Goal: Contribute content: Contribute content

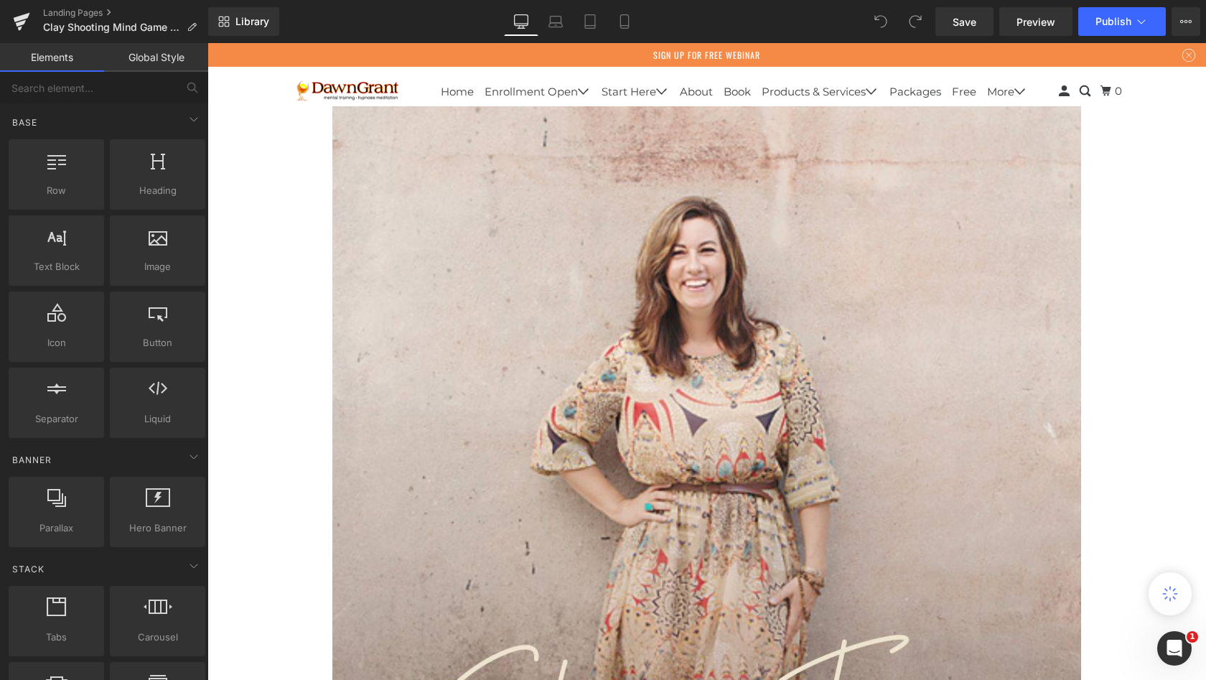
scroll to position [10229, 993]
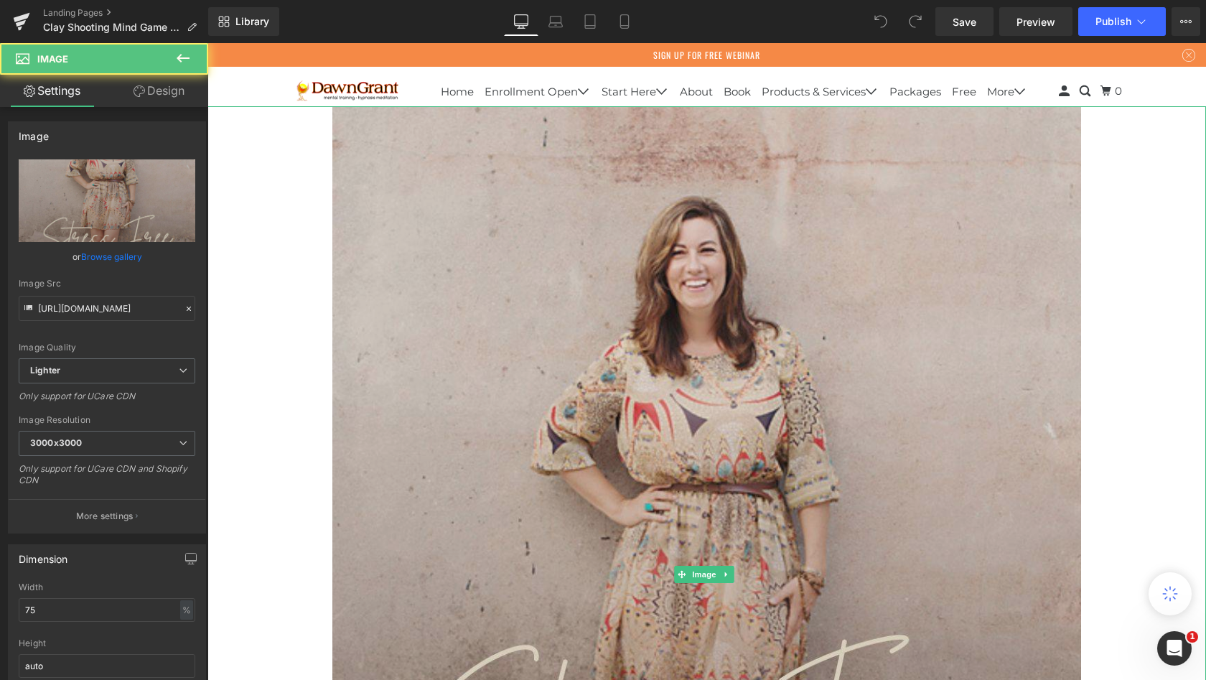
click at [699, 261] on img at bounding box center [706, 574] width 749 height 936
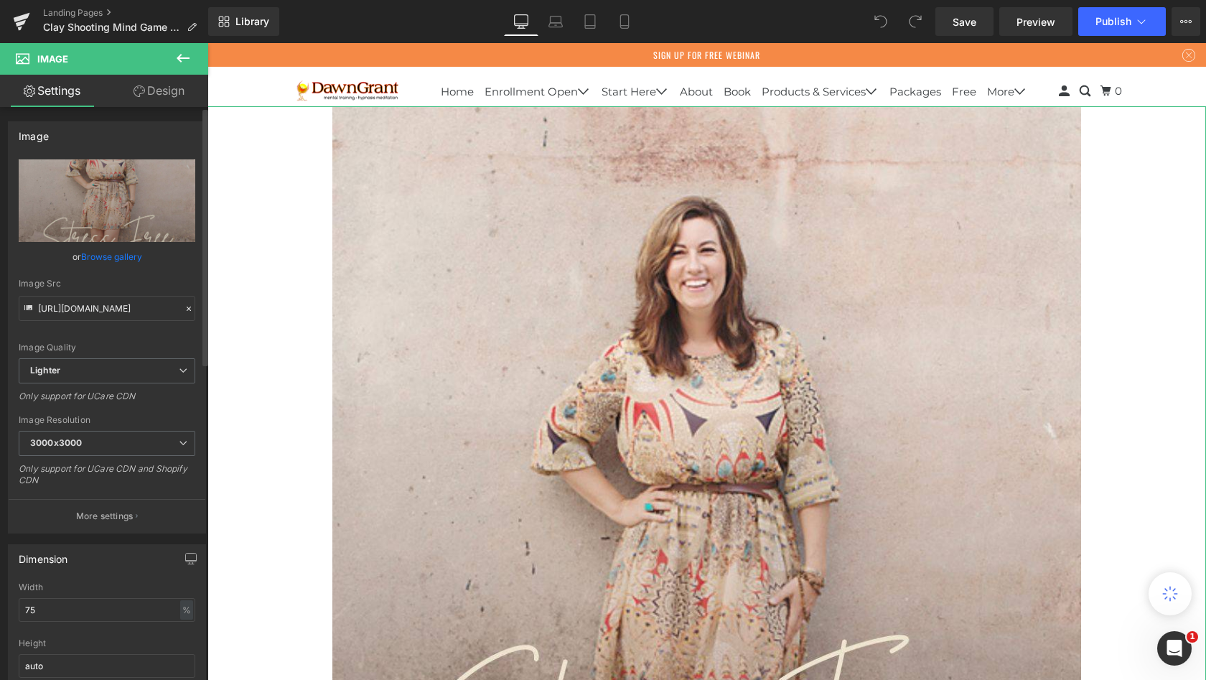
click at [133, 256] on link "Browse gallery" at bounding box center [111, 256] width 61 height 25
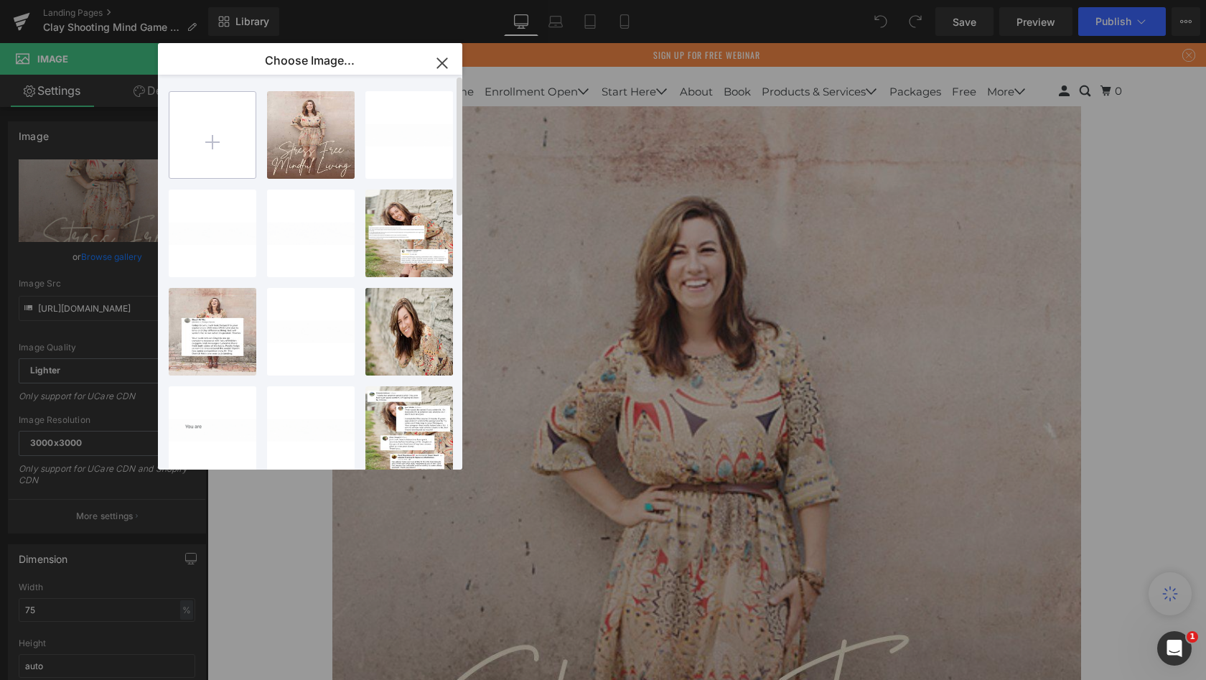
scroll to position [0, 0]
click at [216, 144] on input "file" at bounding box center [212, 135] width 86 height 86
click at [216, 136] on input "file" at bounding box center [212, 135] width 86 height 86
type input "C:\fakepath\CS Open Enrollment.zip"
click at [220, 144] on input "file" at bounding box center [212, 135] width 86 height 86
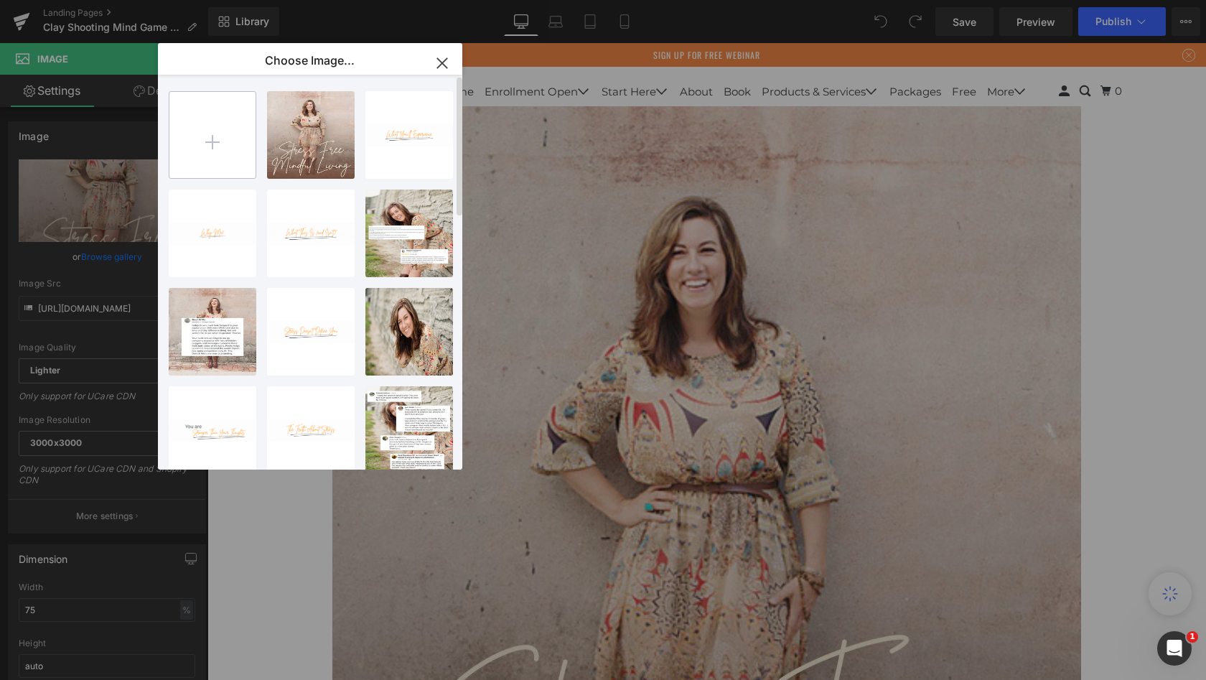
type input "C:\fakepath\7.jpg"
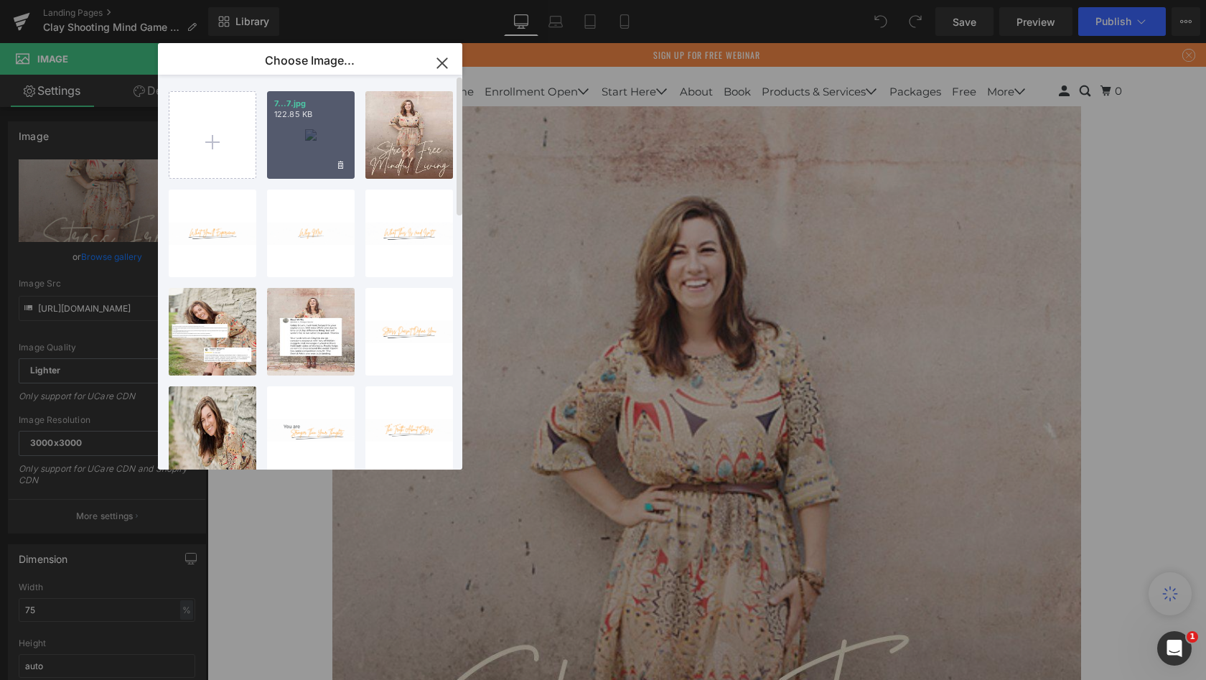
click at [327, 147] on div "7...7.jpg 122.85 KB" at bounding box center [311, 135] width 88 height 88
type input "[URL][DOMAIN_NAME]"
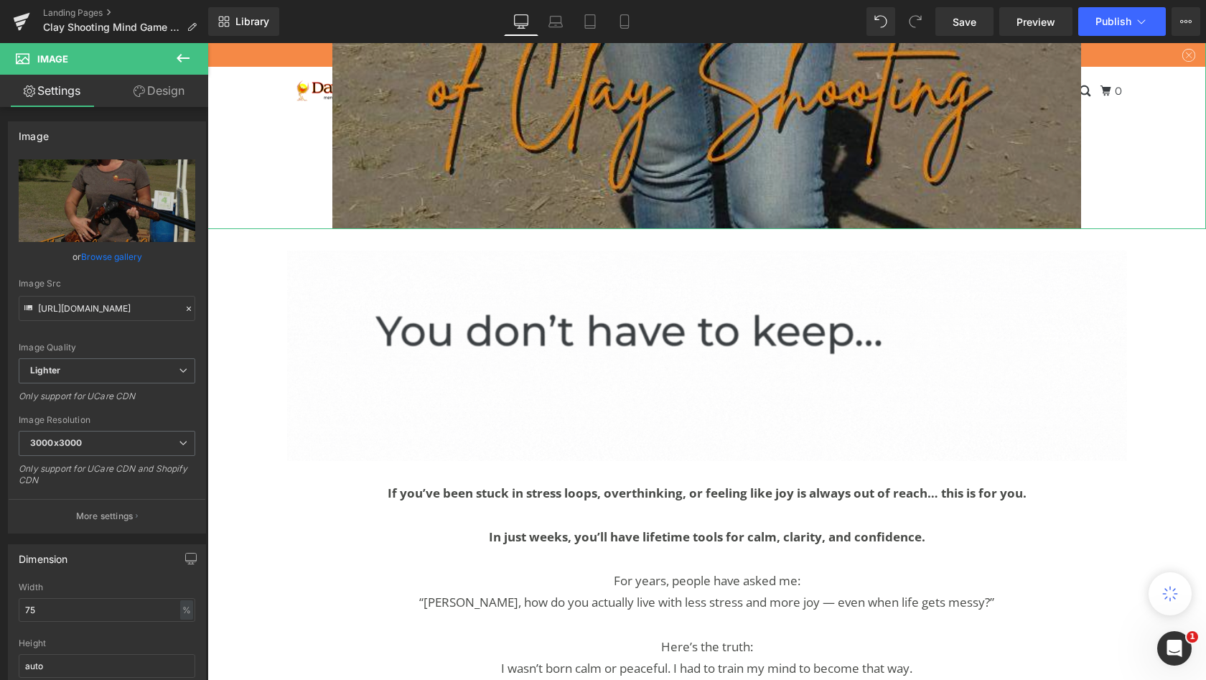
scroll to position [906, 0]
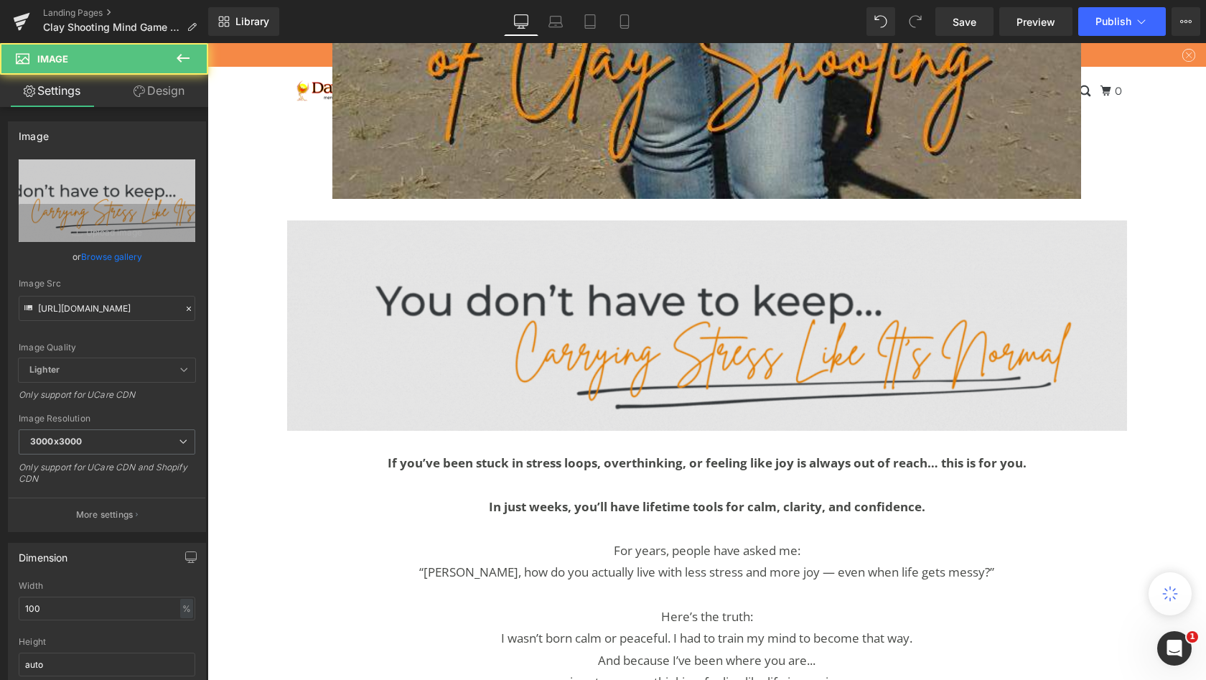
click at [614, 348] on img at bounding box center [707, 325] width 840 height 210
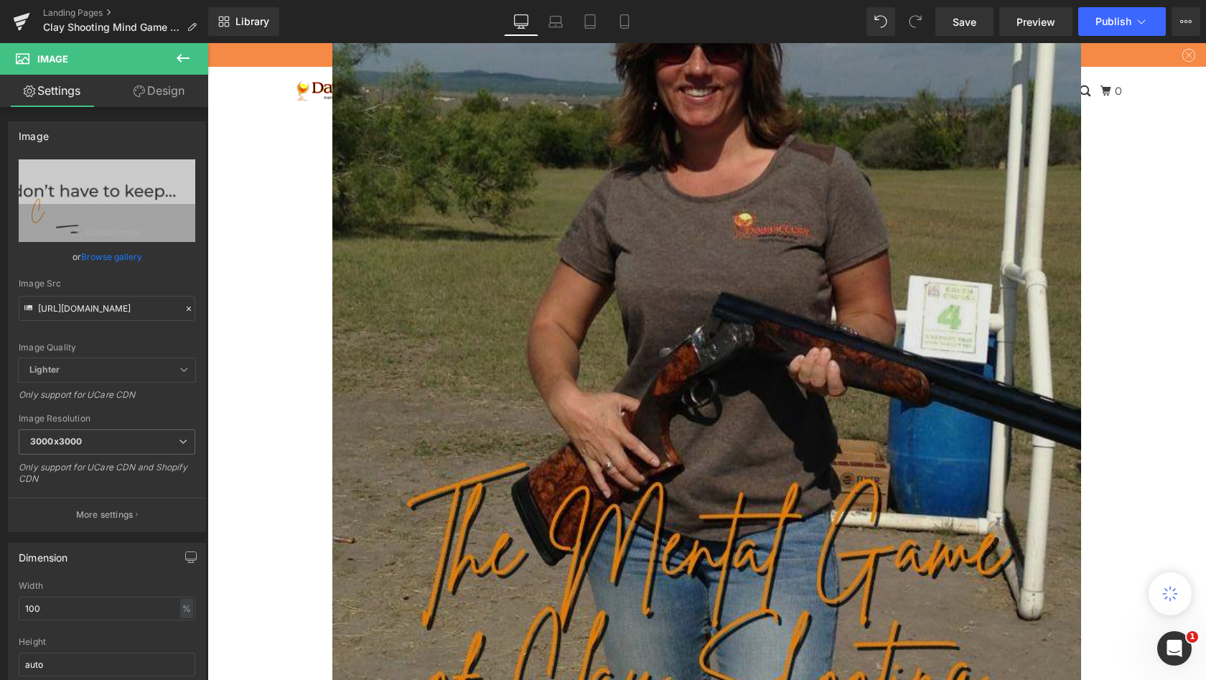
scroll to position [285, 0]
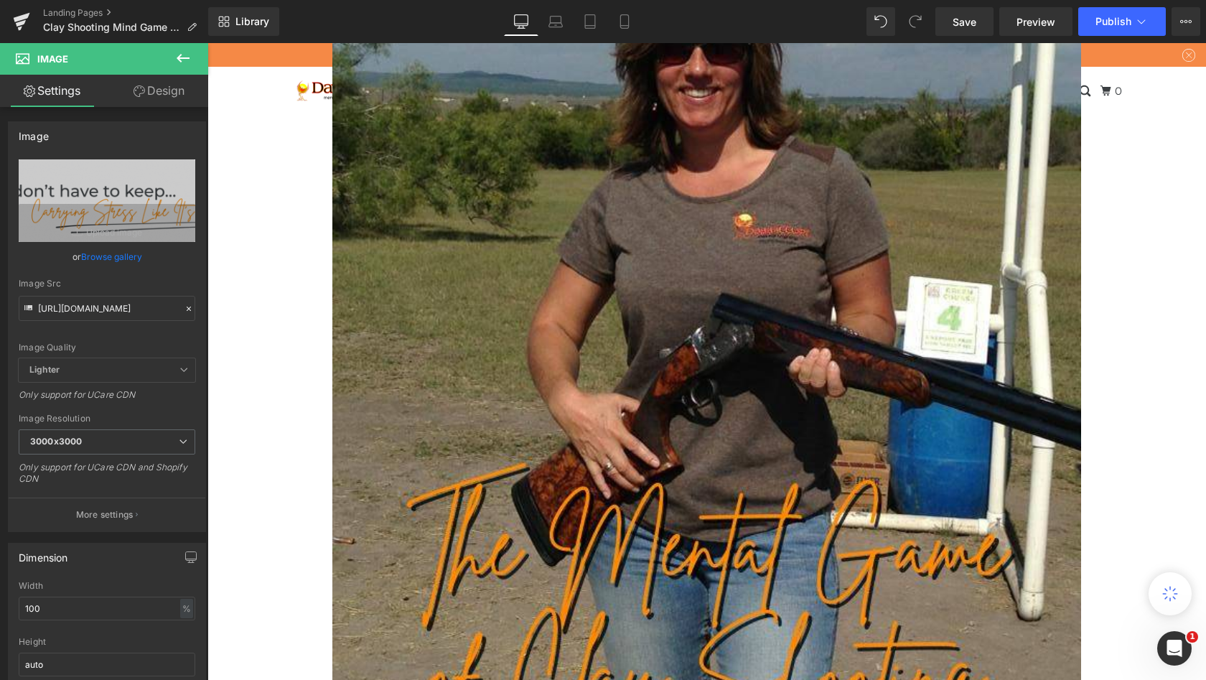
click at [179, 60] on icon at bounding box center [183, 58] width 13 height 9
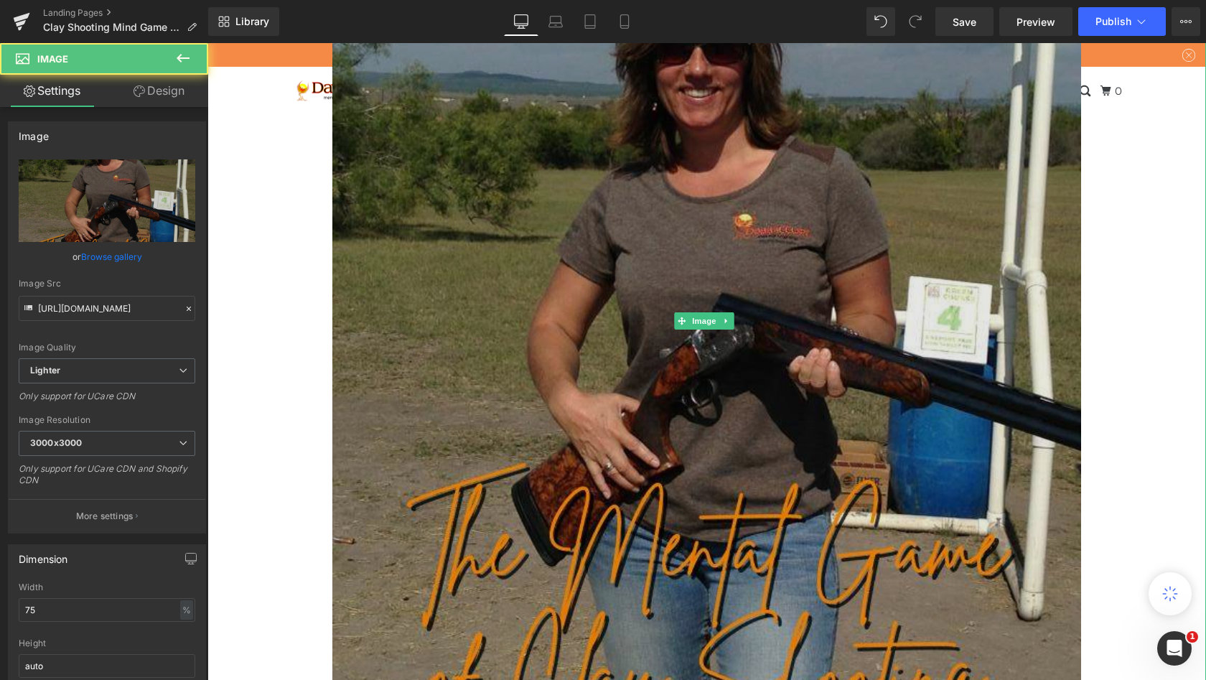
click at [440, 165] on img at bounding box center [706, 320] width 749 height 999
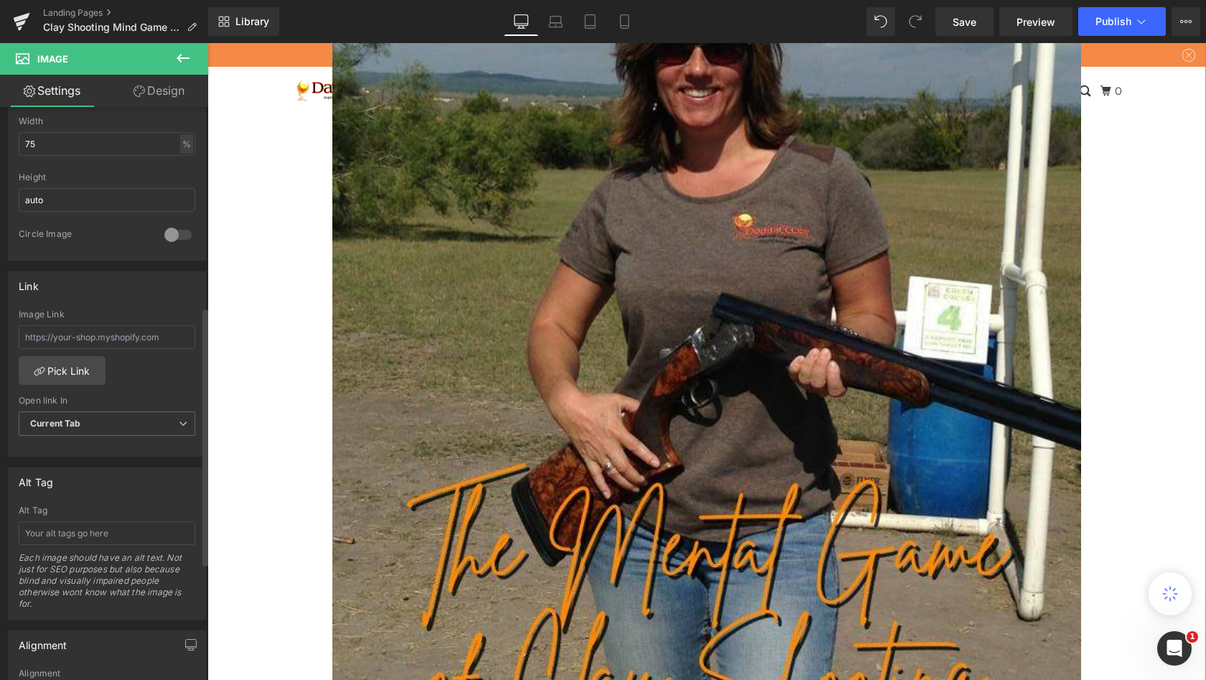
scroll to position [614, 0]
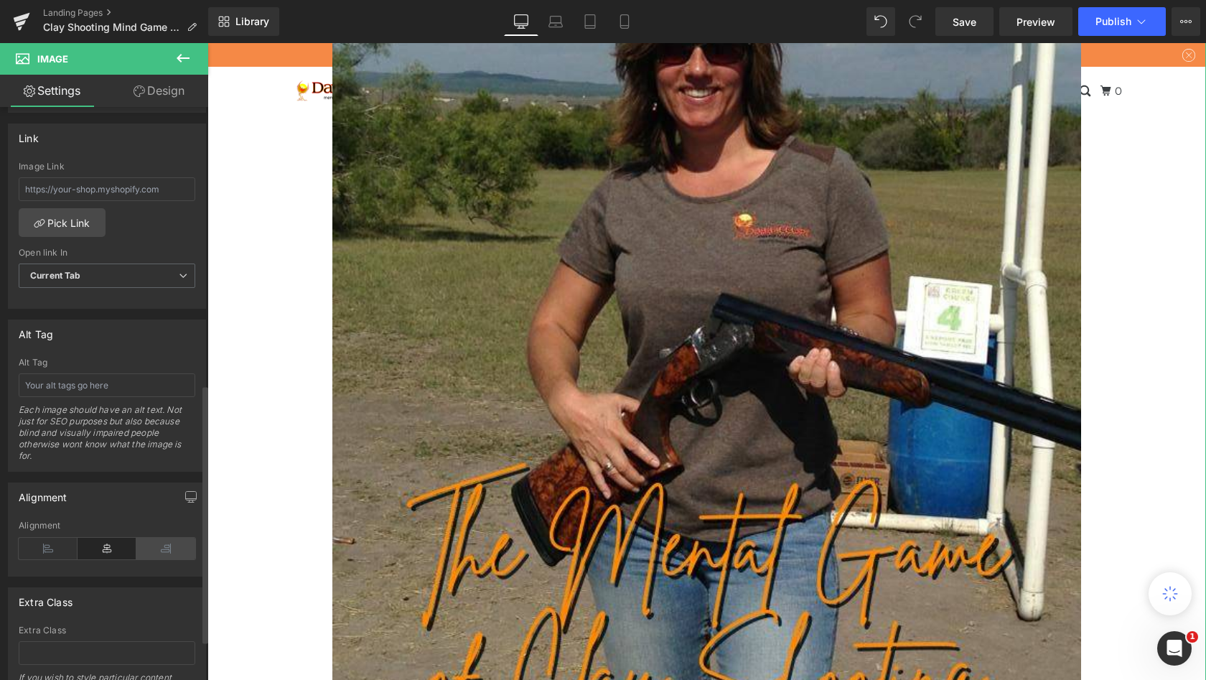
click at [154, 549] on icon at bounding box center [165, 549] width 59 height 22
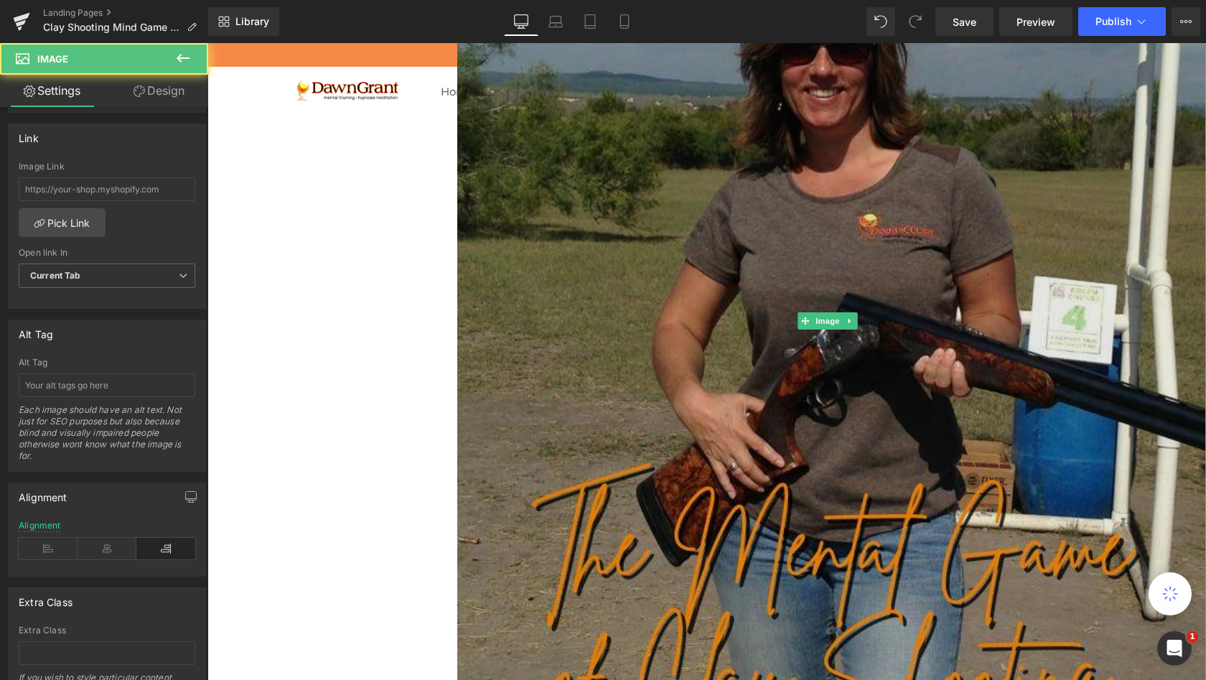
click at [457, 450] on img at bounding box center [831, 320] width 749 height 999
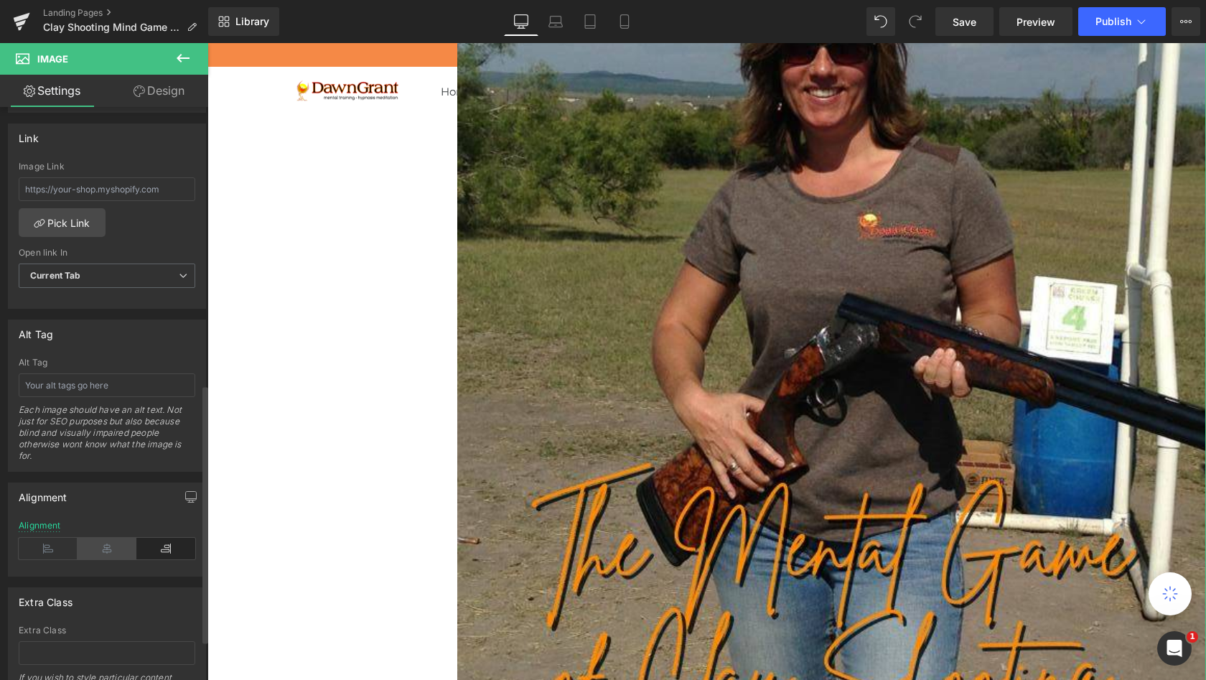
click at [101, 555] on icon at bounding box center [107, 549] width 59 height 22
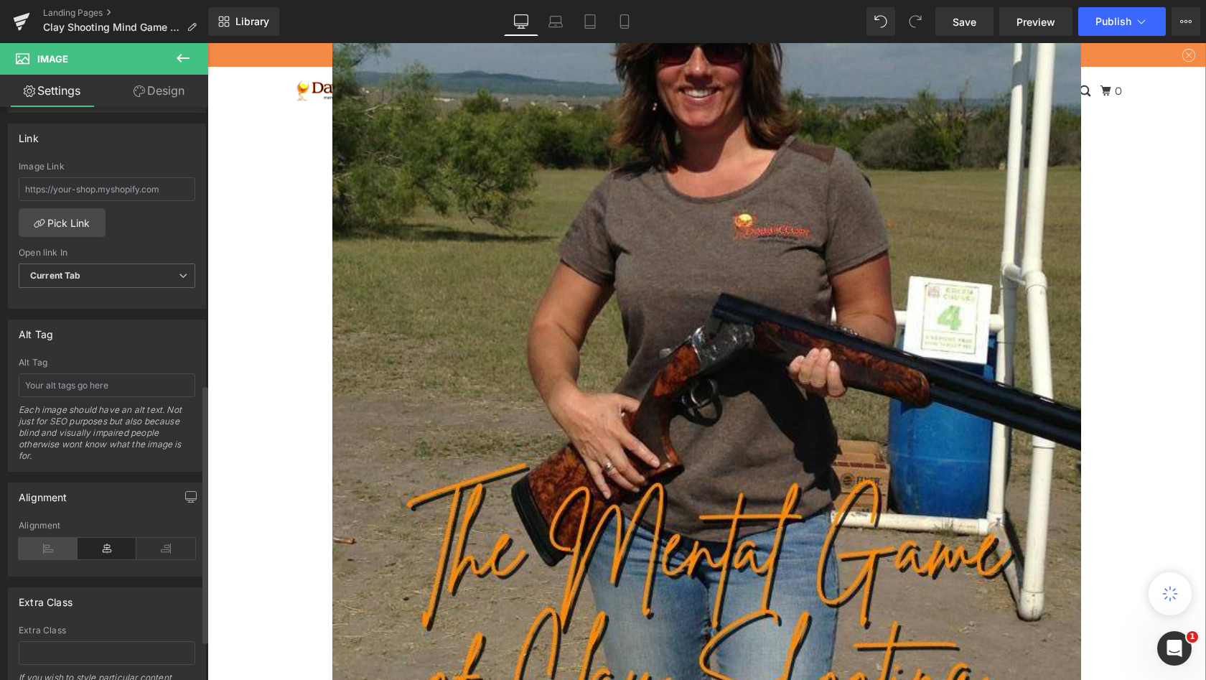
click at [45, 551] on icon at bounding box center [48, 549] width 59 height 22
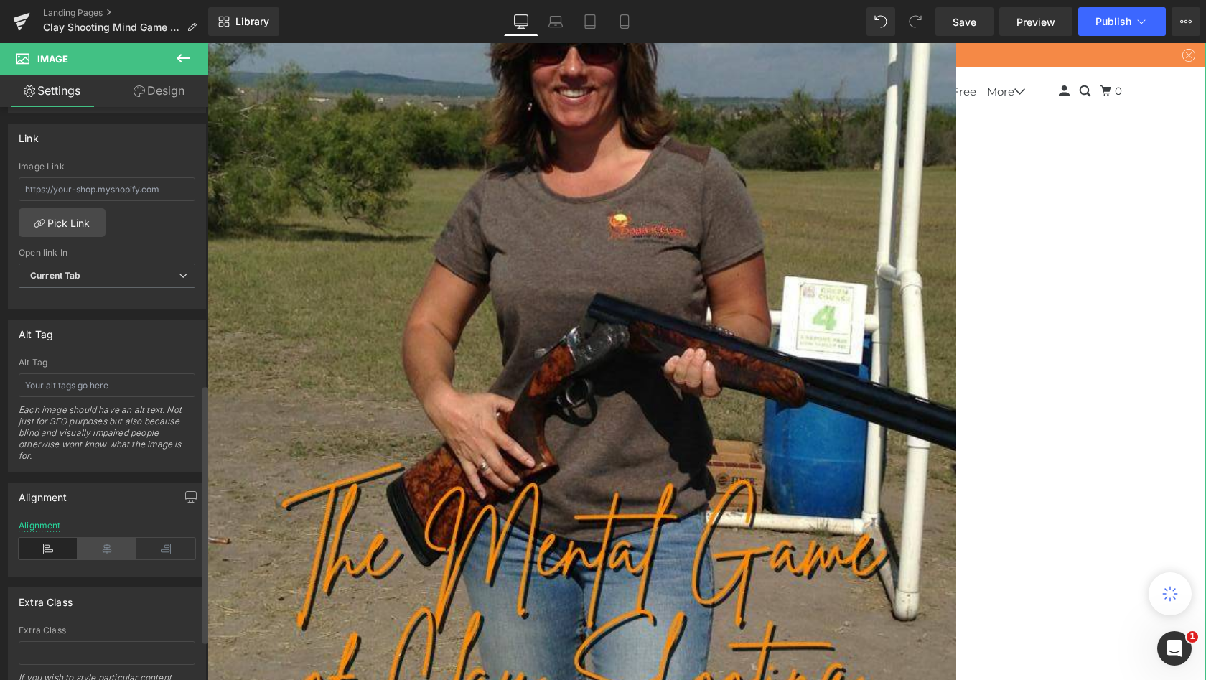
click at [98, 551] on icon at bounding box center [107, 549] width 59 height 22
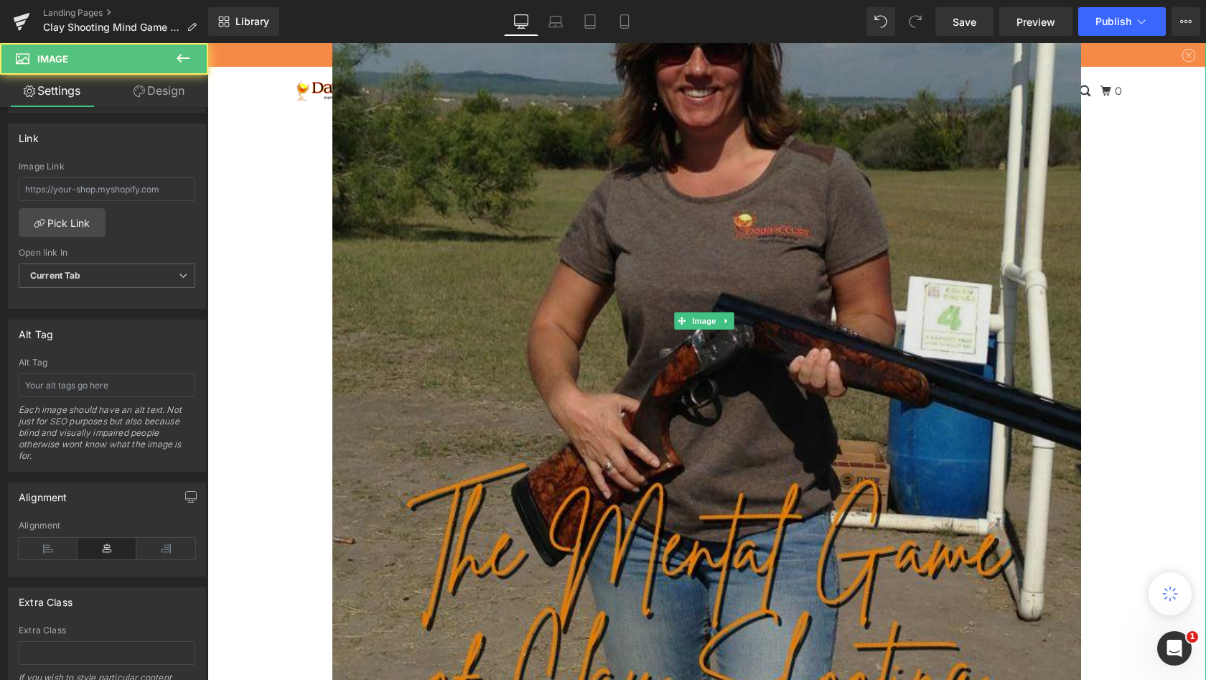
click at [344, 362] on img at bounding box center [706, 320] width 749 height 999
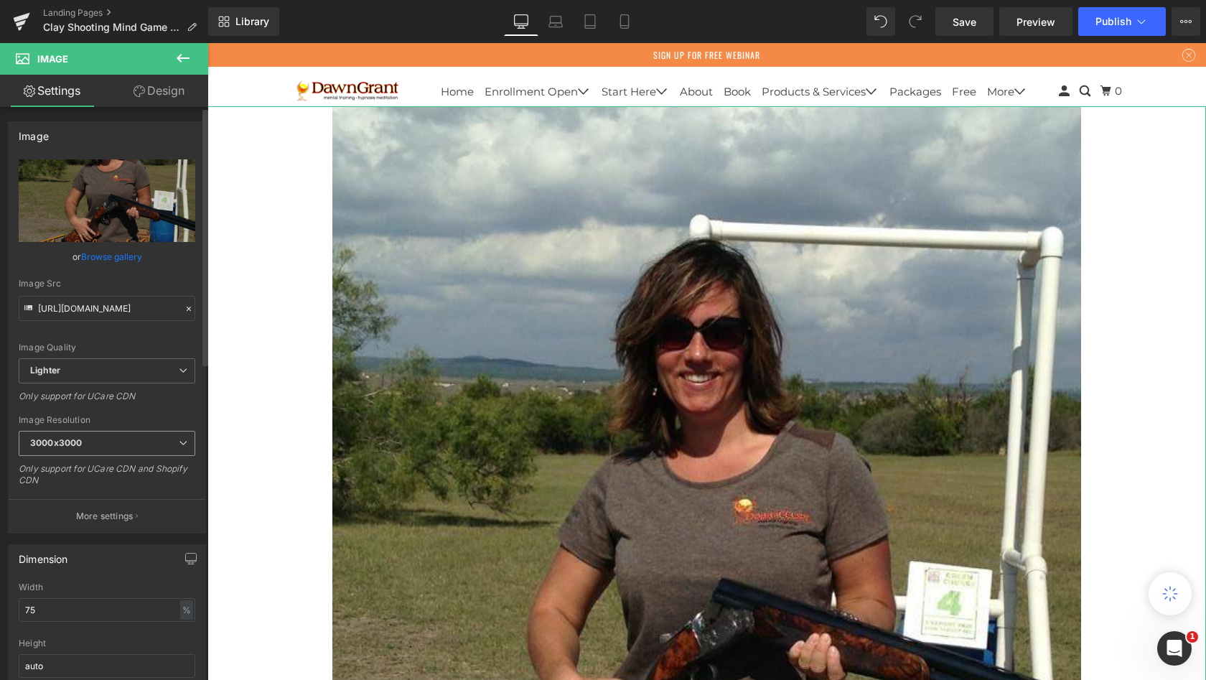
scroll to position [0, 0]
click at [152, 93] on link "Design" at bounding box center [159, 91] width 104 height 32
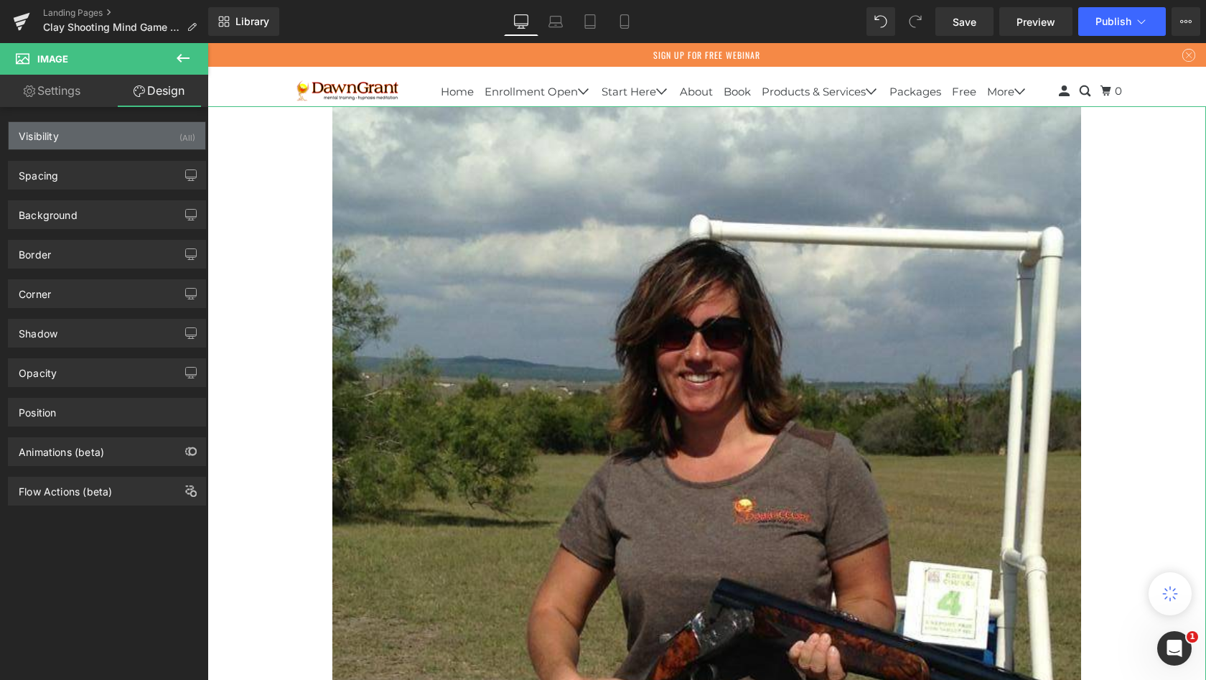
click at [130, 139] on div "Visibility (All)" at bounding box center [107, 135] width 197 height 27
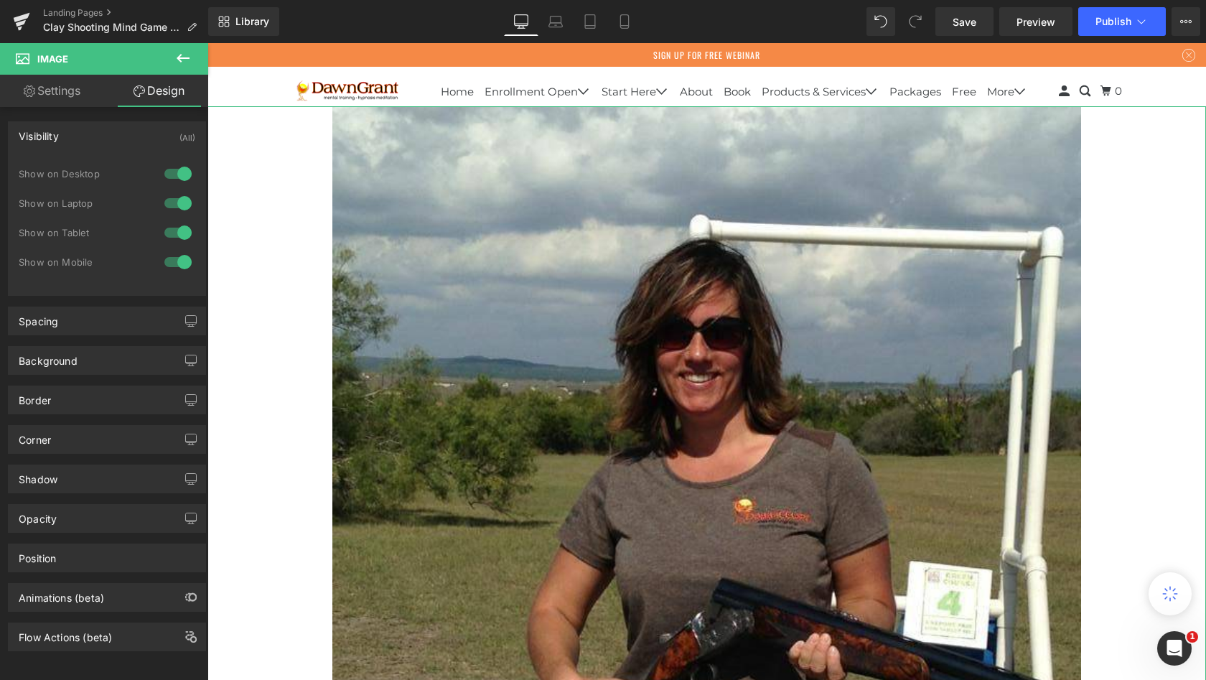
click at [130, 139] on div "Visibility (All)" at bounding box center [107, 135] width 197 height 27
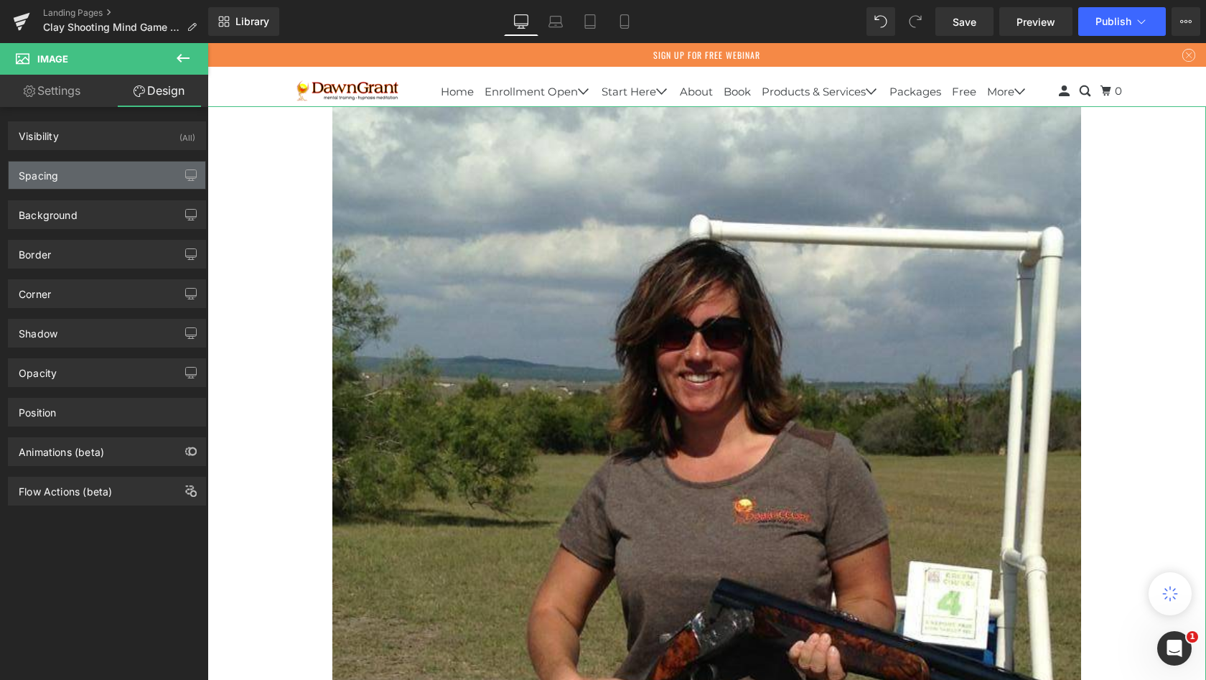
click at [118, 179] on div "Spacing" at bounding box center [107, 175] width 197 height 27
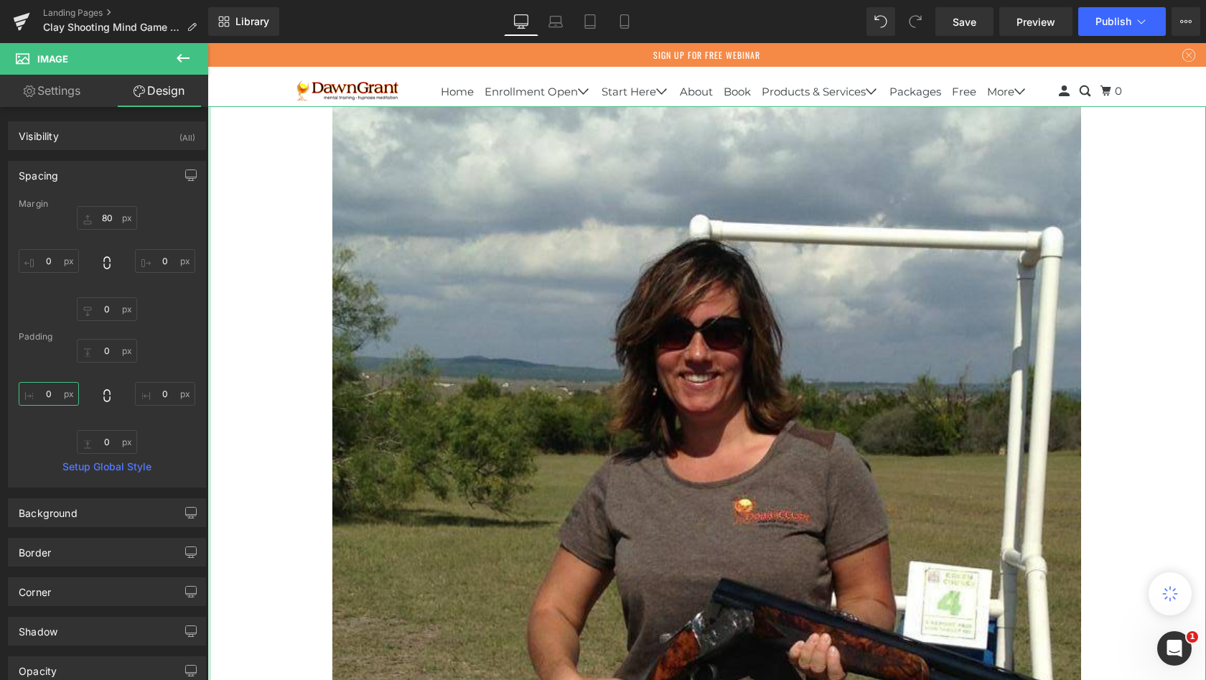
click at [54, 394] on input "0" at bounding box center [49, 394] width 60 height 24
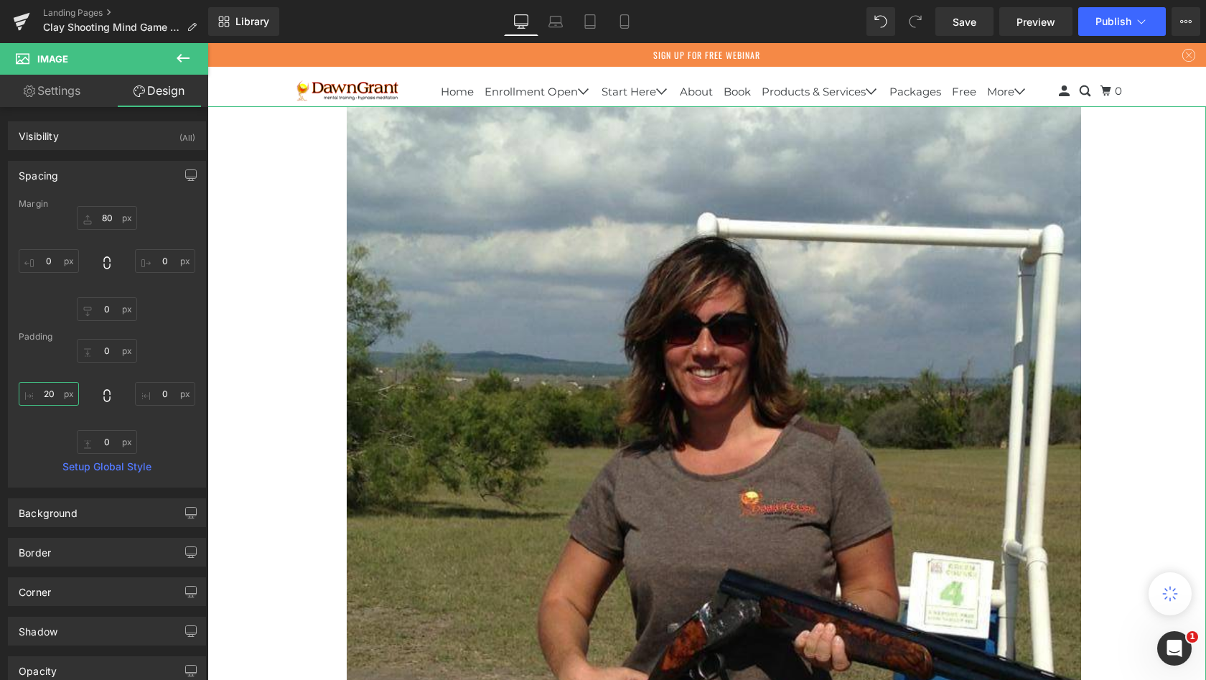
type input "2"
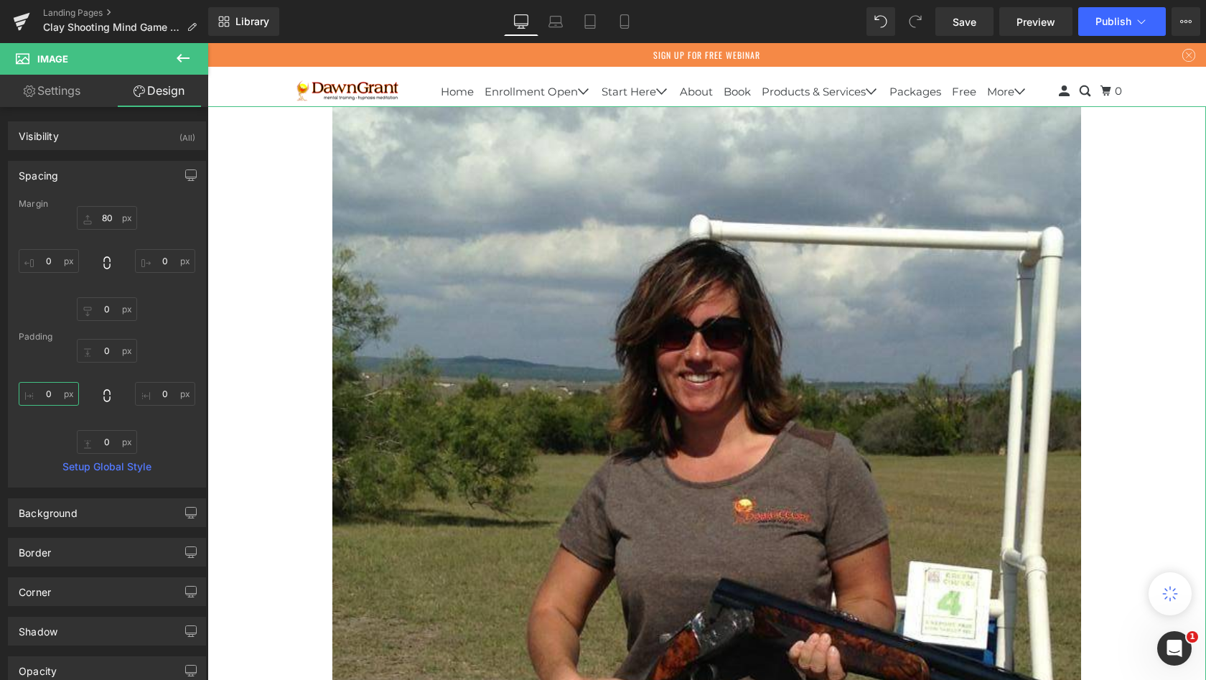
scroll to position [7, 7]
click at [50, 432] on div "0px 0 0px 0 0px 0" at bounding box center [107, 396] width 177 height 115
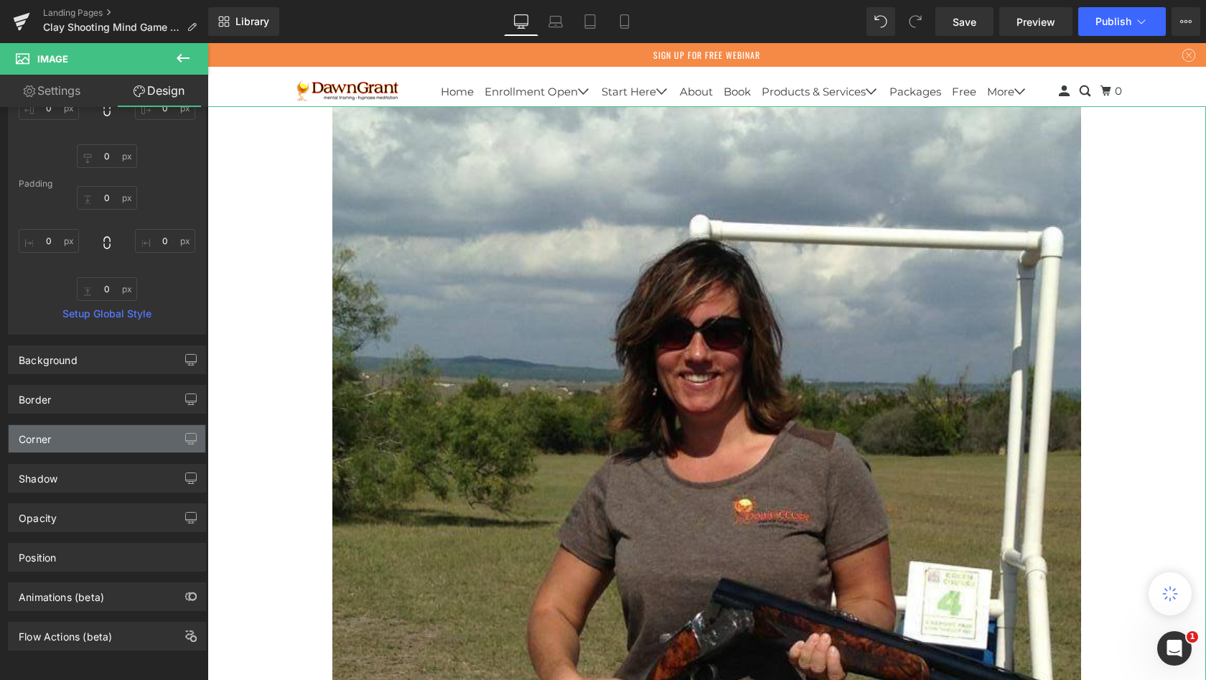
scroll to position [164, 0]
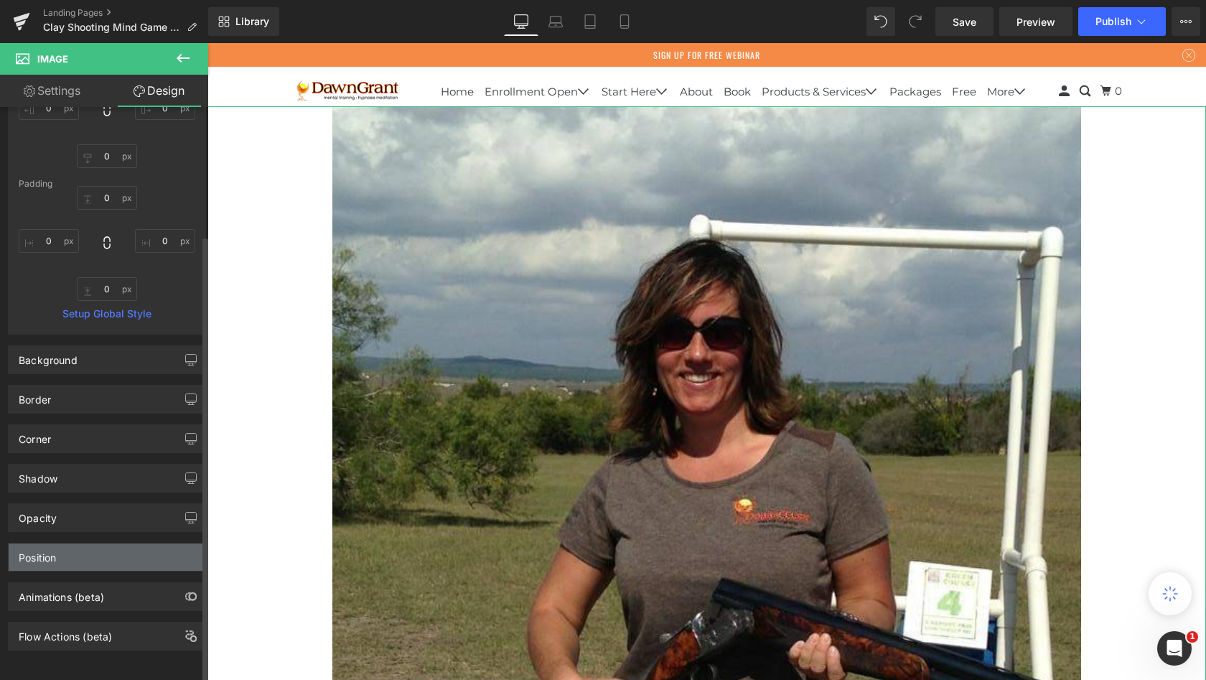
click at [115, 548] on div "Position" at bounding box center [107, 557] width 197 height 27
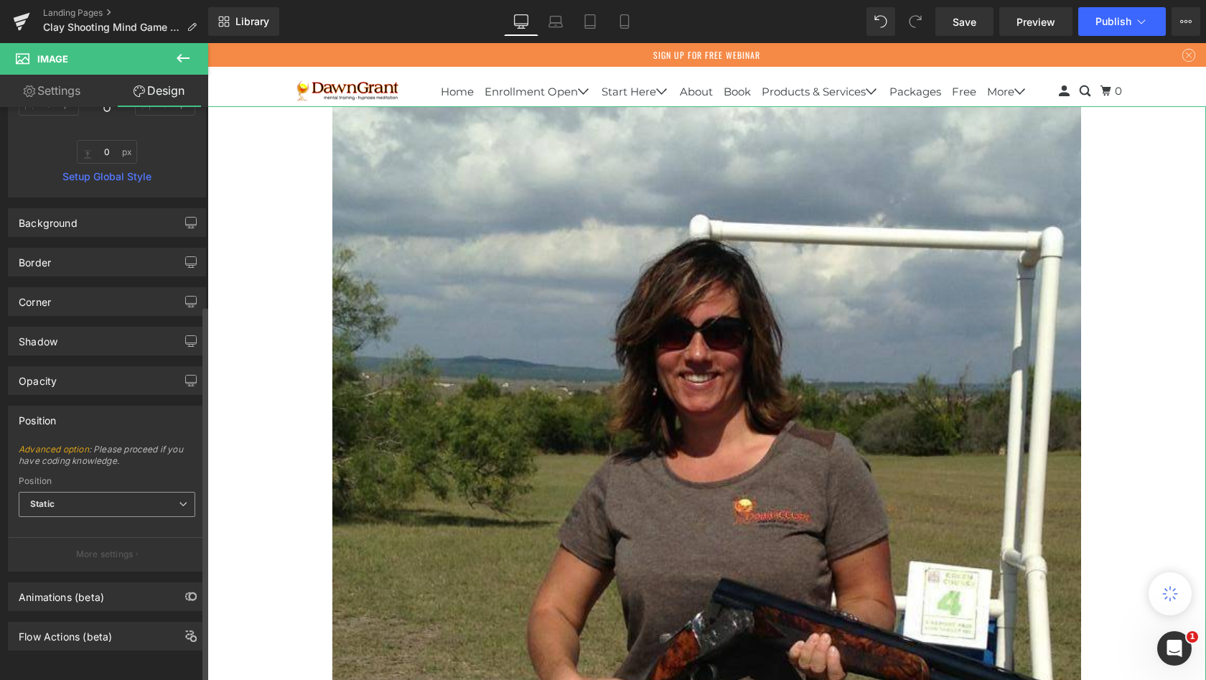
scroll to position [301, 0]
click at [104, 497] on span "Static" at bounding box center [107, 504] width 177 height 25
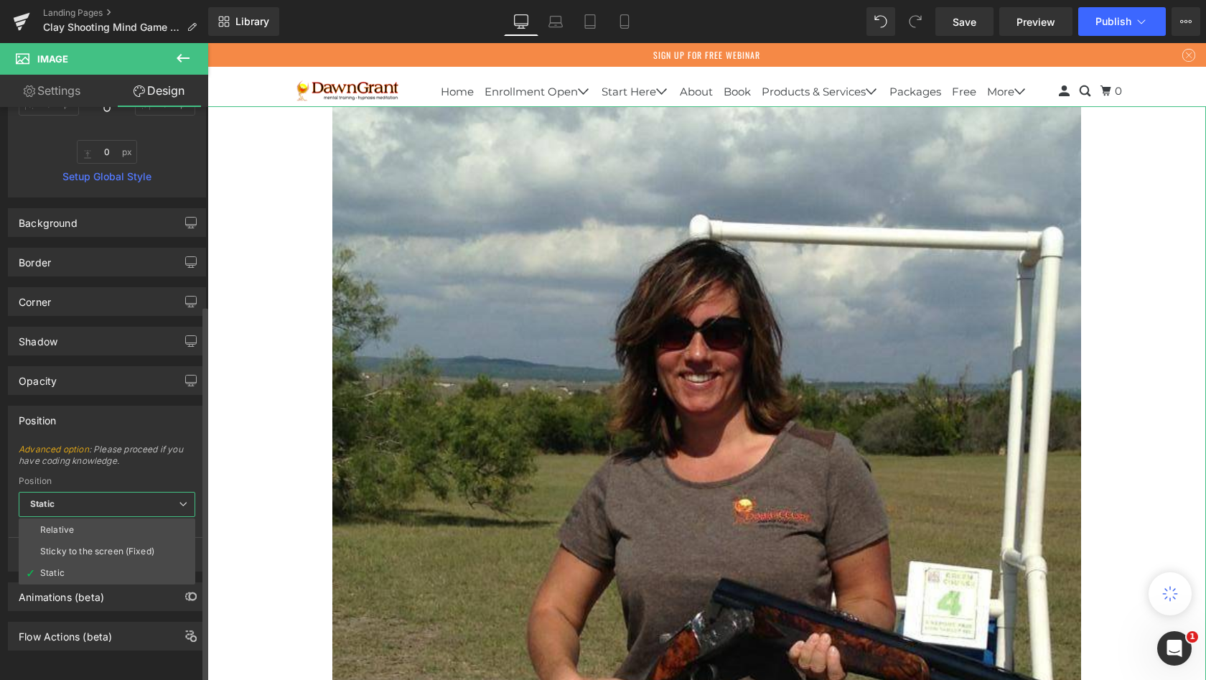
click at [104, 497] on span "Static" at bounding box center [107, 504] width 177 height 25
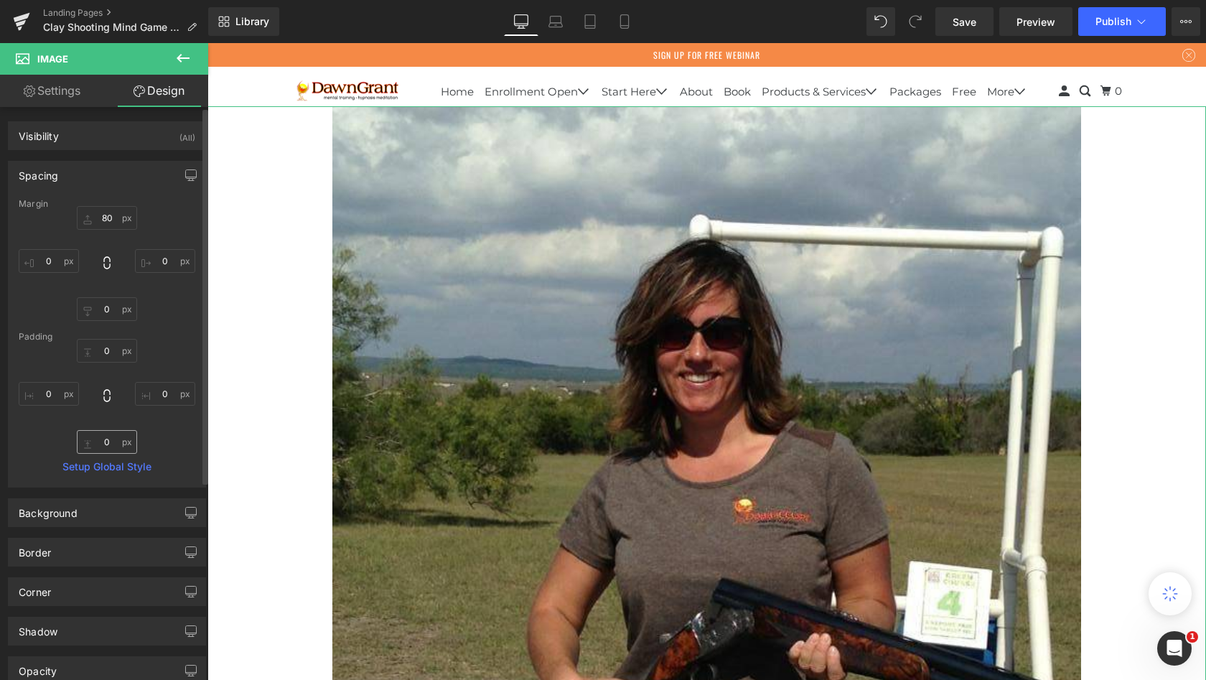
scroll to position [0, 0]
click at [56, 97] on link "Settings" at bounding box center [52, 91] width 104 height 32
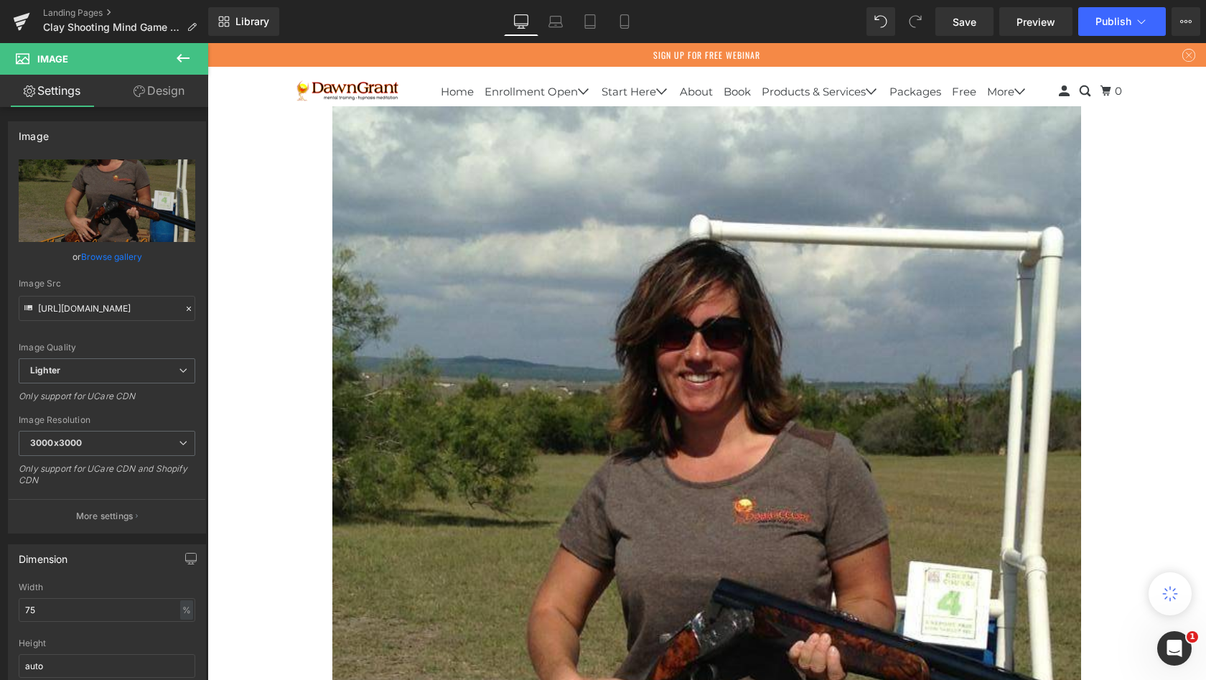
click at [182, 61] on icon at bounding box center [182, 58] width 17 height 17
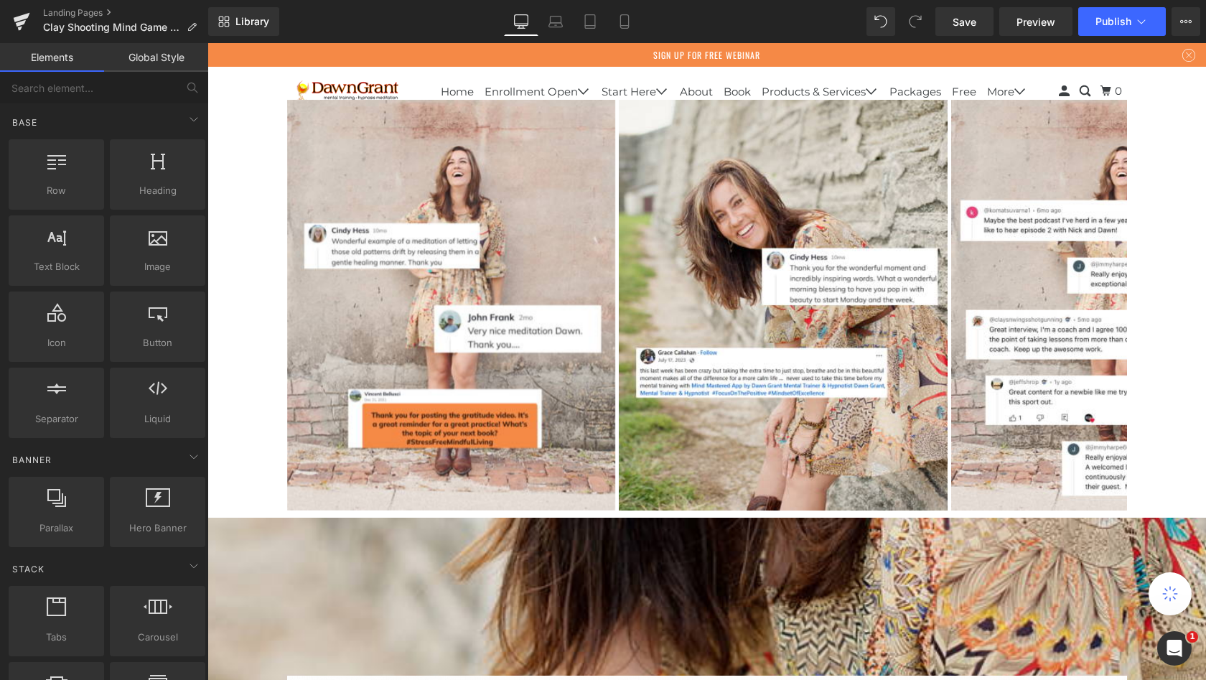
scroll to position [1745, 0]
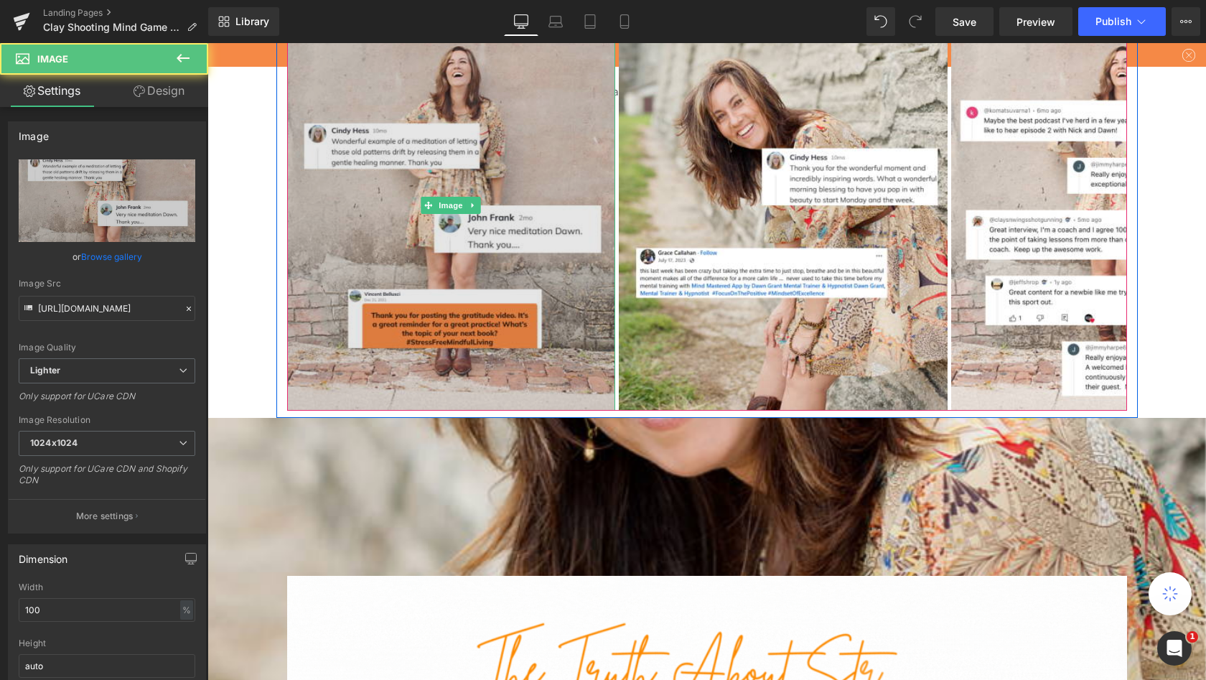
click at [398, 202] on img at bounding box center [451, 205] width 329 height 411
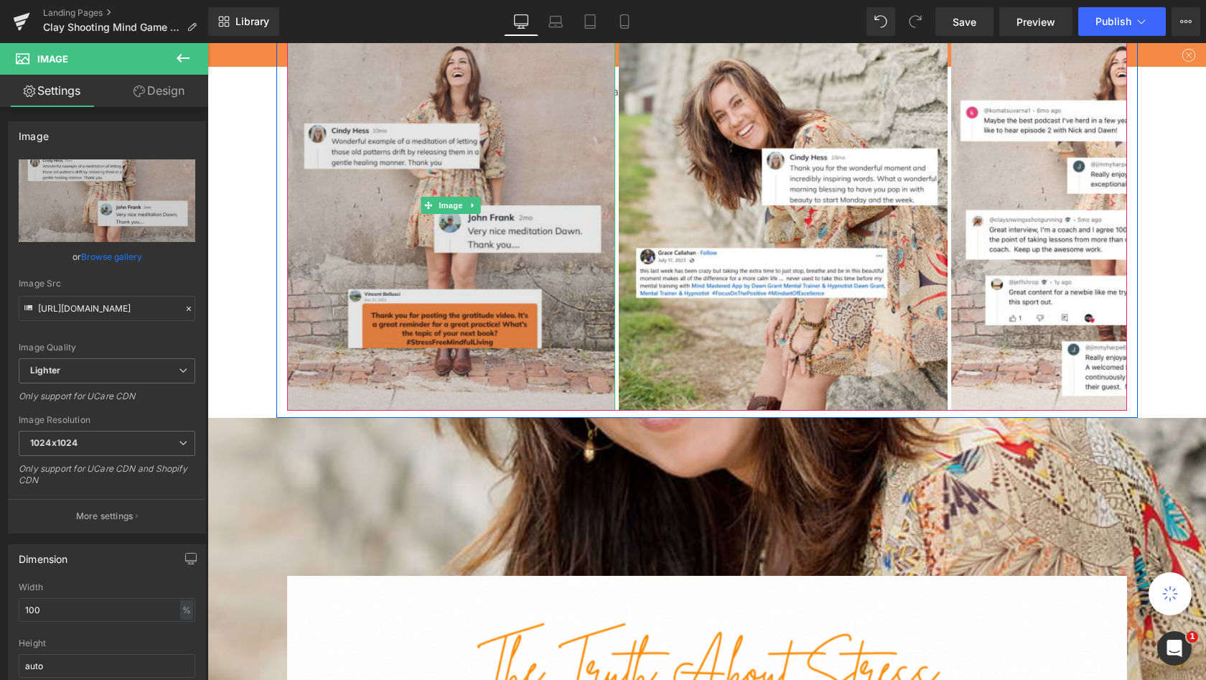
scroll to position [1701, 0]
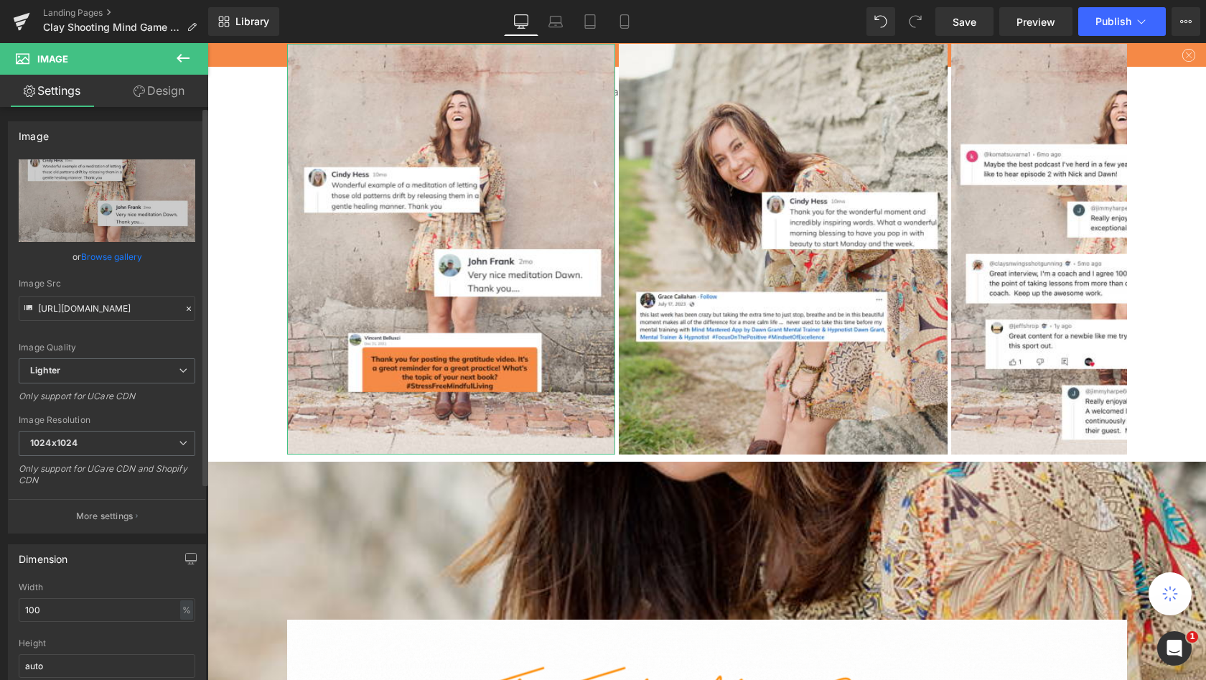
click at [131, 258] on link "Browse gallery" at bounding box center [111, 256] width 61 height 25
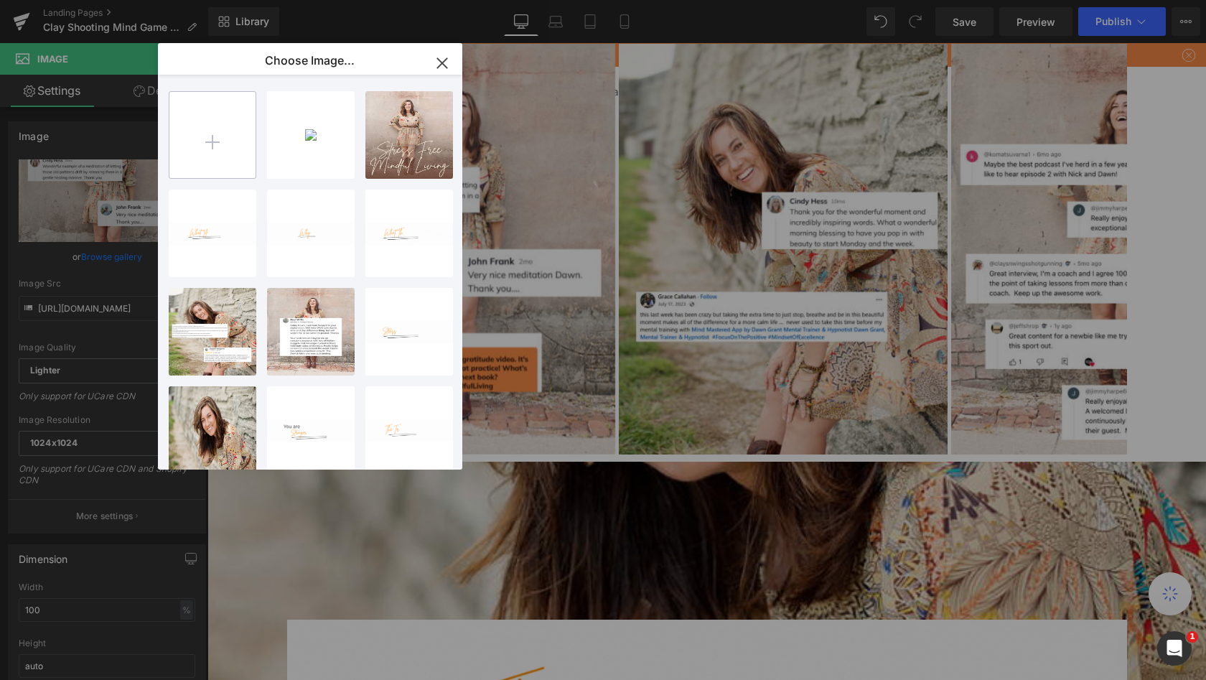
click at [195, 149] on input "file" at bounding box center [212, 135] width 86 height 86
type input "C:\fakepath\8.jpg"
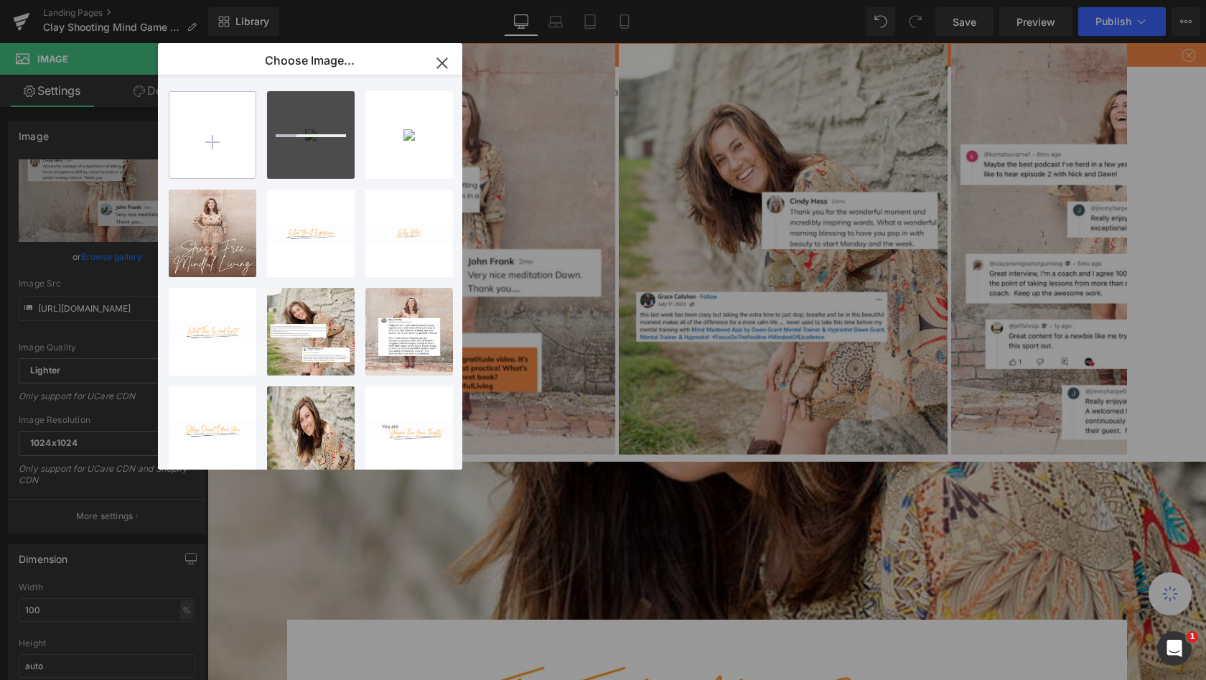
click at [225, 149] on input "file" at bounding box center [212, 135] width 86 height 86
type input "C:\fakepath\9.jpg"
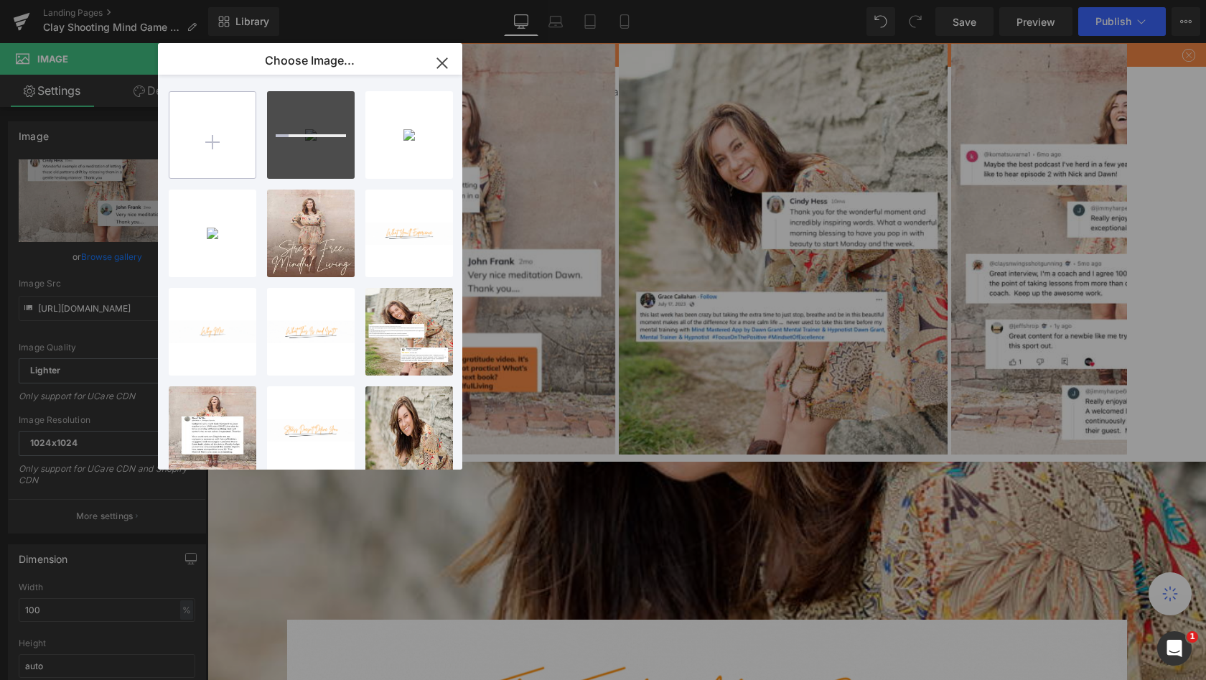
click at [221, 144] on input "file" at bounding box center [212, 135] width 86 height 86
type input "C:\fakepath\10.jpg"
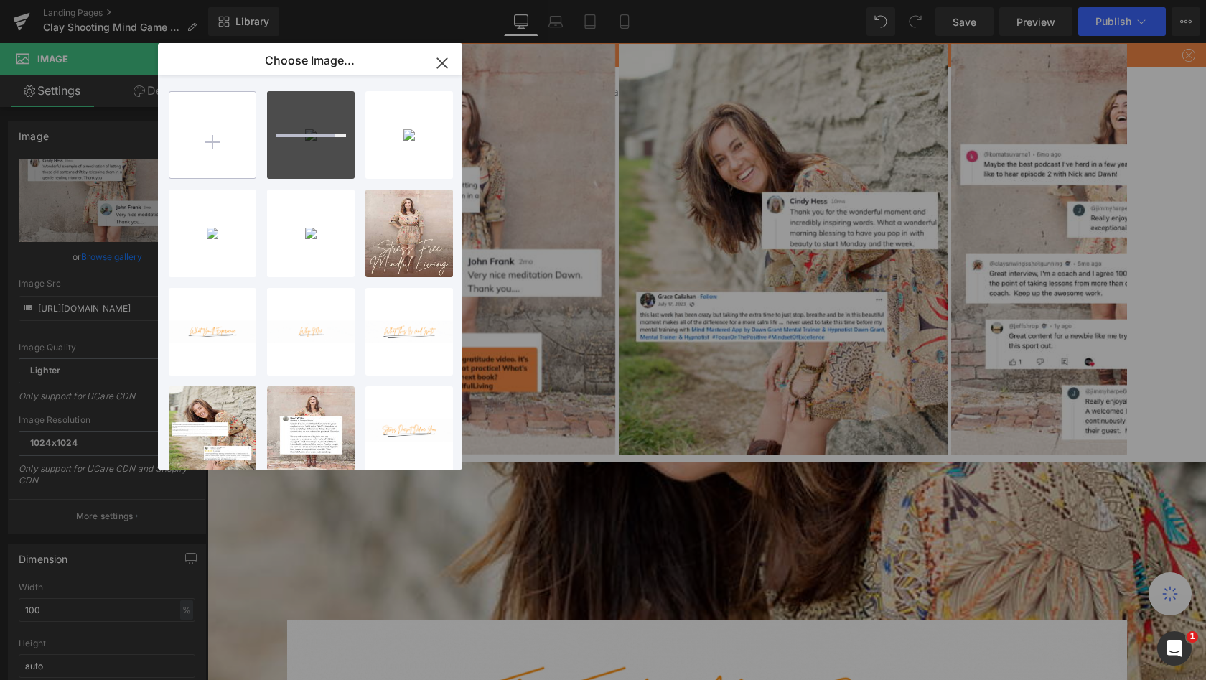
click at [220, 140] on input "file" at bounding box center [212, 135] width 86 height 86
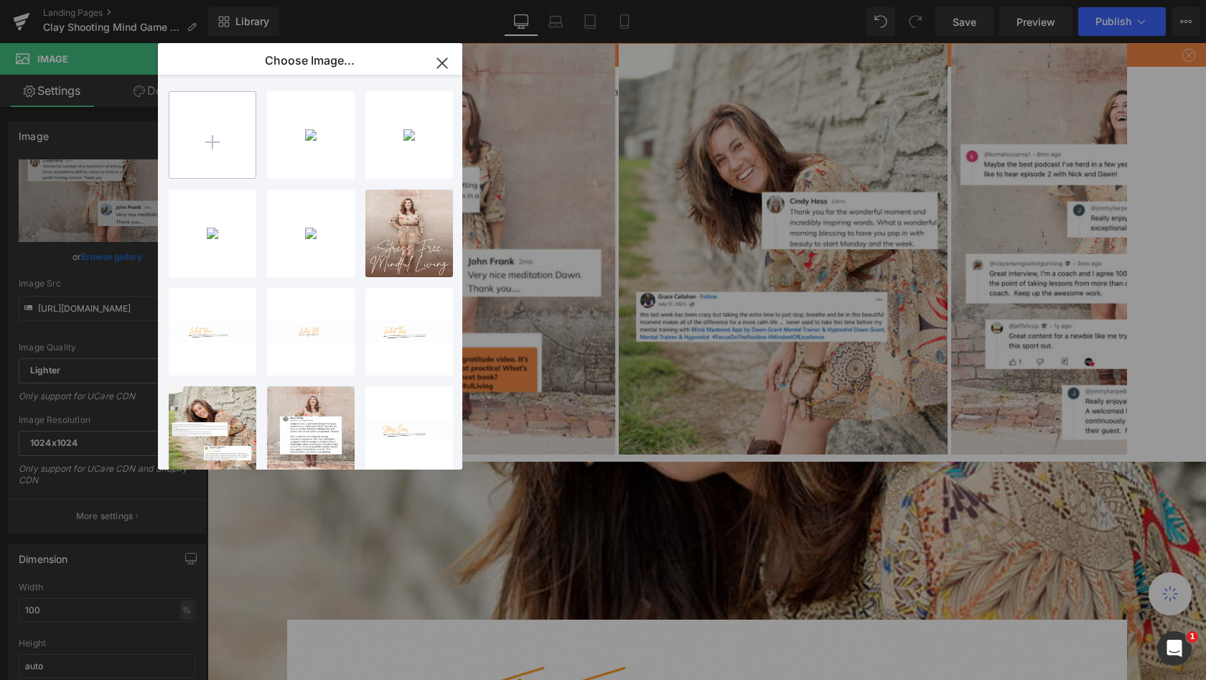
type input "C:\fakepath\11.jpg"
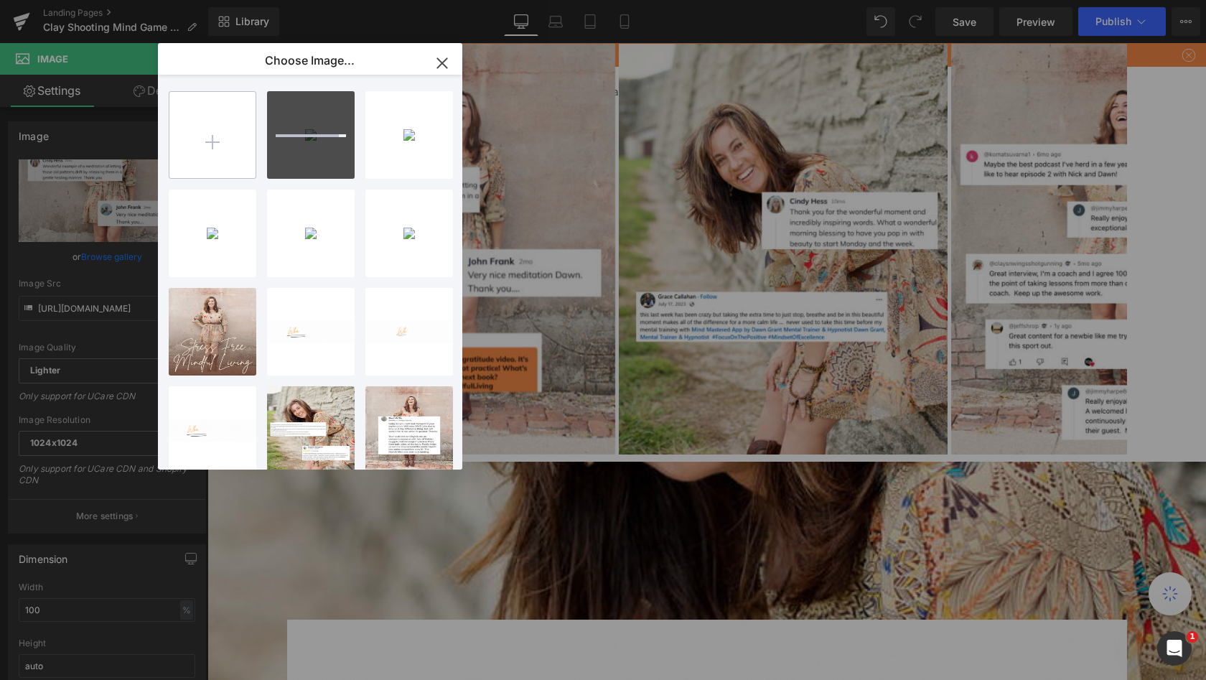
click at [213, 134] on input "file" at bounding box center [212, 135] width 86 height 86
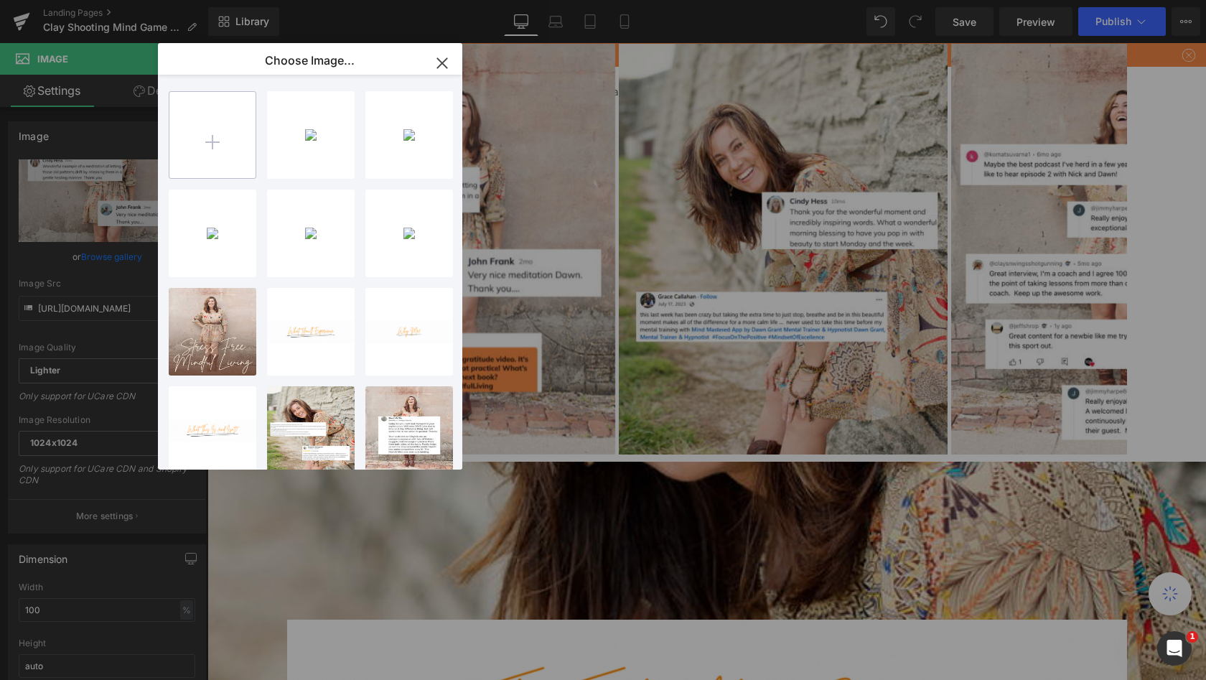
type input "C:\fakepath\12.jpg"
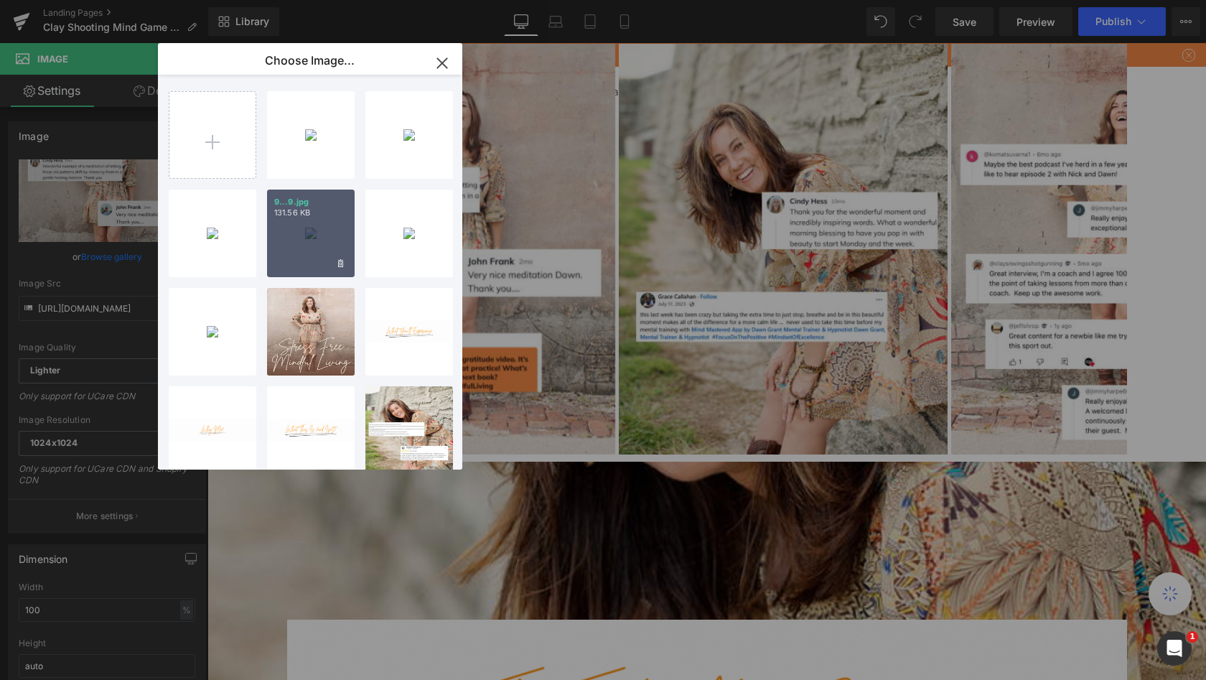
click at [324, 241] on div "9...9.jpg 131.56 KB" at bounding box center [311, 234] width 88 height 88
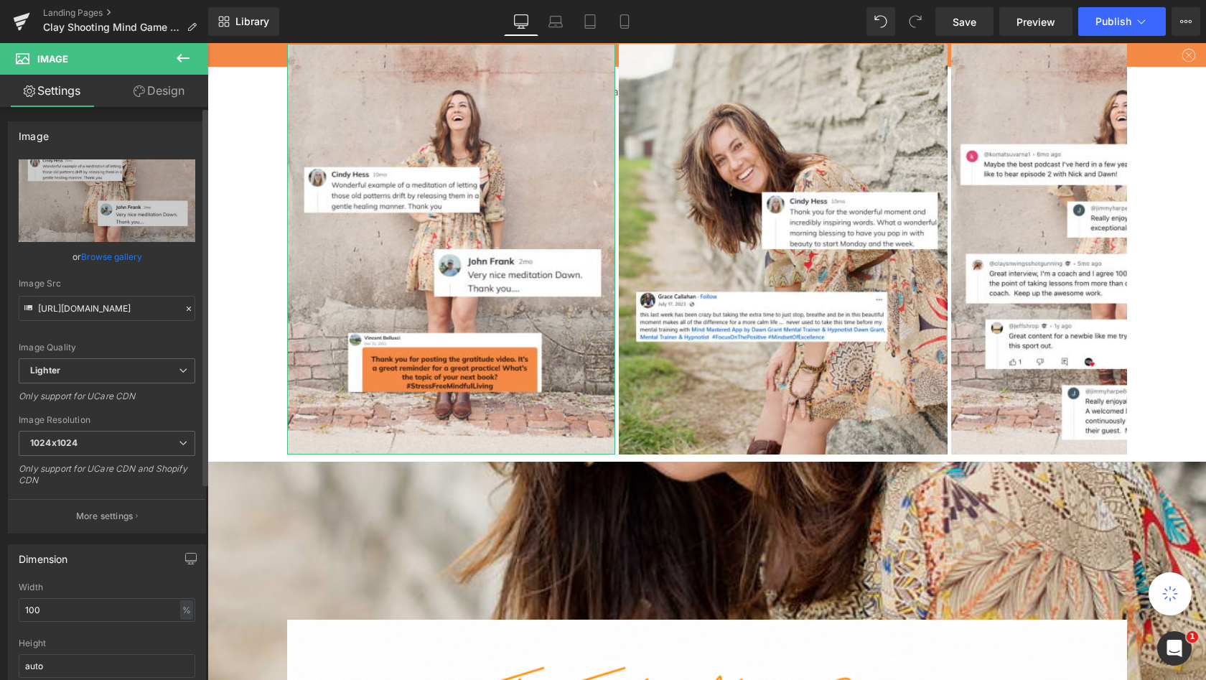
click at [106, 256] on link "Browse gallery" at bounding box center [111, 256] width 61 height 25
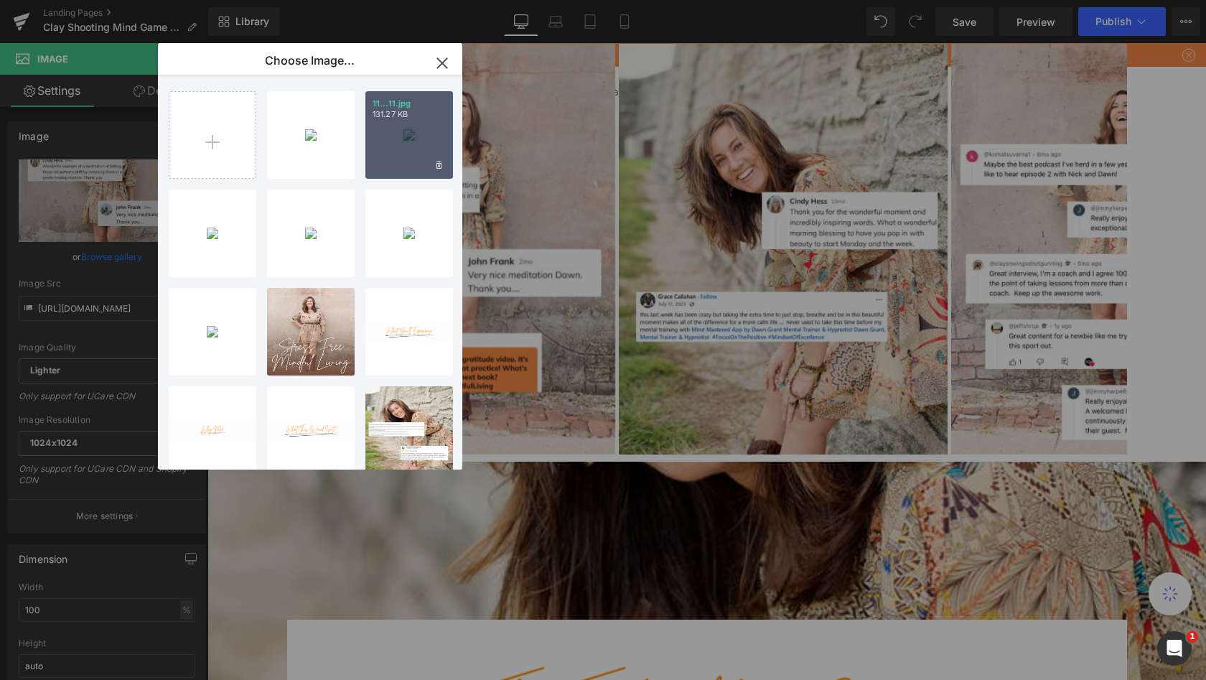
click at [398, 142] on div "11...11.jpg 131.27 KB" at bounding box center [409, 135] width 88 height 88
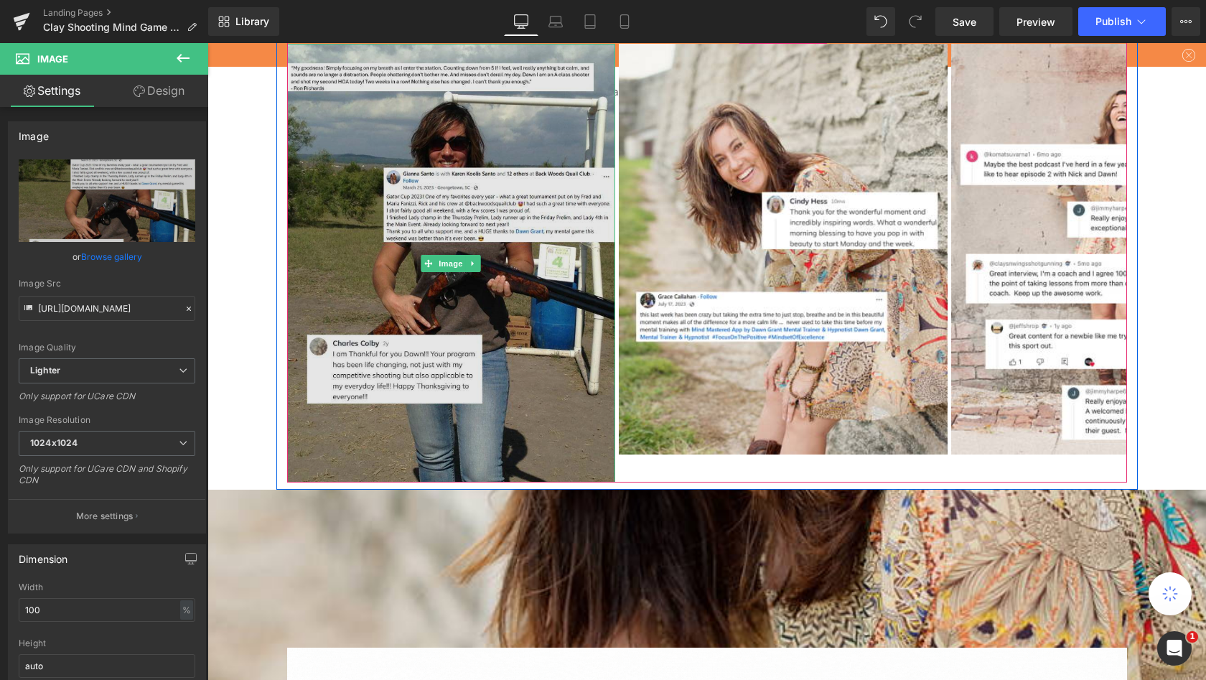
type input "[URL][DOMAIN_NAME]"
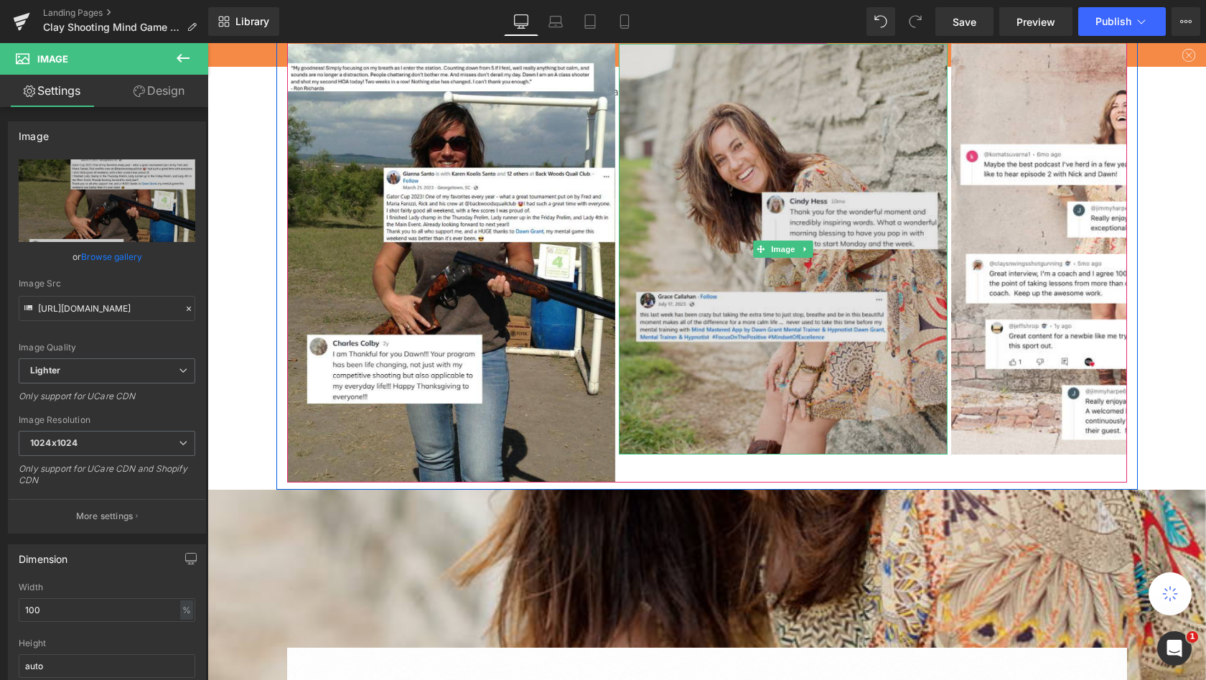
click at [647, 242] on img at bounding box center [783, 249] width 329 height 411
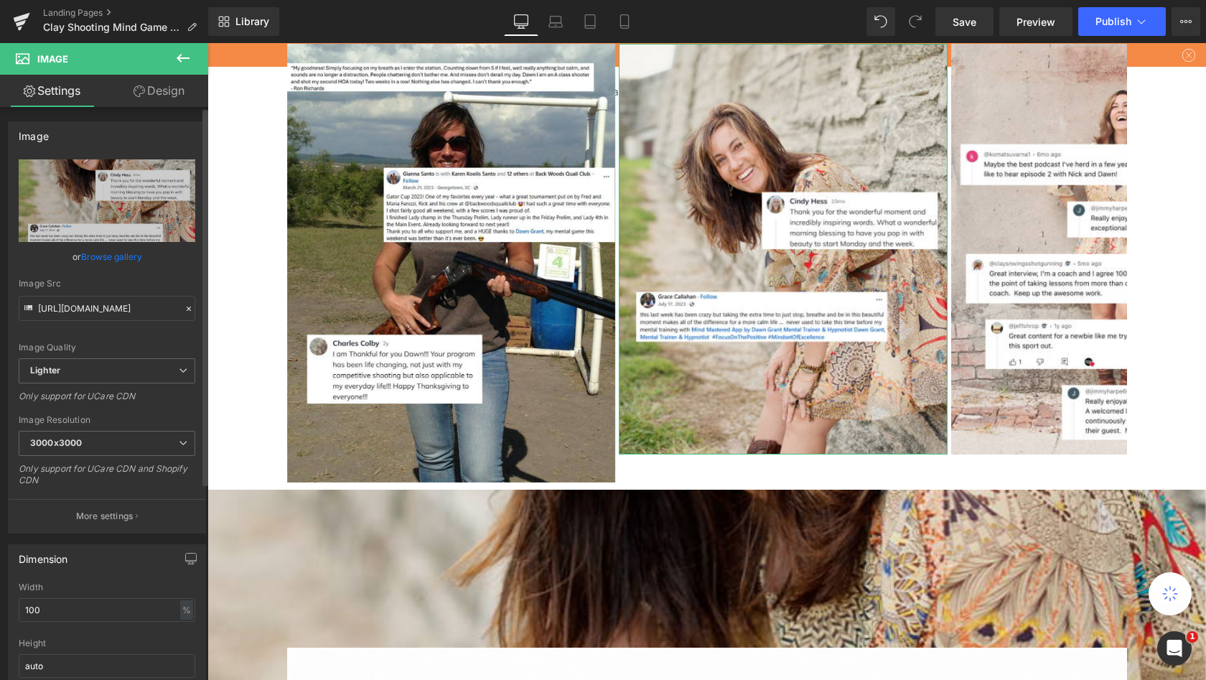
click at [101, 259] on link "Browse gallery" at bounding box center [111, 256] width 61 height 25
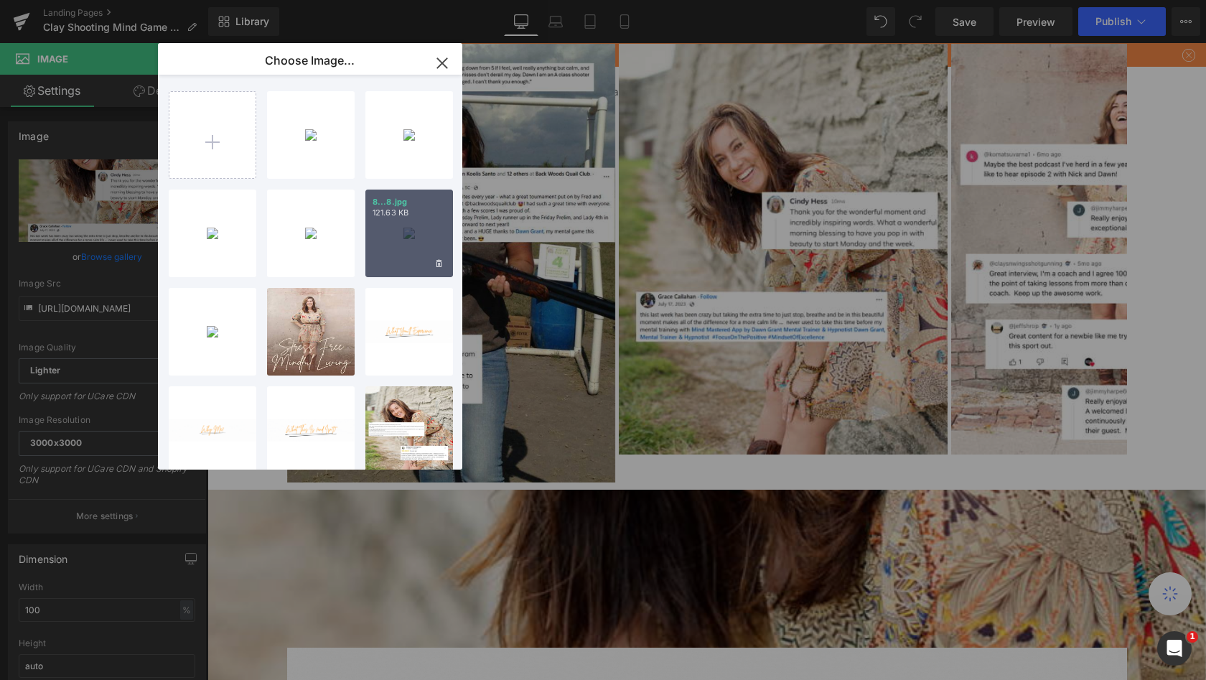
click at [411, 234] on div "8...8.jpg 121.63 KB" at bounding box center [409, 234] width 88 height 88
type input "[URL][DOMAIN_NAME]"
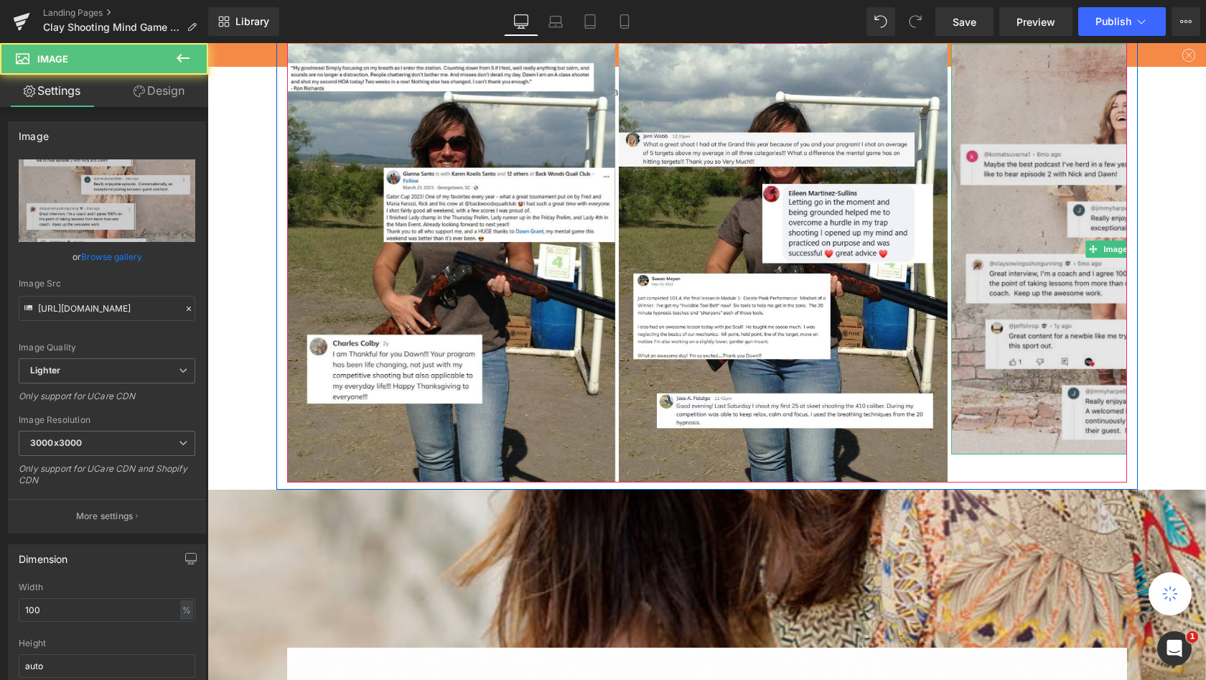
click at [1024, 234] on img at bounding box center [1115, 249] width 329 height 411
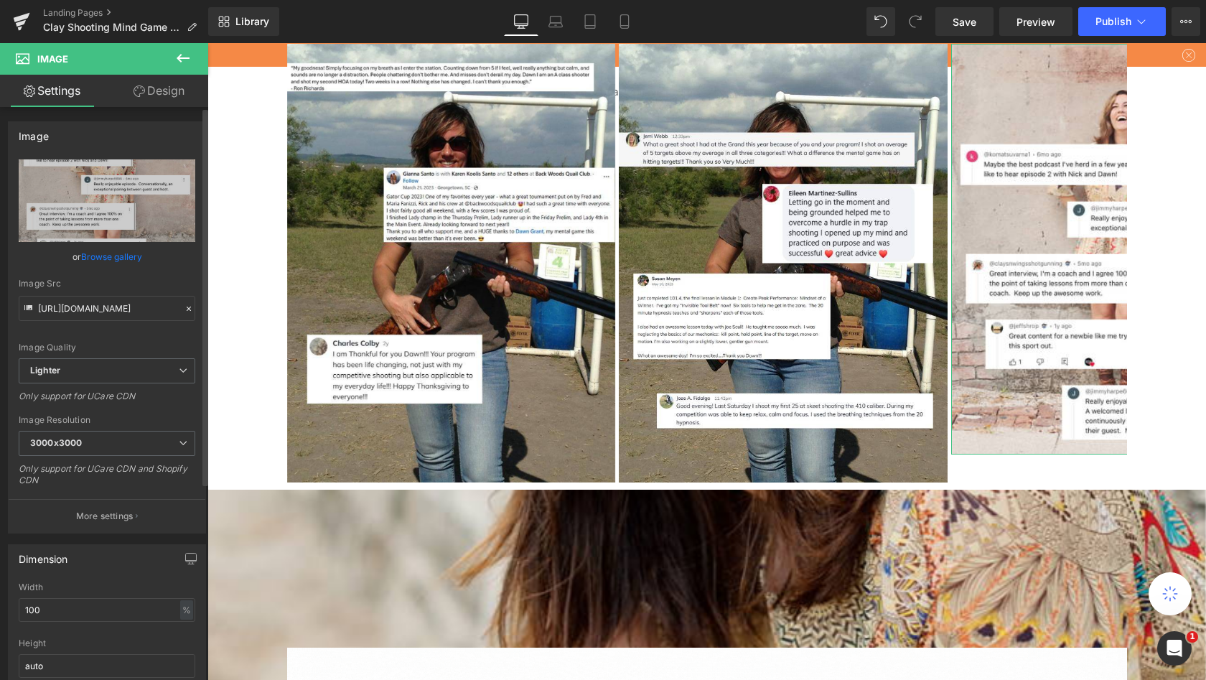
click at [110, 258] on link "Browse gallery" at bounding box center [111, 256] width 61 height 25
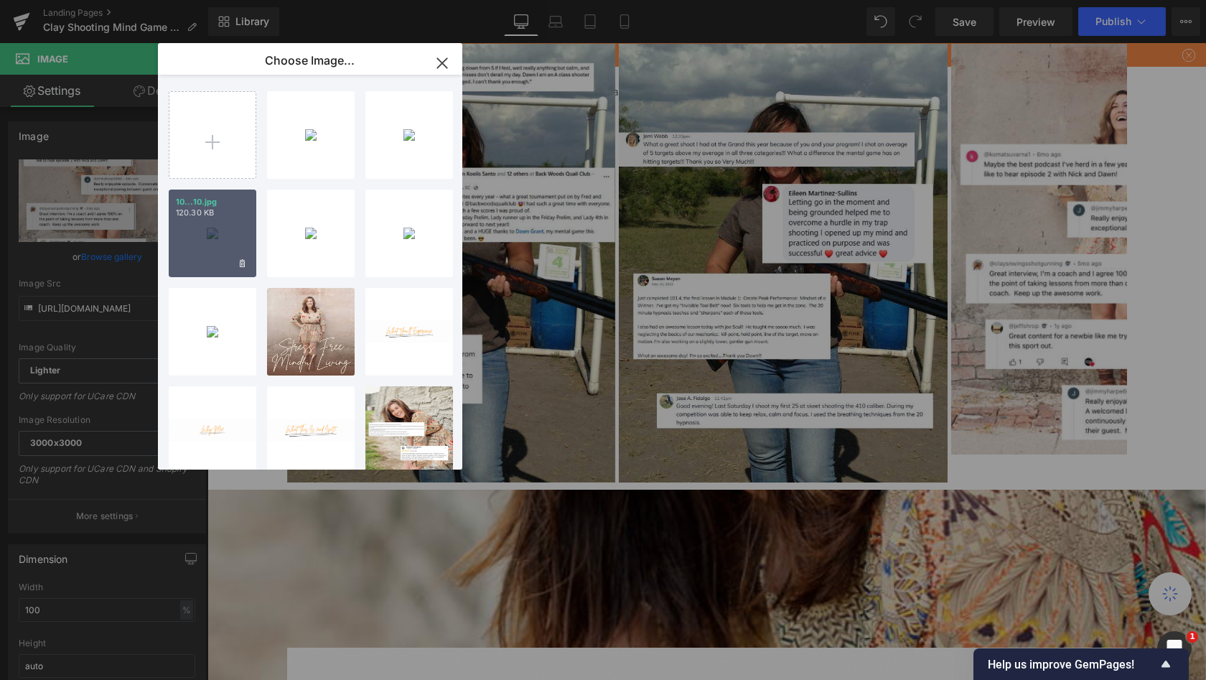
click at [210, 215] on p "120.30 KB" at bounding box center [212, 212] width 73 height 11
type input "[URL][DOMAIN_NAME]"
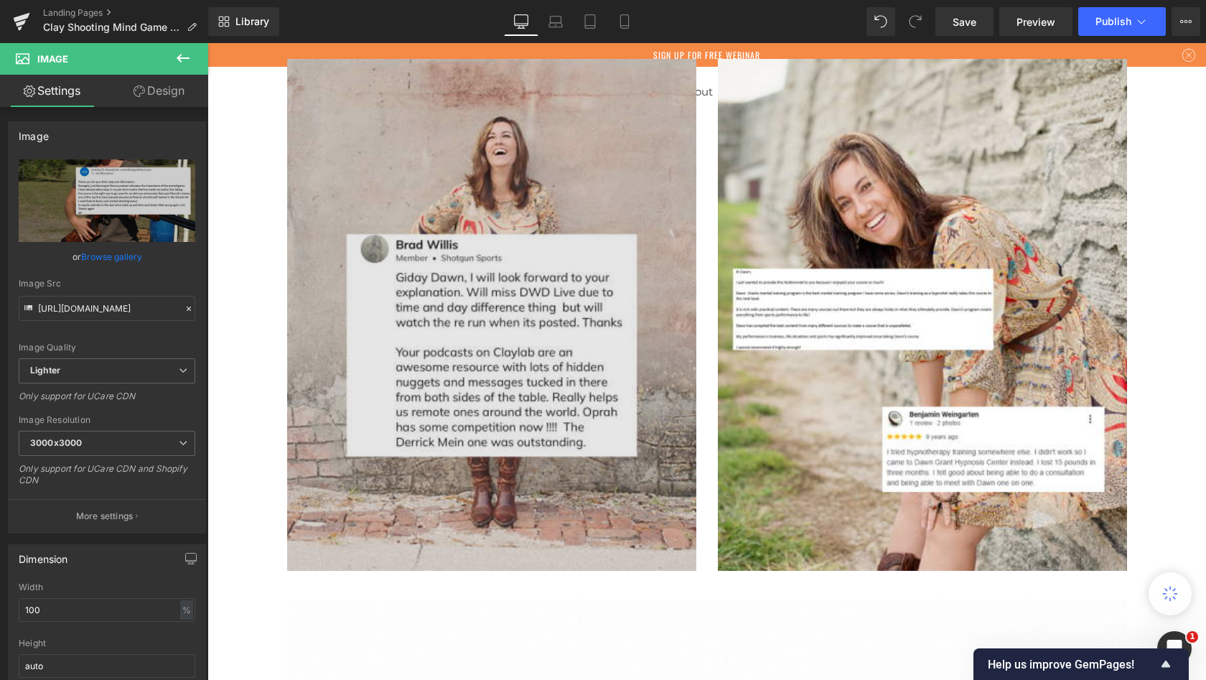
scroll to position [3891, 0]
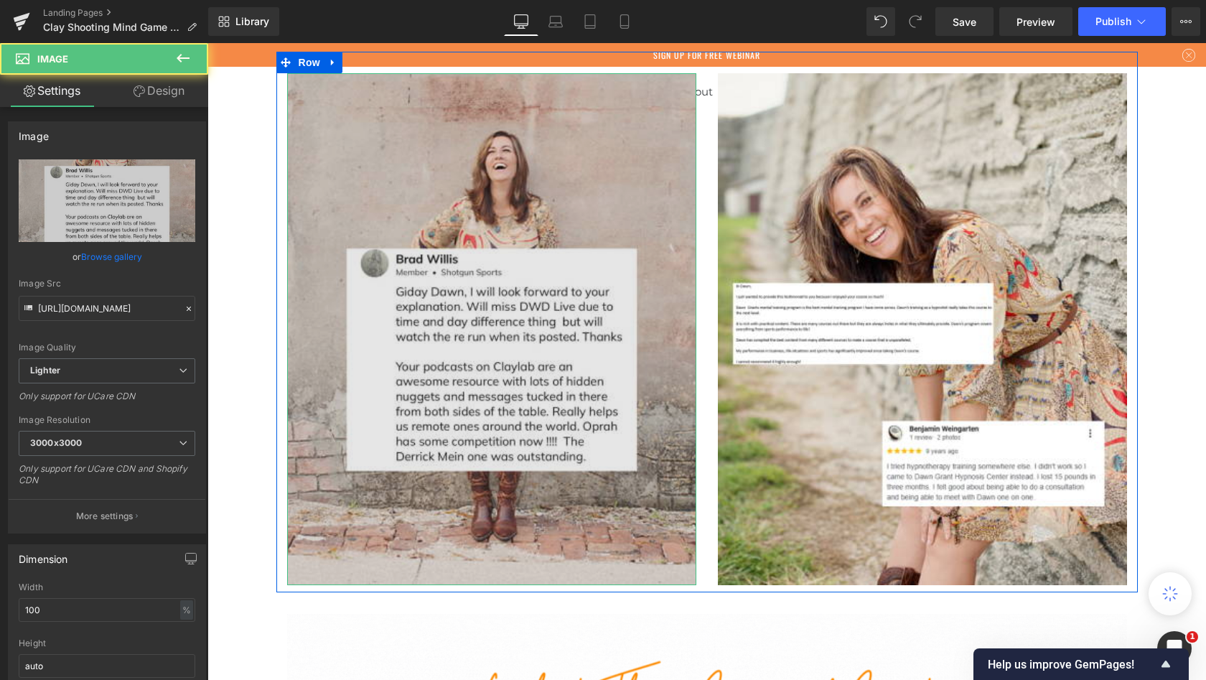
click at [584, 273] on img at bounding box center [491, 329] width 409 height 512
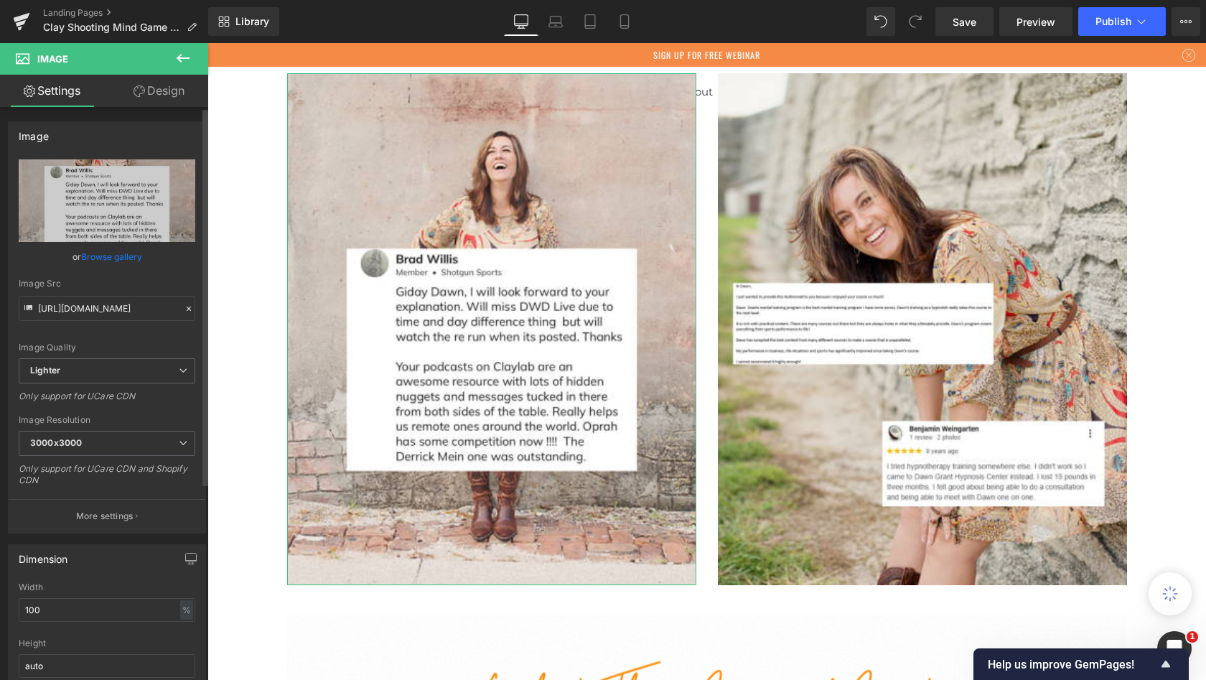
click at [107, 255] on link "Browse gallery" at bounding box center [111, 256] width 61 height 25
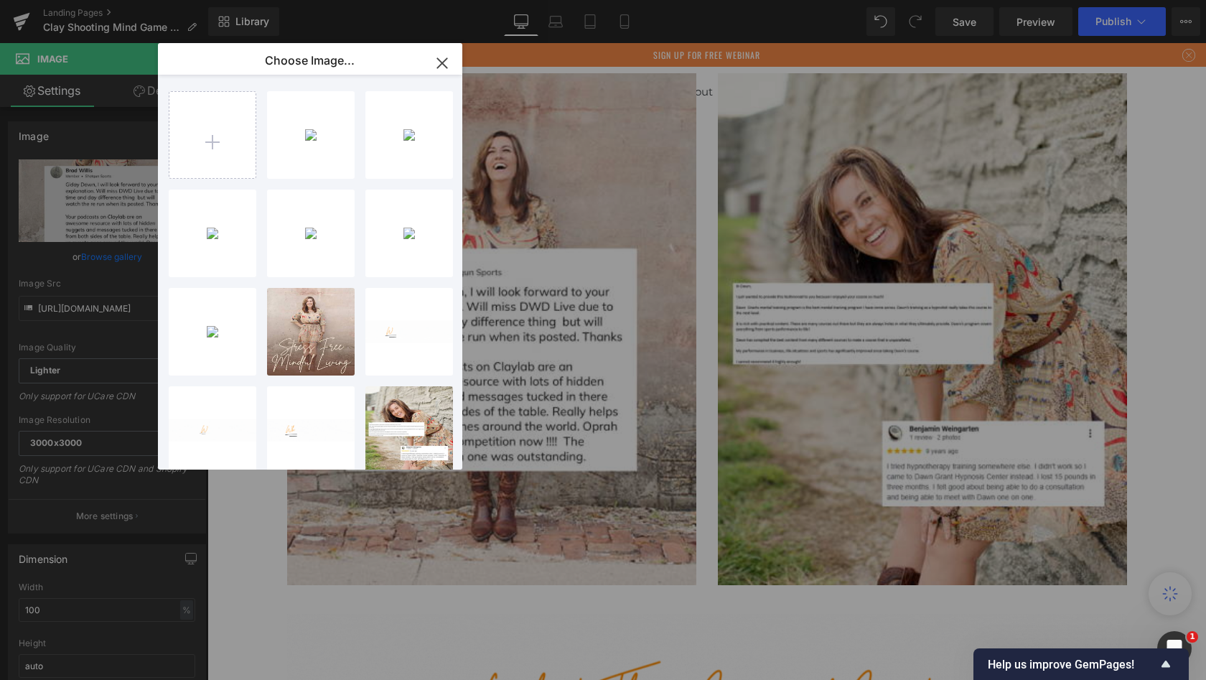
click at [444, 60] on icon "button" at bounding box center [442, 63] width 23 height 23
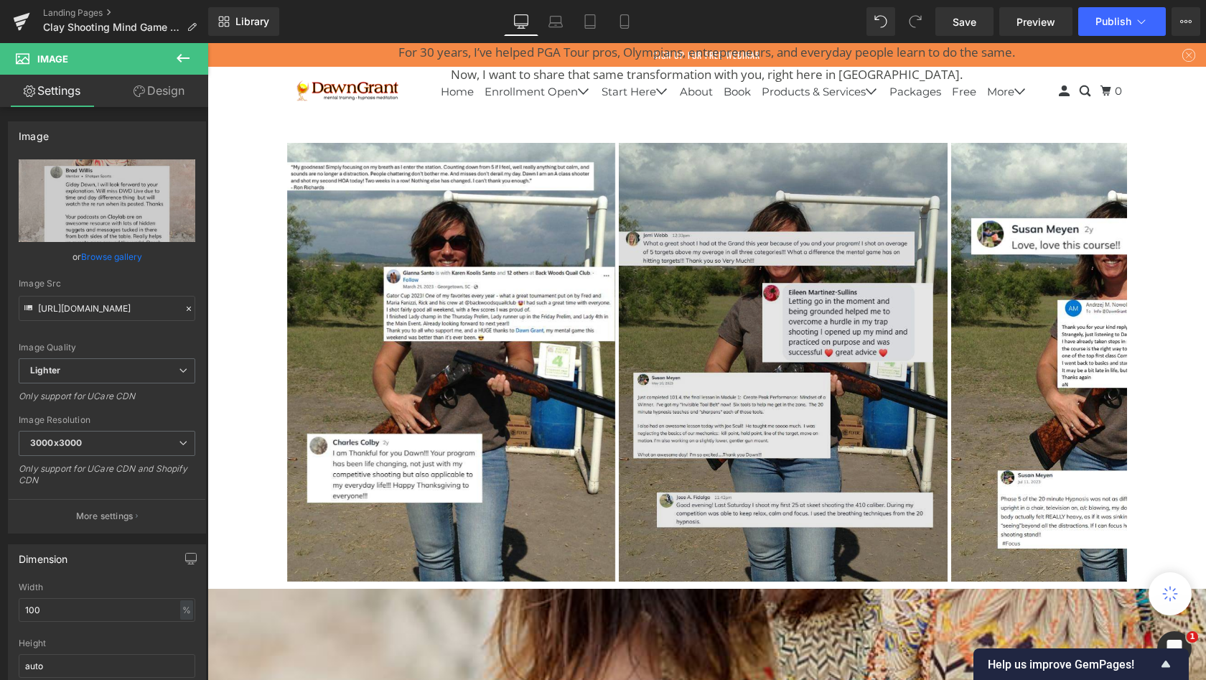
scroll to position [1605, 0]
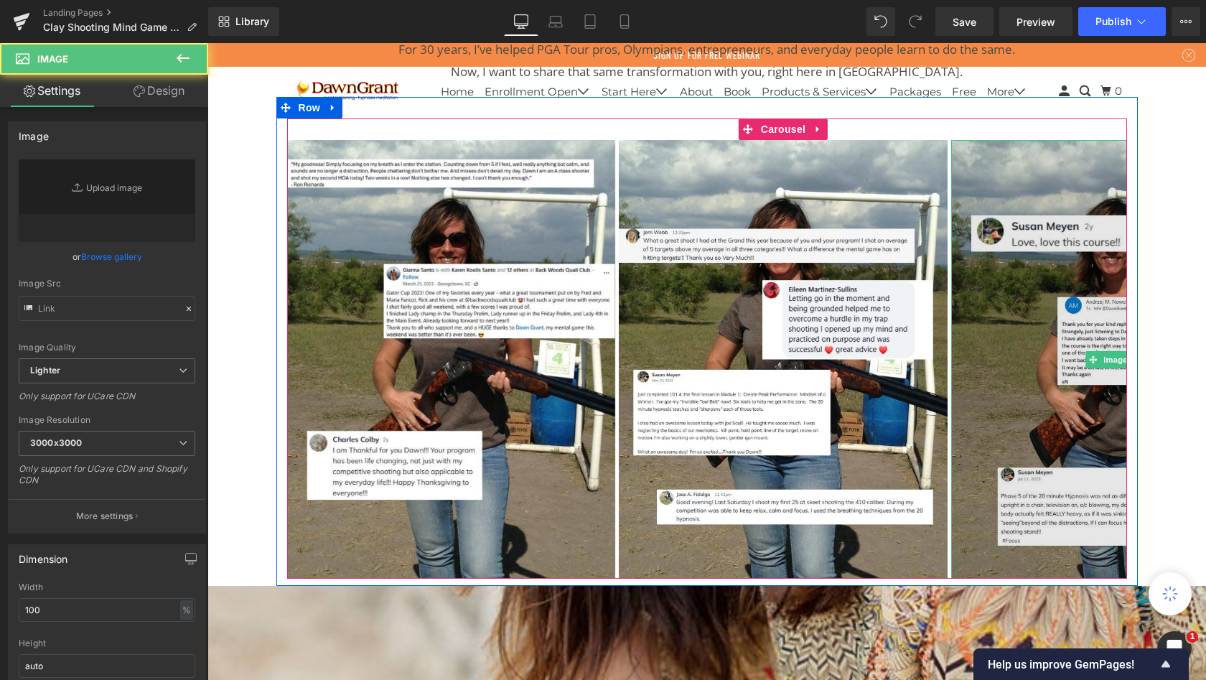
type input "[URL][DOMAIN_NAME]"
click at [951, 322] on img at bounding box center [1115, 359] width 329 height 438
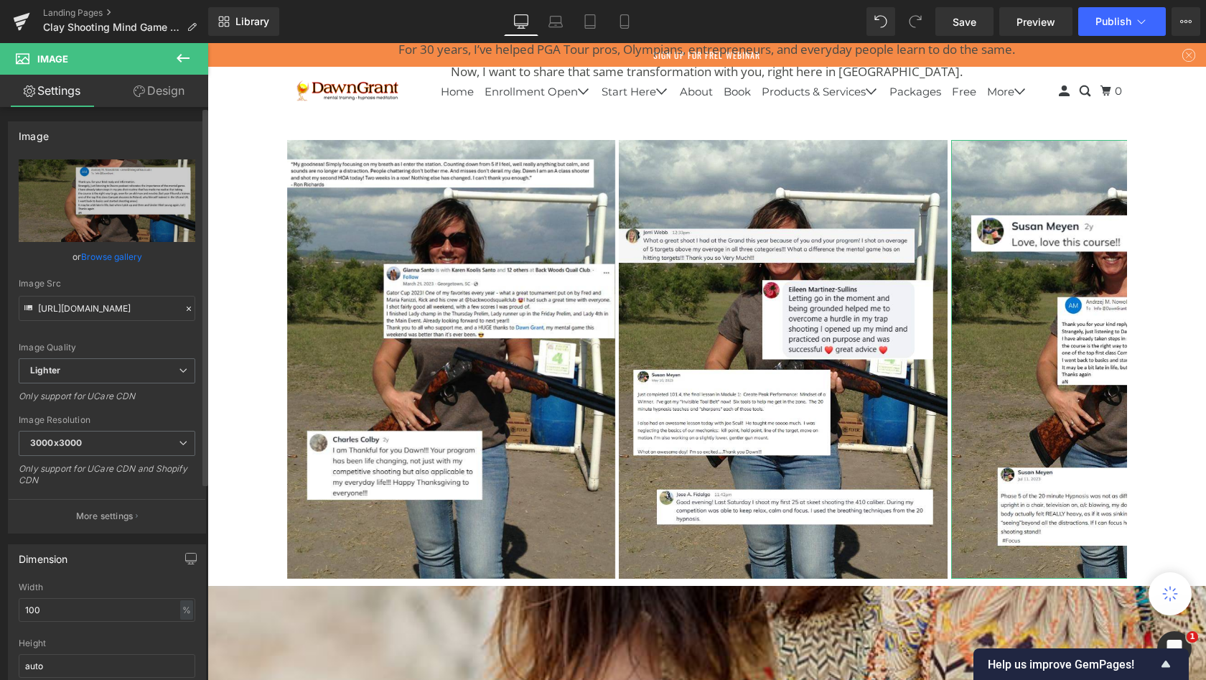
click at [126, 260] on link "Browse gallery" at bounding box center [111, 256] width 61 height 25
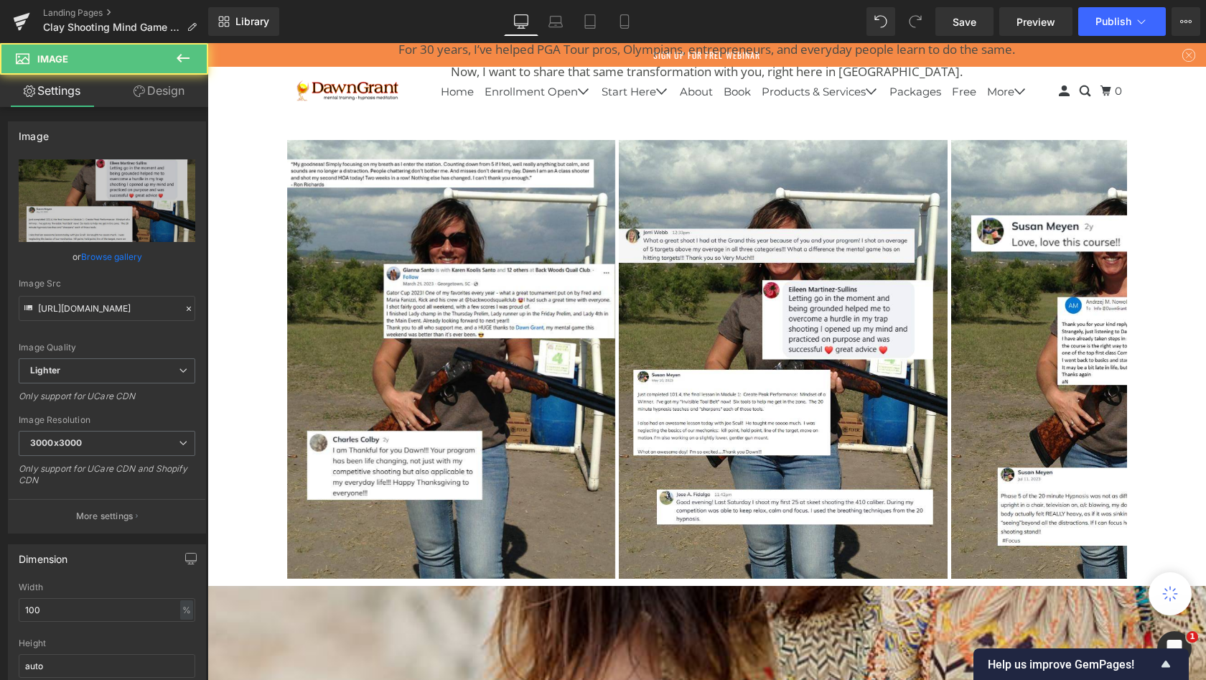
click at [691, 267] on img at bounding box center [783, 359] width 329 height 438
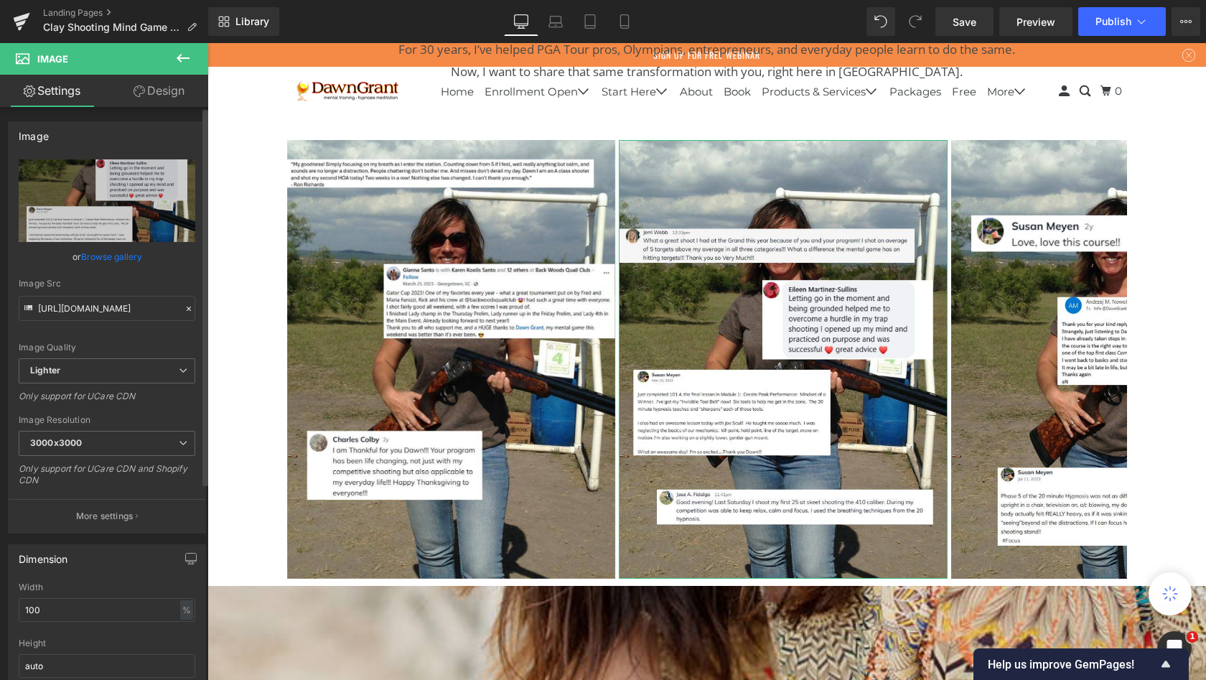
click at [98, 253] on link "Browse gallery" at bounding box center [111, 256] width 61 height 25
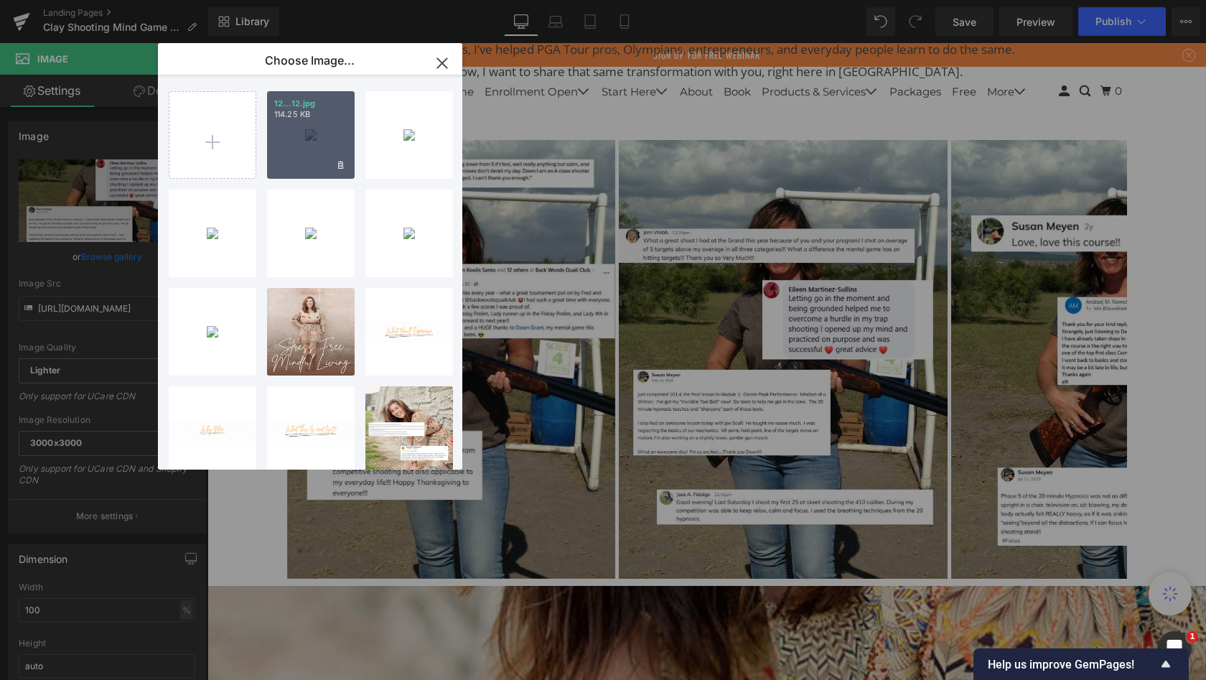
click at [310, 146] on div "12...12.jpg 114.25 KB" at bounding box center [311, 135] width 88 height 88
type input "[URL][DOMAIN_NAME]"
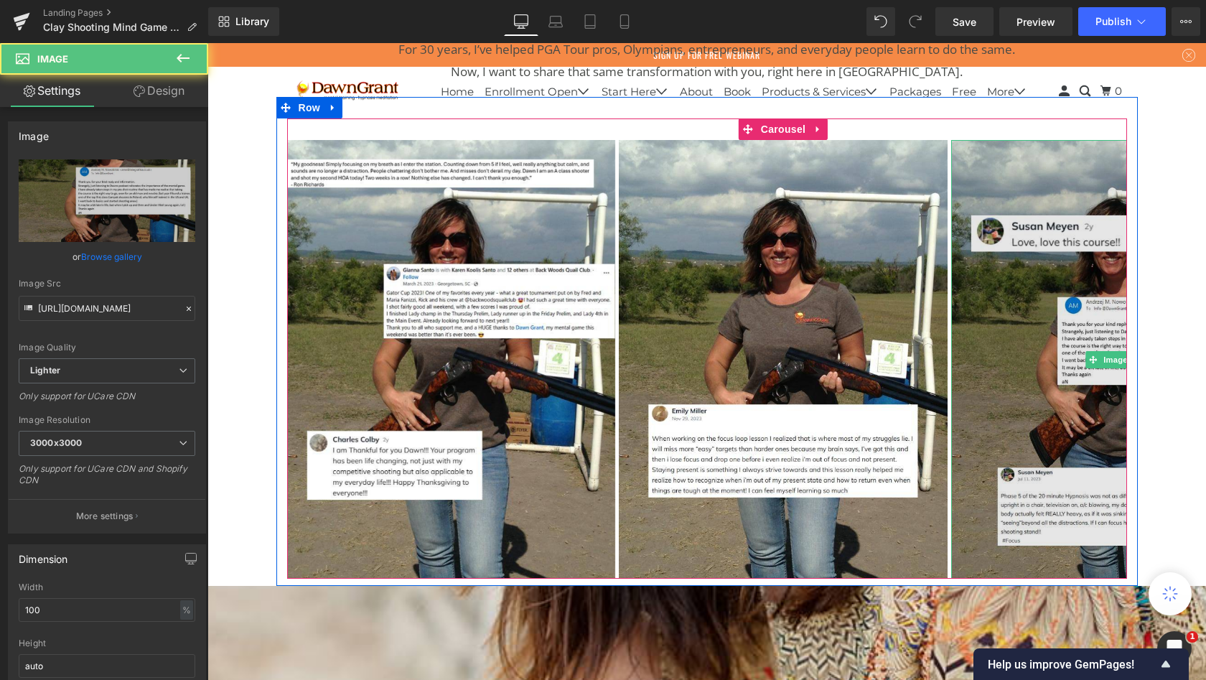
click at [1072, 332] on img at bounding box center [1115, 359] width 329 height 438
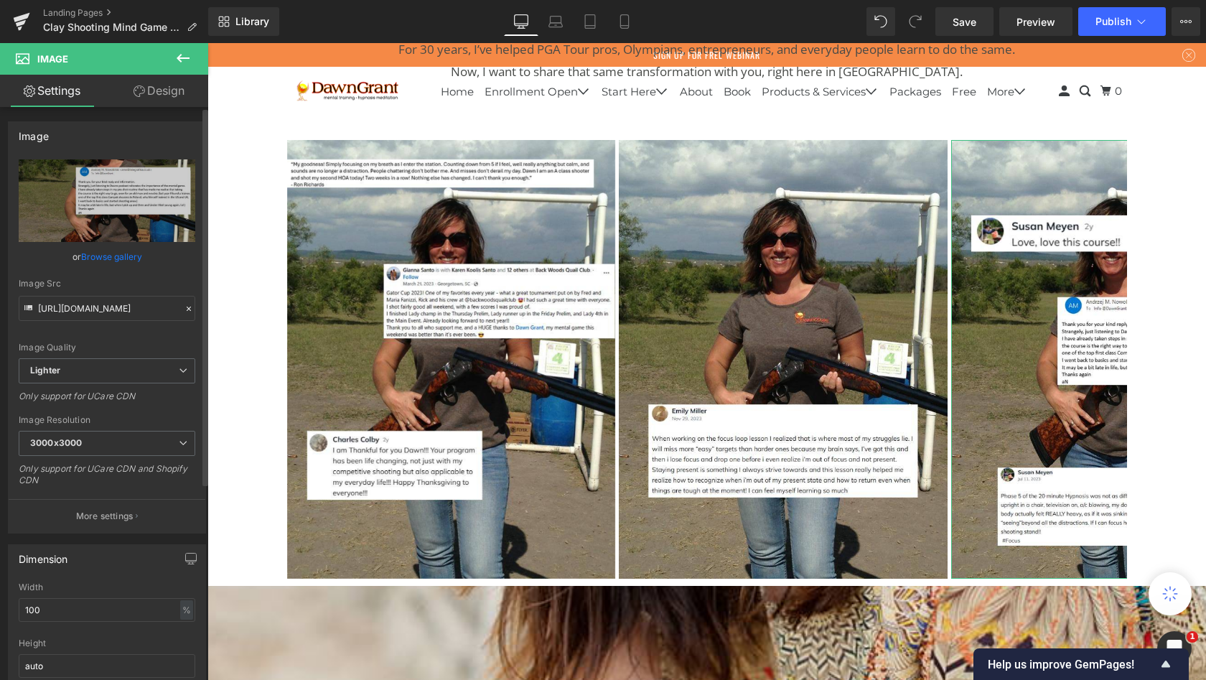
click at [97, 259] on link "Browse gallery" at bounding box center [111, 256] width 61 height 25
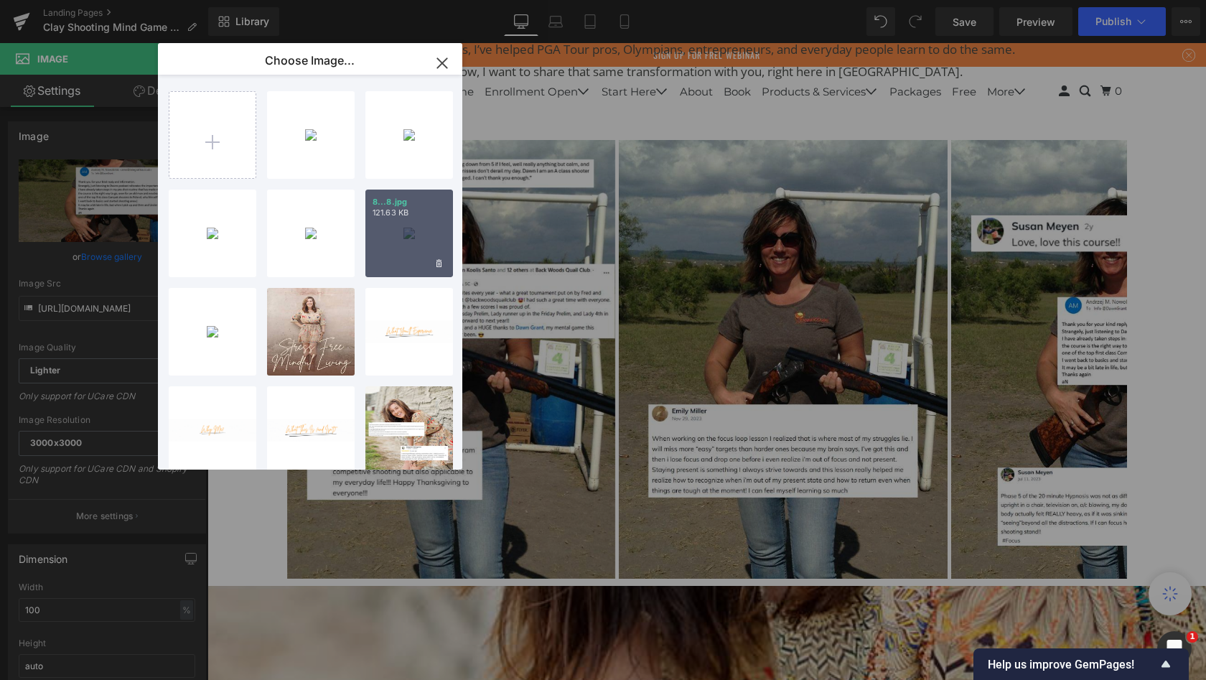
click at [398, 234] on div "8...8.jpg 121.63 KB" at bounding box center [409, 234] width 88 height 88
type input "[URL][DOMAIN_NAME]"
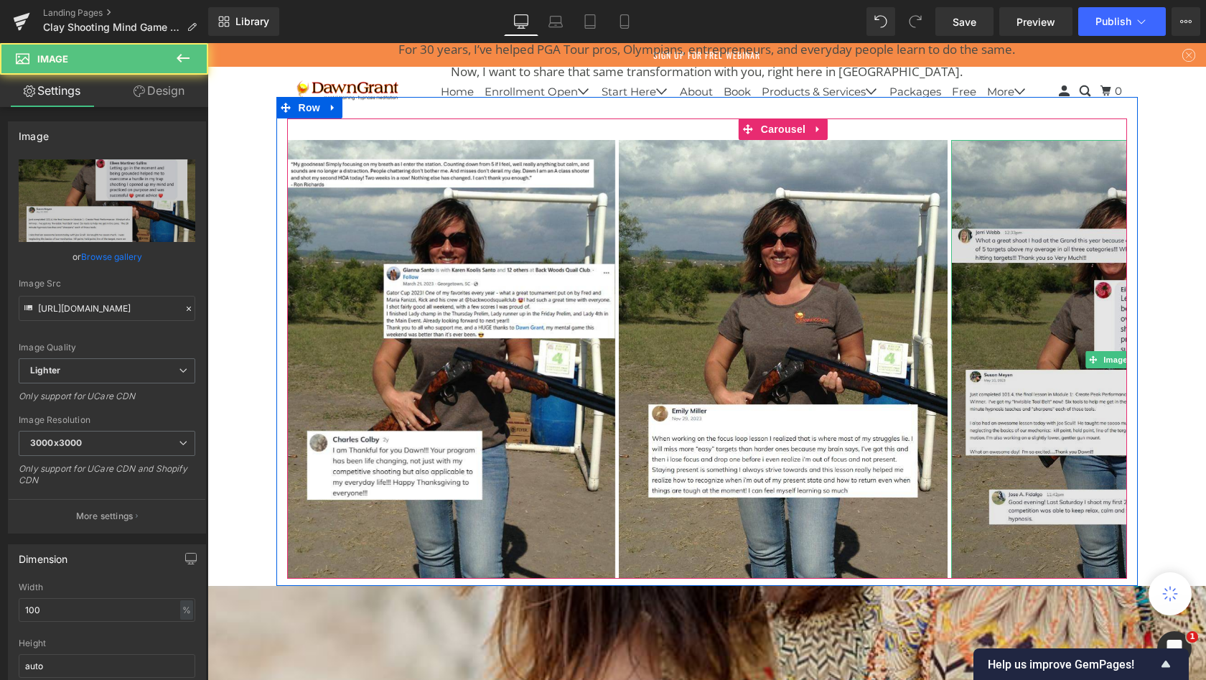
click at [975, 294] on img at bounding box center [1115, 359] width 329 height 438
click at [966, 261] on img at bounding box center [1115, 359] width 329 height 438
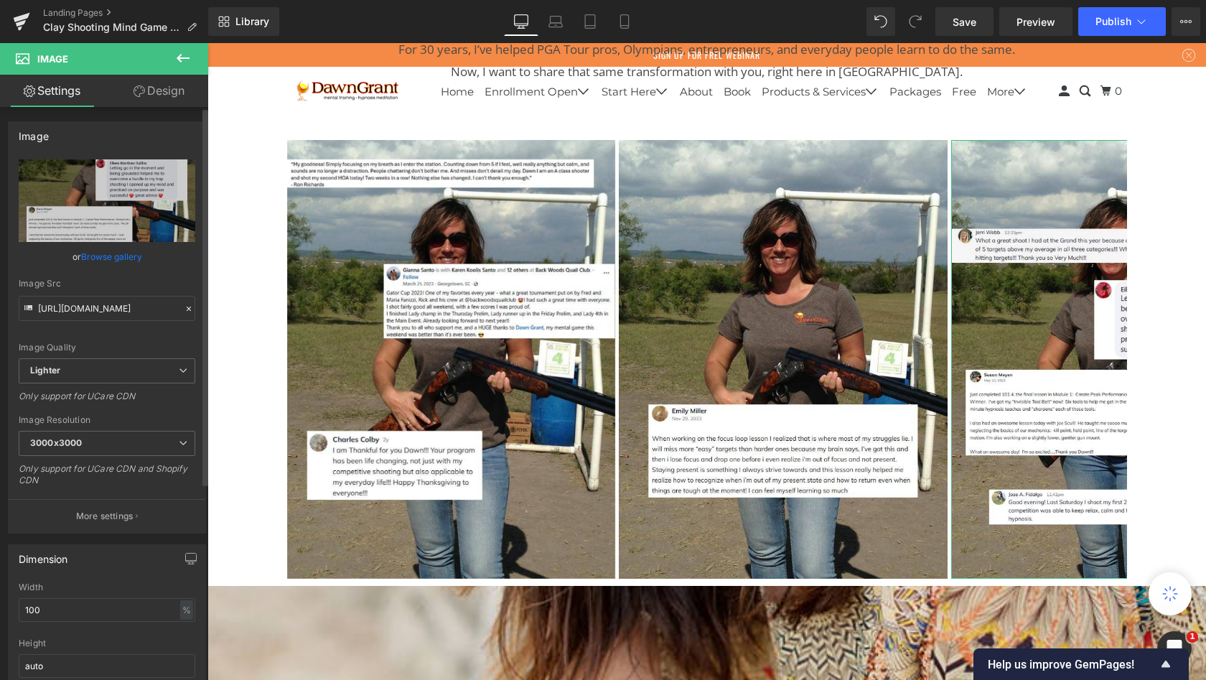
click at [116, 256] on link "Browse gallery" at bounding box center [111, 256] width 61 height 25
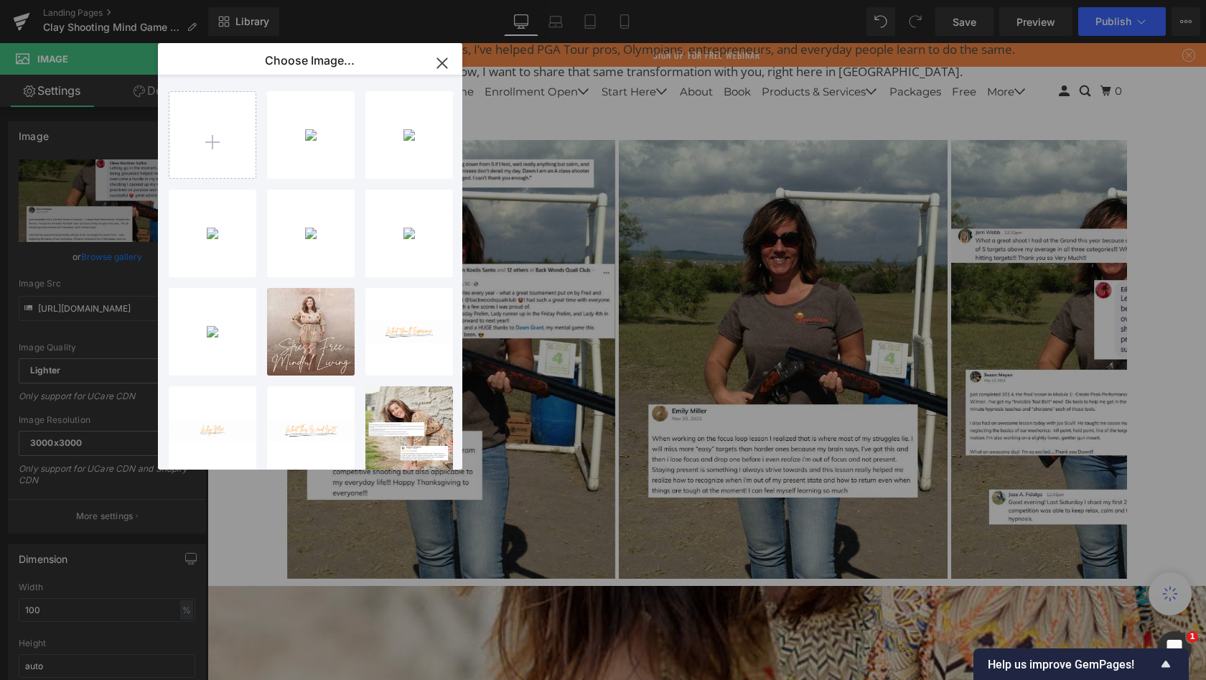
click at [447, 62] on icon "button" at bounding box center [442, 63] width 23 height 23
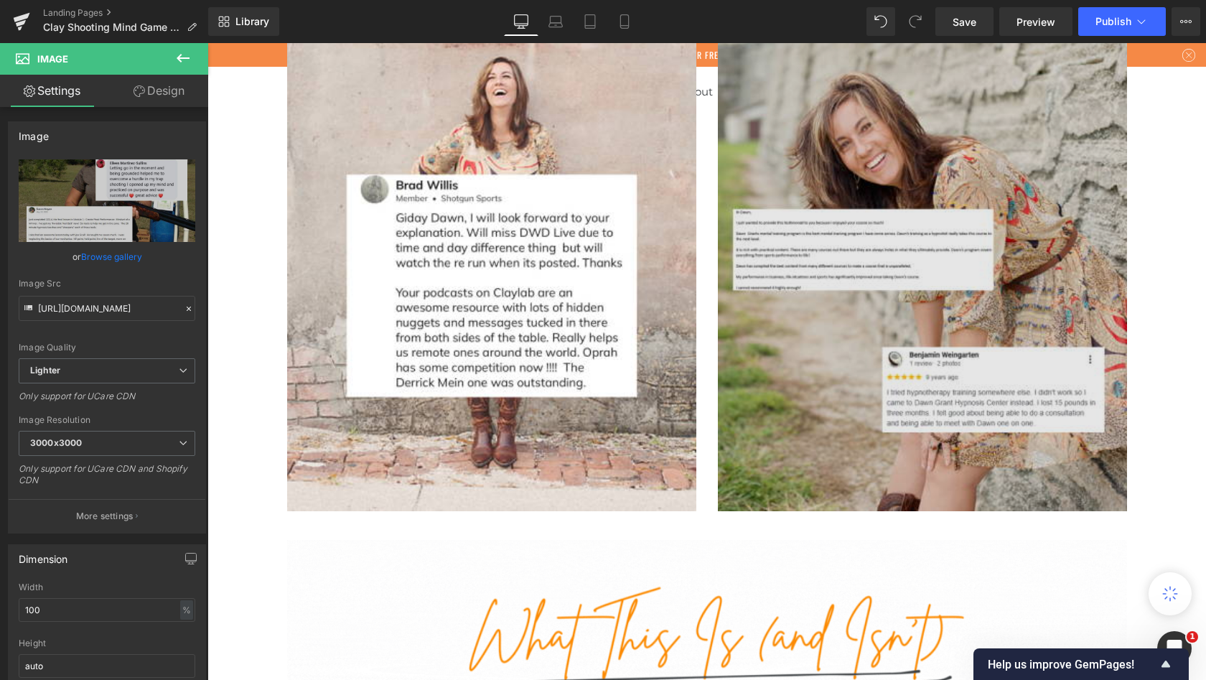
scroll to position [3790, 0]
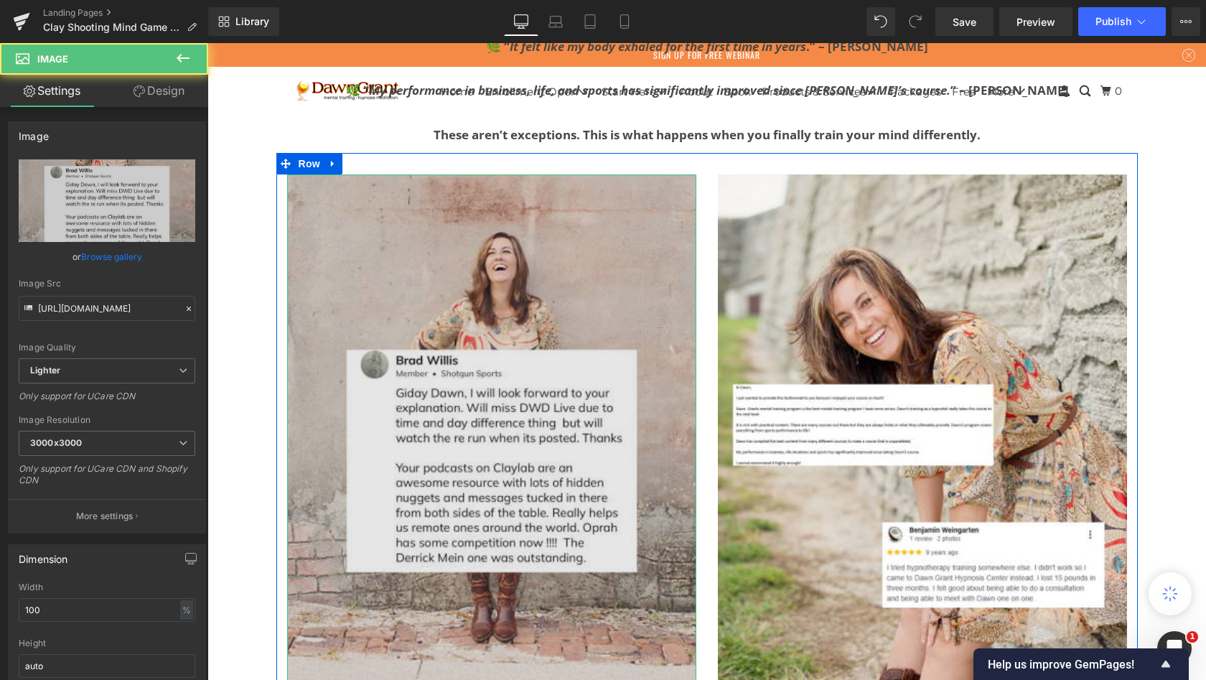
click at [513, 324] on img at bounding box center [491, 430] width 409 height 512
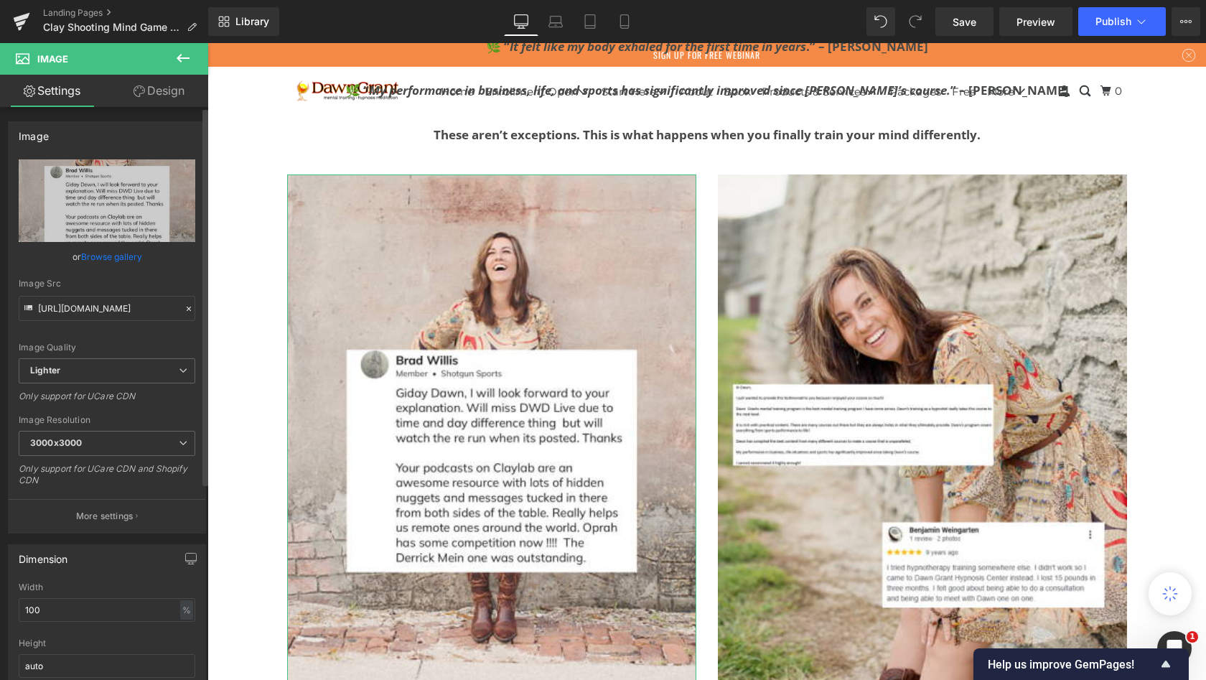
click at [108, 255] on link "Browse gallery" at bounding box center [111, 256] width 61 height 25
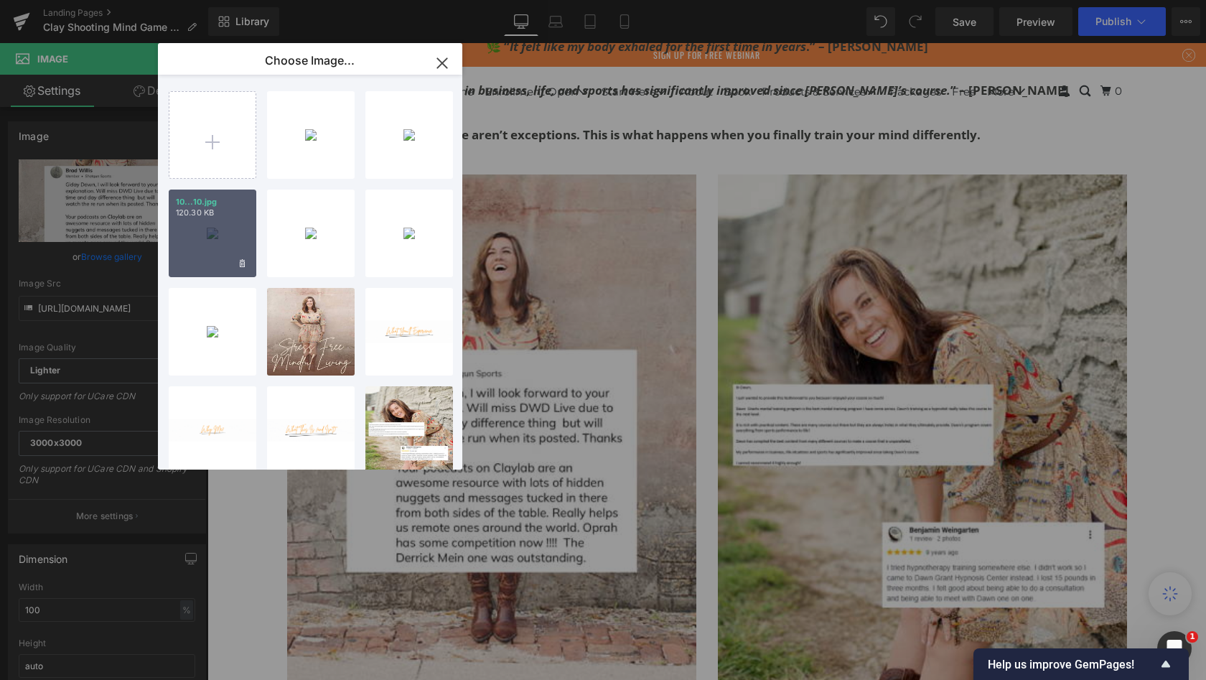
click at [210, 236] on div "10...10.jpg 120.30 KB" at bounding box center [213, 234] width 88 height 88
type input "[URL][DOMAIN_NAME]"
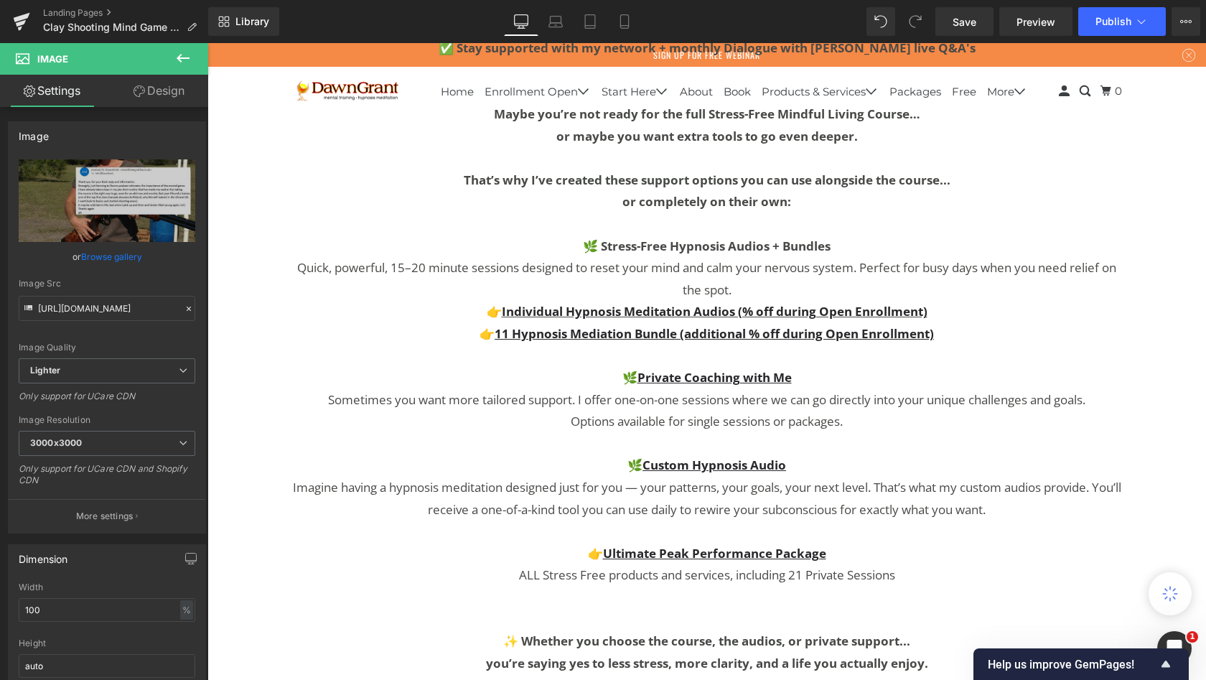
scroll to position [6336, 0]
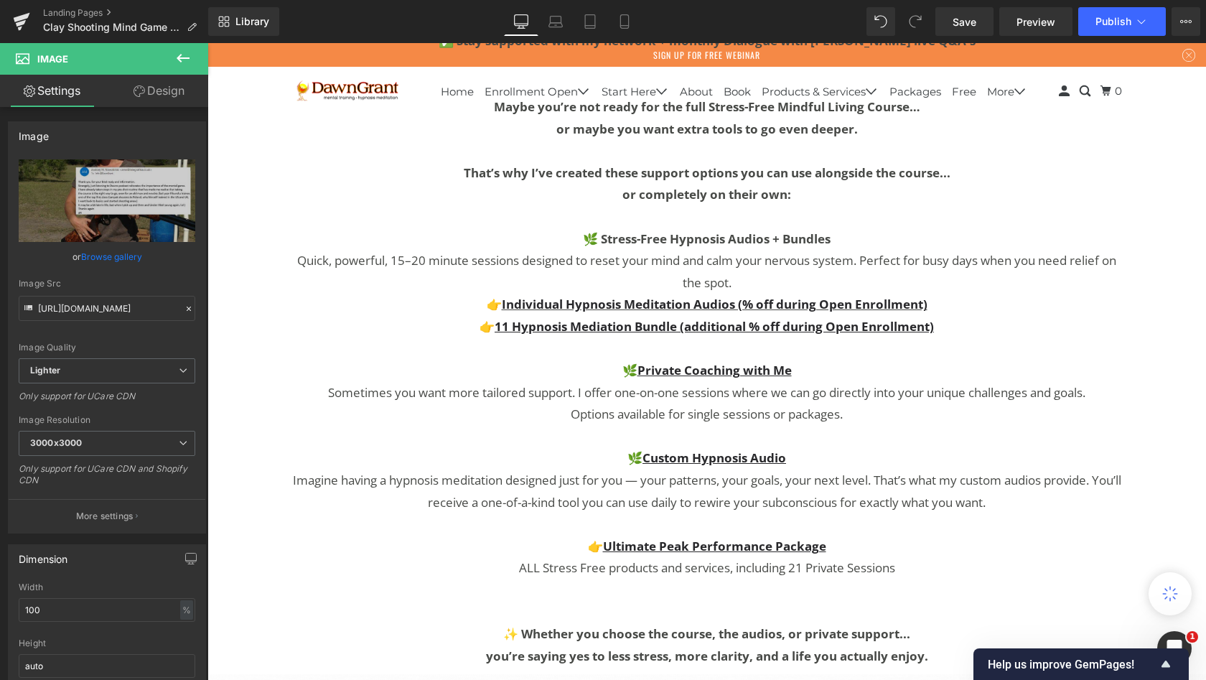
click at [187, 55] on icon at bounding box center [182, 58] width 17 height 17
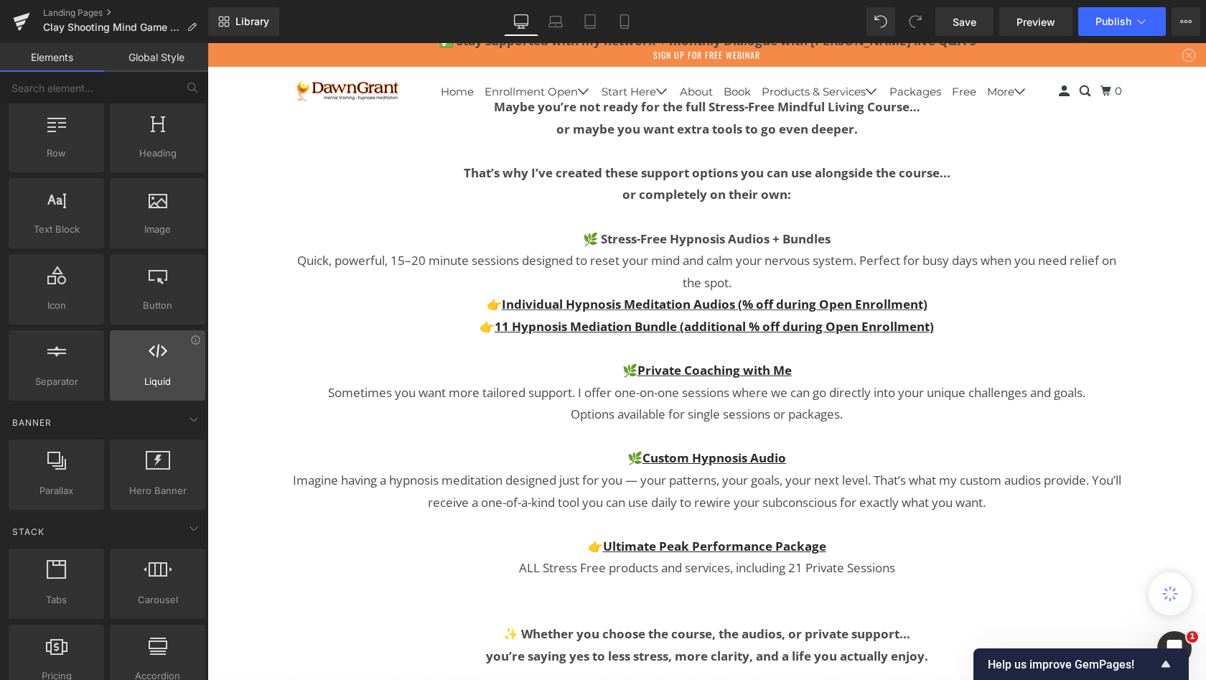
scroll to position [37, 0]
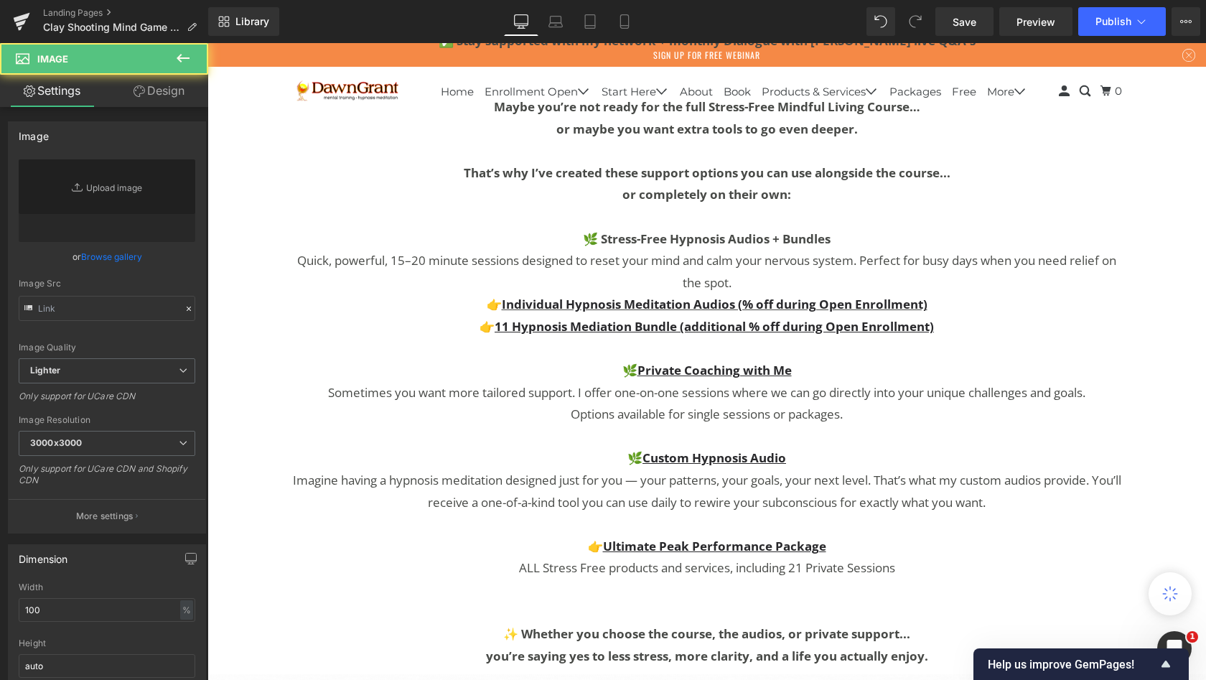
type input "[URL][DOMAIN_NAME]"
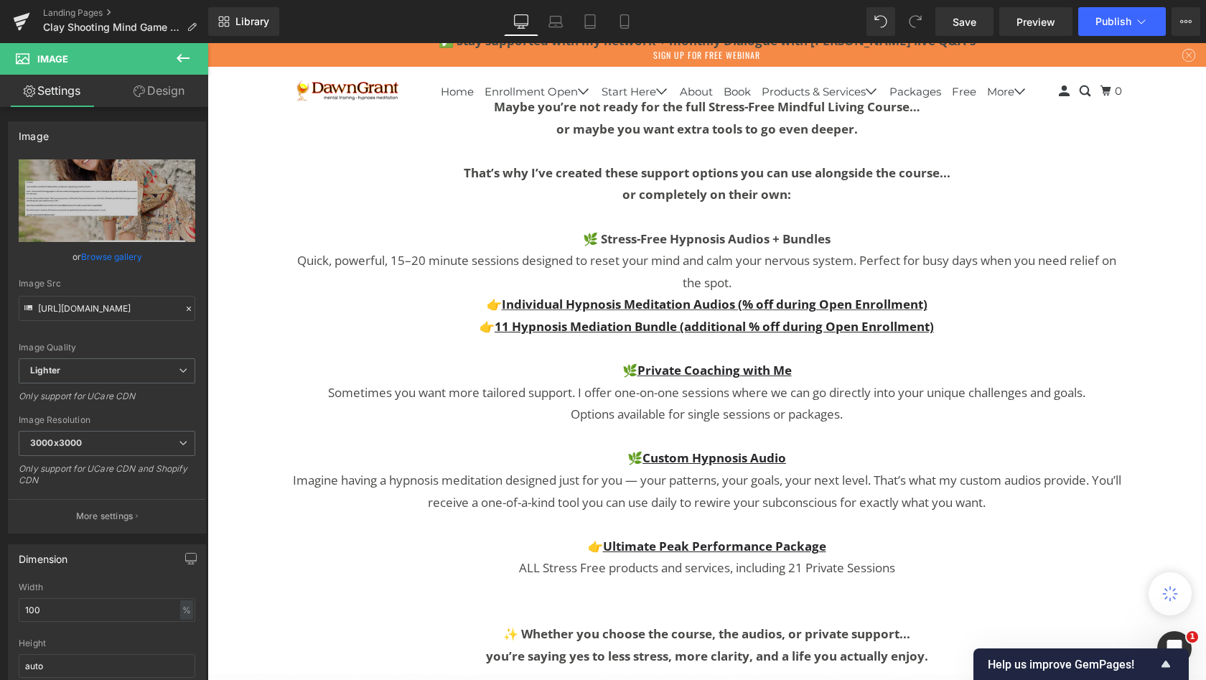
scroll to position [6306, 0]
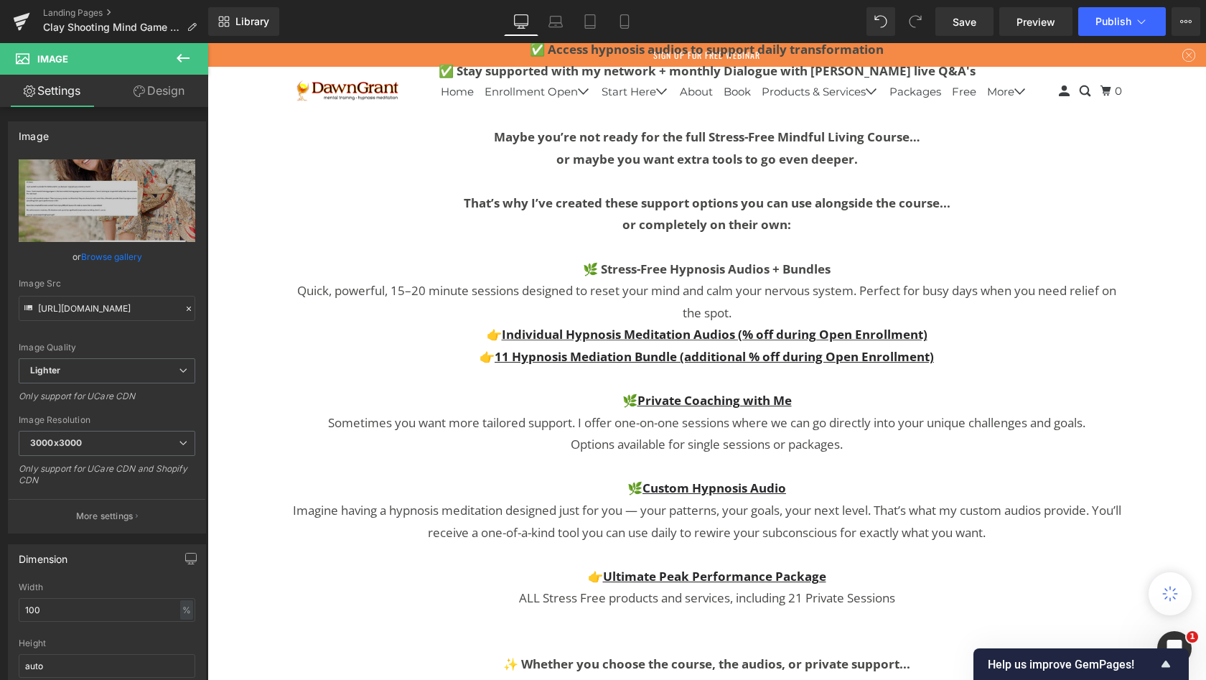
click at [187, 50] on icon at bounding box center [182, 58] width 17 height 17
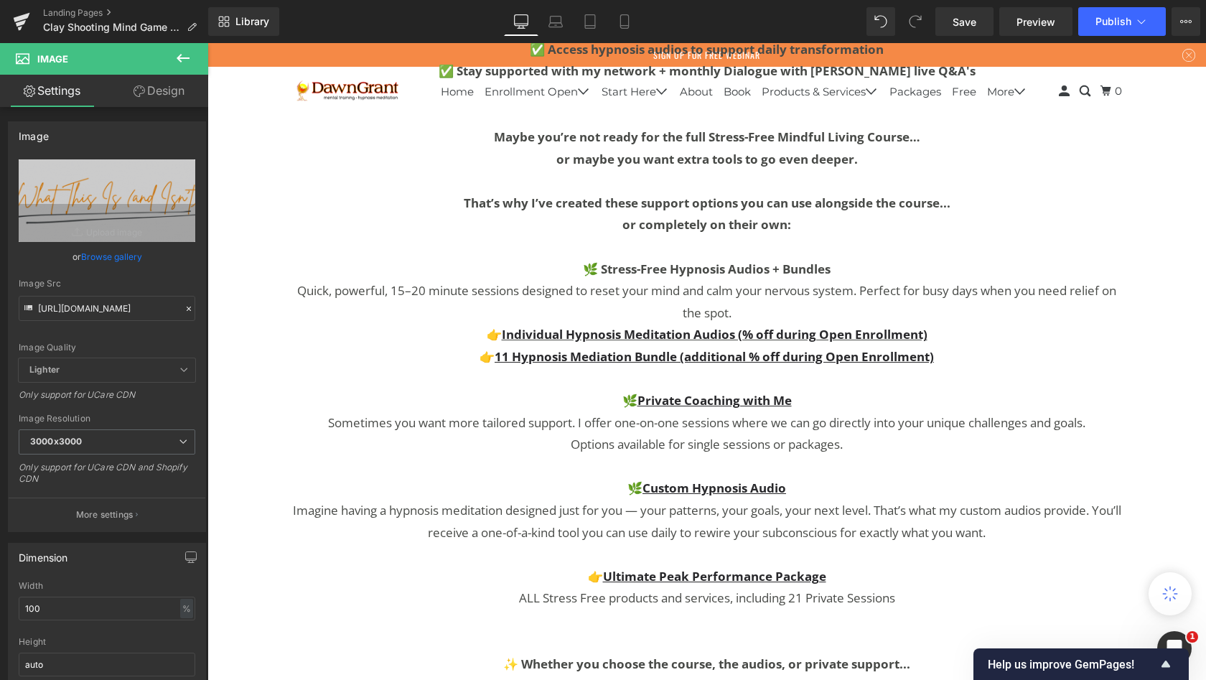
click at [182, 61] on icon at bounding box center [182, 58] width 17 height 17
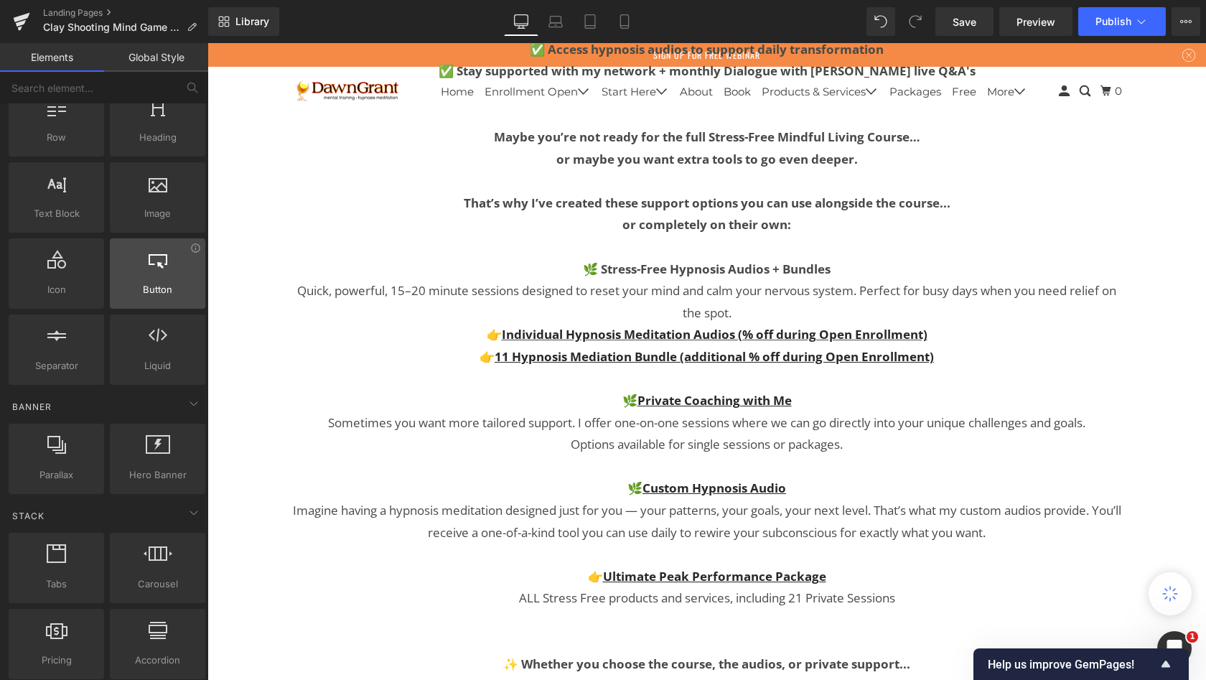
scroll to position [54, 0]
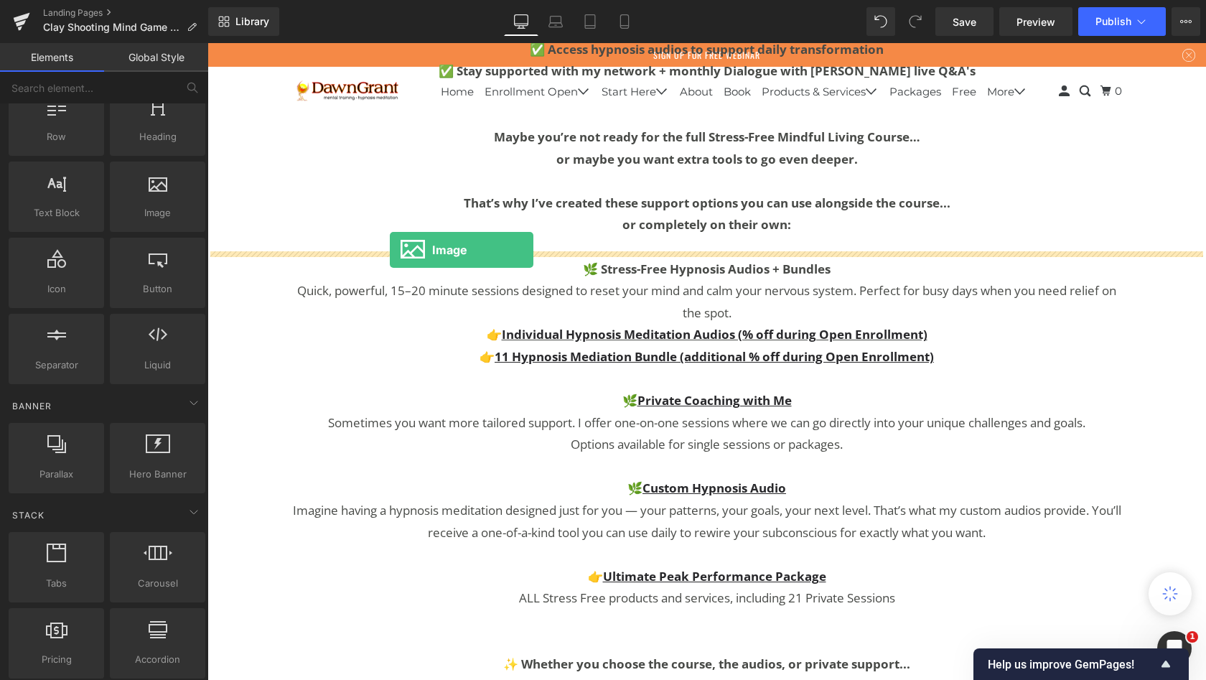
drag, startPoint x: 366, startPoint y: 238, endPoint x: 390, endPoint y: 250, distance: 26.7
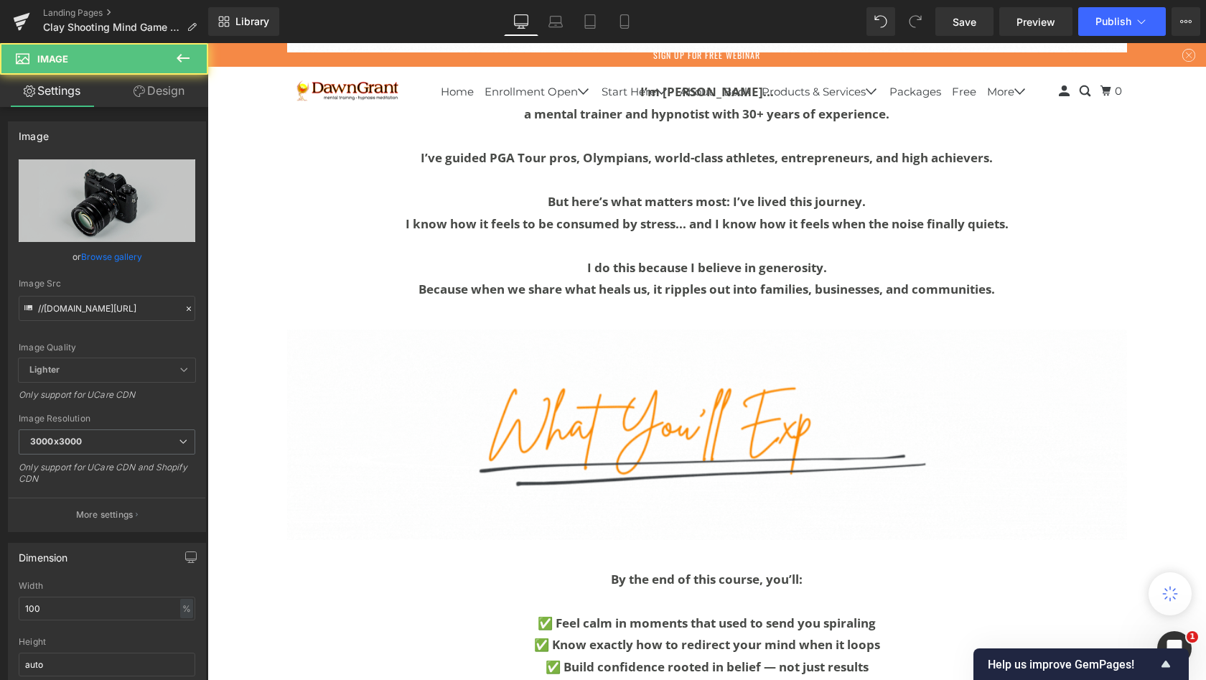
scroll to position [11161, 993]
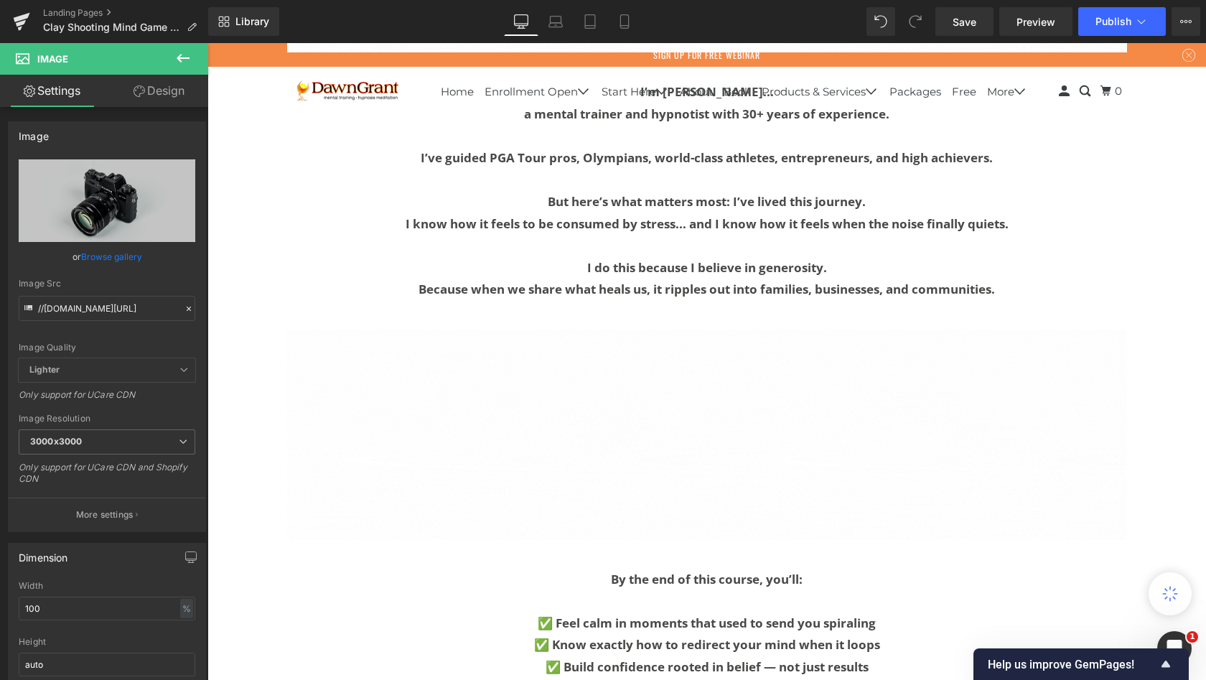
click at [186, 53] on icon at bounding box center [182, 58] width 17 height 17
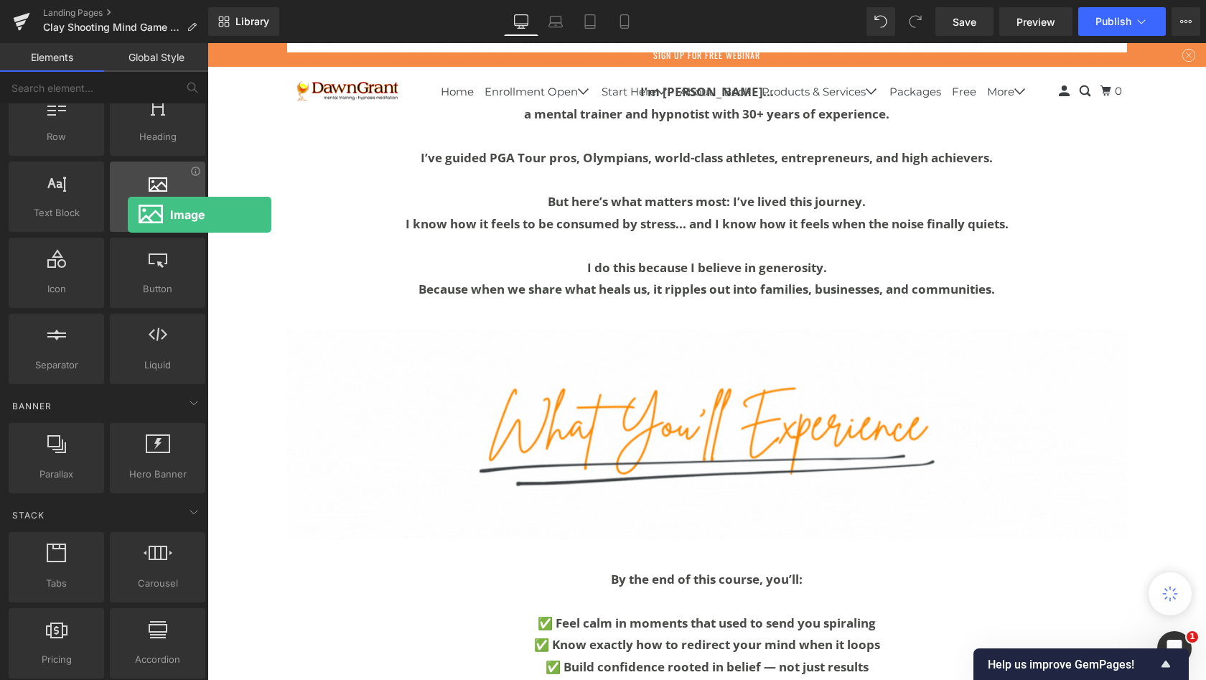
drag, startPoint x: 154, startPoint y: 185, endPoint x: 127, endPoint y: 211, distance: 37.6
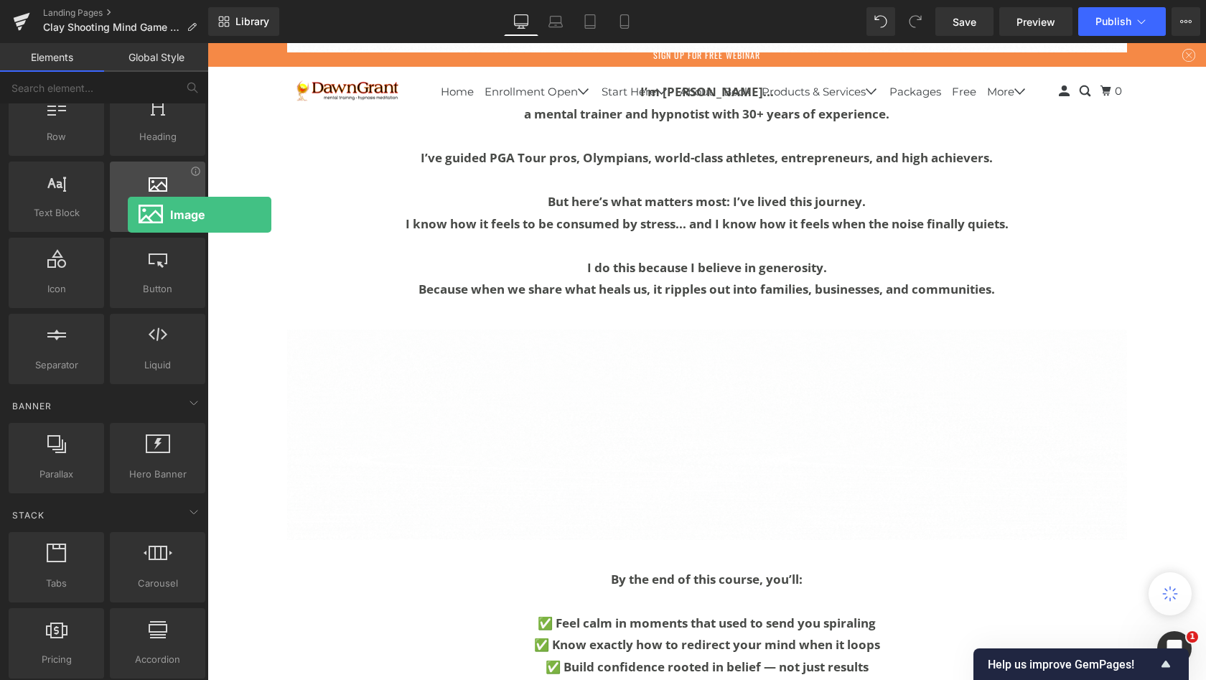
click at [127, 211] on div "Image images, photos, alts, uploads" at bounding box center [157, 197] width 95 height 70
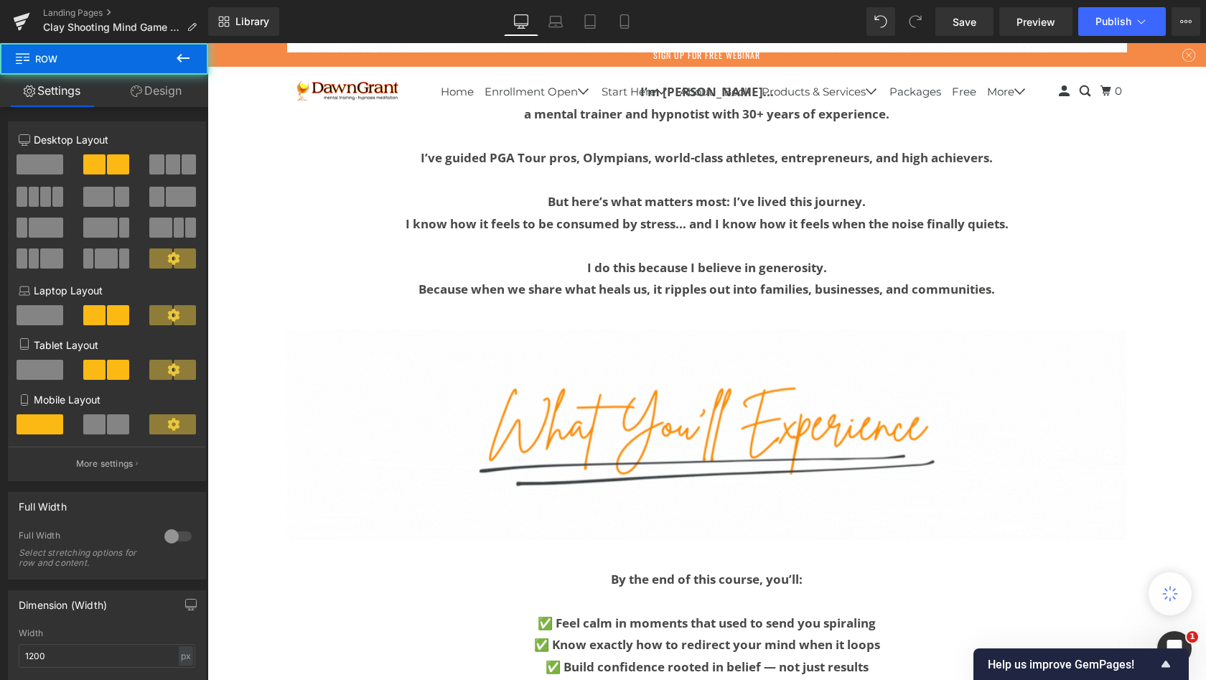
click at [108, 161] on span at bounding box center [118, 164] width 22 height 20
drag, startPoint x: 312, startPoint y: 204, endPoint x: 375, endPoint y: 248, distance: 76.9
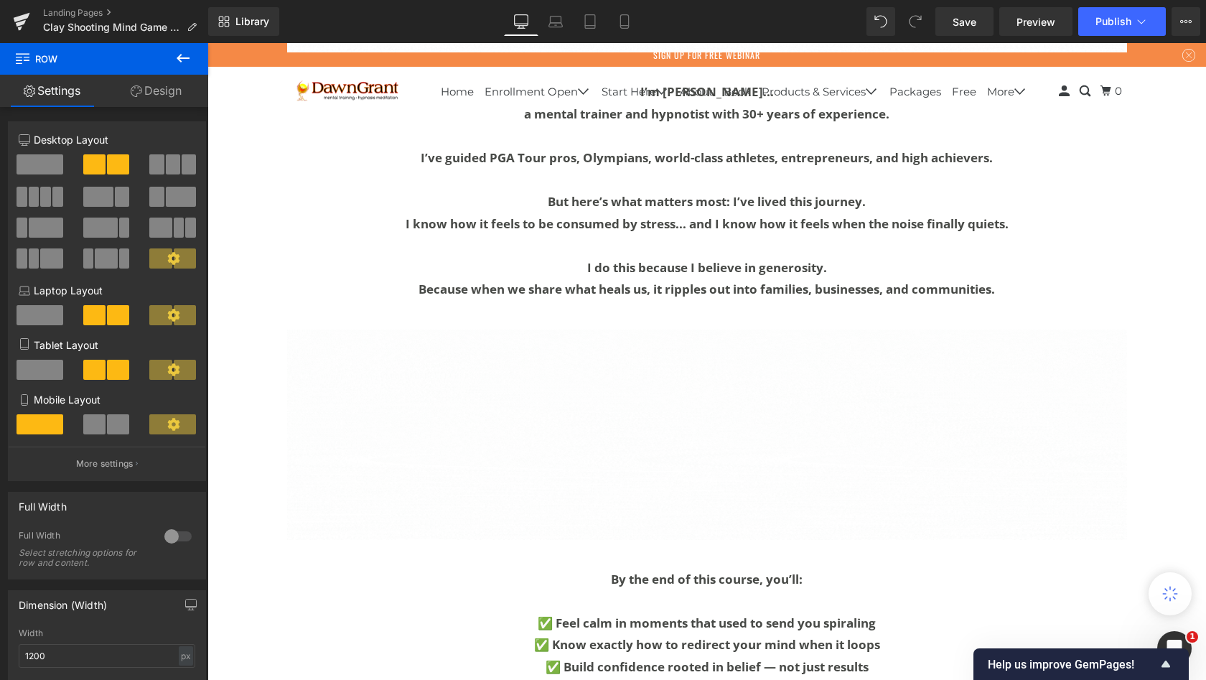
click at [107, 157] on span at bounding box center [118, 164] width 22 height 20
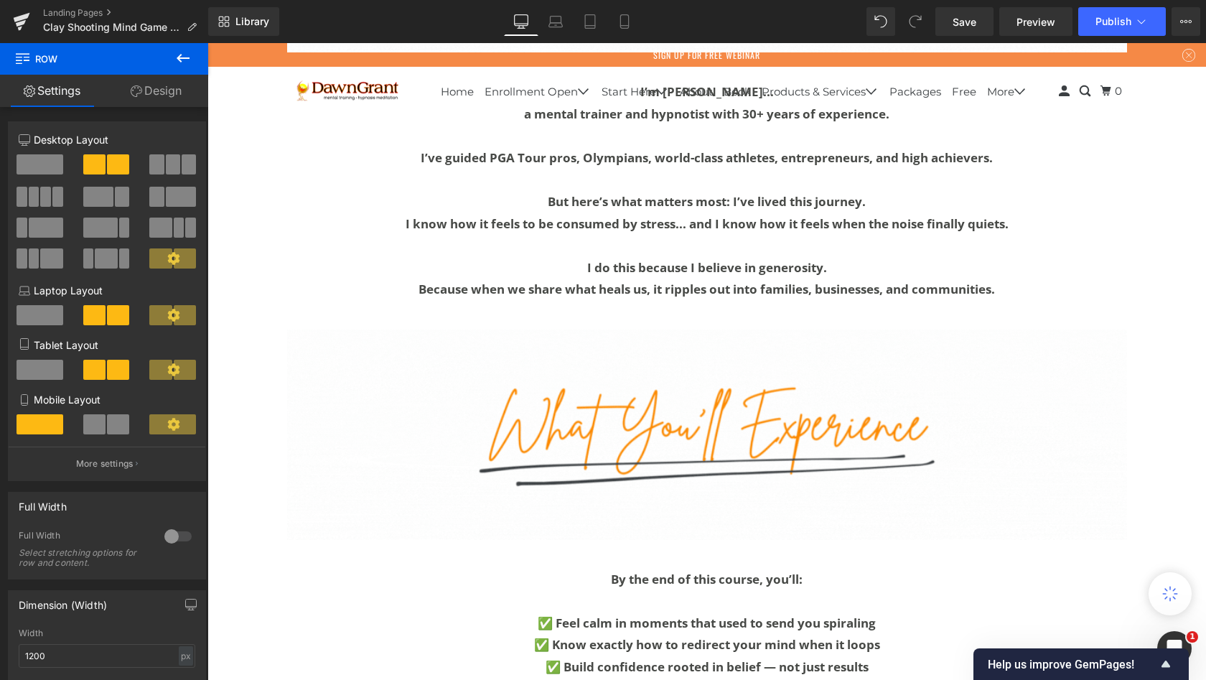
click at [161, 164] on button at bounding box center [173, 164] width 48 height 20
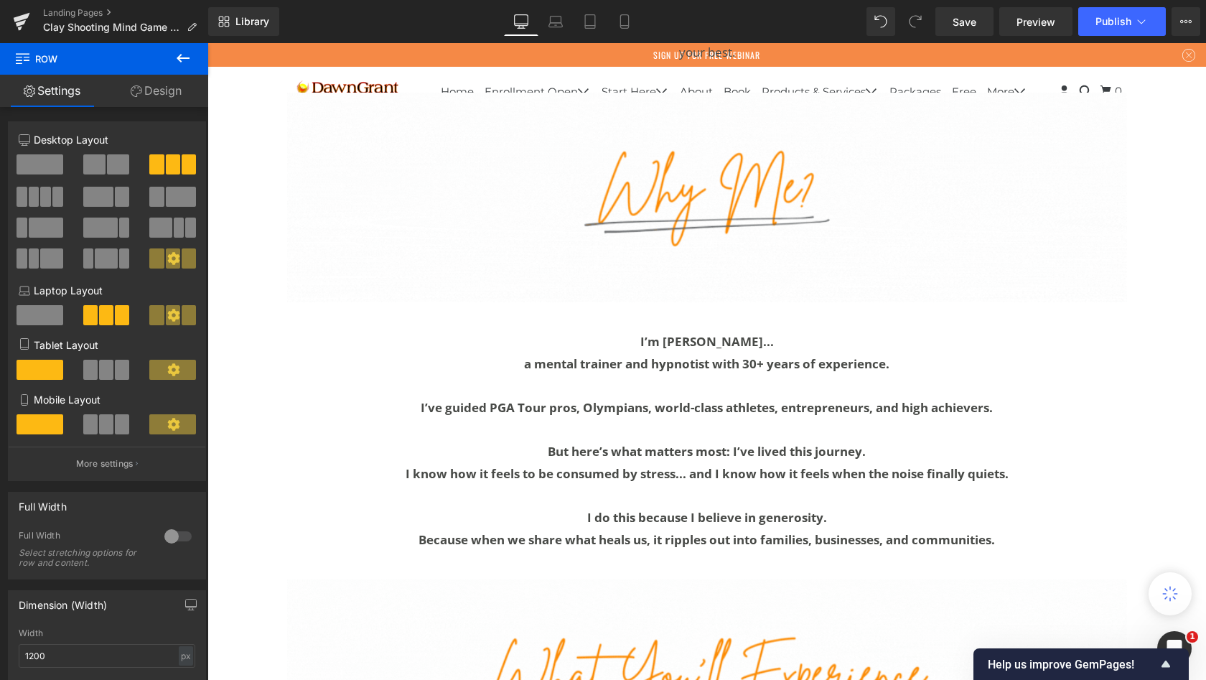
scroll to position [5900, 0]
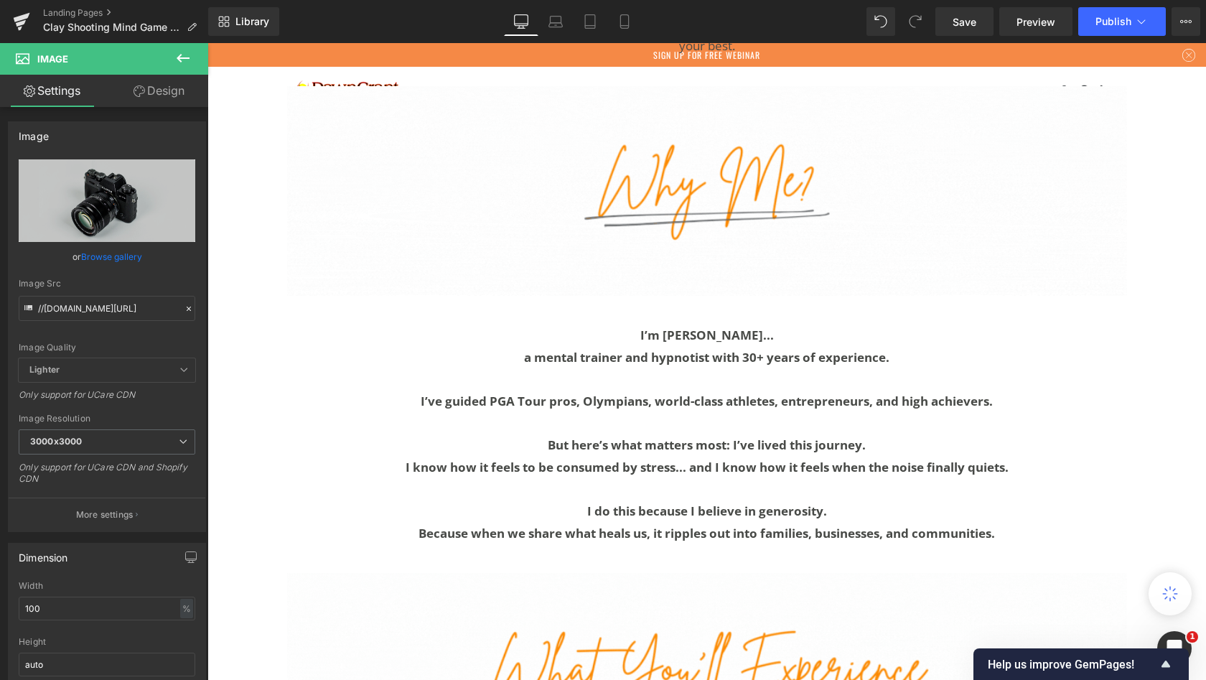
click at [182, 57] on icon at bounding box center [182, 58] width 17 height 17
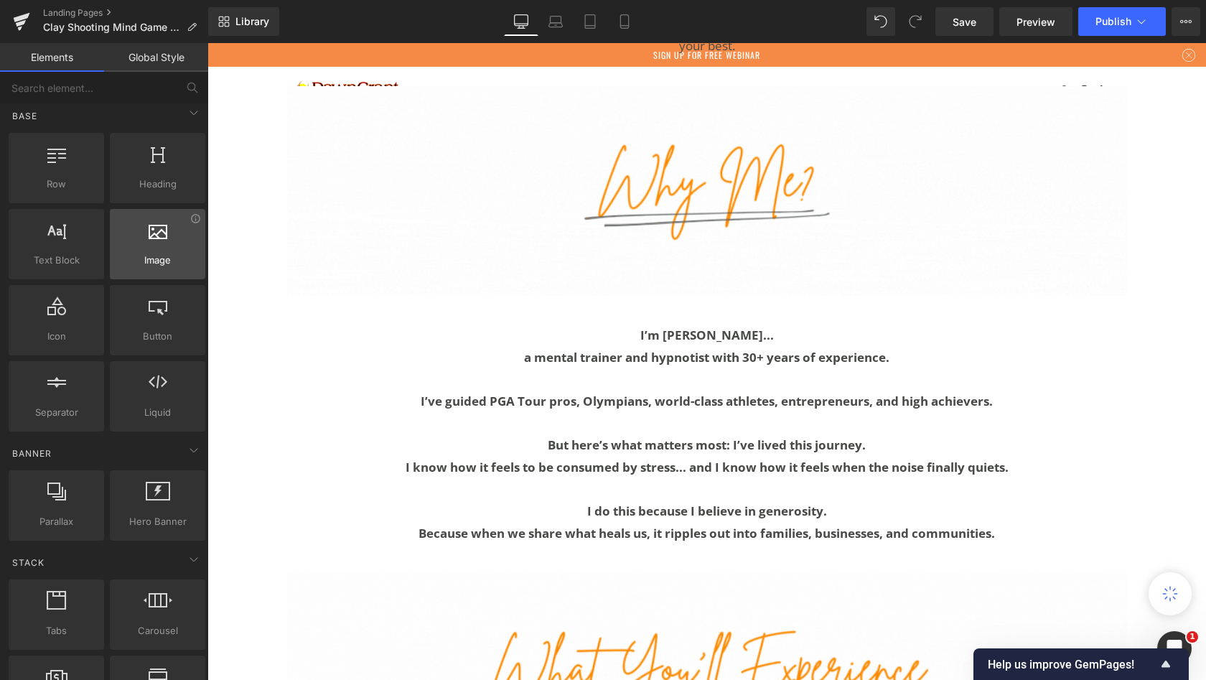
scroll to position [0, 0]
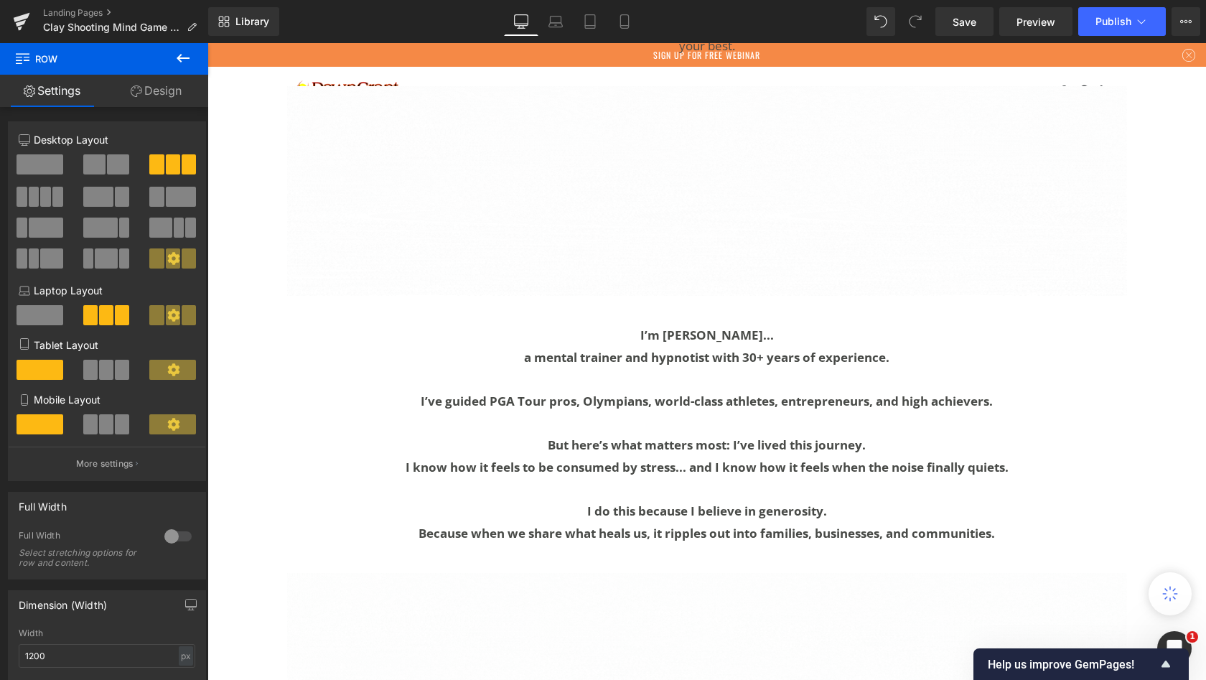
click at [98, 163] on span at bounding box center [94, 164] width 22 height 20
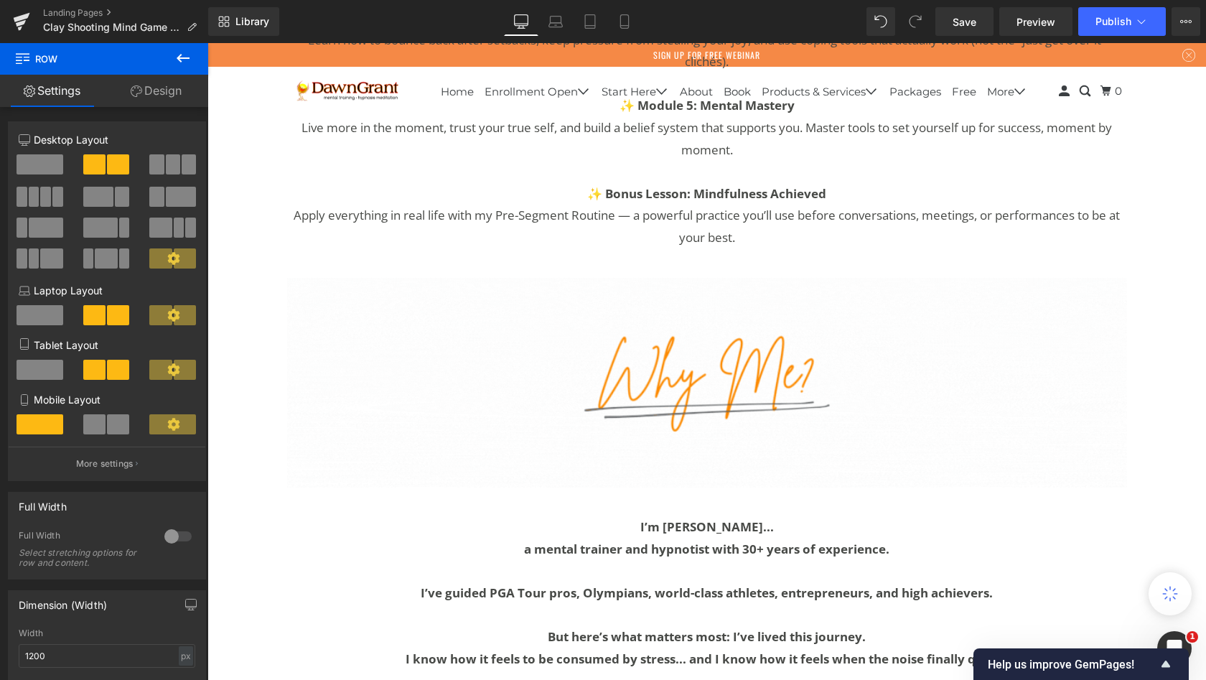
scroll to position [10821, 993]
drag, startPoint x: 305, startPoint y: 206, endPoint x: 295, endPoint y: 312, distance: 106.0
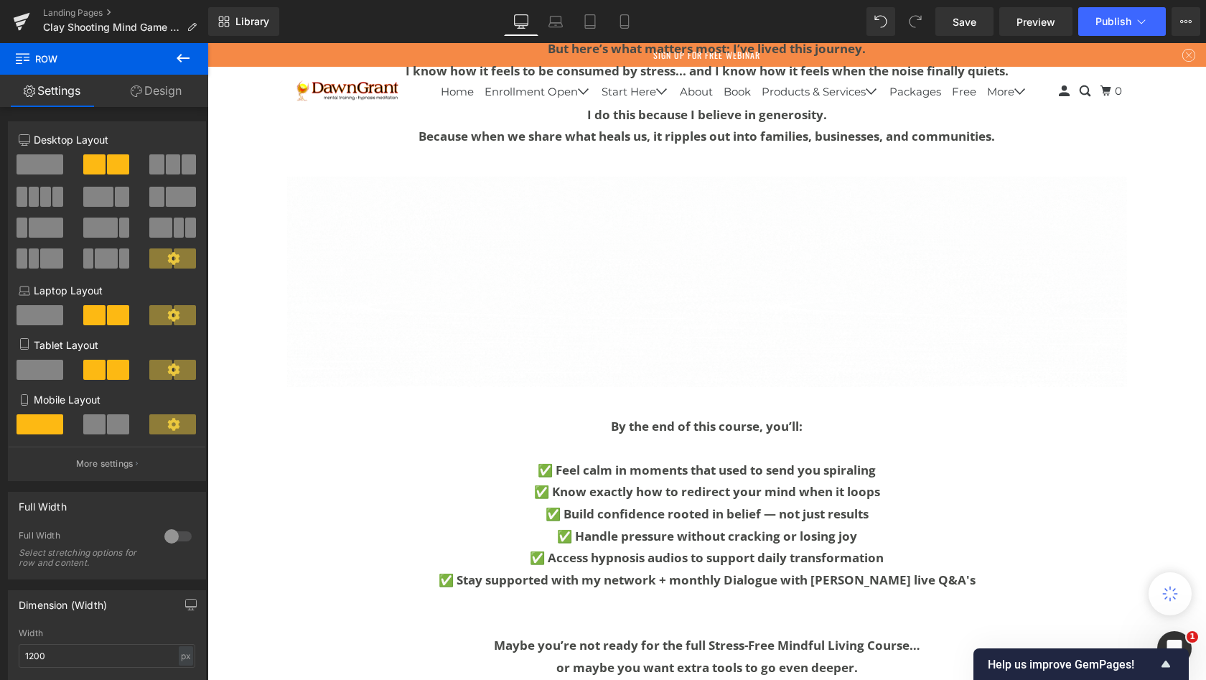
scroll to position [5987, 0]
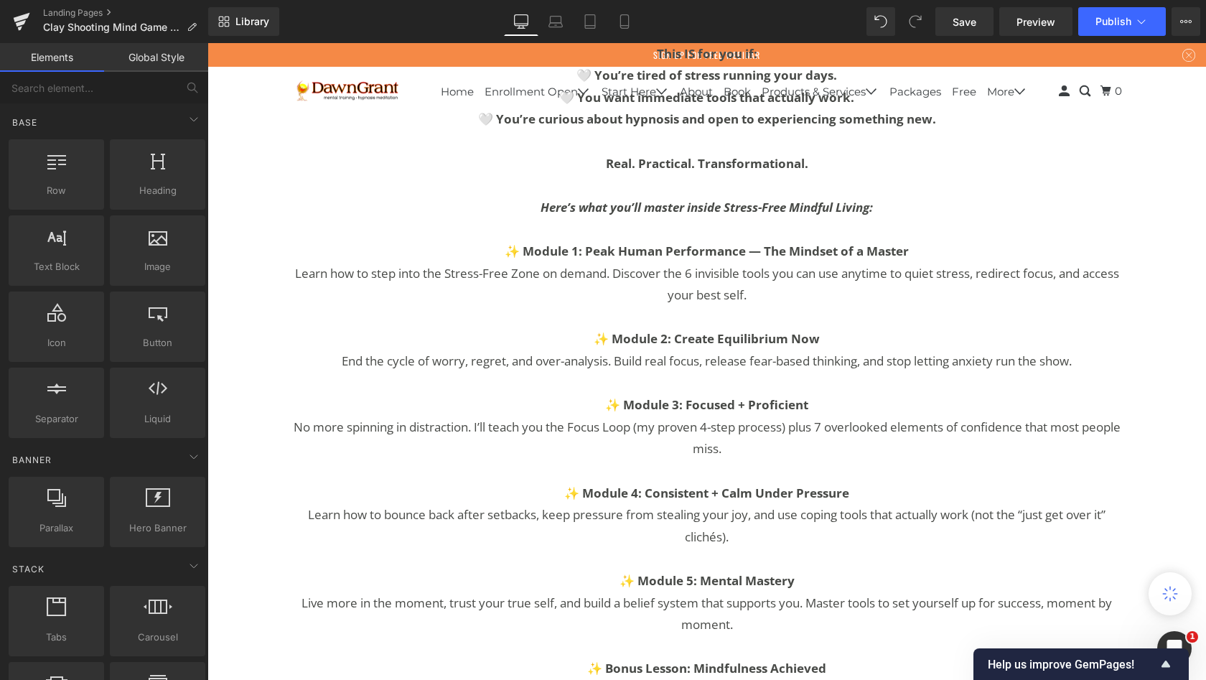
scroll to position [4758, 0]
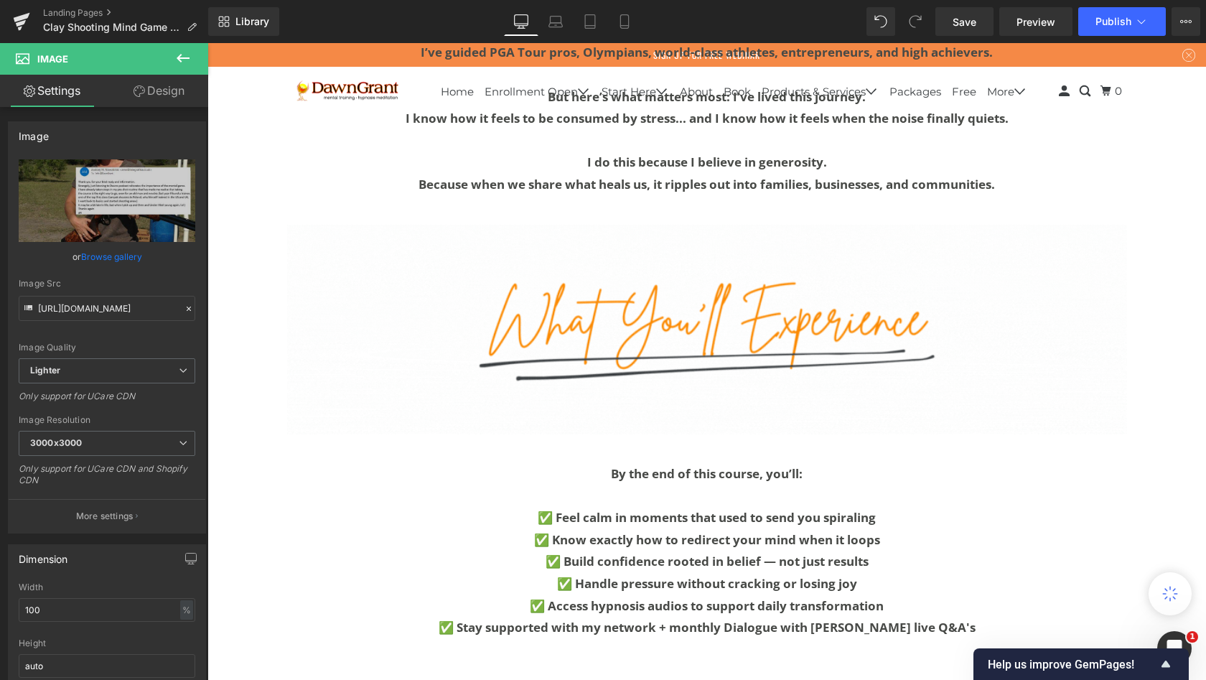
scroll to position [5781, 0]
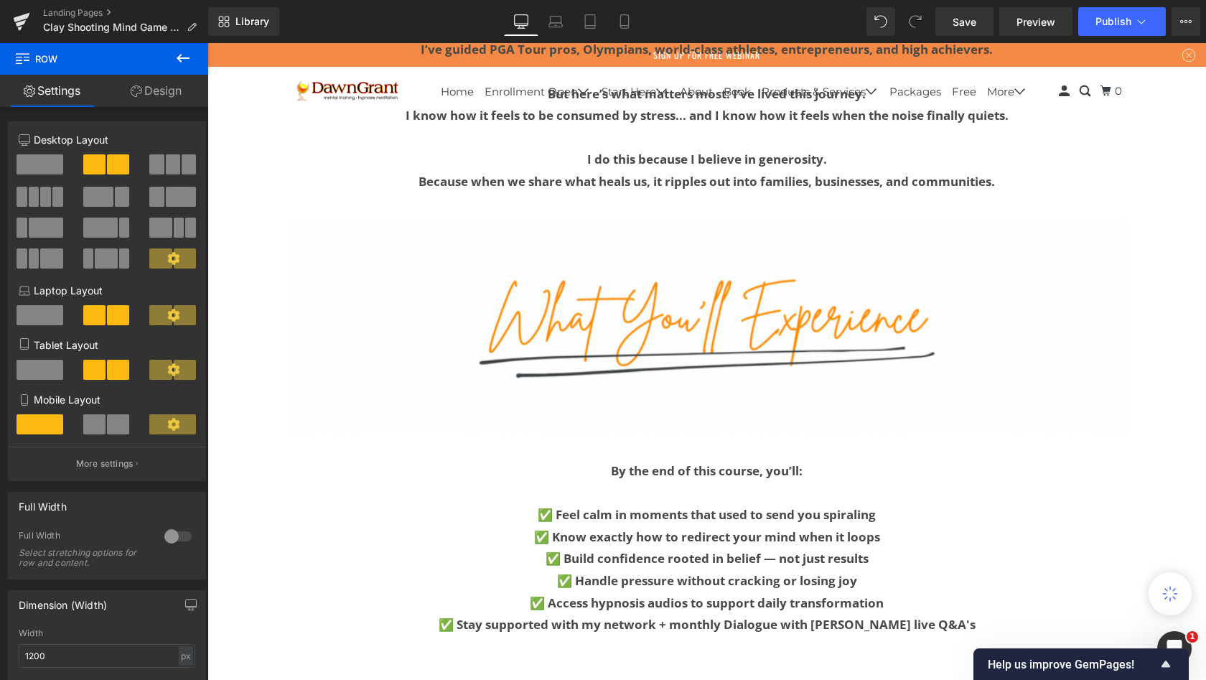
drag, startPoint x: 309, startPoint y: 204, endPoint x: 299, endPoint y: 421, distance: 217.8
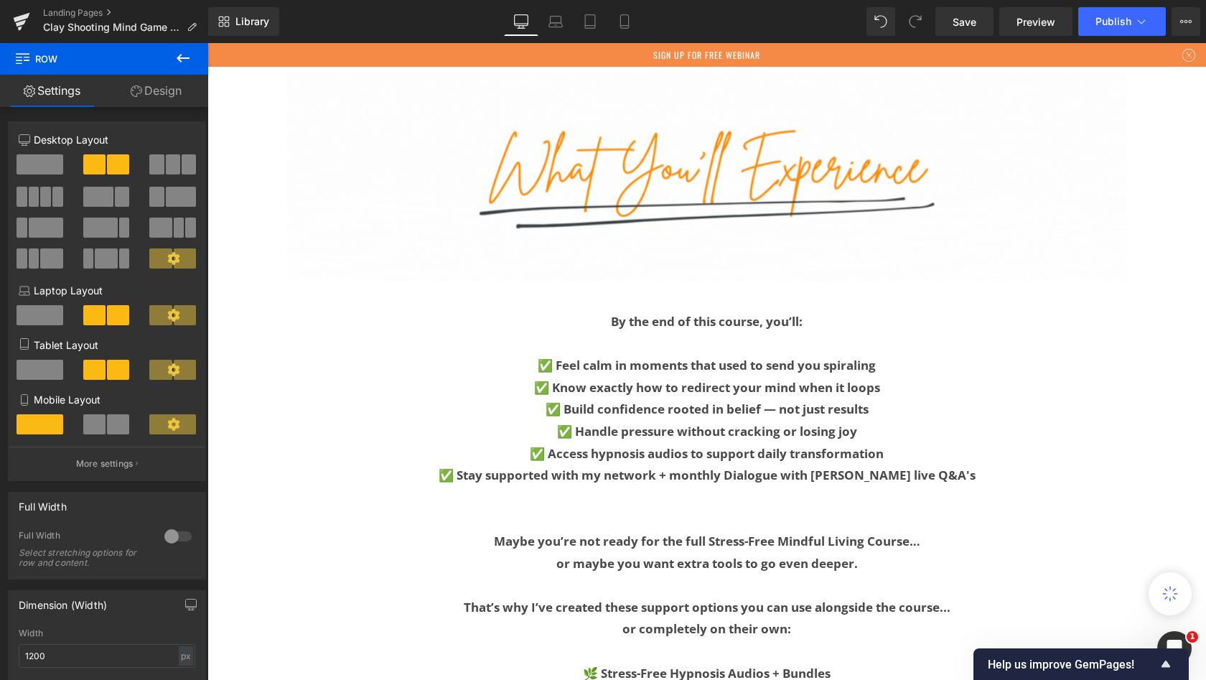
scroll to position [6072, 0]
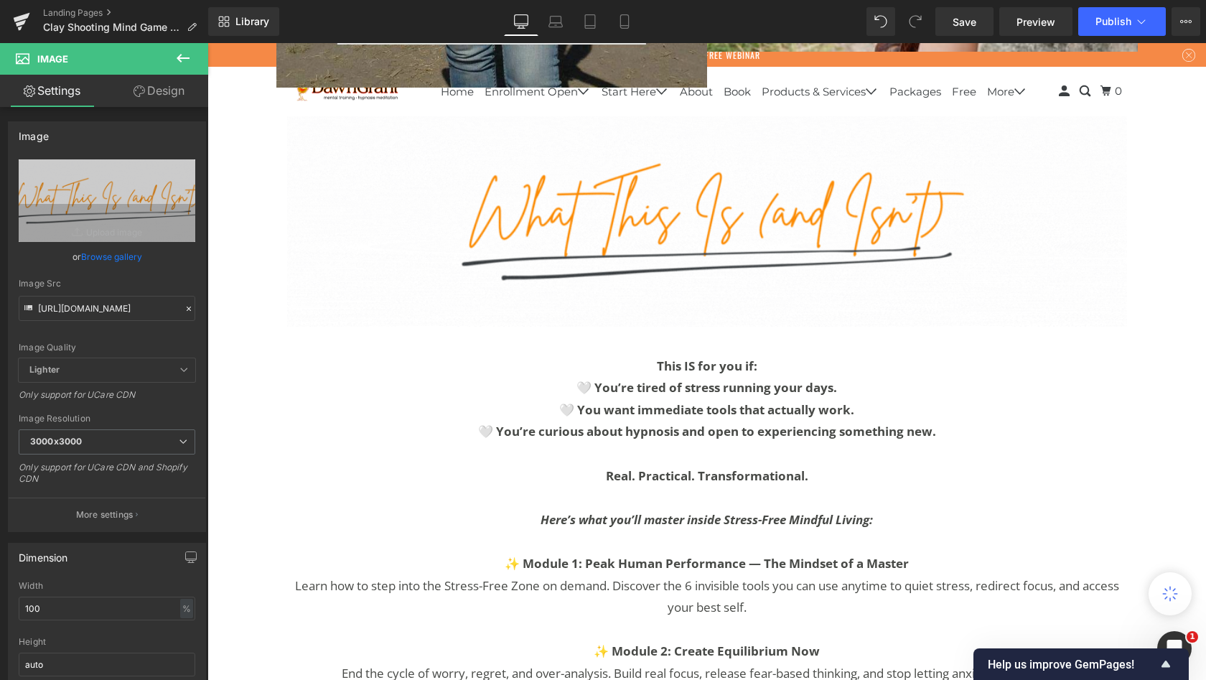
scroll to position [4418, 0]
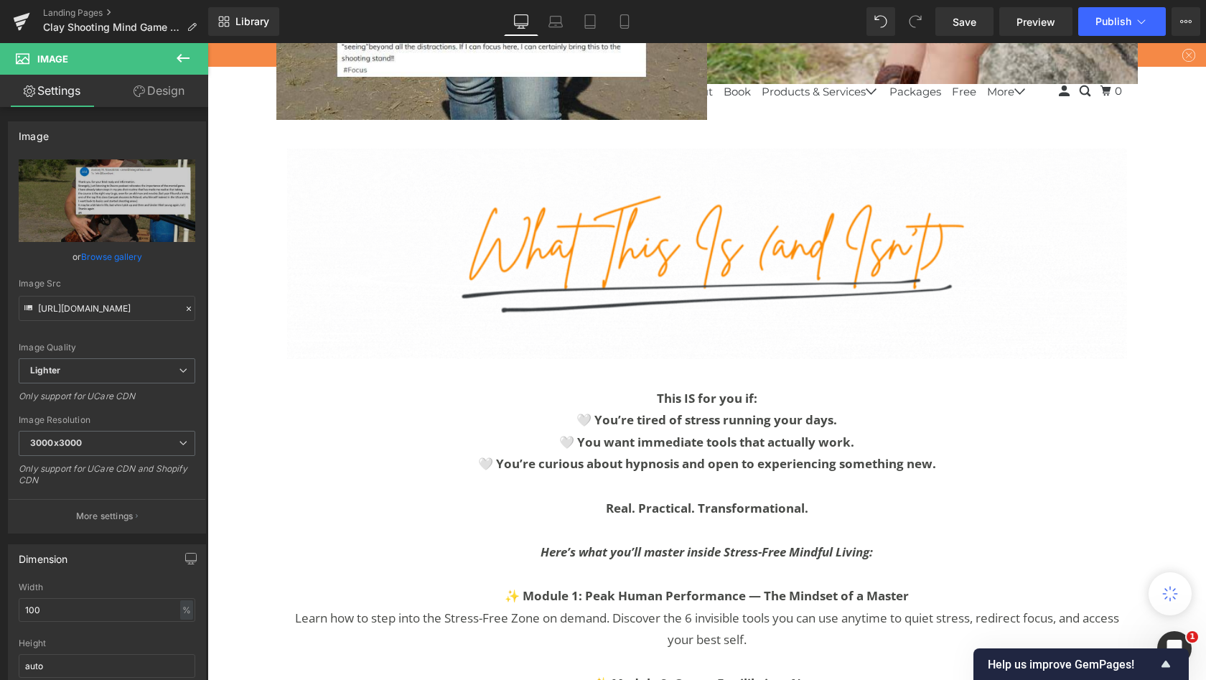
click at [186, 52] on icon at bounding box center [182, 58] width 17 height 17
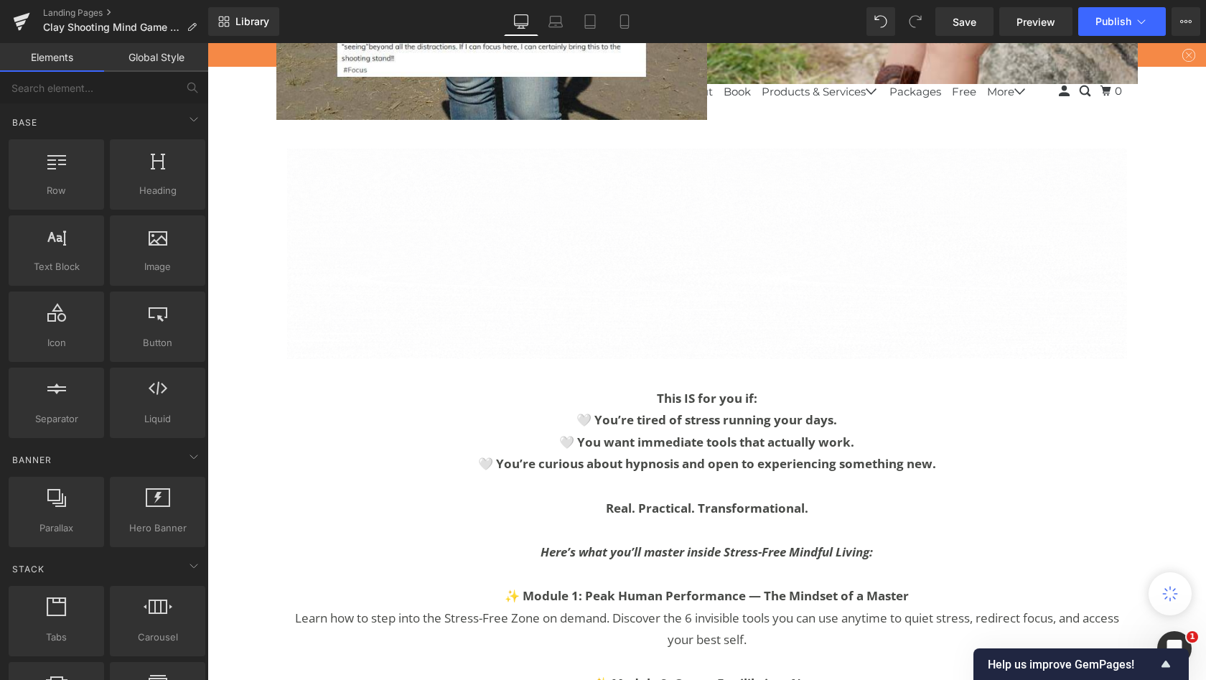
scroll to position [0, 0]
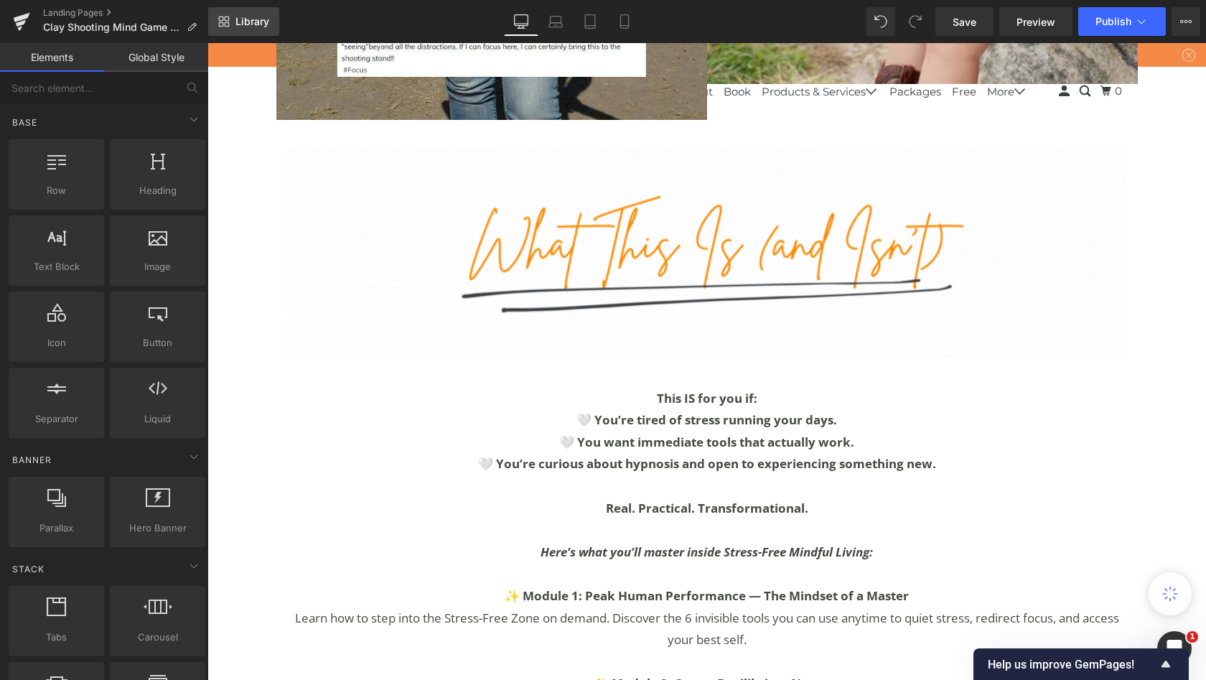
click at [228, 21] on icon at bounding box center [227, 19] width 5 height 5
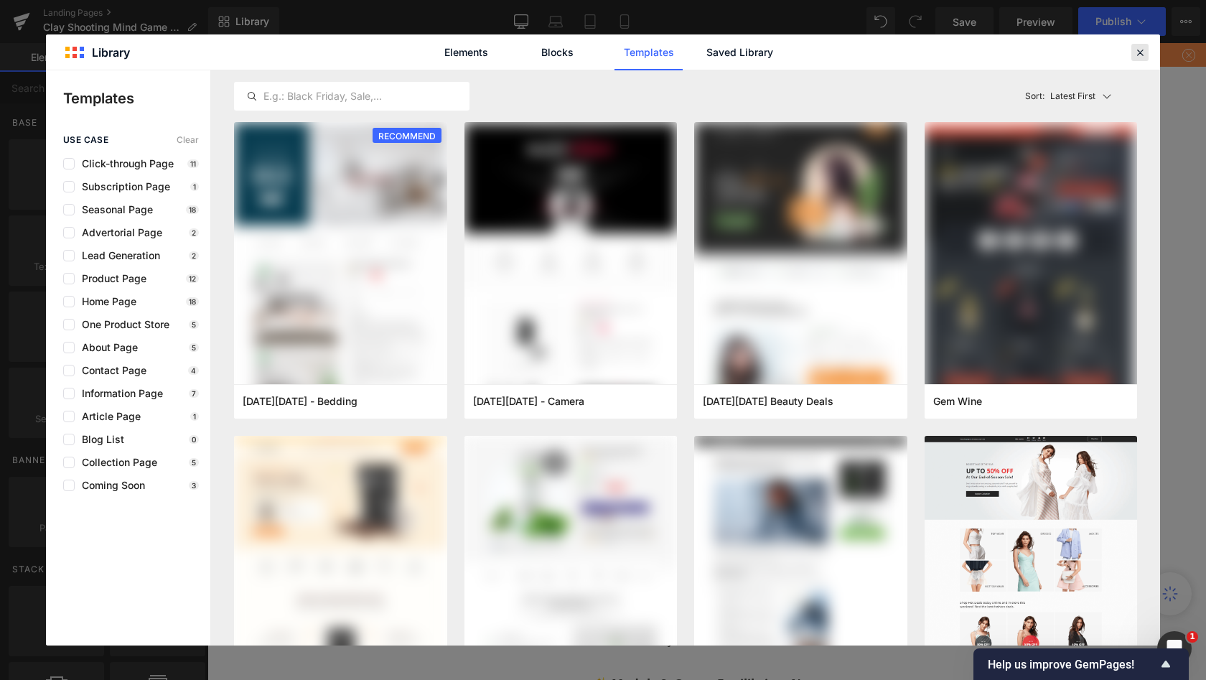
click at [1140, 52] on icon at bounding box center [1140, 52] width 13 height 13
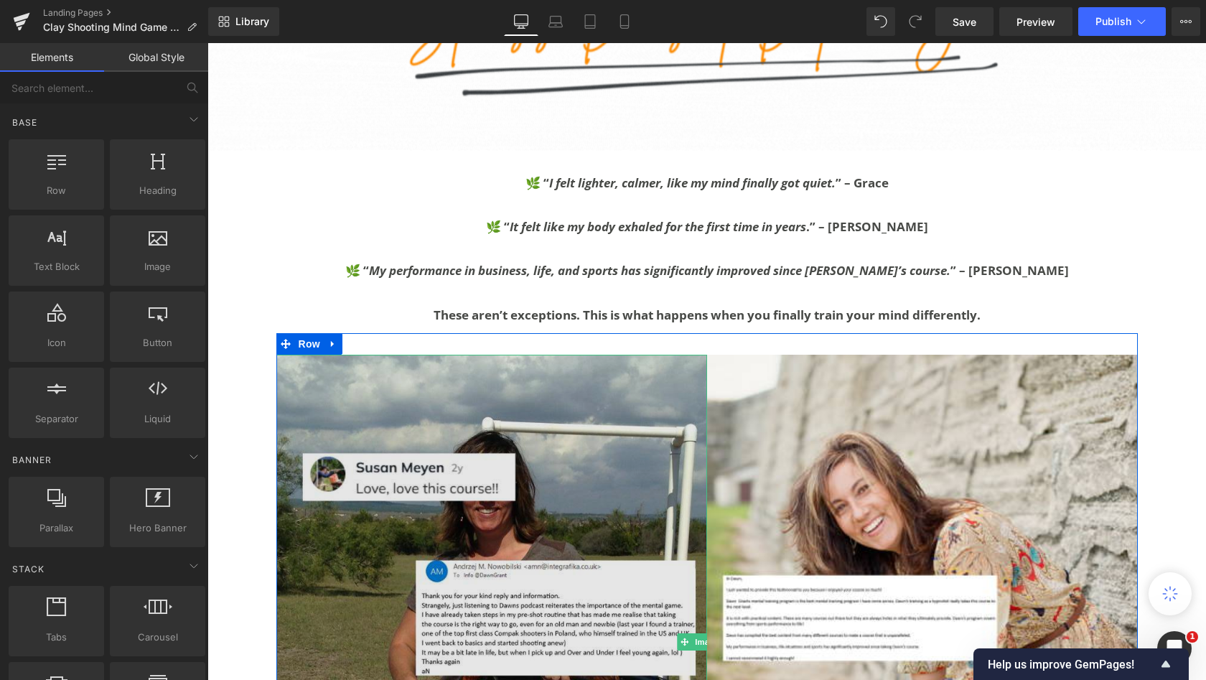
scroll to position [3576, 0]
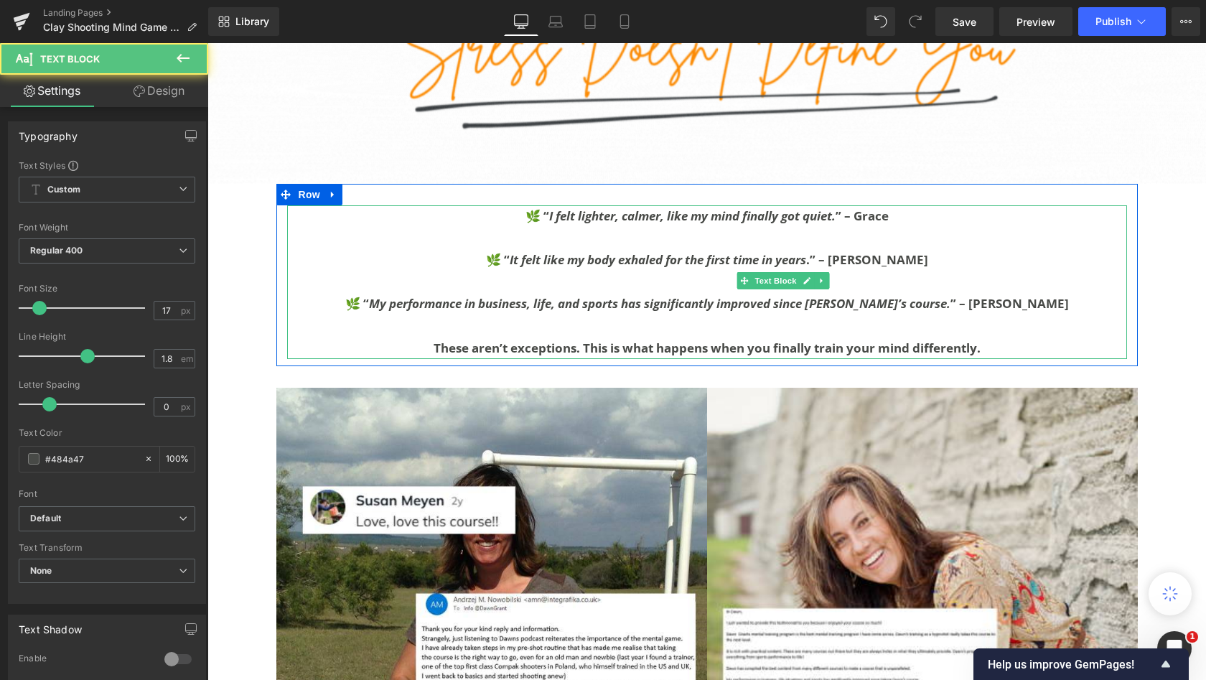
click at [755, 356] on b "These aren’t exceptions. This is what happens when you finally train your mind …" at bounding box center [707, 348] width 547 height 17
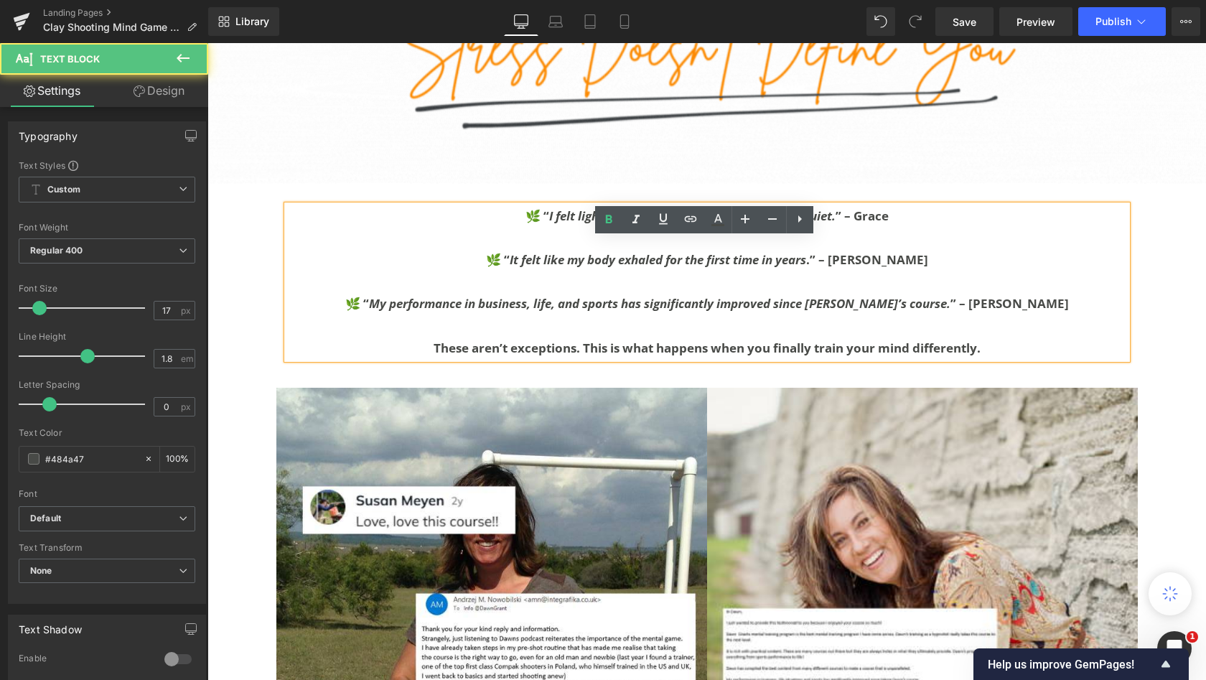
click at [770, 360] on p "These aren’t exceptions. This is what happens when you finally train your mind …" at bounding box center [707, 348] width 840 height 22
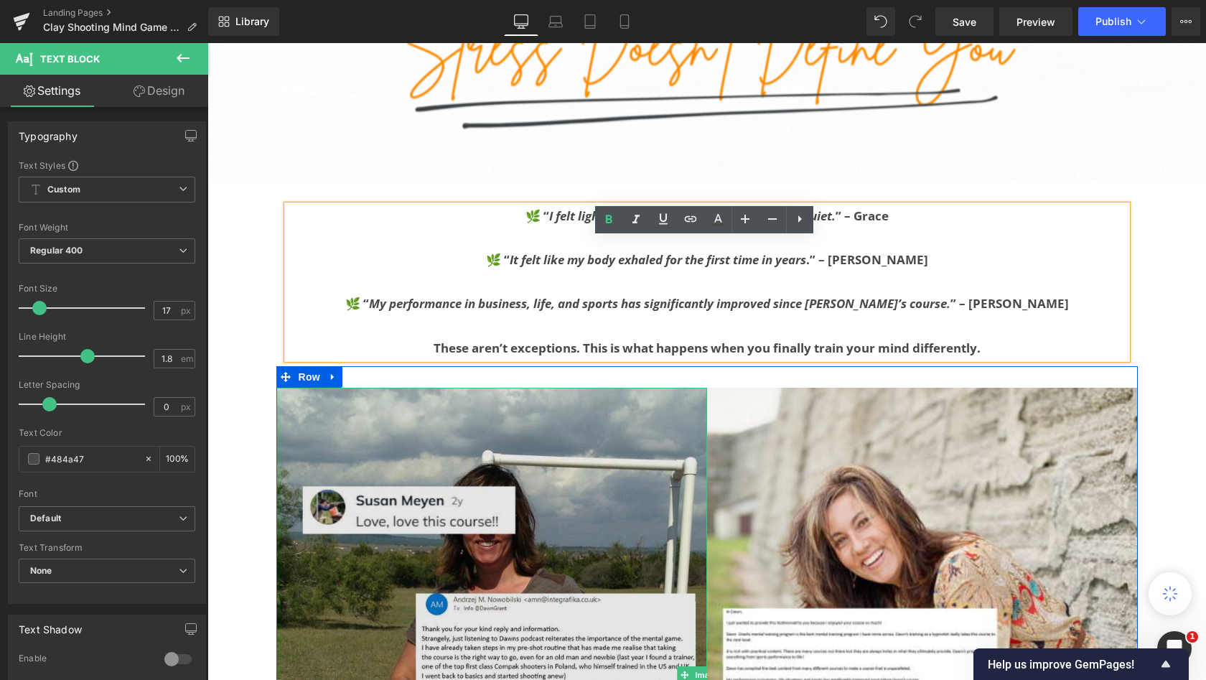
click at [707, 401] on img at bounding box center [491, 675] width 431 height 574
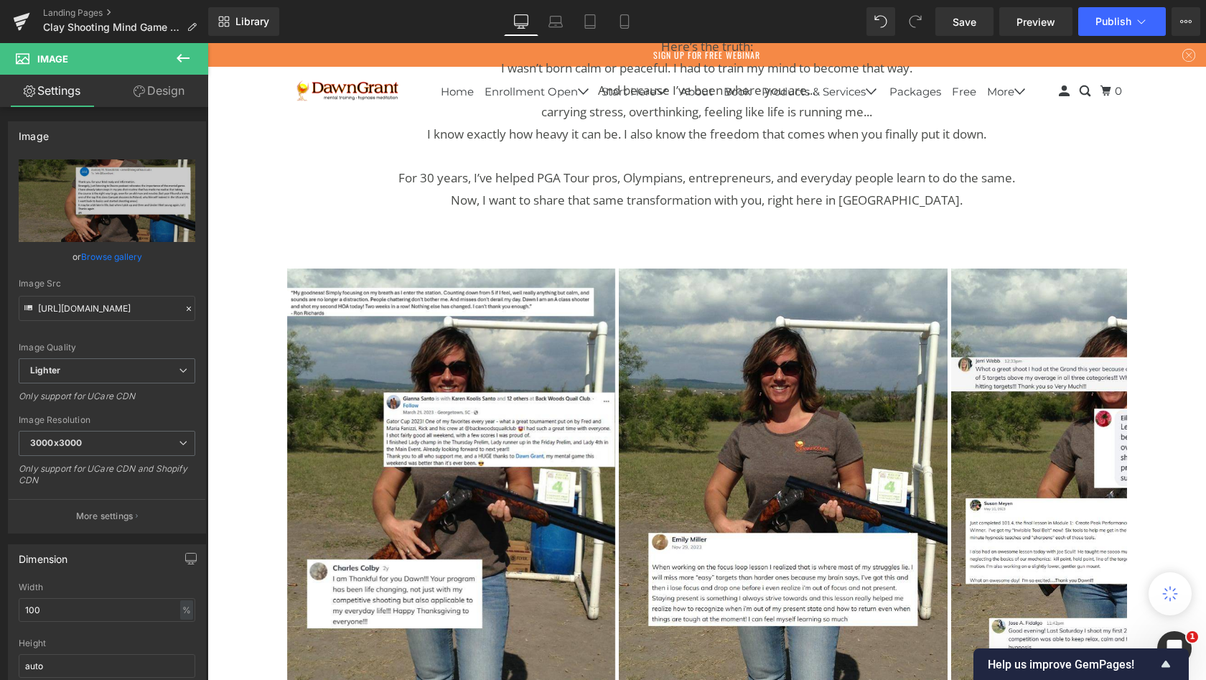
scroll to position [1484, 0]
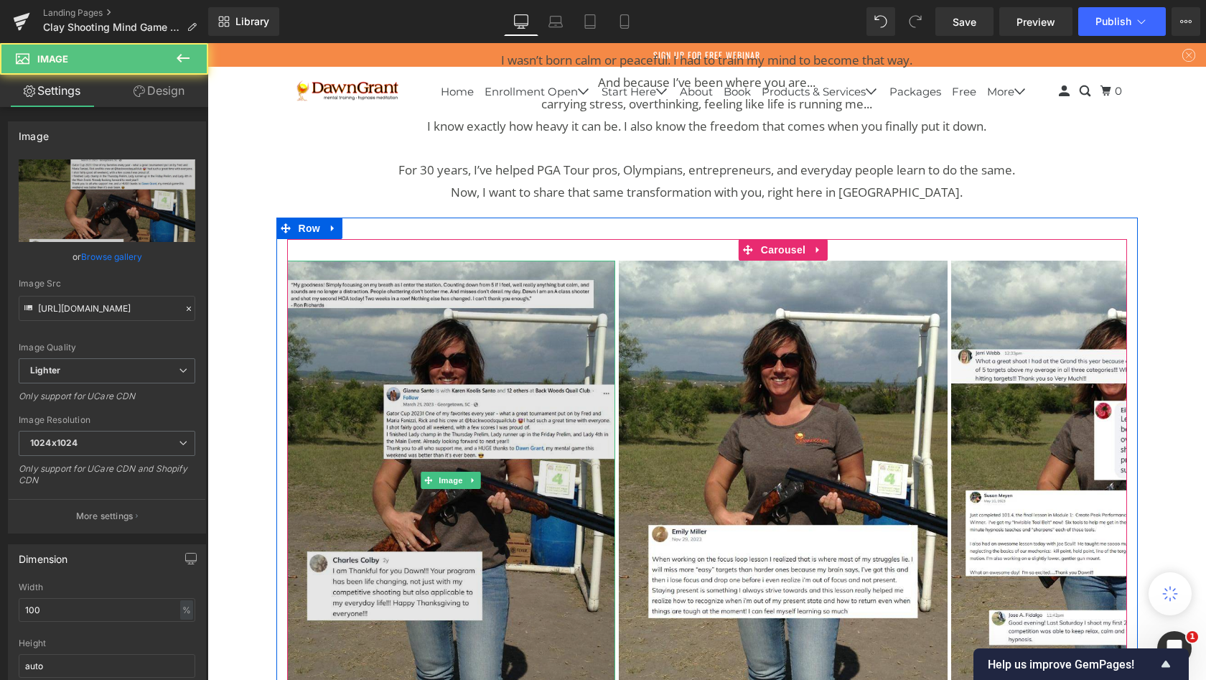
click at [437, 369] on img at bounding box center [451, 480] width 329 height 438
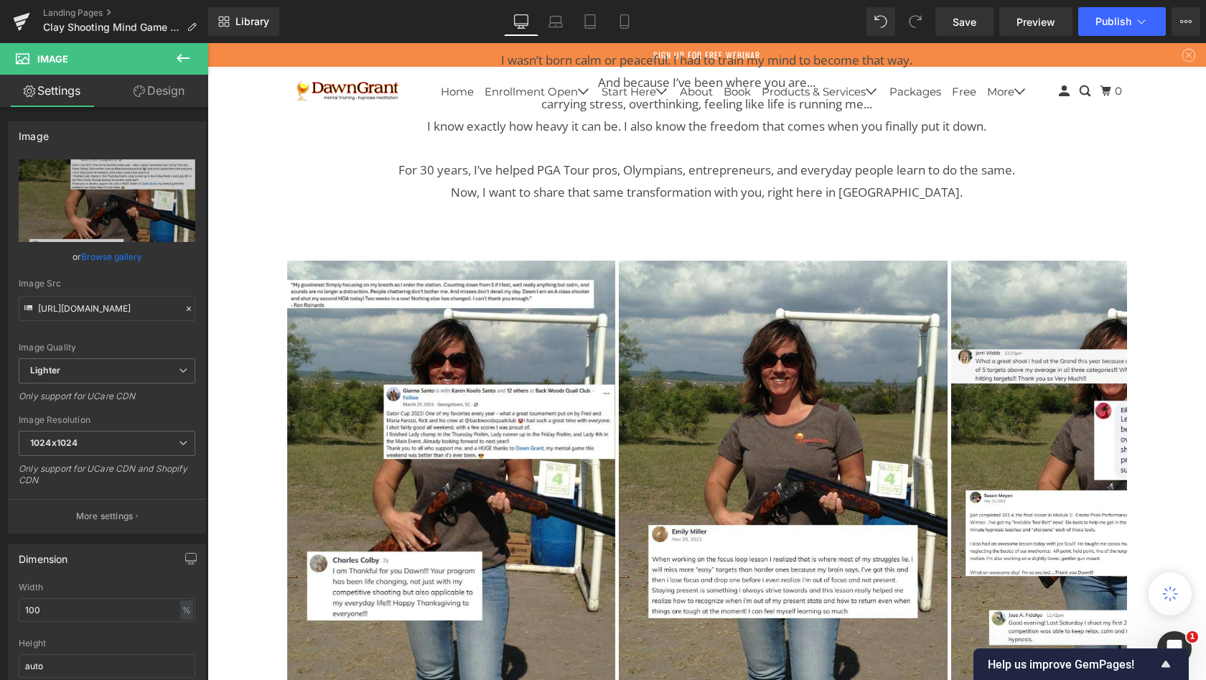
click at [184, 62] on icon at bounding box center [182, 58] width 17 height 17
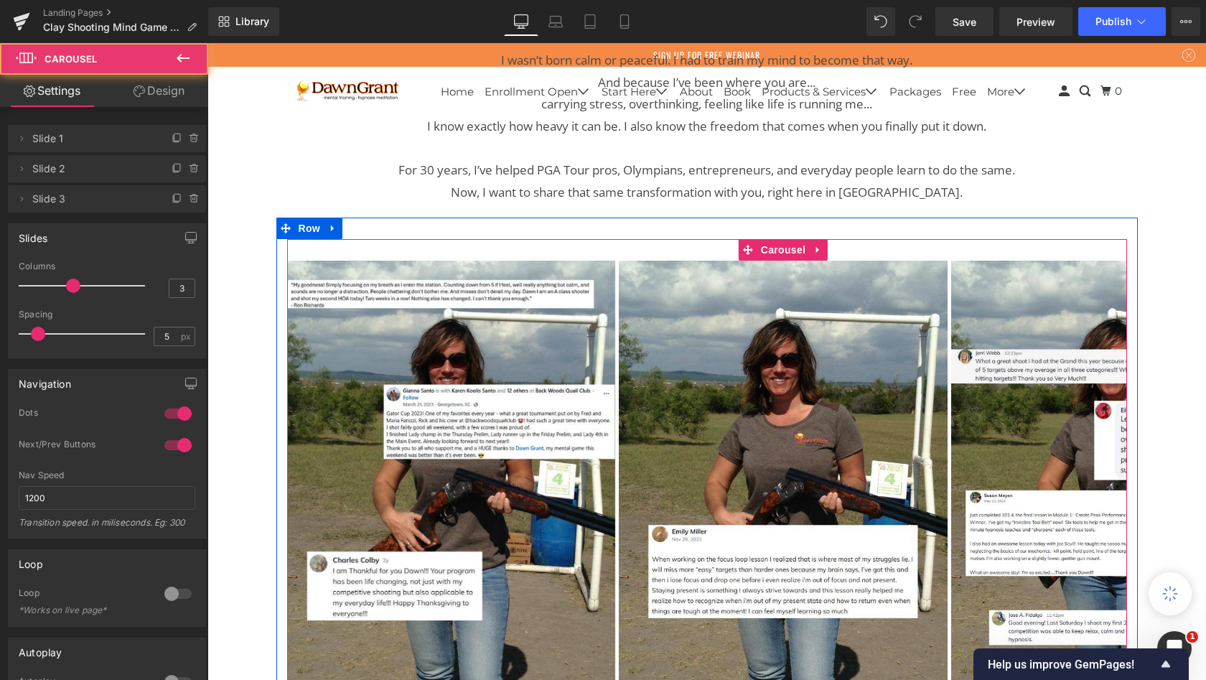
click at [301, 314] on div "Image Image Image ‹ › [GEOGRAPHIC_DATA]" at bounding box center [707, 469] width 840 height 460
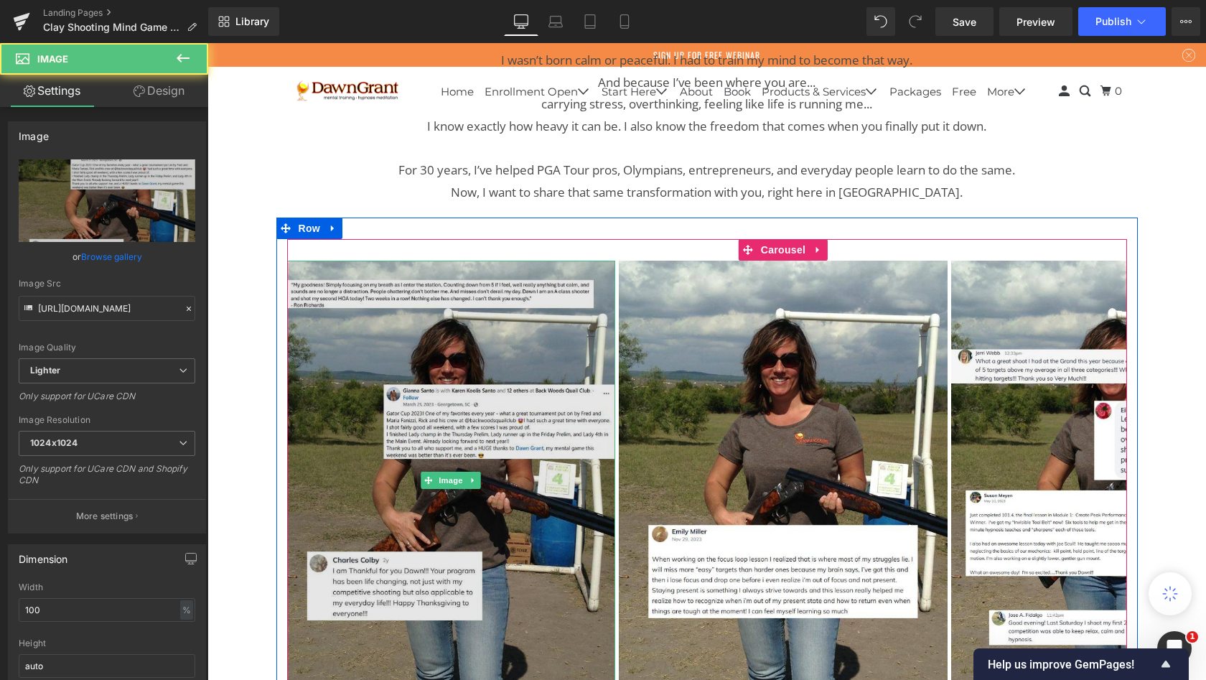
click at [325, 359] on img at bounding box center [451, 480] width 329 height 438
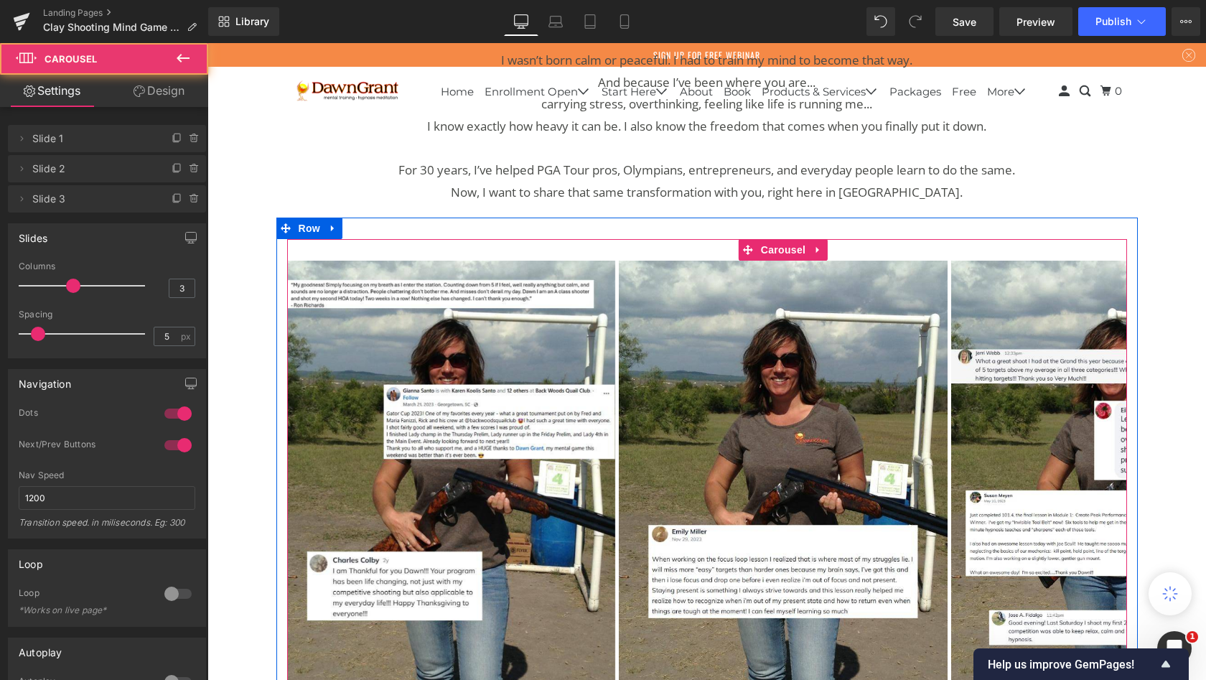
click at [313, 304] on div "Image Image Image ‹ › [GEOGRAPHIC_DATA]" at bounding box center [707, 469] width 840 height 460
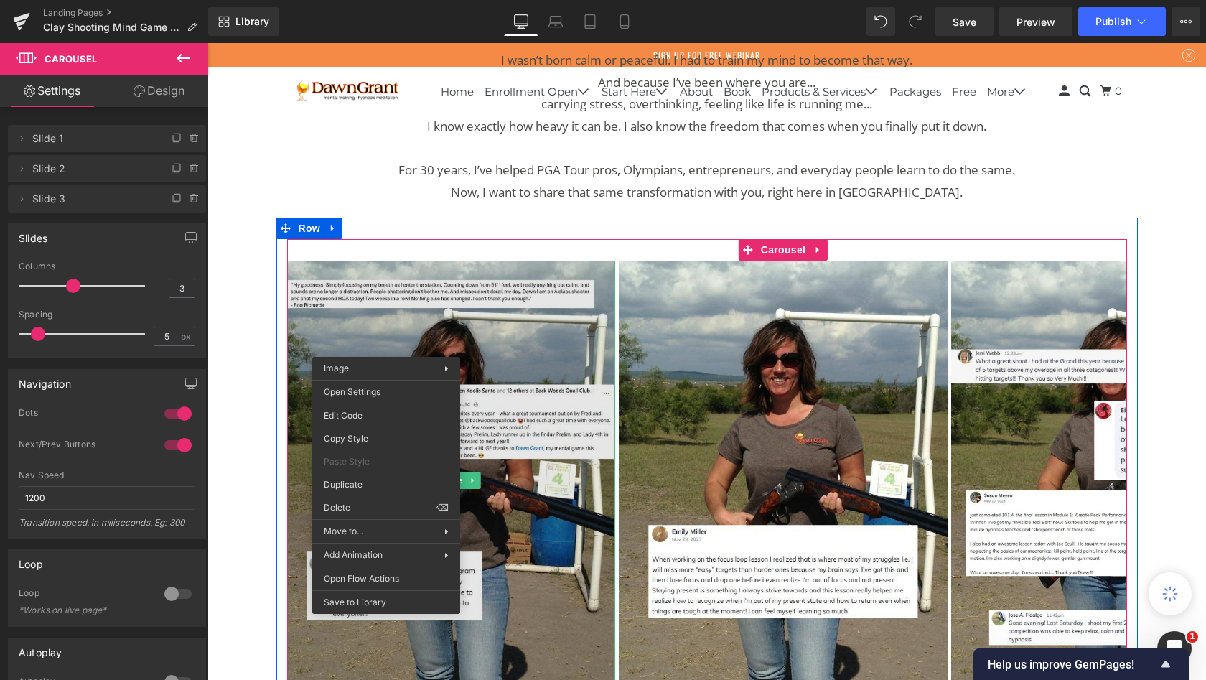
drag, startPoint x: 563, startPoint y: 520, endPoint x: 355, endPoint y: 477, distance: 211.9
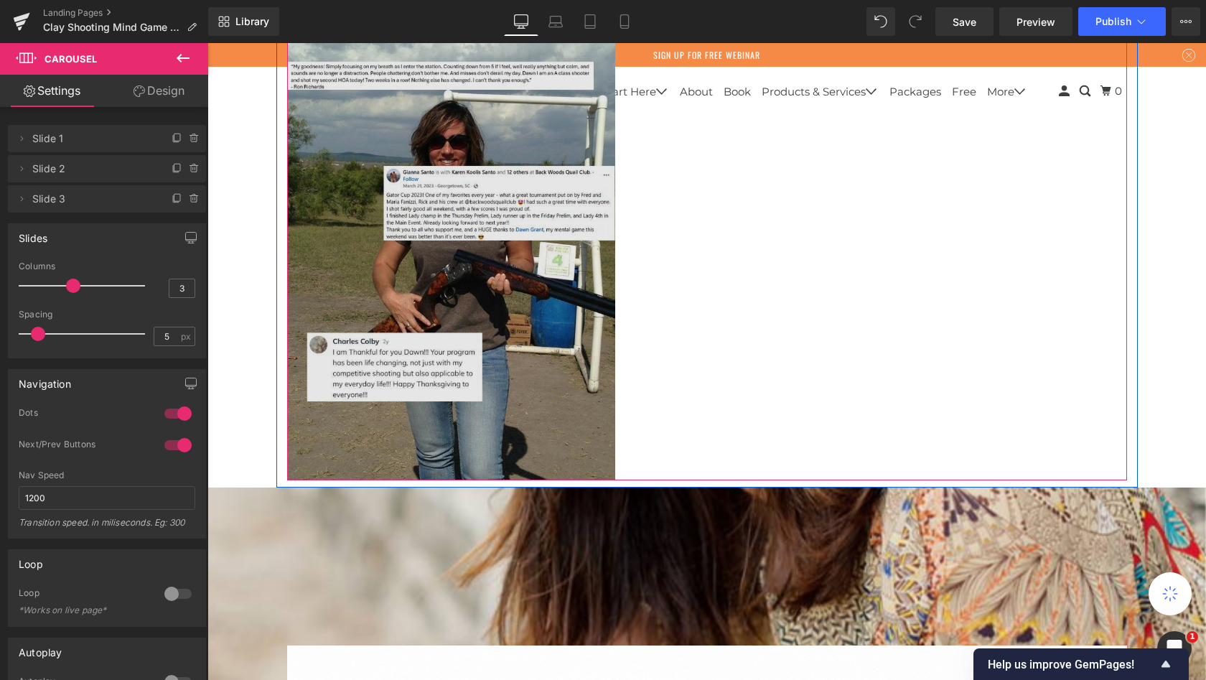
scroll to position [1879, 0]
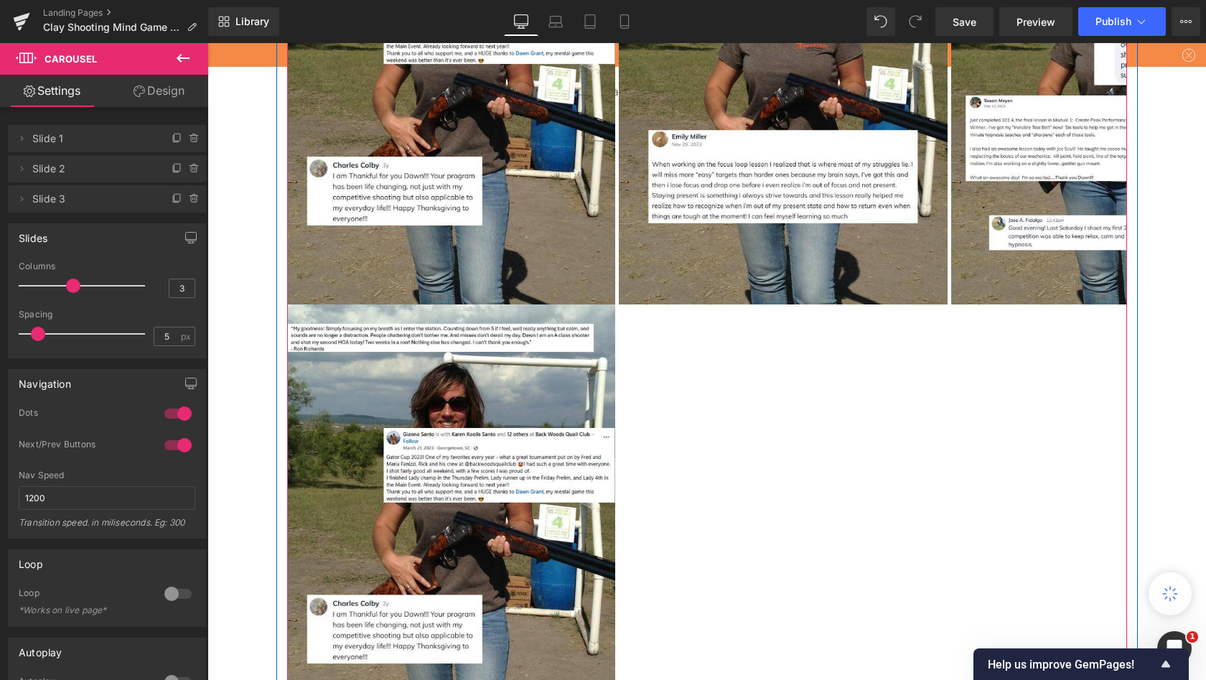
click at [572, 401] on div "Image Image Image Image" at bounding box center [785, 304] width 997 height 876
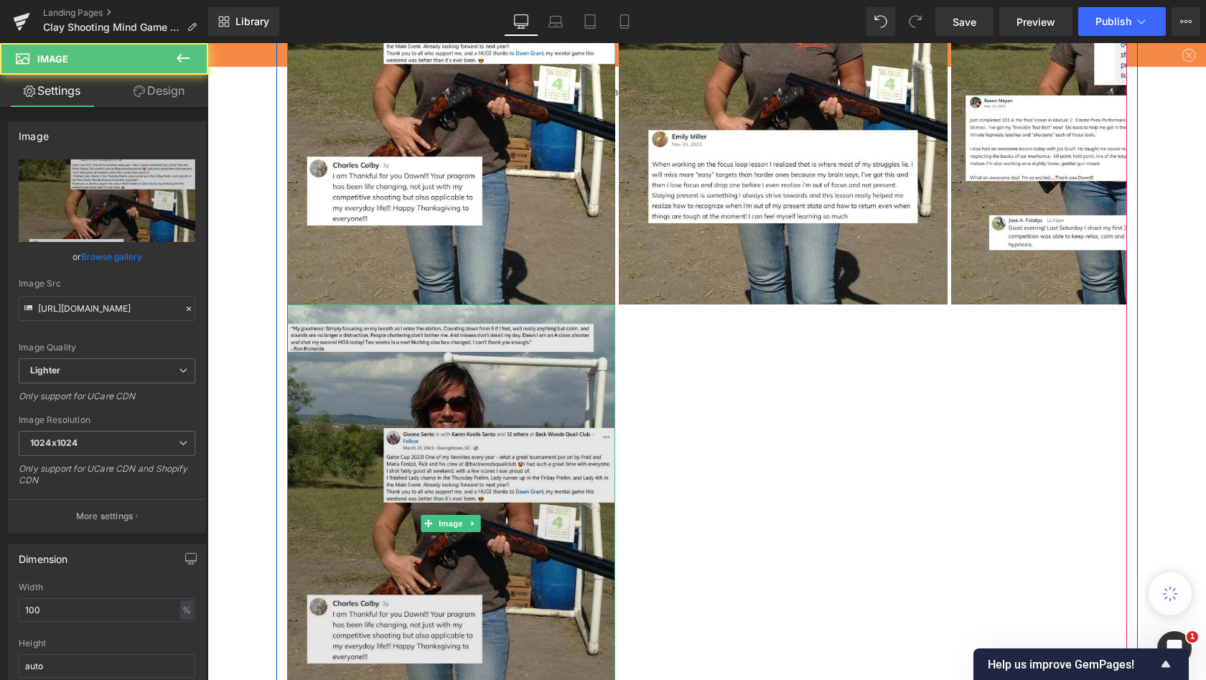
drag, startPoint x: 508, startPoint y: 388, endPoint x: 506, endPoint y: 502, distance: 113.5
click at [523, 429] on img at bounding box center [451, 523] width 329 height 438
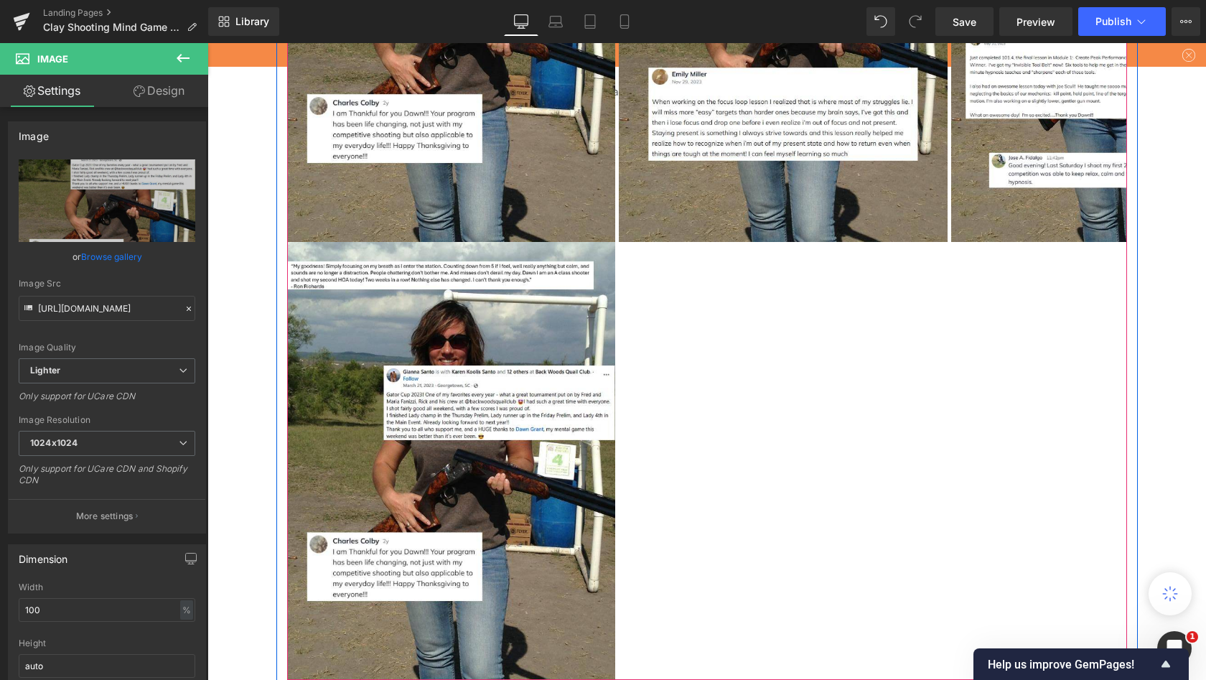
scroll to position [1975, 0]
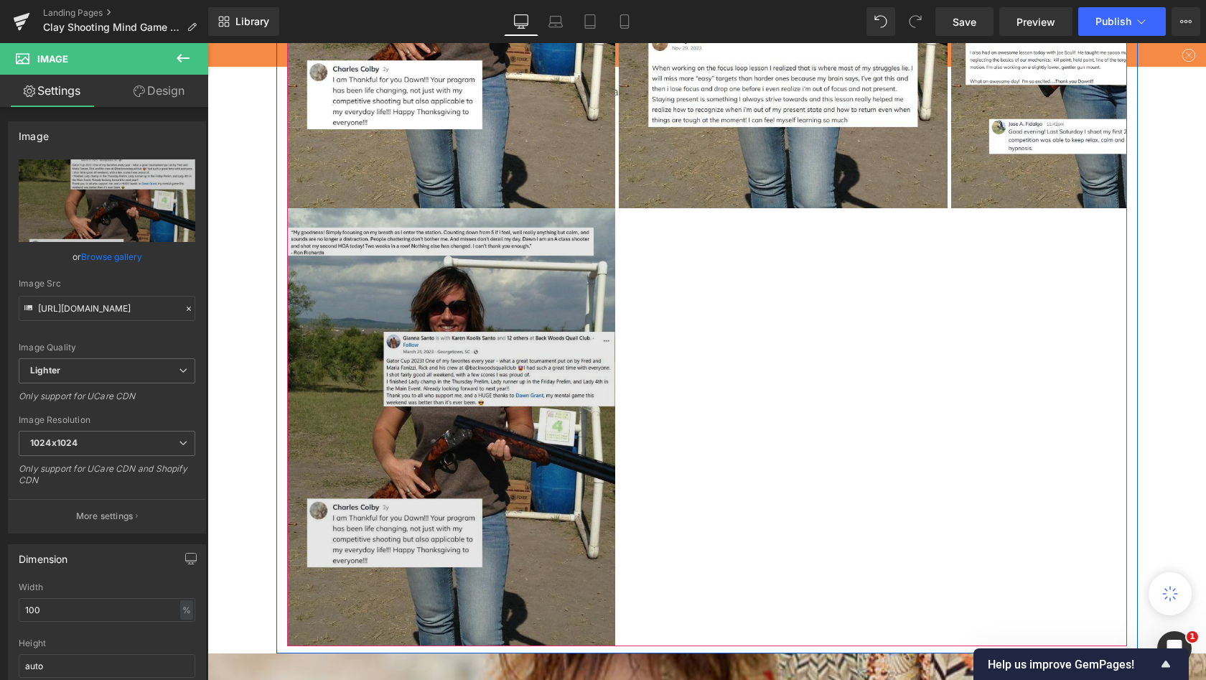
click at [516, 327] on img at bounding box center [451, 427] width 329 height 438
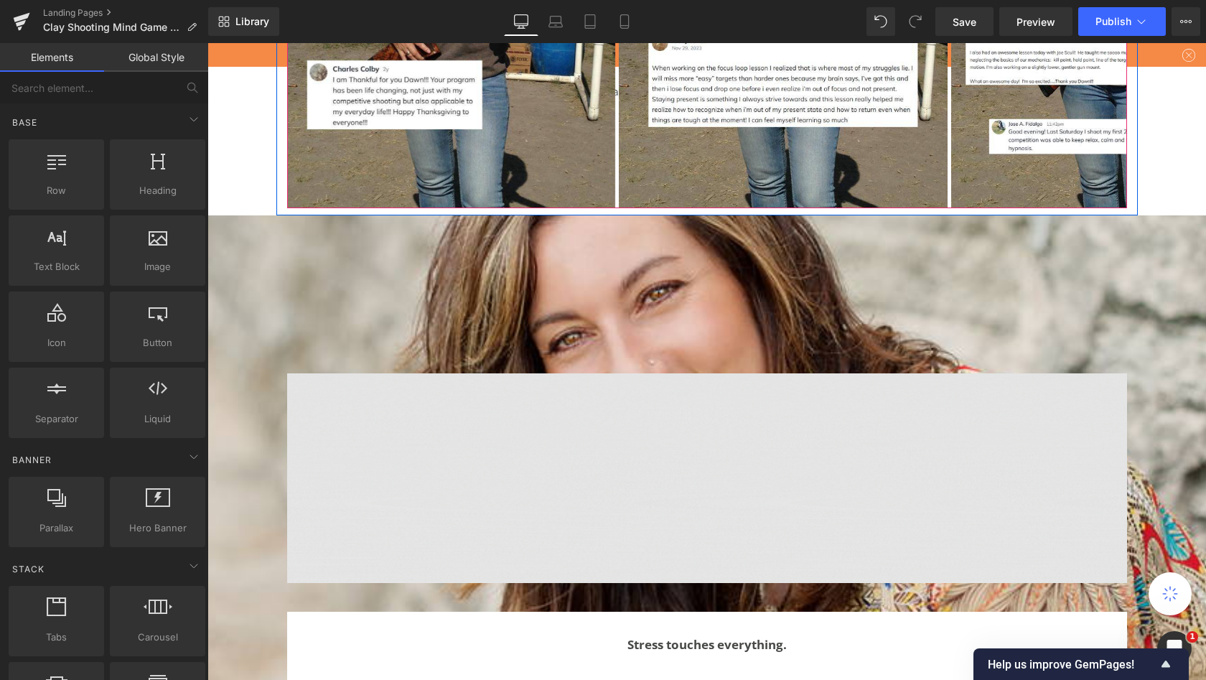
drag, startPoint x: 712, startPoint y: 528, endPoint x: 505, endPoint y: 485, distance: 211.9
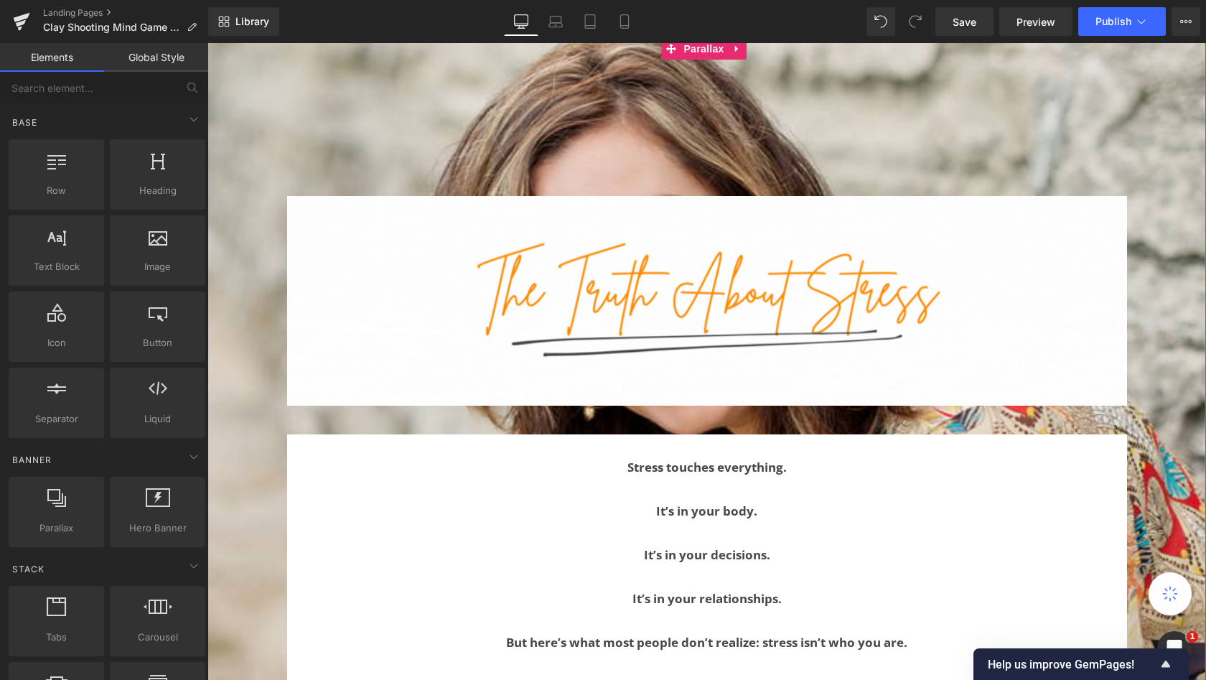
scroll to position [1987, 0]
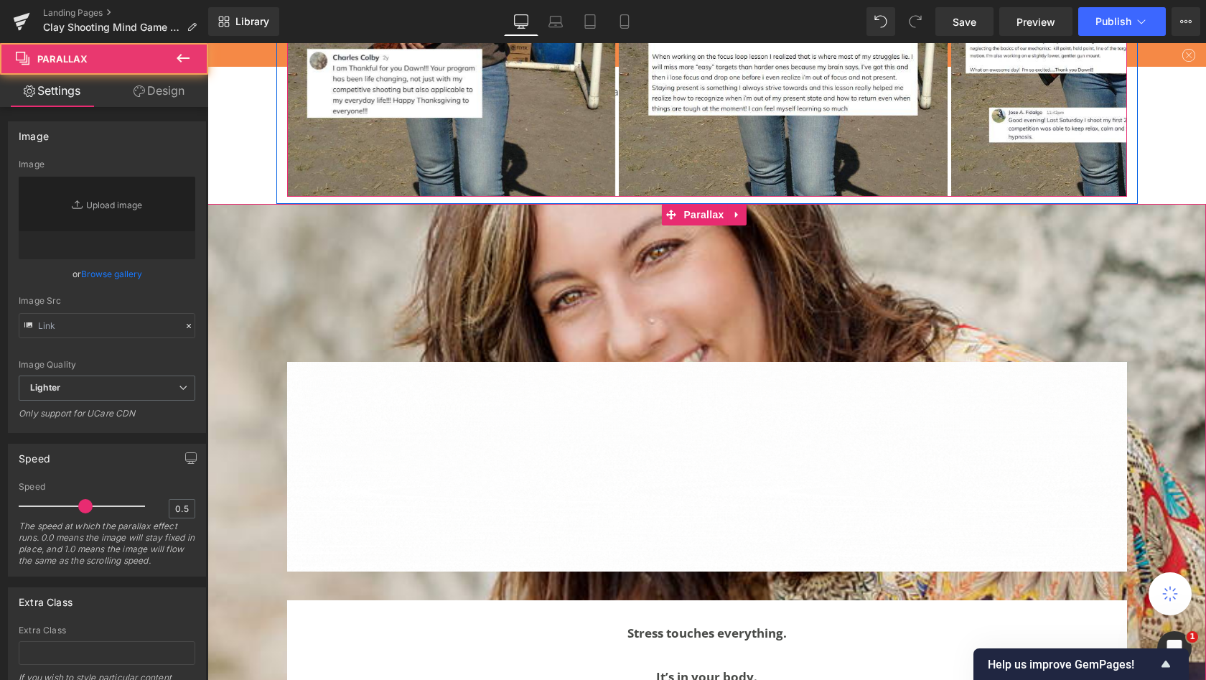
click at [517, 350] on div "Image Row Stress touches everything. It’s in your body. It’s in your decisions.…" at bounding box center [706, 642] width 999 height 877
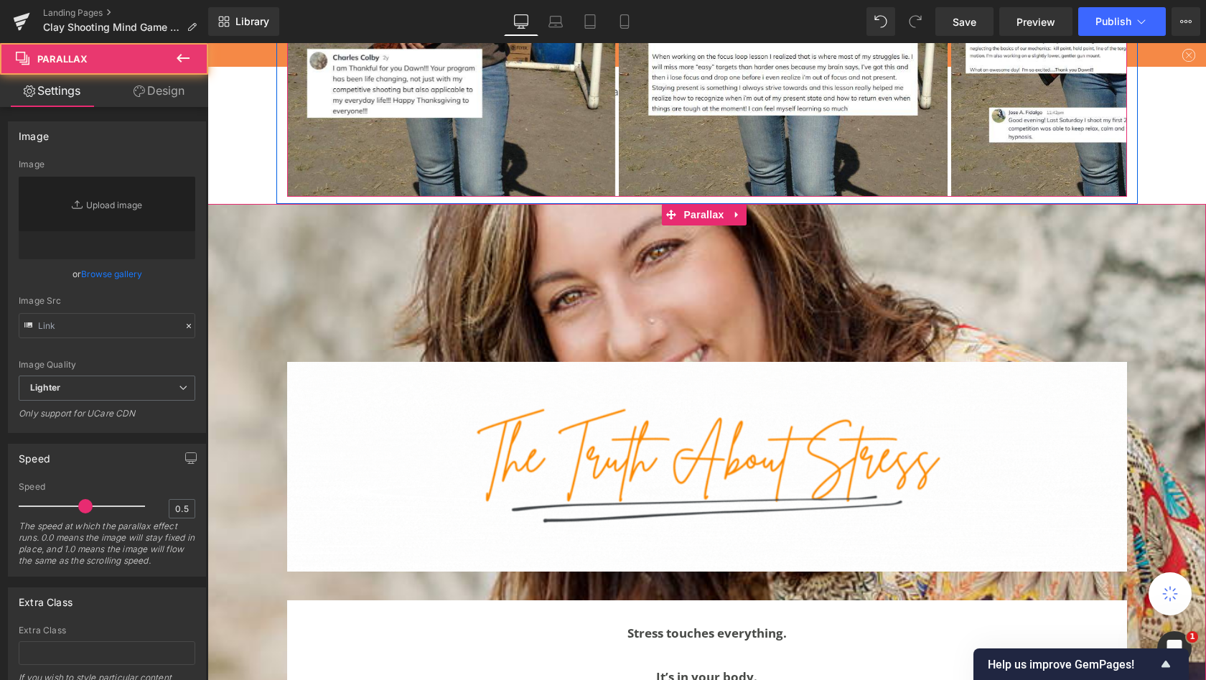
type input "[URL][DOMAIN_NAME]"
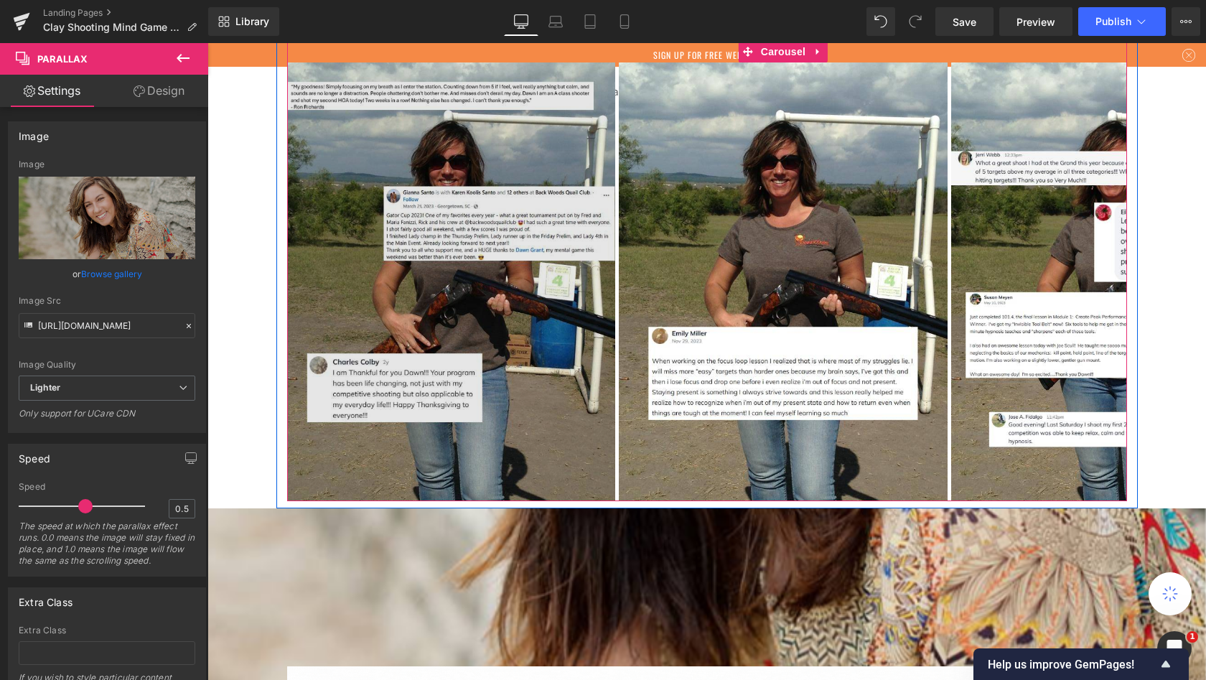
scroll to position [2049, 0]
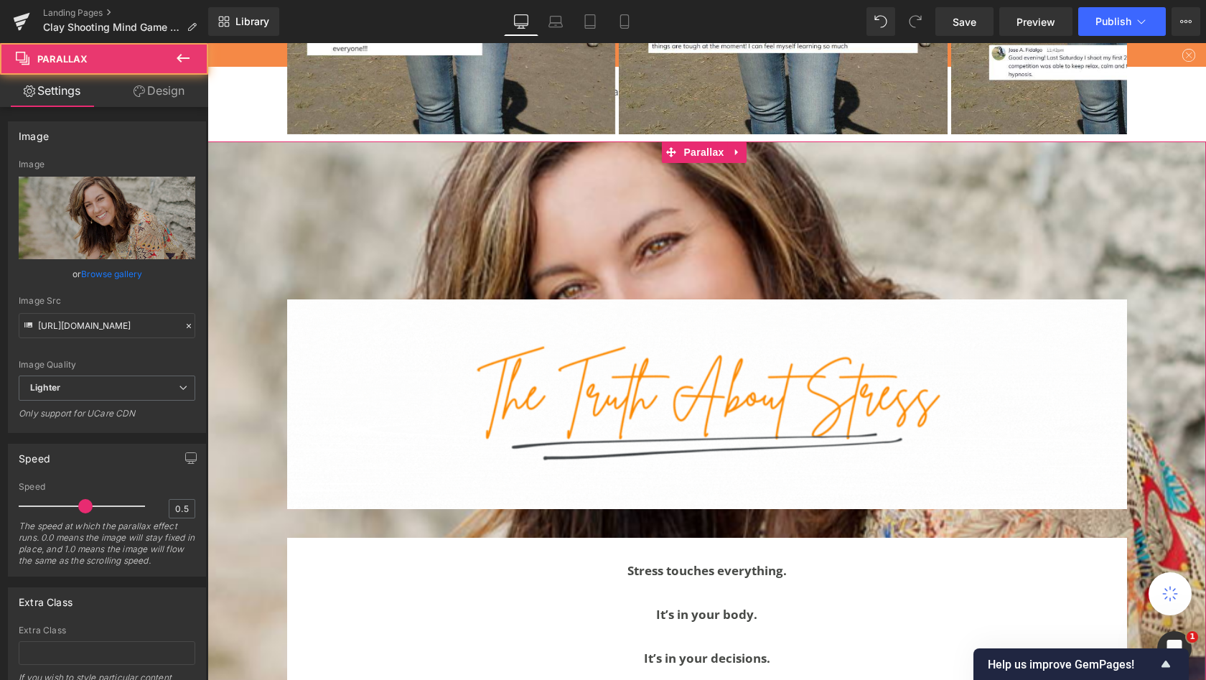
click at [515, 294] on div "Image Row Stress touches everything. It’s in your body. It’s in your decisions.…" at bounding box center [706, 579] width 999 height 877
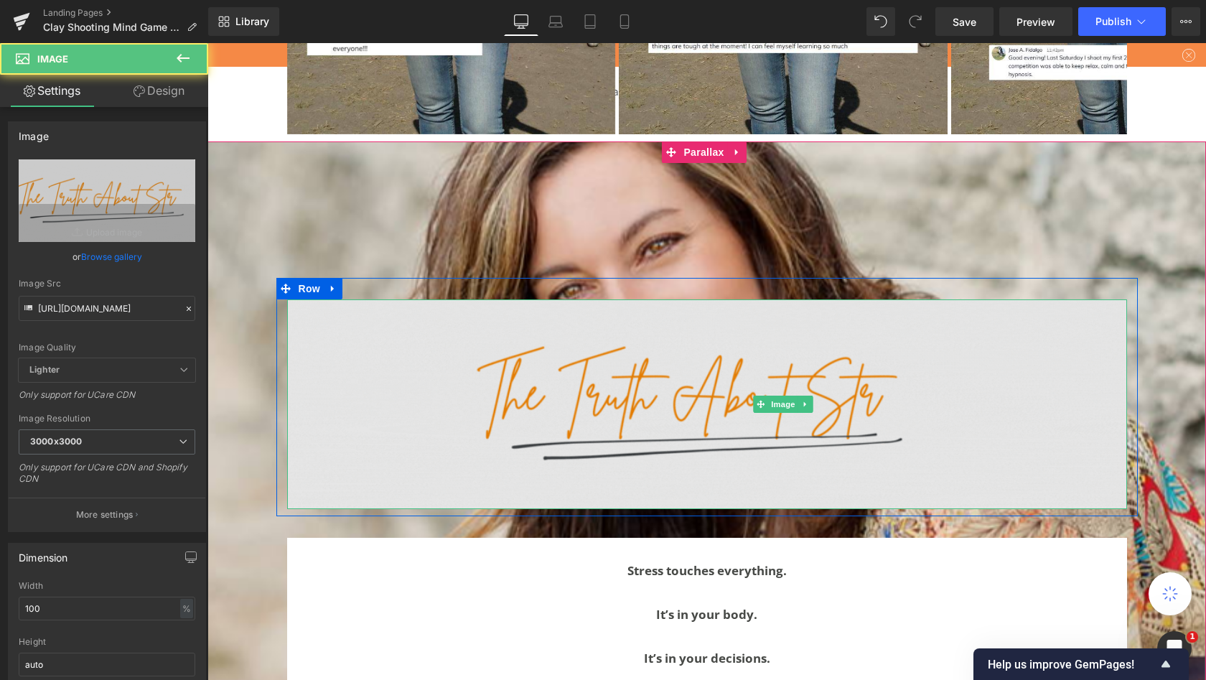
drag, startPoint x: 513, startPoint y: 396, endPoint x: 511, endPoint y: 367, distance: 28.8
click at [513, 396] on img at bounding box center [707, 404] width 840 height 210
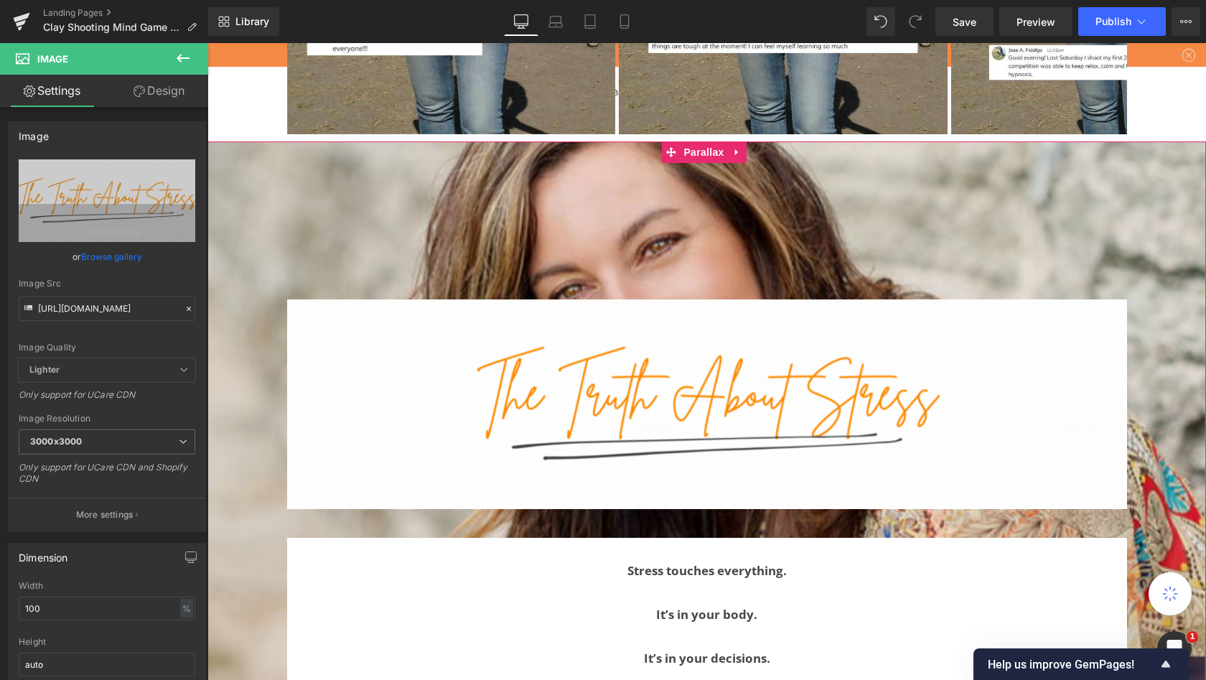
click at [506, 318] on div "Image Row Stress touches everything. It’s in your body. It’s in your decisions.…" at bounding box center [706, 579] width 999 height 877
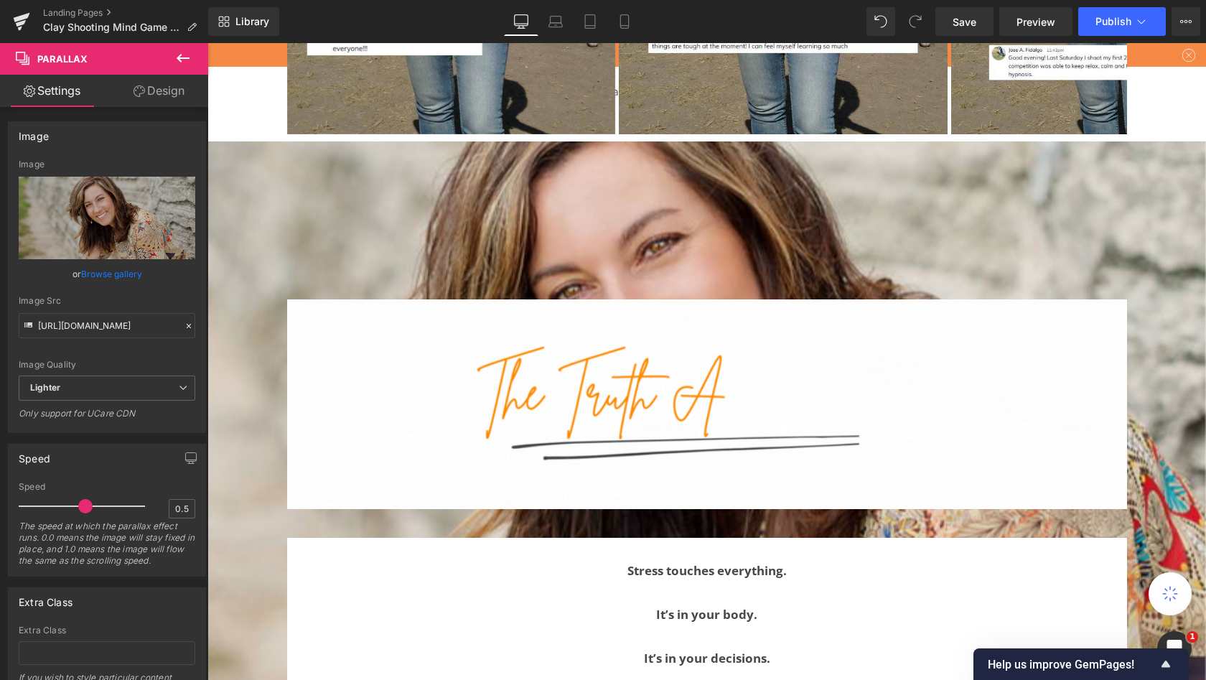
click at [189, 57] on icon at bounding box center [183, 58] width 13 height 9
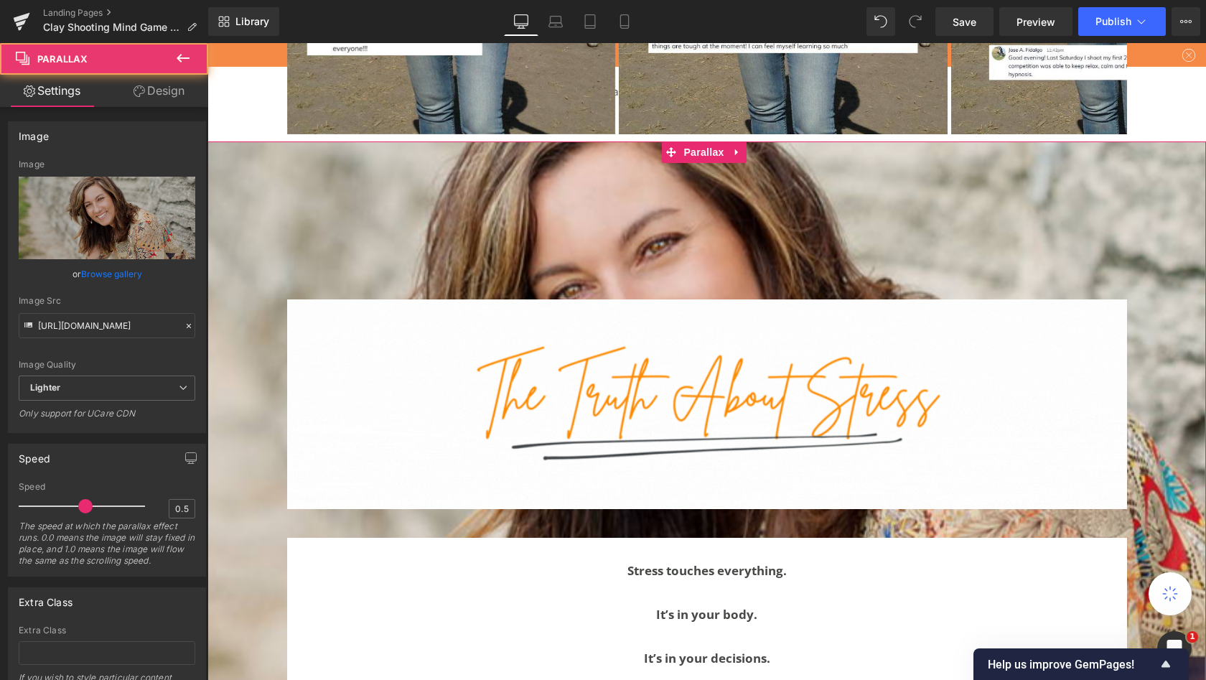
click at [409, 286] on div "Image Row Stress touches everything. It’s in your body. It’s in your decisions.…" at bounding box center [706, 579] width 999 height 877
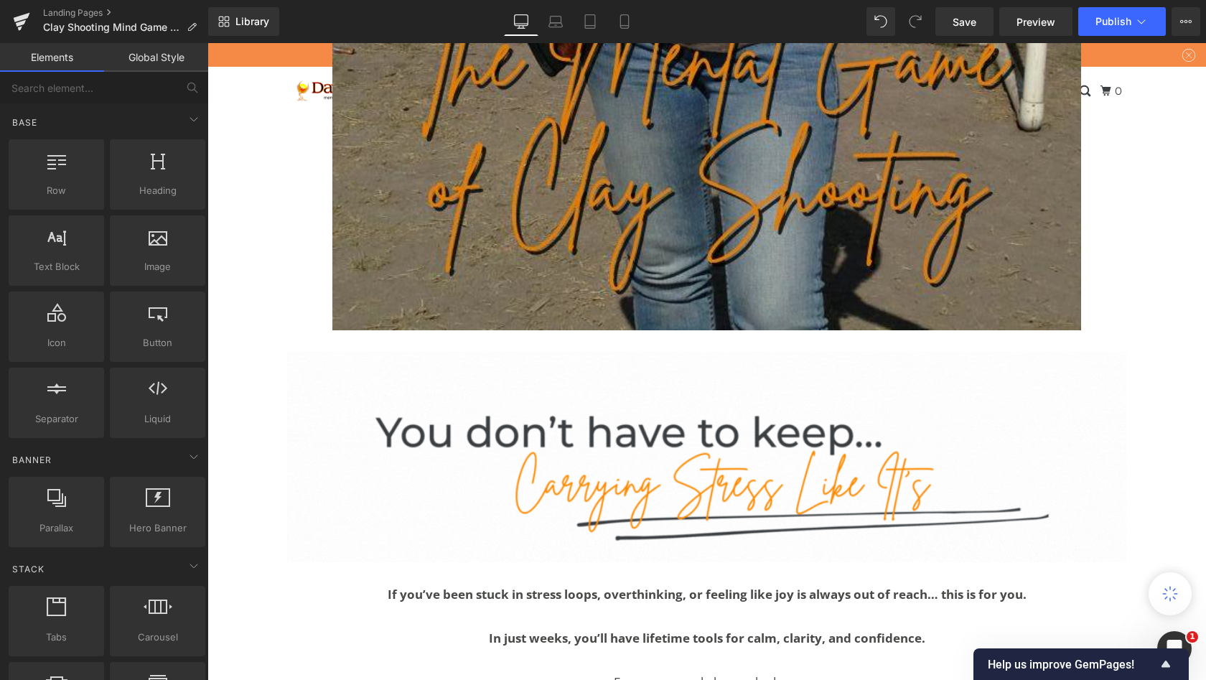
scroll to position [714, 0]
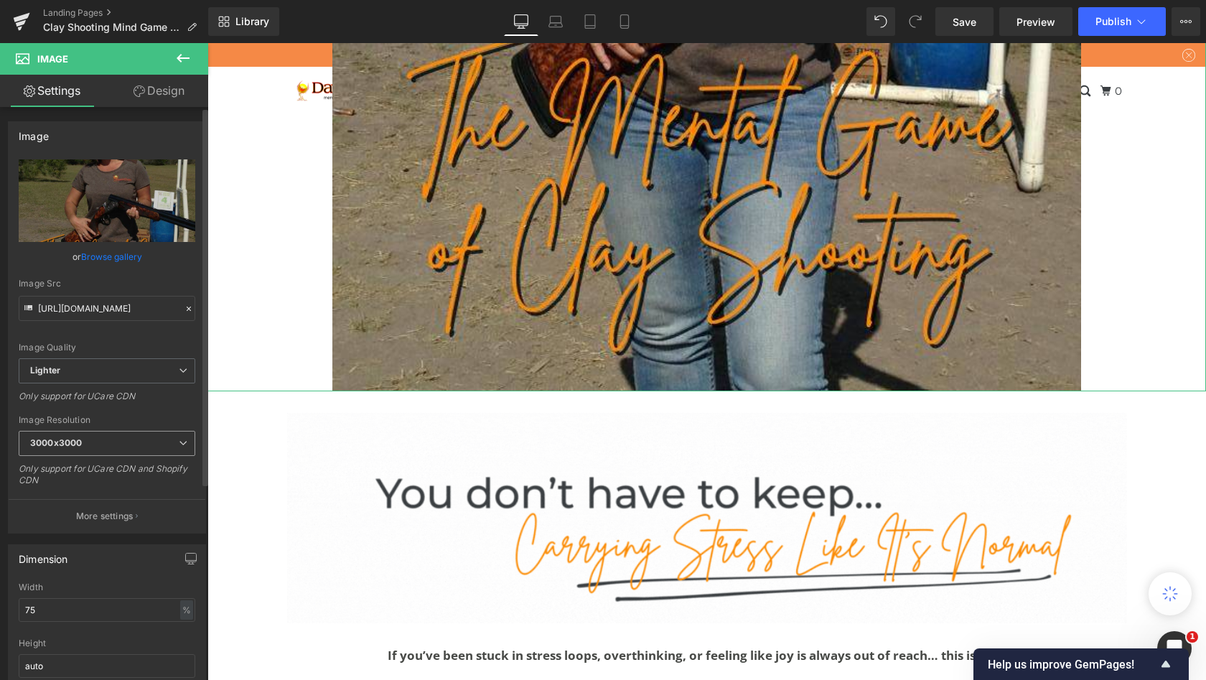
click at [179, 439] on icon at bounding box center [183, 443] width 9 height 9
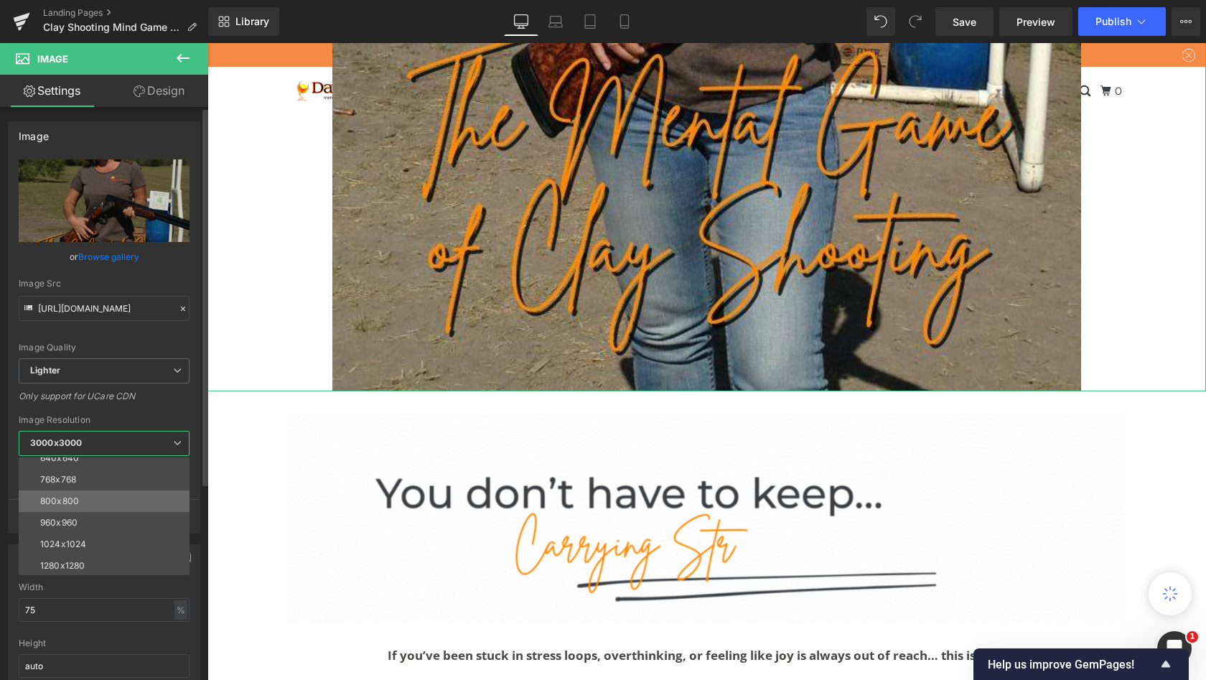
scroll to position [101, 0]
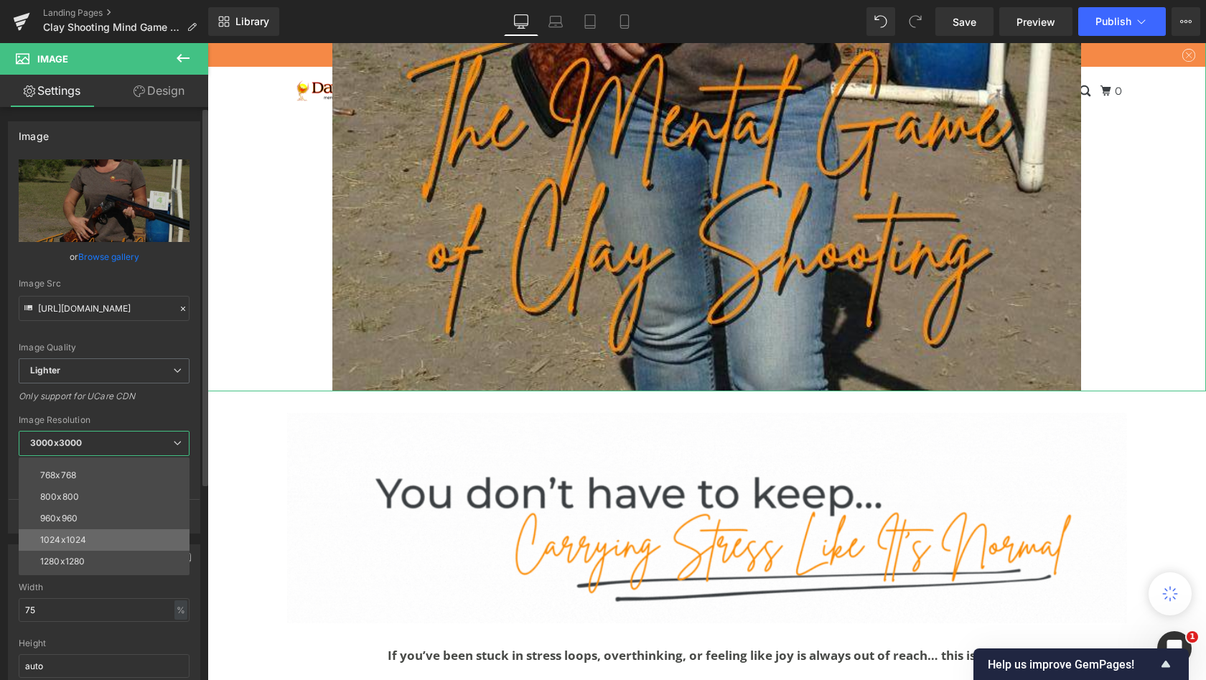
click at [95, 536] on li "1024x1024" at bounding box center [107, 540] width 177 height 22
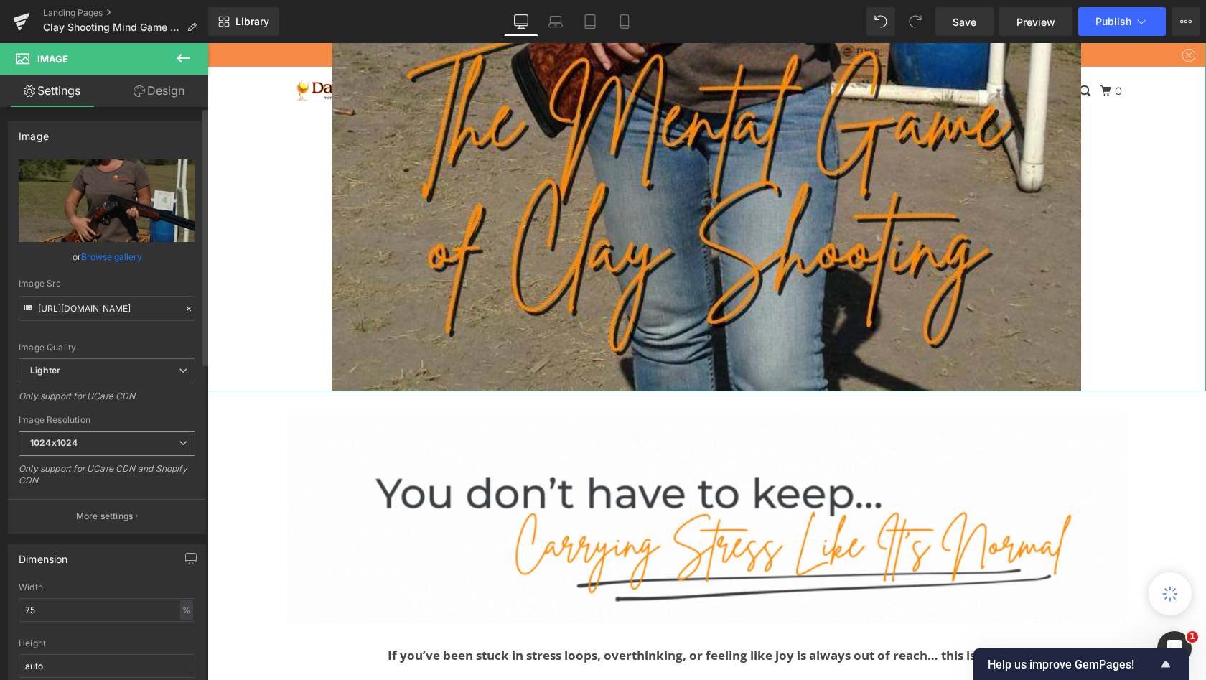
type input "[URL][DOMAIN_NAME]"
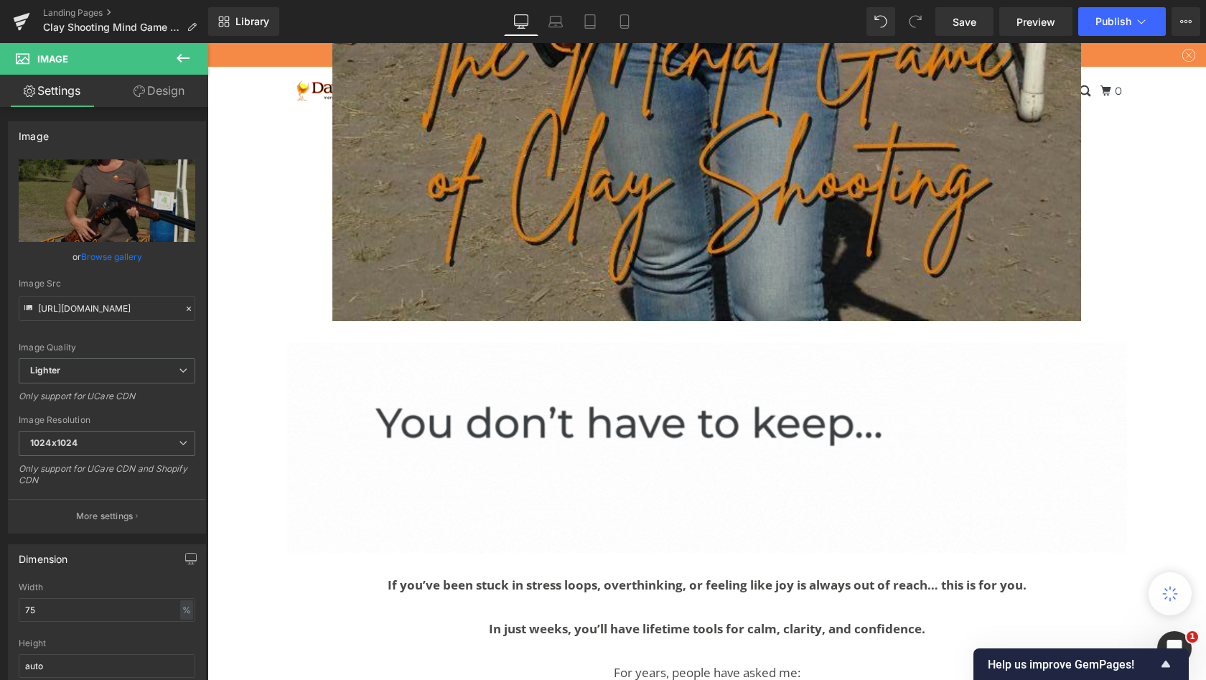
scroll to position [763, 0]
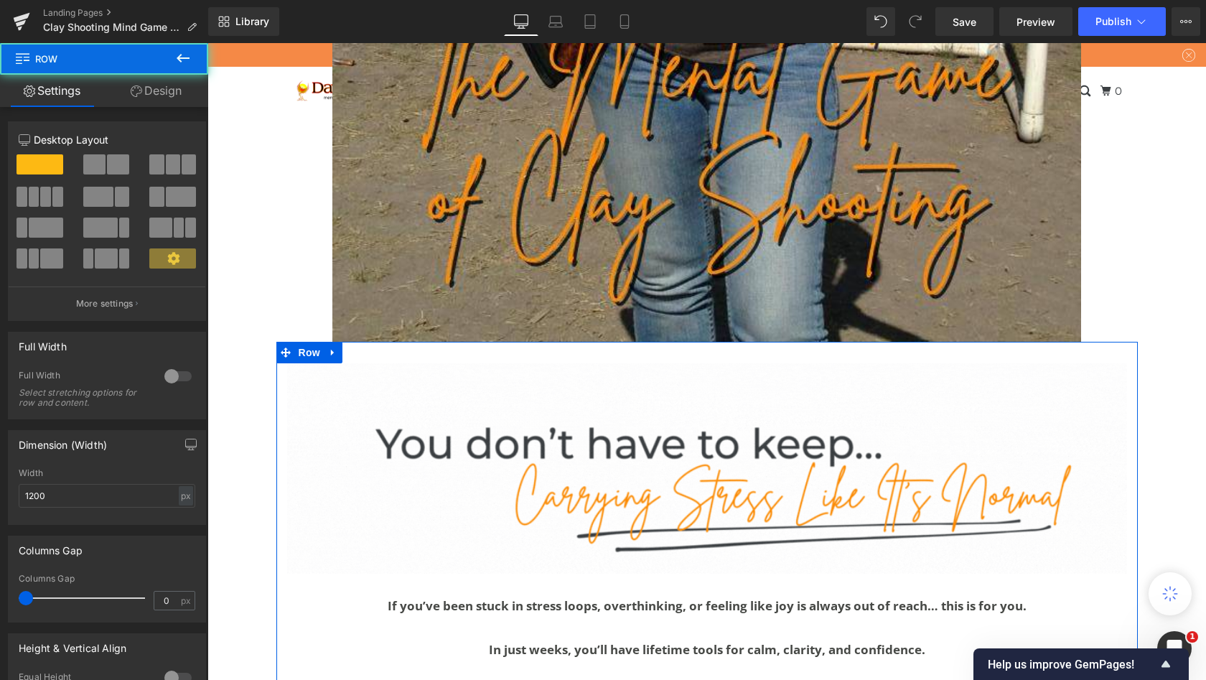
click at [547, 449] on div "Image If you’ve been stuck in stress loops, overthinking, or feeling like joy i…" at bounding box center [707, 640] width 862 height 597
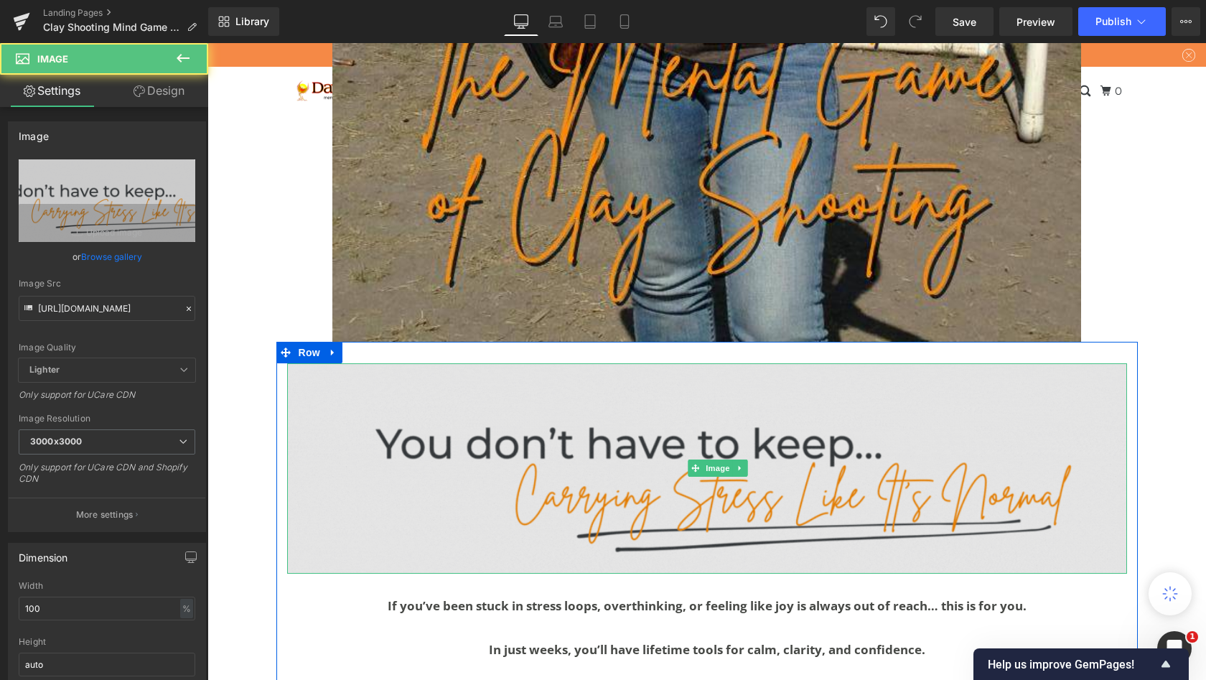
click at [556, 488] on img at bounding box center [707, 468] width 840 height 210
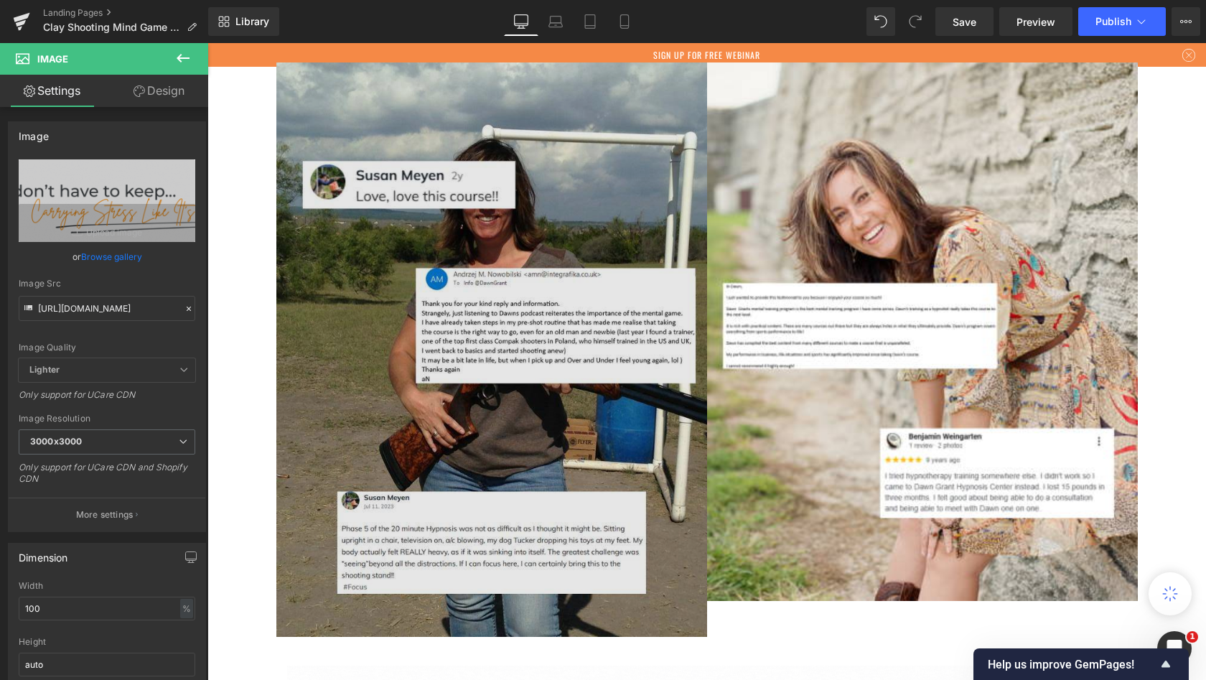
scroll to position [3023, 0]
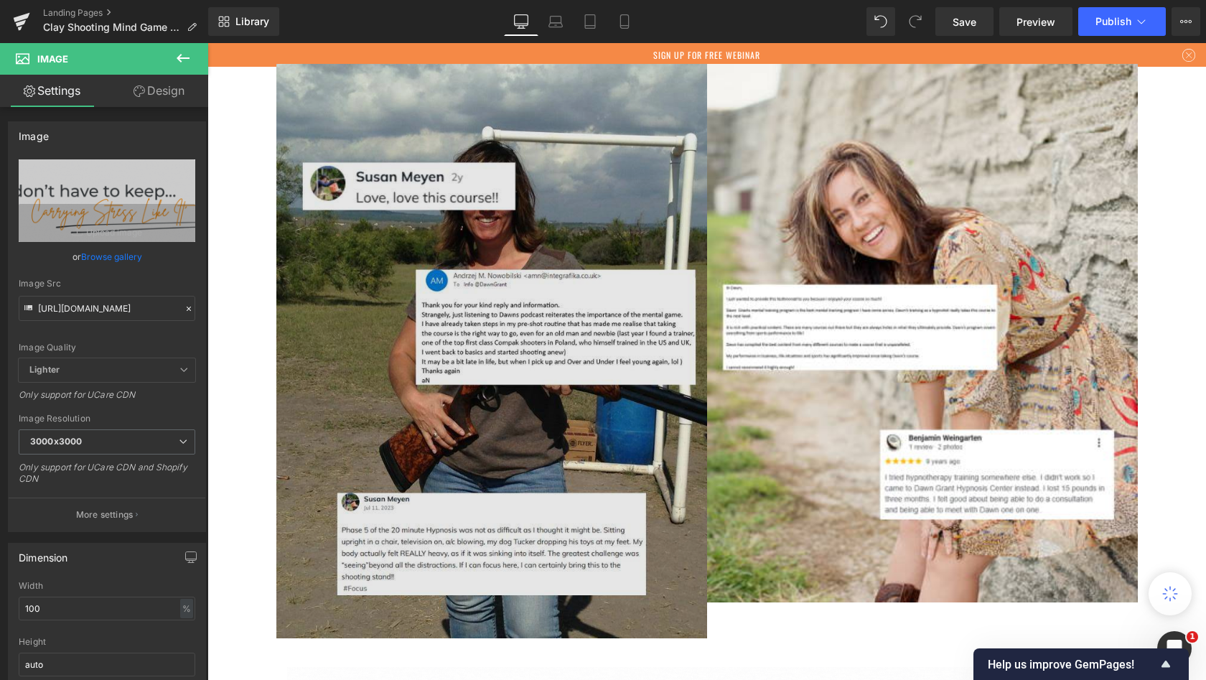
click at [530, 233] on img at bounding box center [491, 351] width 431 height 574
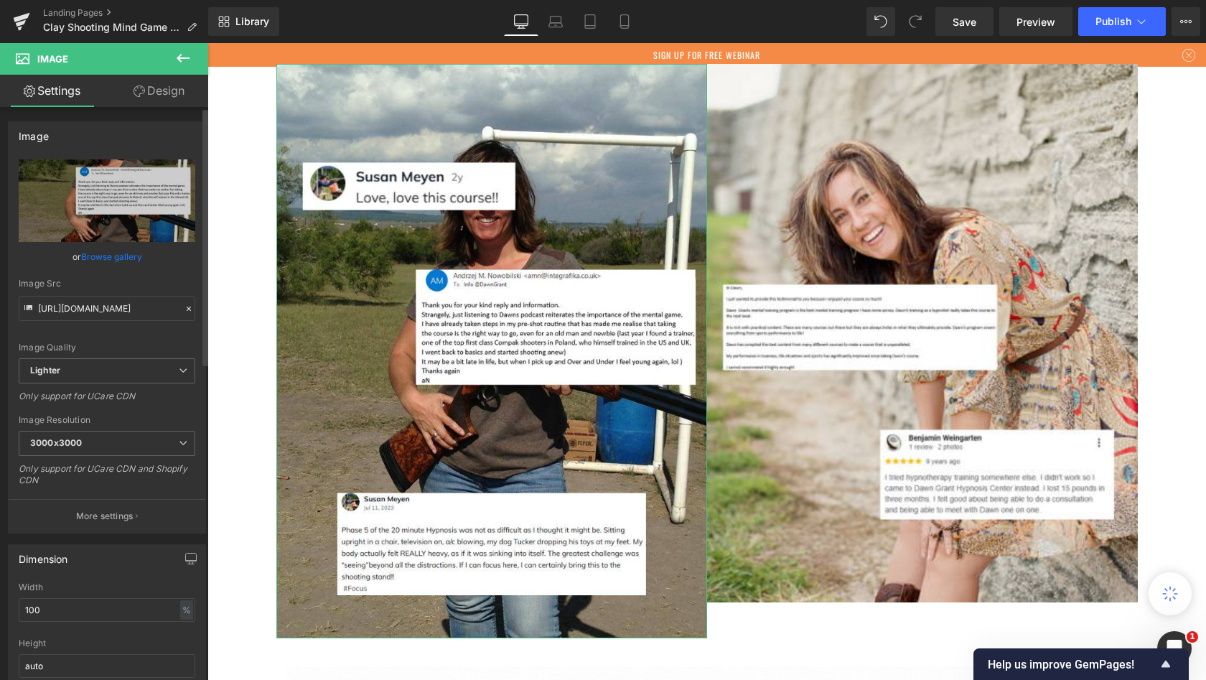
click at [106, 256] on link "Browse gallery" at bounding box center [111, 256] width 61 height 25
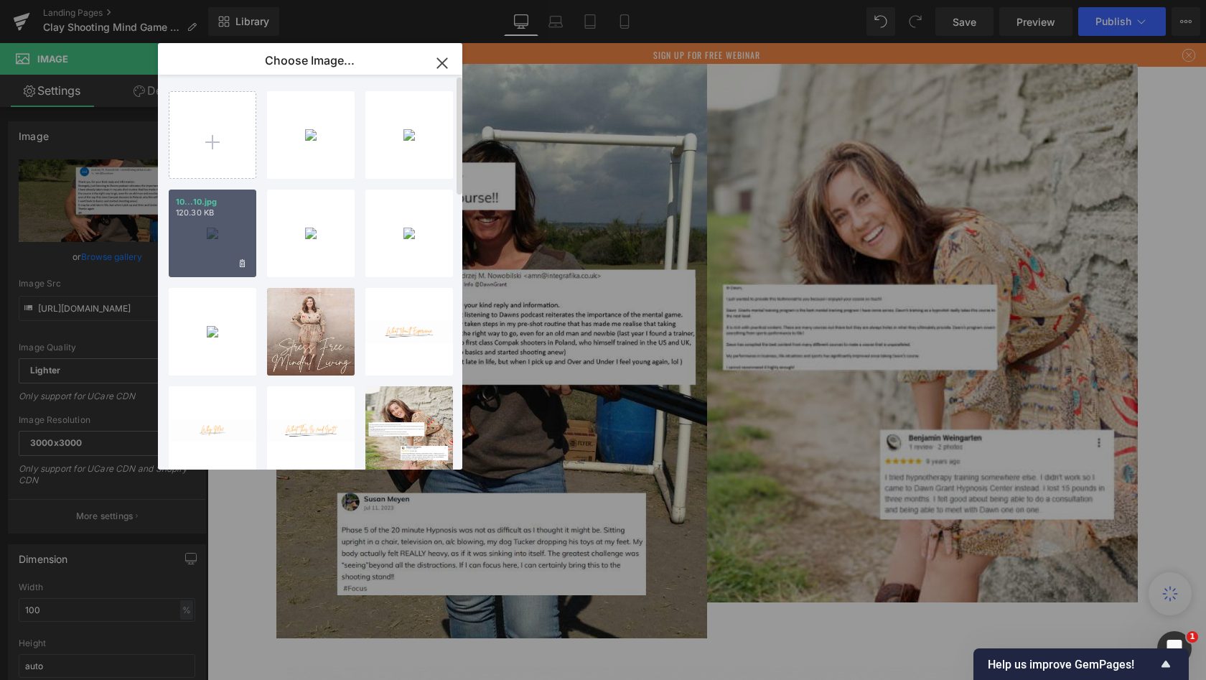
click at [213, 245] on div "10...10.jpg 120.30 KB" at bounding box center [213, 234] width 88 height 88
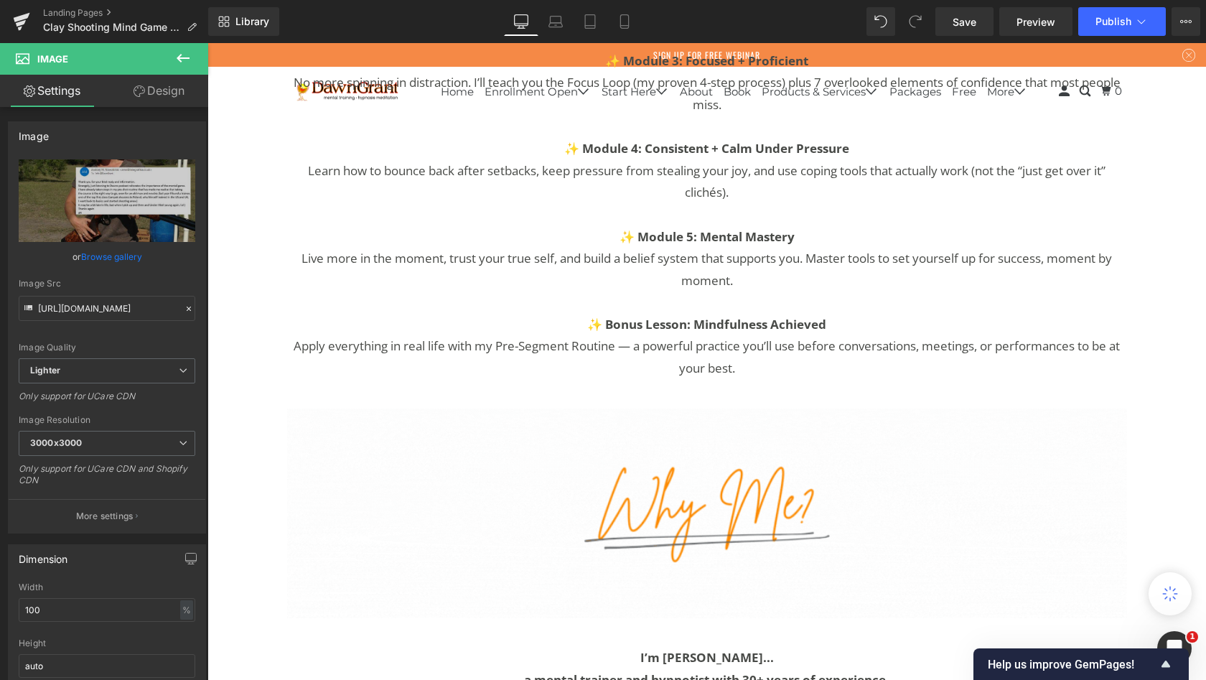
scroll to position [4282, 0]
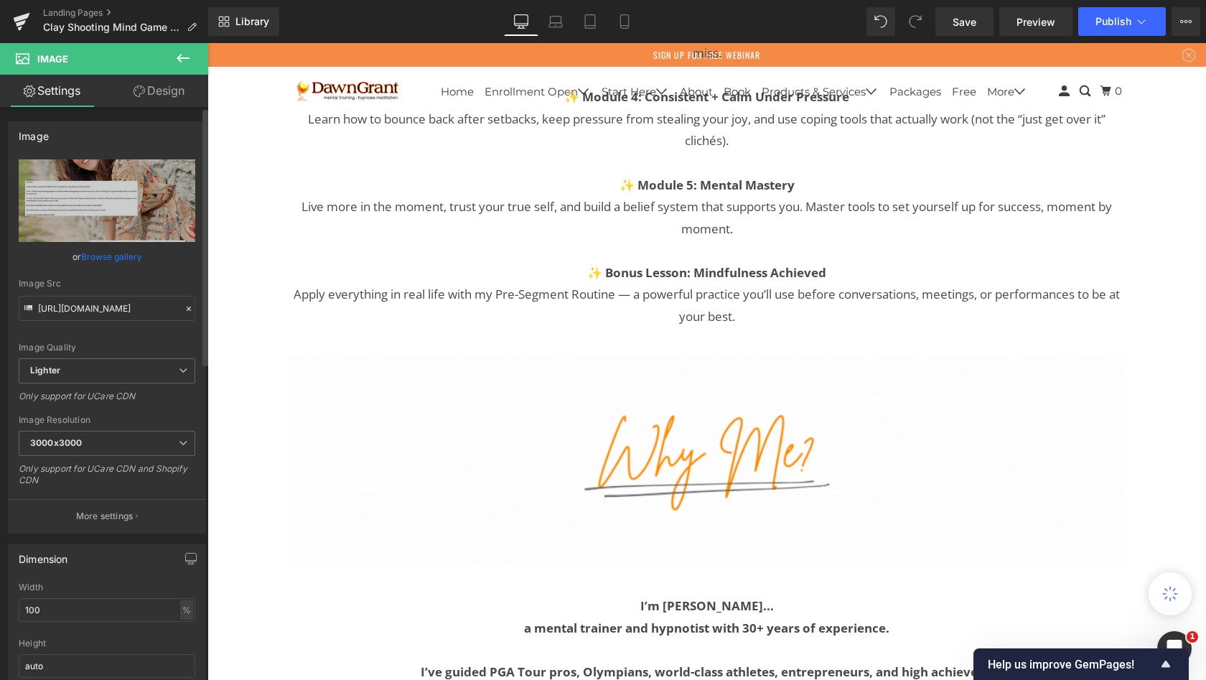
click at [112, 254] on link "Browse gallery" at bounding box center [111, 256] width 61 height 25
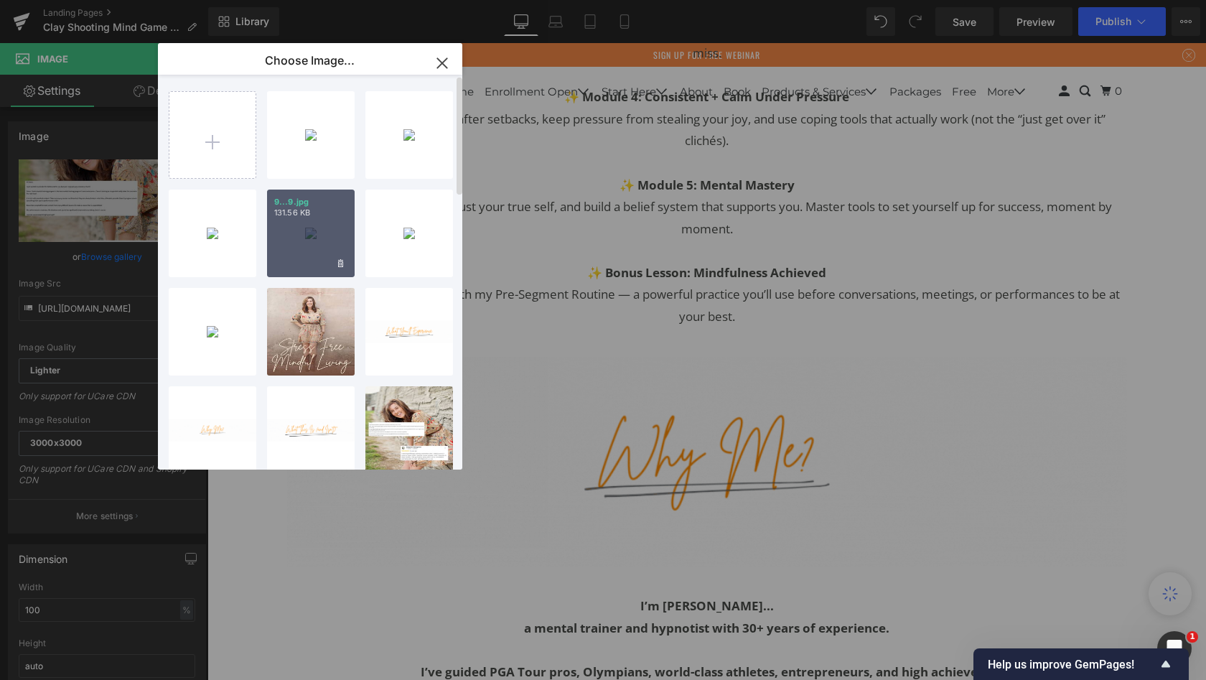
click at [302, 233] on div "9...9.jpg 131.56 KB" at bounding box center [311, 234] width 88 height 88
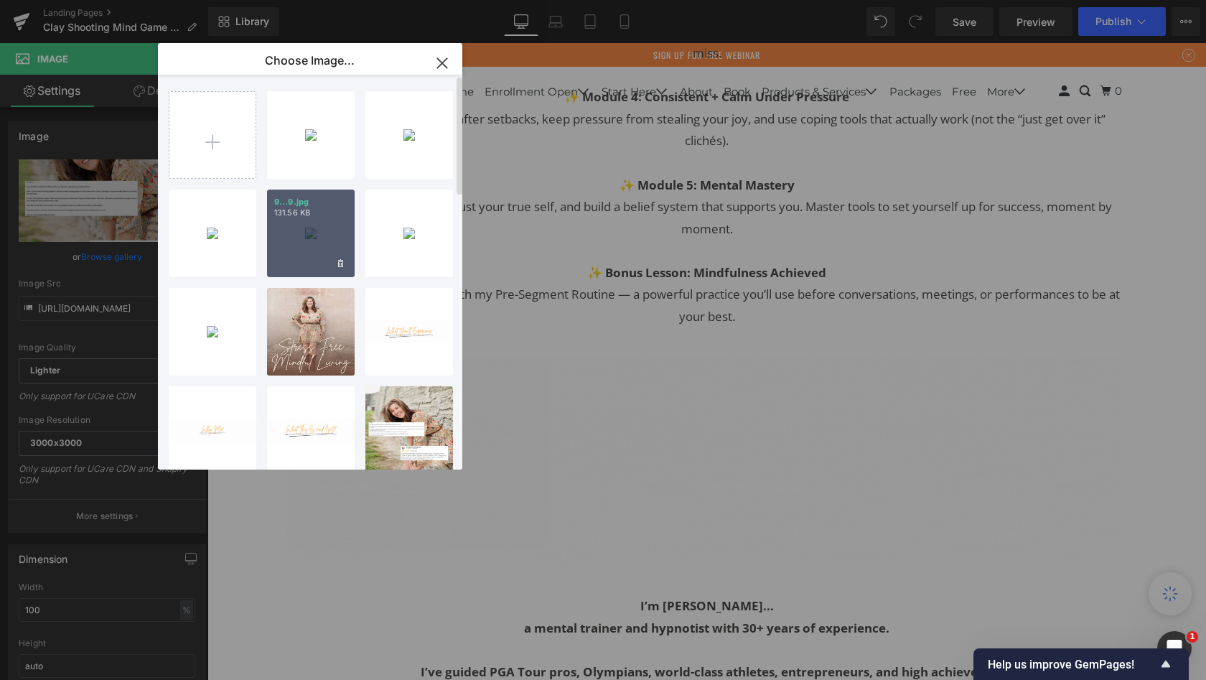
type input "[URL][DOMAIN_NAME]"
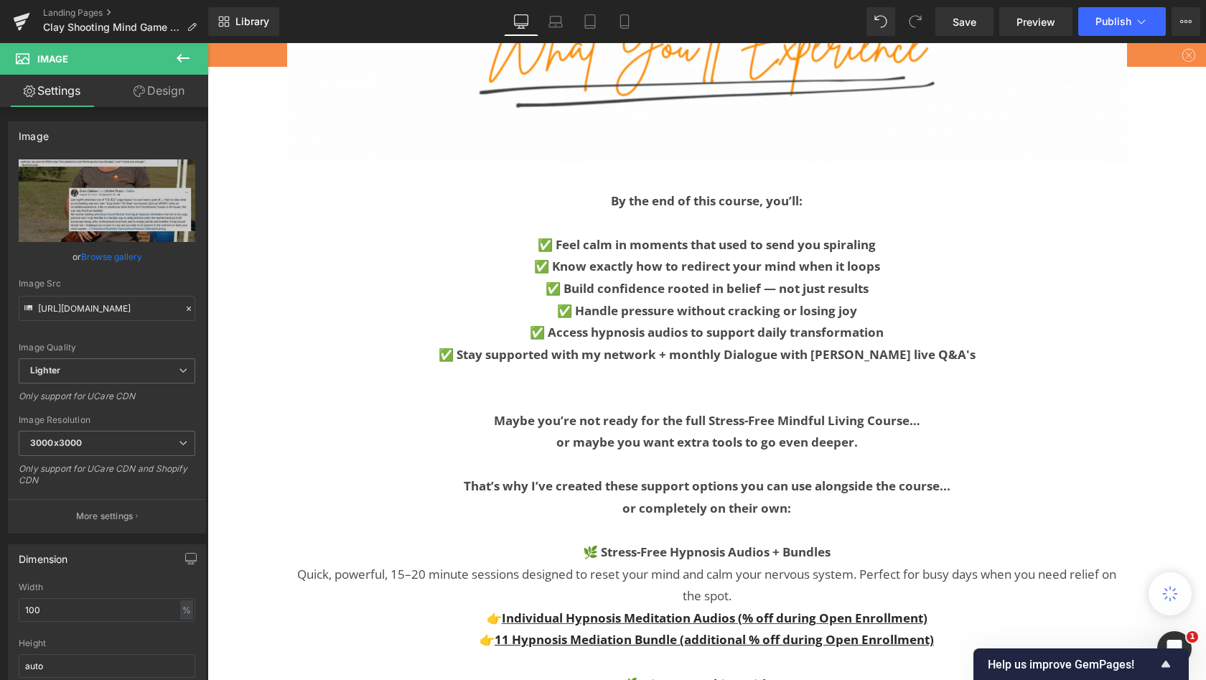
scroll to position [5149, 0]
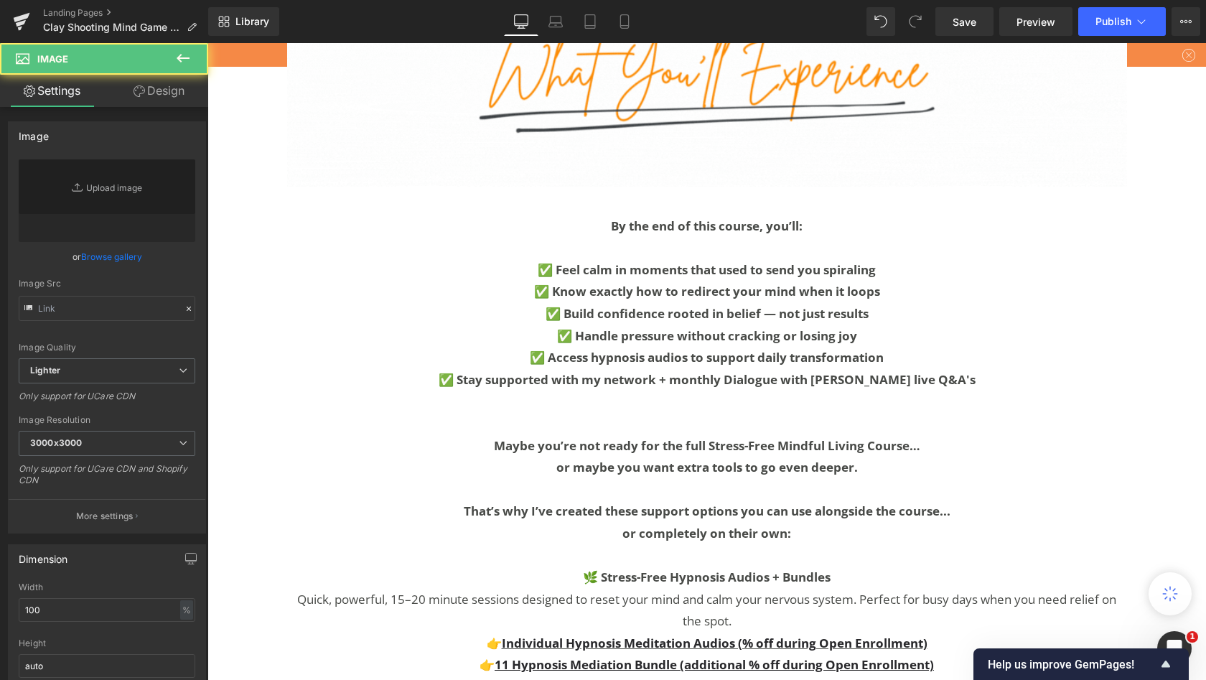
type input "[URL][DOMAIN_NAME]"
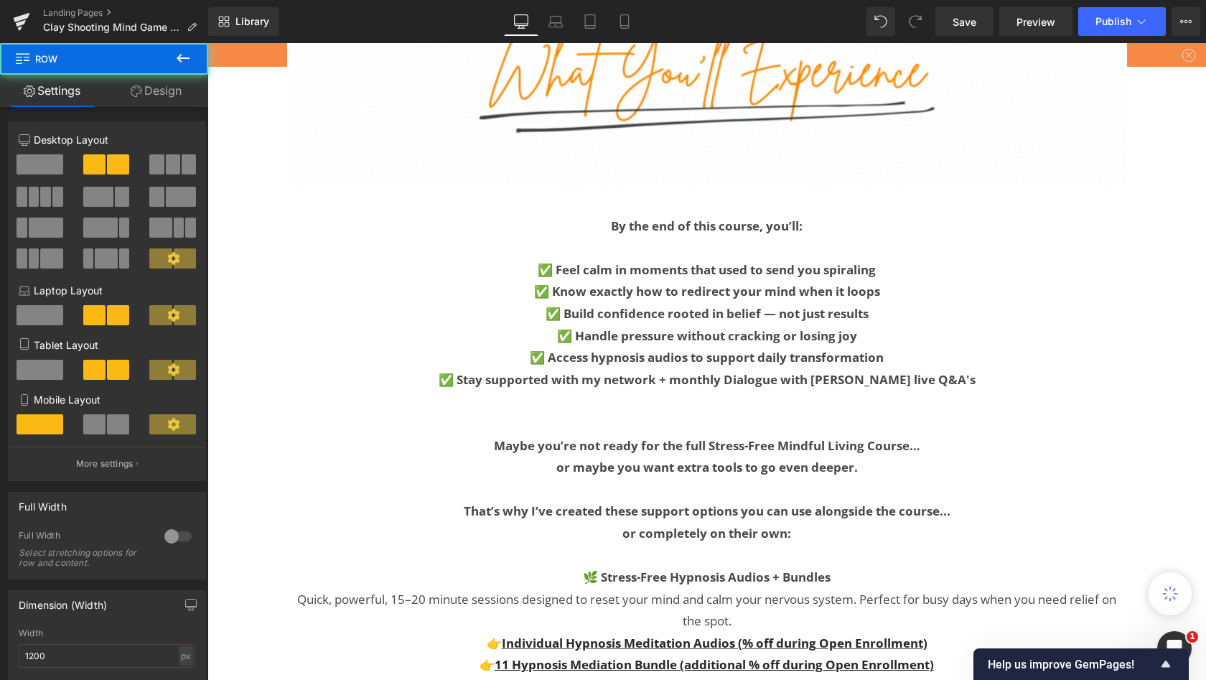
drag, startPoint x: 317, startPoint y: 204, endPoint x: 244, endPoint y: 250, distance: 86.5
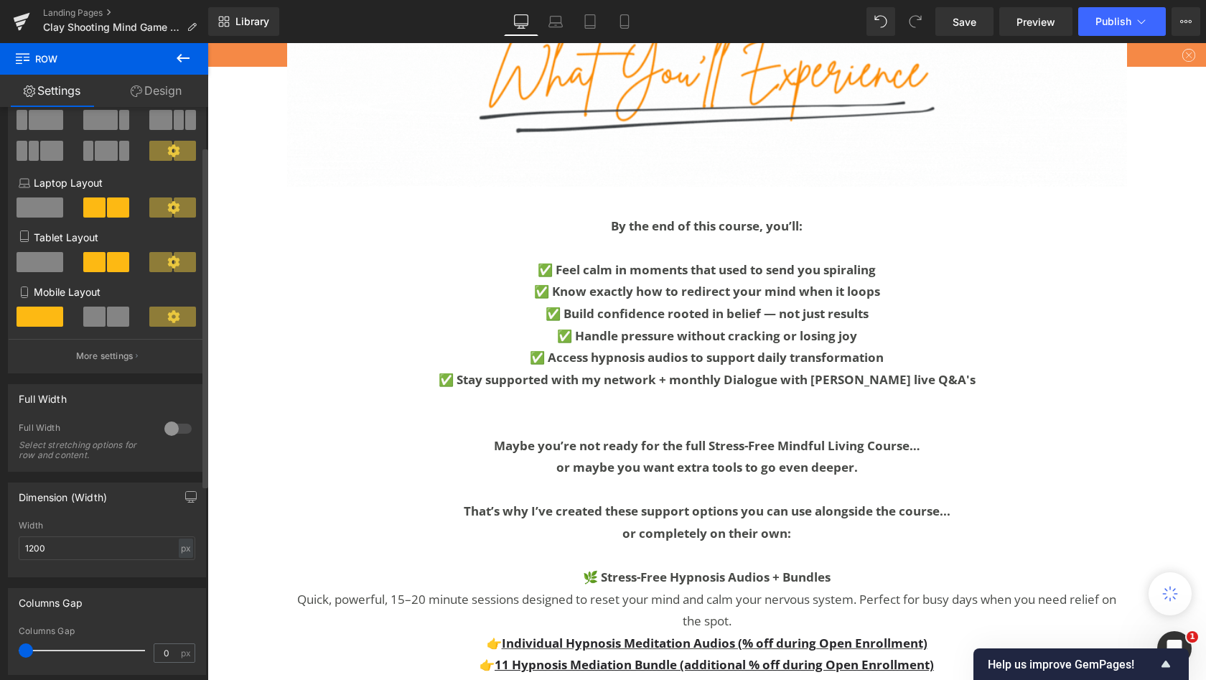
scroll to position [166, 0]
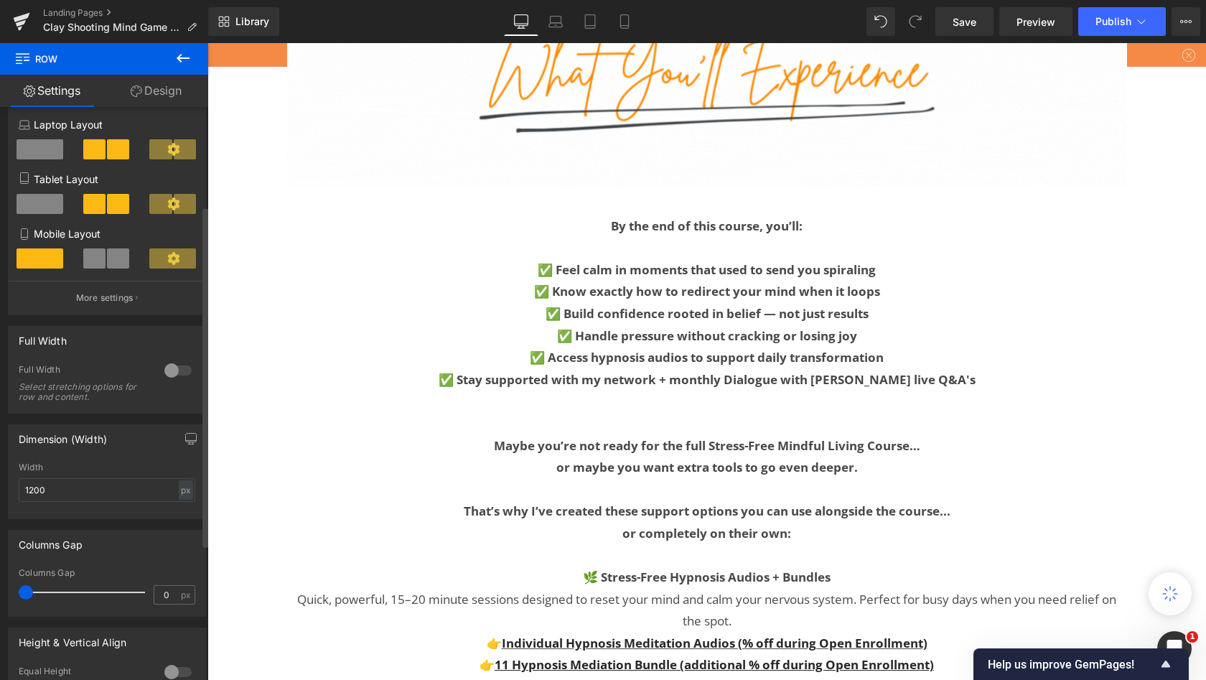
click at [167, 373] on div at bounding box center [178, 370] width 34 height 23
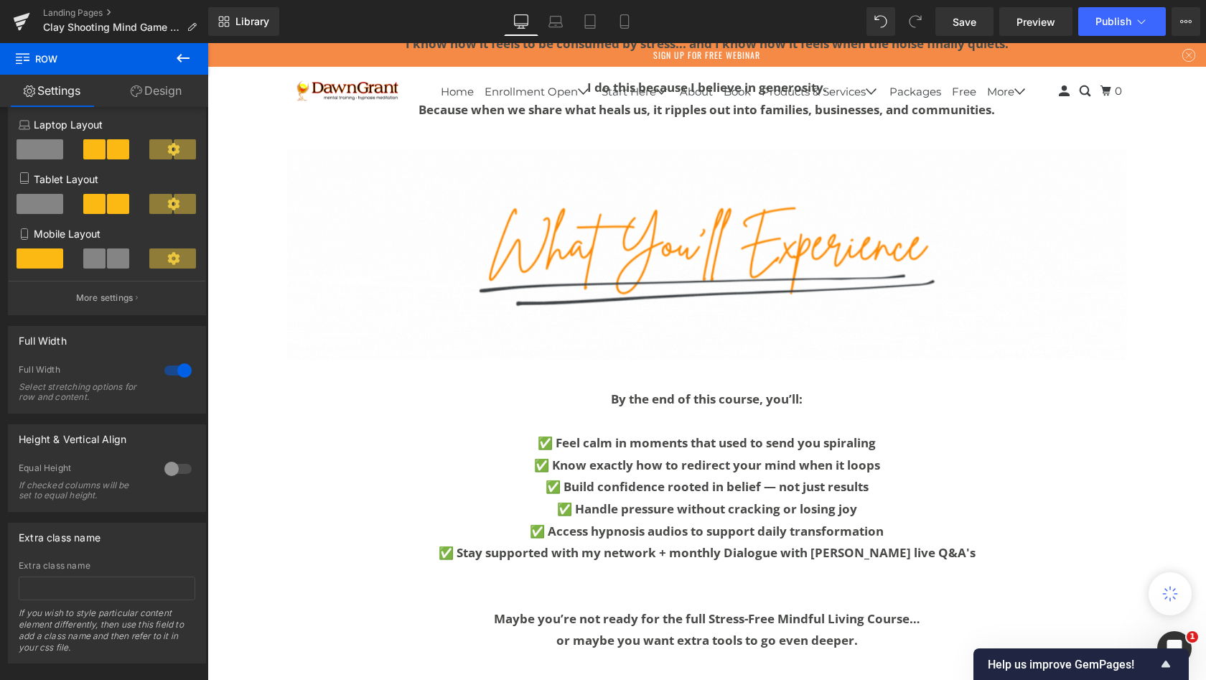
scroll to position [5059, 0]
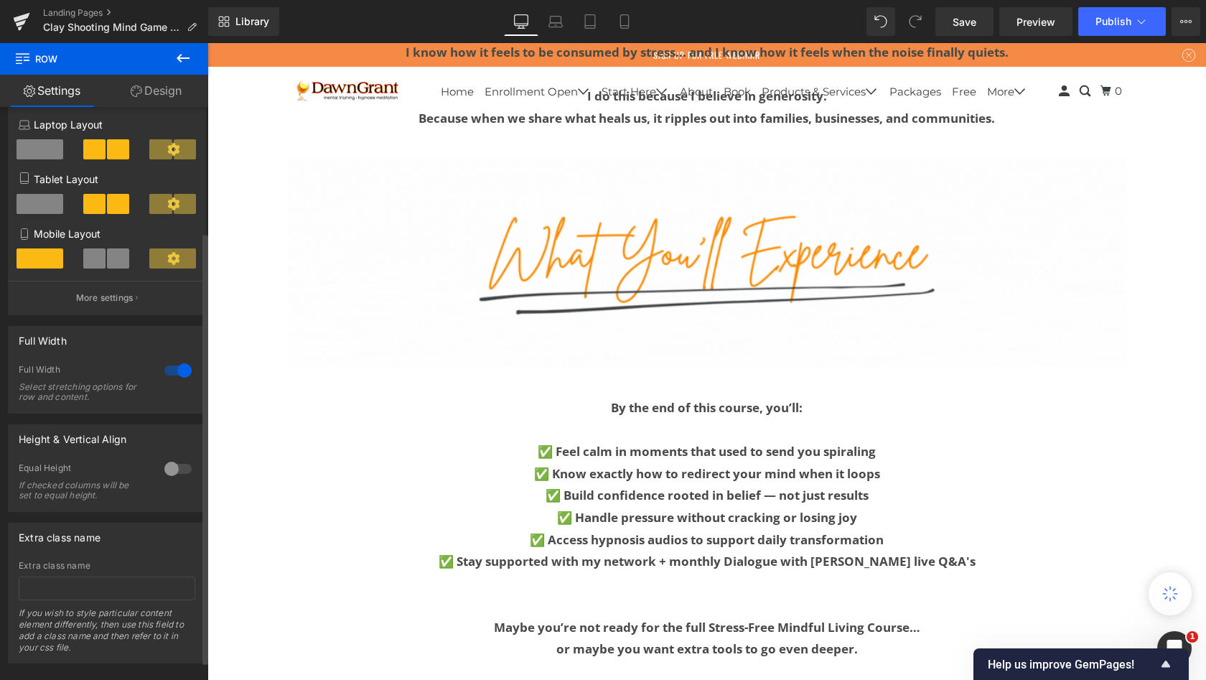
click at [174, 368] on div at bounding box center [178, 370] width 34 height 23
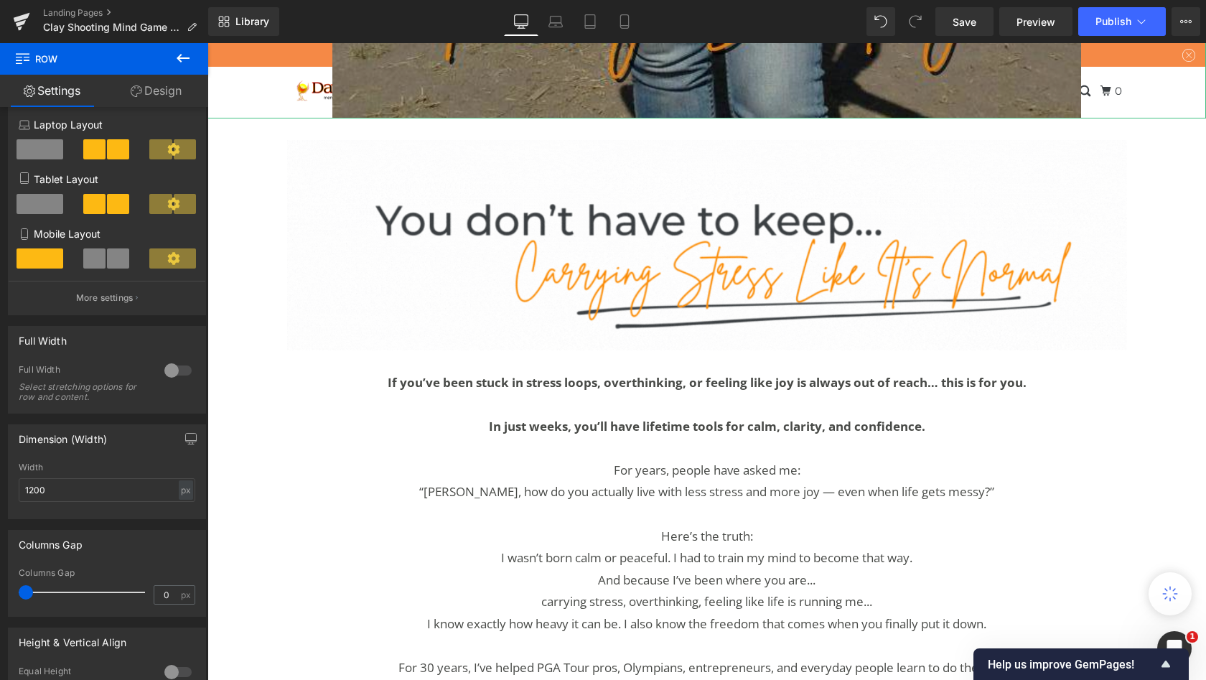
scroll to position [847, 0]
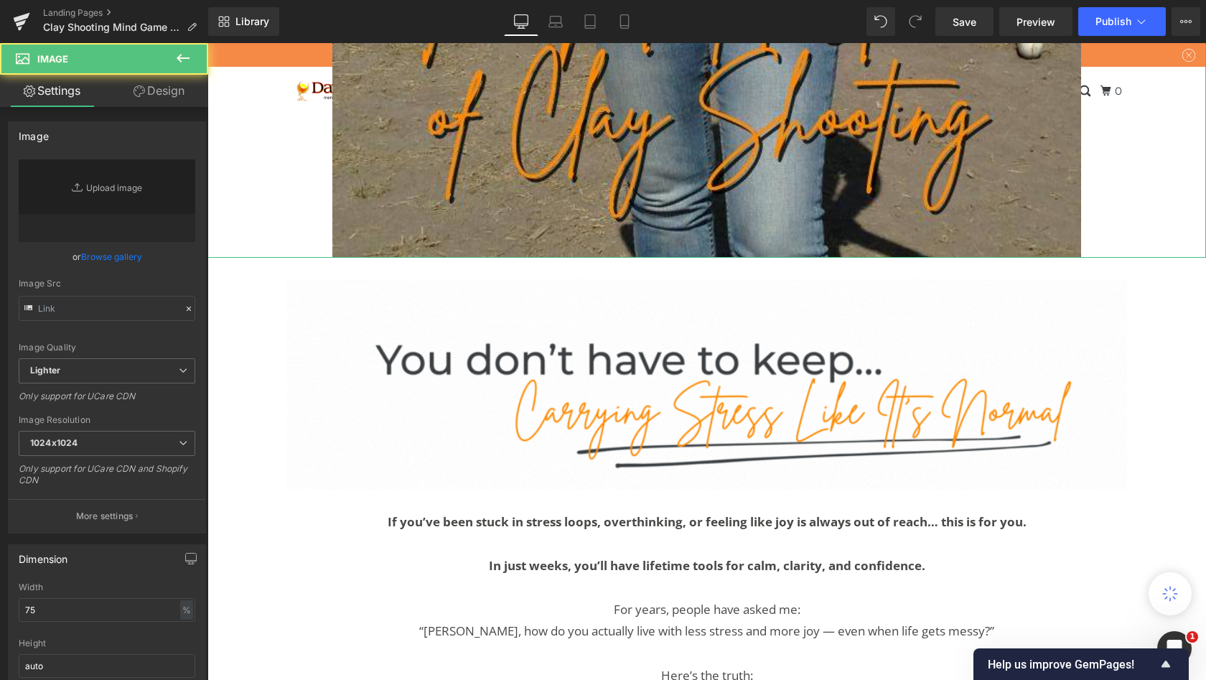
type input "[URL][DOMAIN_NAME]"
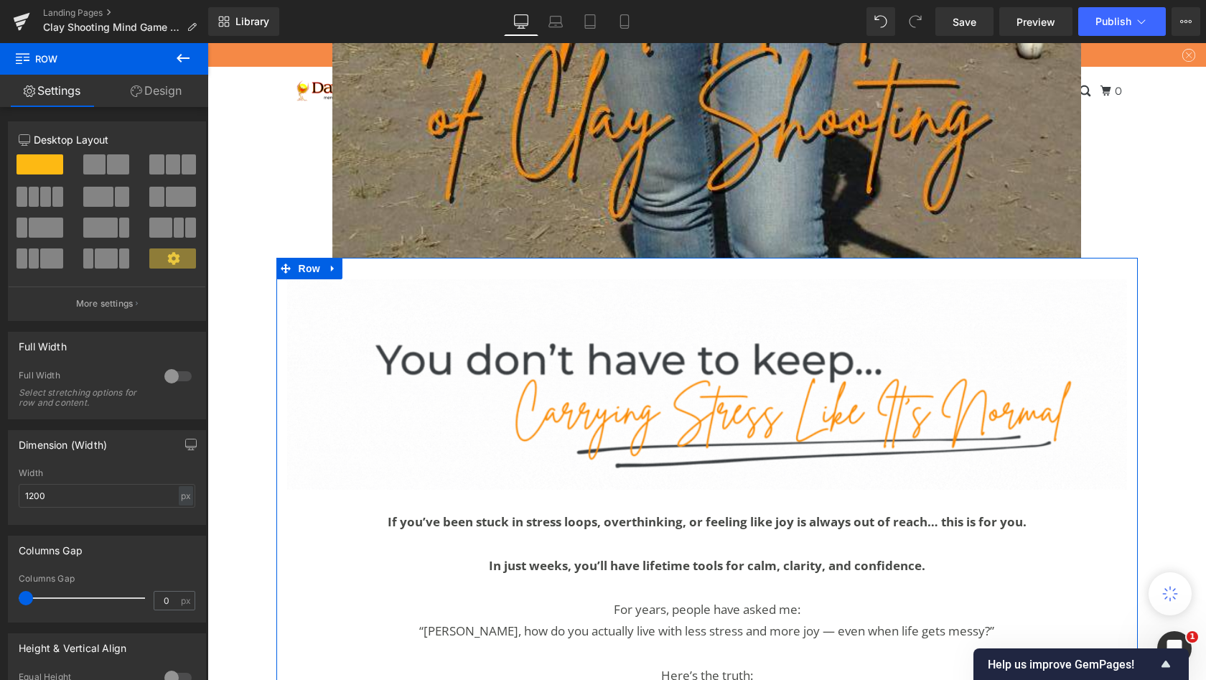
click at [561, 356] on div "Image If you’ve been stuck in stress loops, overthinking, or feeling like joy i…" at bounding box center [707, 556] width 862 height 597
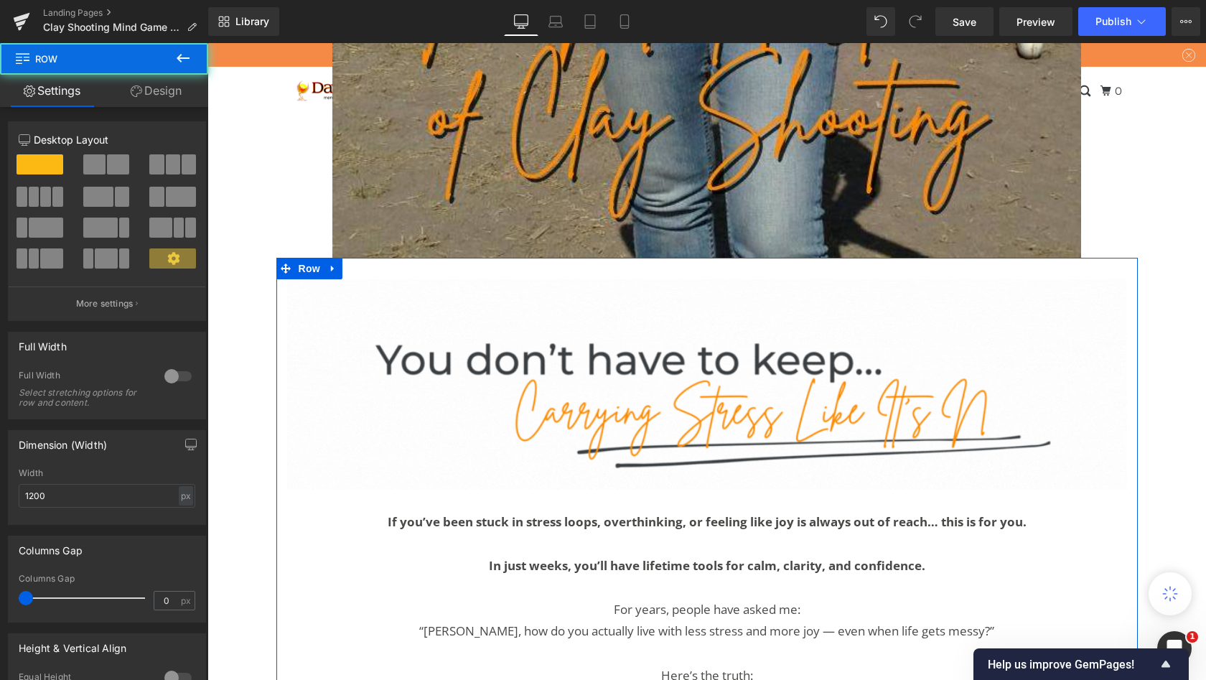
click at [554, 360] on div "Image If you’ve been stuck in stress loops, overthinking, or feeling like joy i…" at bounding box center [707, 556] width 862 height 597
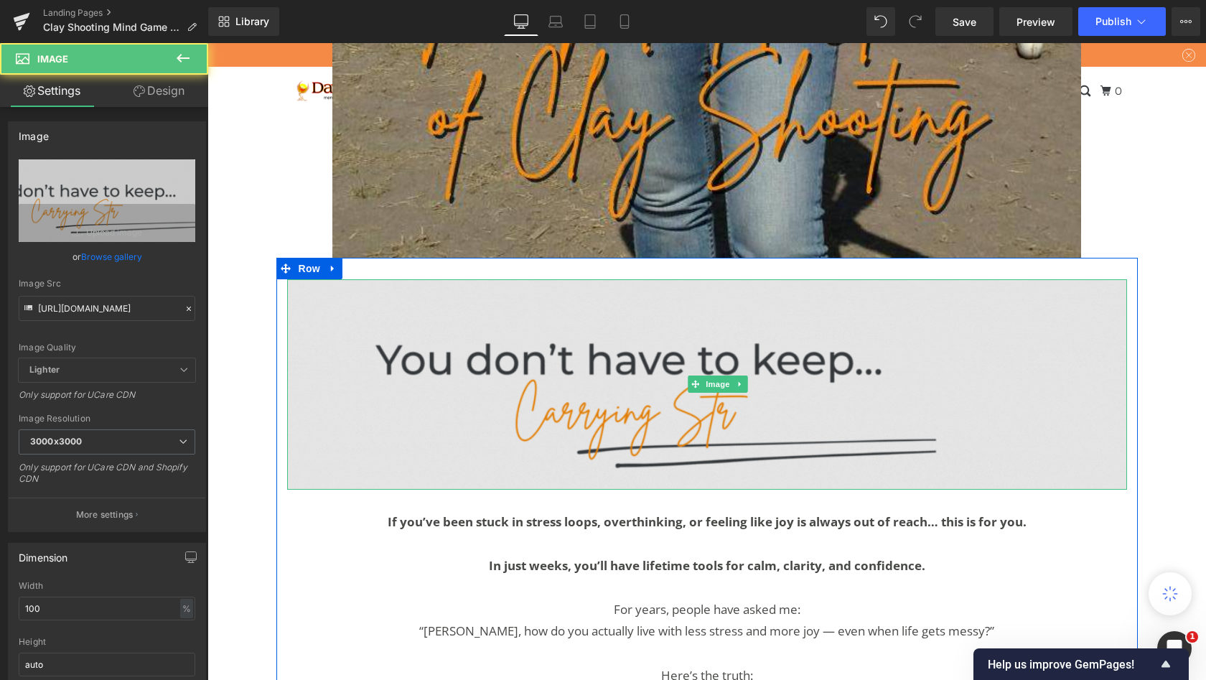
click at [366, 450] on img at bounding box center [707, 384] width 840 height 210
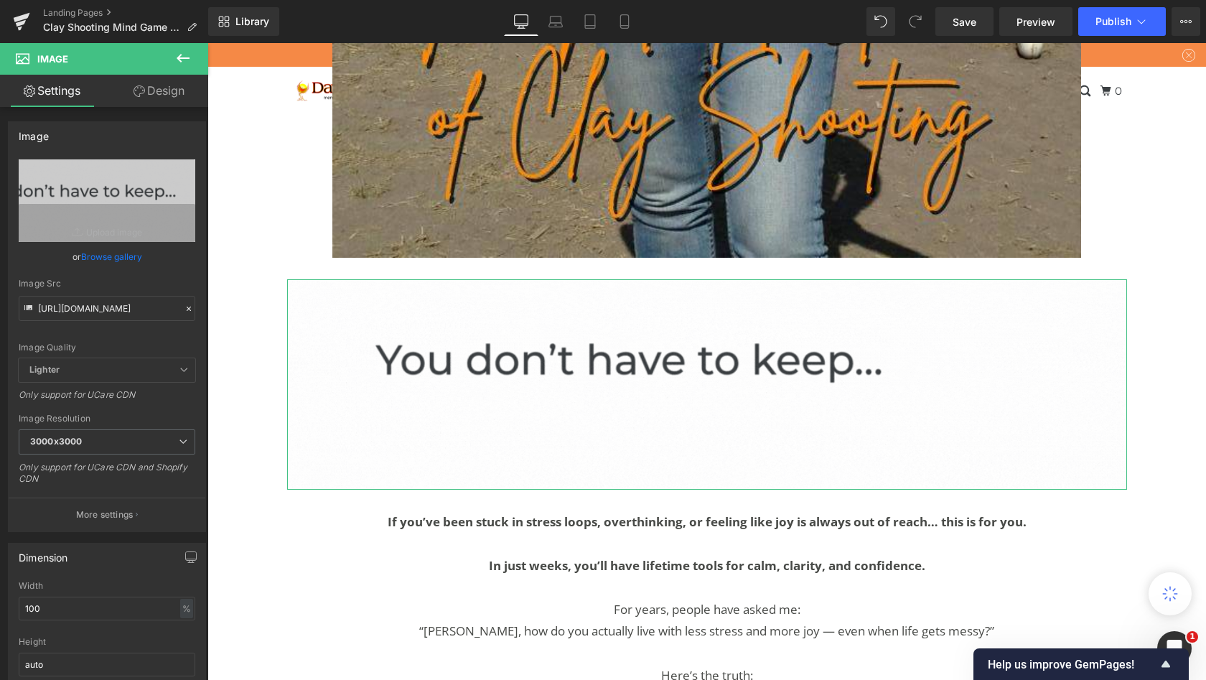
click at [154, 92] on link "Design" at bounding box center [159, 91] width 104 height 32
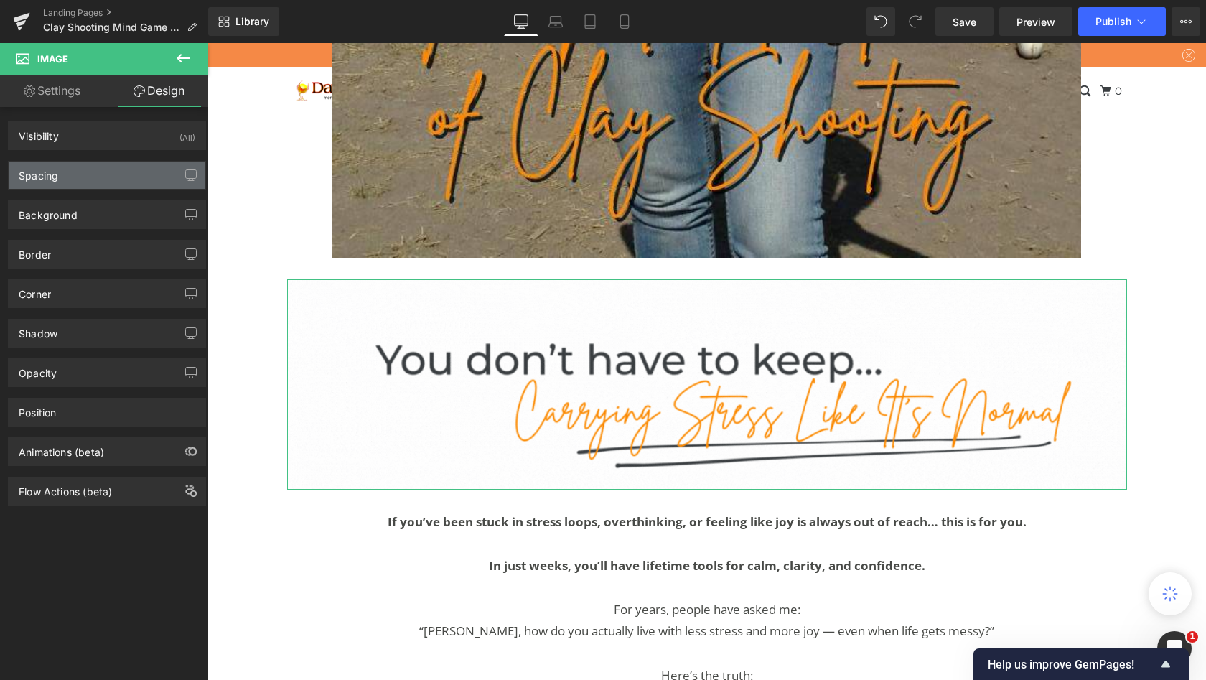
click at [129, 174] on div "Spacing" at bounding box center [107, 175] width 197 height 27
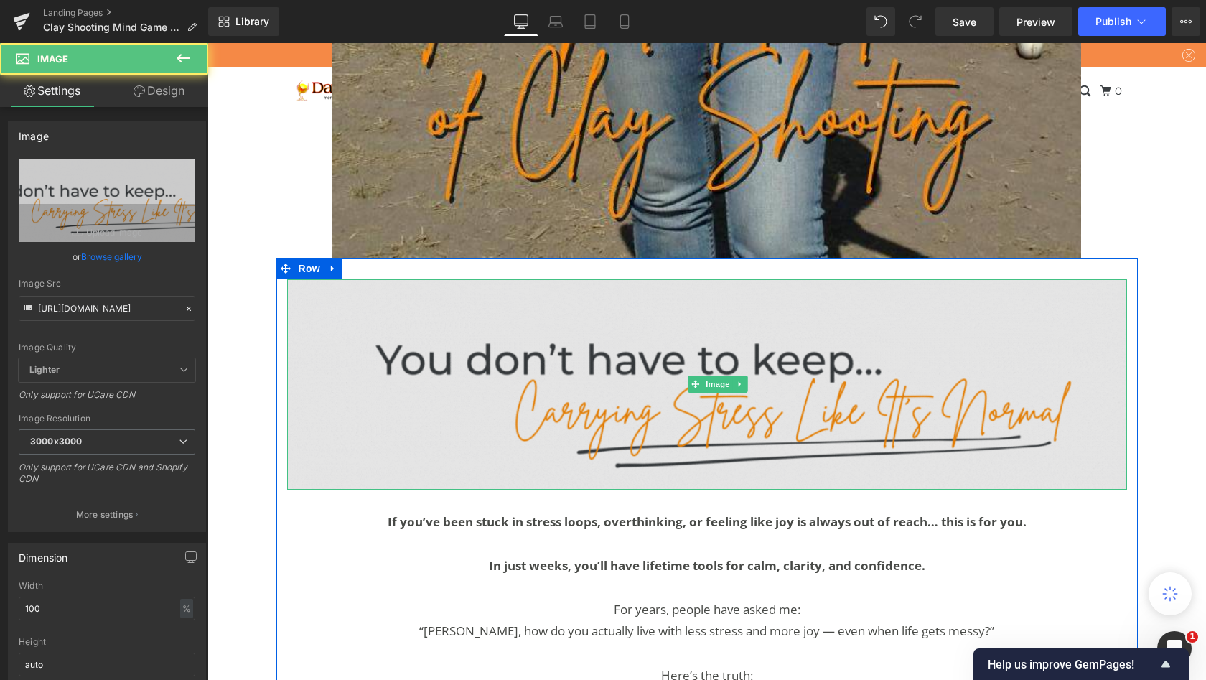
click at [409, 378] on img at bounding box center [707, 384] width 840 height 210
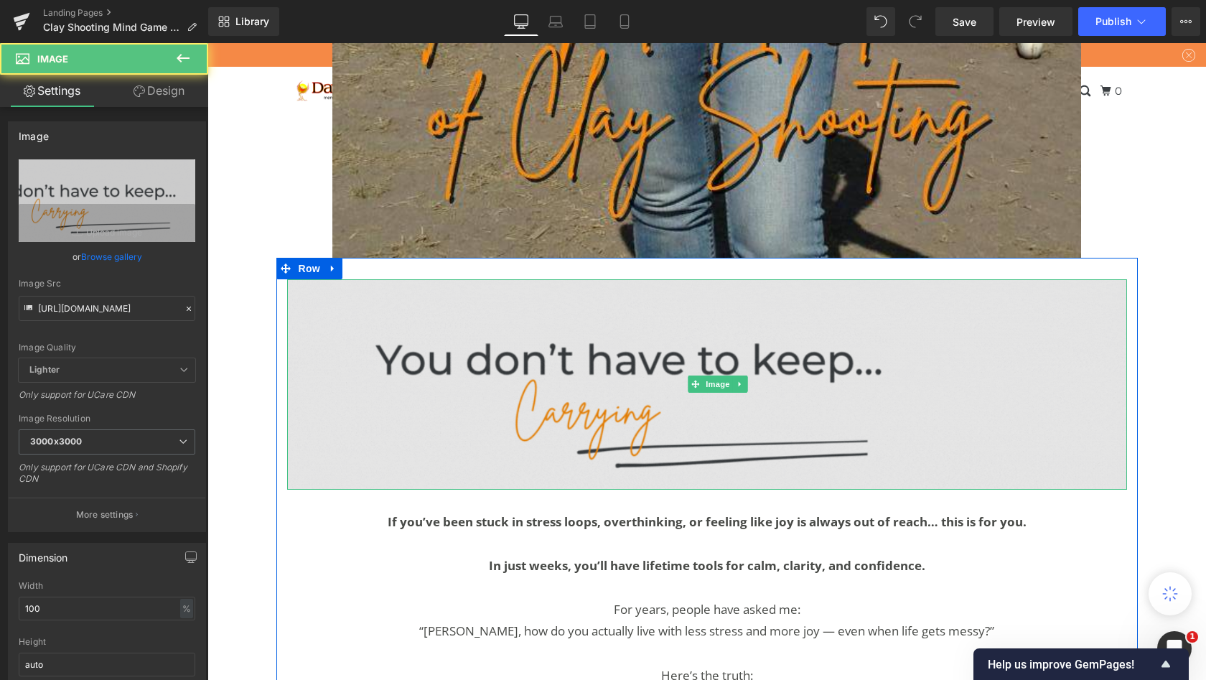
click at [337, 454] on img at bounding box center [707, 384] width 840 height 210
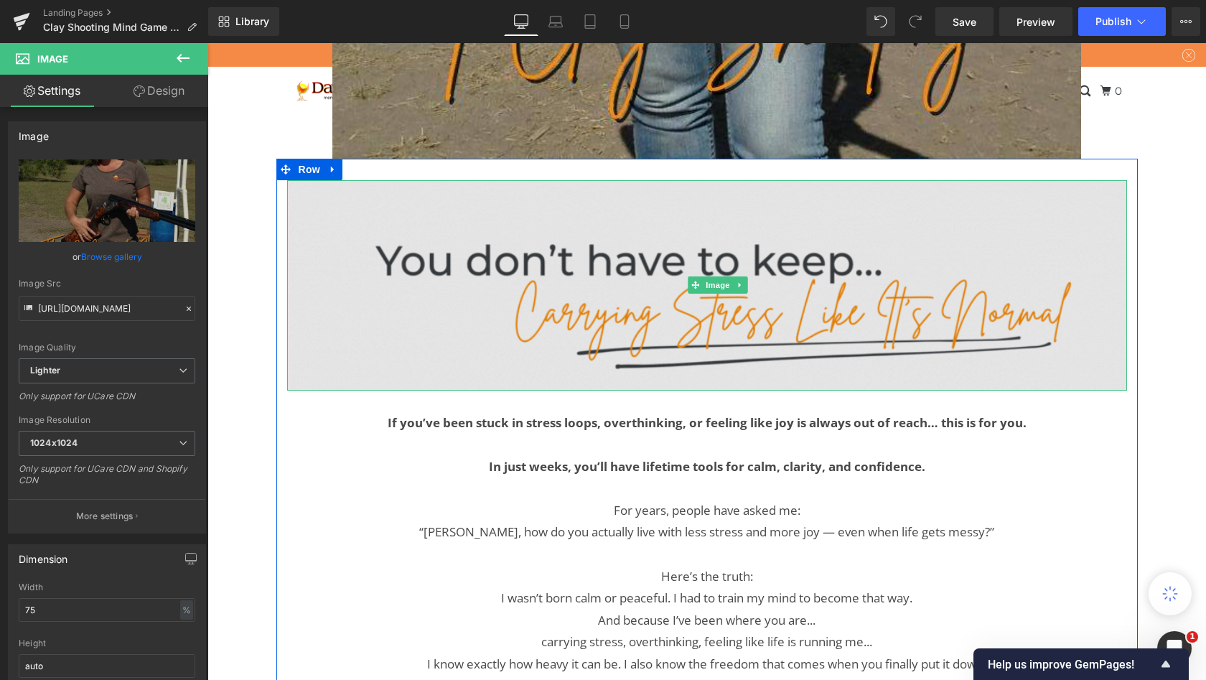
scroll to position [961, 0]
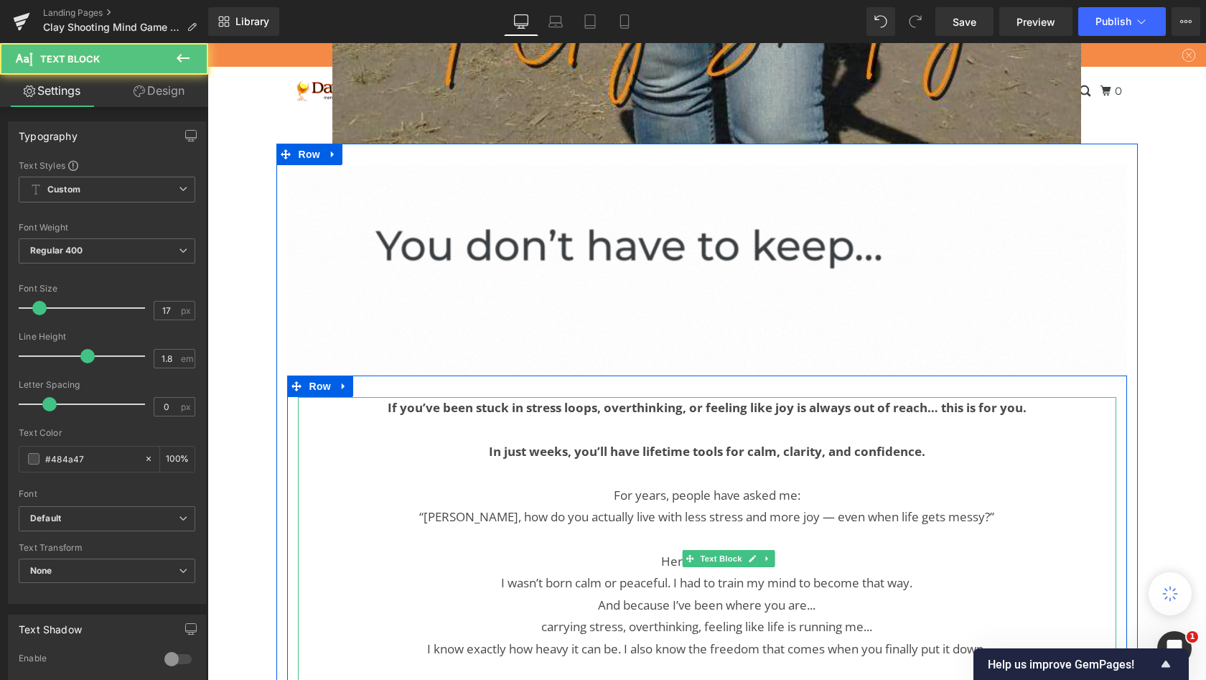
click at [868, 419] on p "If you’ve been stuck in stress loops, overthinking, or feeling like joy is alwa…" at bounding box center [707, 408] width 819 height 22
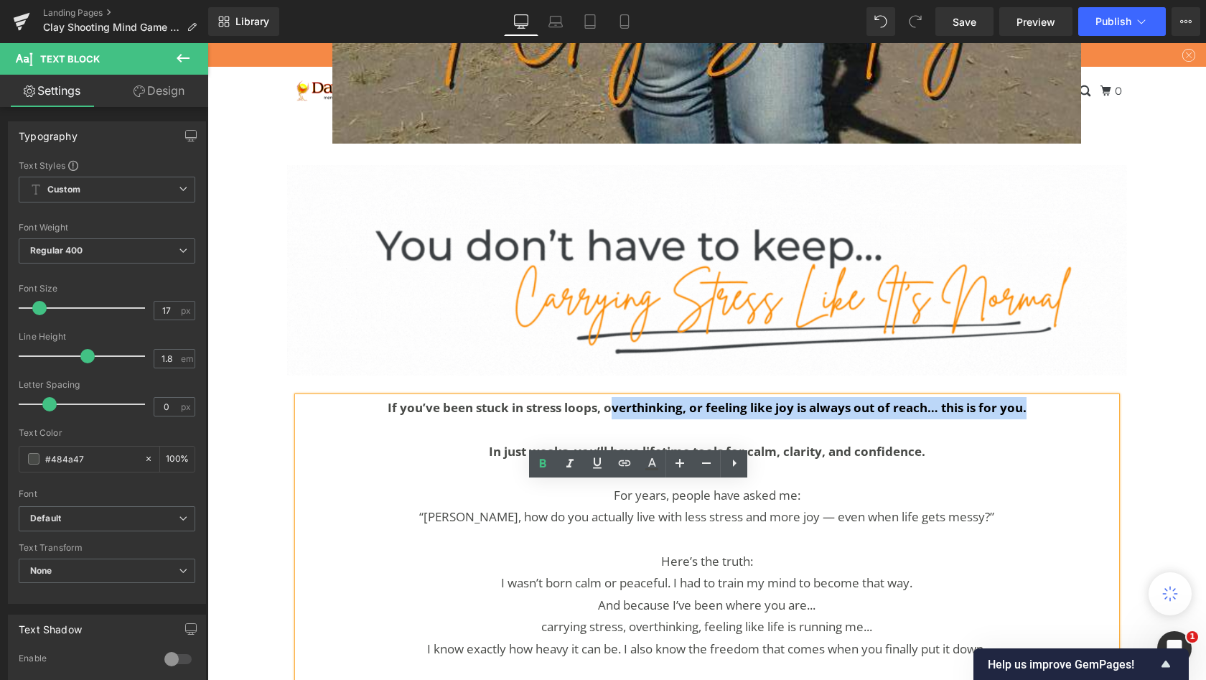
drag, startPoint x: 862, startPoint y: 495, endPoint x: 431, endPoint y: 496, distance: 430.8
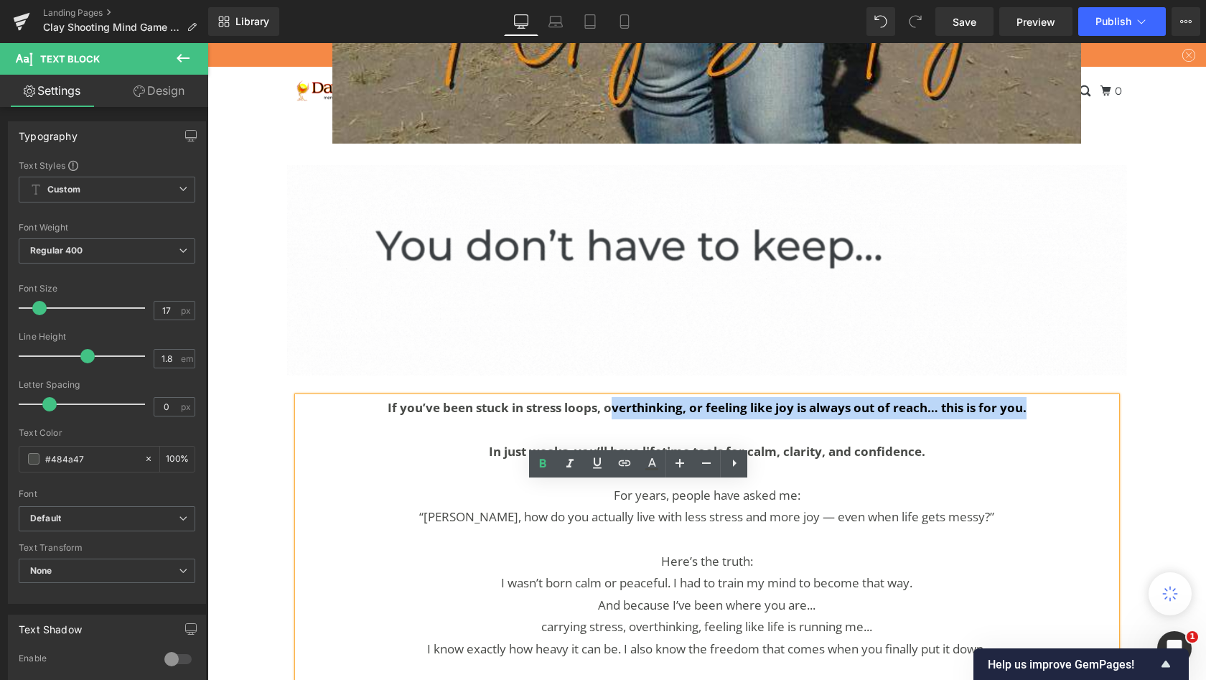
click at [431, 419] on p "If you’ve been stuck in stress loops, overthinking, or feeling like joy is alwa…" at bounding box center [707, 408] width 819 height 22
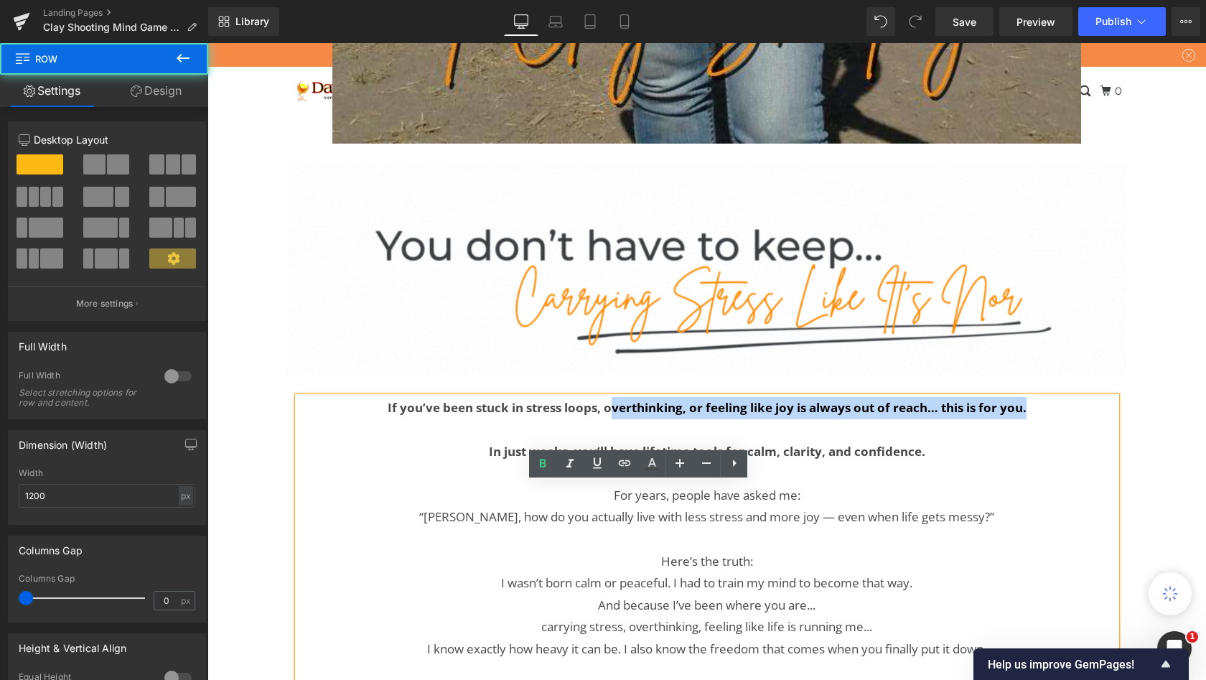
click at [335, 261] on div "Image If you’ve been stuck in stress loops, overthinking, or feeling like joy i…" at bounding box center [707, 442] width 862 height 597
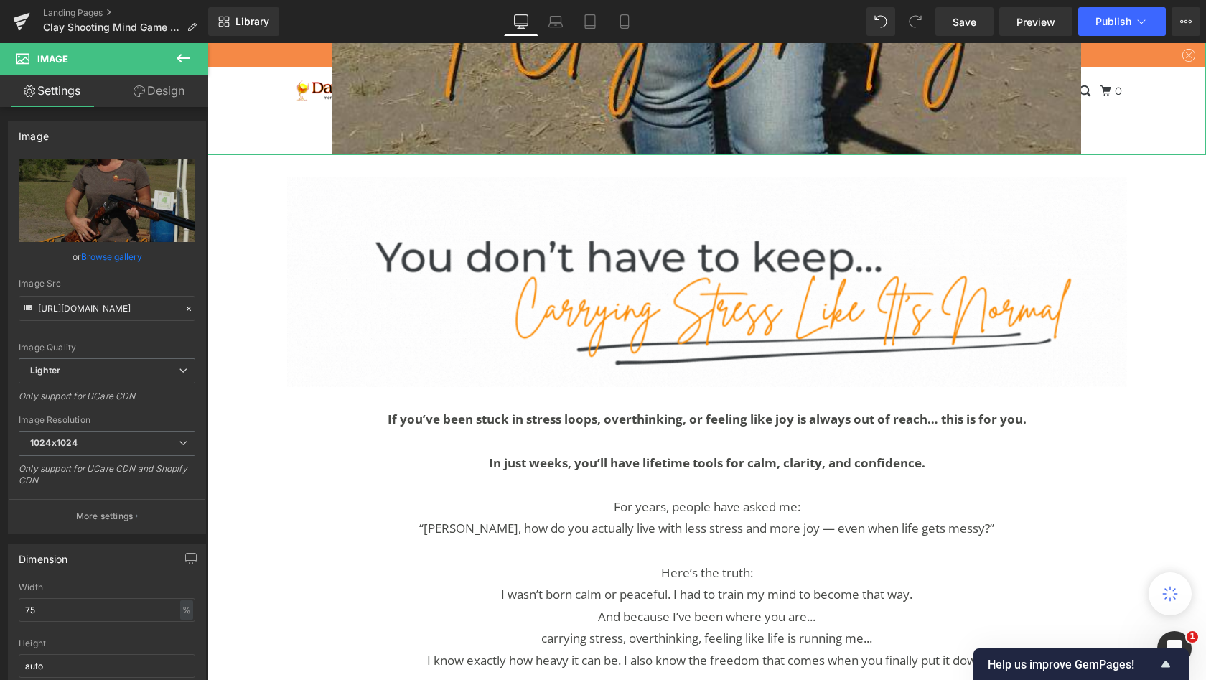
scroll to position [947, 0]
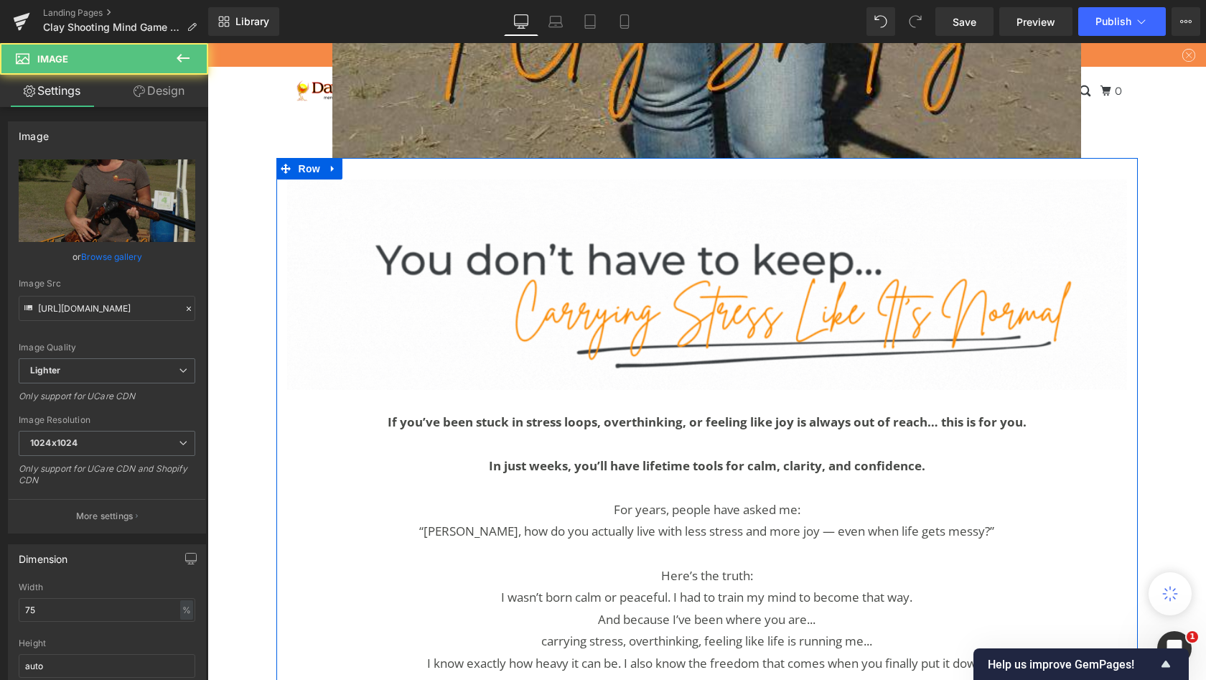
click at [311, 275] on div "Image If you’ve been stuck in stress loops, overthinking, or feeling like joy i…" at bounding box center [707, 456] width 862 height 597
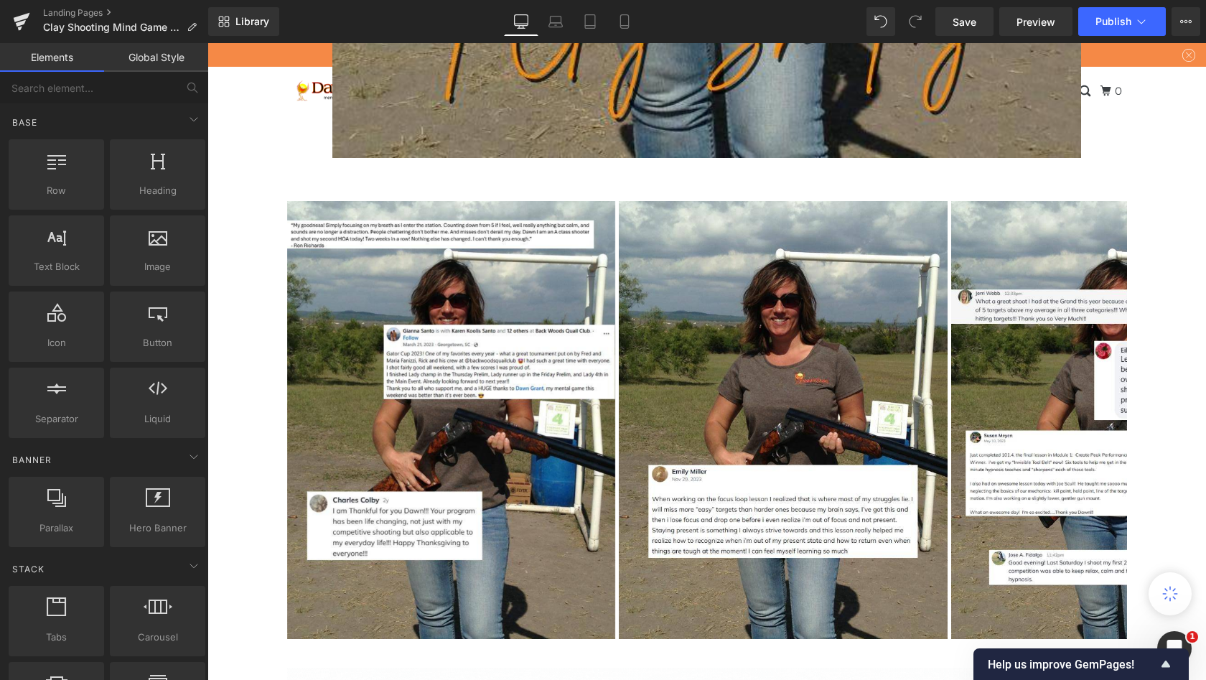
scroll to position [8778, 993]
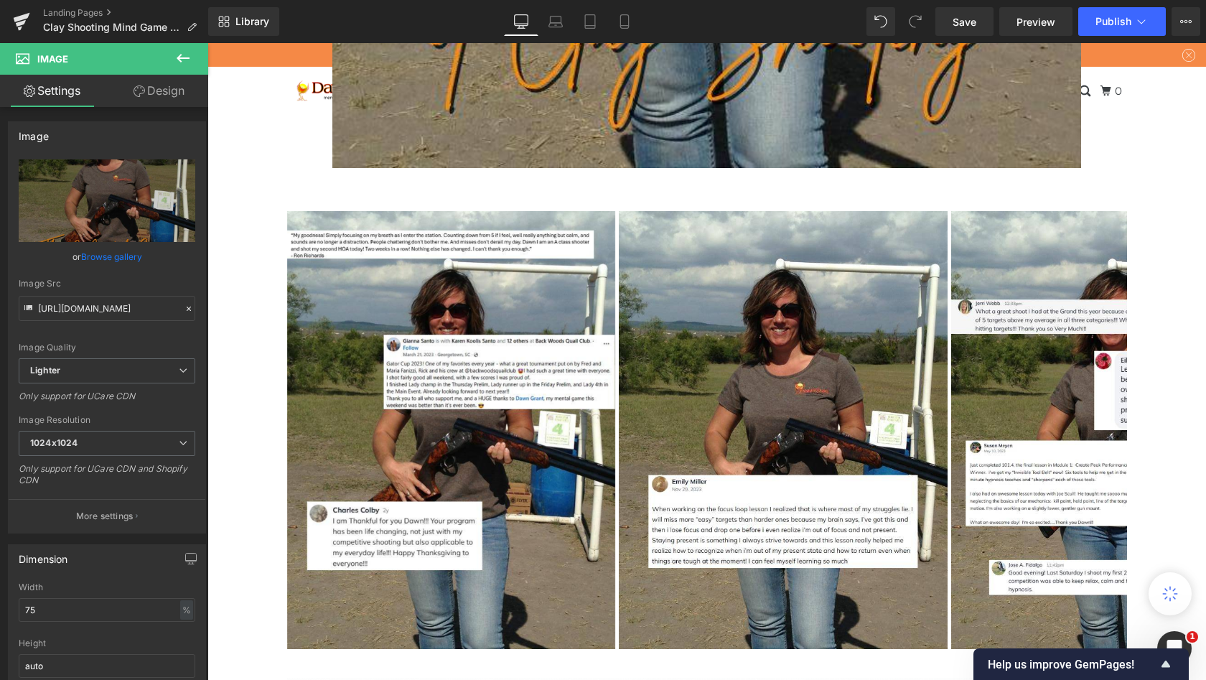
scroll to position [930, 0]
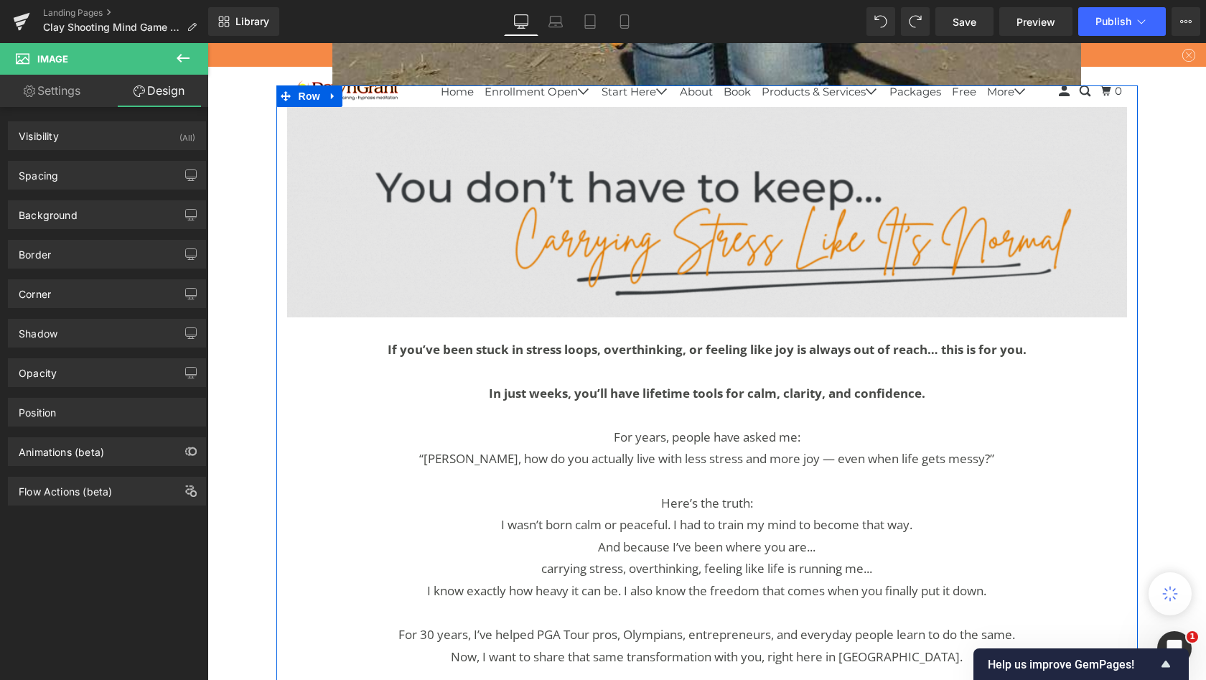
scroll to position [1021, 0]
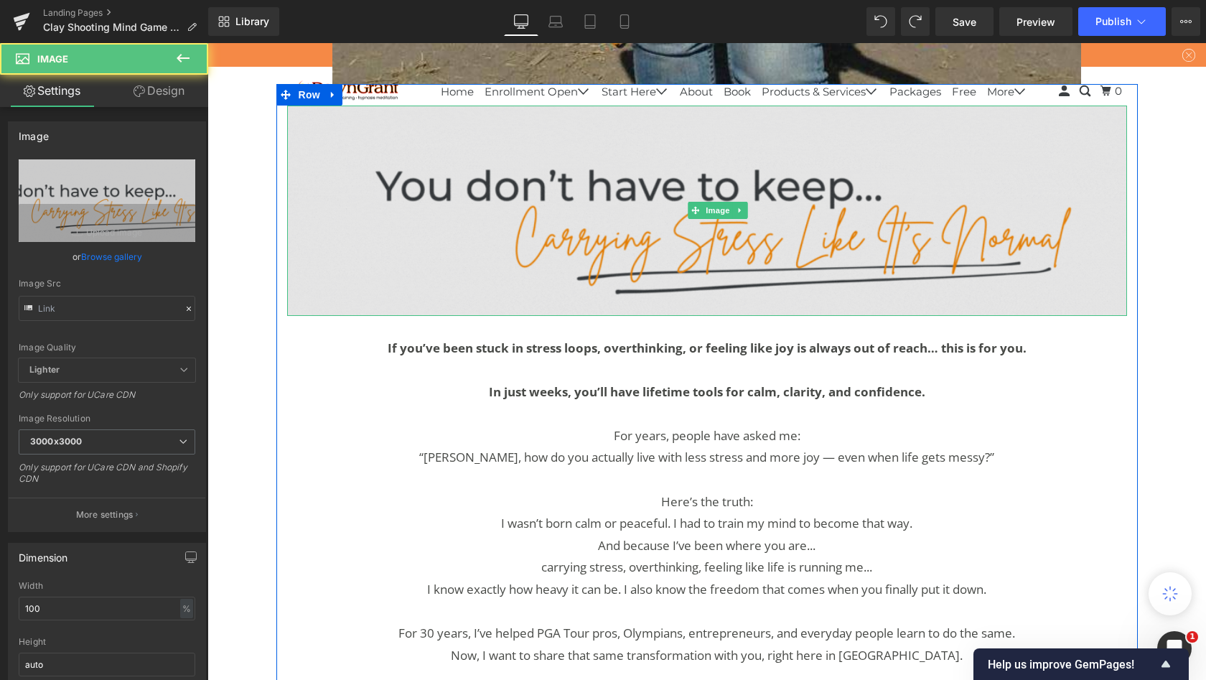
click at [574, 249] on img at bounding box center [707, 211] width 840 height 210
type input "[URL][DOMAIN_NAME]"
click at [566, 225] on img at bounding box center [707, 211] width 840 height 210
click at [466, 210] on img at bounding box center [707, 211] width 840 height 210
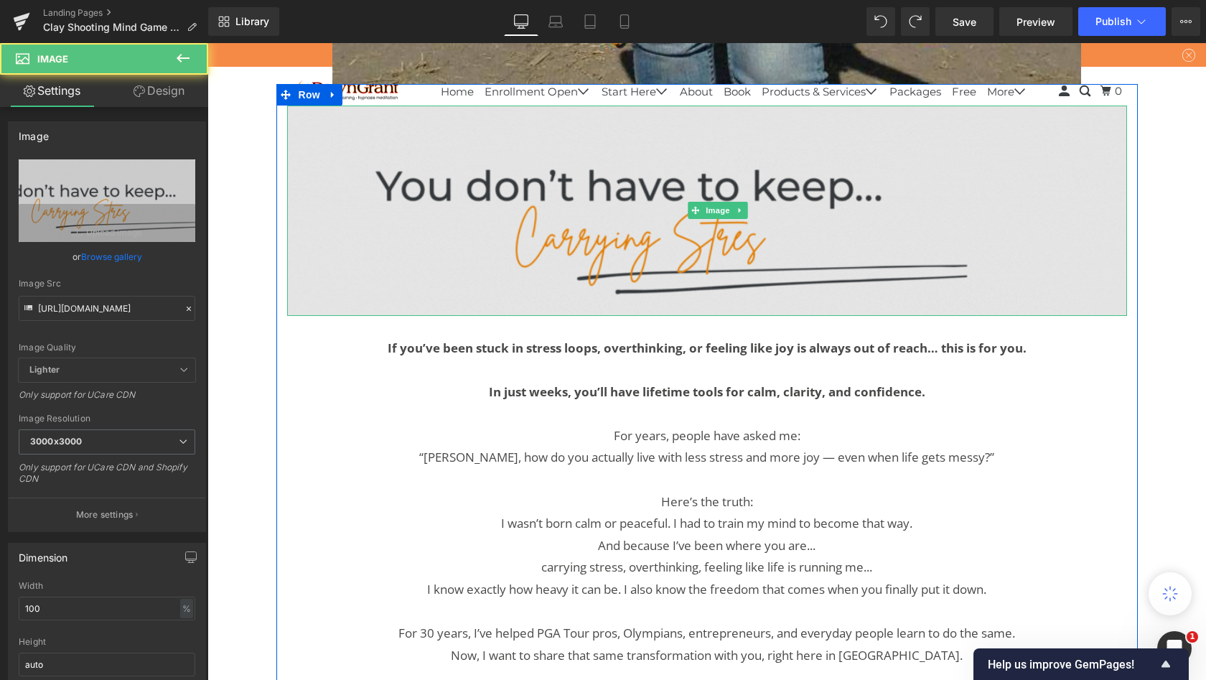
click at [466, 210] on img at bounding box center [707, 211] width 840 height 210
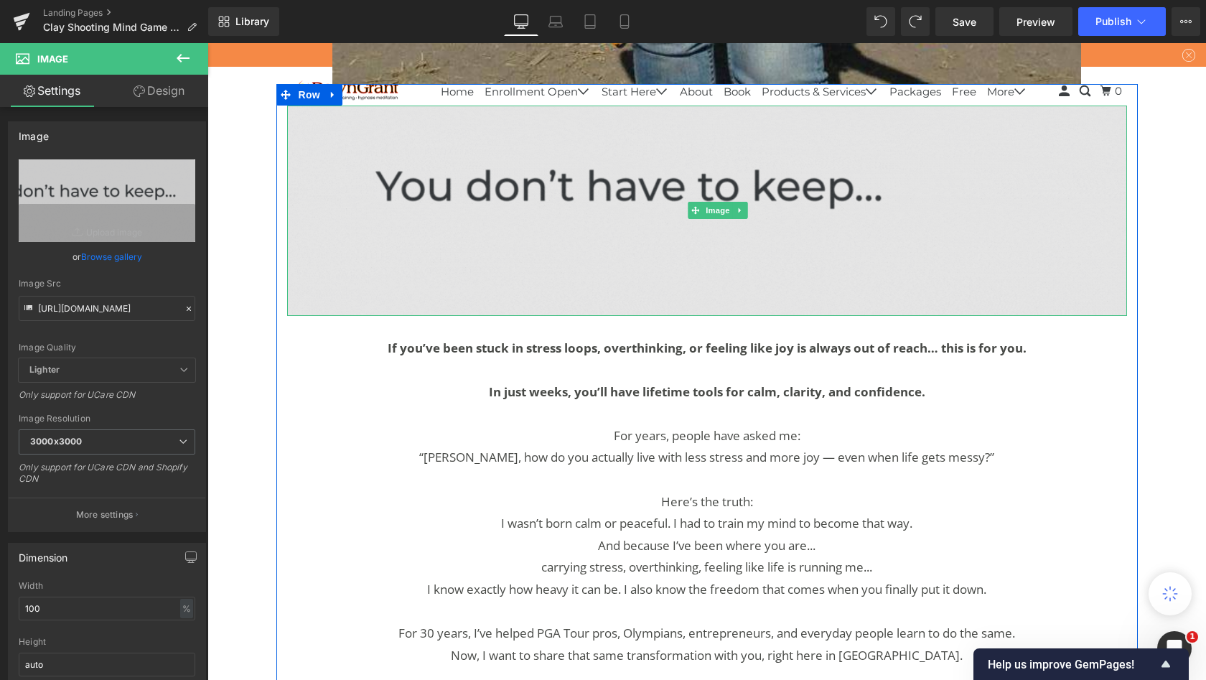
click at [505, 220] on img at bounding box center [707, 211] width 840 height 210
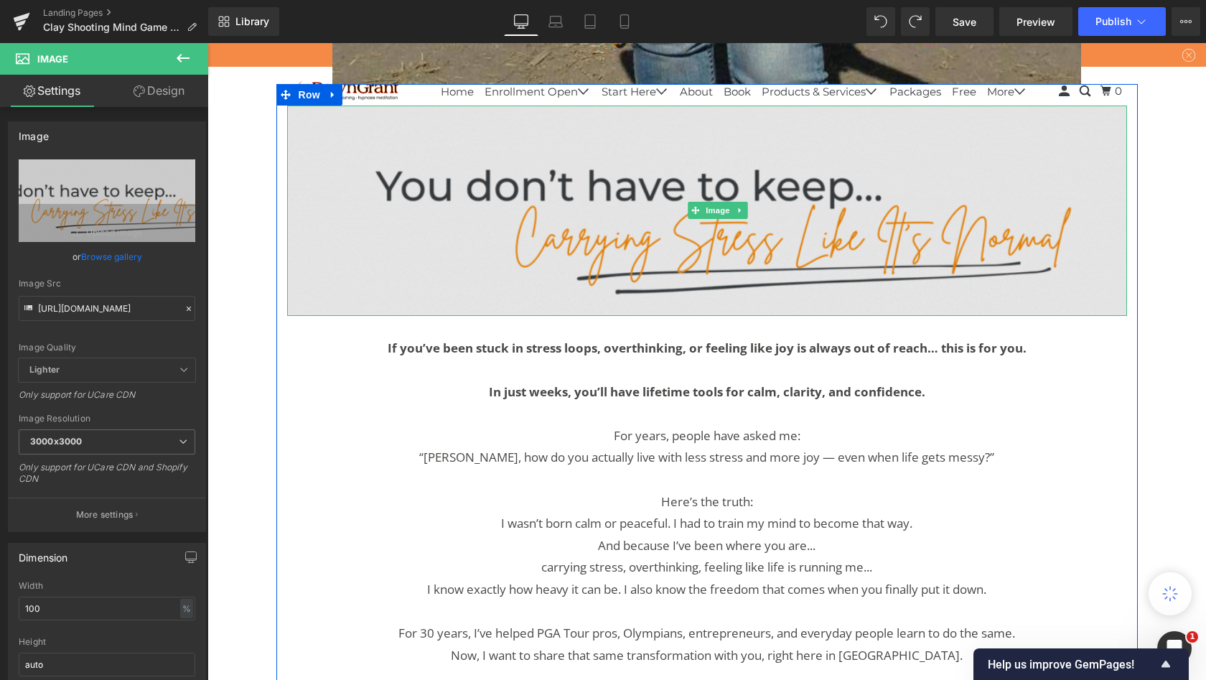
scroll to position [0, 0]
click at [551, 256] on img at bounding box center [707, 211] width 840 height 210
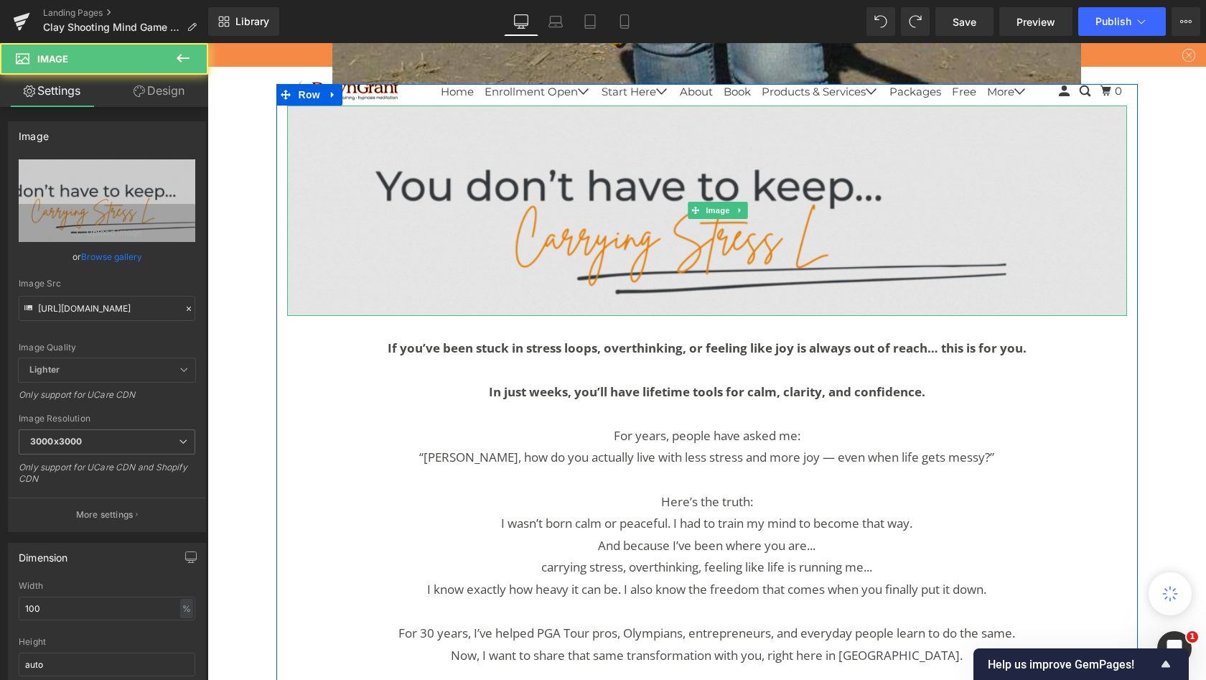
click at [551, 256] on img at bounding box center [707, 211] width 840 height 210
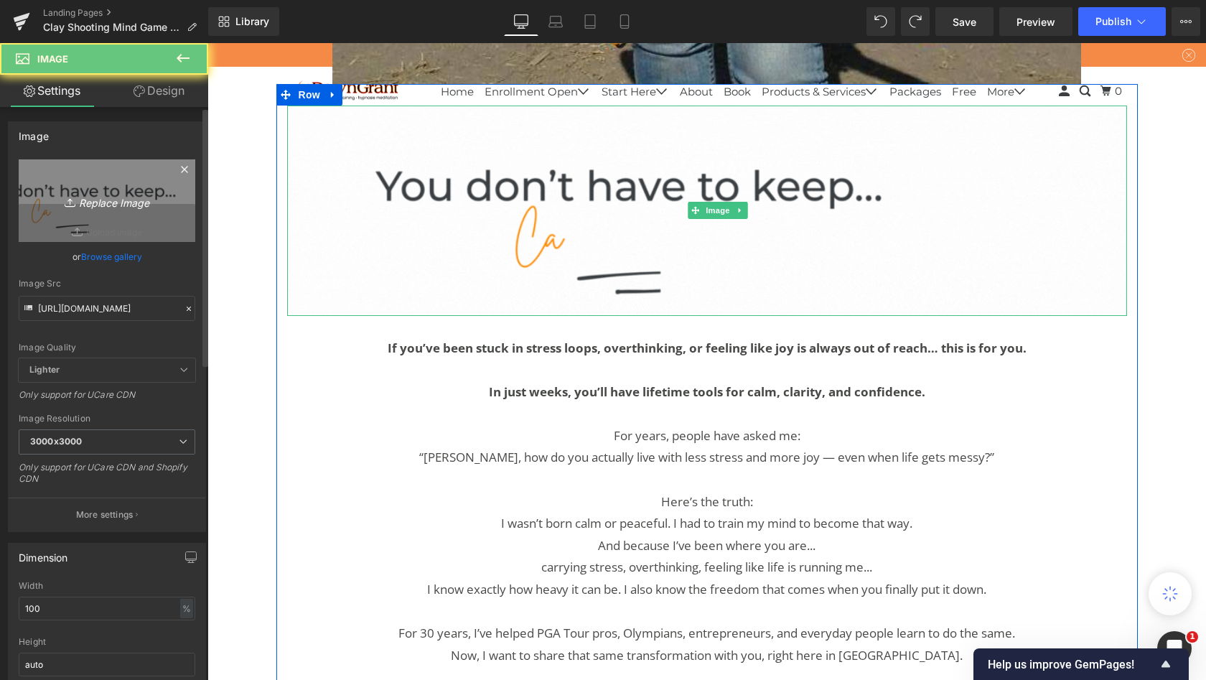
click at [167, 190] on link "Replace Image" at bounding box center [107, 200] width 177 height 83
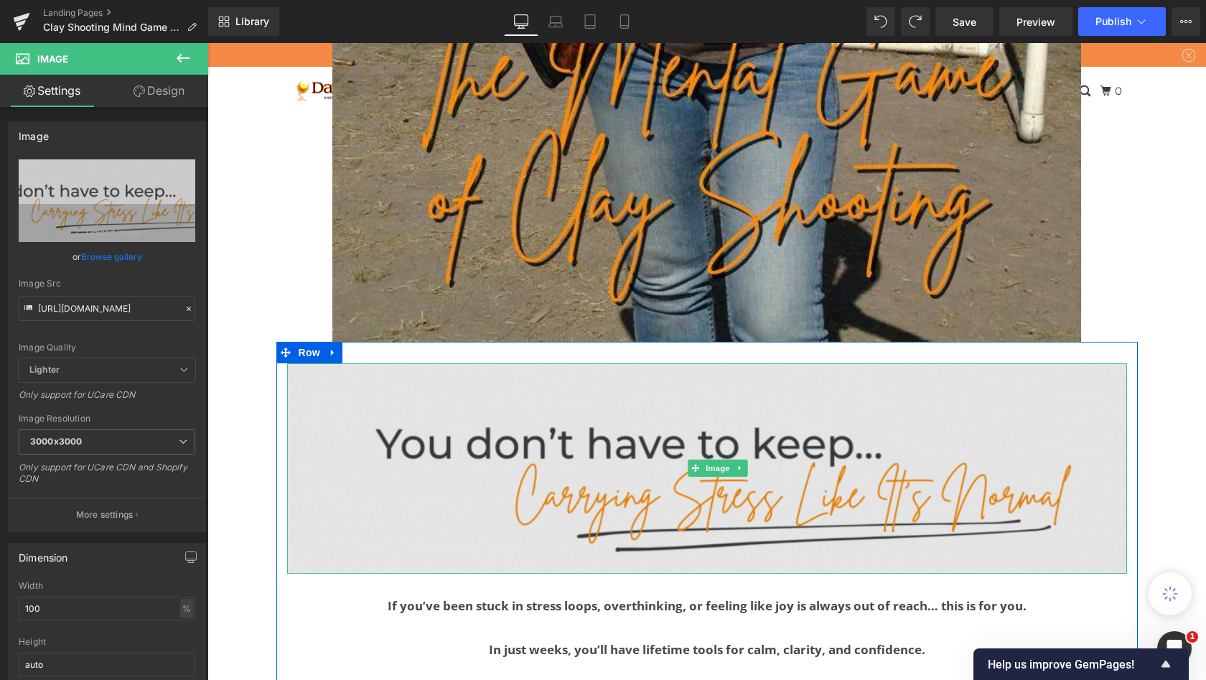
scroll to position [742, 0]
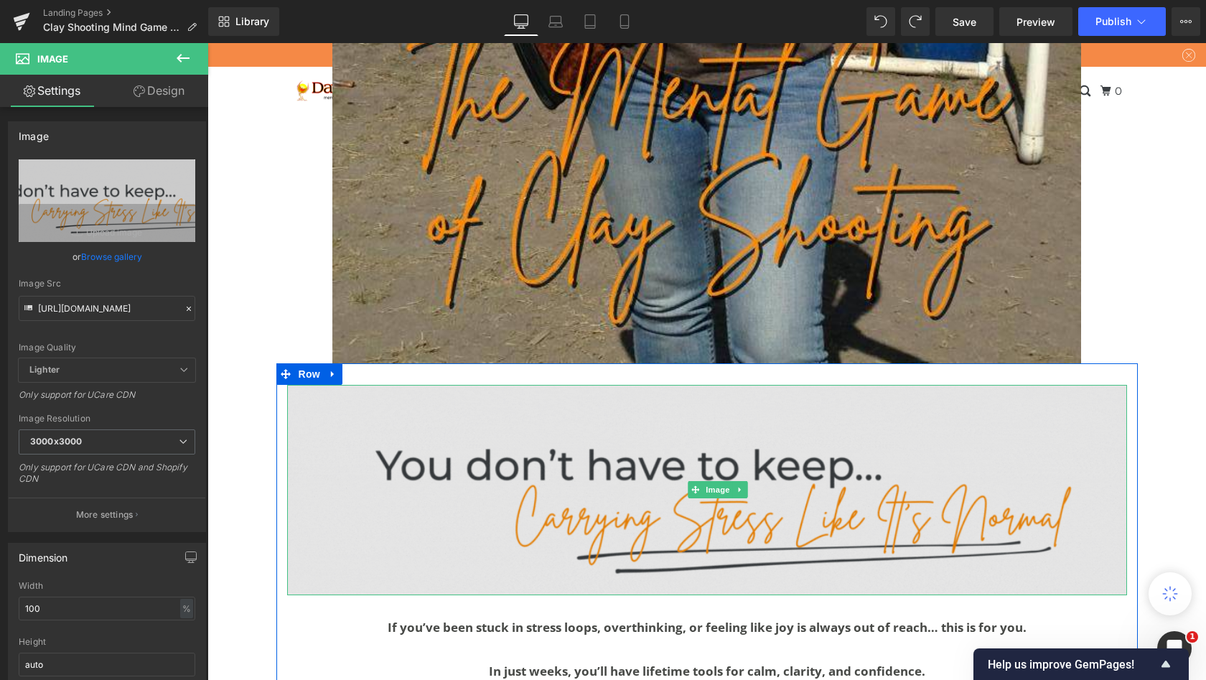
click at [542, 495] on img at bounding box center [707, 490] width 840 height 210
click at [542, 483] on img at bounding box center [707, 490] width 840 height 210
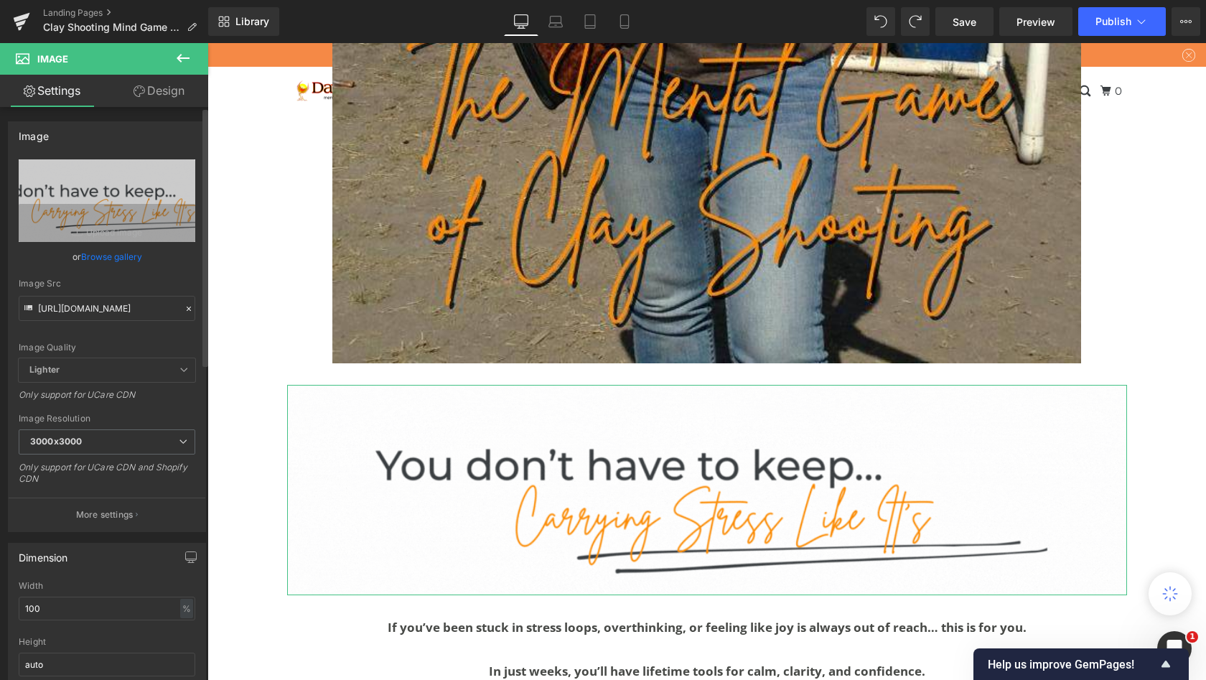
click at [126, 258] on link "Browse gallery" at bounding box center [111, 256] width 61 height 25
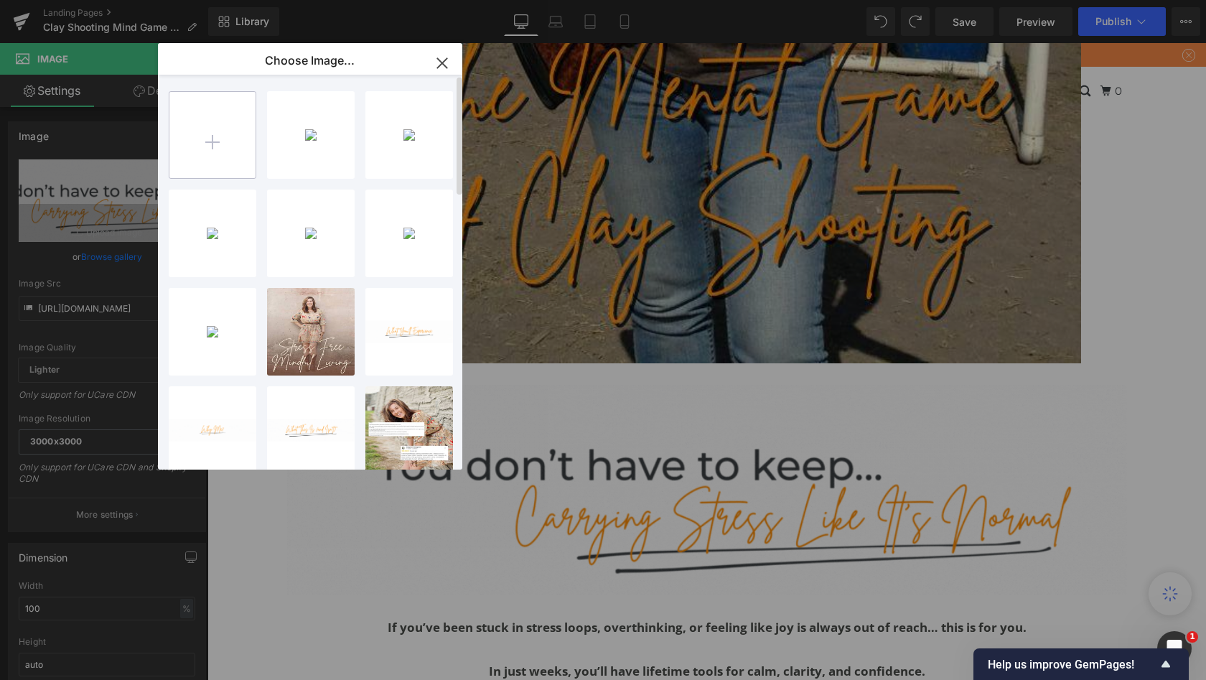
click at [202, 146] on input "file" at bounding box center [212, 135] width 86 height 86
type input "C:\fakepath\Untitled (Facebook Cover).zip"
click at [214, 146] on input "file" at bounding box center [212, 135] width 86 height 86
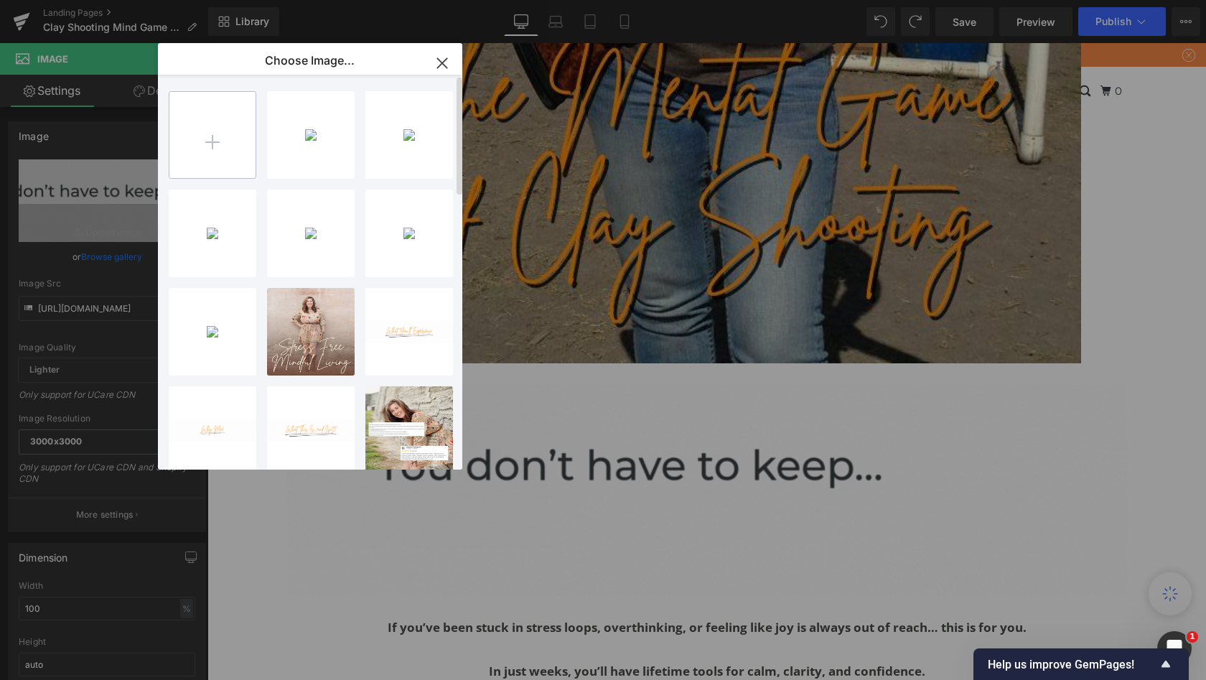
type input "C:\fakepath\1.gif"
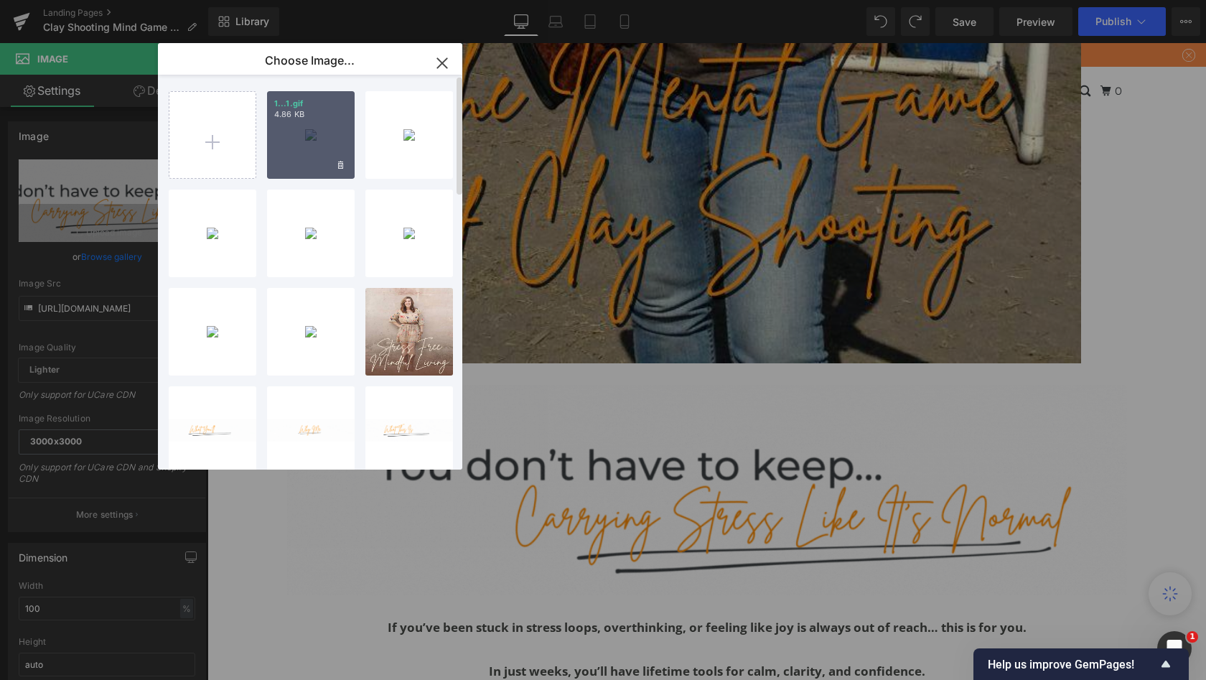
click at [297, 136] on div "1...1.gif 4.86 KB" at bounding box center [311, 135] width 88 height 88
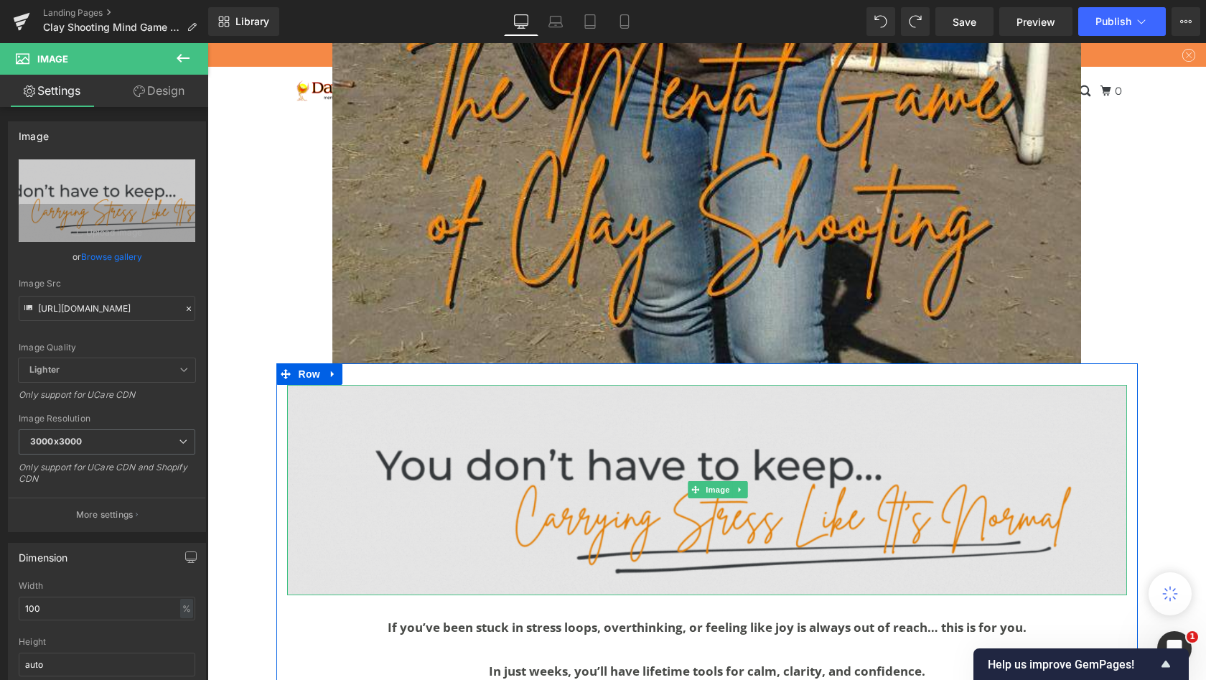
click at [519, 477] on img at bounding box center [707, 490] width 840 height 210
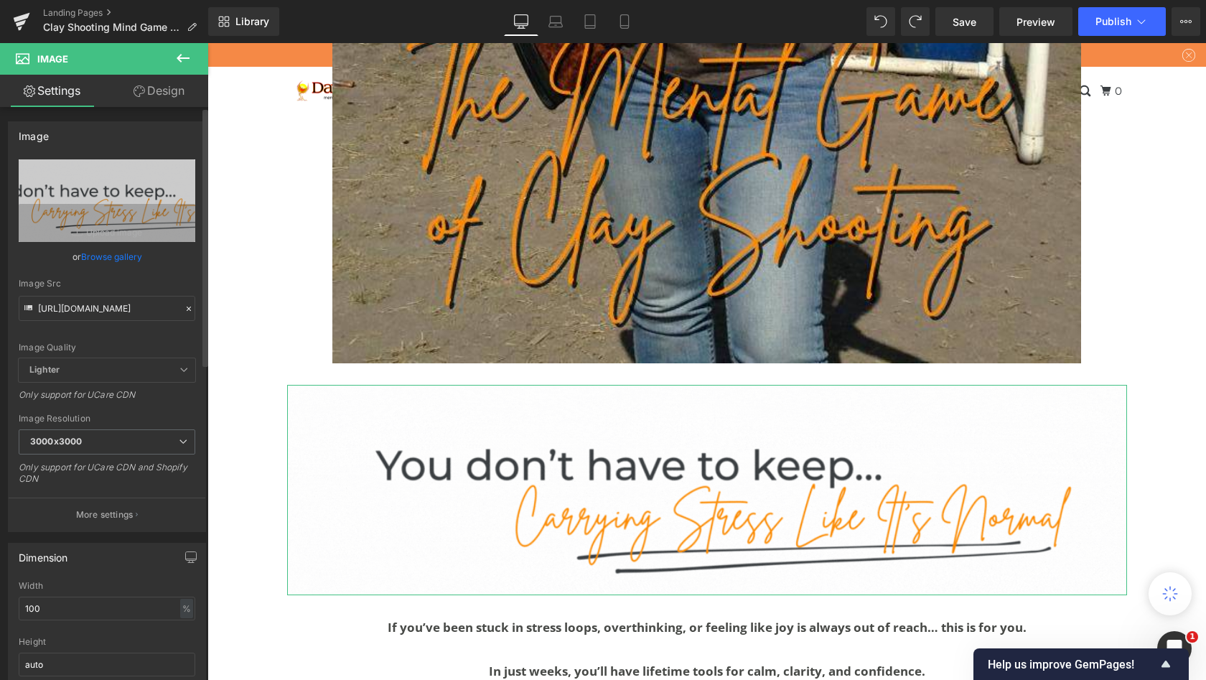
click at [95, 257] on link "Browse gallery" at bounding box center [111, 256] width 61 height 25
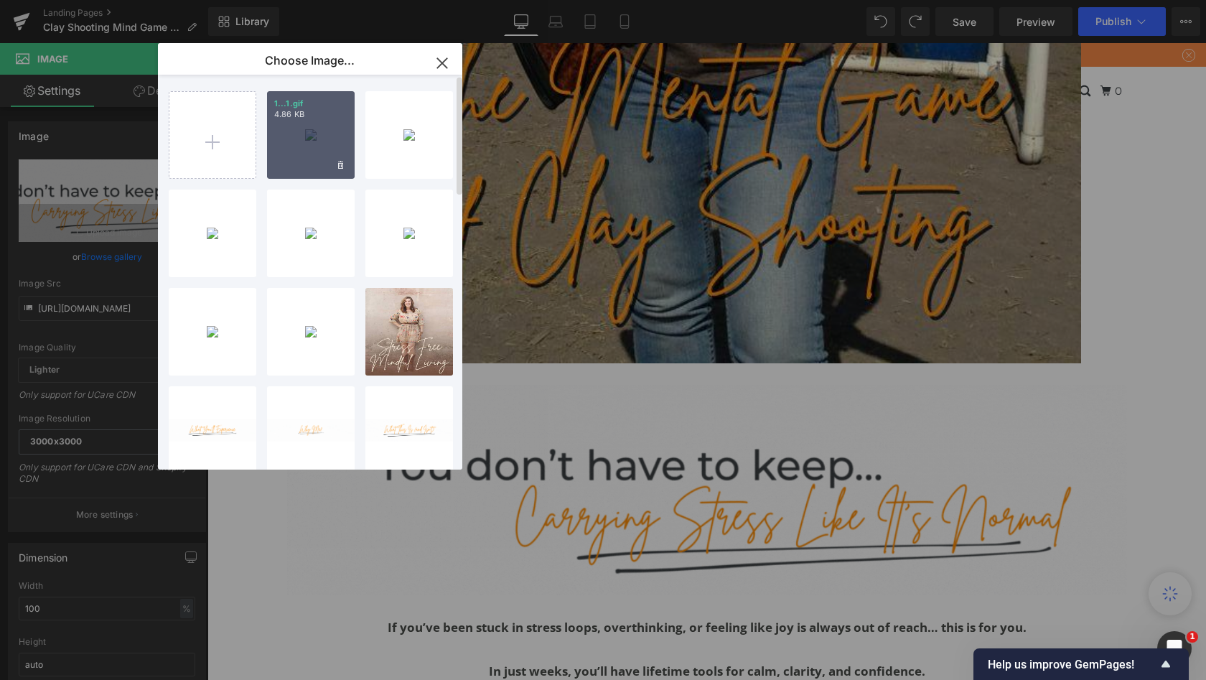
click at [296, 147] on div "1...1.gif 4.86 KB" at bounding box center [311, 135] width 88 height 88
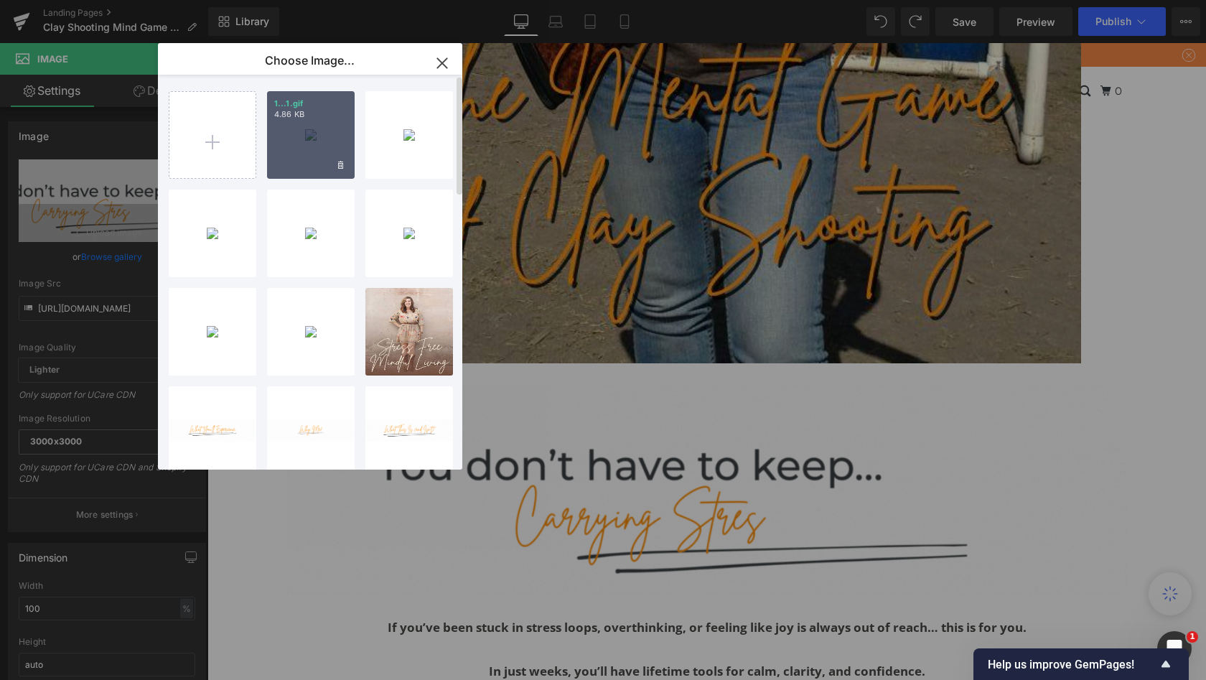
type input "[URL][DOMAIN_NAME]"
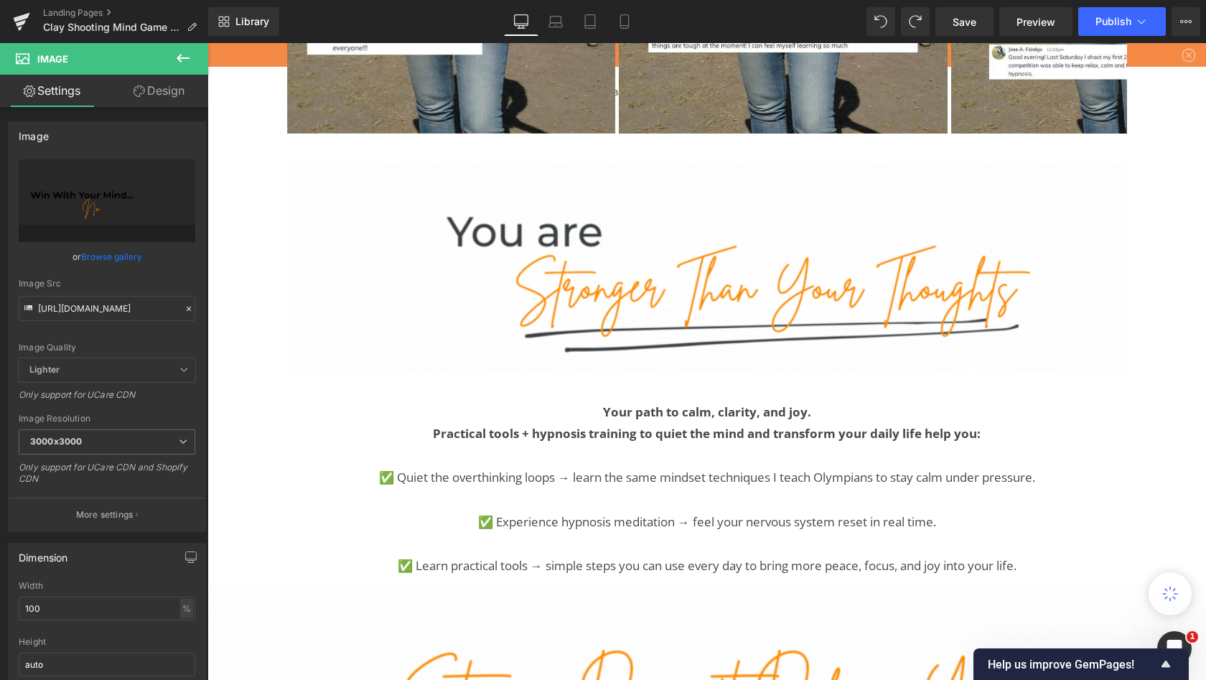
scroll to position [2152, 0]
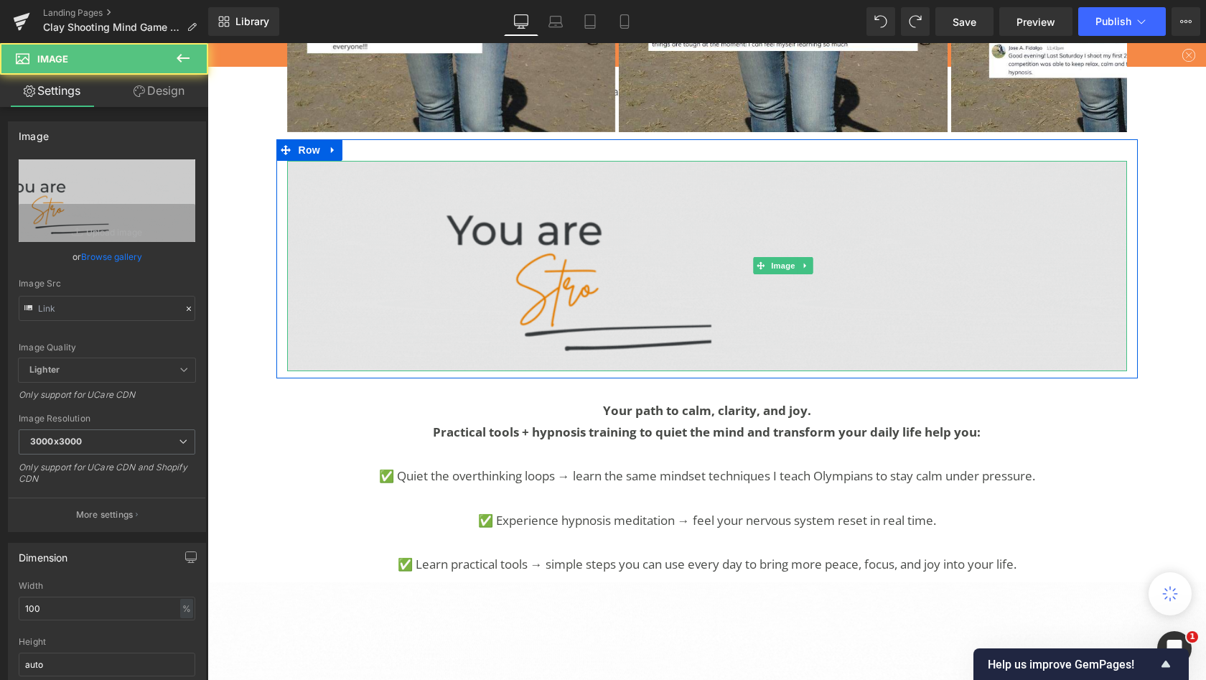
type input "[URL][DOMAIN_NAME]"
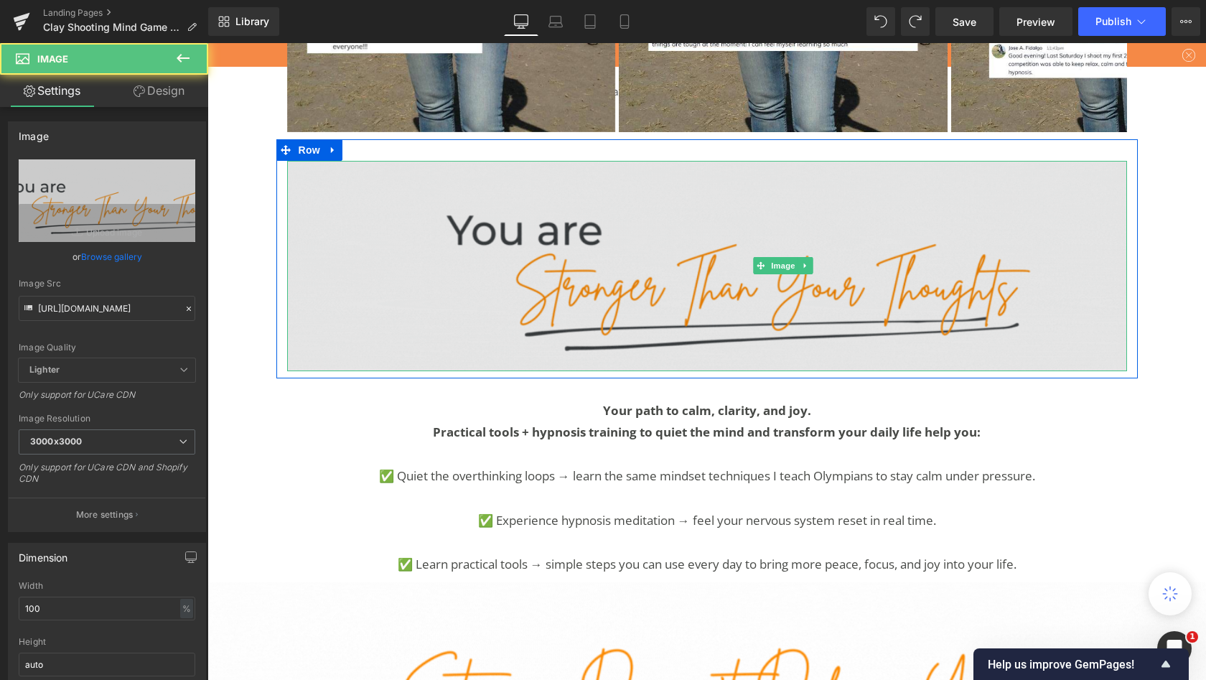
click at [585, 286] on img at bounding box center [707, 266] width 840 height 210
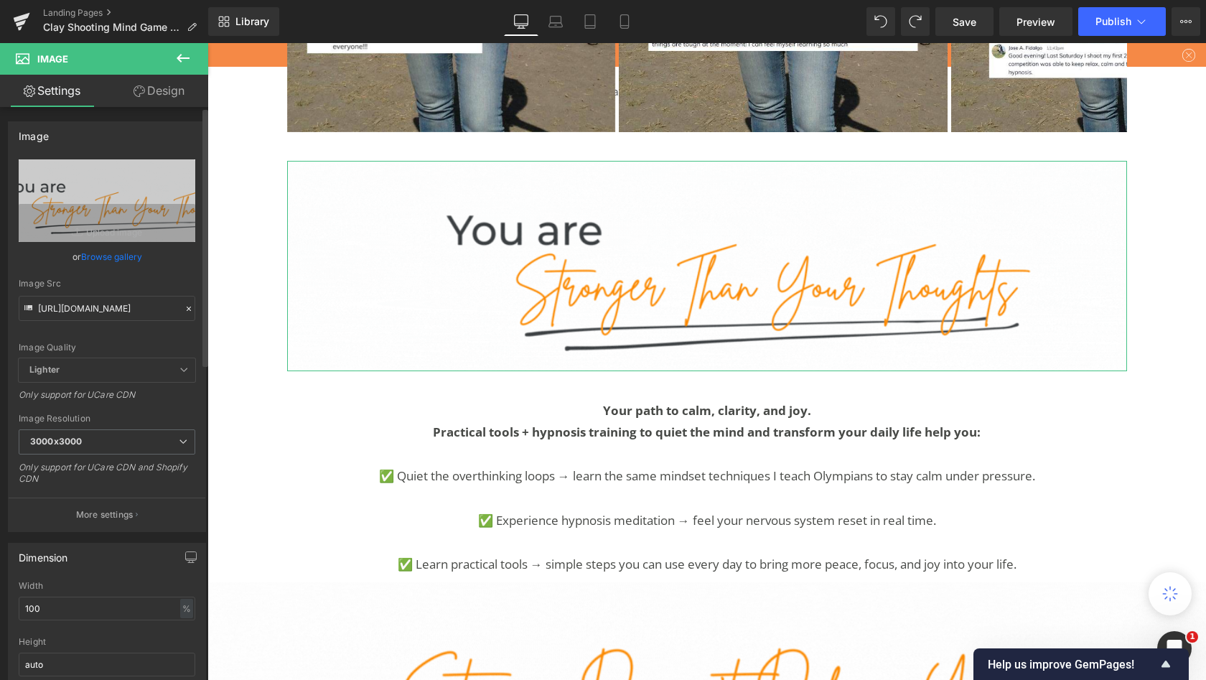
click at [118, 260] on link "Browse gallery" at bounding box center [111, 256] width 61 height 25
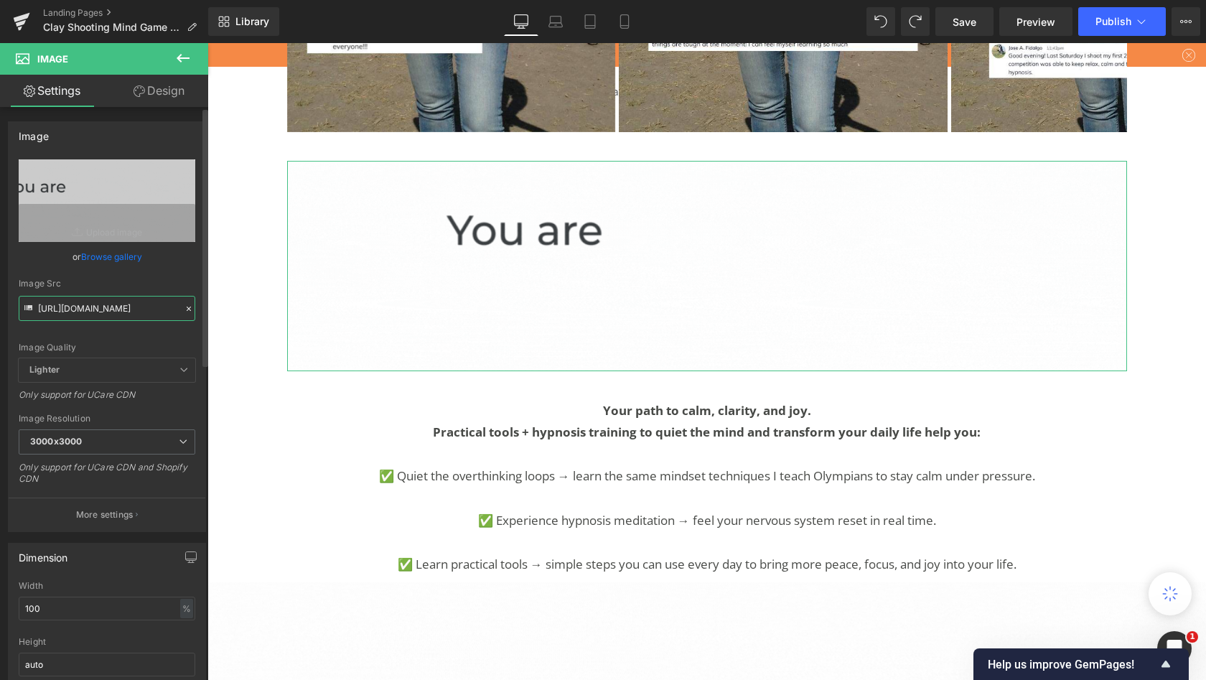
click at [108, 0] on div "Image You are previewing how the will restyle your page. You can not edit Eleme…" at bounding box center [603, 0] width 1206 height 0
click at [123, 307] on input "[URL][DOMAIN_NAME]" at bounding box center [107, 308] width 177 height 25
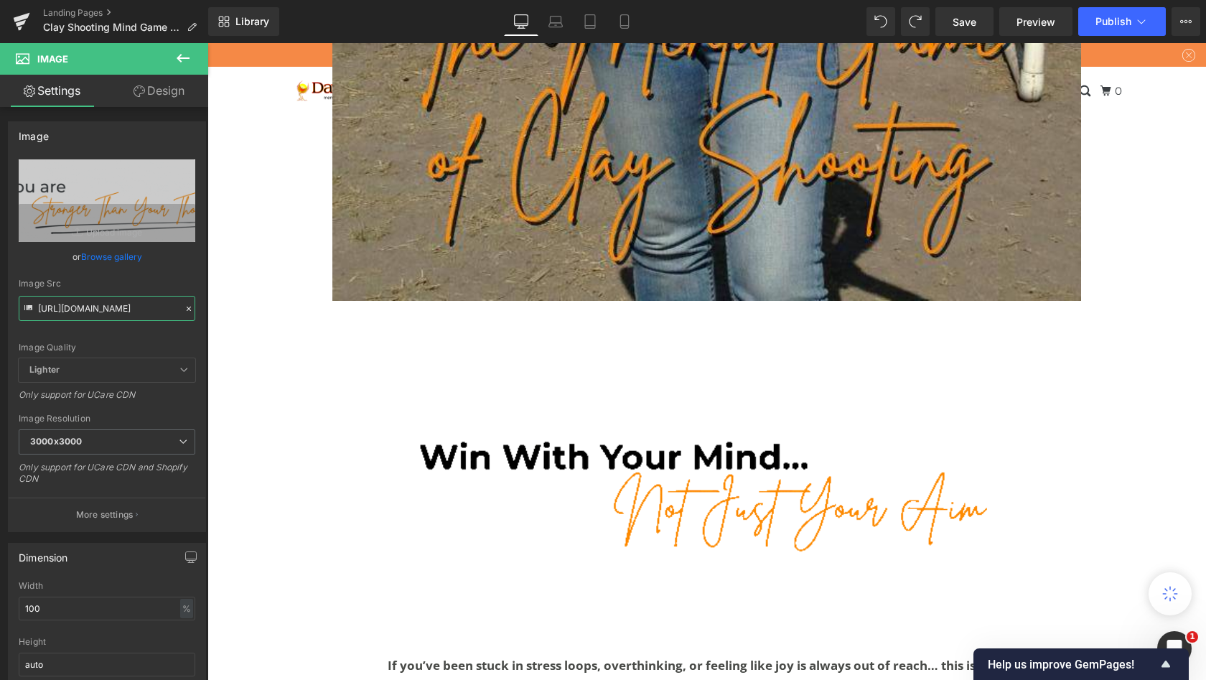
scroll to position [756, 0]
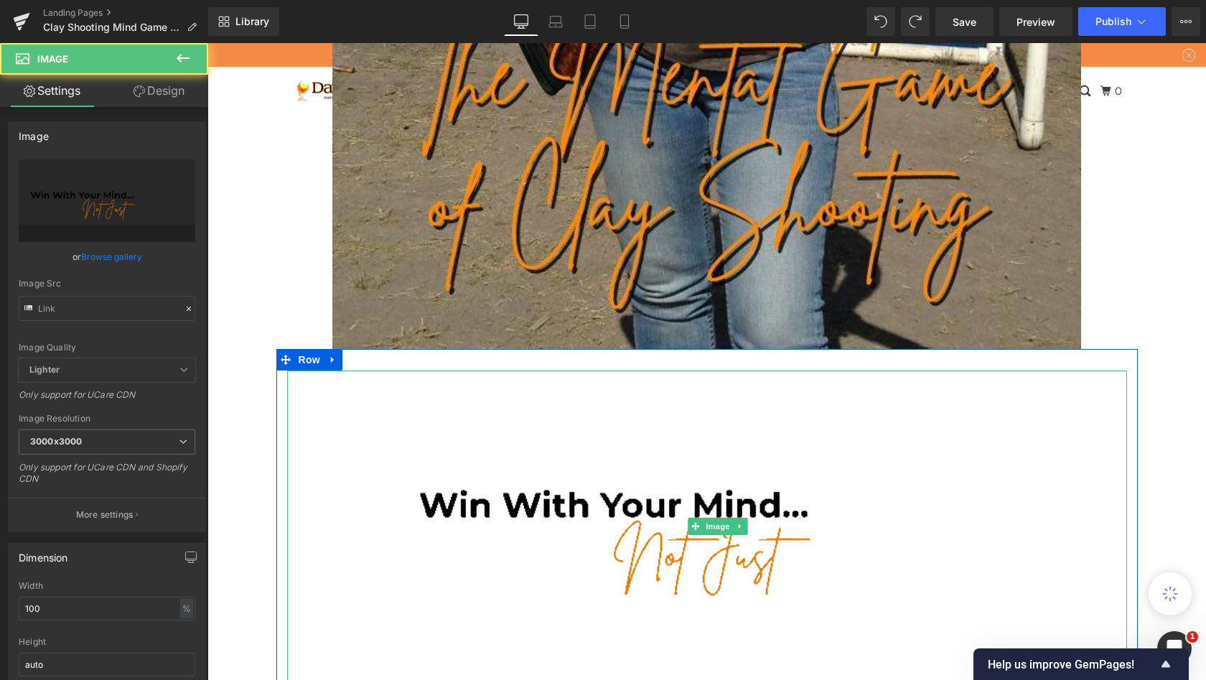
click at [600, 509] on img at bounding box center [707, 525] width 840 height 311
type input "[URL][DOMAIN_NAME]"
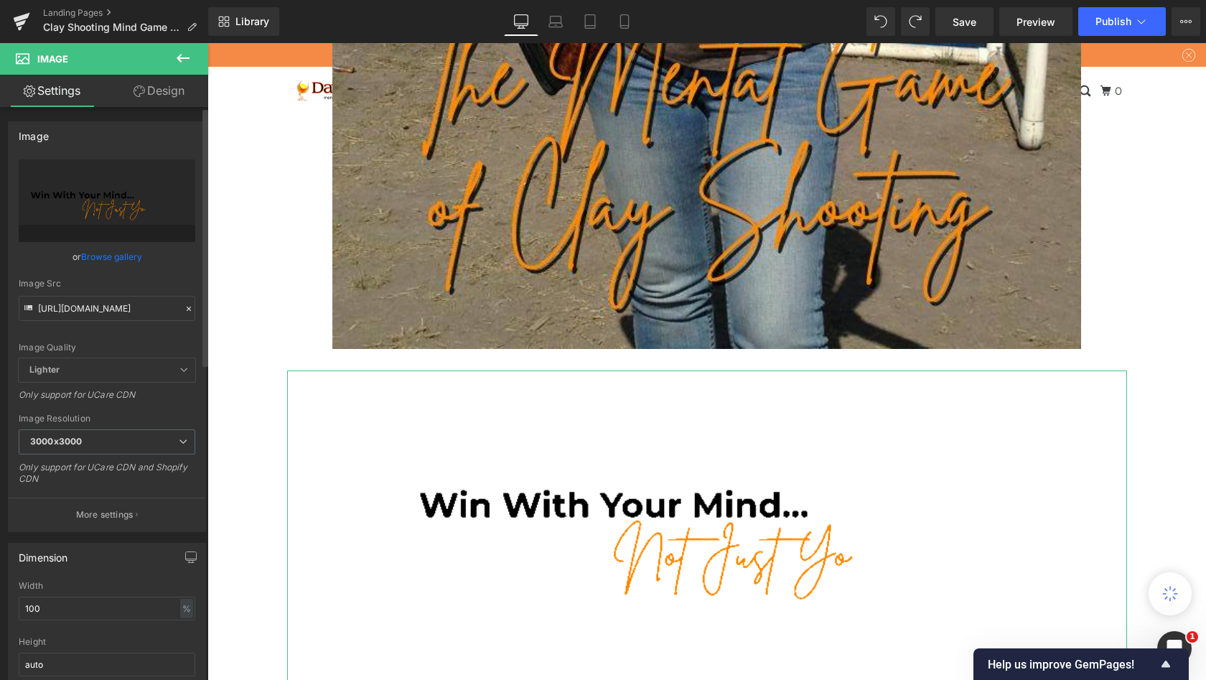
click at [116, 253] on link "Browse gallery" at bounding box center [111, 256] width 61 height 25
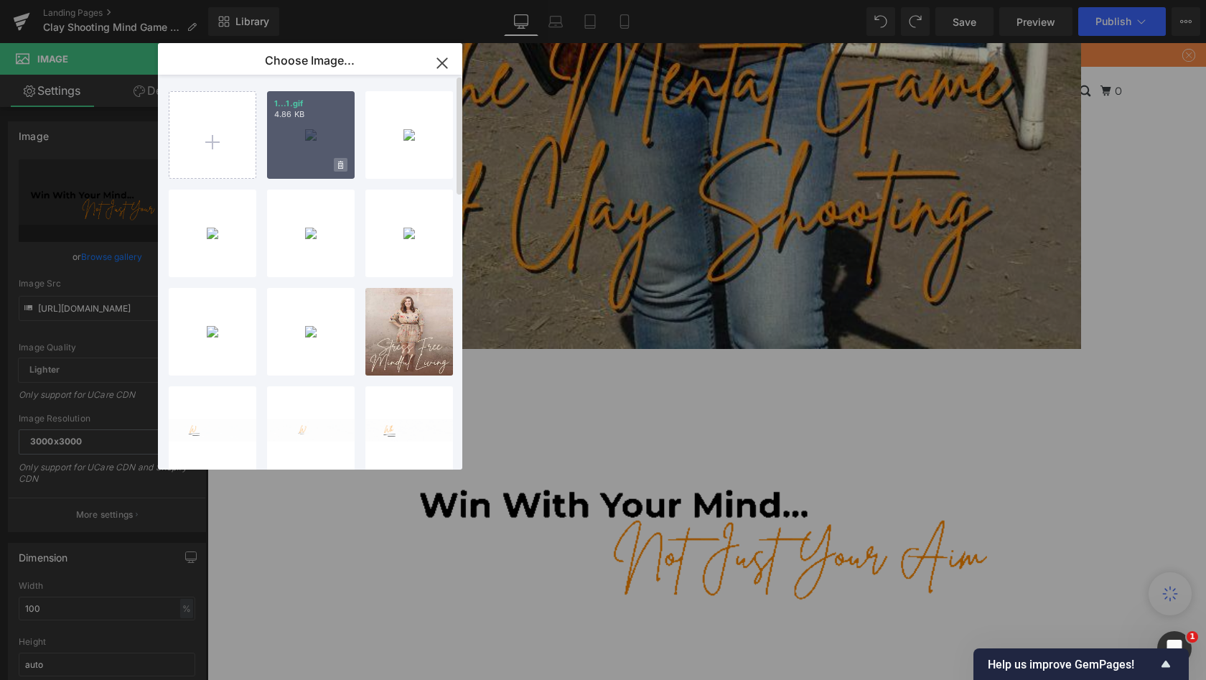
click at [340, 162] on icon at bounding box center [340, 165] width 5 height 8
click at [293, 164] on span "Yes" at bounding box center [292, 164] width 36 height 15
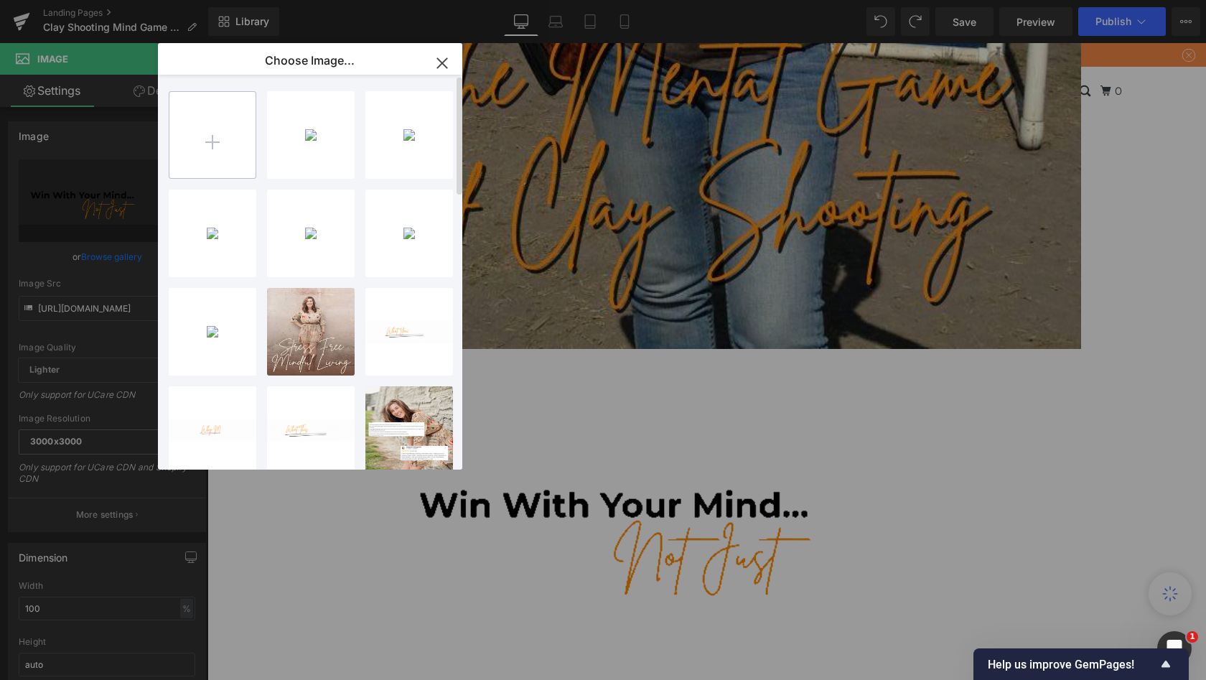
click at [223, 129] on input "file" at bounding box center [212, 135] width 86 height 86
type input "C:\fakepath\1.gif"
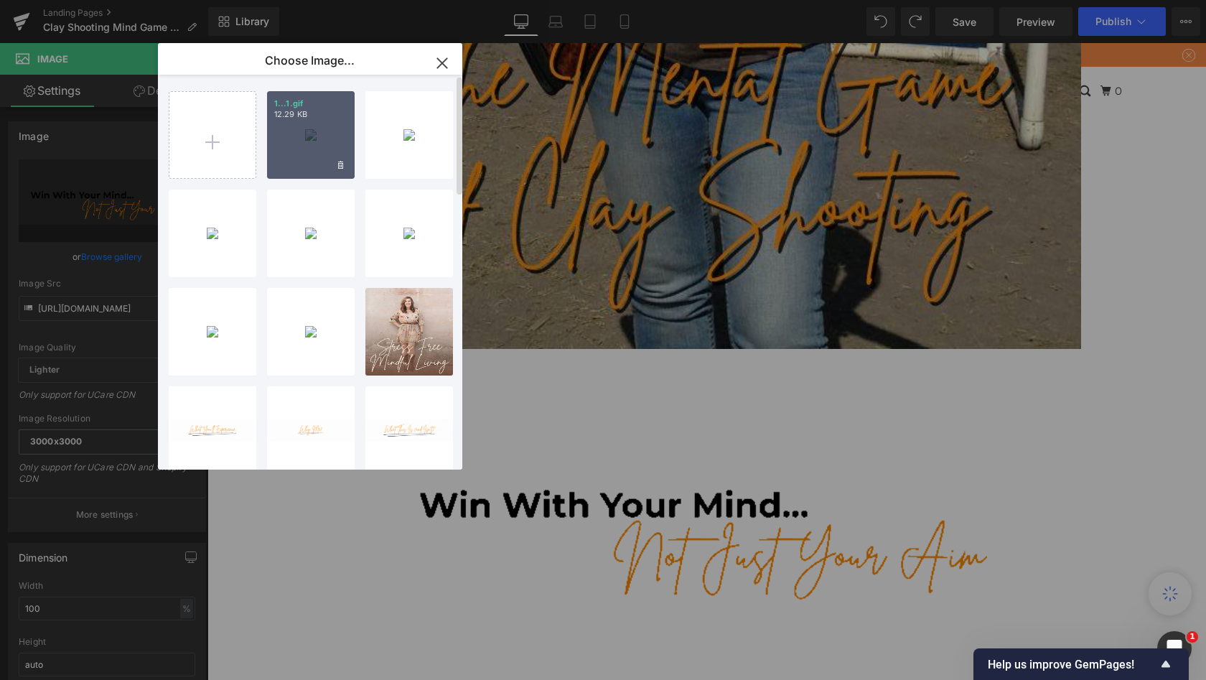
click at [317, 158] on div "1...1.gif 12.29 KB" at bounding box center [311, 135] width 88 height 88
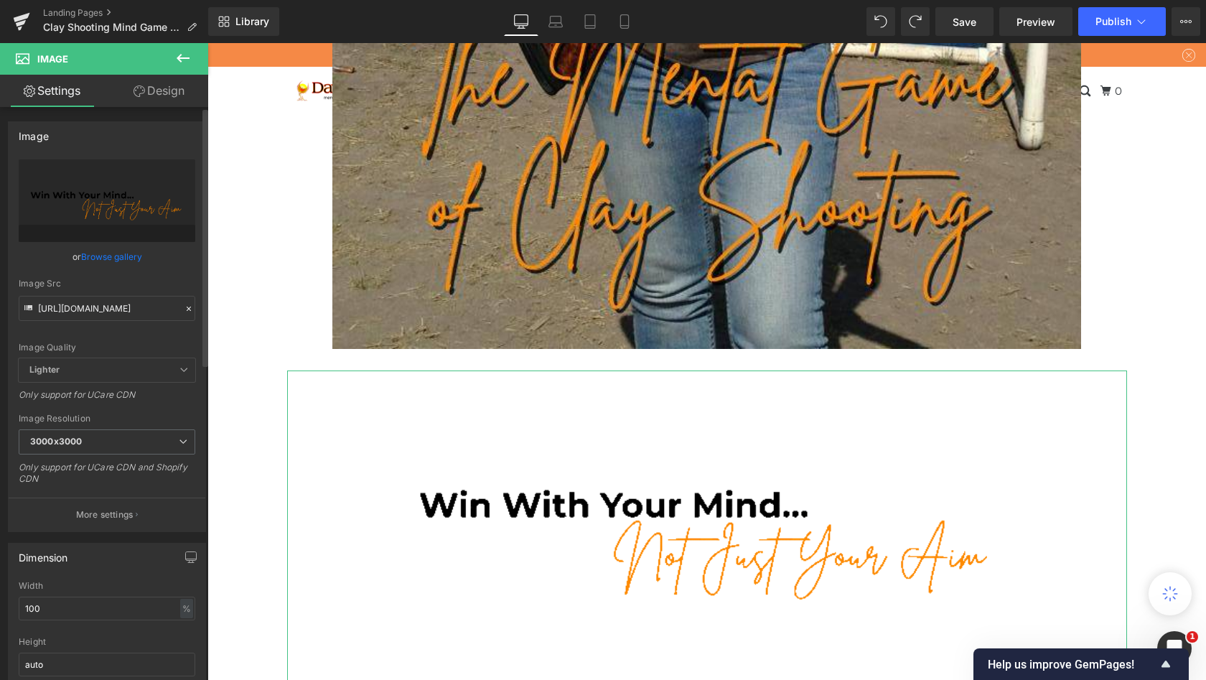
click at [106, 253] on link "Browse gallery" at bounding box center [111, 256] width 61 height 25
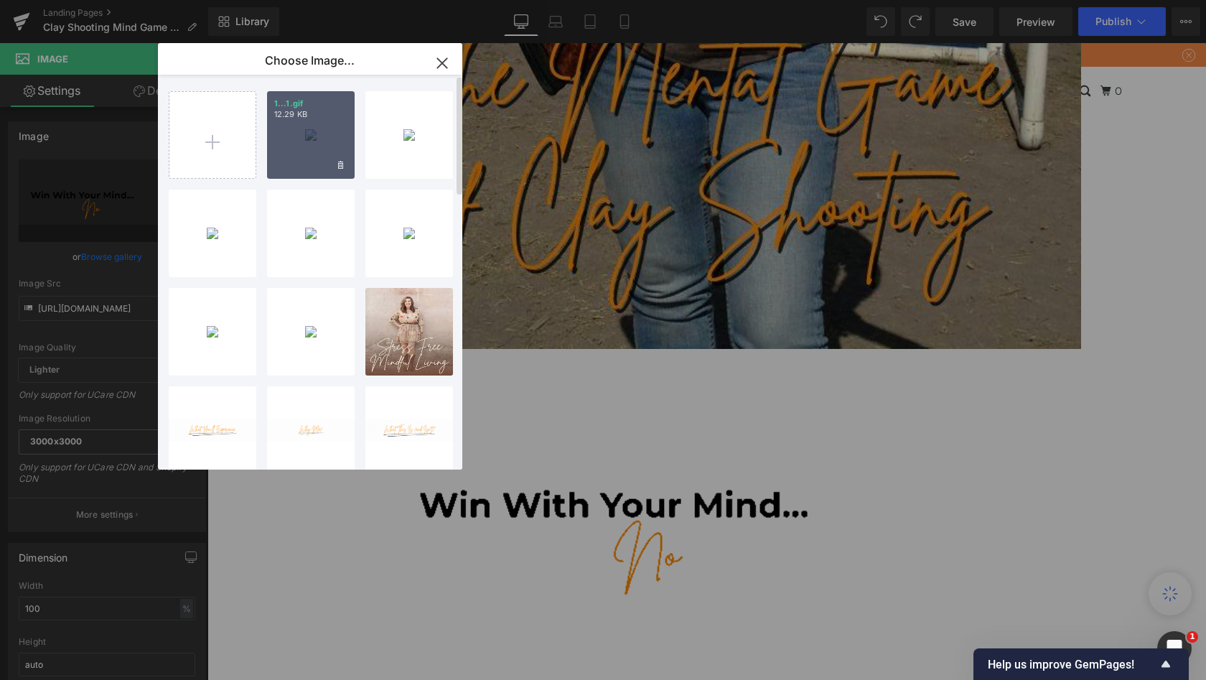
click at [302, 134] on div "1...1.gif 12.29 KB" at bounding box center [311, 135] width 88 height 88
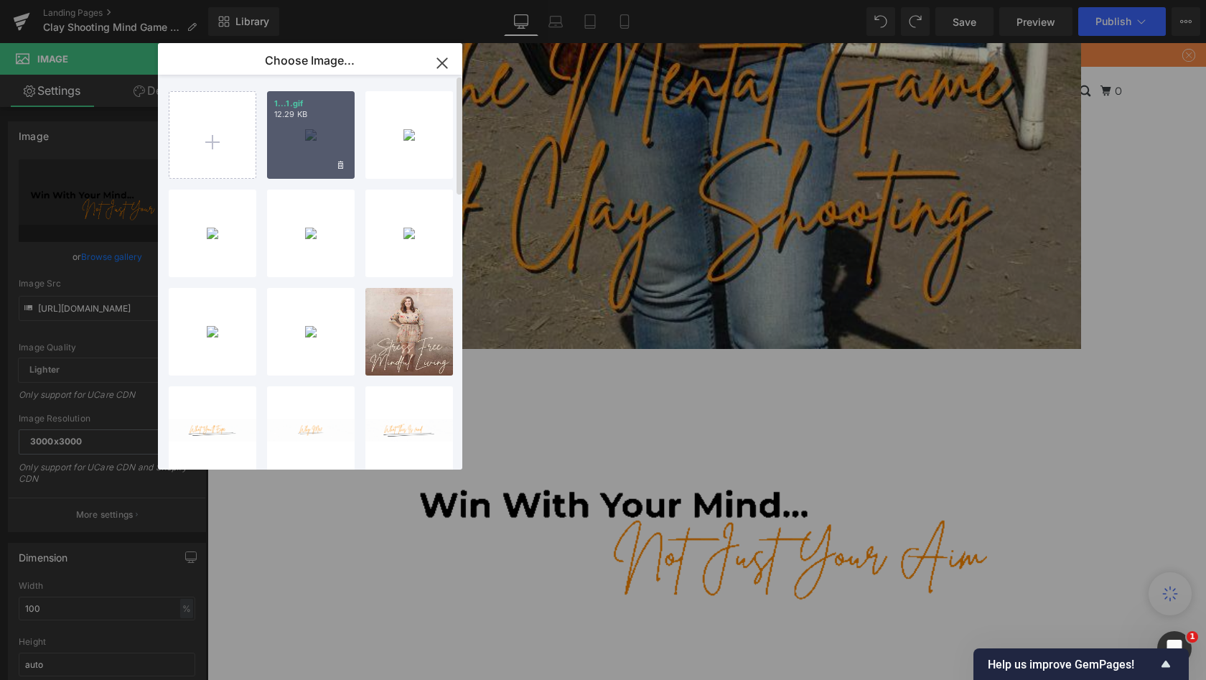
type input "[URL][DOMAIN_NAME]"
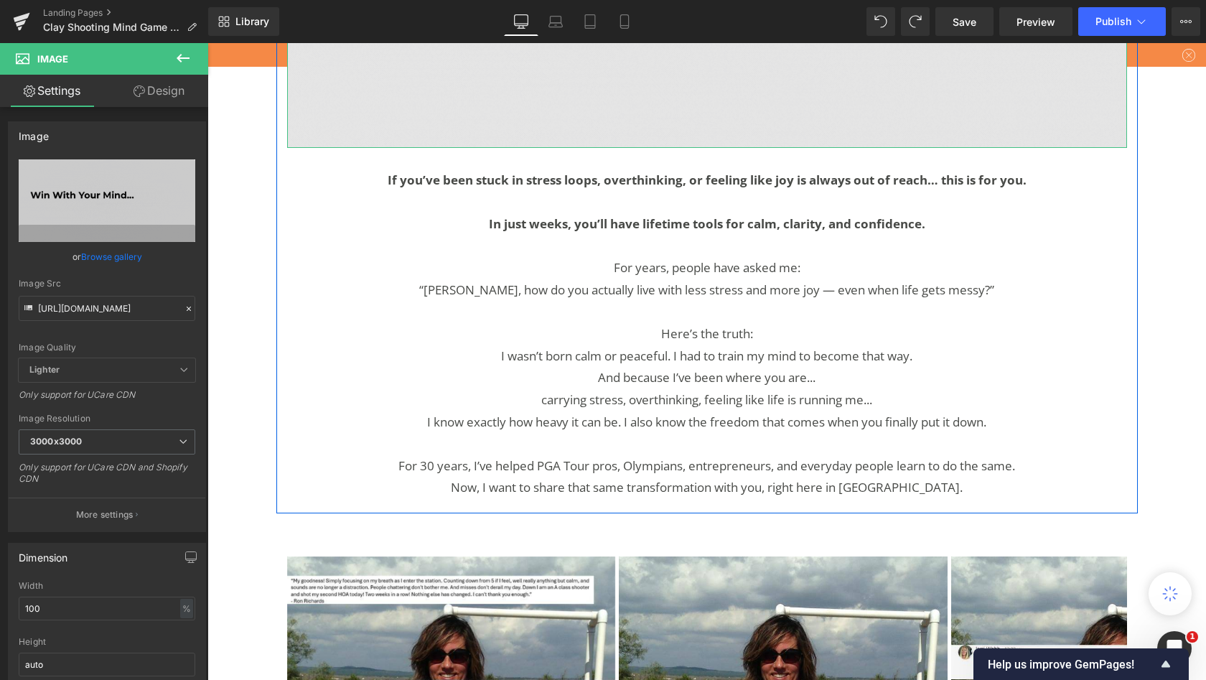
scroll to position [1315, 0]
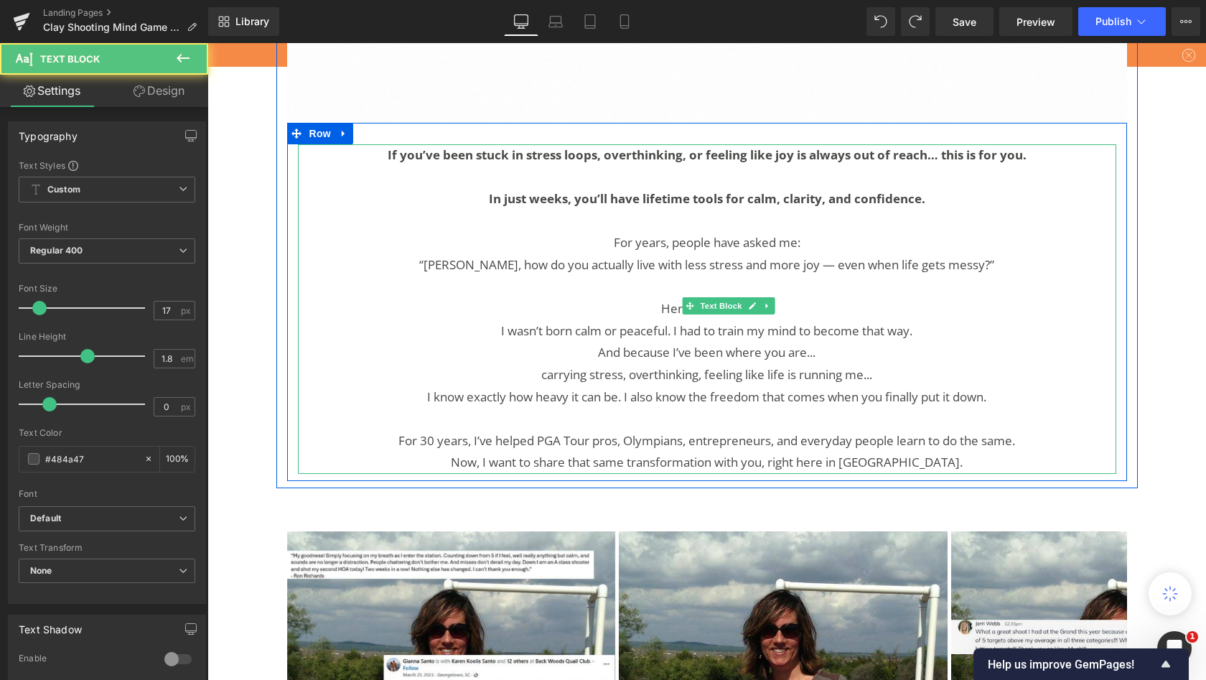
click at [753, 438] on p "For 30 years, I’ve helped PGA Tour pros, Olympians, entrepreneurs, and everyday…" at bounding box center [707, 441] width 819 height 22
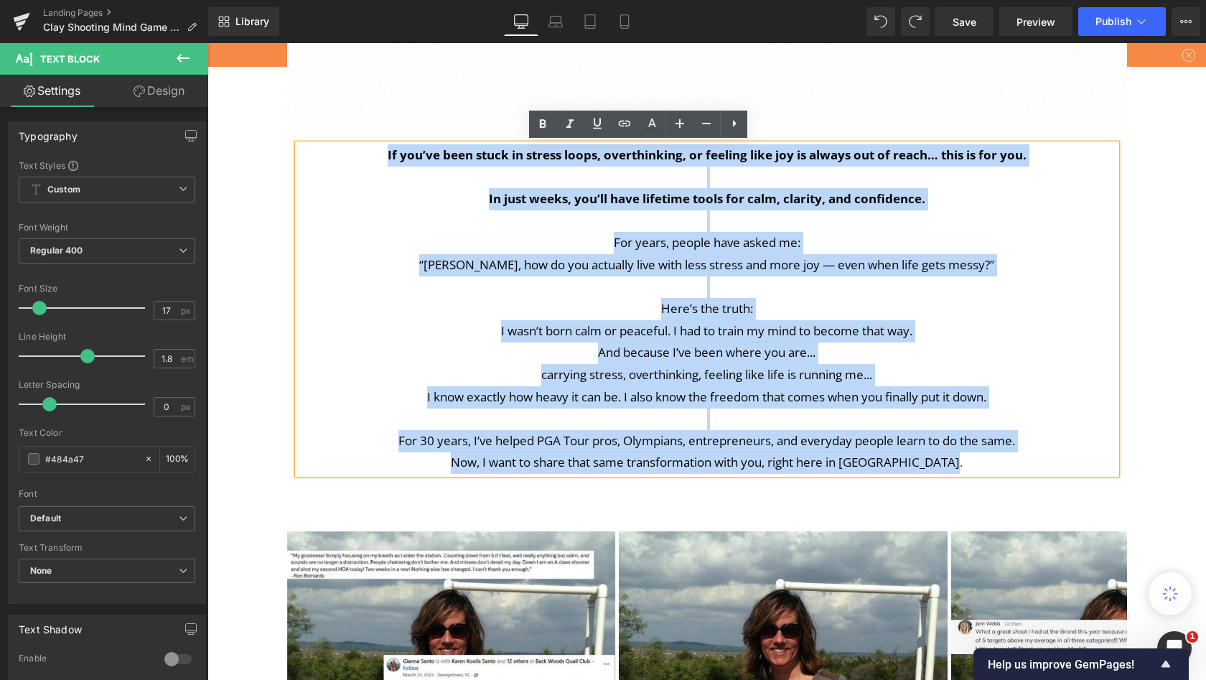
drag, startPoint x: 719, startPoint y: 458, endPoint x: 202, endPoint y: 156, distance: 598.8
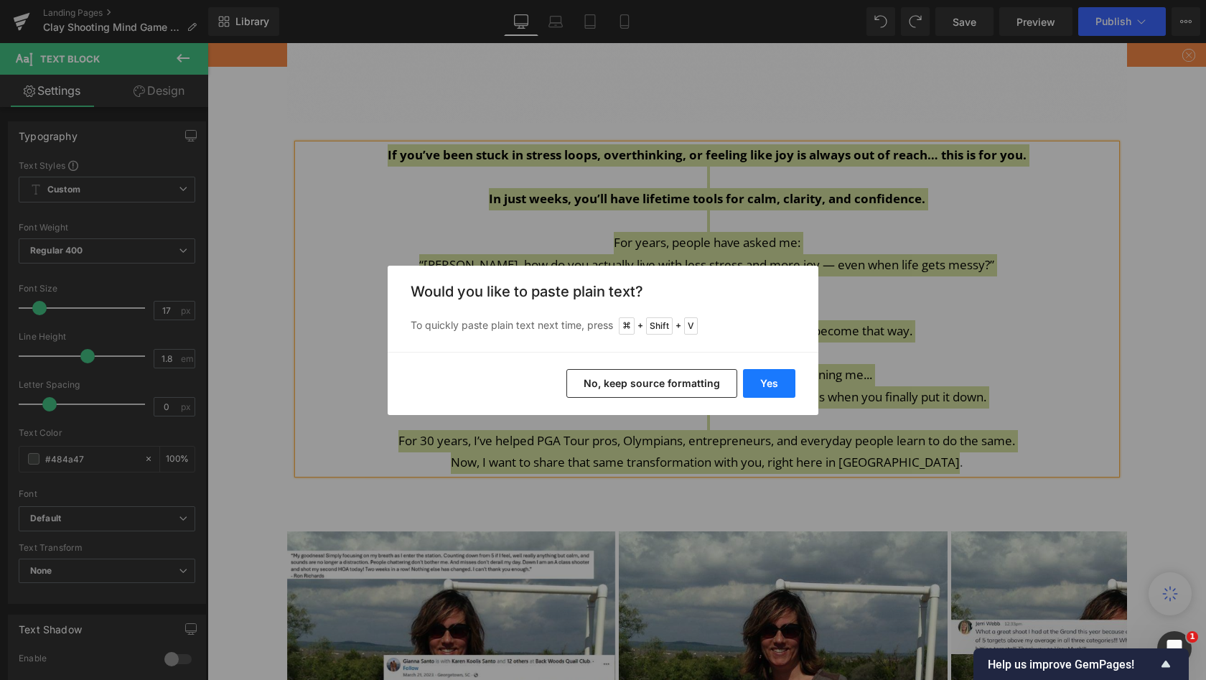
click at [759, 383] on button "Yes" at bounding box center [769, 383] width 52 height 29
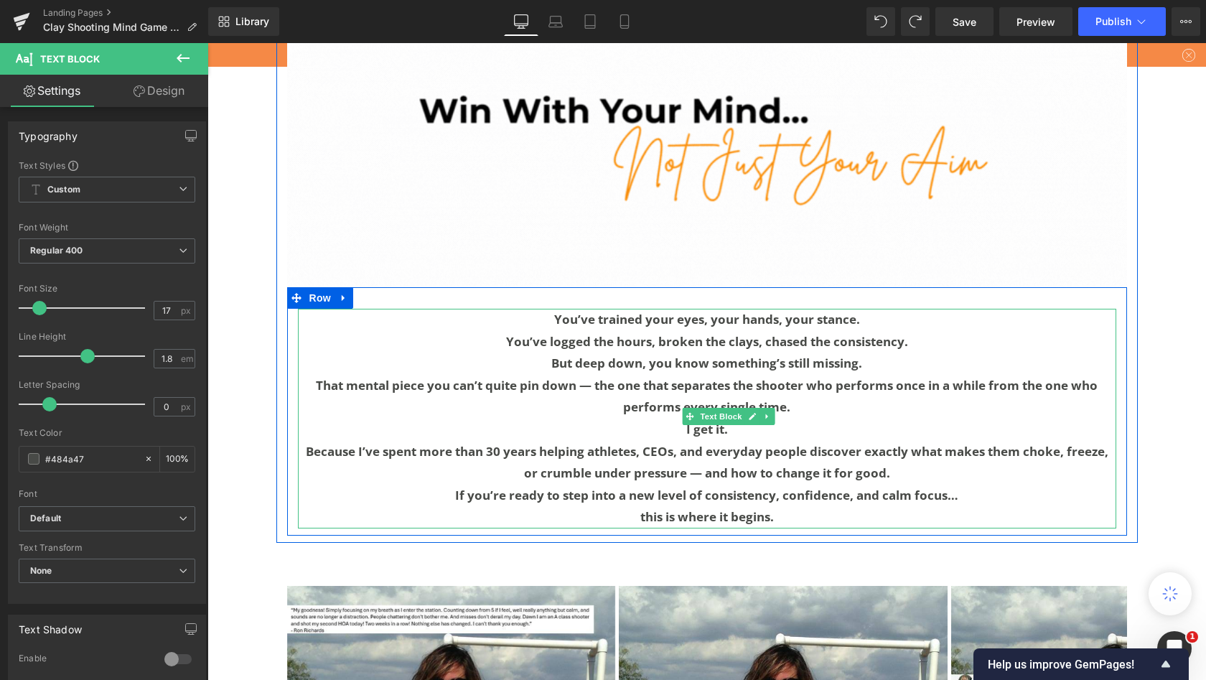
scroll to position [1111, 0]
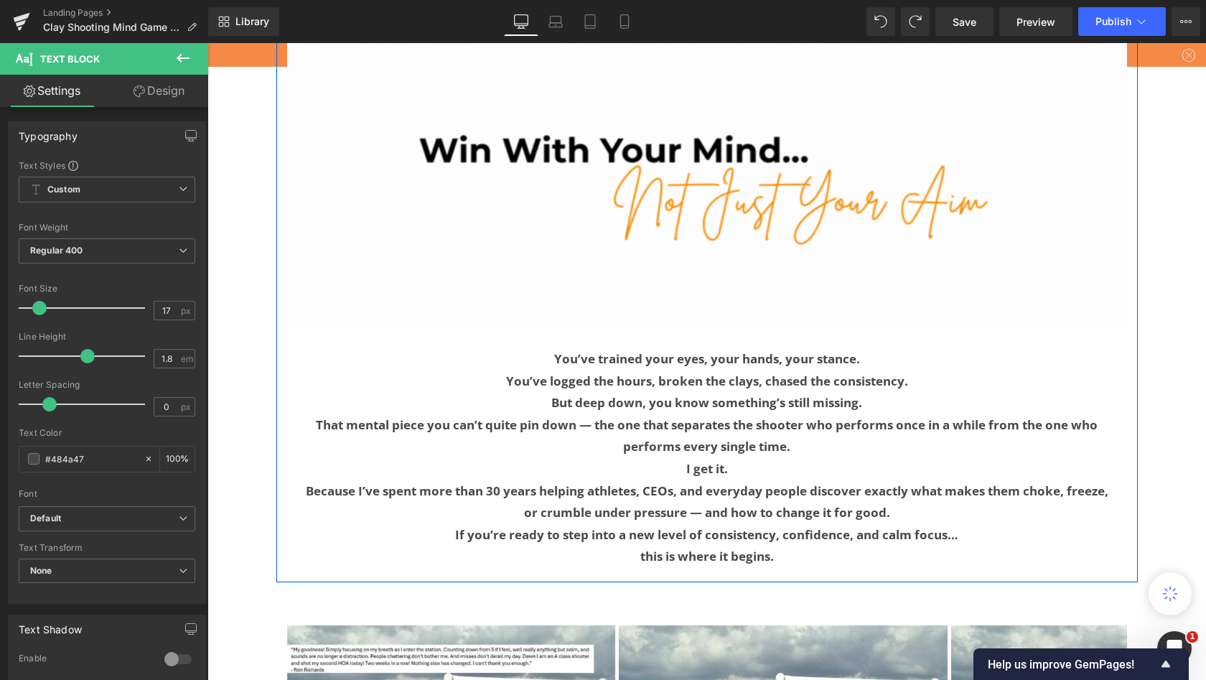
click at [554, 351] on b "You’ve trained your eyes, your hands, your stance." at bounding box center [707, 358] width 306 height 17
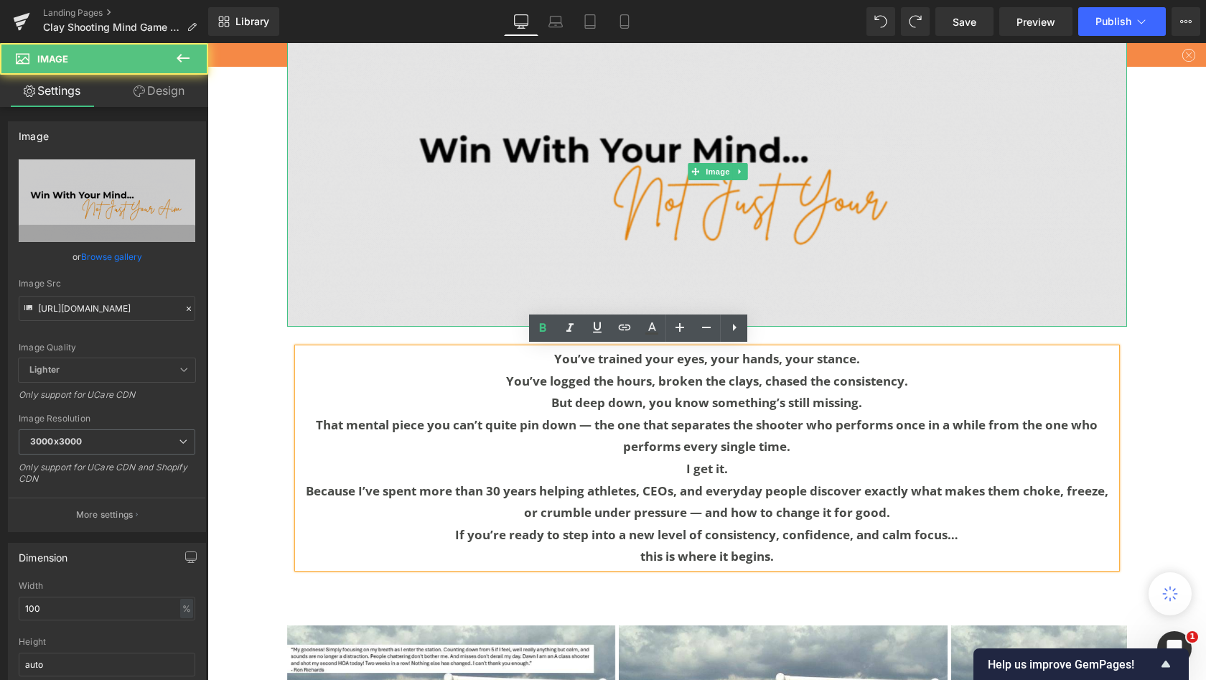
click at [493, 291] on img at bounding box center [707, 171] width 840 height 311
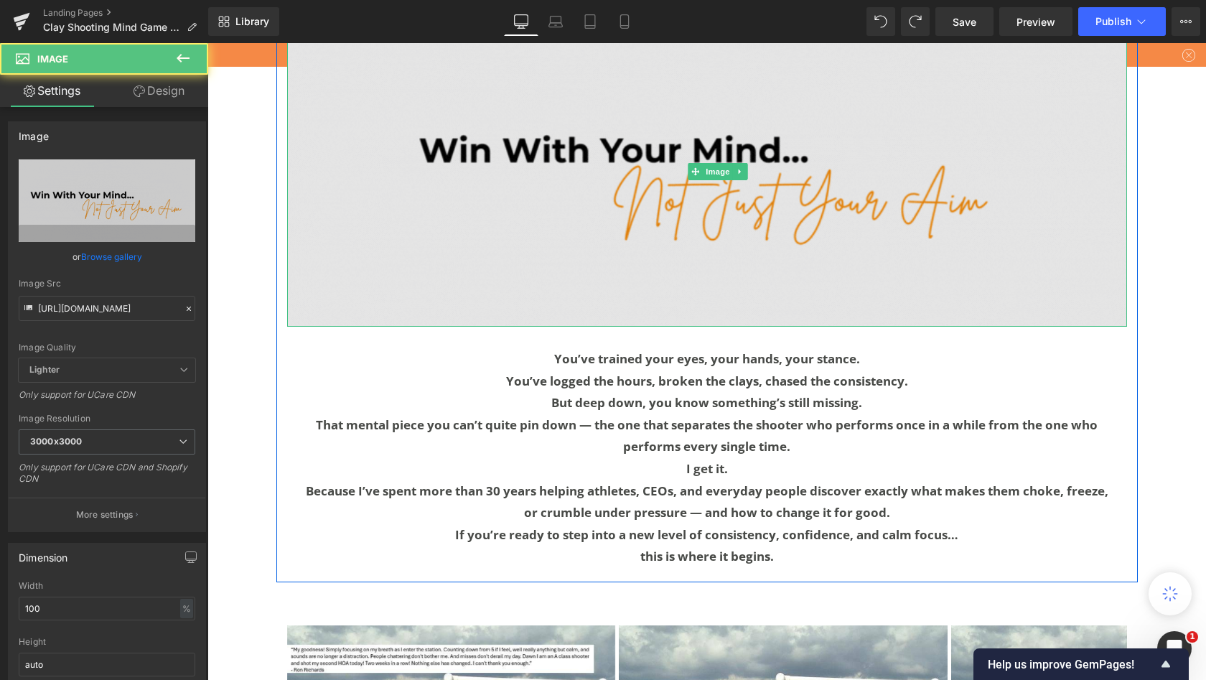
click at [520, 237] on img at bounding box center [707, 171] width 840 height 311
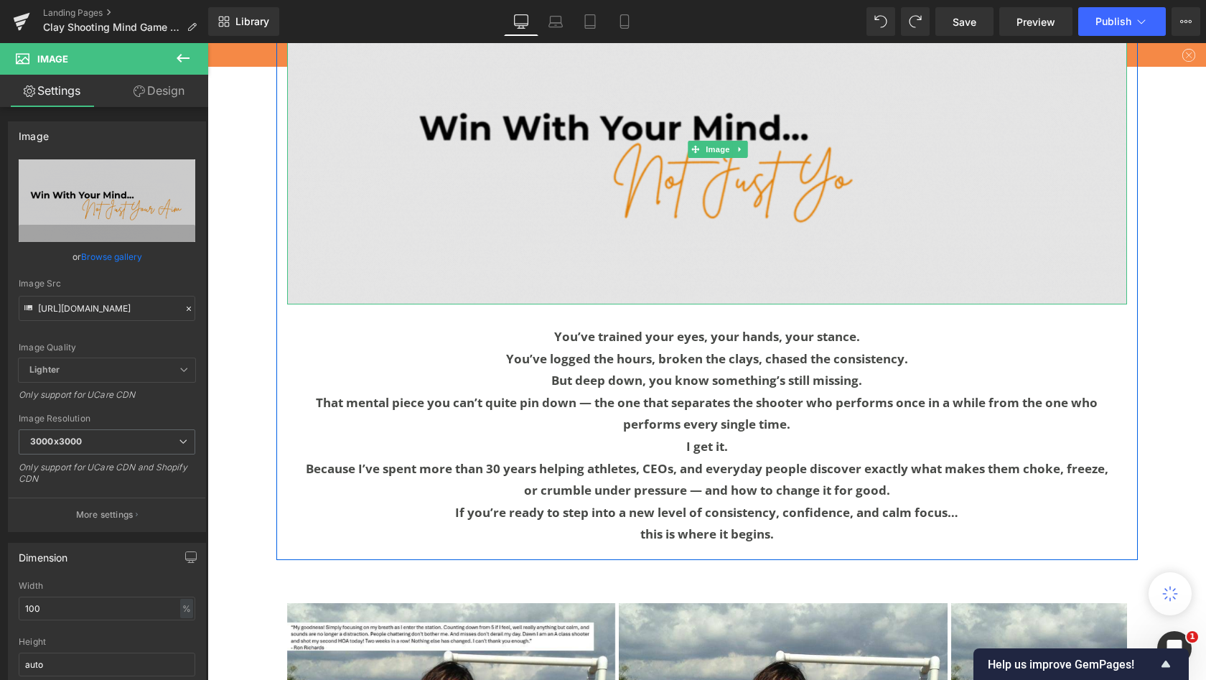
scroll to position [1137, 0]
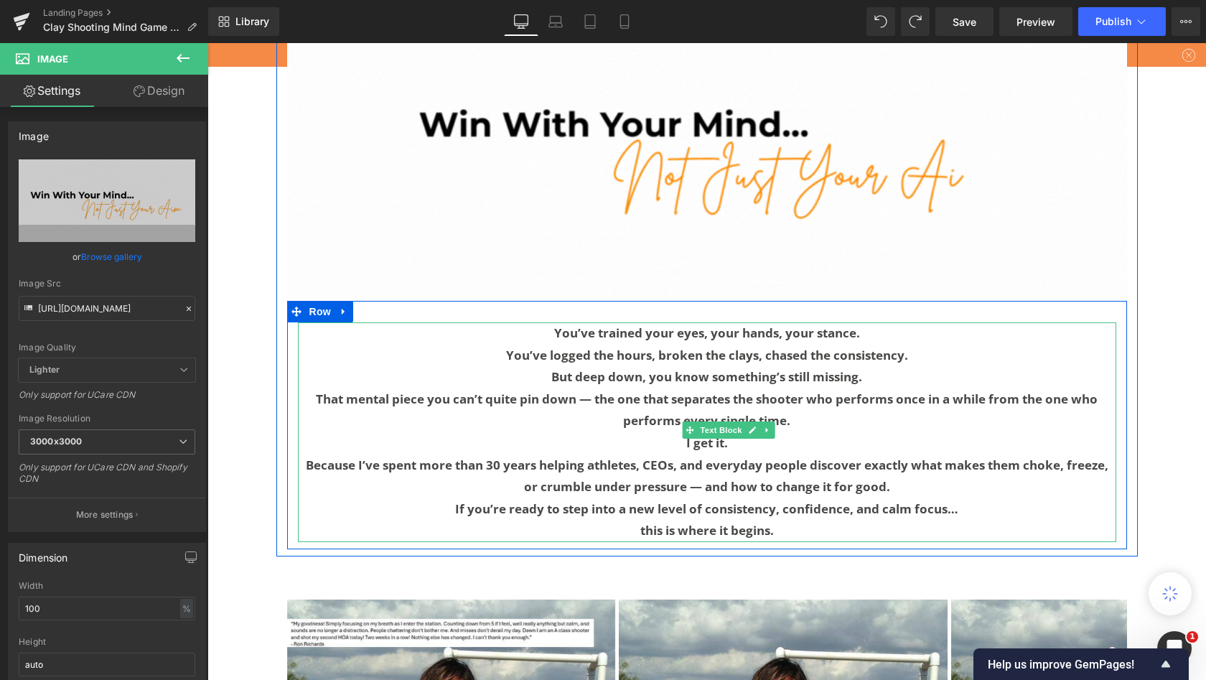
click at [526, 332] on p "You’ve trained your eyes, your hands, your stance." at bounding box center [707, 333] width 819 height 22
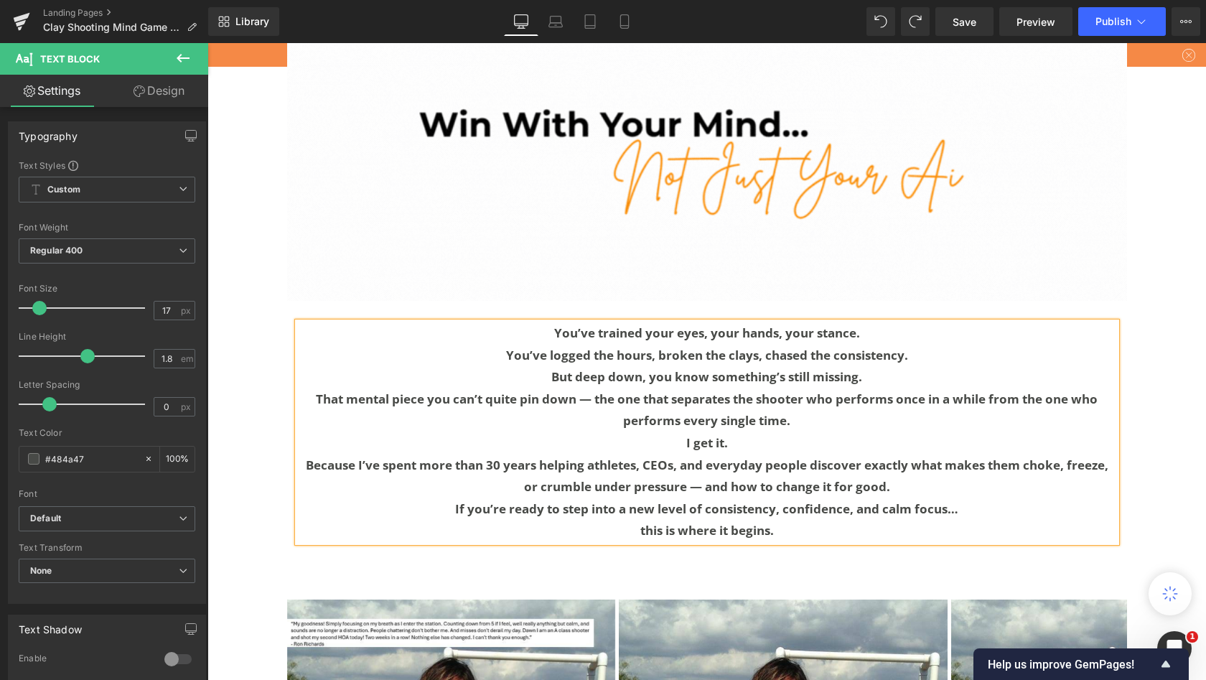
scroll to position [9286, 993]
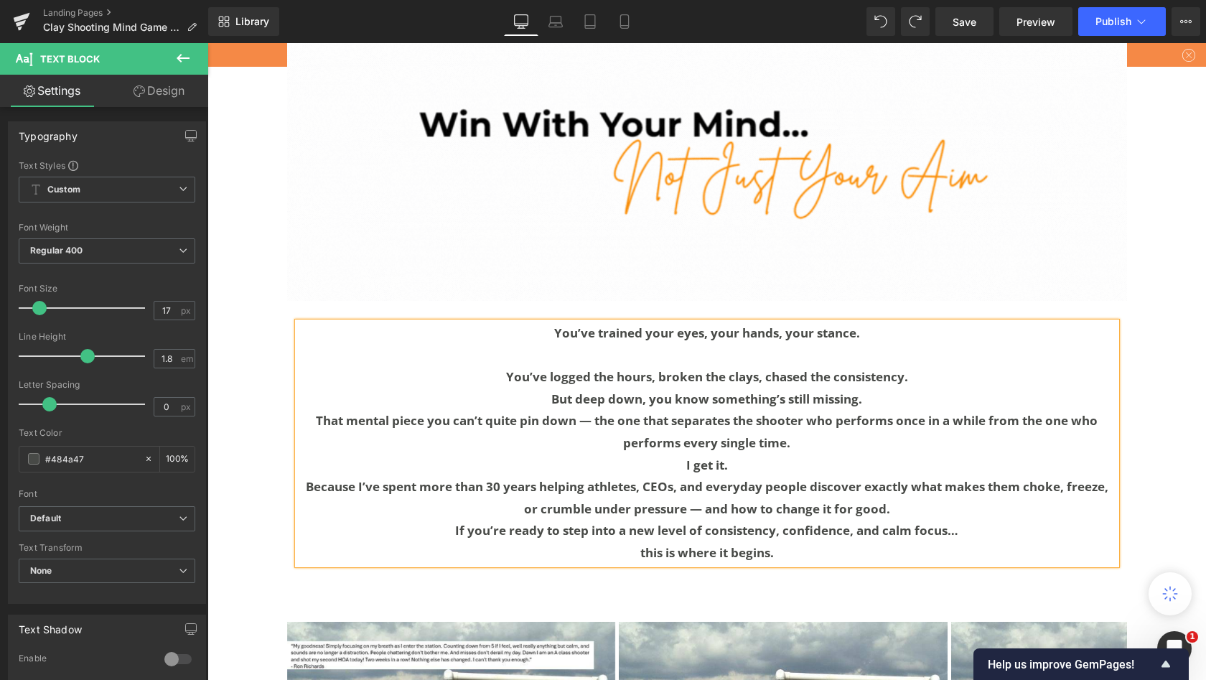
click at [615, 376] on p "You’ve logged the hours, broken the clays, chased the consistency." at bounding box center [707, 377] width 819 height 22
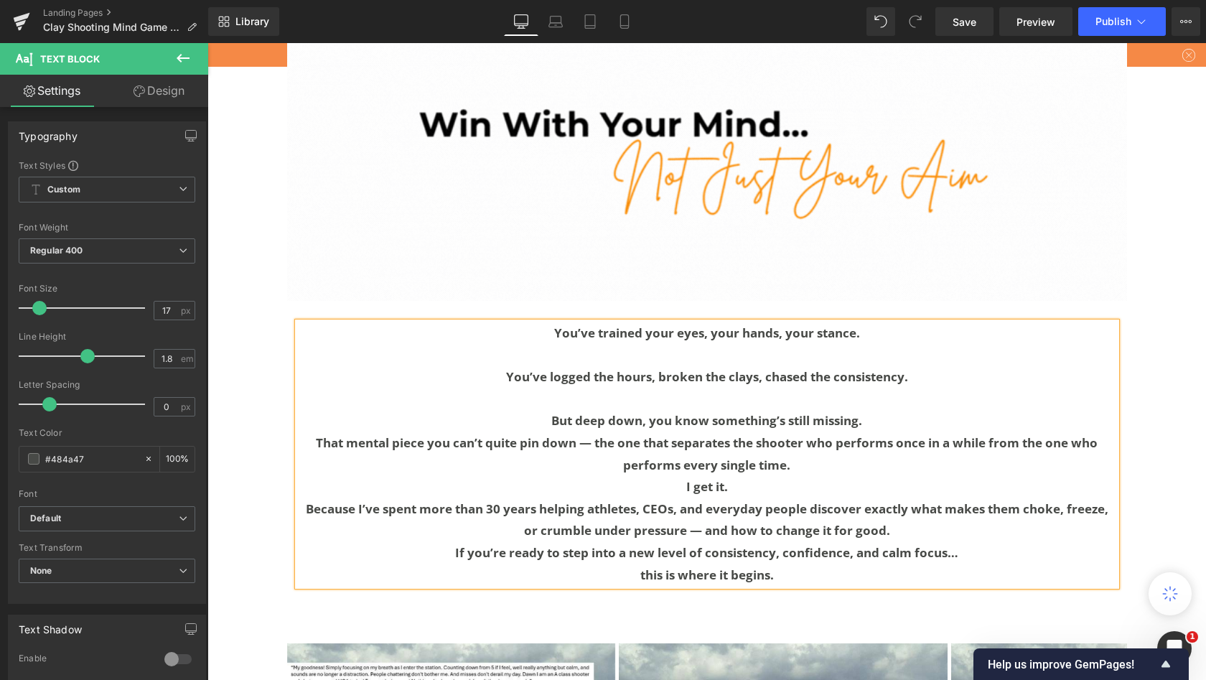
click at [570, 416] on p "But deep down, you know something’s still missing." at bounding box center [707, 421] width 819 height 22
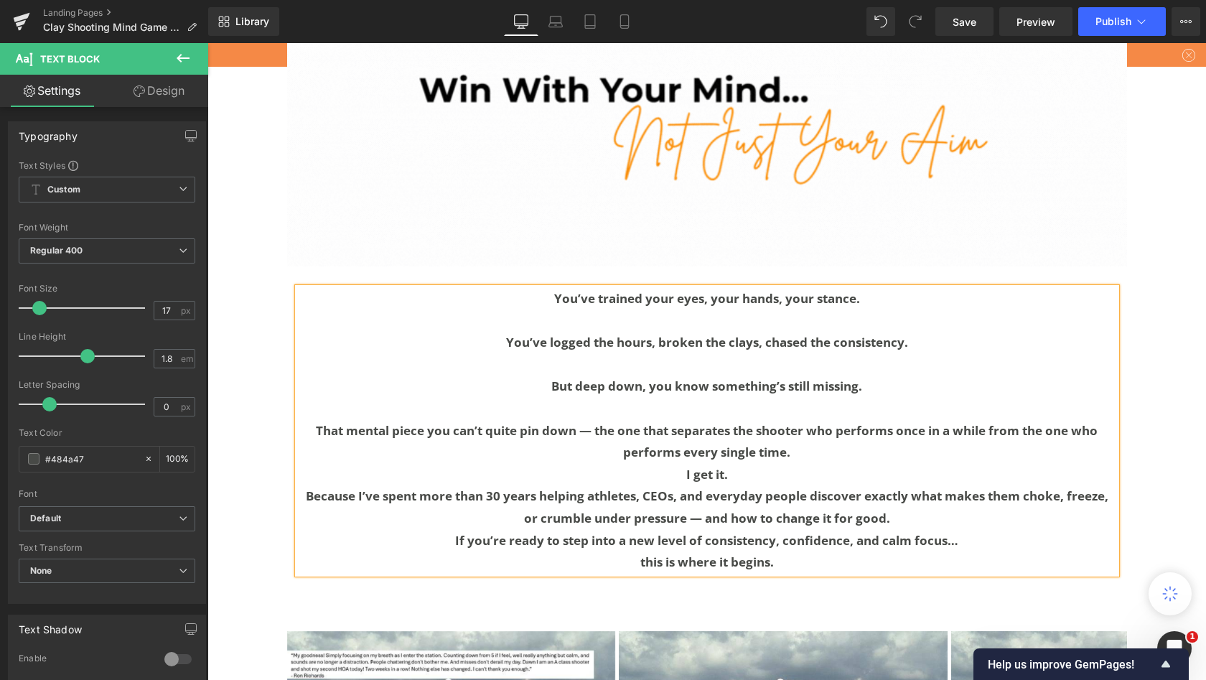
scroll to position [1172, 0]
click at [345, 452] on p "That mental piece you can’t quite pin down — the one that separates the shooter…" at bounding box center [707, 441] width 819 height 44
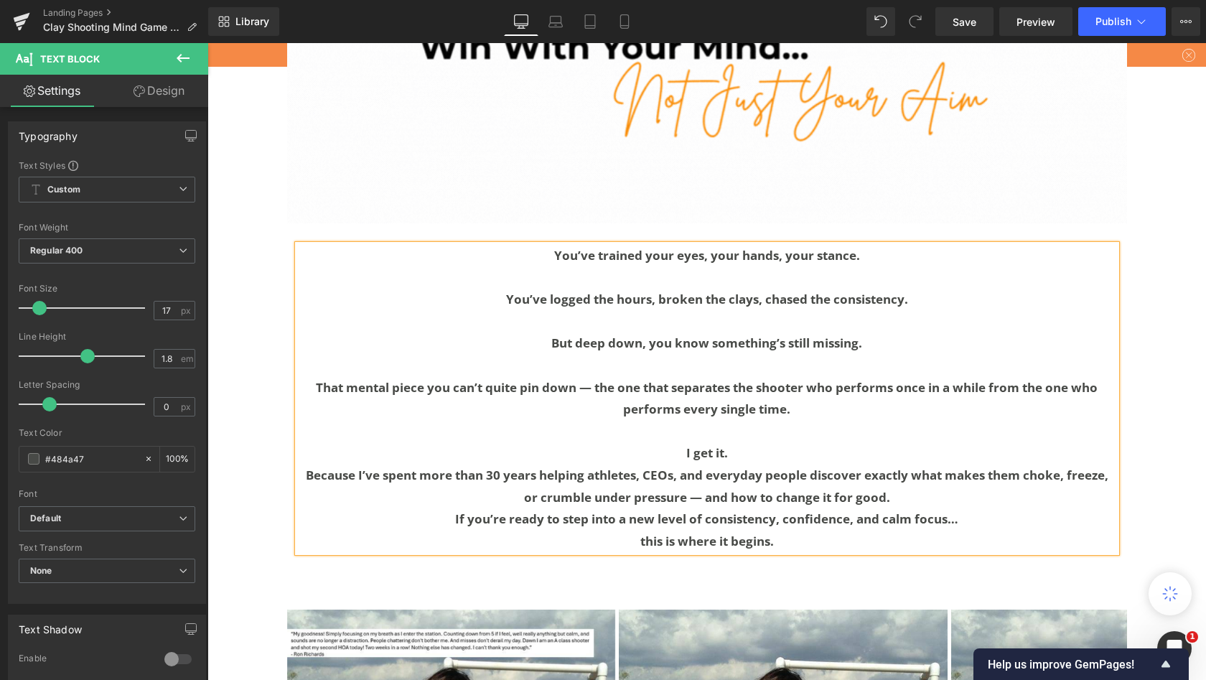
scroll to position [1216, 0]
click at [335, 444] on p "I get it." at bounding box center [707, 452] width 819 height 22
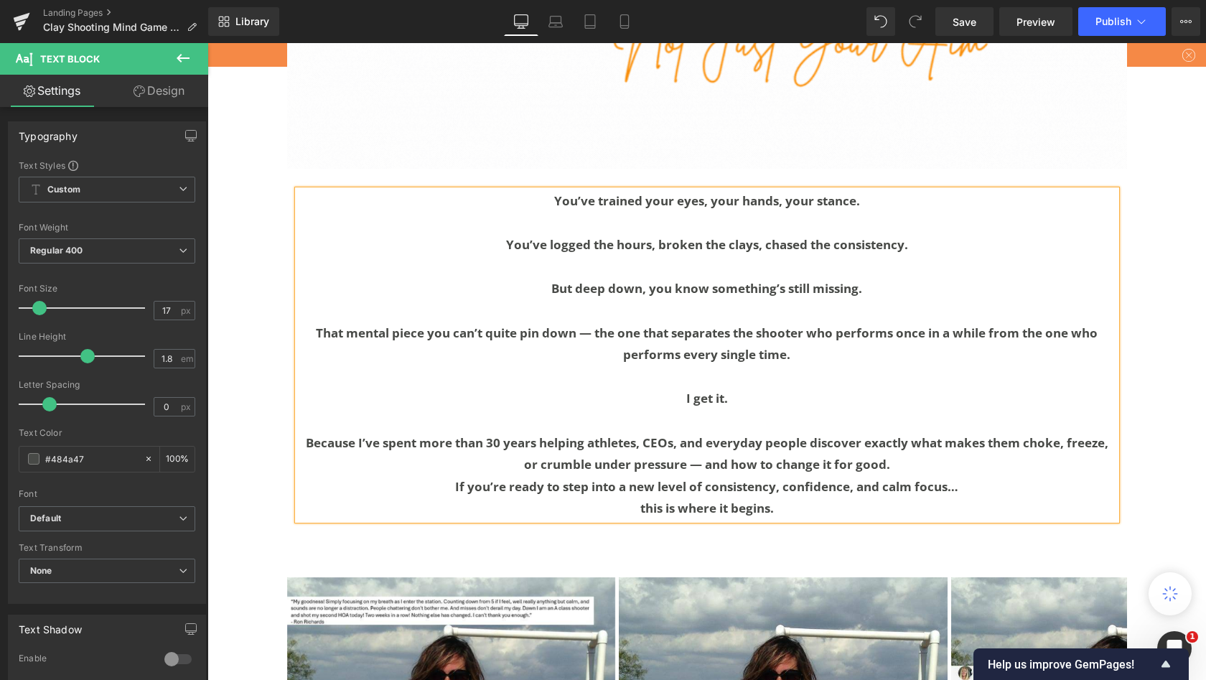
scroll to position [1279, 0]
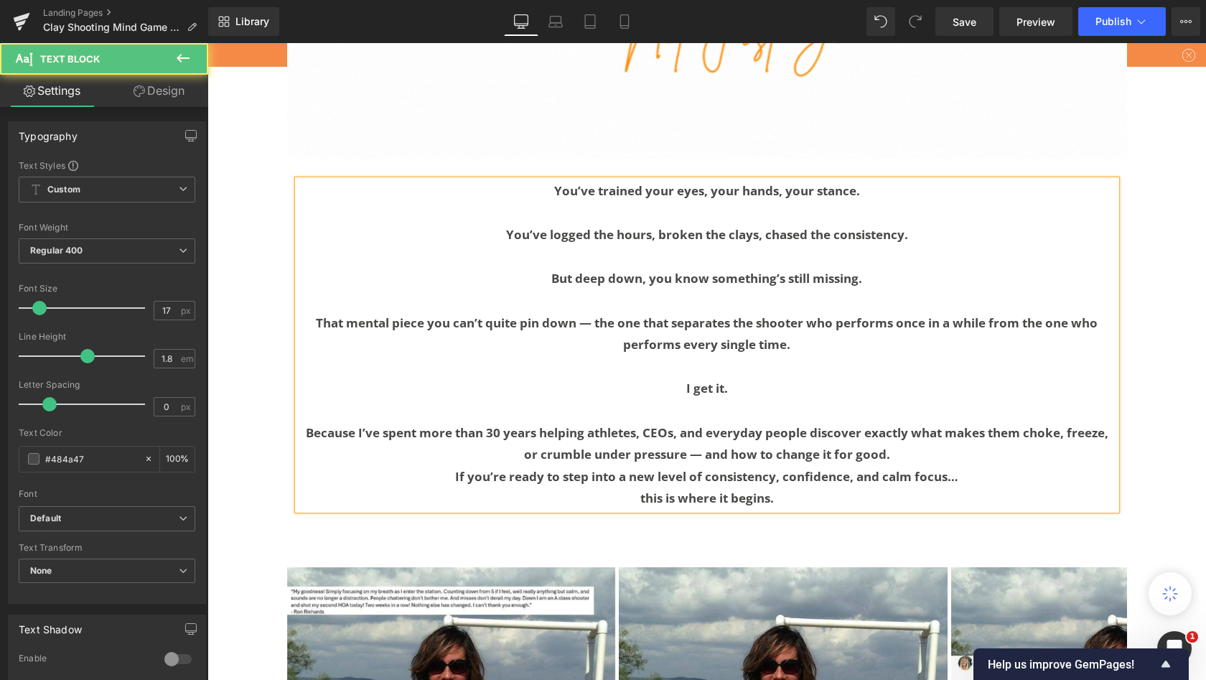
click at [570, 449] on p "Because I’ve spent more than 30 years helping athletes, CEOs, and everyday peop…" at bounding box center [707, 444] width 819 height 44
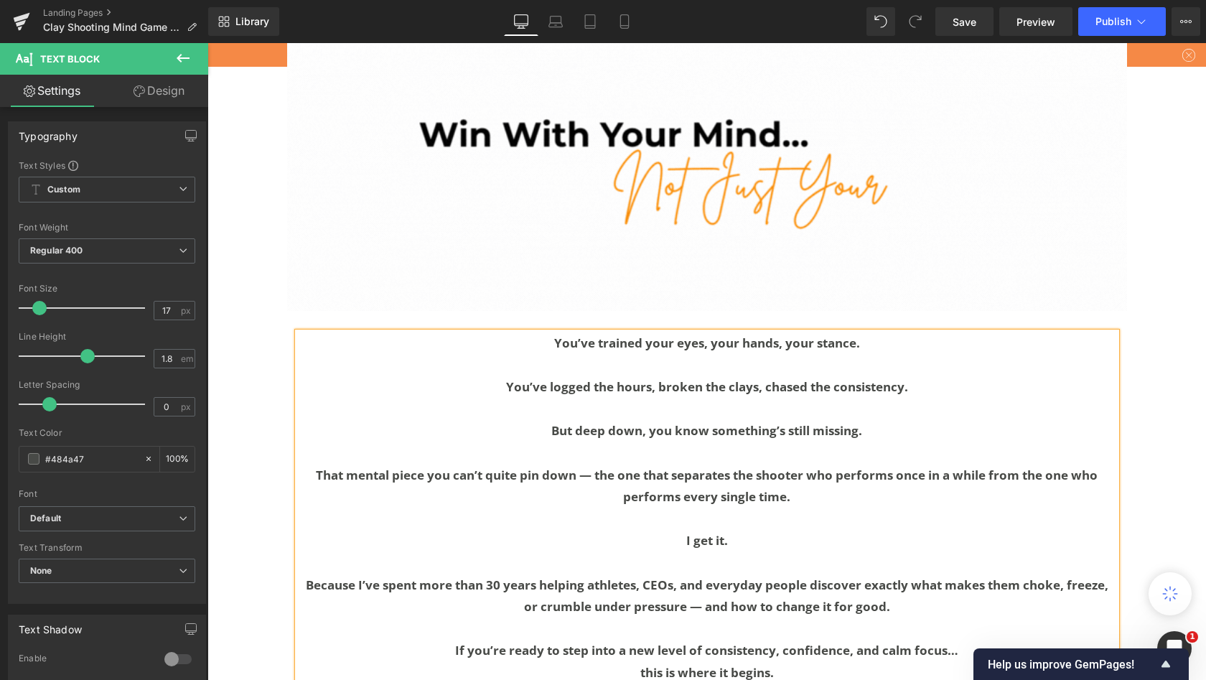
scroll to position [1121, 0]
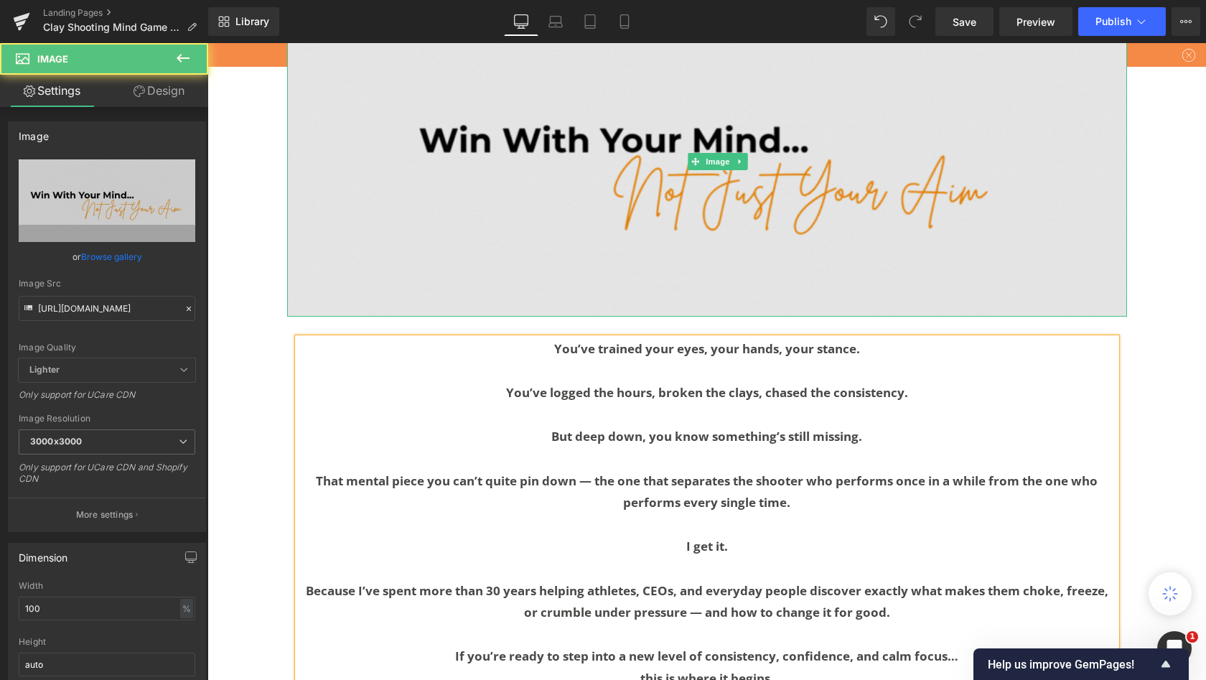
click at [525, 192] on img at bounding box center [707, 161] width 840 height 311
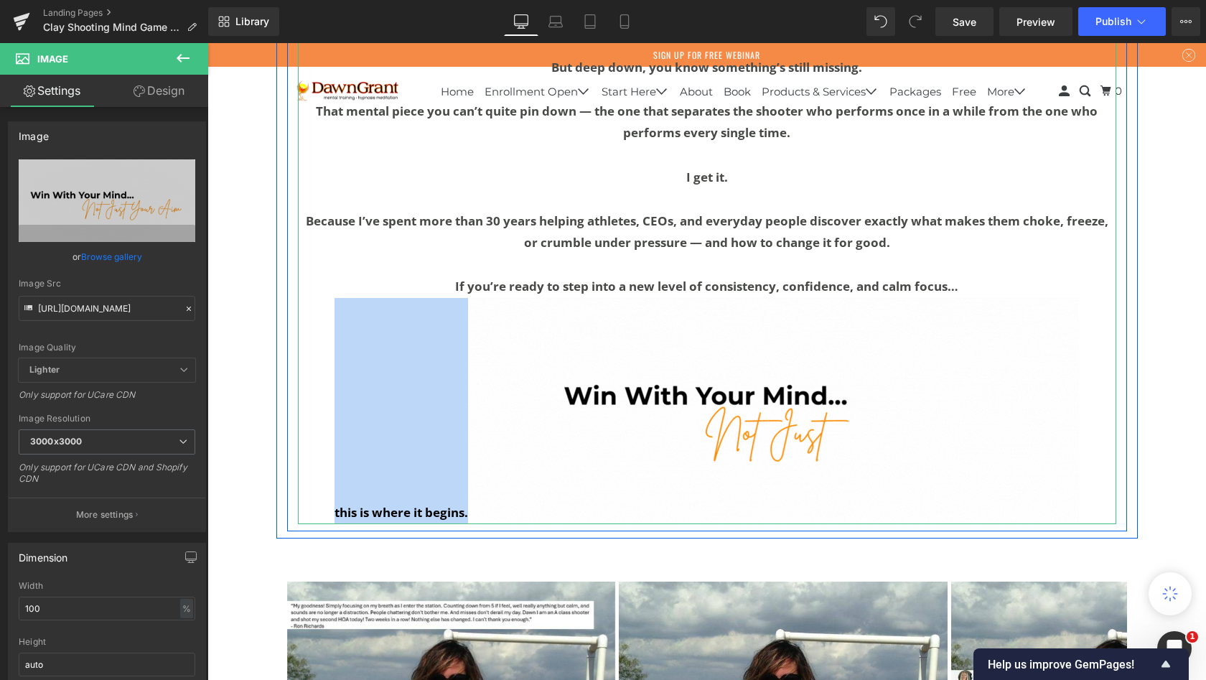
scroll to position [1845, 0]
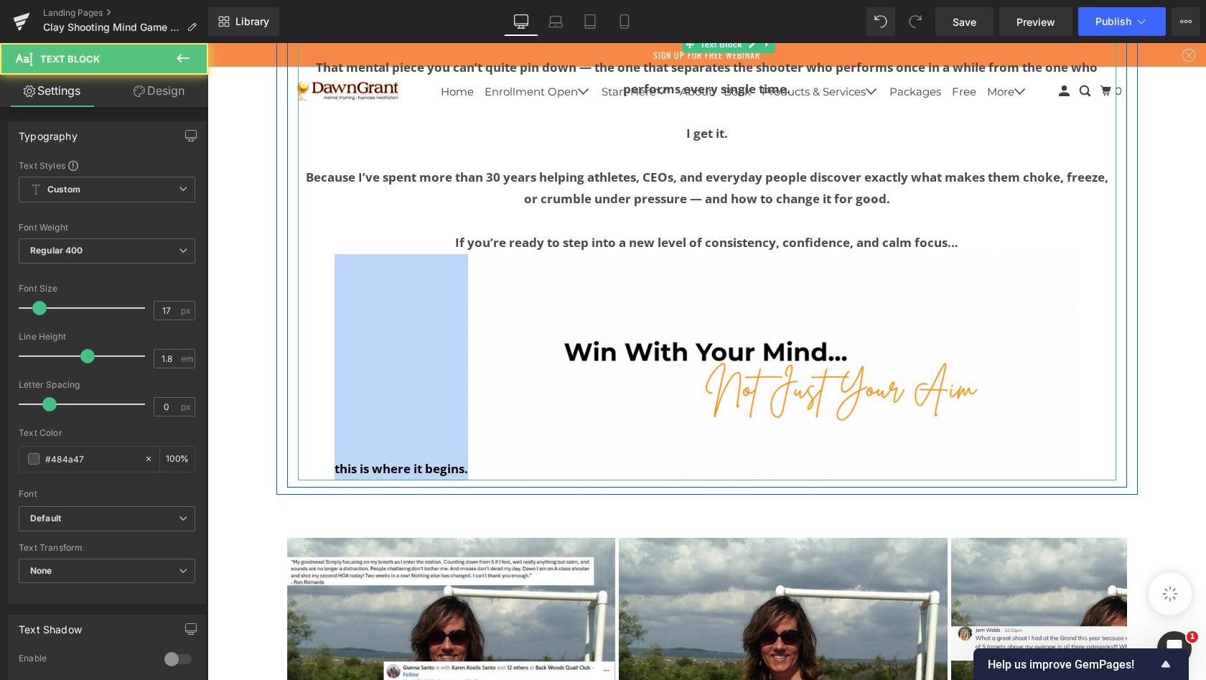
click at [577, 319] on img at bounding box center [773, 367] width 611 height 226
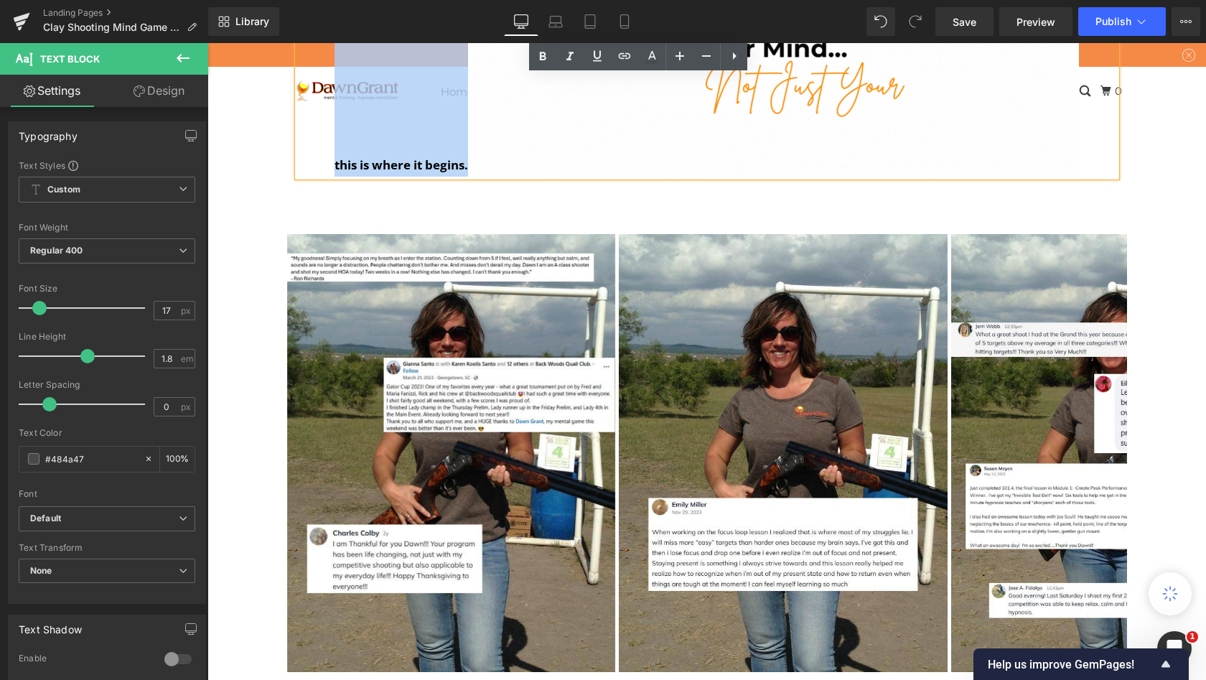
scroll to position [2170, 0]
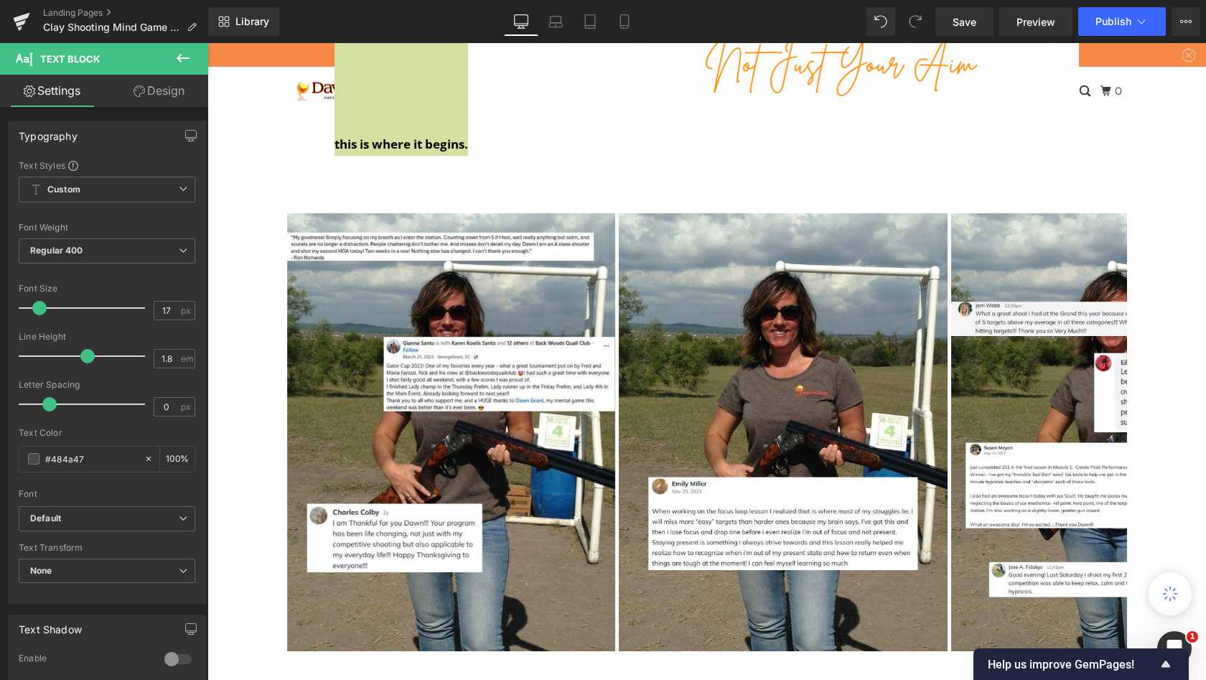
click at [188, 53] on icon at bounding box center [182, 58] width 17 height 17
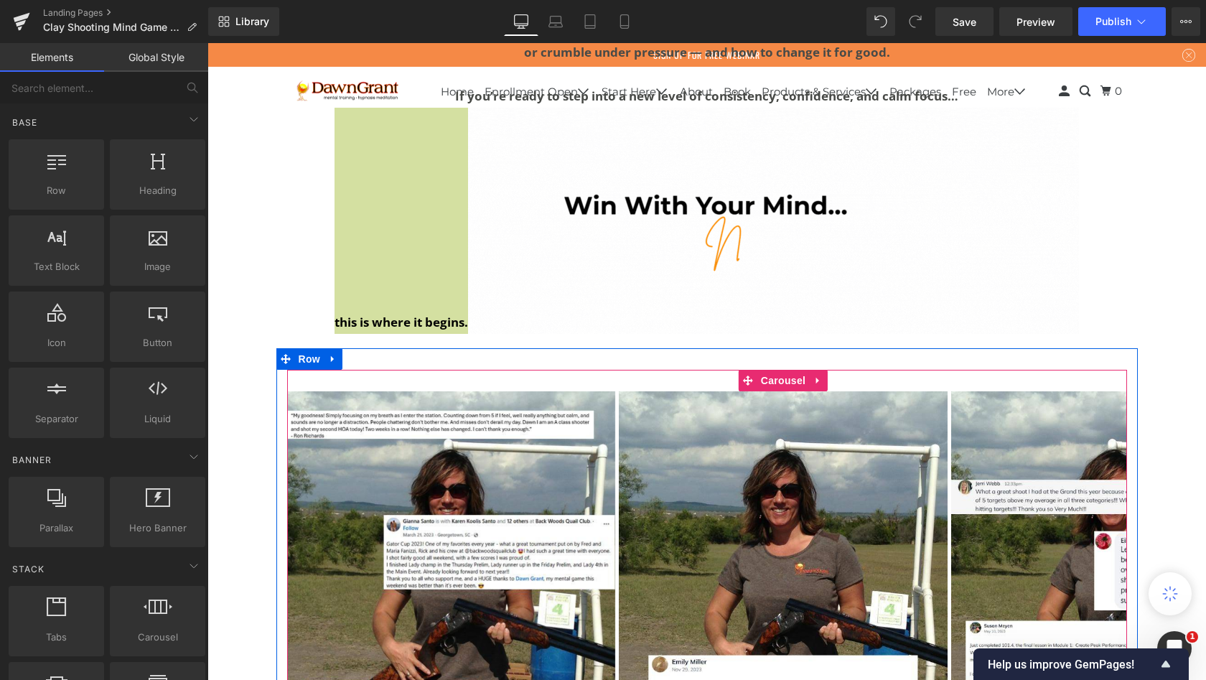
scroll to position [1995, 0]
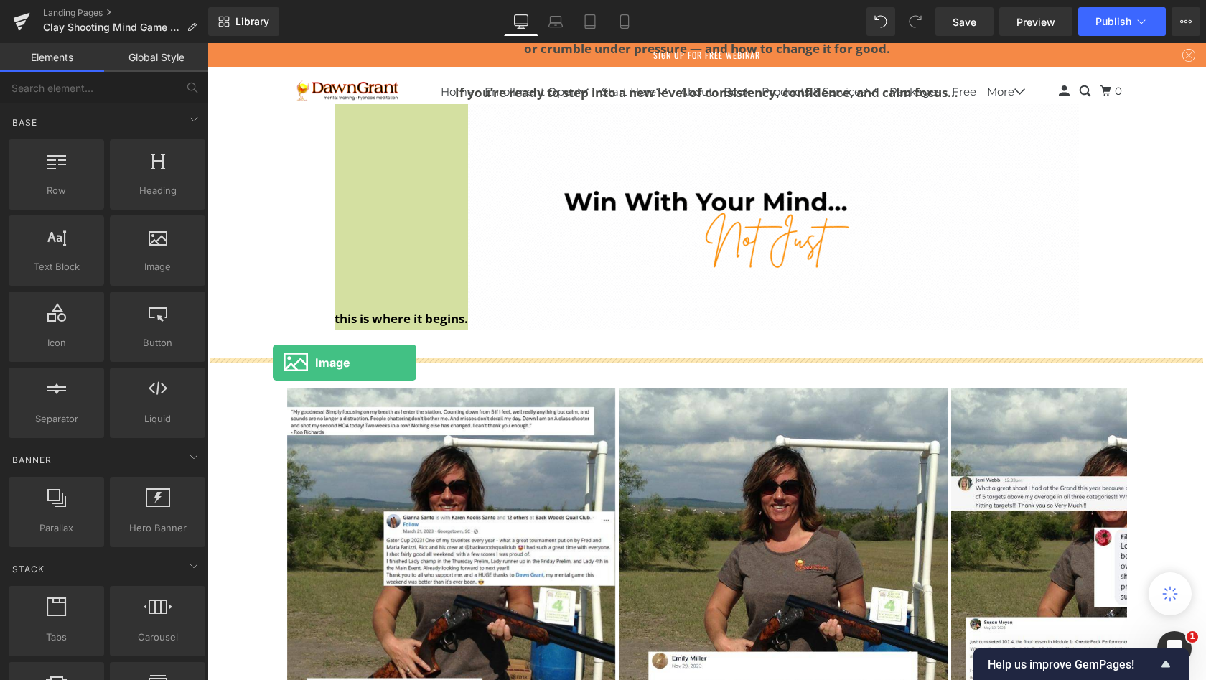
drag, startPoint x: 359, startPoint y: 291, endPoint x: 273, endPoint y: 363, distance: 112.2
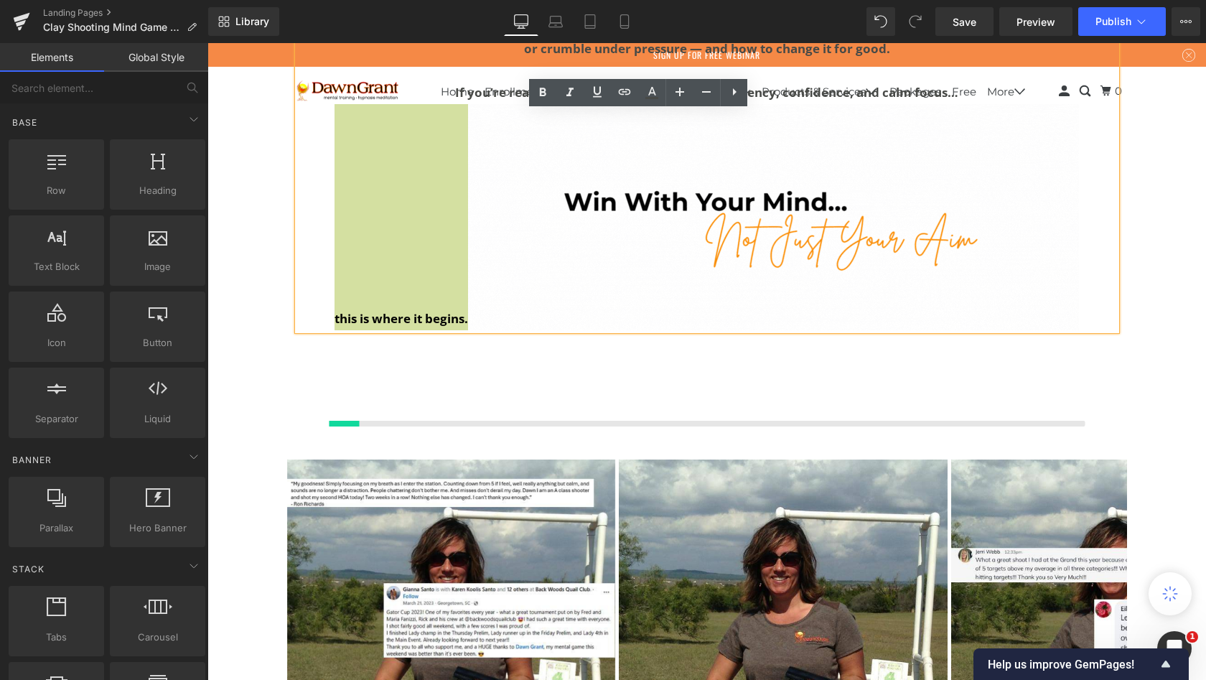
scroll to position [9935, 993]
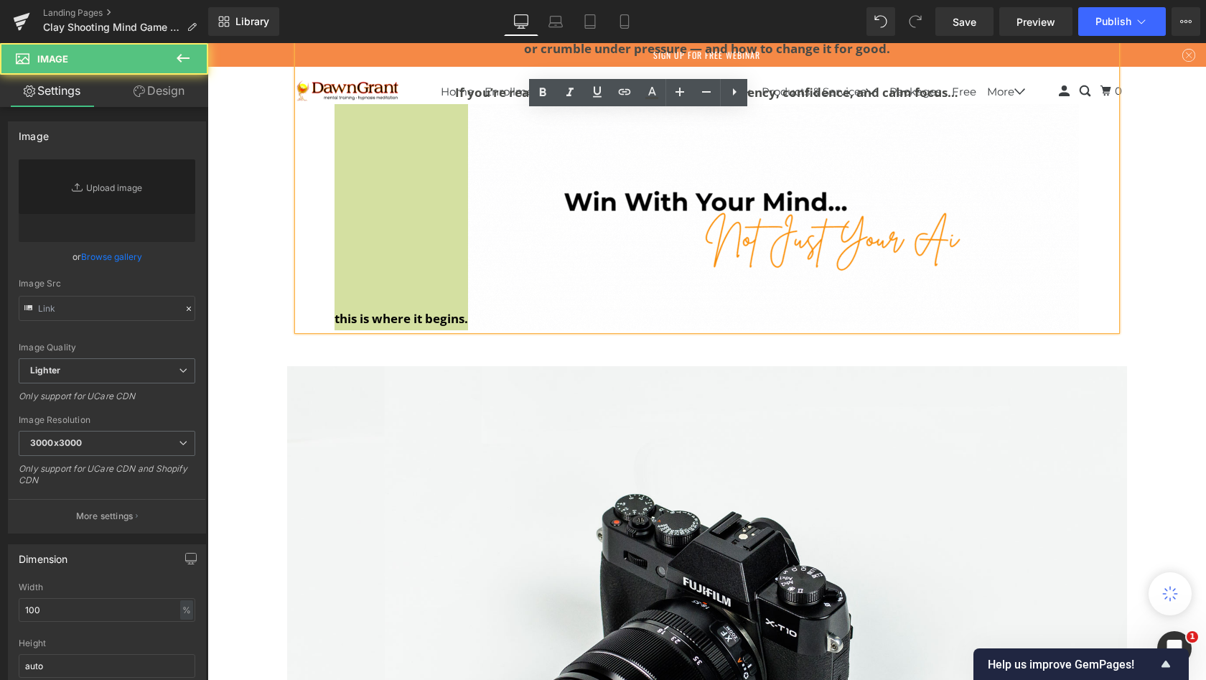
type input "//[DOMAIN_NAME][URL]"
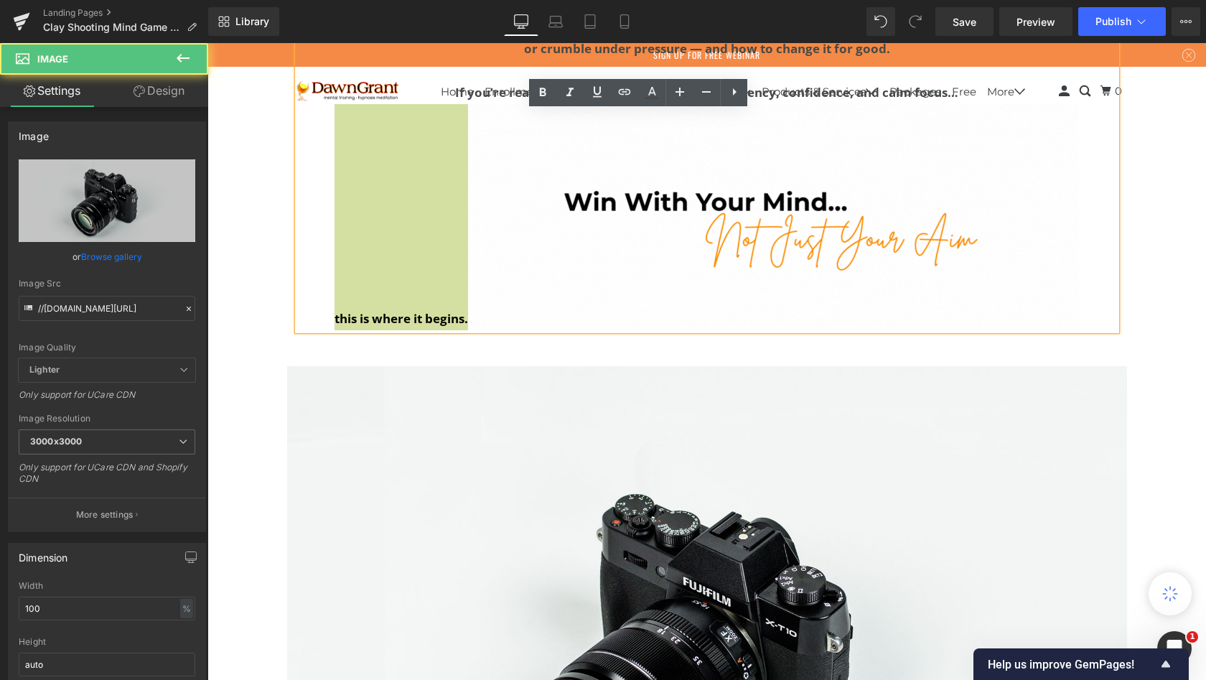
scroll to position [10592, 993]
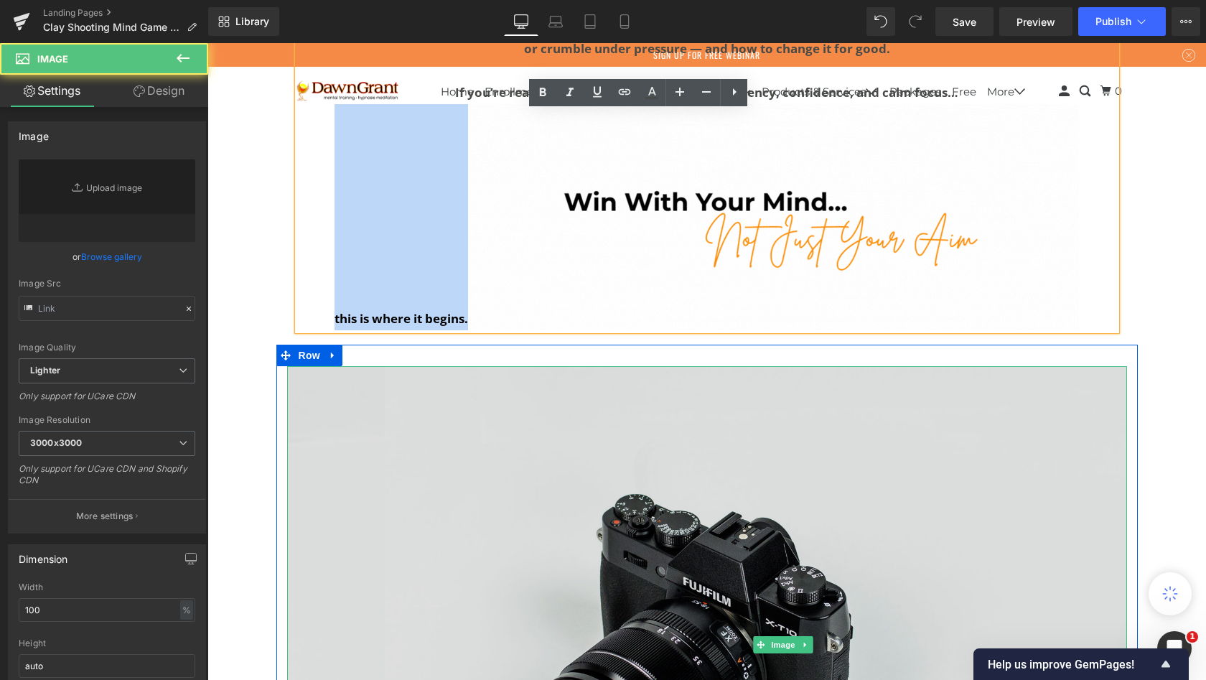
type input "//[DOMAIN_NAME][URL]"
click at [582, 506] on img at bounding box center [707, 644] width 840 height 556
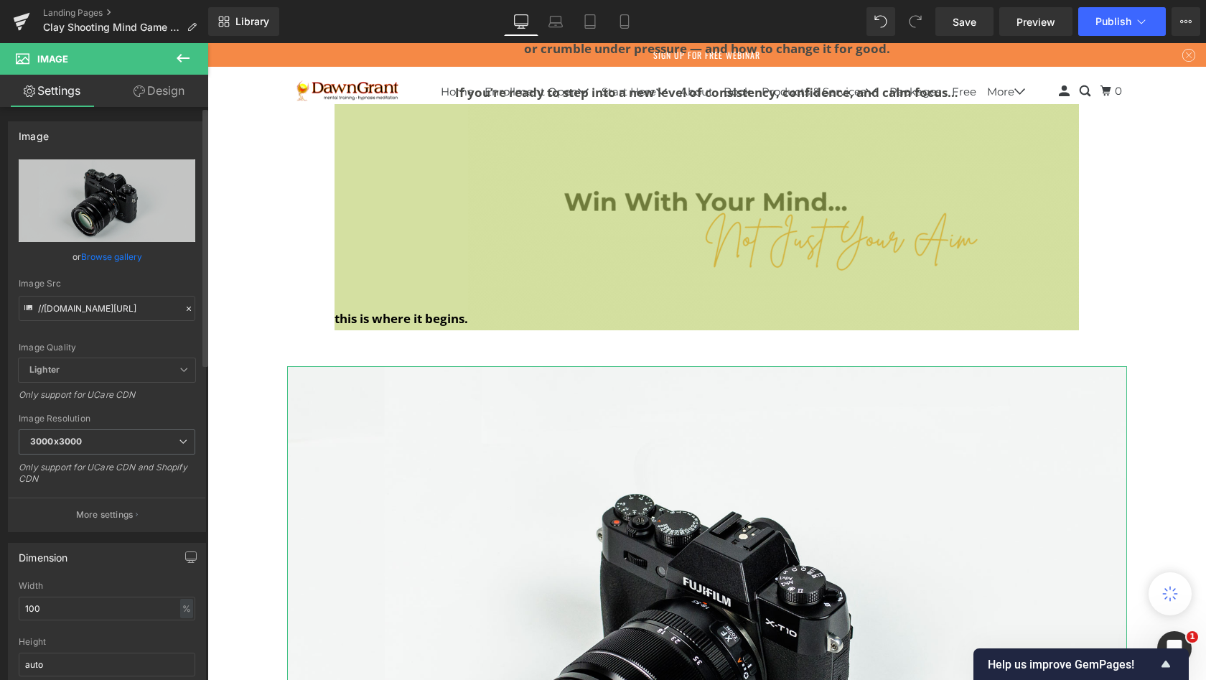
click at [123, 257] on link "Browse gallery" at bounding box center [111, 256] width 61 height 25
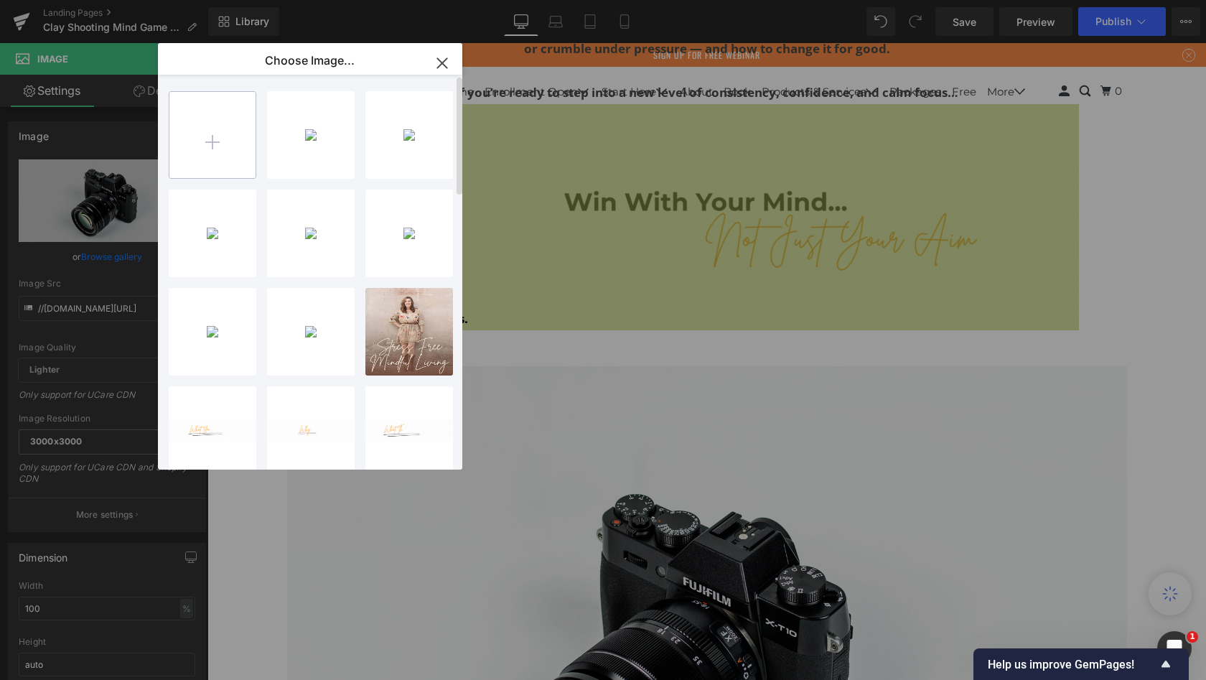
click at [213, 138] on input "file" at bounding box center [212, 135] width 86 height 86
type input "C:\fakepath\2.gif"
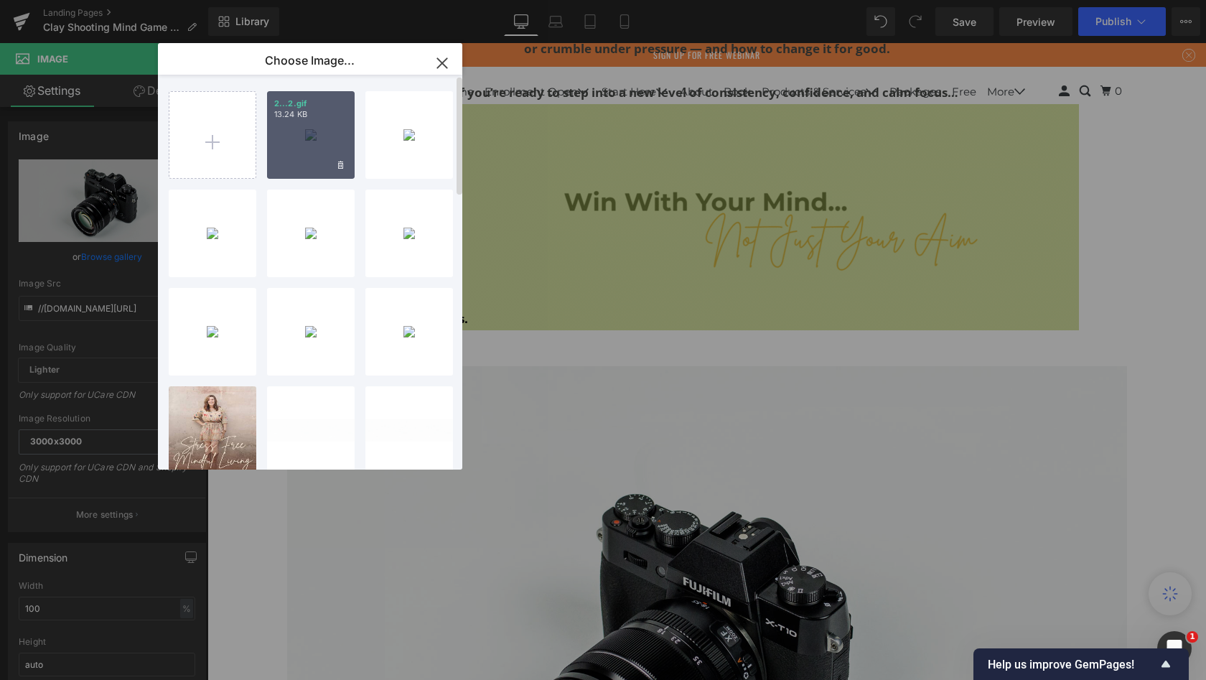
click at [310, 132] on div "2...2.gif 13.24 KB" at bounding box center [311, 135] width 88 height 88
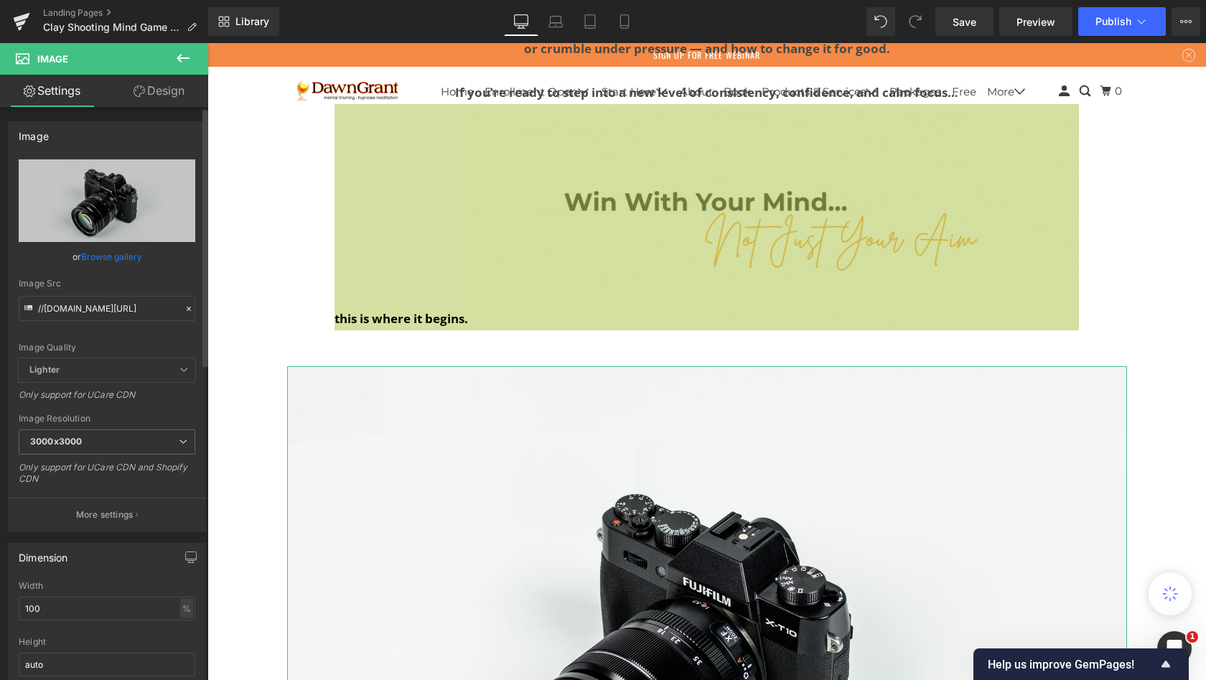
click at [121, 256] on link "Browse gallery" at bounding box center [111, 256] width 61 height 25
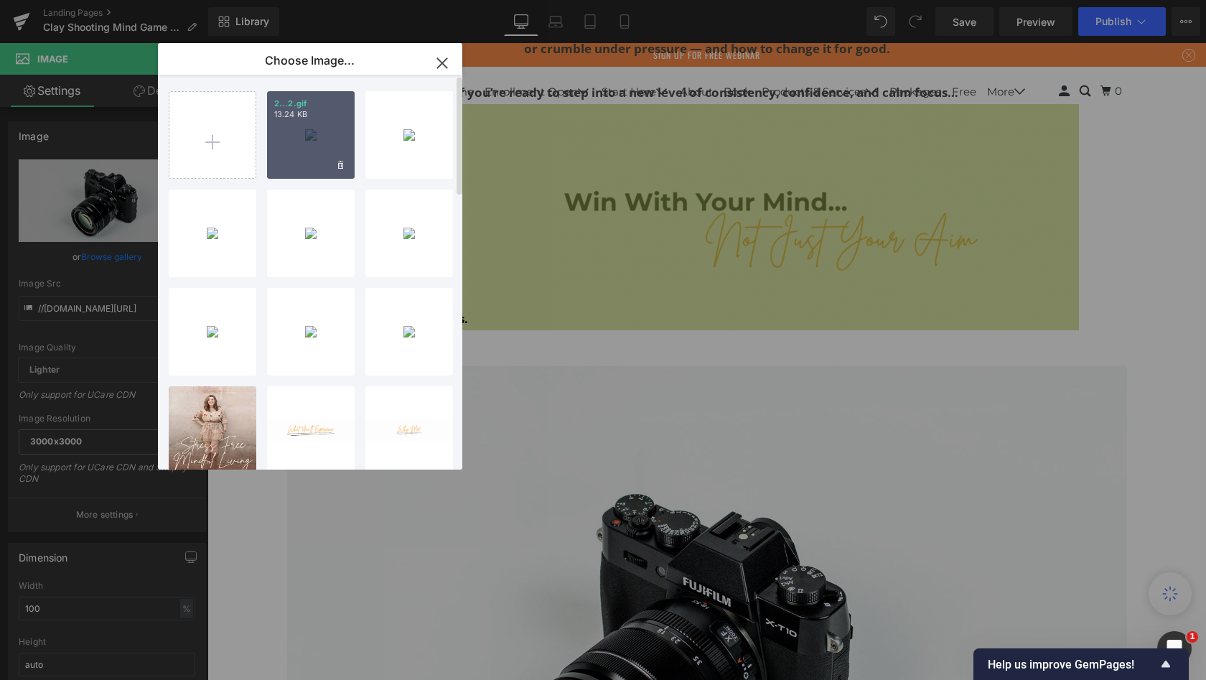
click at [297, 131] on div "2...2.gif 13.24 KB" at bounding box center [311, 135] width 88 height 88
type input "[URL][DOMAIN_NAME]"
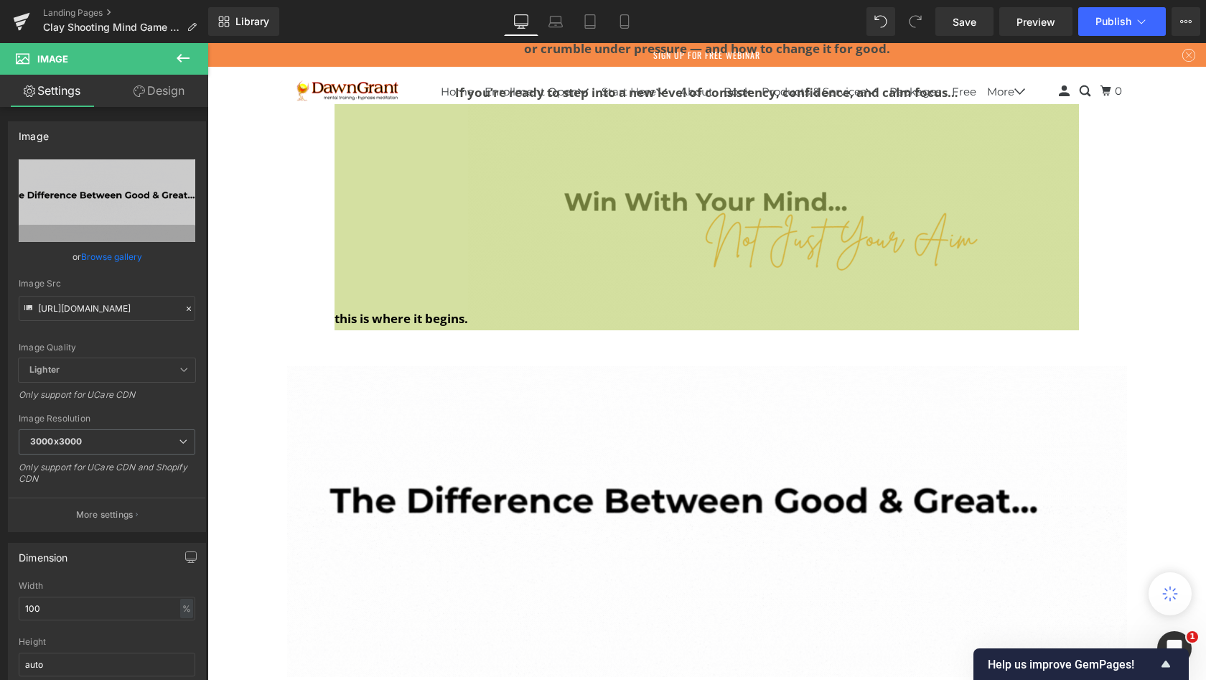
scroll to position [10302, 993]
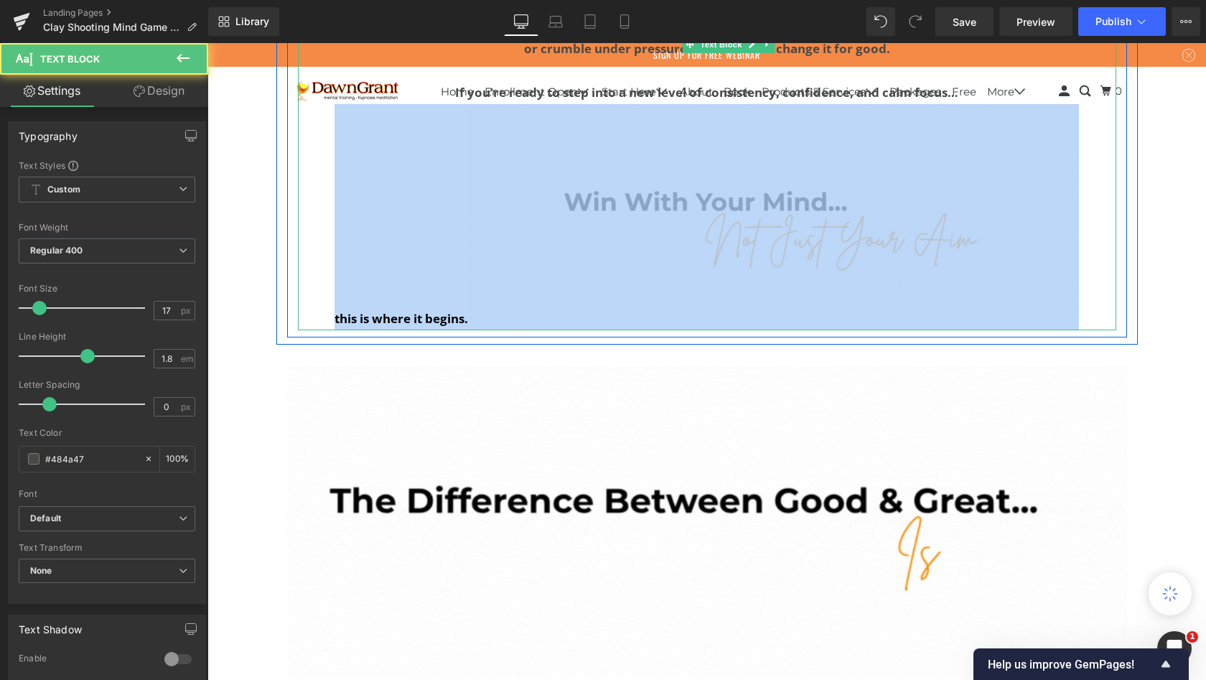
click at [709, 238] on img at bounding box center [773, 217] width 611 height 226
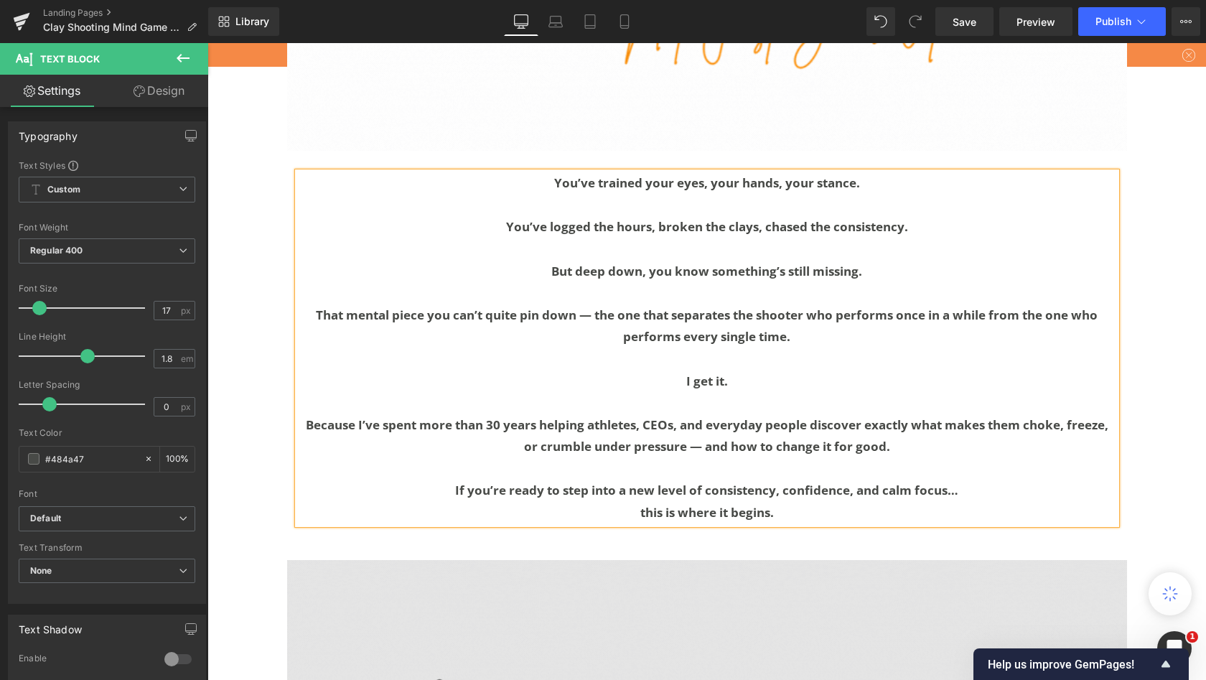
scroll to position [1422, 0]
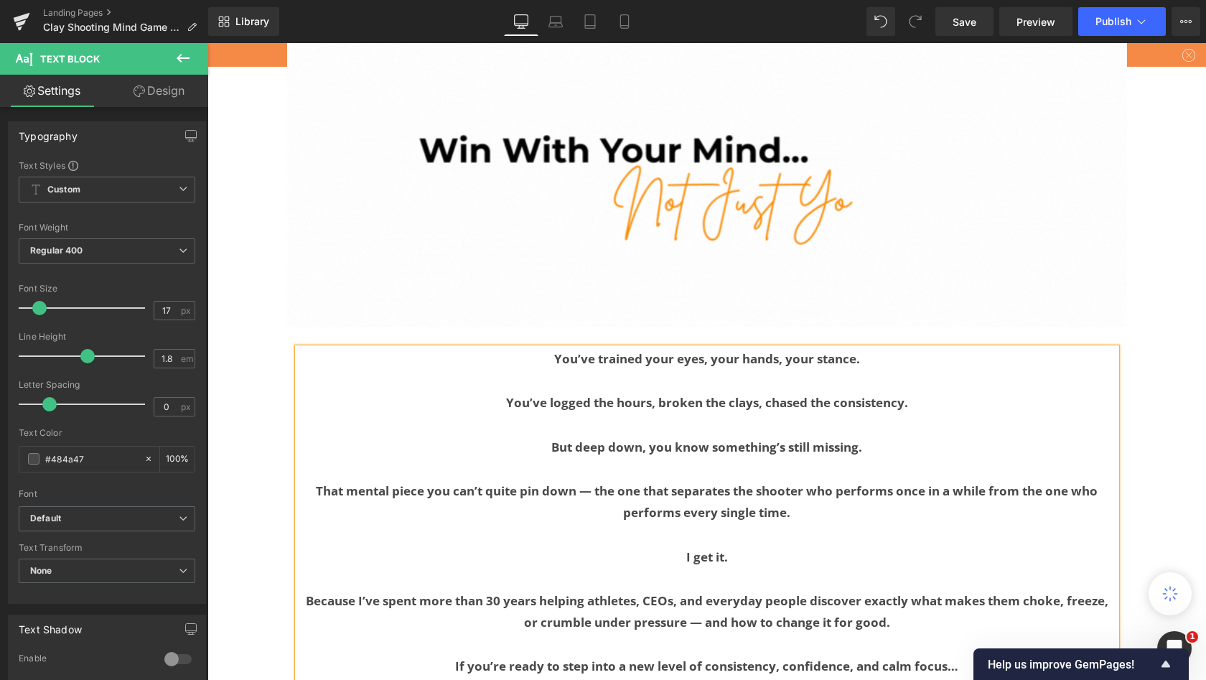
click at [806, 393] on p at bounding box center [707, 381] width 819 height 22
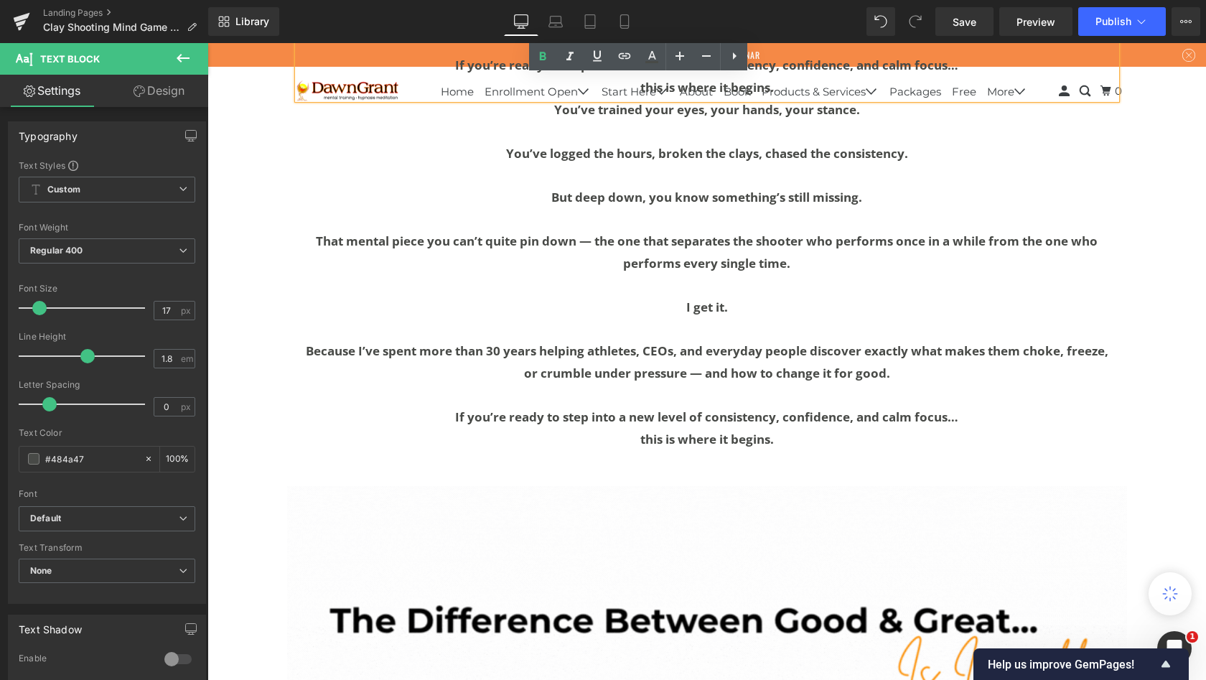
scroll to position [2030, 0]
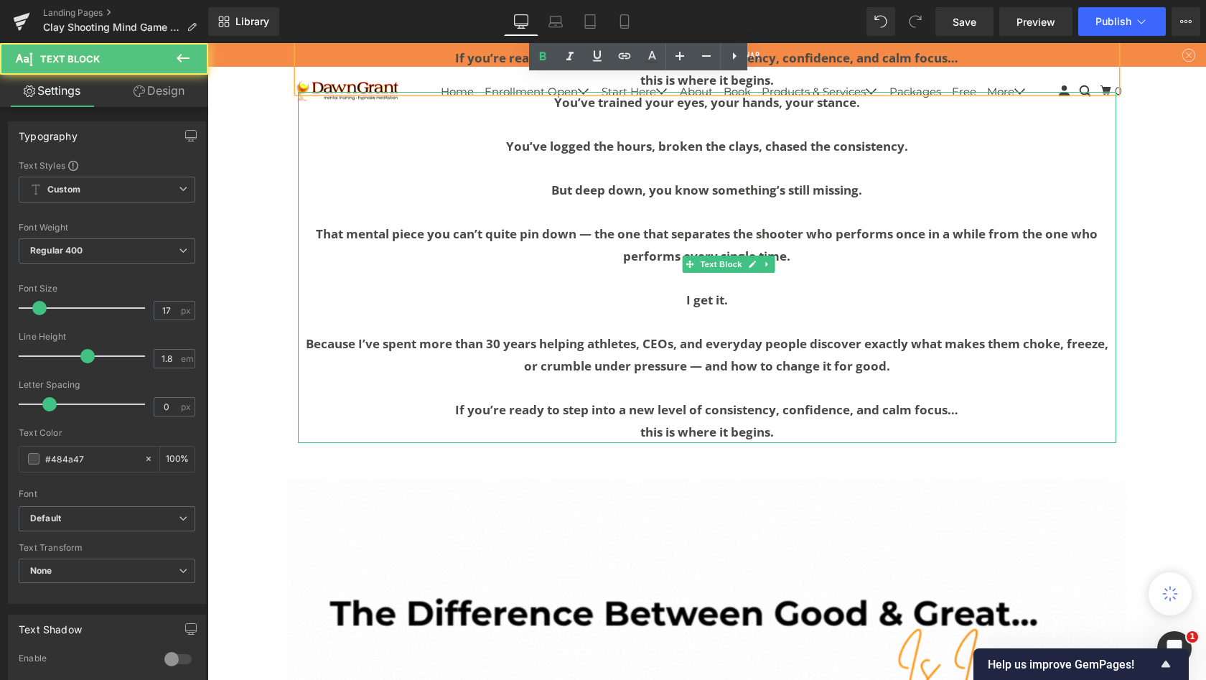
click at [639, 251] on p "That mental piece you can’t quite pin down — the one that separates the shooter…" at bounding box center [707, 245] width 819 height 44
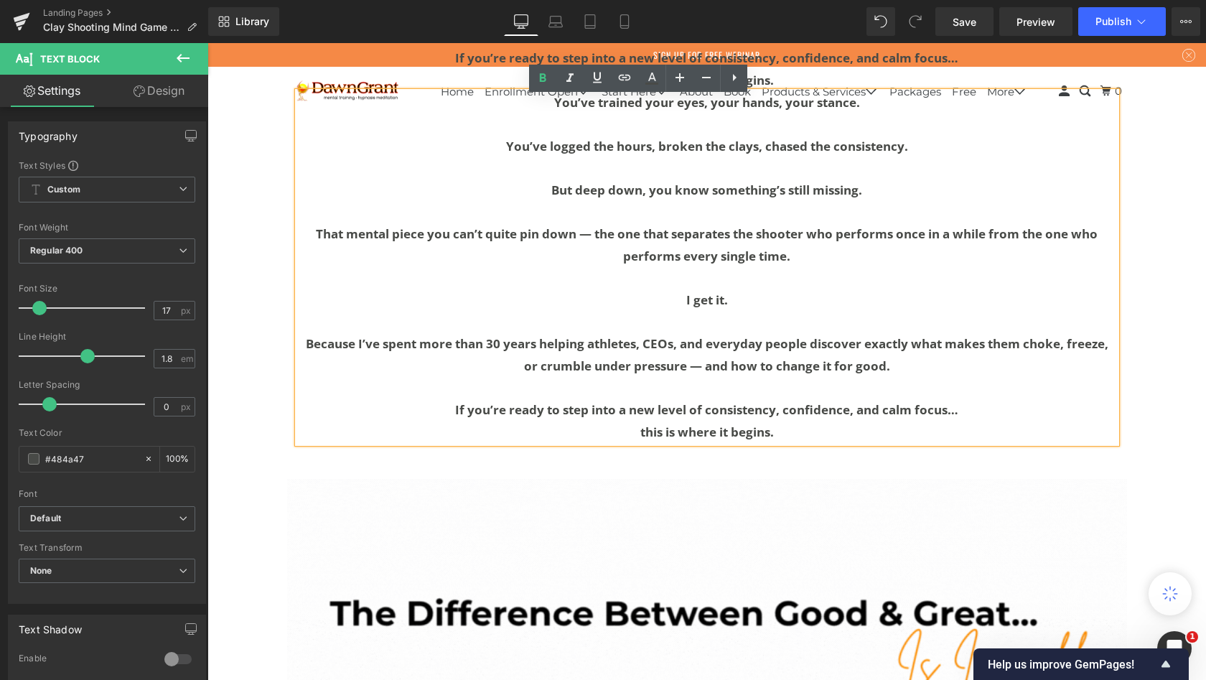
scroll to position [1988, 0]
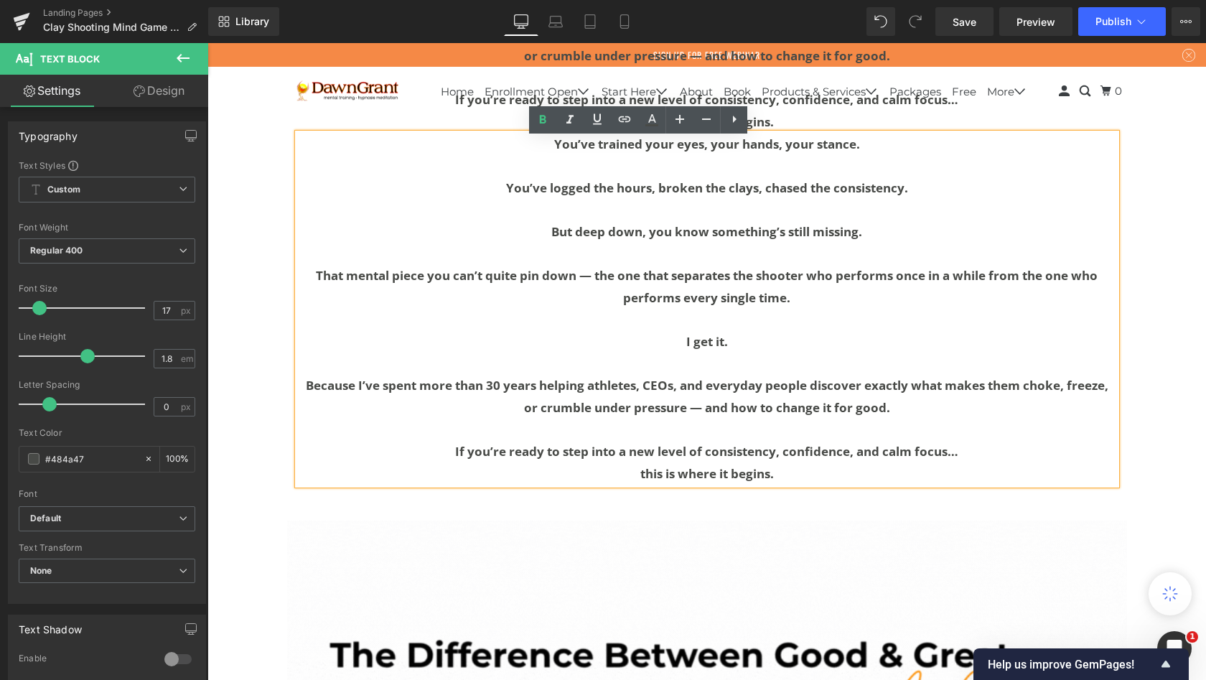
click at [645, 200] on p "You’ve logged the hours, broken the clays, chased the consistency." at bounding box center [707, 188] width 819 height 22
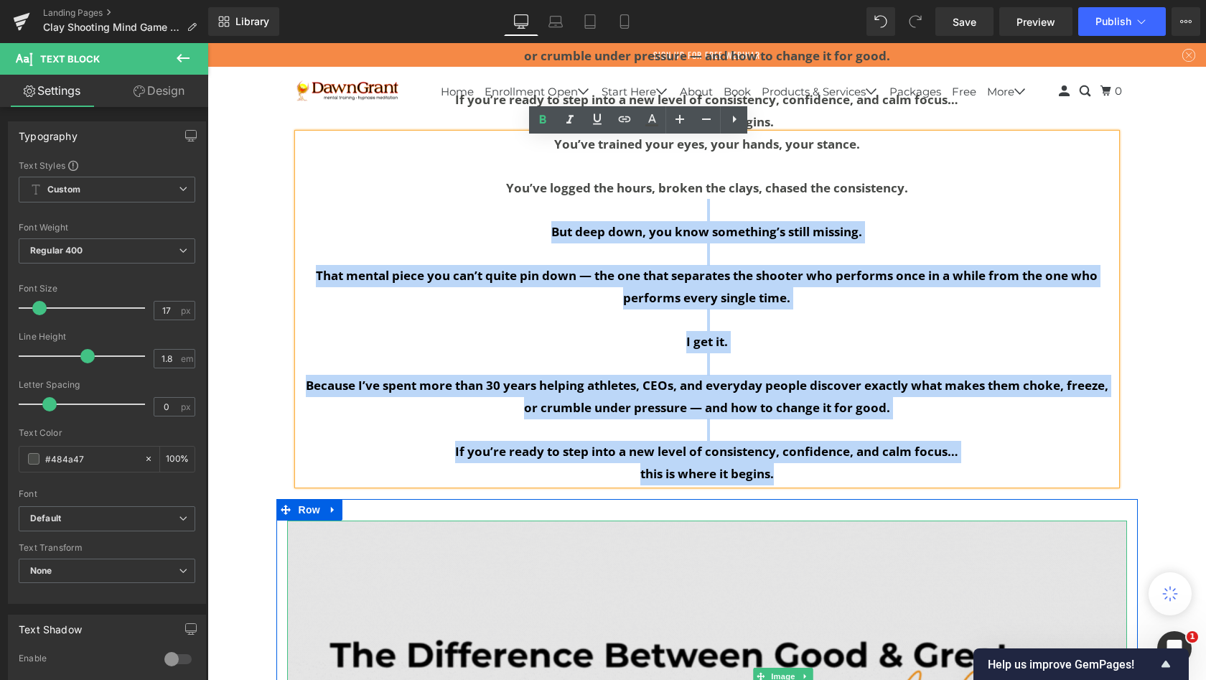
drag, startPoint x: 650, startPoint y: 200, endPoint x: 675, endPoint y: 654, distance: 455.2
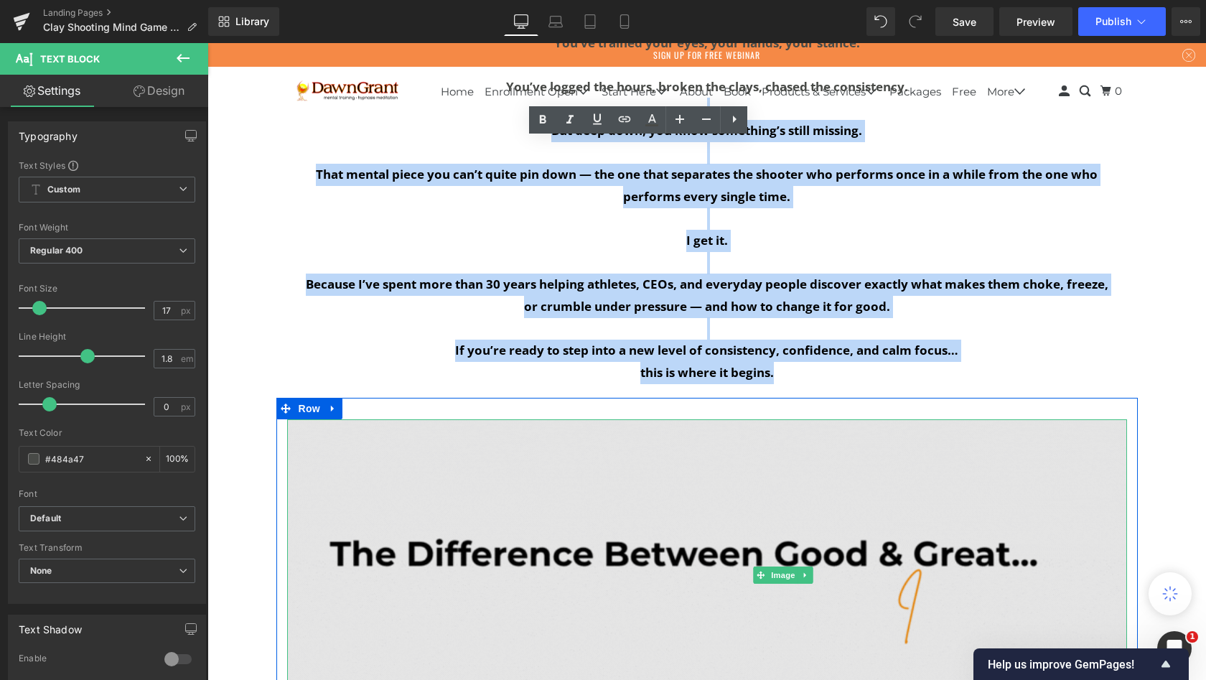
scroll to position [2142, 0]
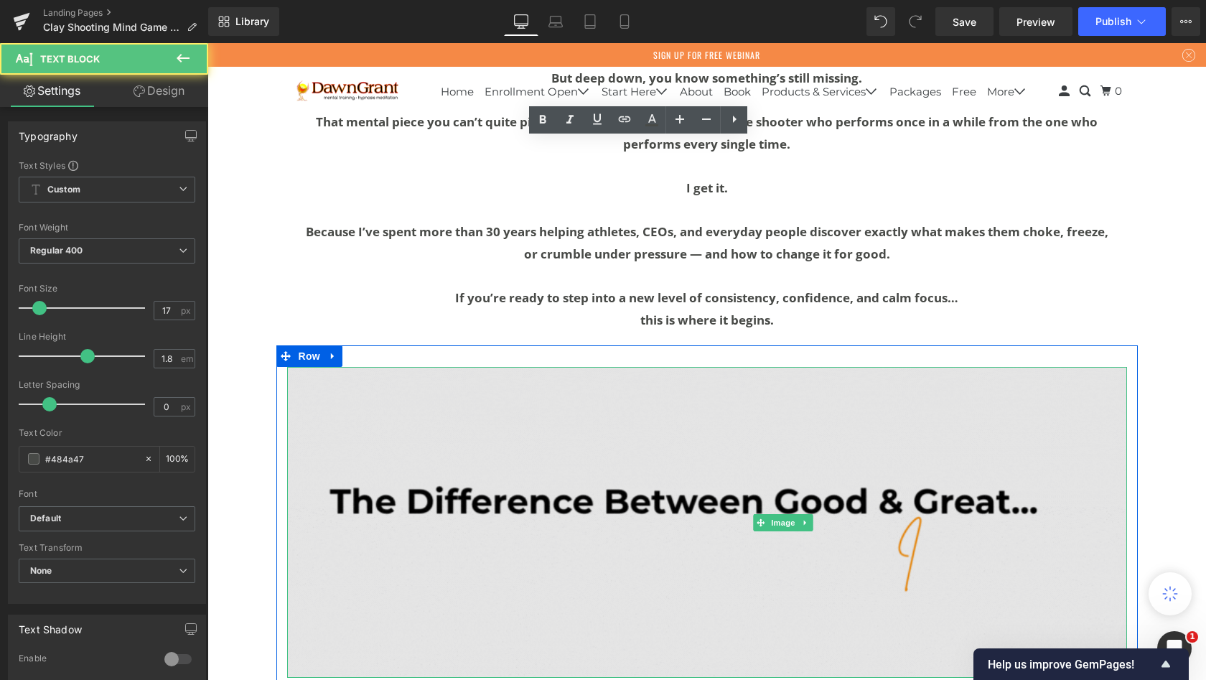
drag, startPoint x: 760, startPoint y: 313, endPoint x: 830, endPoint y: 578, distance: 273.9
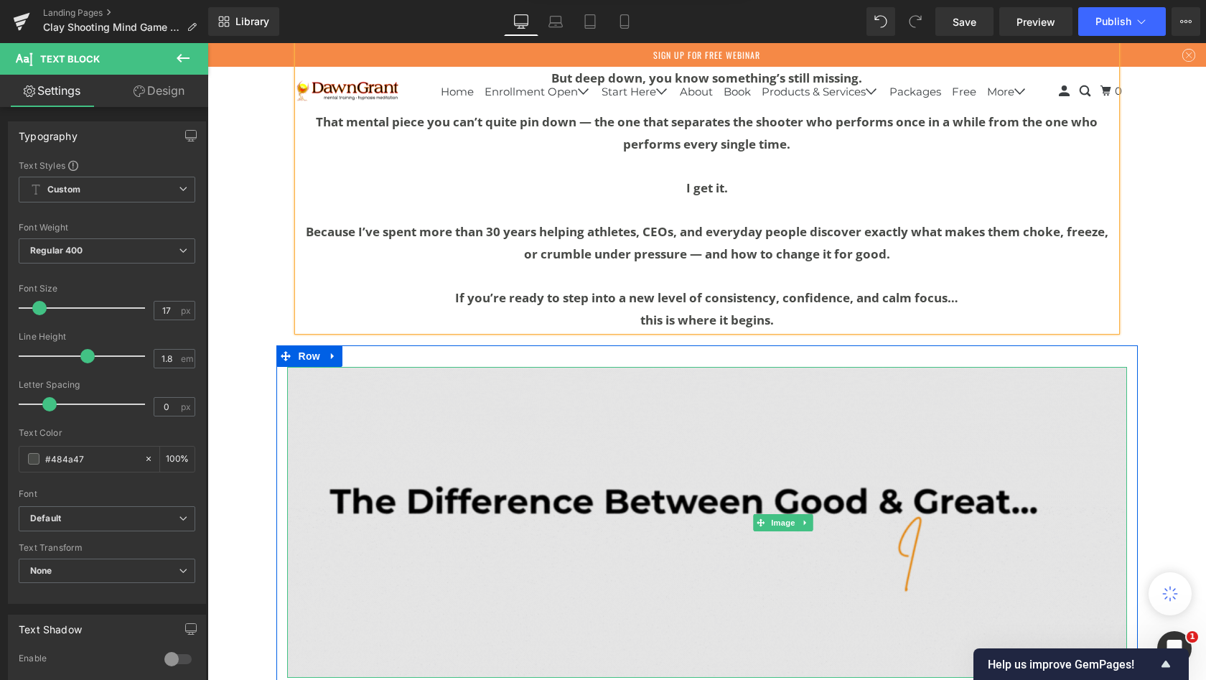
scroll to position [2135, 0]
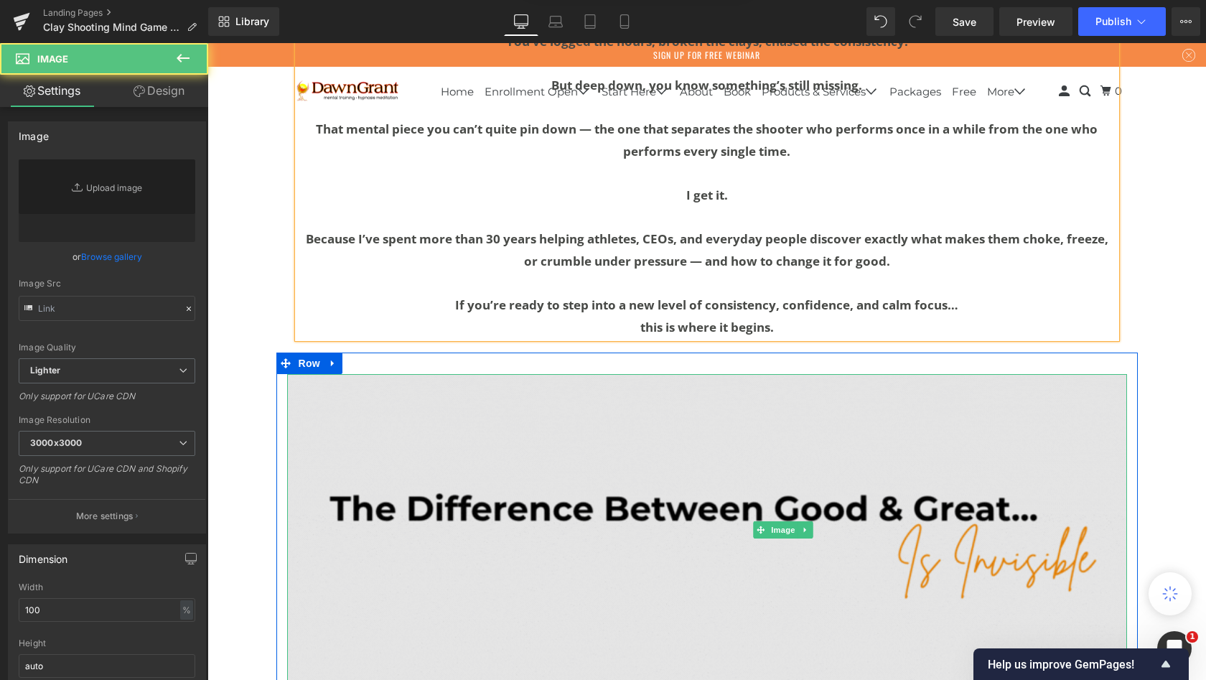
click at [751, 516] on img at bounding box center [707, 529] width 840 height 311
type input "[URL][DOMAIN_NAME]"
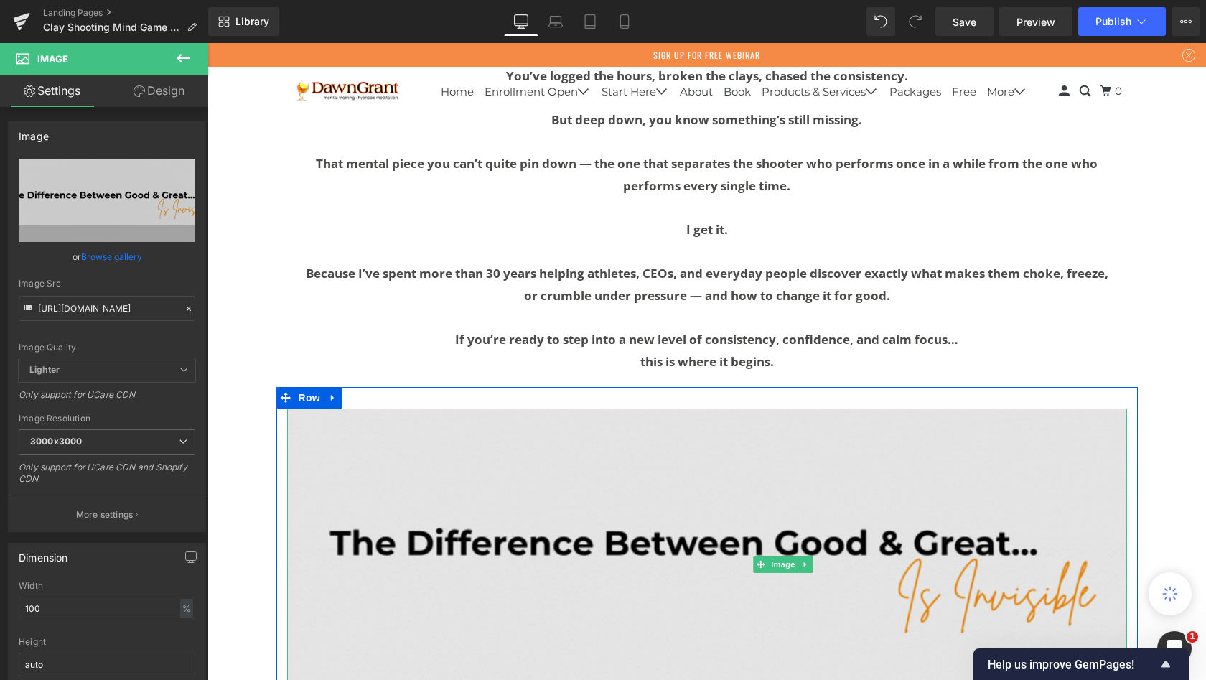
scroll to position [2089, 0]
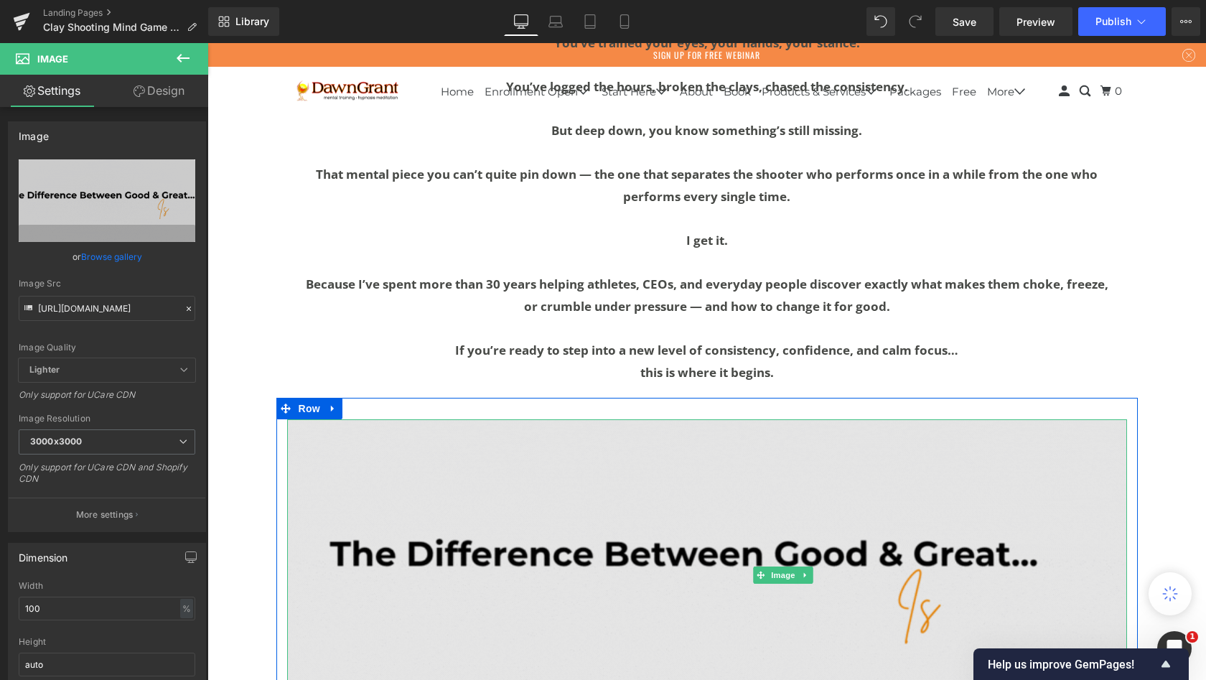
click at [657, 541] on img at bounding box center [707, 574] width 840 height 311
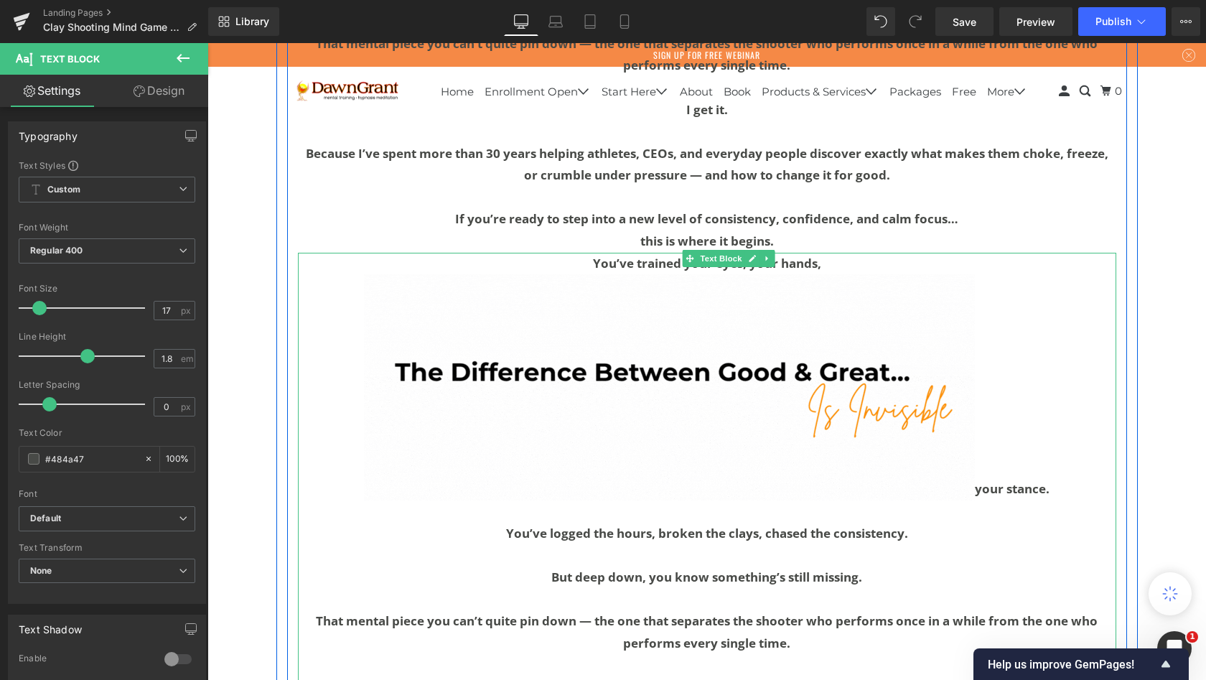
scroll to position [7, 7]
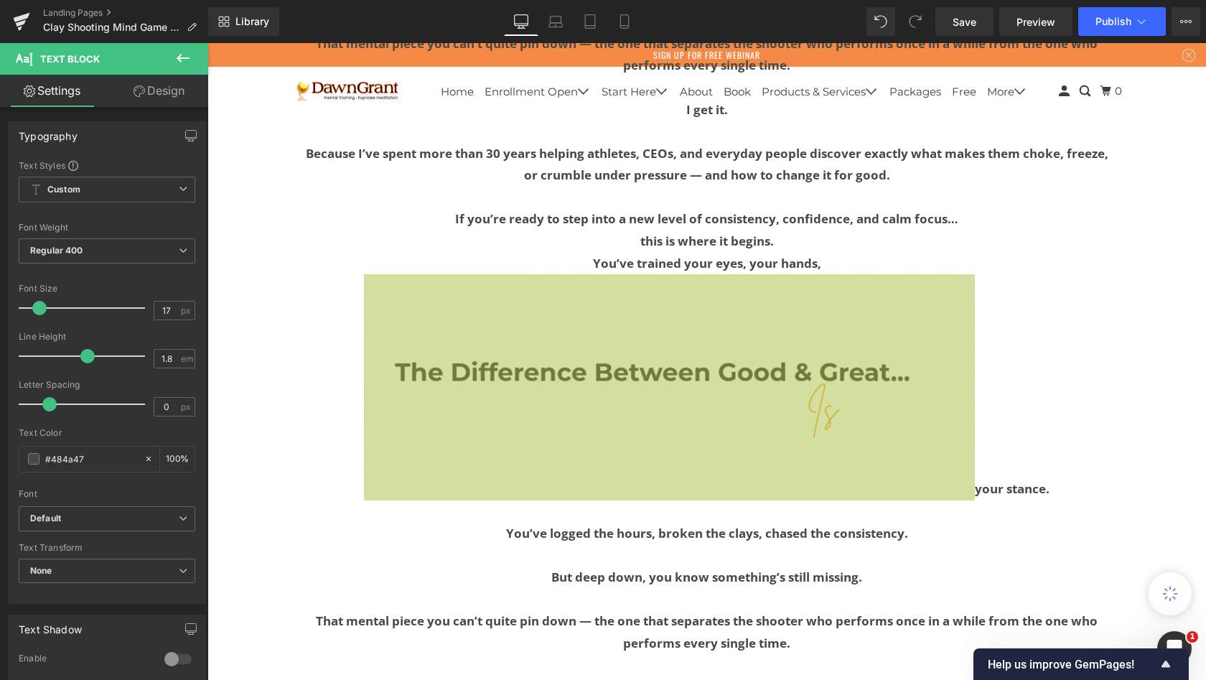
click at [184, 55] on icon at bounding box center [182, 58] width 17 height 17
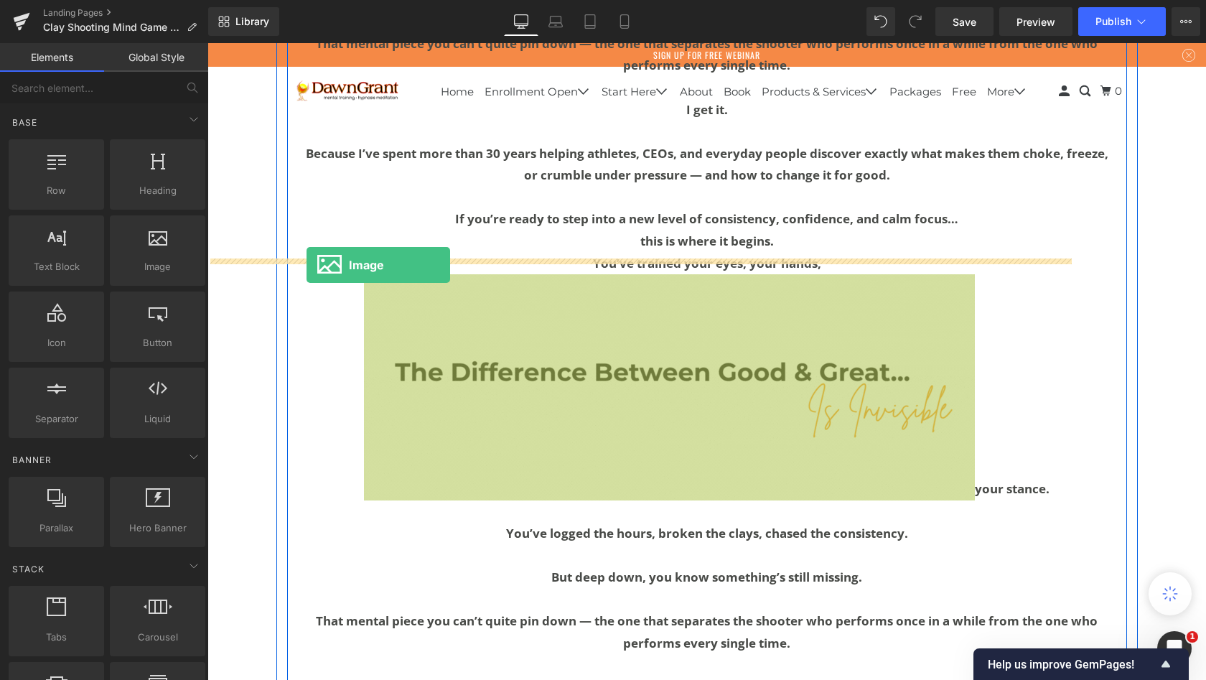
drag, startPoint x: 353, startPoint y: 305, endPoint x: 307, endPoint y: 265, distance: 61.1
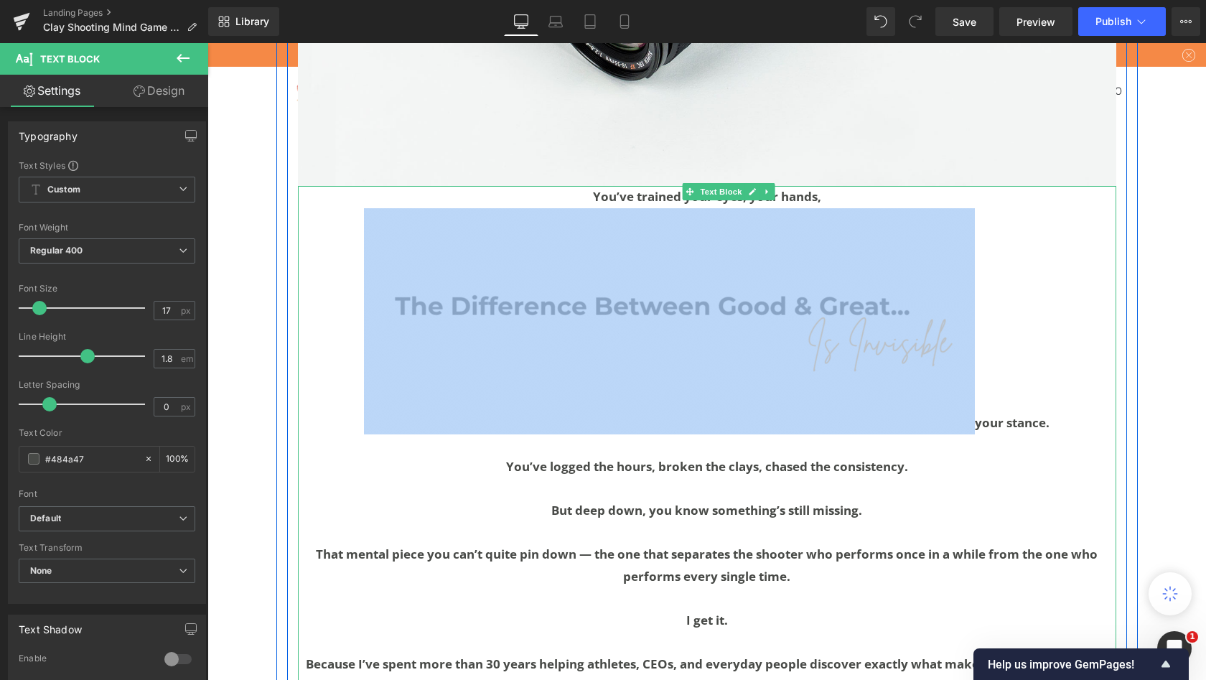
scroll to position [2465, 0]
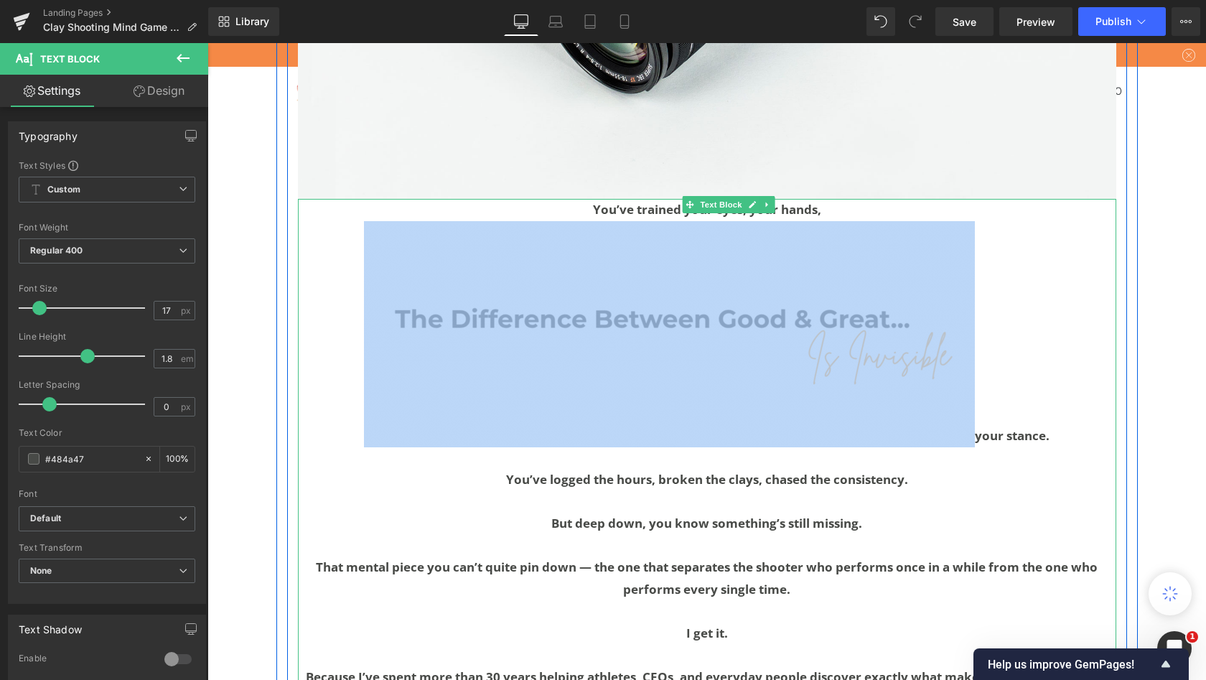
click at [699, 337] on img at bounding box center [669, 334] width 611 height 226
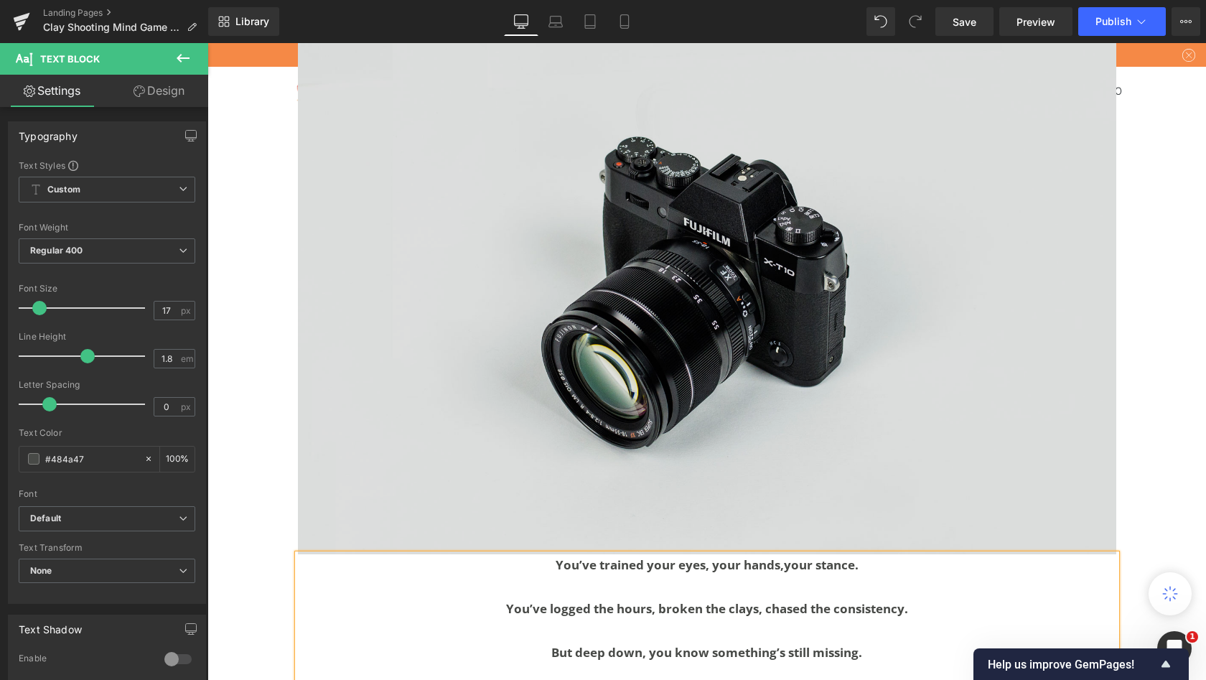
scroll to position [2027, 0]
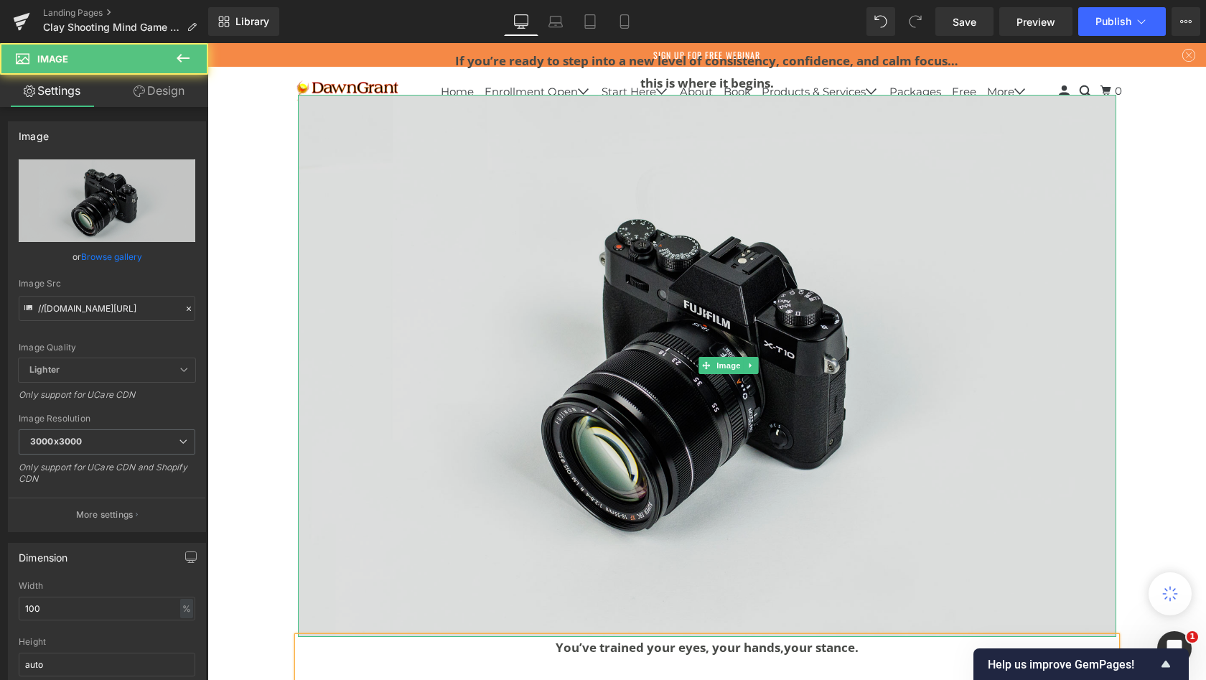
click at [603, 310] on img at bounding box center [707, 366] width 819 height 542
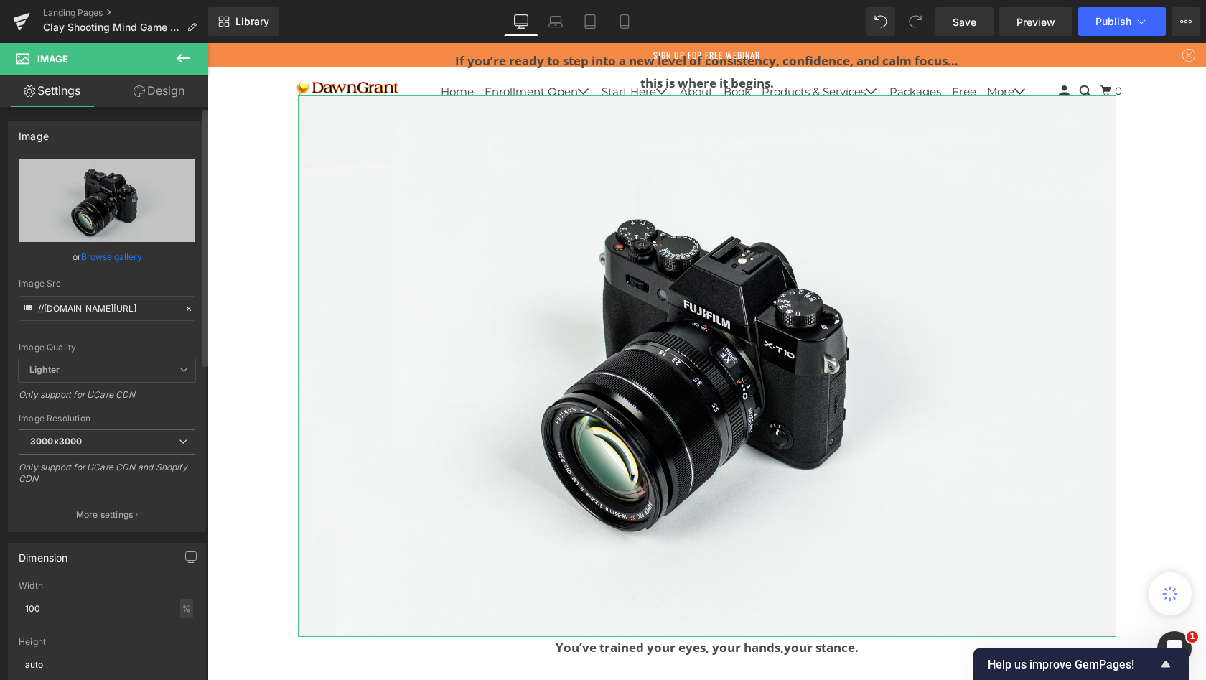
click at [108, 257] on link "Browse gallery" at bounding box center [111, 256] width 61 height 25
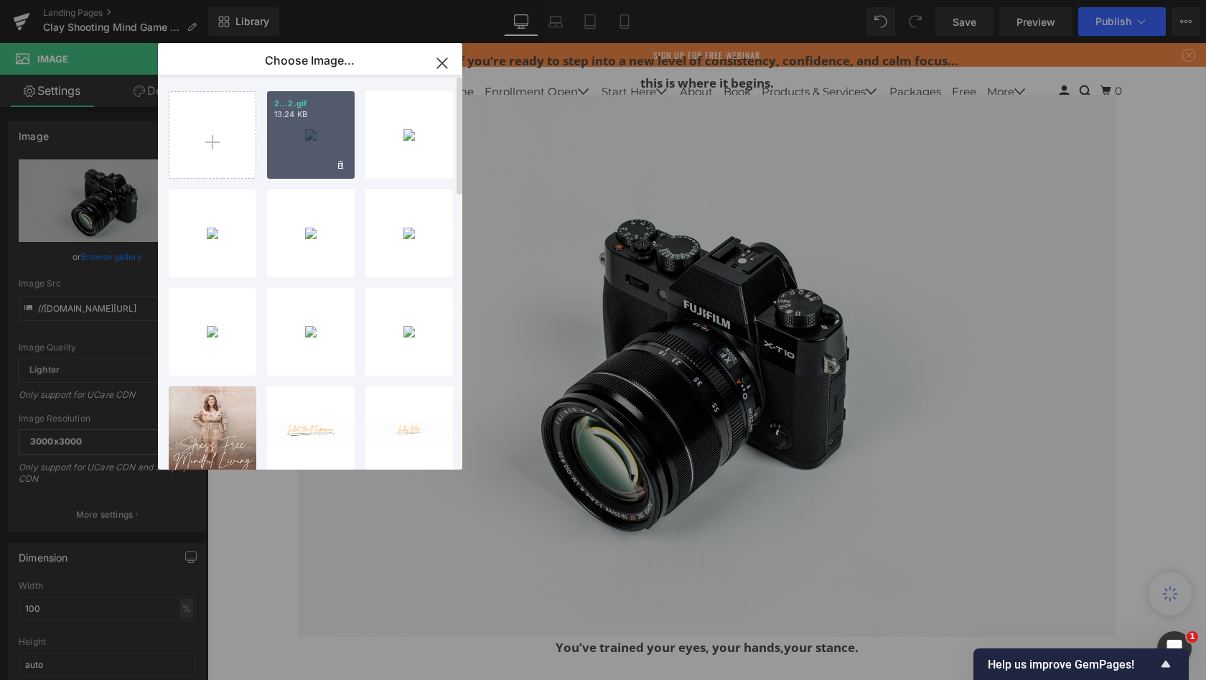
click at [290, 125] on div "2...2.gif 13.24 KB" at bounding box center [311, 135] width 88 height 88
type input "[URL][DOMAIN_NAME]"
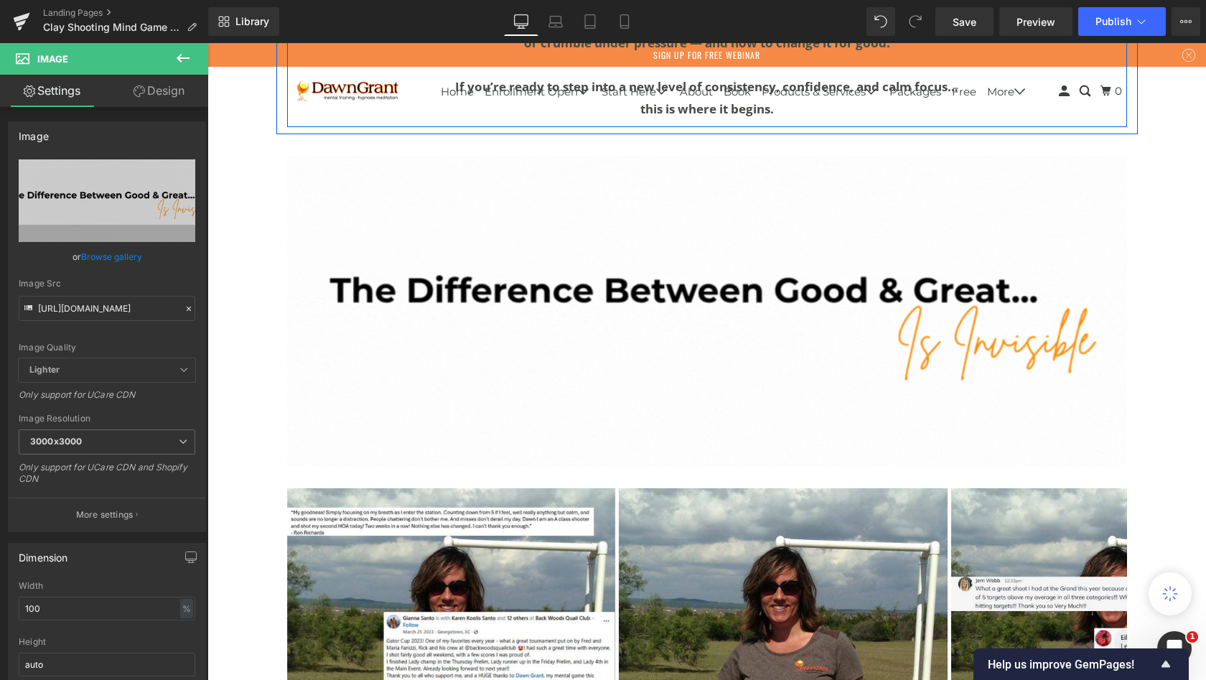
scroll to position [2659, 0]
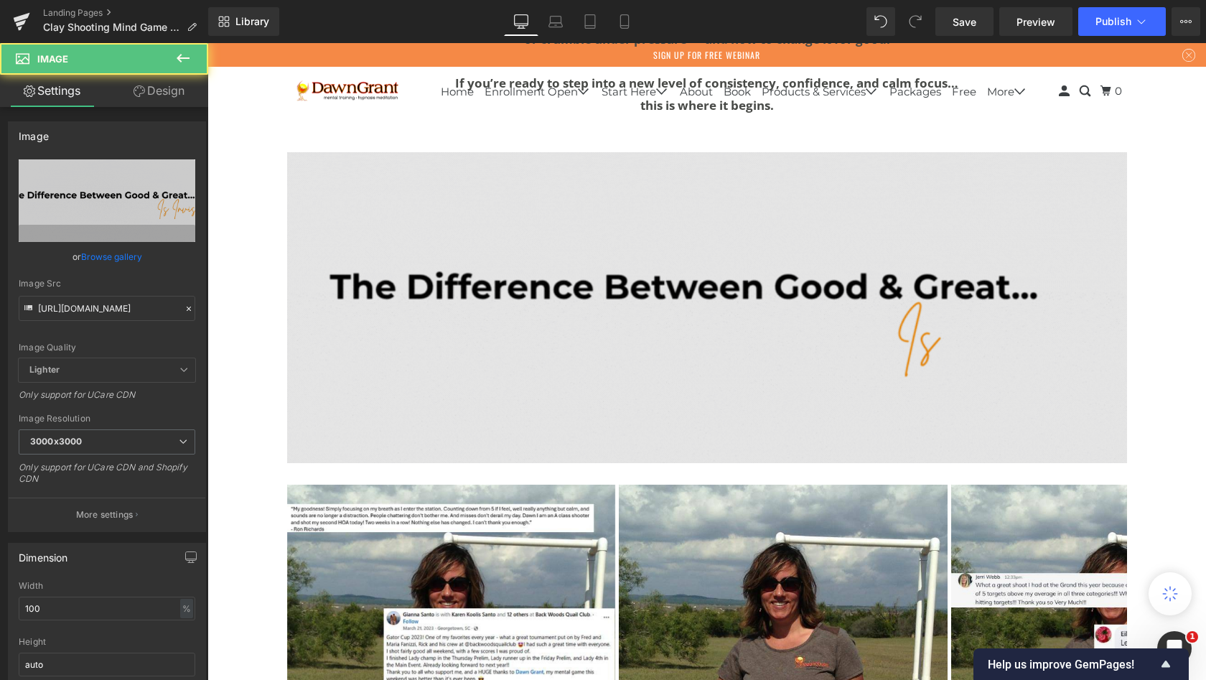
click at [634, 310] on img at bounding box center [707, 307] width 840 height 311
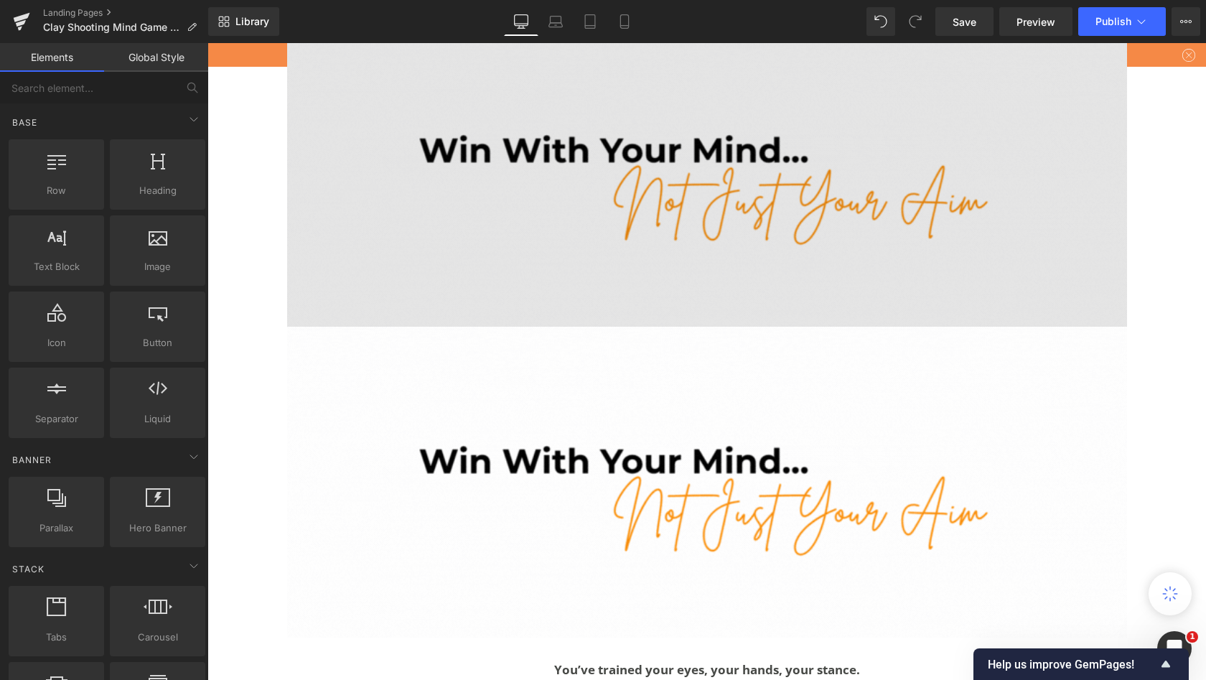
scroll to position [1153, 0]
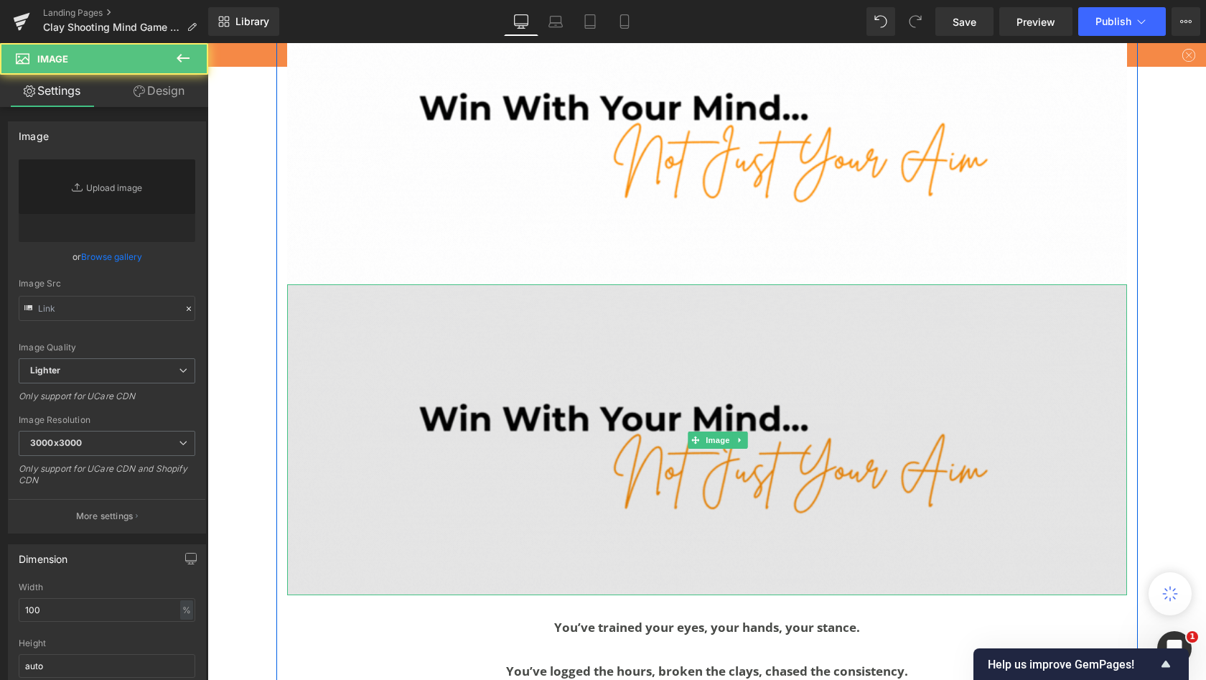
type input "[URL][DOMAIN_NAME]"
click at [682, 429] on img at bounding box center [707, 439] width 840 height 311
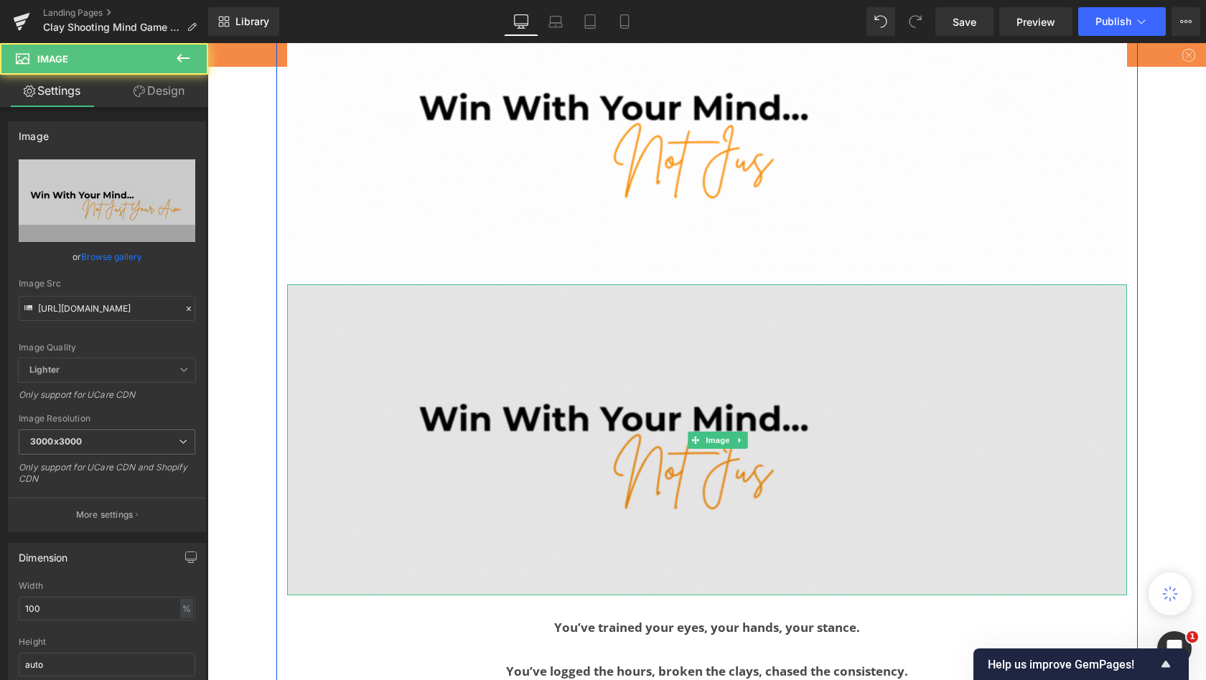
click at [655, 433] on img at bounding box center [707, 439] width 840 height 311
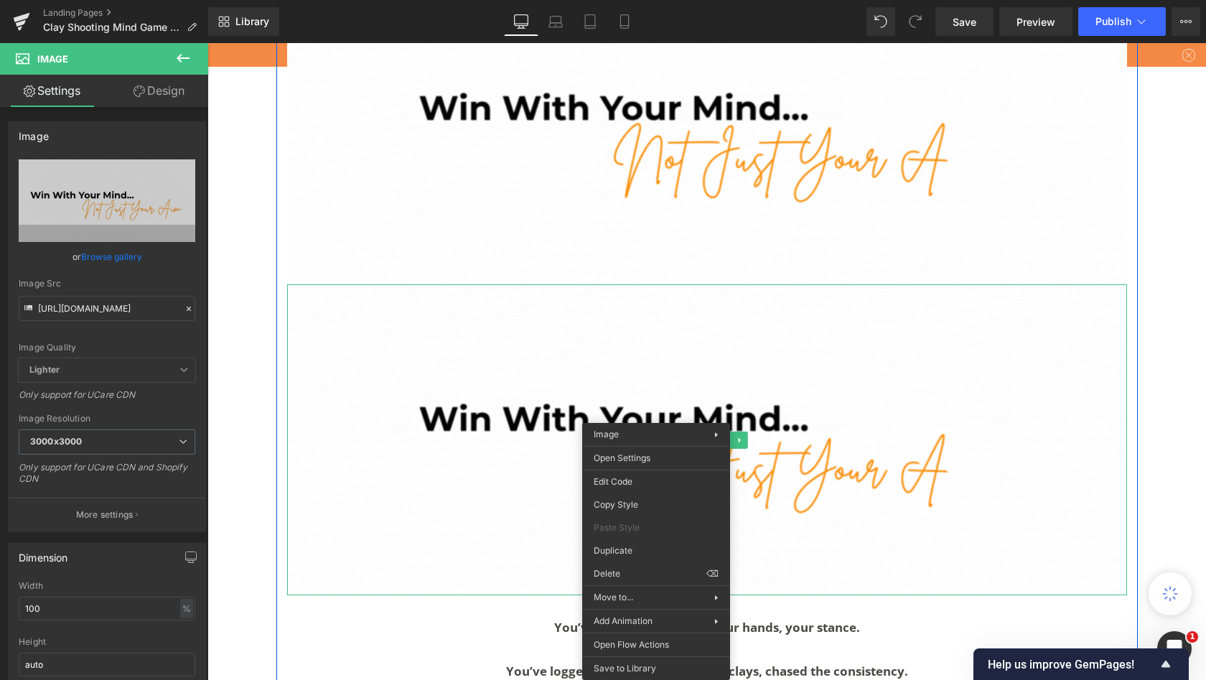
drag, startPoint x: 859, startPoint y: 615, endPoint x: 651, endPoint y: 572, distance: 211.9
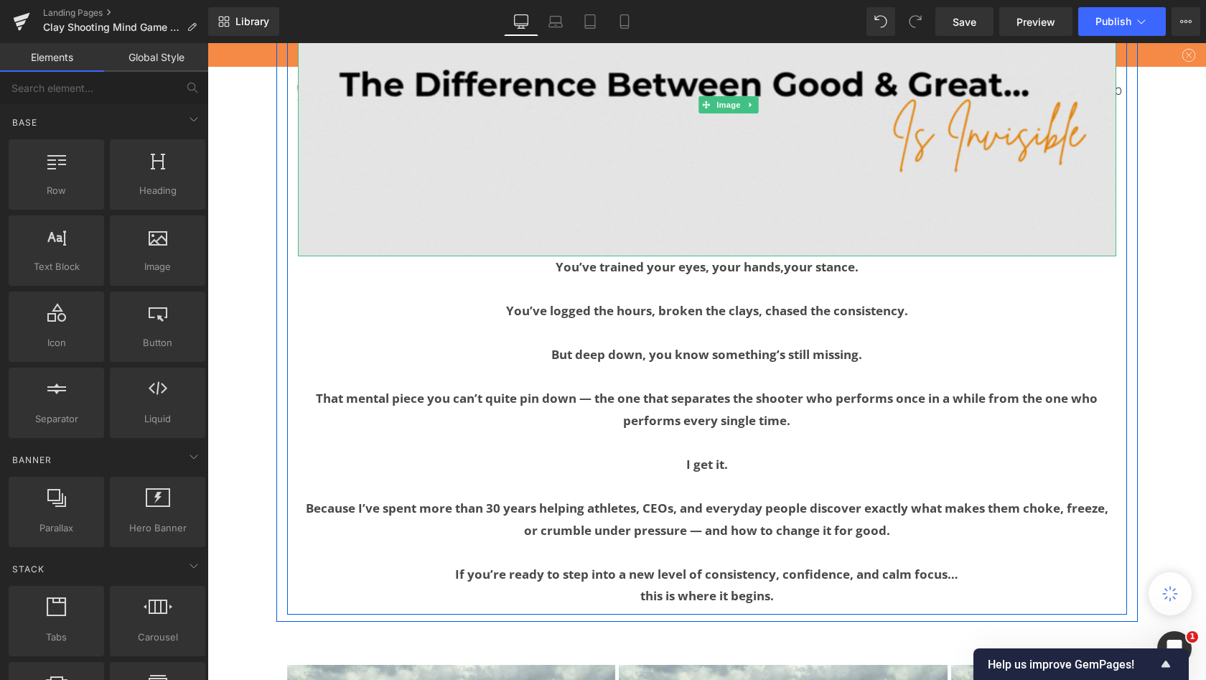
scroll to position [1880, 0]
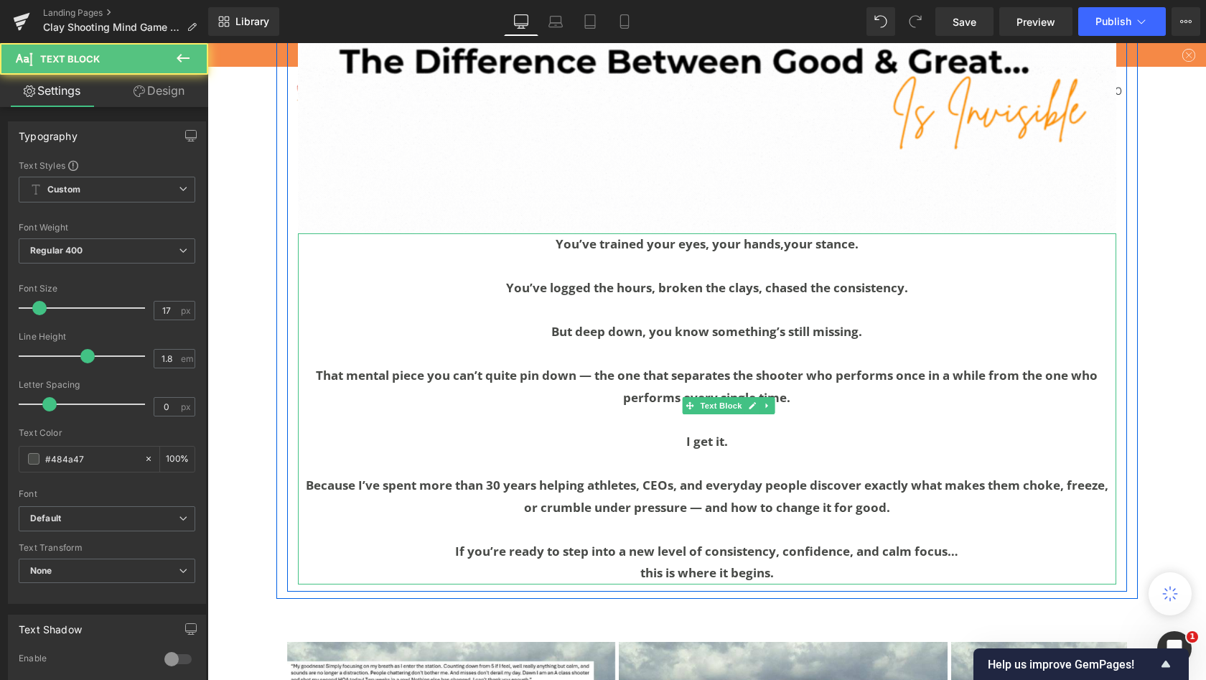
click at [455, 559] on b "If you’re ready to step into a new level of consistency, confidence, and calm f…" at bounding box center [706, 551] width 503 height 17
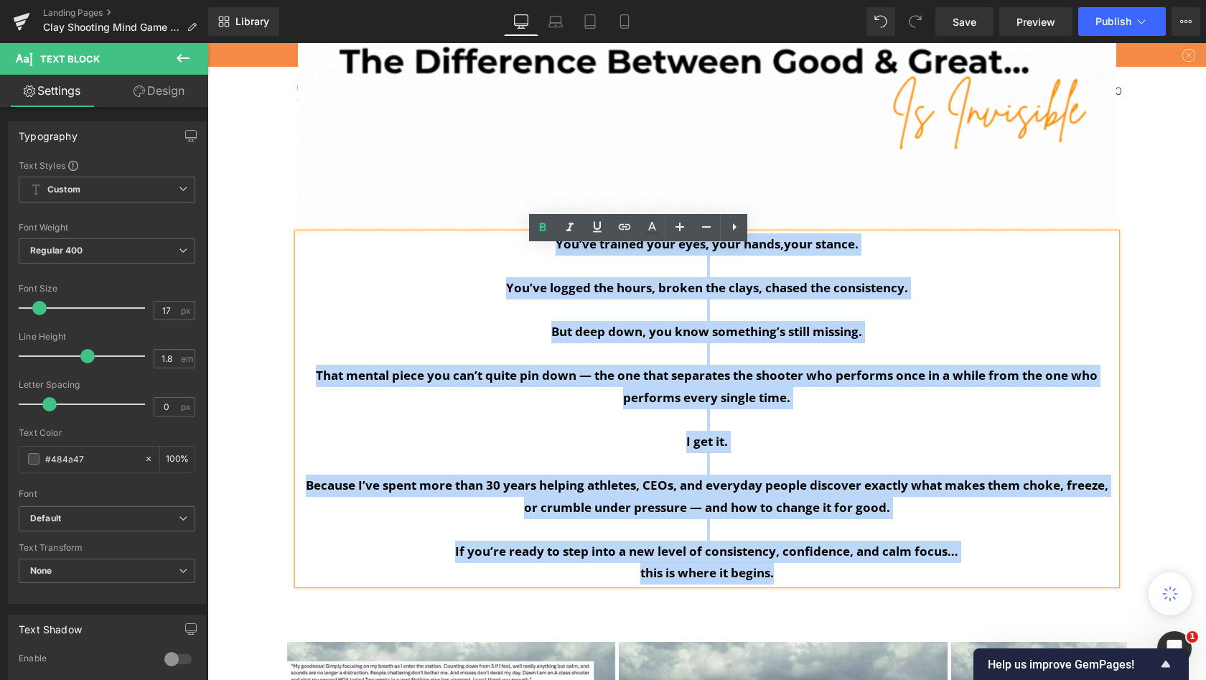
drag, startPoint x: 350, startPoint y: 582, endPoint x: 206, endPoint y: 253, distance: 358.2
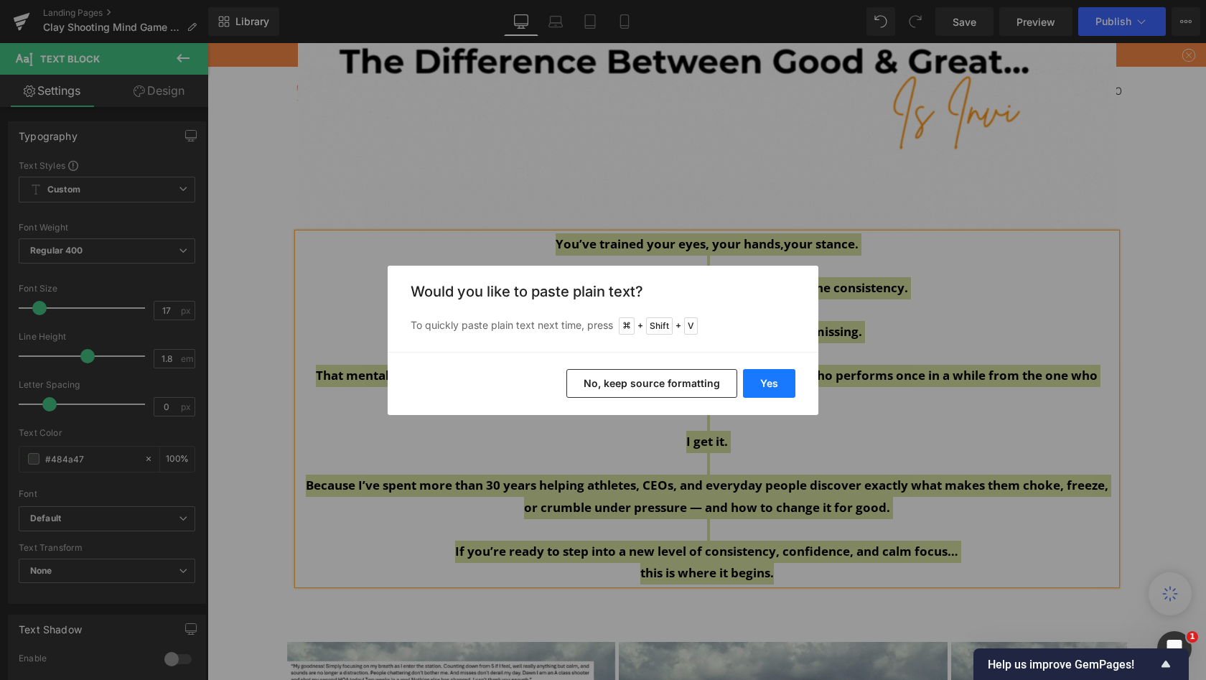
click at [763, 376] on button "Yes" at bounding box center [769, 383] width 52 height 29
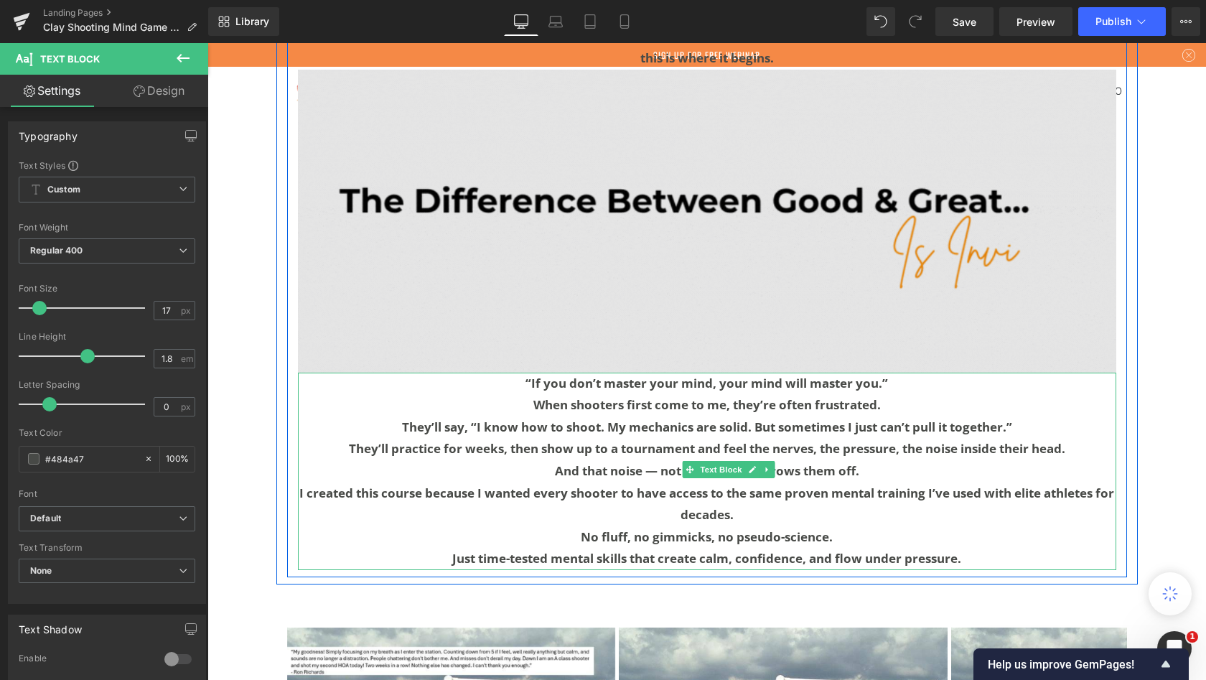
scroll to position [1730, 0]
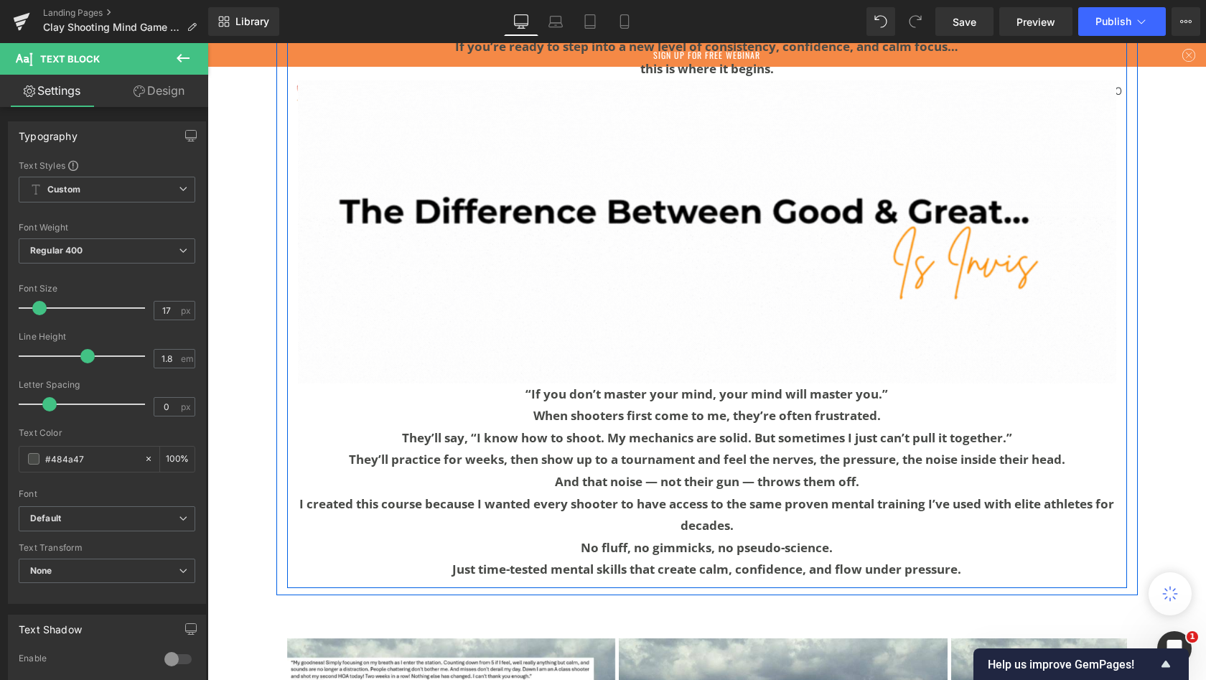
click at [526, 402] on b "“If you don’t master your mind, your mind will master you.”" at bounding box center [707, 394] width 363 height 17
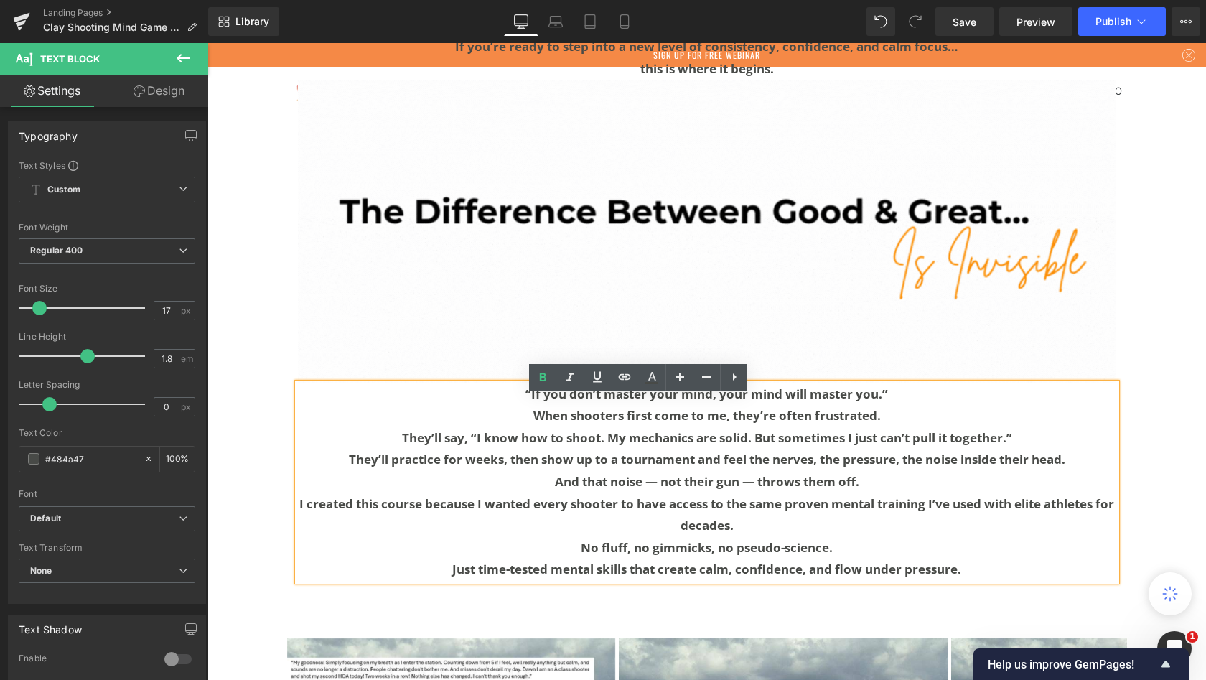
click at [589, 406] on p "“If you don’t master your mind, your mind will master you.”" at bounding box center [707, 394] width 819 height 22
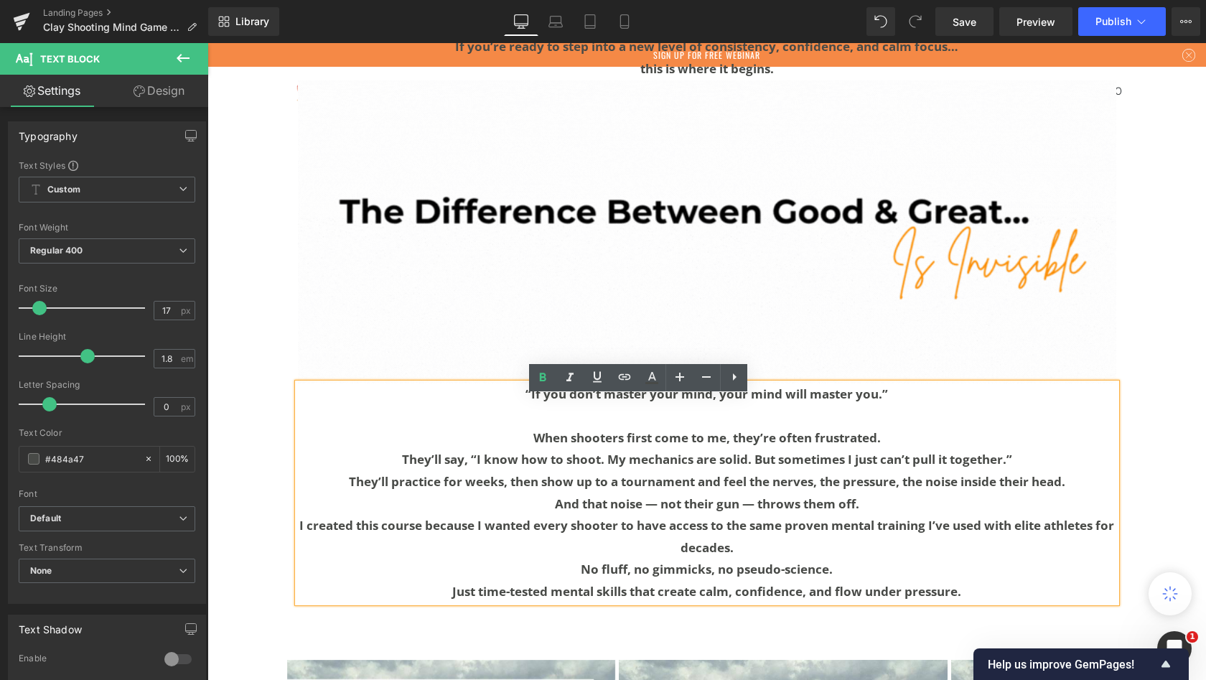
scroll to position [9933, 993]
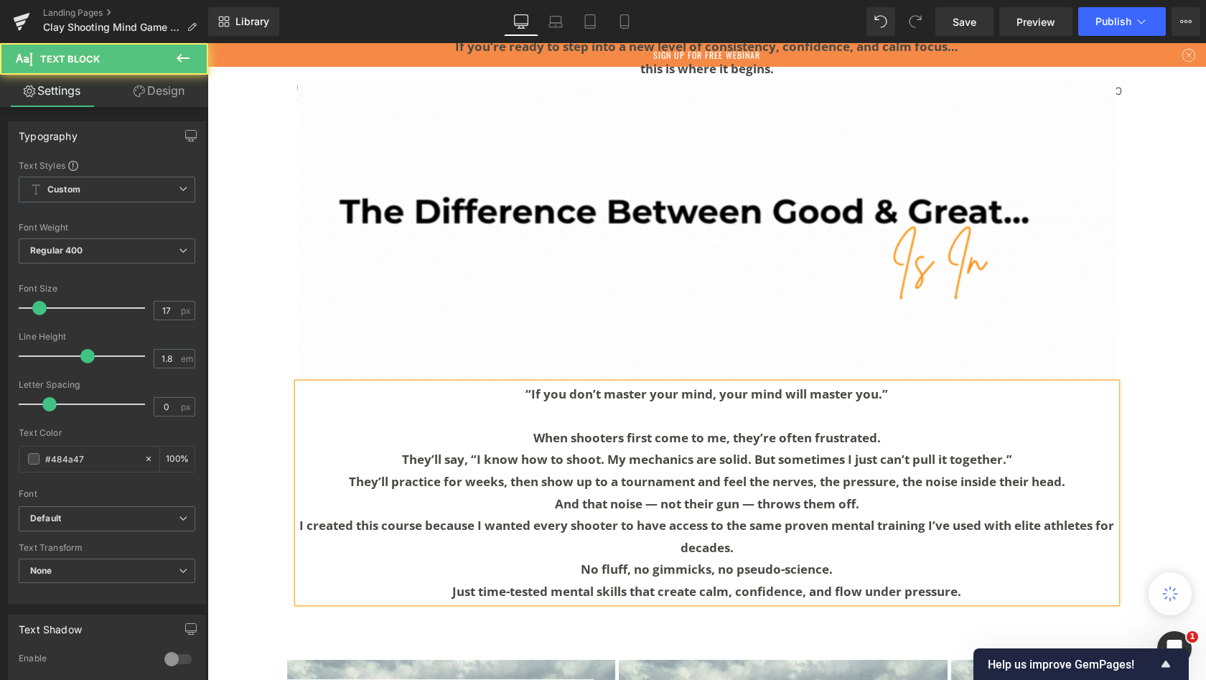
click at [574, 447] on p "When shooters first come to me, they’re often frustrated." at bounding box center [707, 438] width 819 height 22
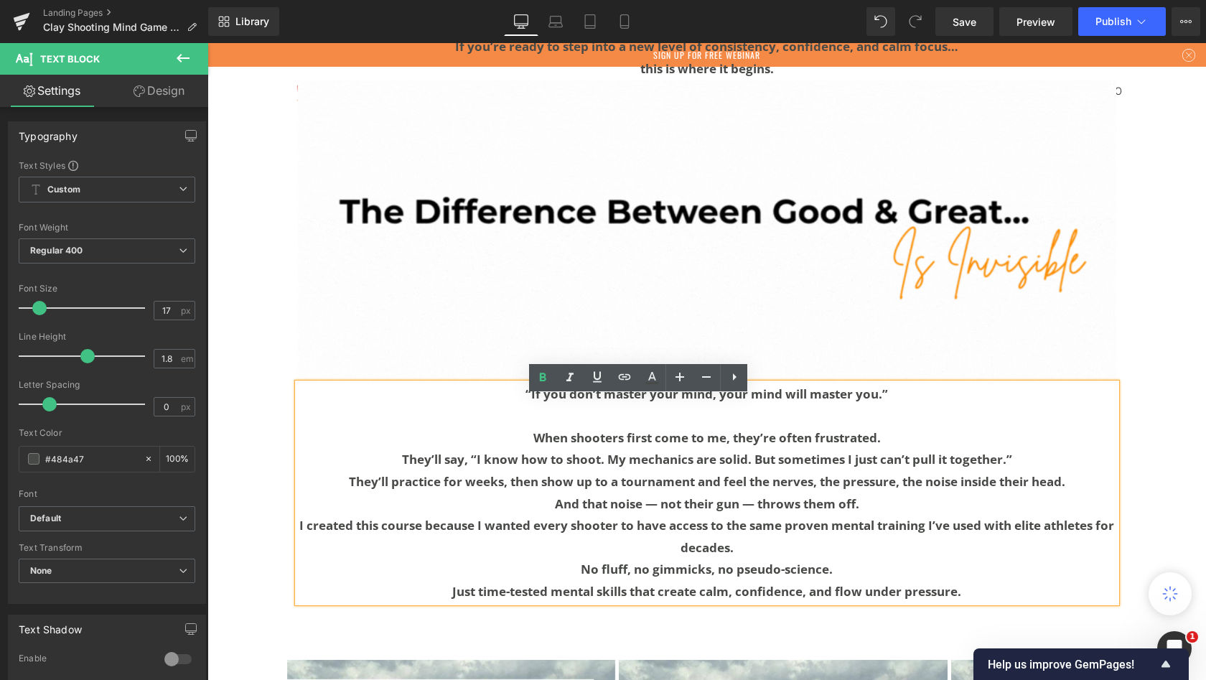
click at [851, 471] on p "They’ll say, “I know how to shoot. My mechanics are solid. But sometimes I just…" at bounding box center [707, 460] width 819 height 22
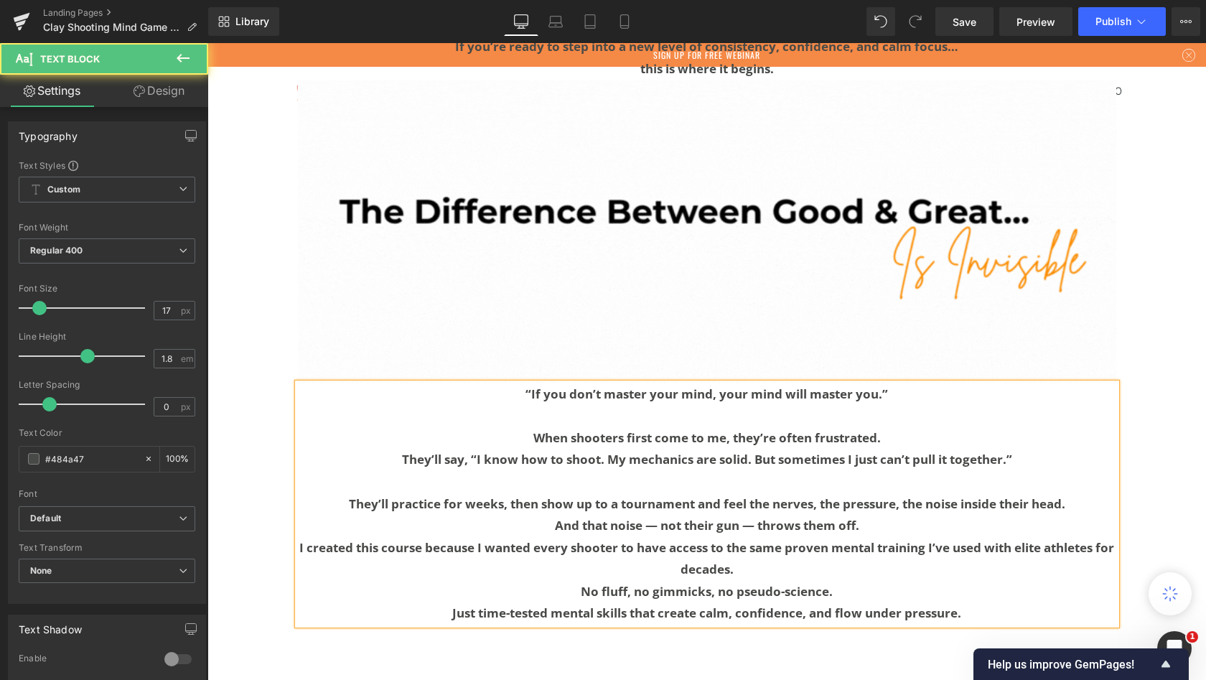
scroll to position [9955, 993]
click at [643, 537] on p "And that noise — not their gun — throws them off." at bounding box center [707, 526] width 819 height 22
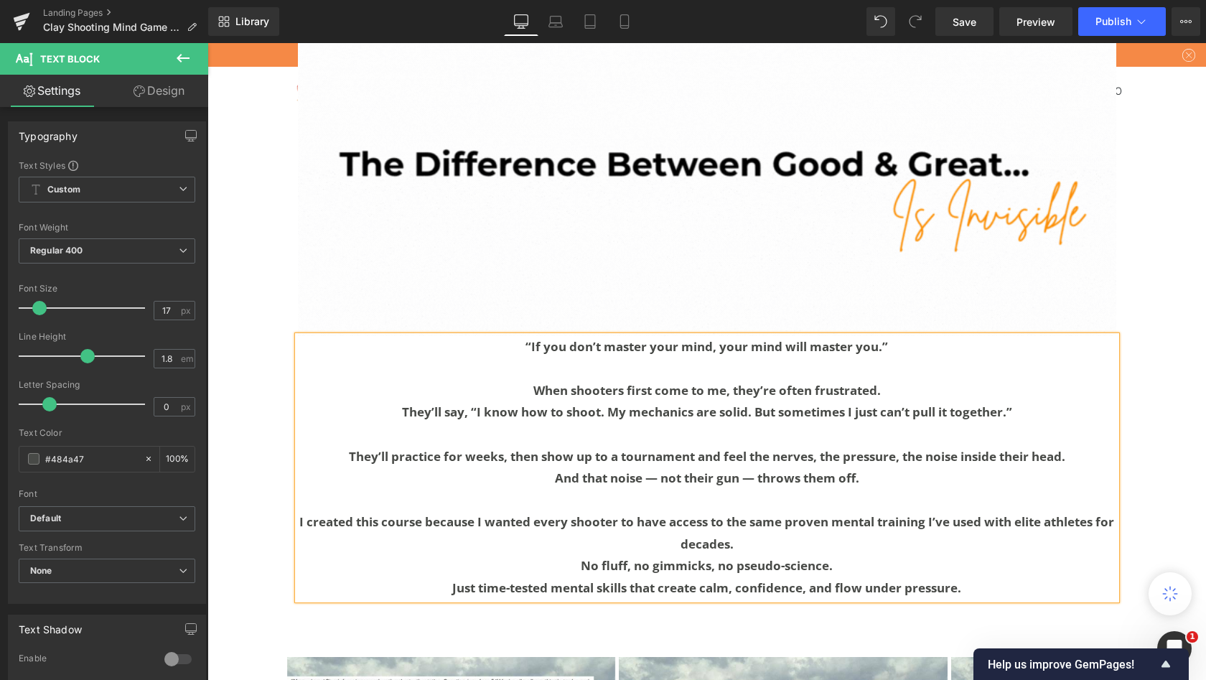
scroll to position [1781, 0]
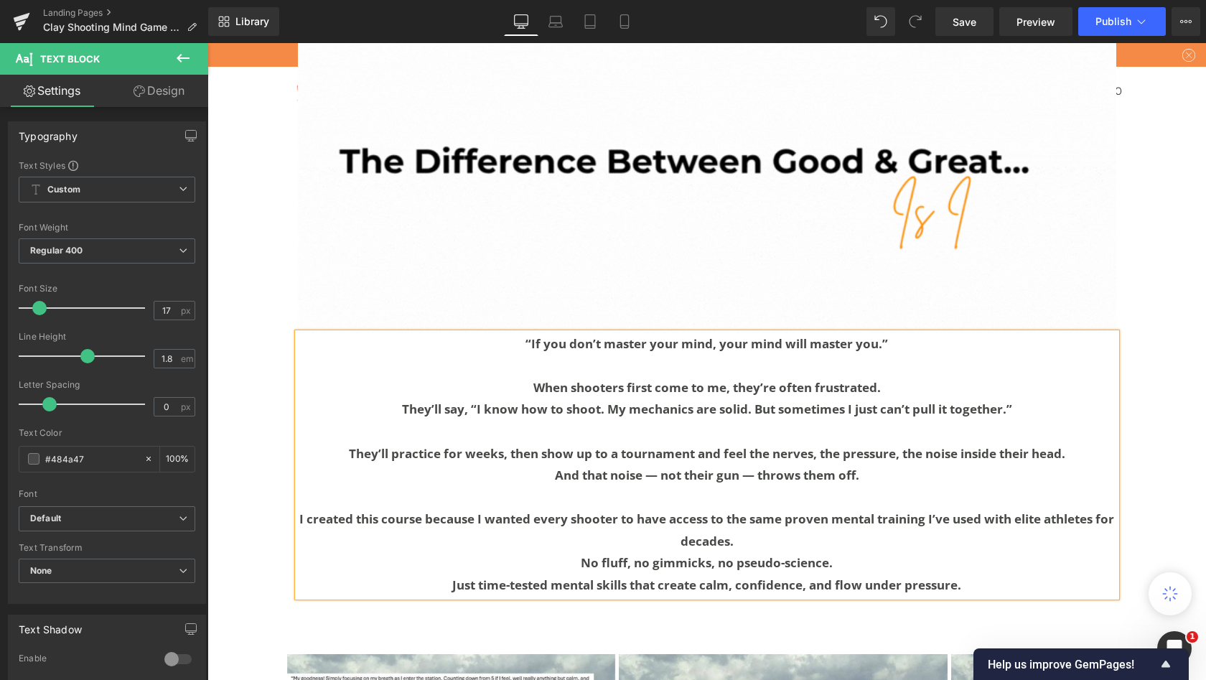
click at [493, 533] on b "I created this course because I wanted every shooter to have access to the same…" at bounding box center [706, 529] width 815 height 39
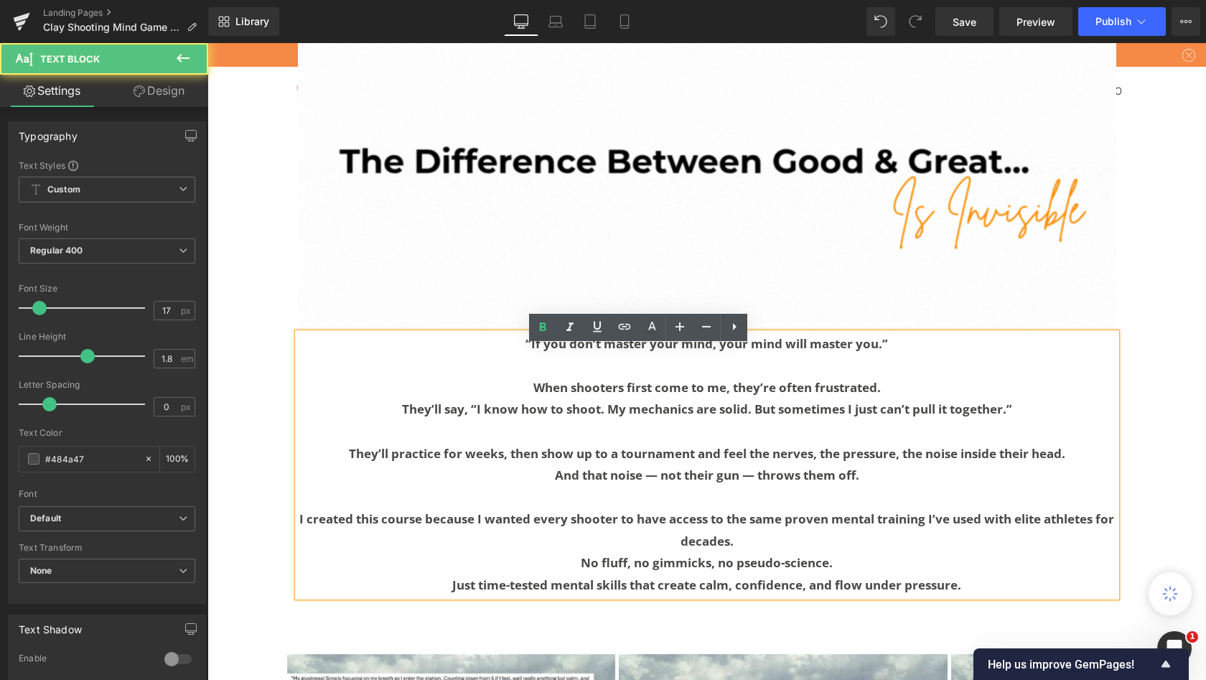
click at [424, 542] on p "I created this course because I wanted every shooter to have access to the same…" at bounding box center [707, 530] width 819 height 44
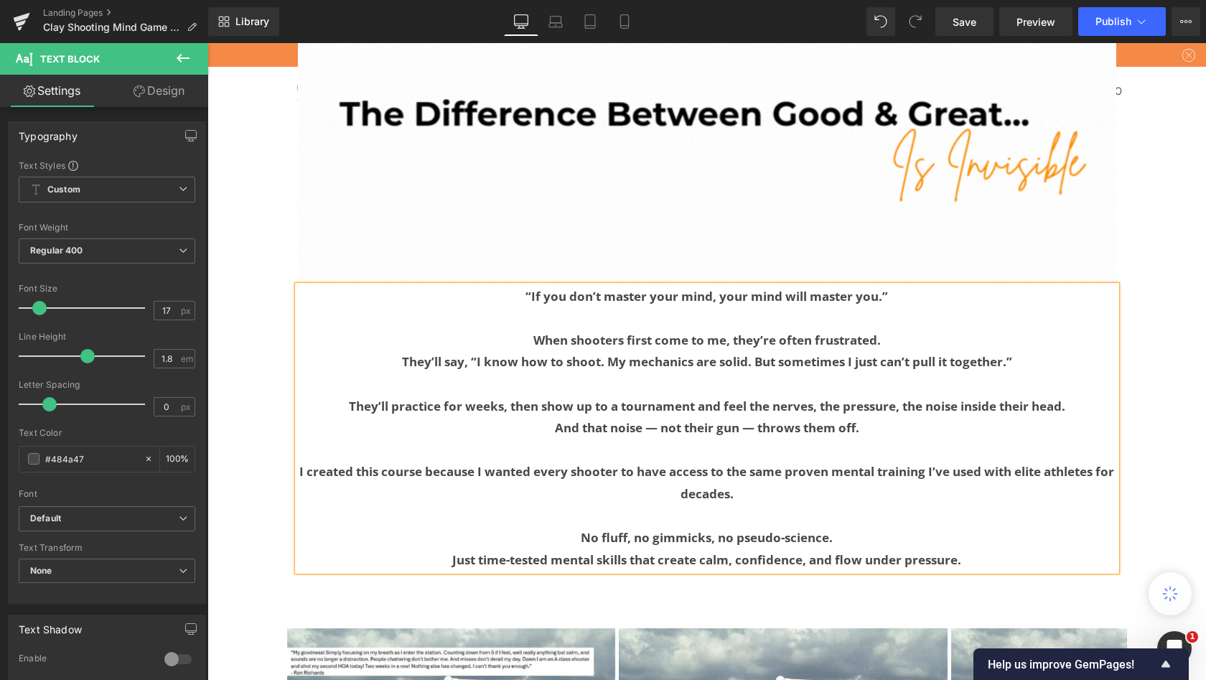
scroll to position [1834, 0]
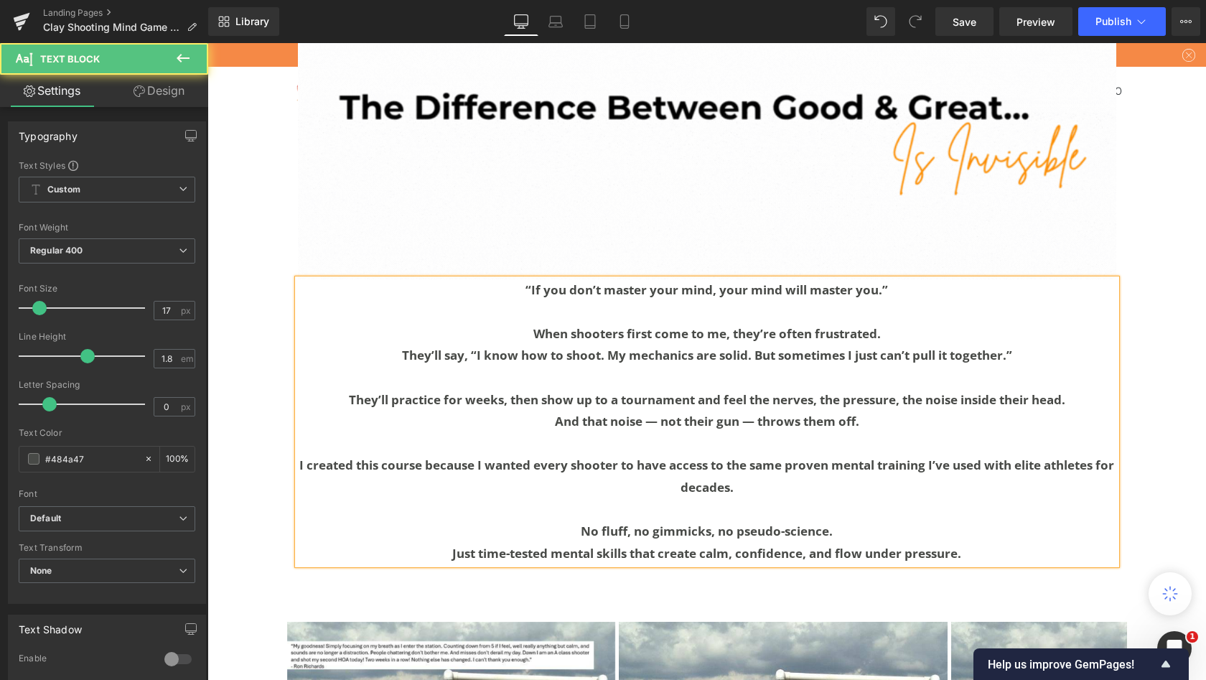
click at [510, 538] on p "No fluff, no gimmicks, no pseudo-science." at bounding box center [707, 532] width 819 height 22
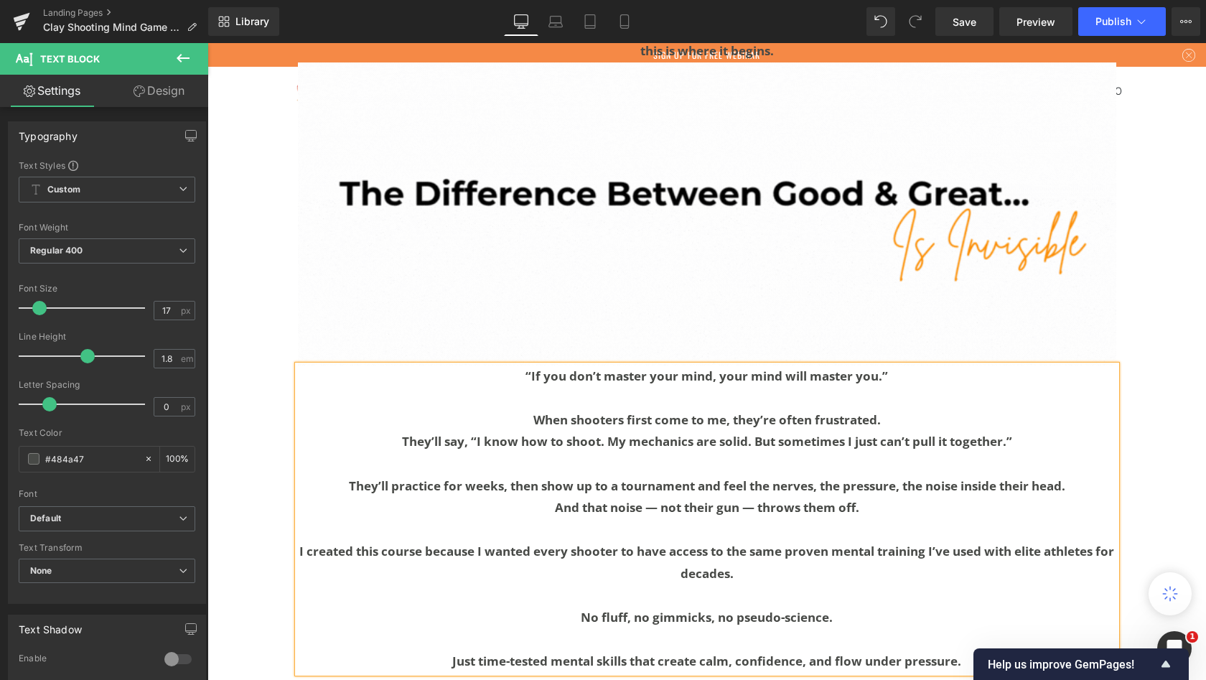
scroll to position [1686, 0]
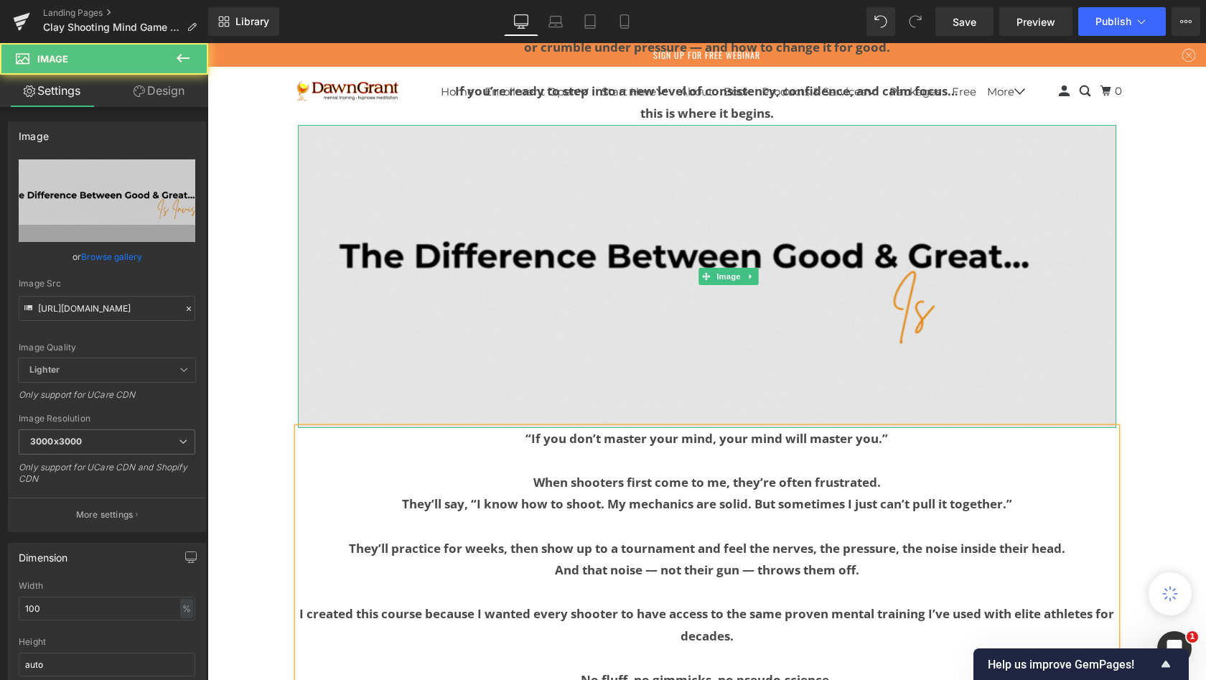
click at [617, 290] on img at bounding box center [707, 276] width 819 height 303
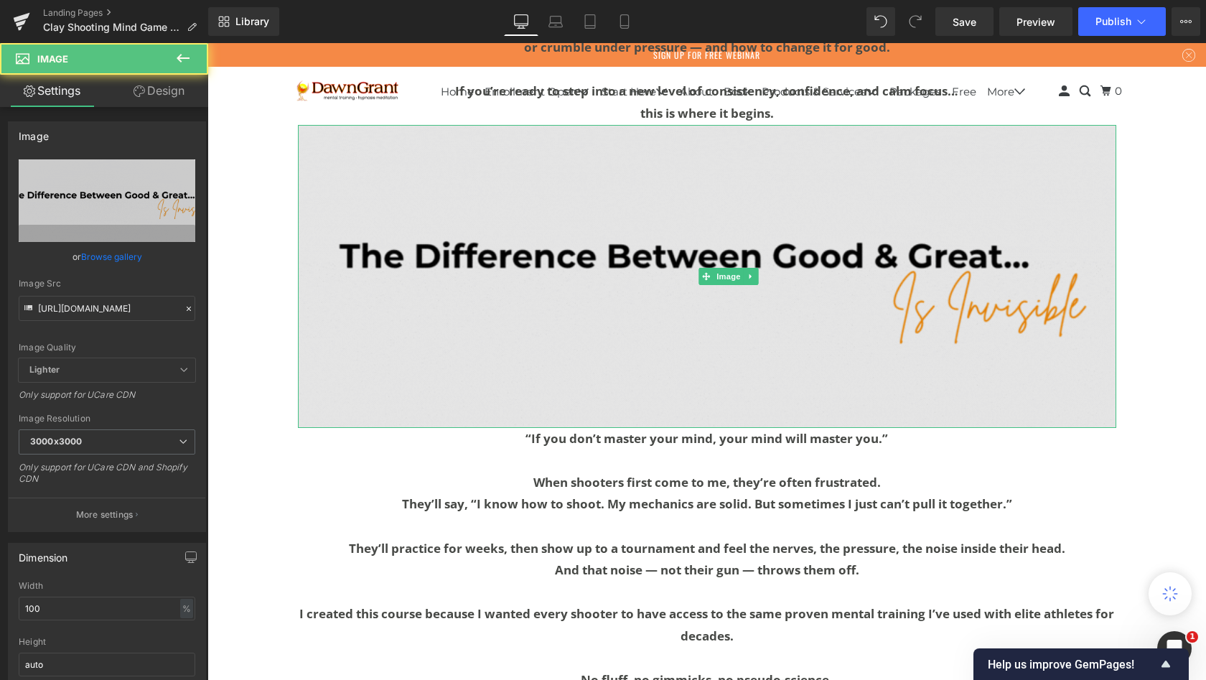
click at [617, 255] on img at bounding box center [707, 276] width 819 height 303
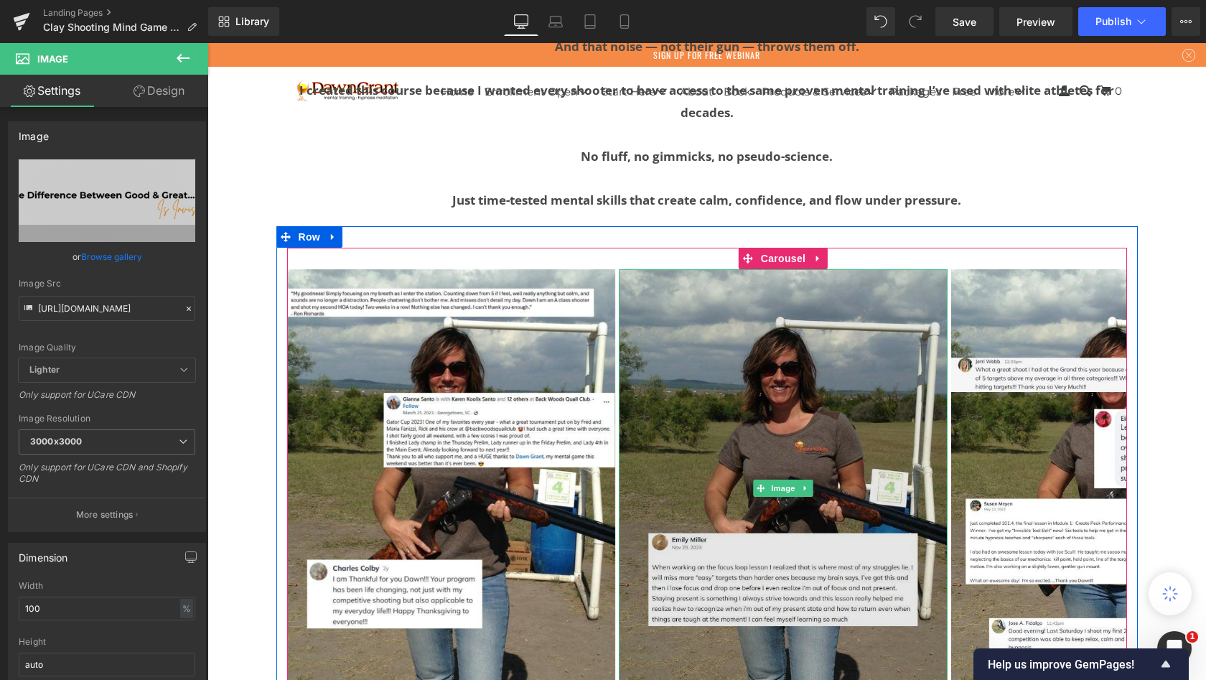
scroll to position [2206, 0]
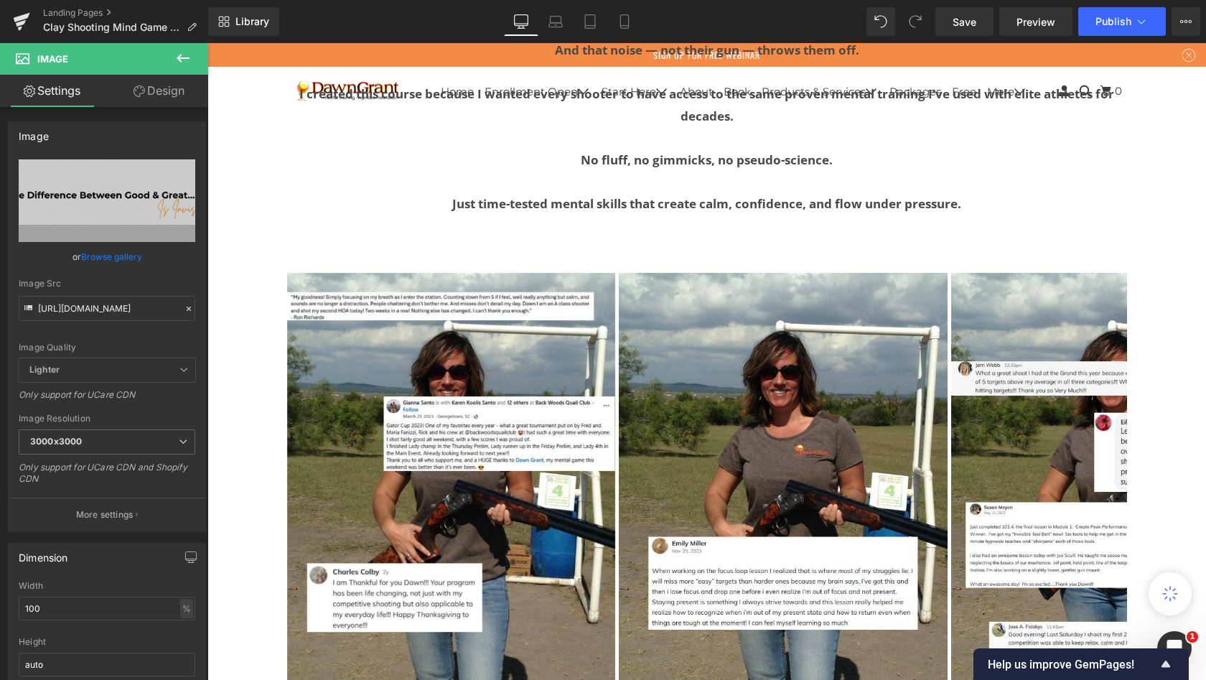
click at [182, 57] on icon at bounding box center [182, 58] width 17 height 17
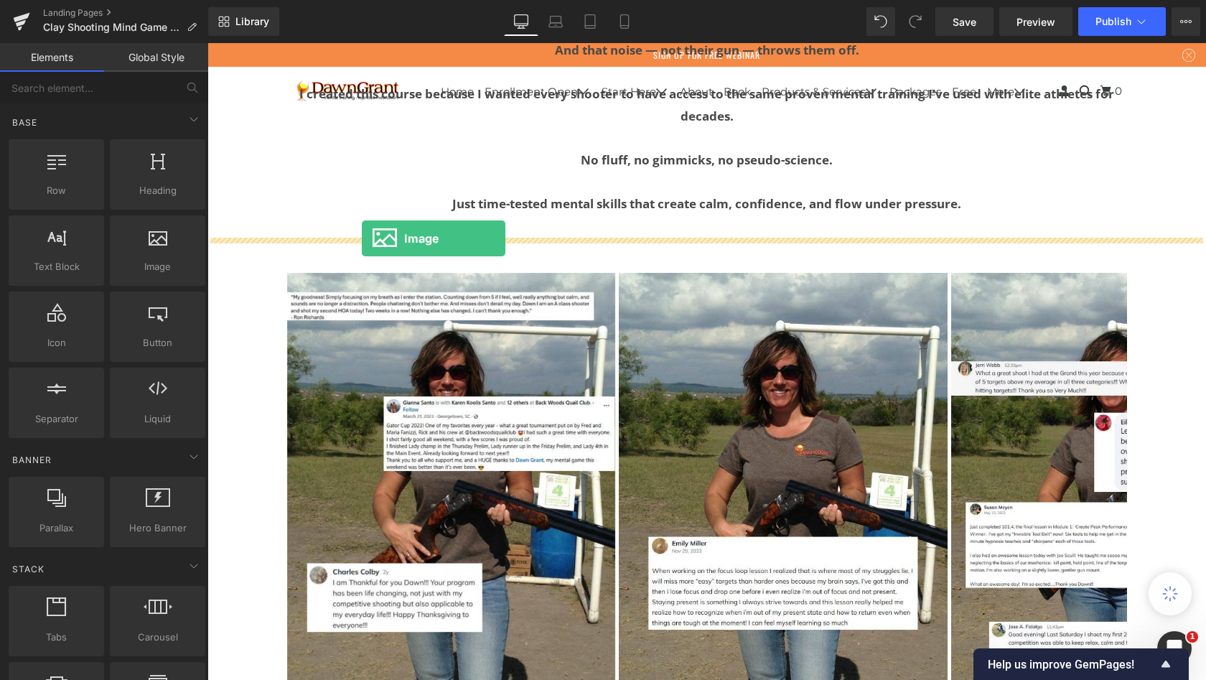
drag, startPoint x: 348, startPoint y: 305, endPoint x: 360, endPoint y: 235, distance: 70.6
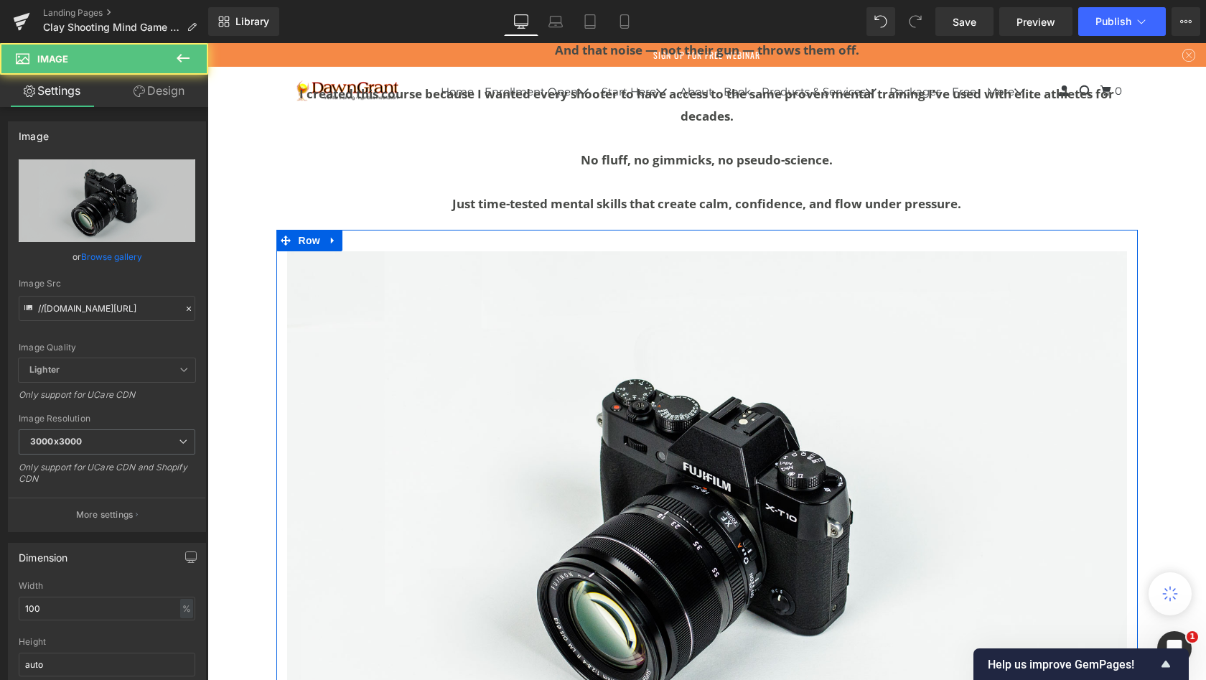
scroll to position [10683, 993]
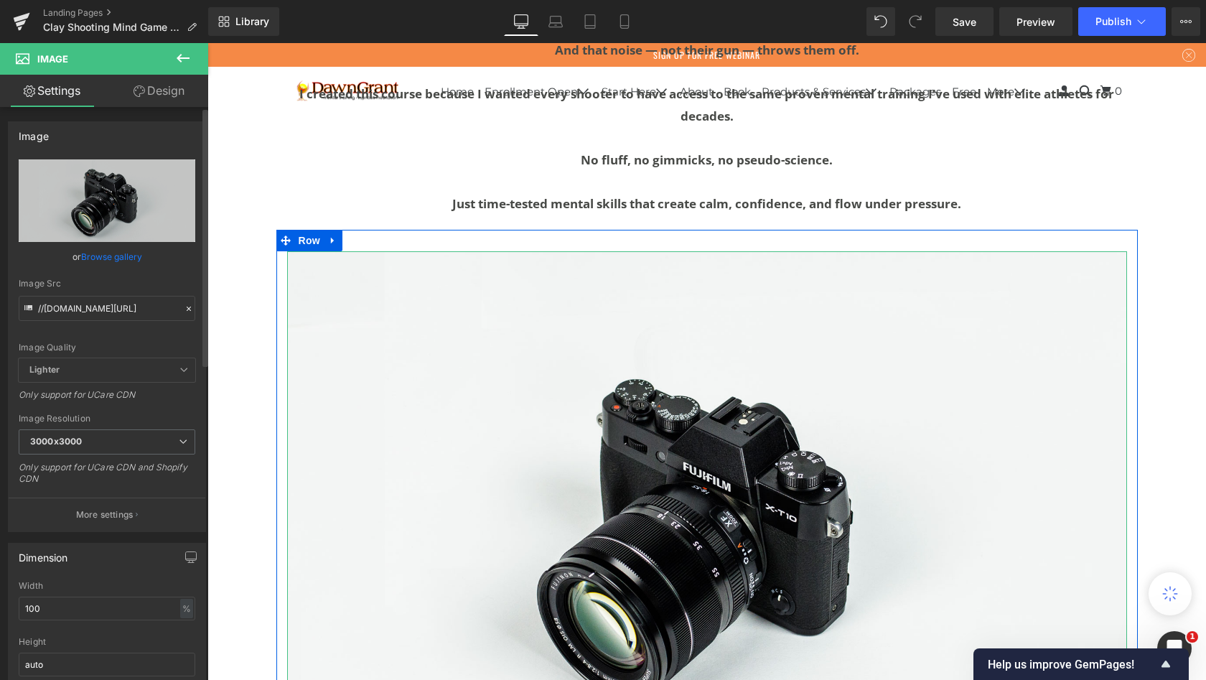
click at [106, 255] on link "Browse gallery" at bounding box center [111, 256] width 61 height 25
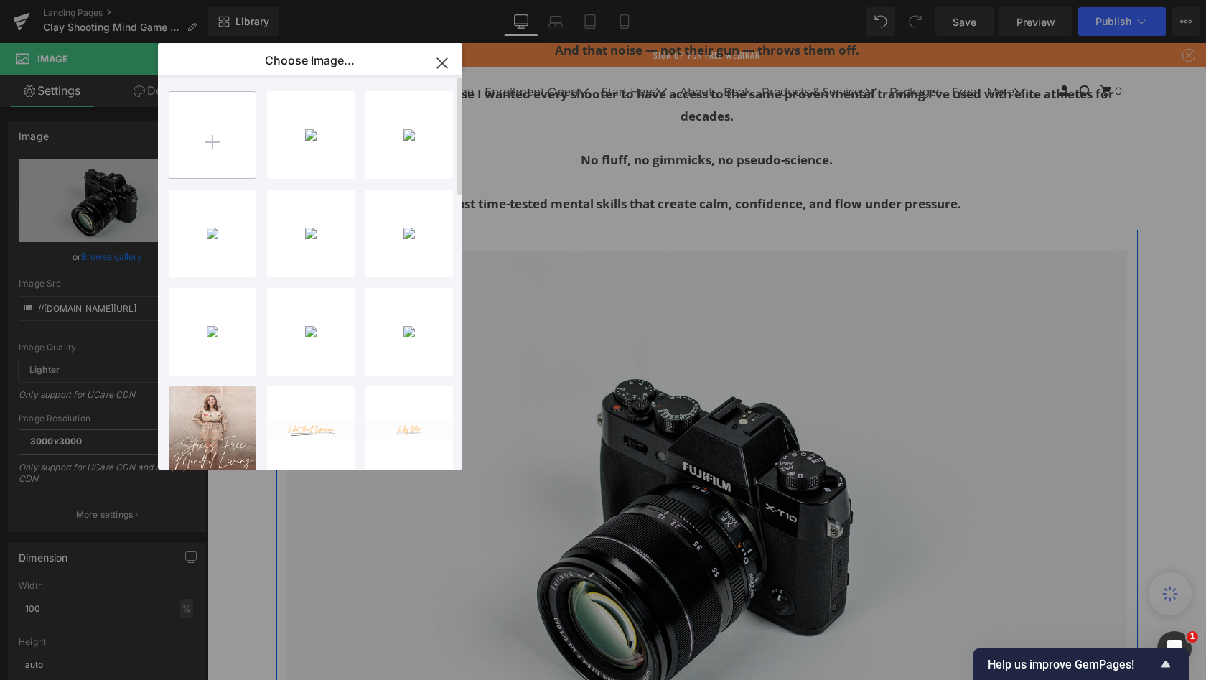
click at [206, 146] on input "file" at bounding box center [212, 135] width 86 height 86
type input "C:\fakepath\3.gif"
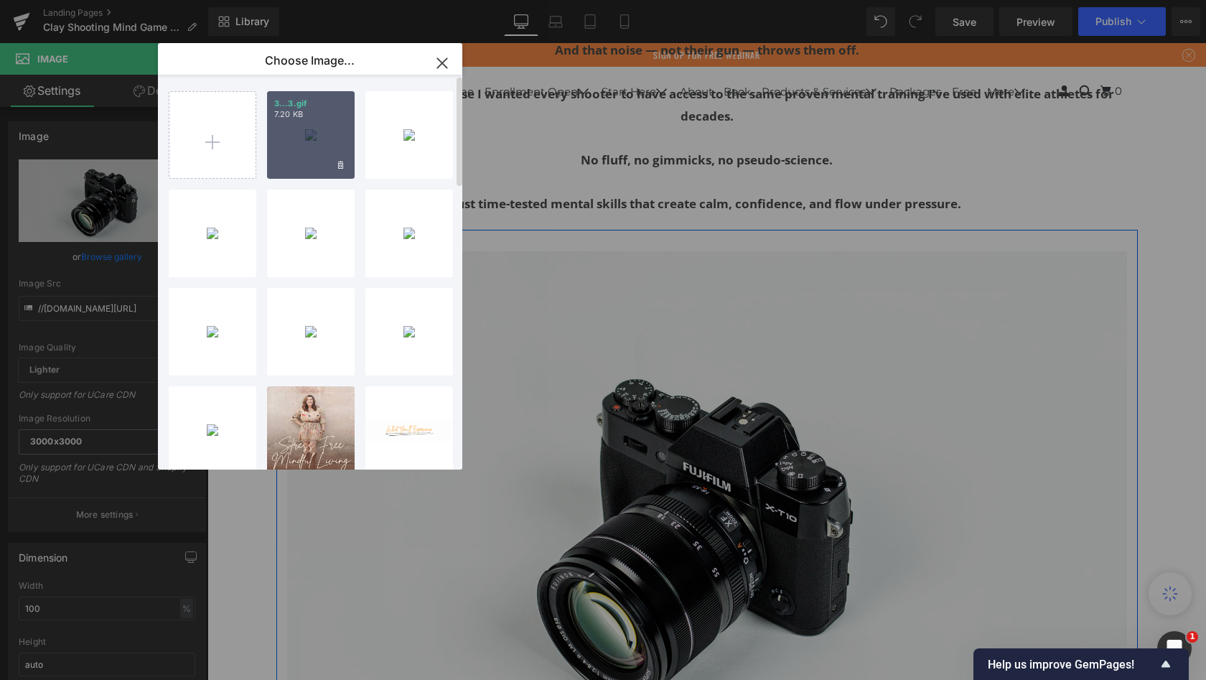
click at [307, 134] on div "3...3.gif 7.20 KB" at bounding box center [311, 135] width 88 height 88
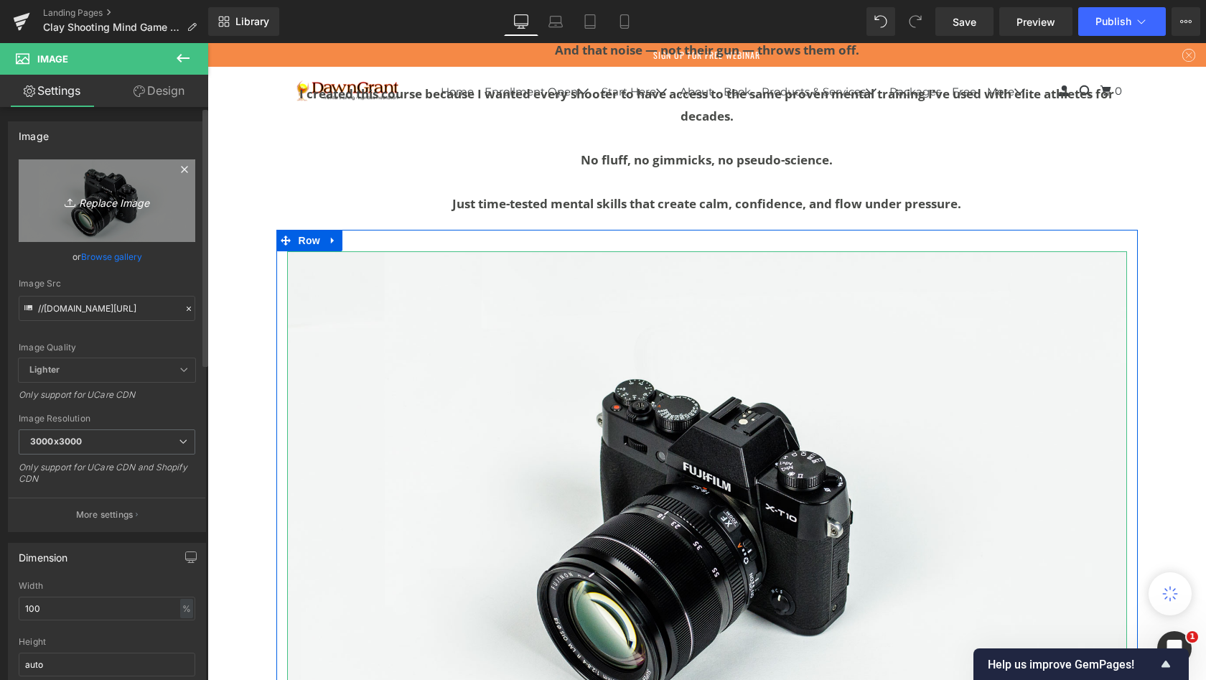
click at [114, 205] on icon "Replace Image" at bounding box center [107, 201] width 115 height 18
type input "C:\fakepath\3.gif"
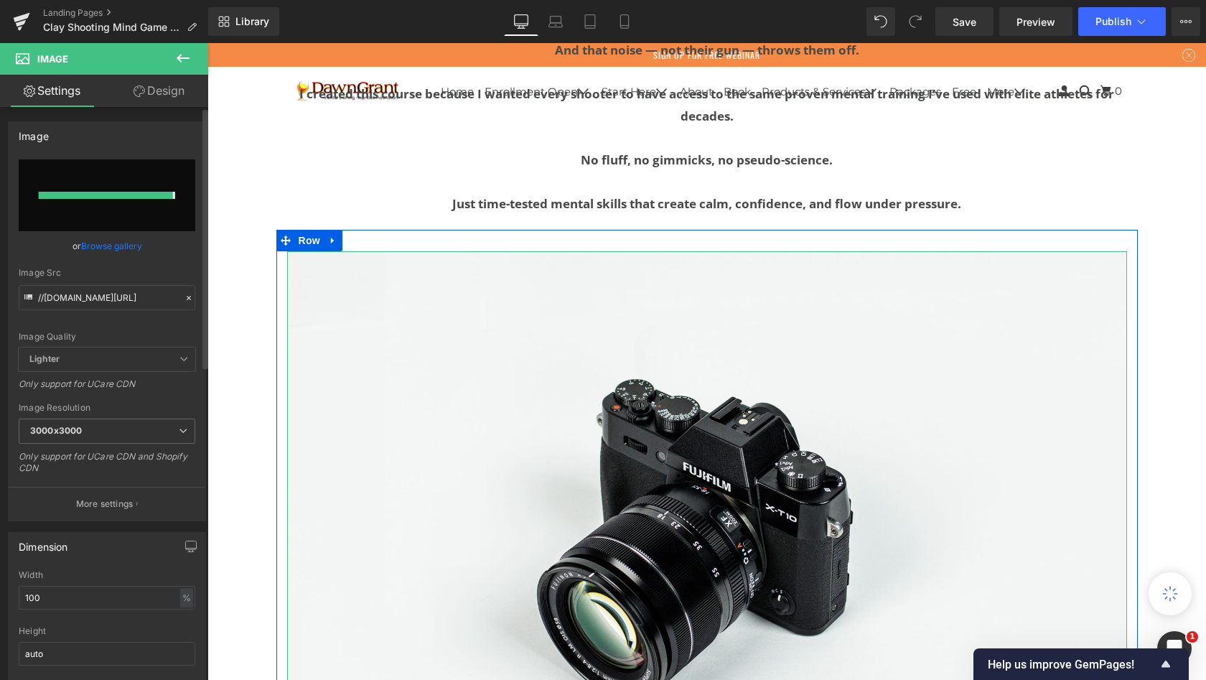
type input "[URL][DOMAIN_NAME]"
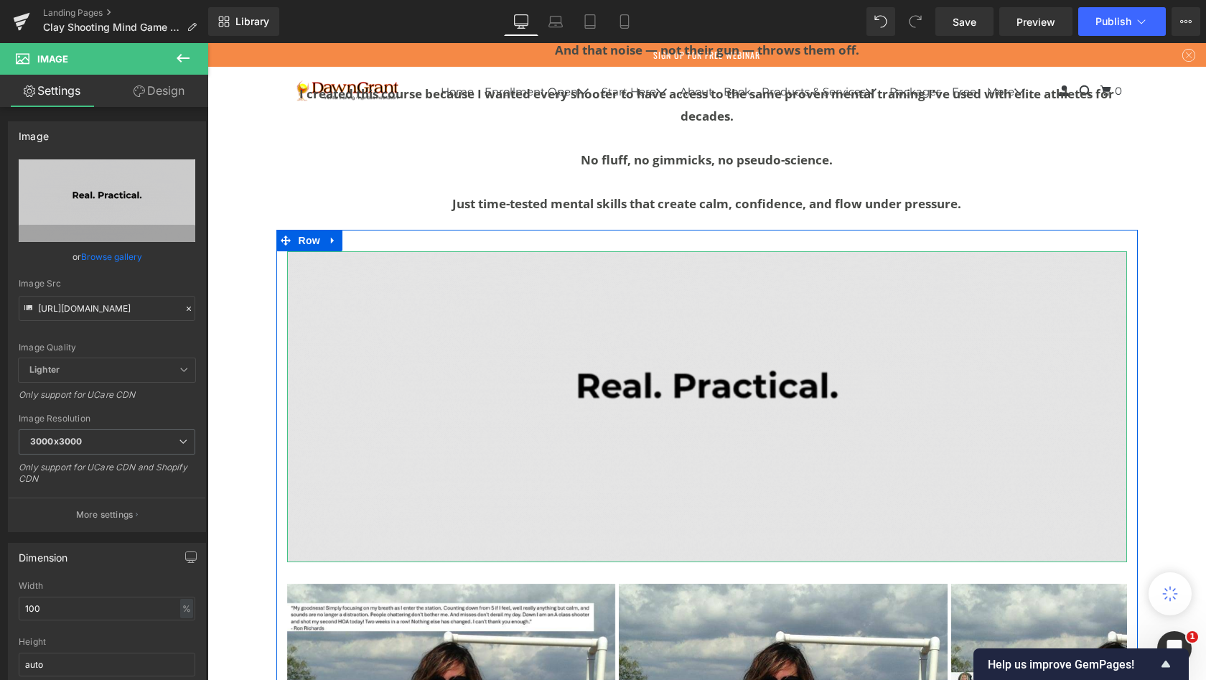
scroll to position [10393, 993]
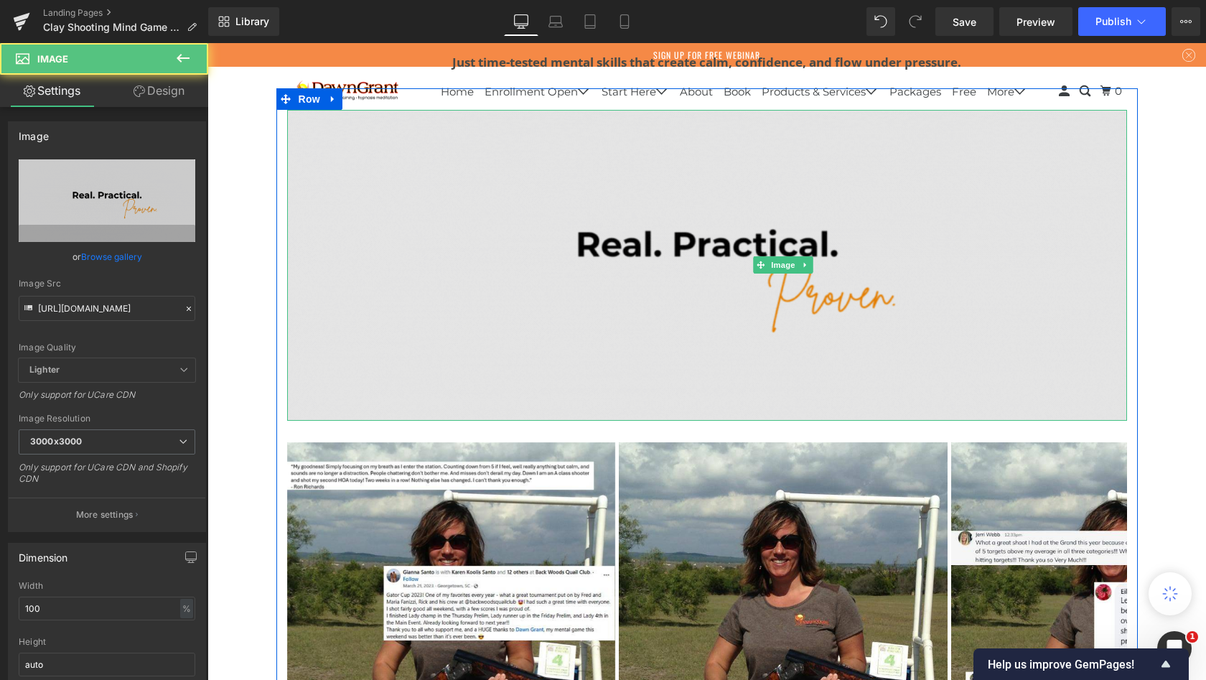
click at [797, 281] on img at bounding box center [707, 265] width 840 height 311
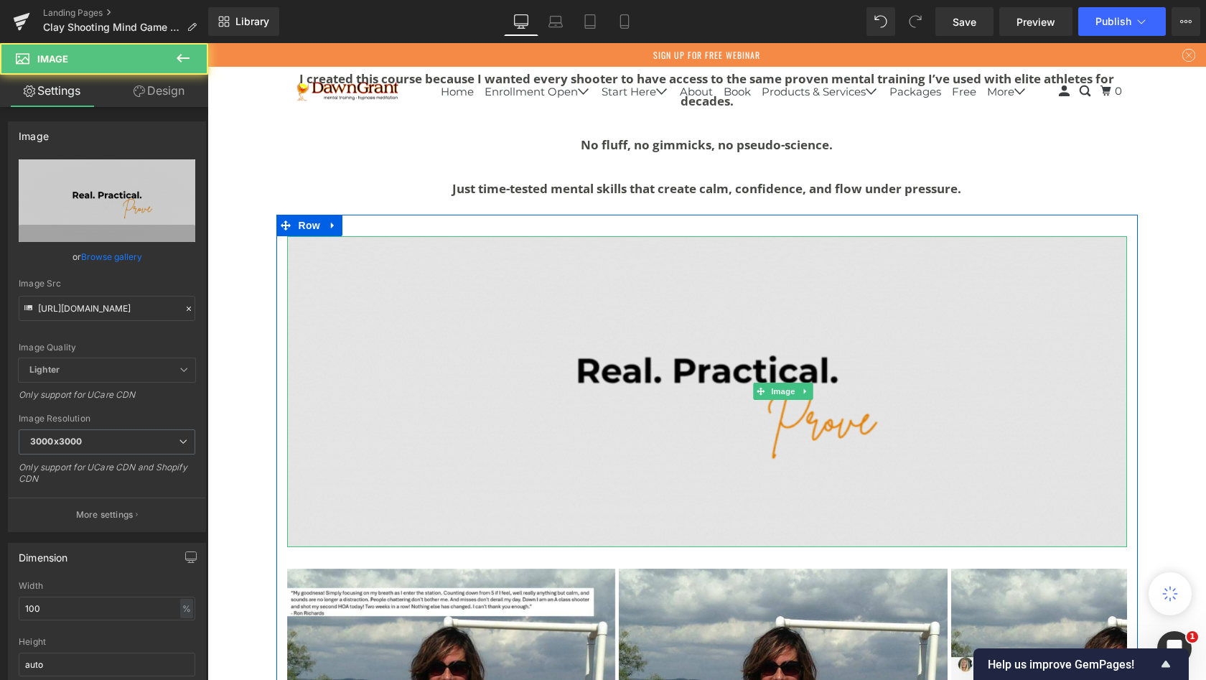
scroll to position [2211, 0]
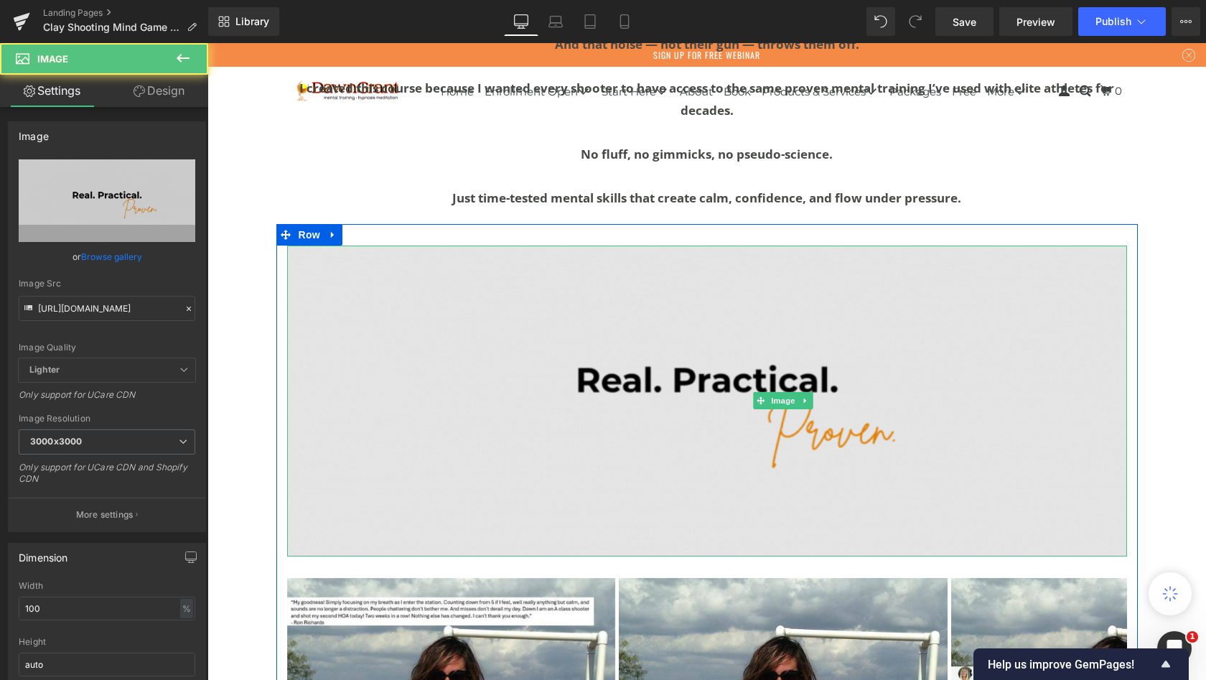
click at [780, 353] on img at bounding box center [707, 401] width 840 height 311
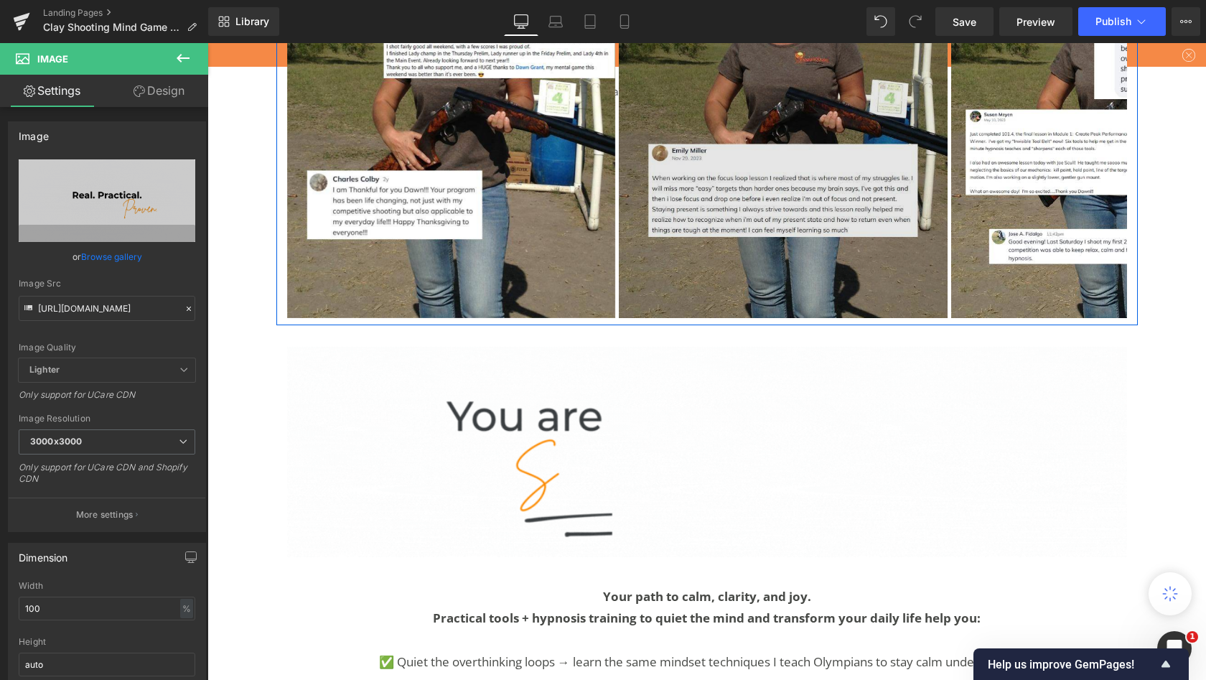
scroll to position [2927, 0]
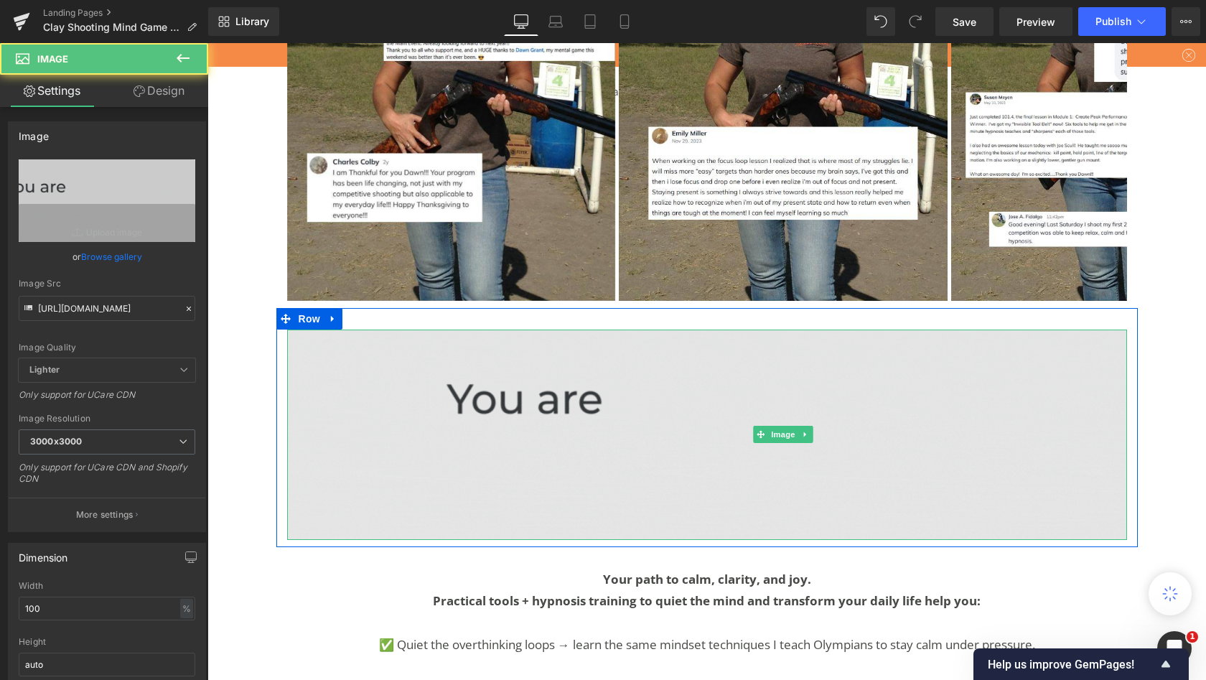
click at [598, 465] on img at bounding box center [707, 435] width 840 height 210
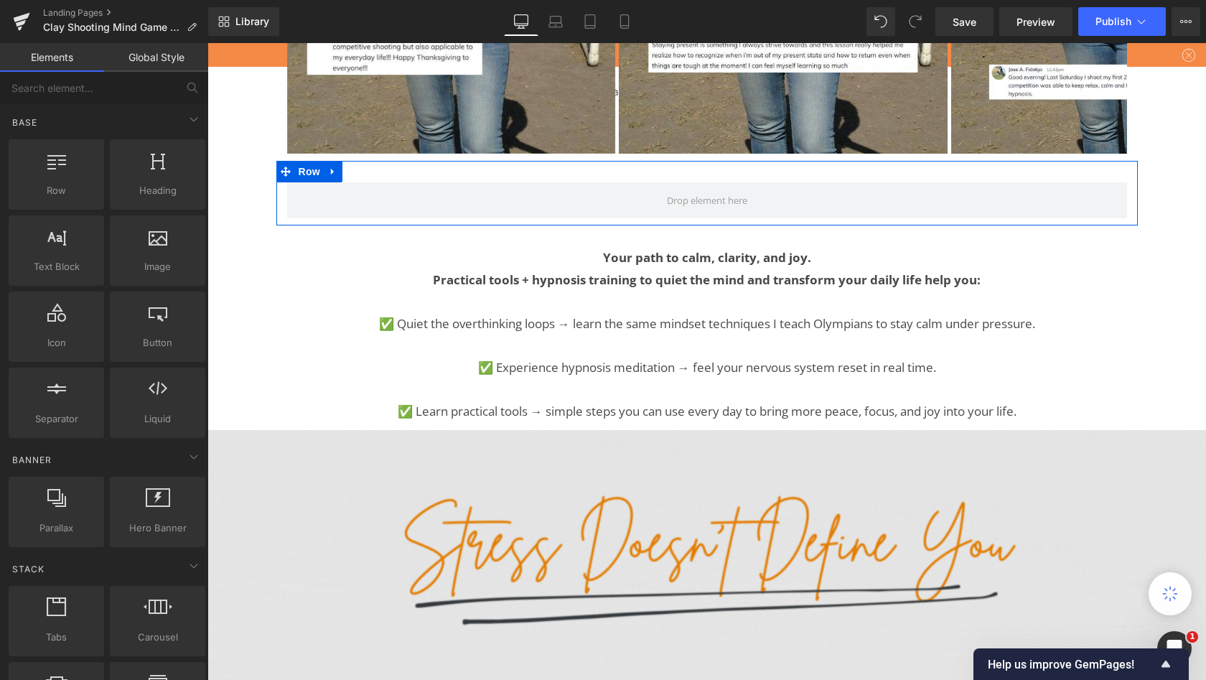
scroll to position [3031, 0]
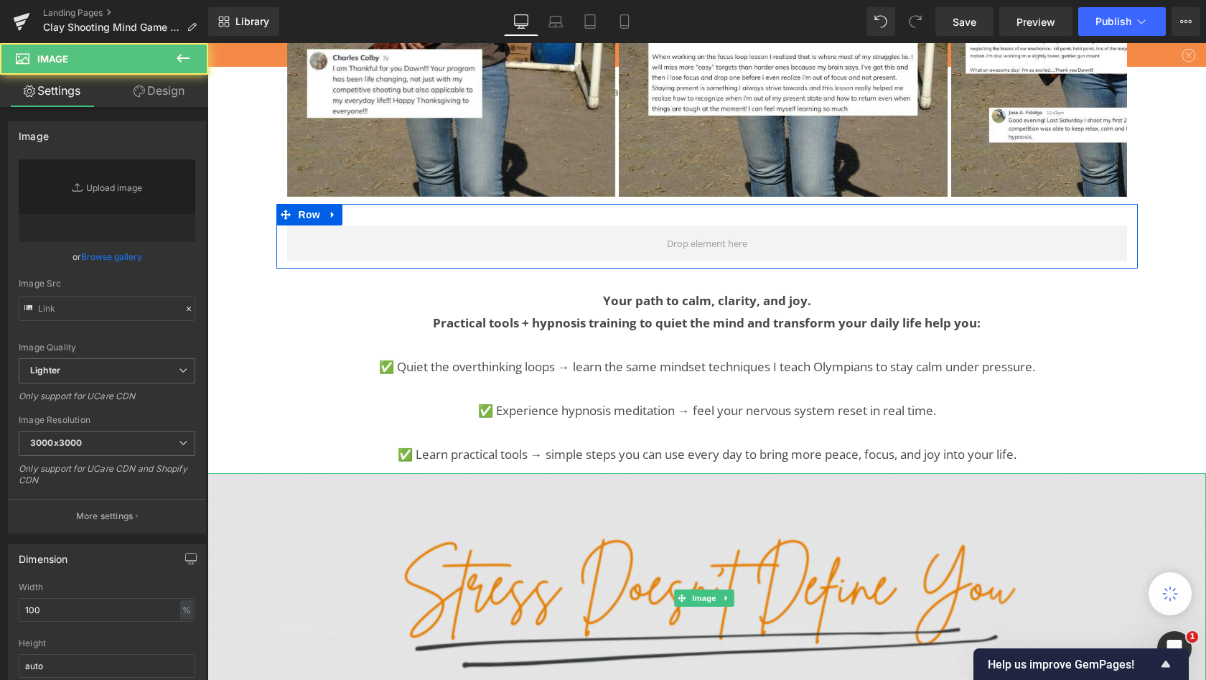
type input "[URL][DOMAIN_NAME]"
click at [829, 473] on img at bounding box center [706, 598] width 999 height 250
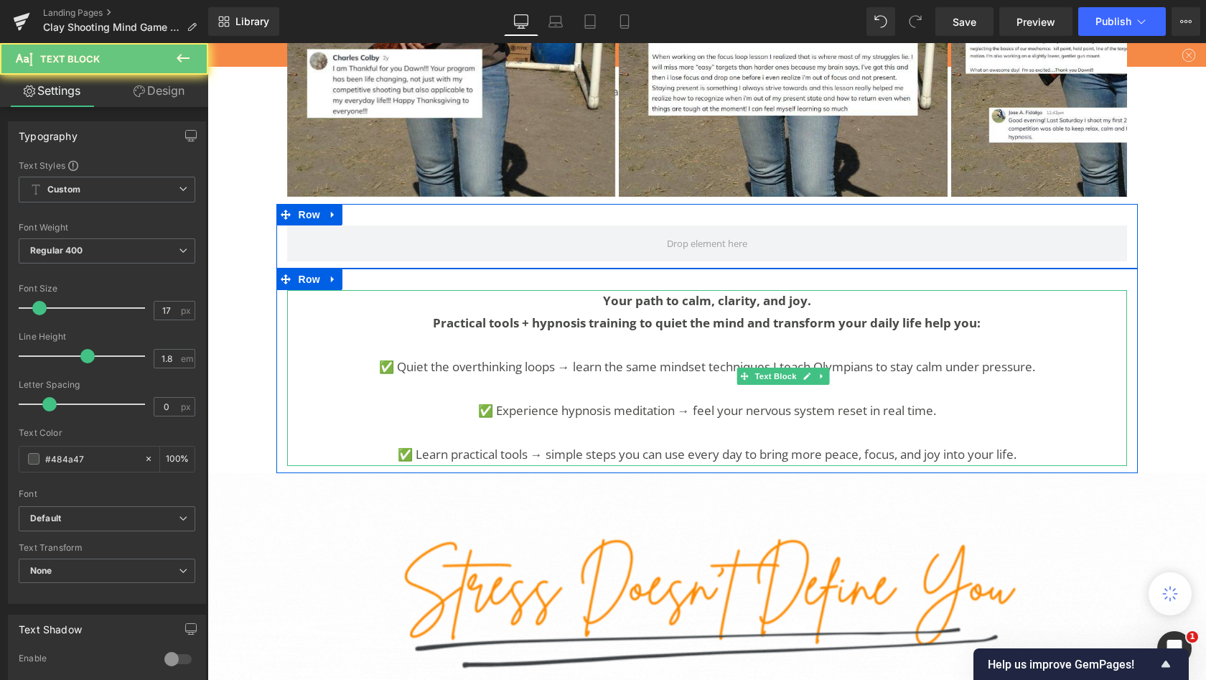
click at [862, 444] on p "✅ Learn practical tools → simple steps you can use every day to bring more peac…" at bounding box center [707, 455] width 840 height 22
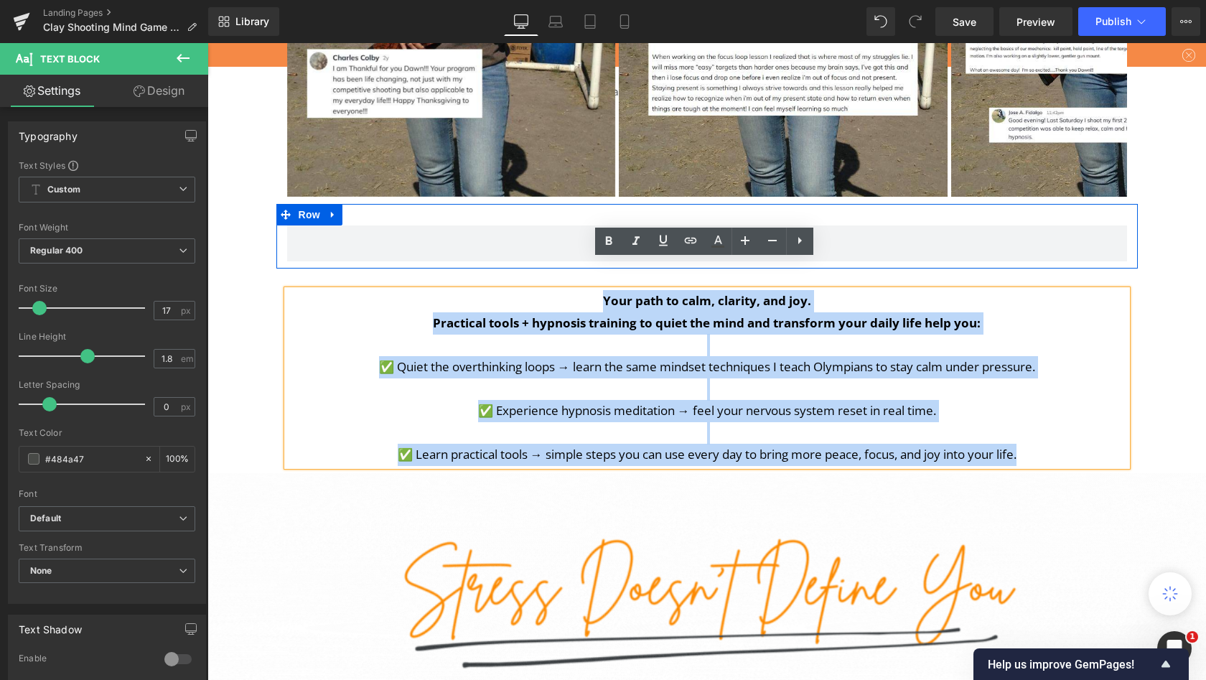
drag, startPoint x: 859, startPoint y: 423, endPoint x: 207, endPoint y: 269, distance: 669.1
click at [287, 290] on div "Your path to calm, clarity, and joy. Practical tools + hypnosis training to qui…" at bounding box center [707, 378] width 840 height 176
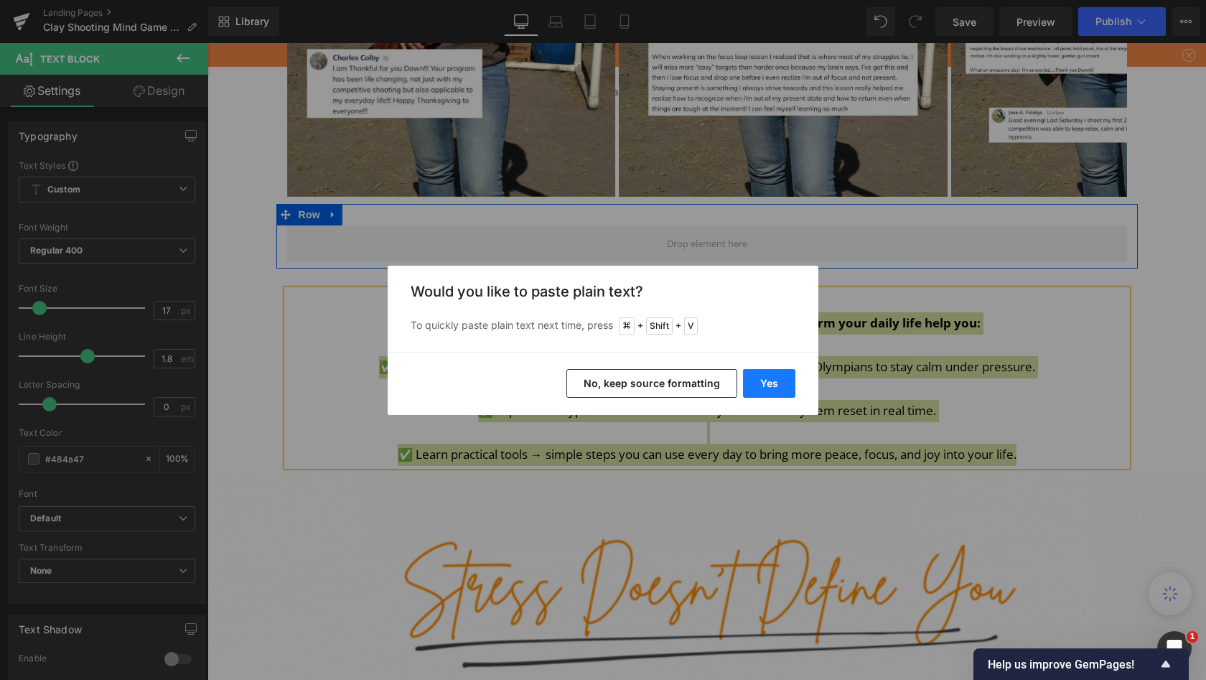
click at [779, 386] on button "Yes" at bounding box center [769, 383] width 52 height 29
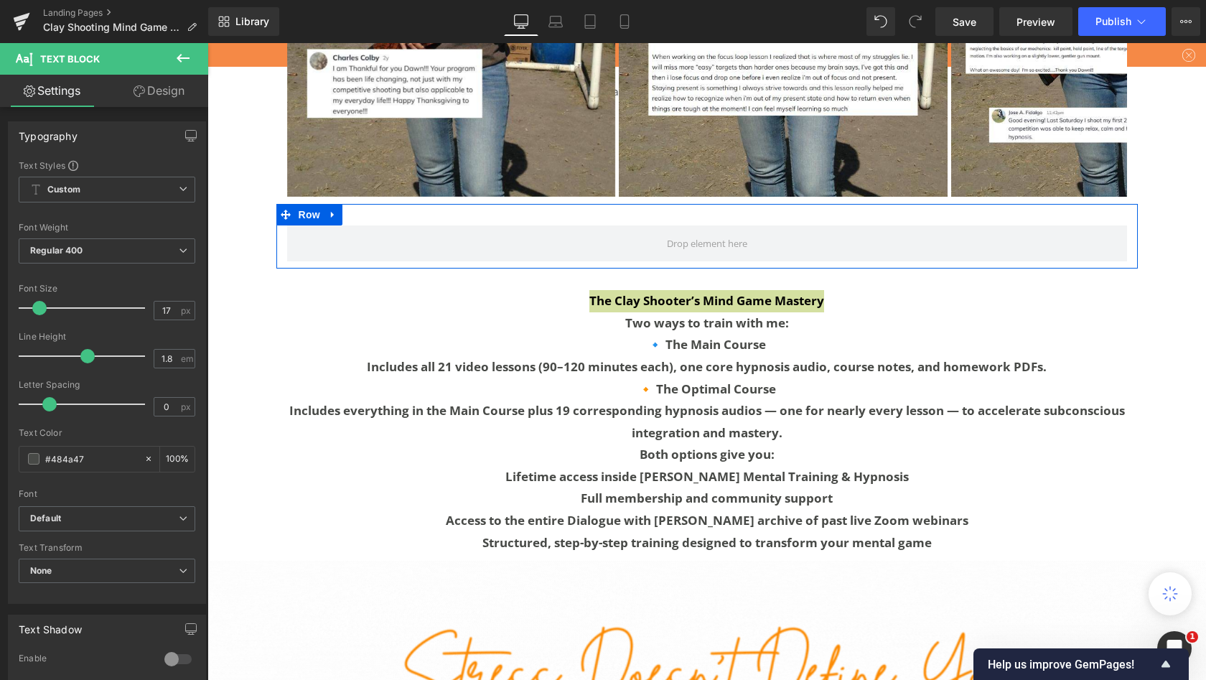
scroll to position [7, 7]
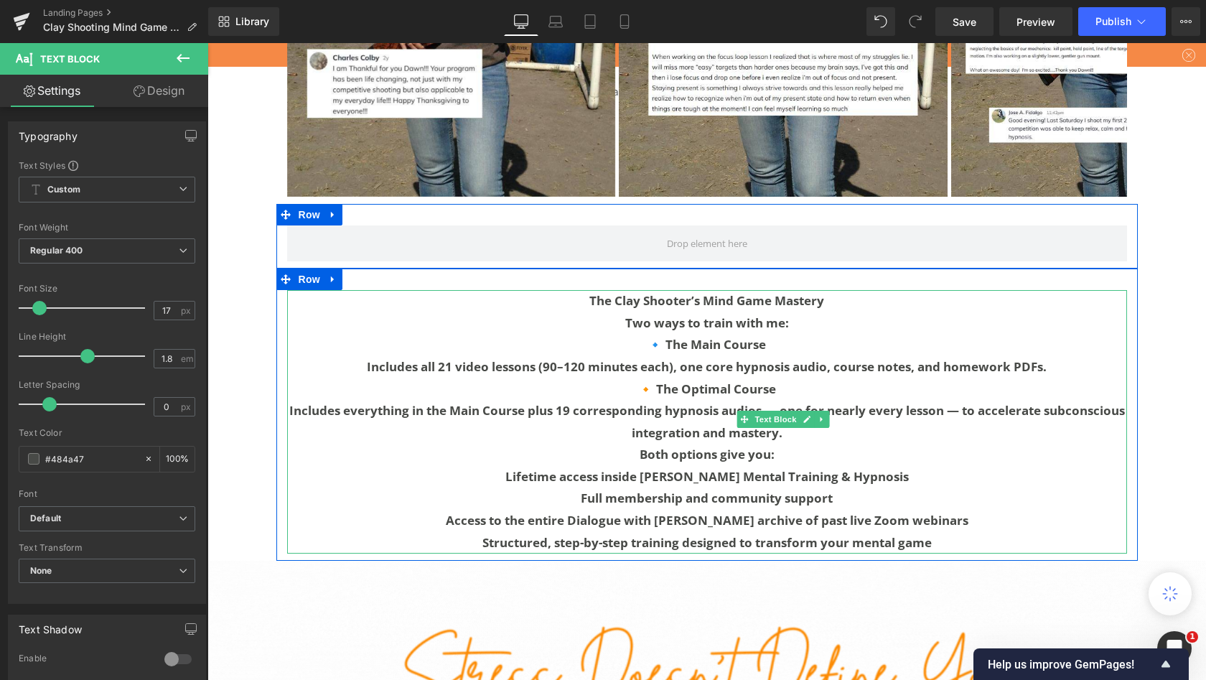
click at [457, 290] on p "The Clay Shooter’s Mind Game Mastery" at bounding box center [707, 301] width 840 height 22
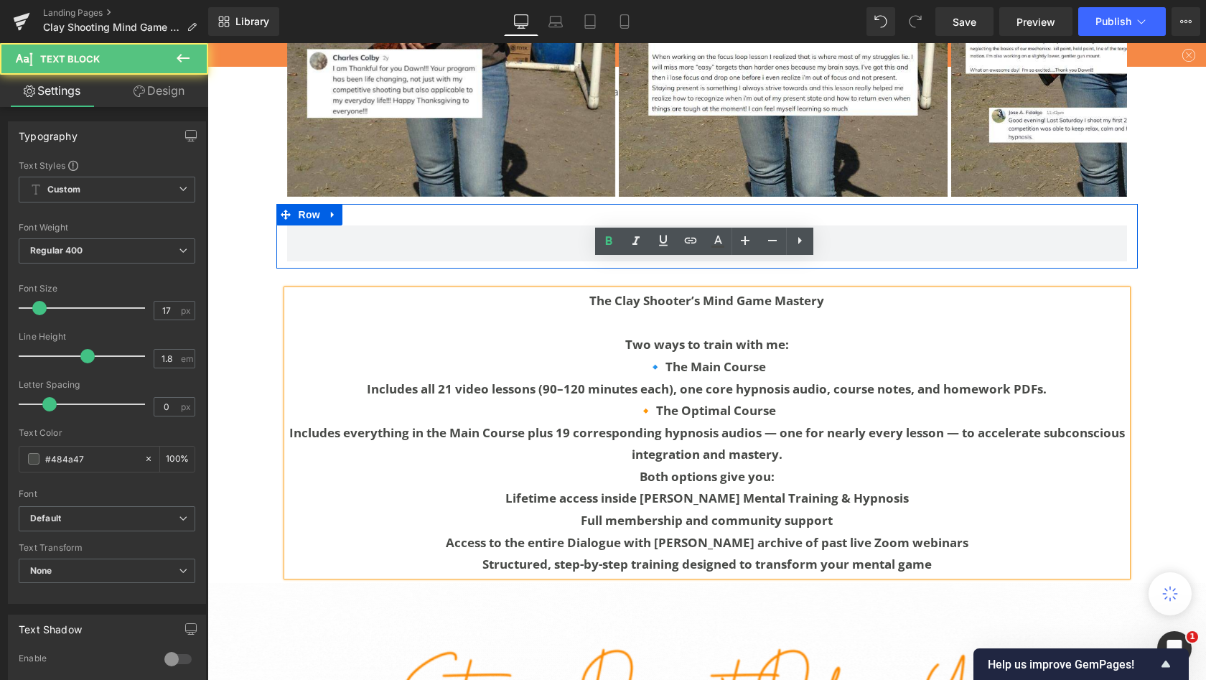
scroll to position [10247, 993]
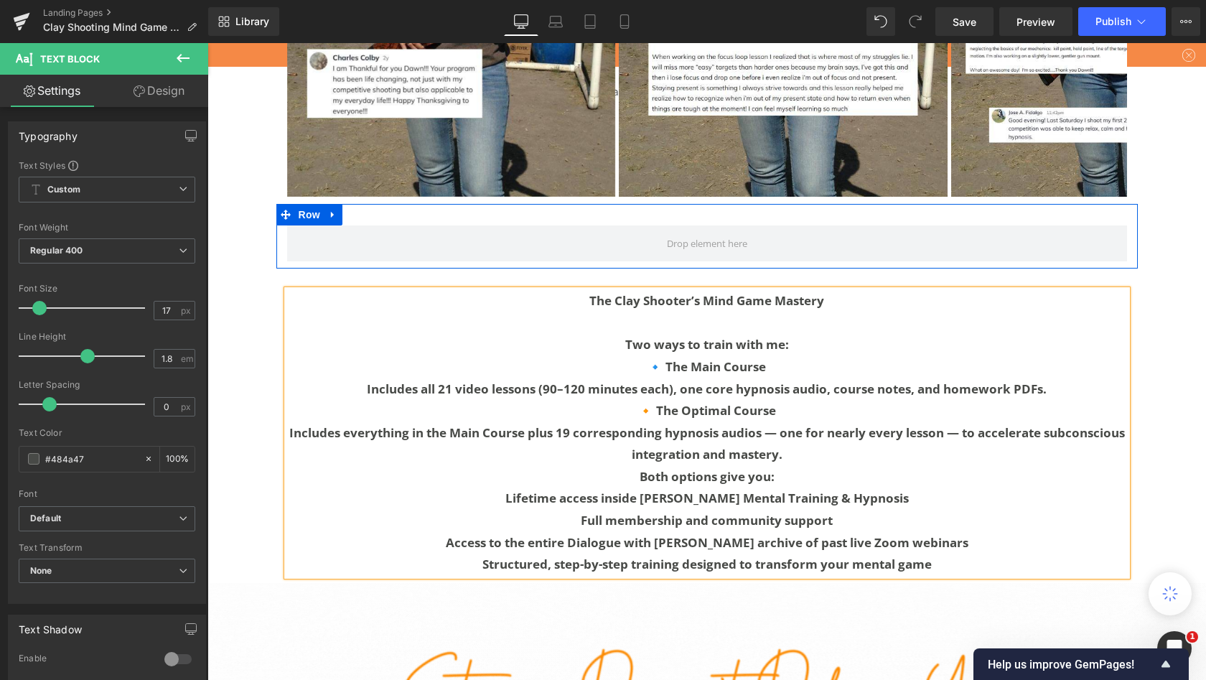
click at [309, 422] on p "Includes everything in the Main Course plus 19 corresponding hypnosis audios — …" at bounding box center [707, 444] width 840 height 44
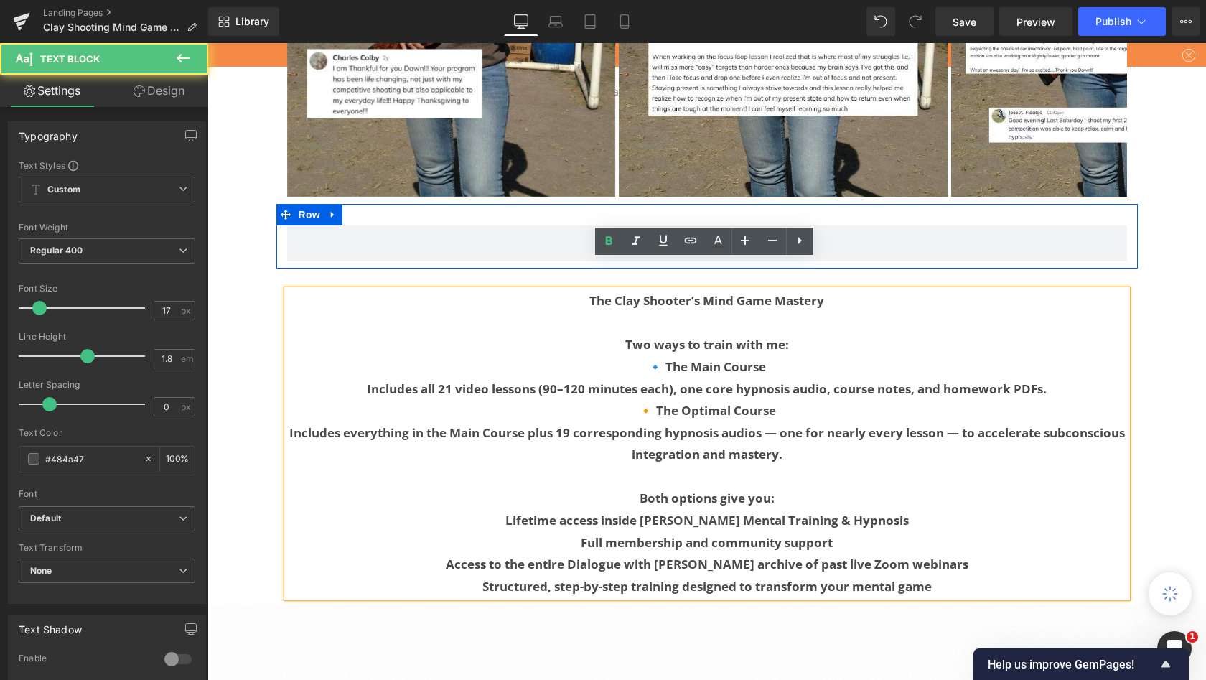
scroll to position [10269, 993]
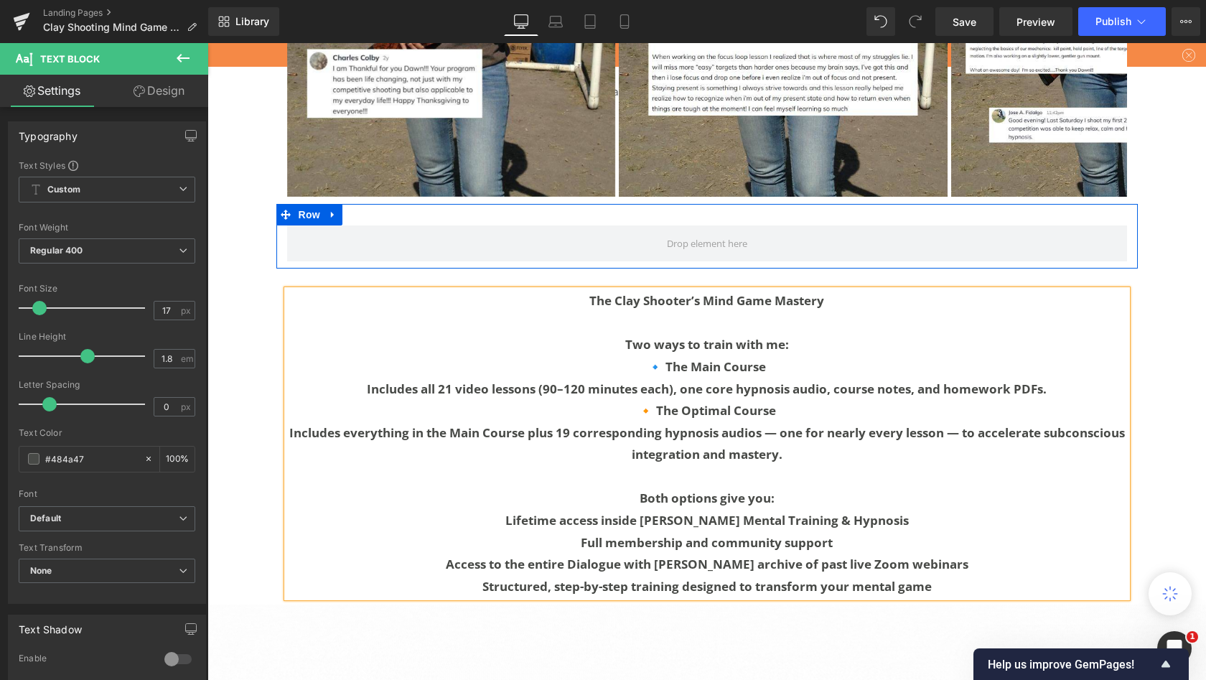
click at [599, 510] on p "Lifetime access inside [PERSON_NAME] Mental Training & Hypnosis" at bounding box center [707, 521] width 840 height 22
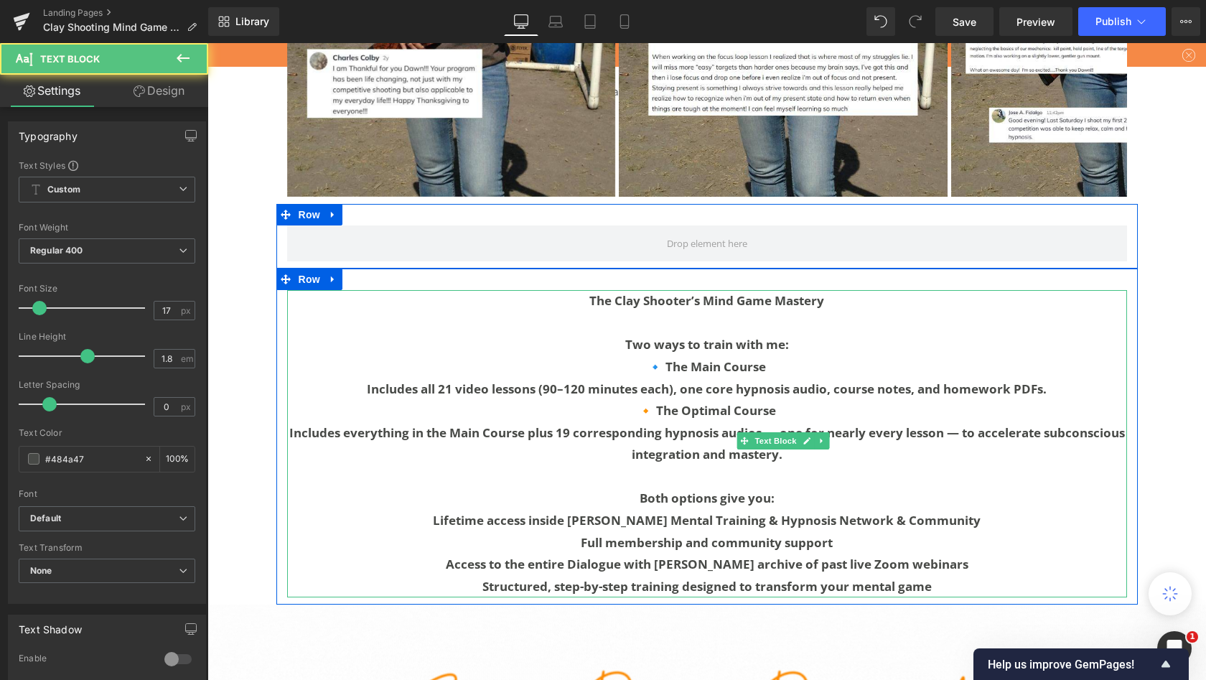
click at [433, 512] on b "Lifetime access inside [PERSON_NAME] Mental Training & Hypnosis Network & Commu…" at bounding box center [707, 520] width 548 height 17
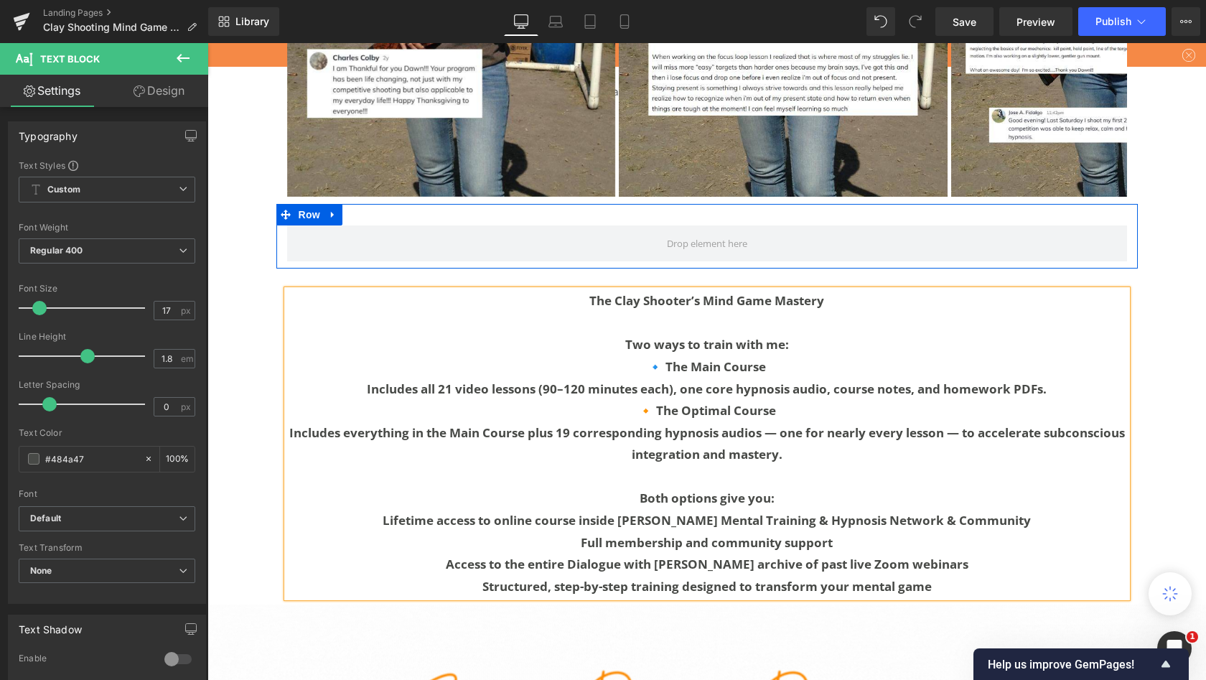
scroll to position [7, 7]
drag, startPoint x: 836, startPoint y: 488, endPoint x: 783, endPoint y: 488, distance: 52.4
click at [783, 510] on p "Lifetime access to online course inside [PERSON_NAME] Mental Training & Hypnosi…" at bounding box center [707, 521] width 840 height 22
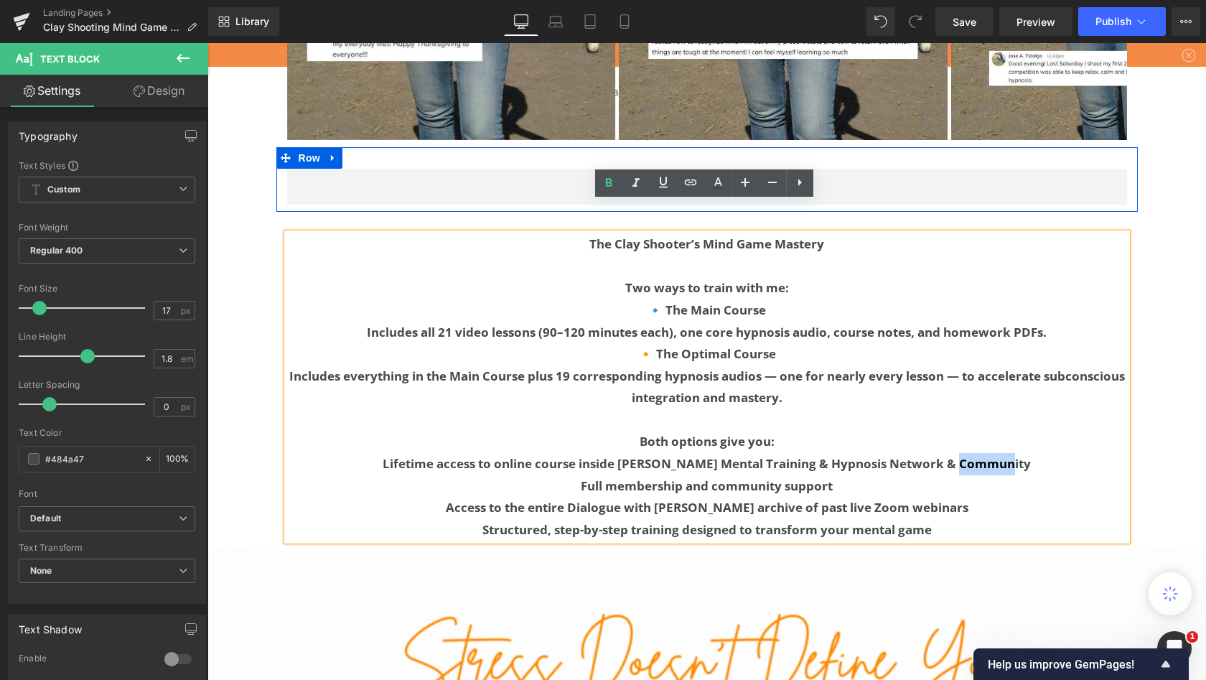
scroll to position [3089, 0]
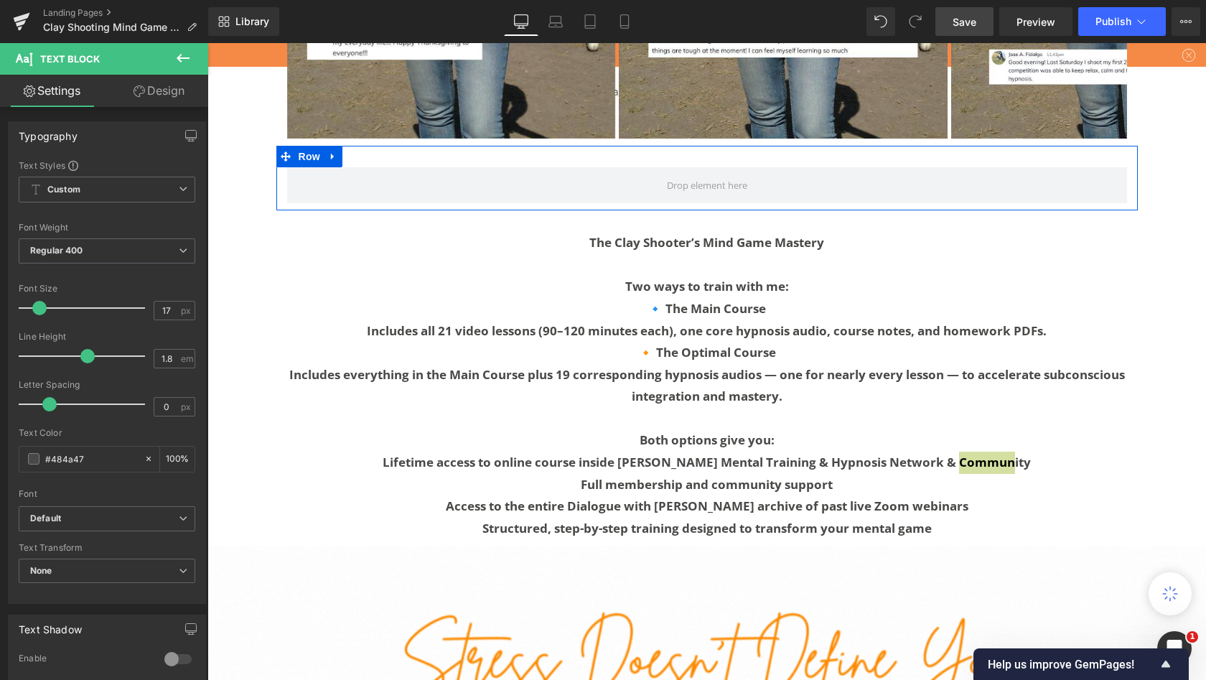
click at [976, 21] on span "Save" at bounding box center [965, 21] width 24 height 15
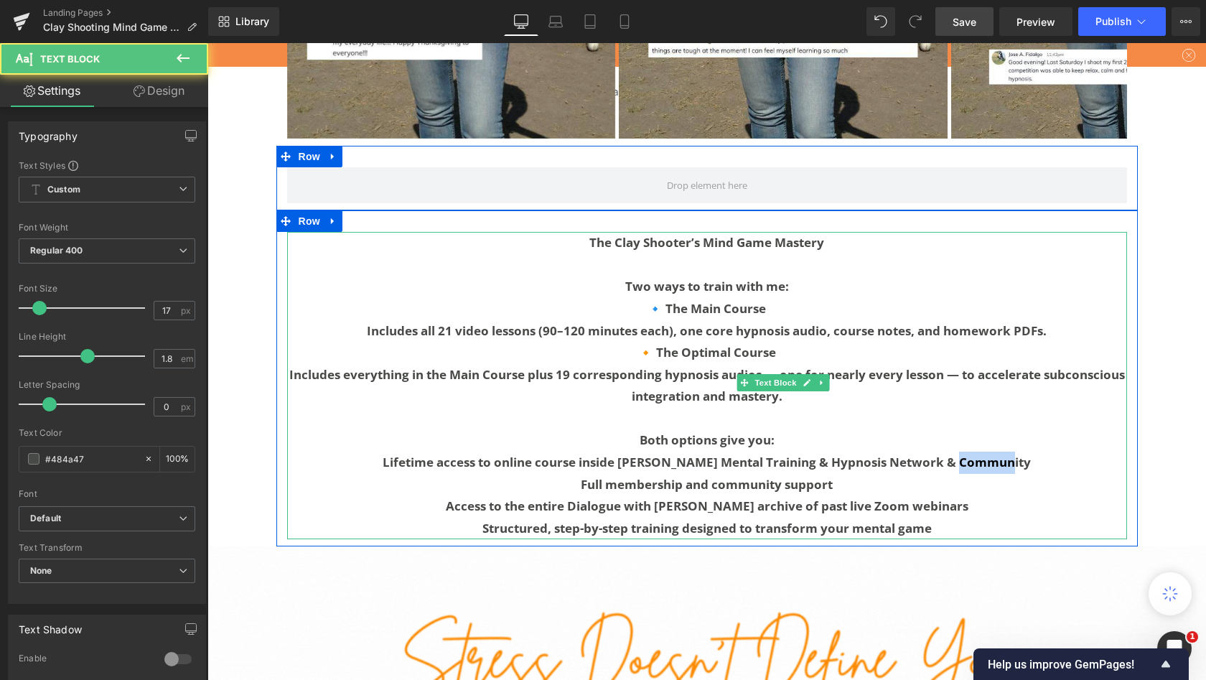
click at [888, 452] on p "Lifetime access to online course inside [PERSON_NAME] Mental Training & Hypnosi…" at bounding box center [707, 463] width 840 height 22
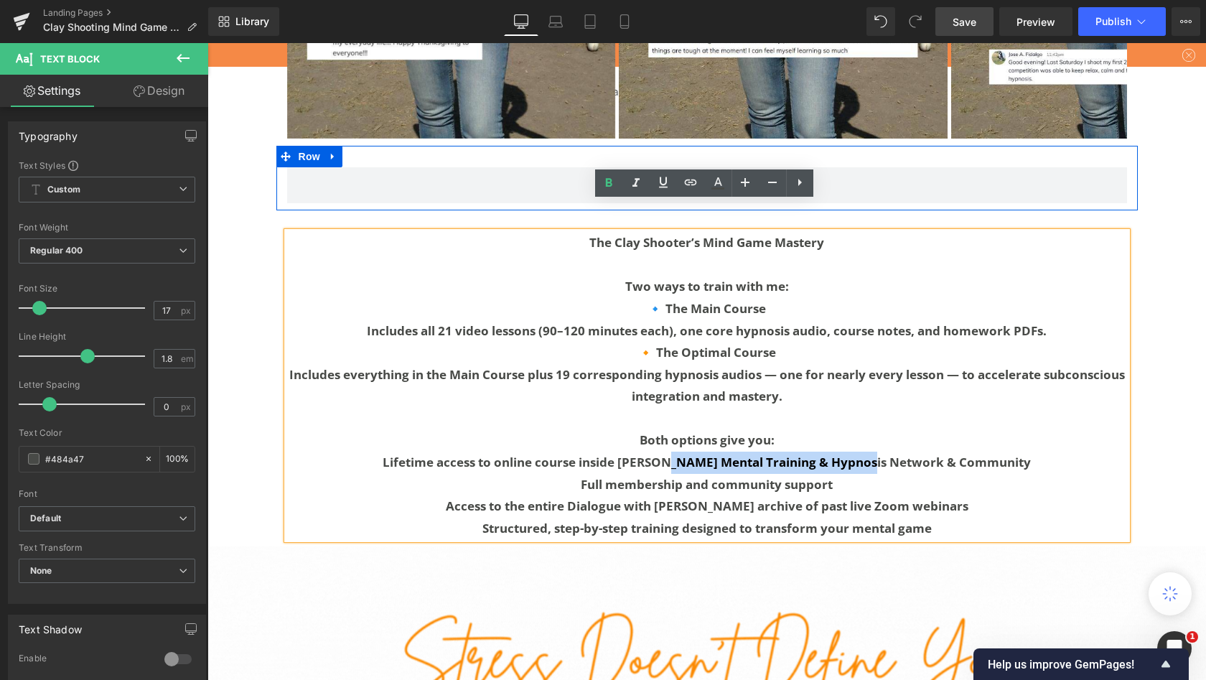
drag, startPoint x: 691, startPoint y: 427, endPoint x: 495, endPoint y: 421, distance: 196.8
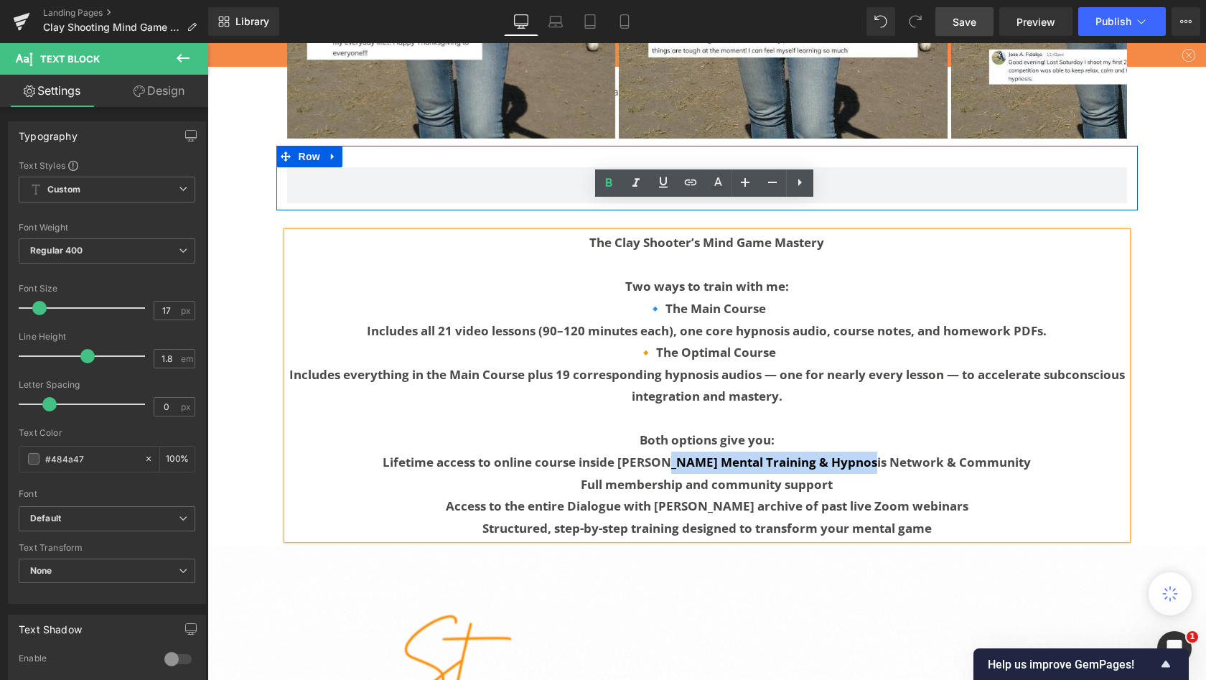
click at [495, 454] on b "Lifetime access to online course inside [PERSON_NAME] Mental Training & Hypnosi…" at bounding box center [707, 462] width 648 height 17
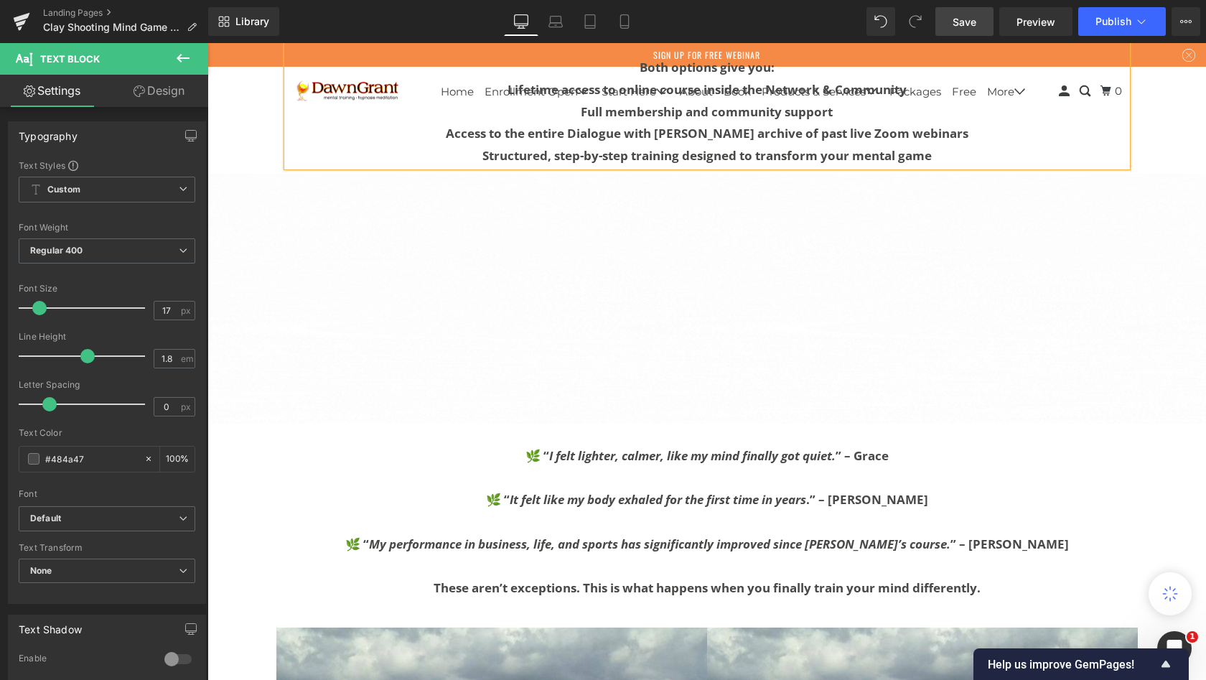
scroll to position [3463, 0]
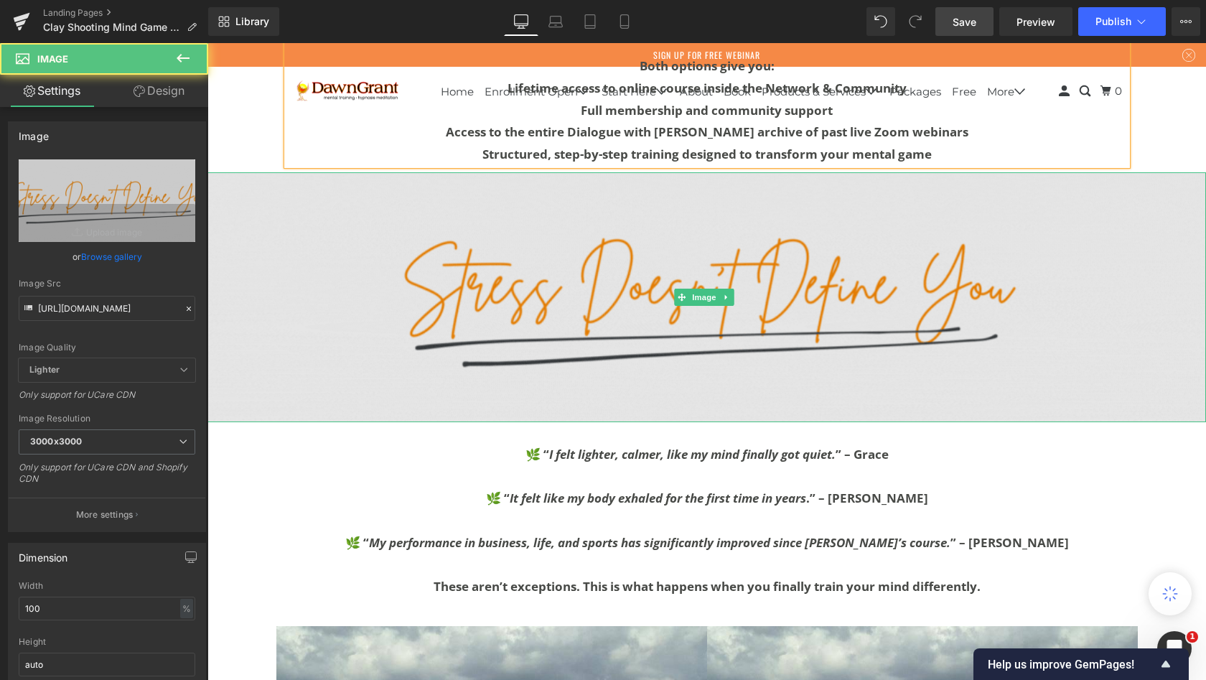
click at [796, 231] on img at bounding box center [706, 297] width 999 height 250
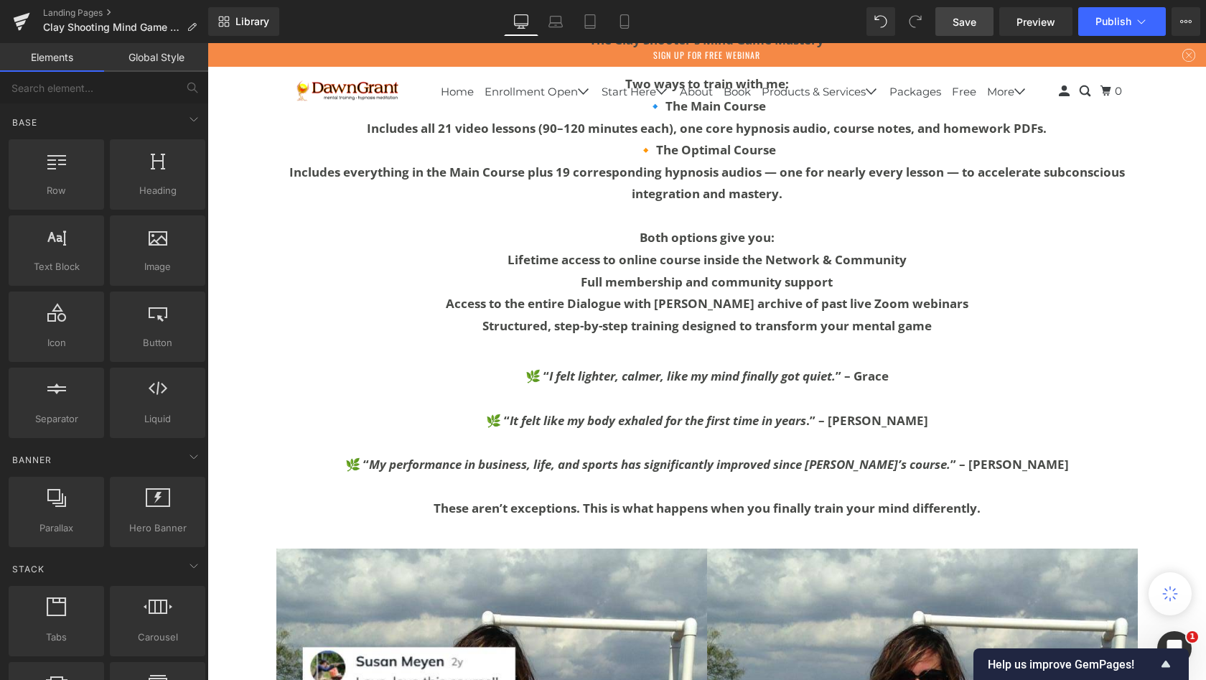
scroll to position [3288, 0]
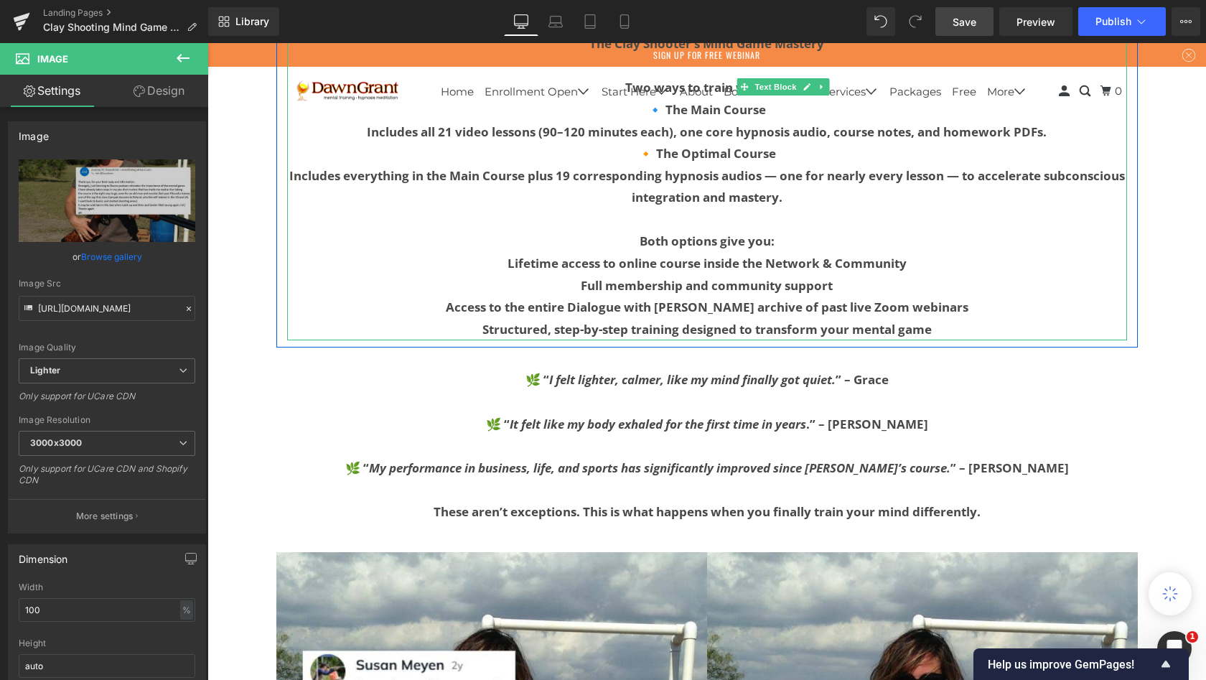
click at [480, 230] on p "Both options give you:" at bounding box center [707, 241] width 840 height 22
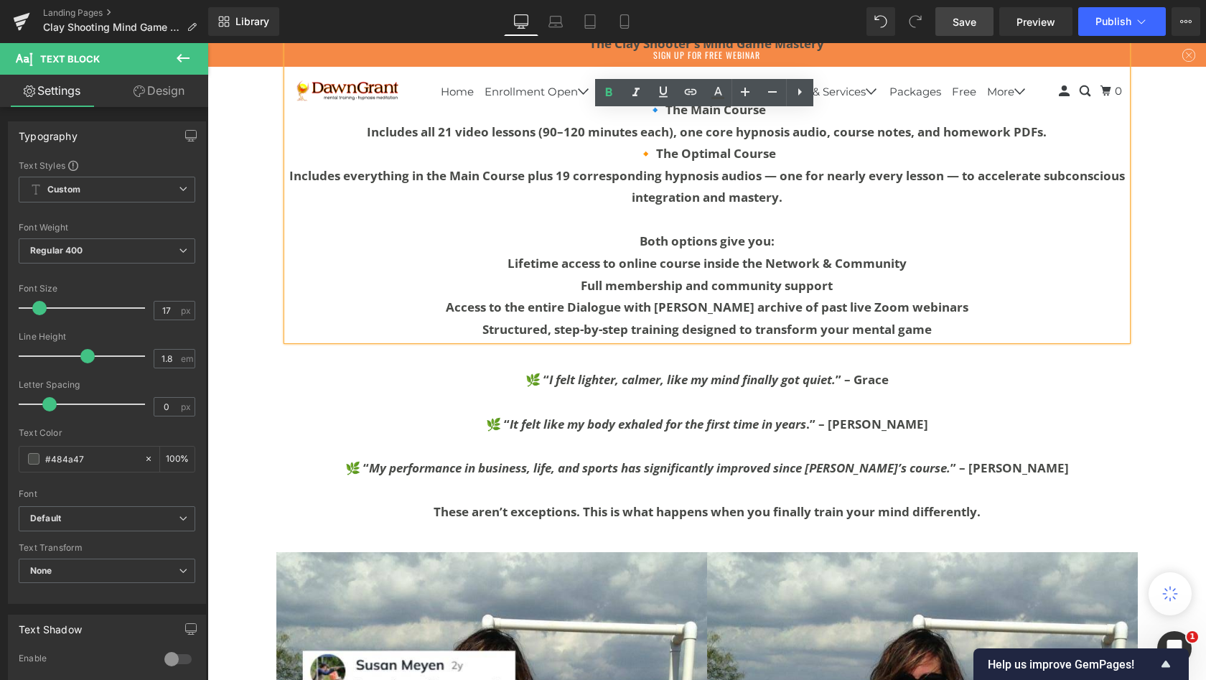
scroll to position [3285, 0]
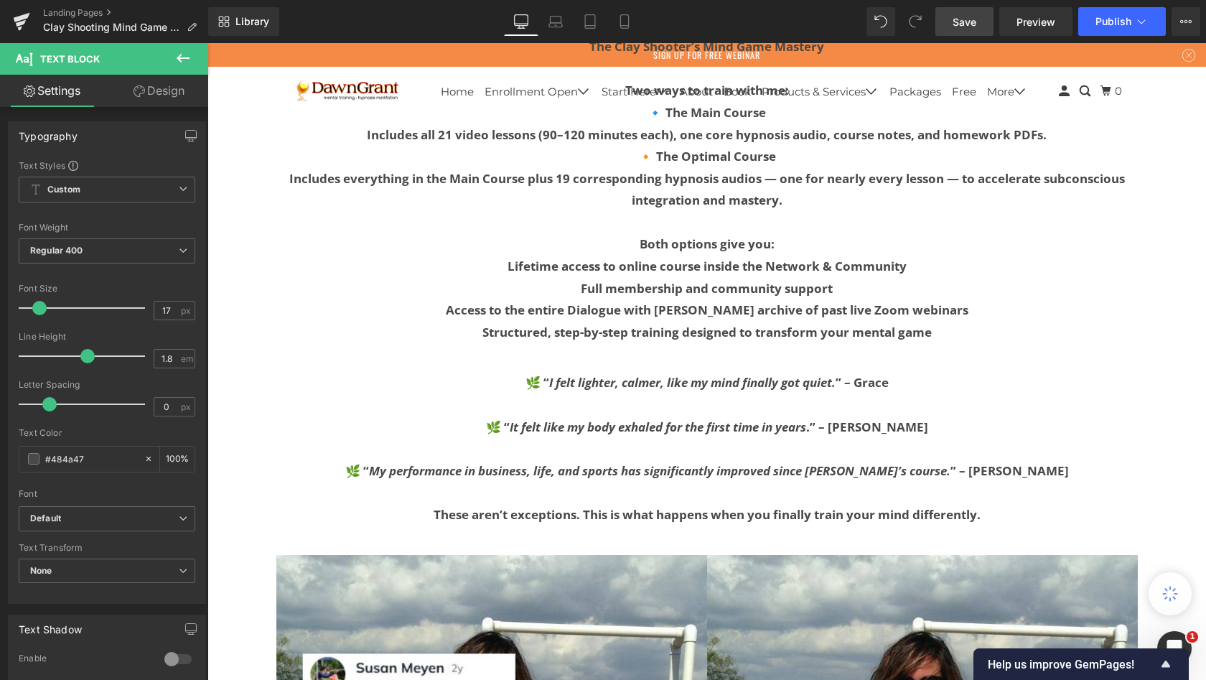
click at [181, 62] on icon at bounding box center [183, 58] width 13 height 9
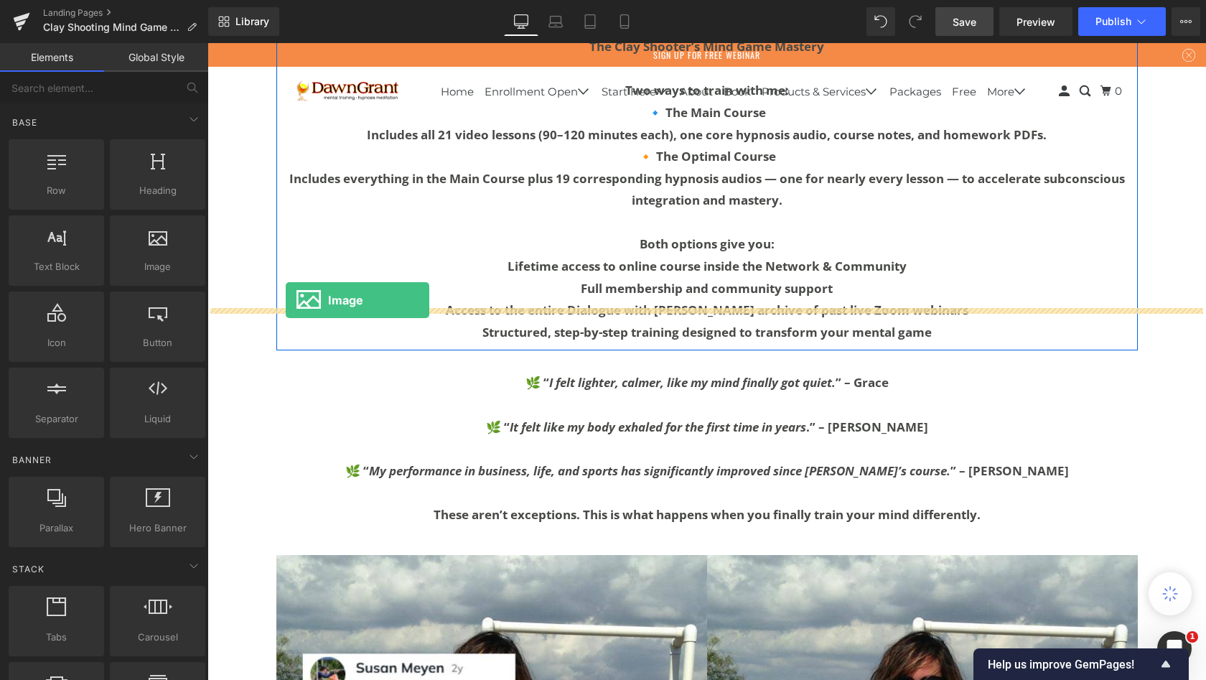
drag, startPoint x: 355, startPoint y: 292, endPoint x: 286, endPoint y: 300, distance: 69.4
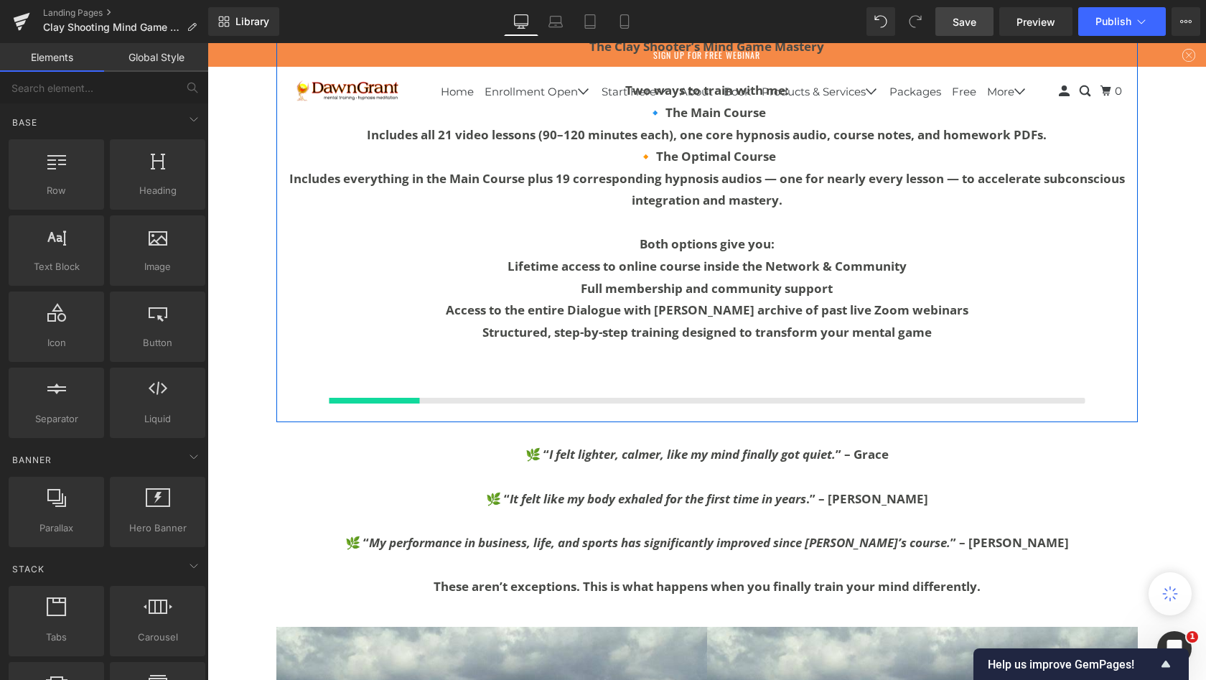
scroll to position [10020, 993]
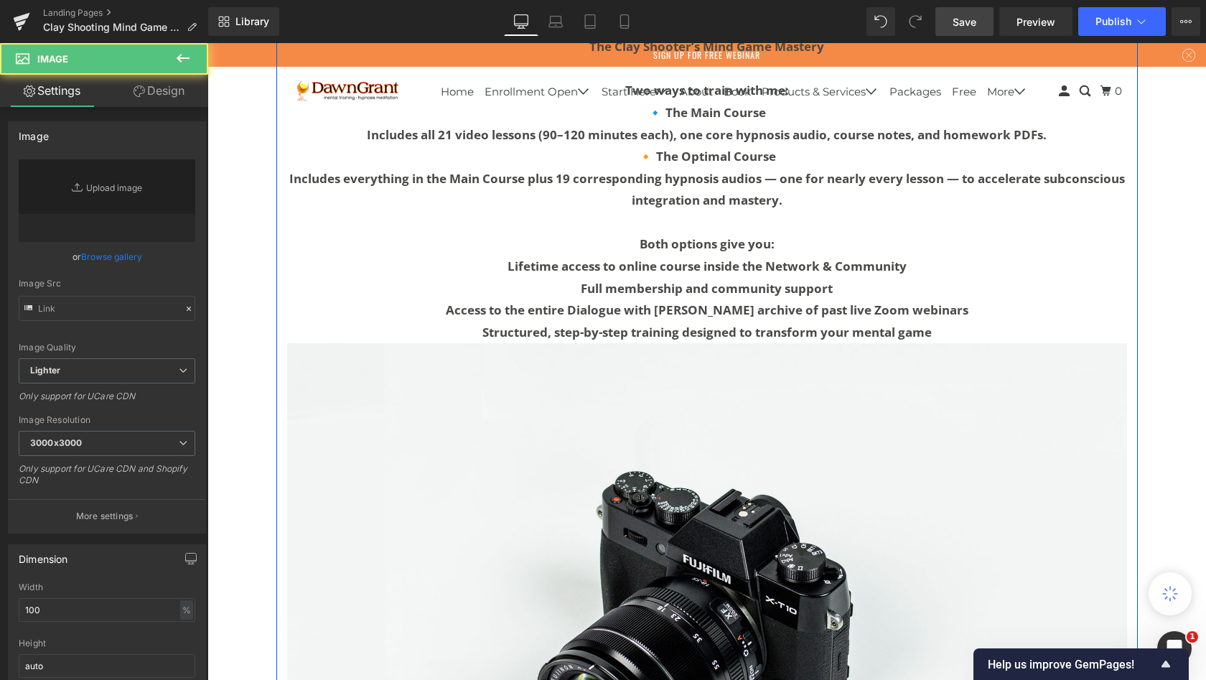
type input "//[DOMAIN_NAME][URL]"
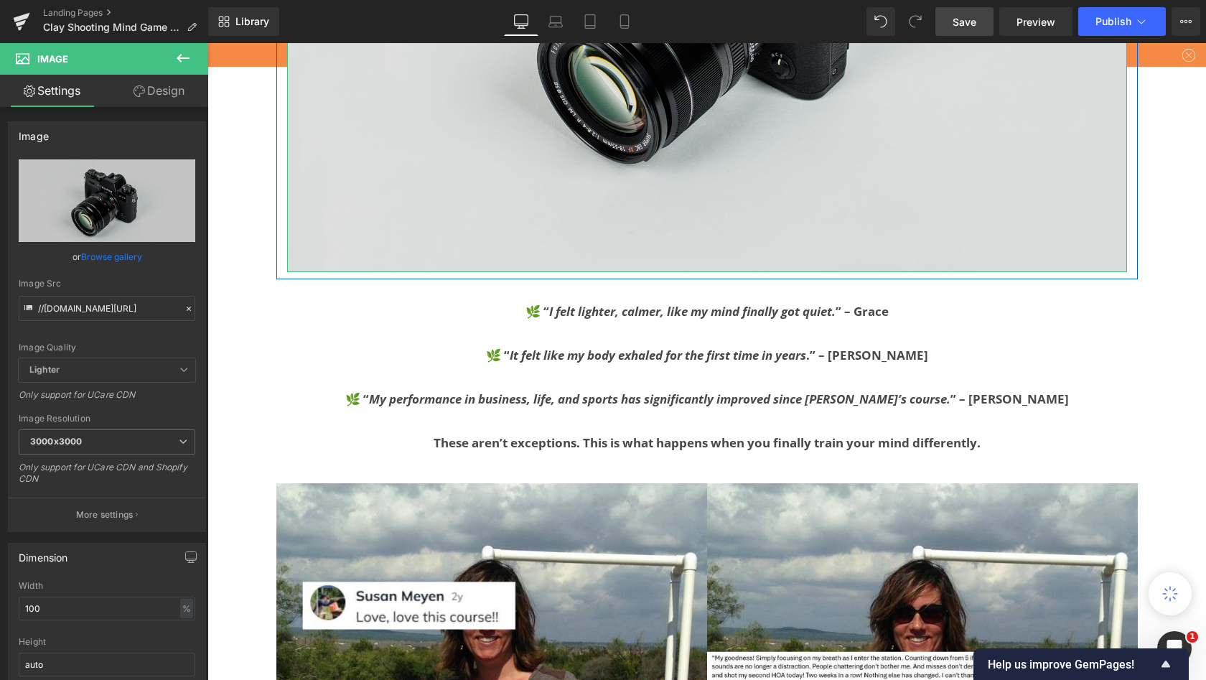
scroll to position [3952, 0]
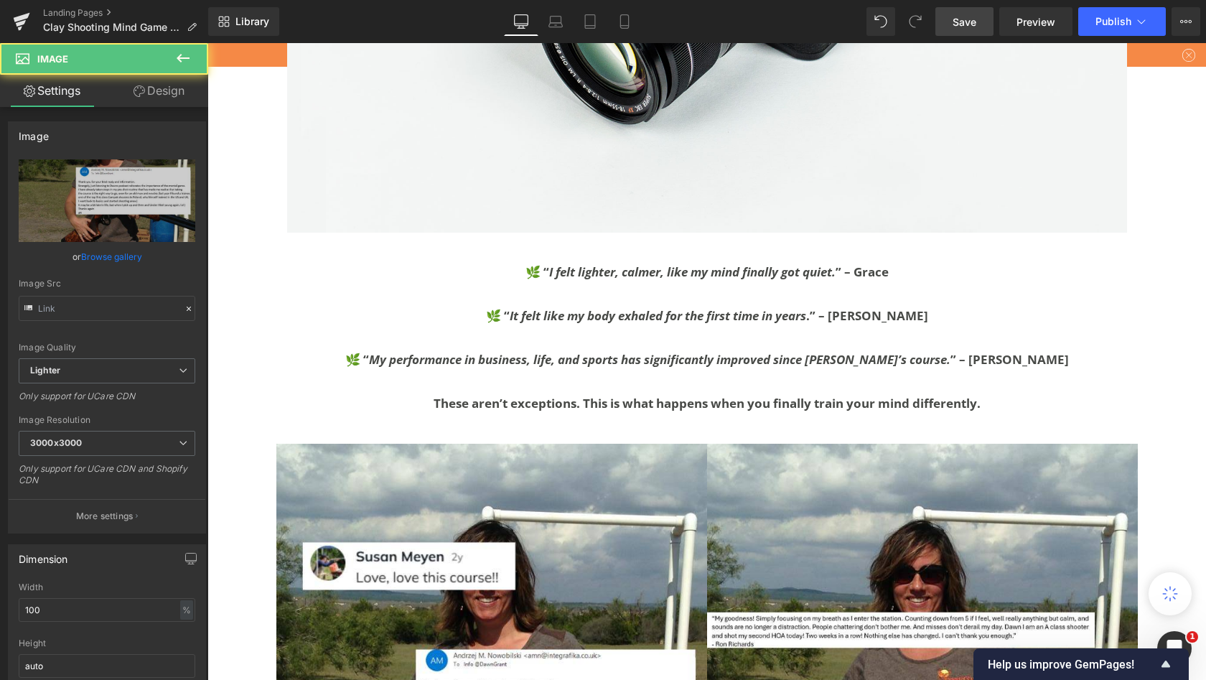
type input "[URL][DOMAIN_NAME]"
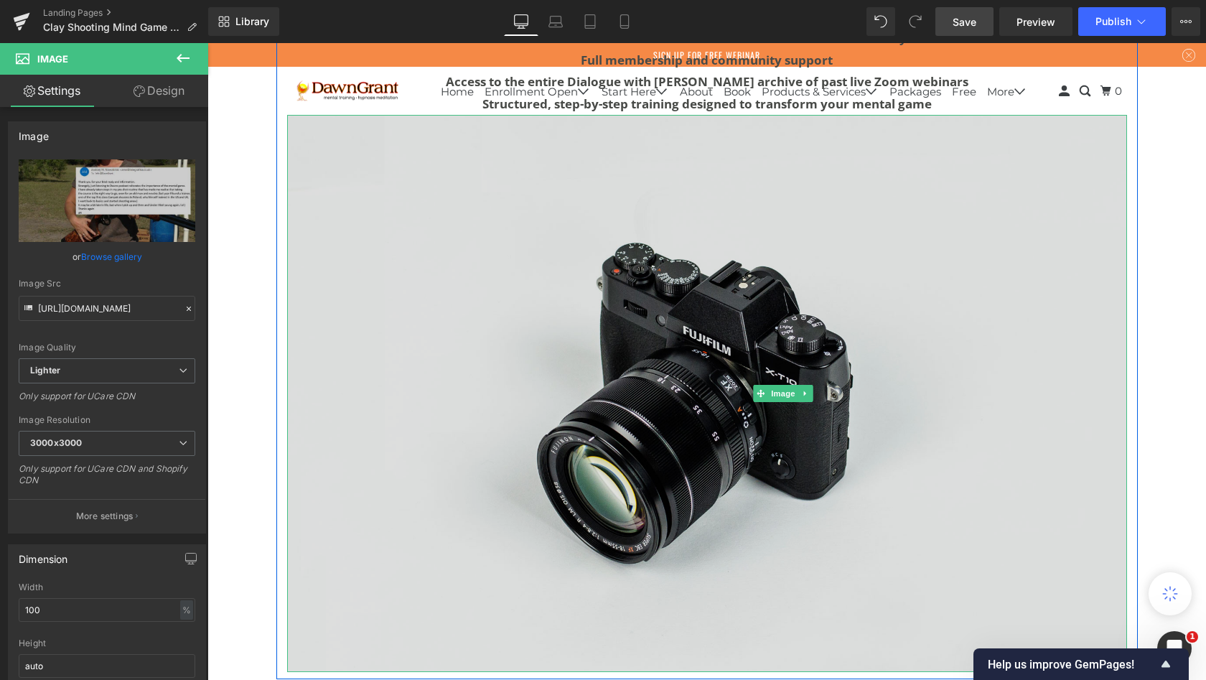
scroll to position [3388, 0]
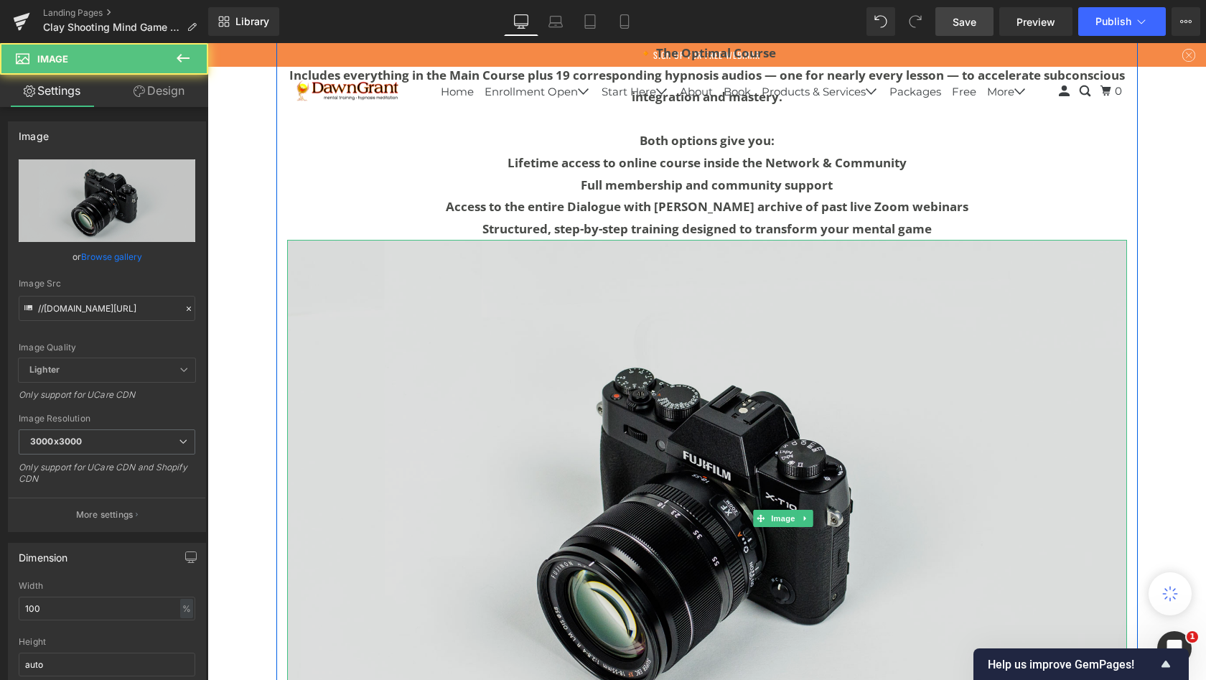
click at [457, 350] on img at bounding box center [707, 518] width 840 height 556
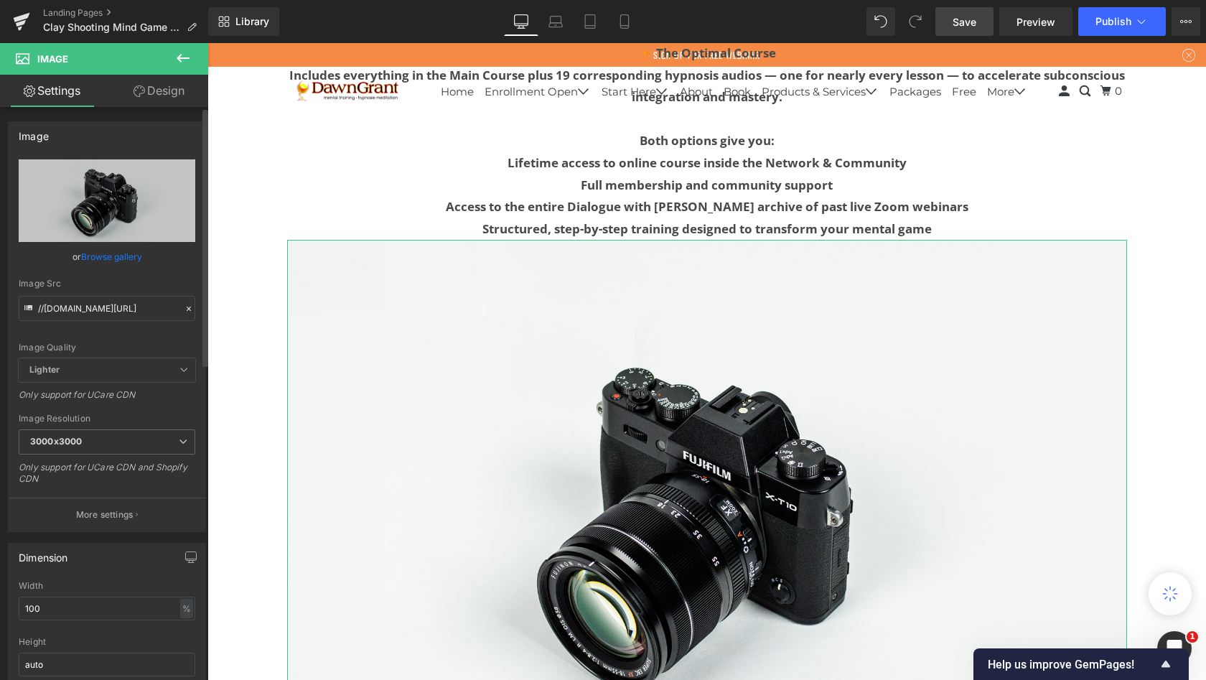
click at [116, 260] on link "Browse gallery" at bounding box center [111, 256] width 61 height 25
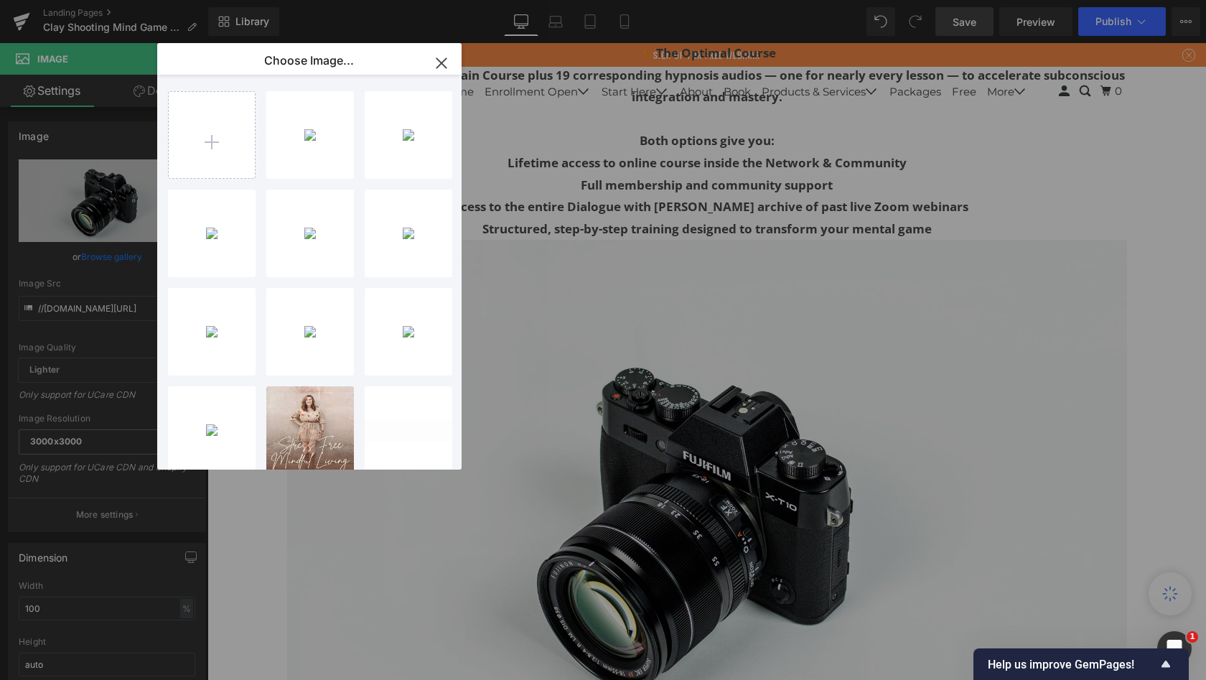
click at [442, 58] on icon "button" at bounding box center [441, 63] width 23 height 23
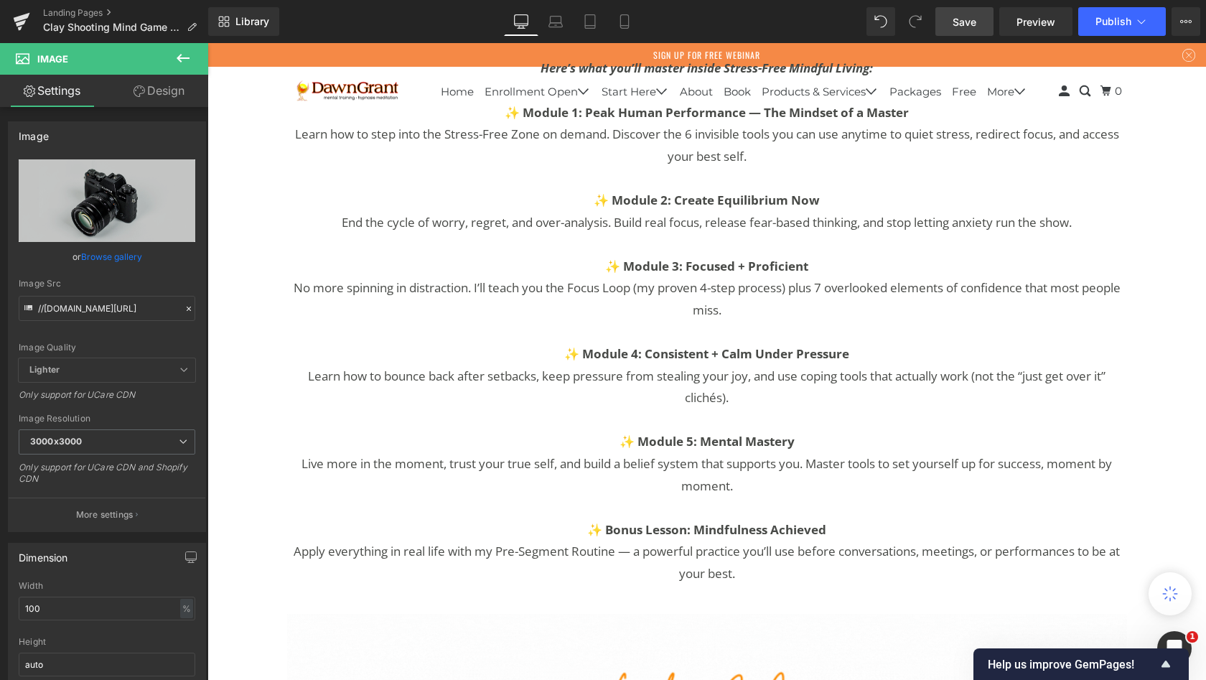
scroll to position [5349, 0]
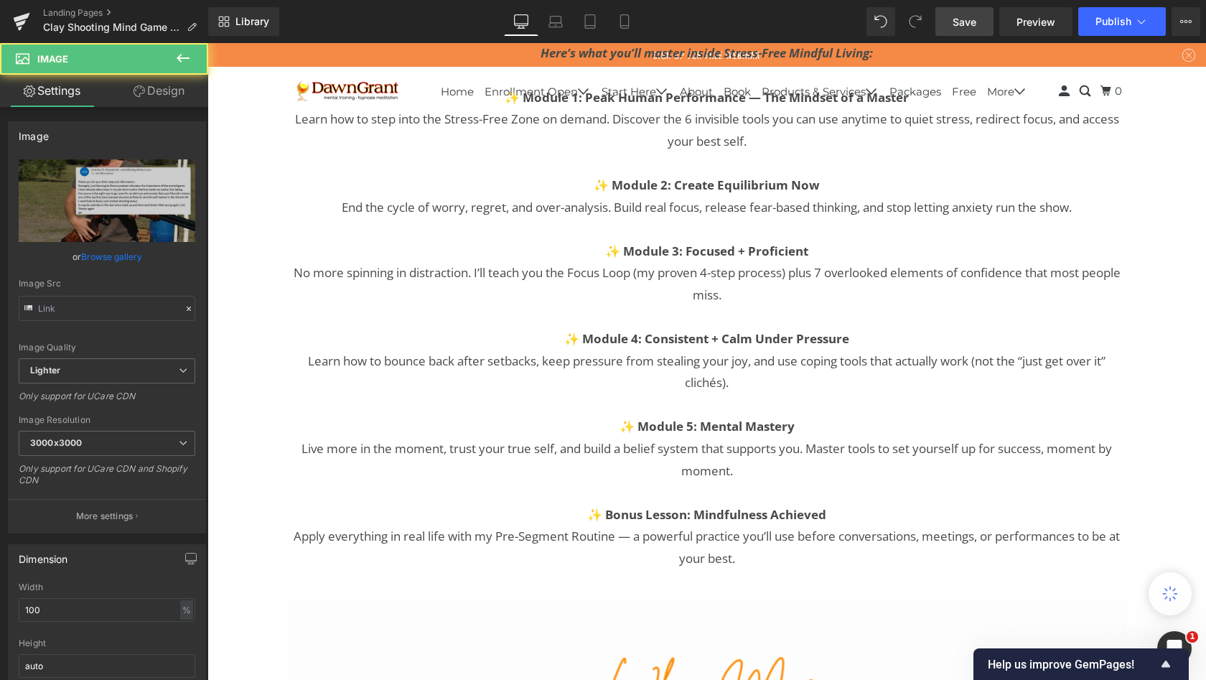
type input "[URL][DOMAIN_NAME]"
click at [187, 62] on icon at bounding box center [182, 58] width 17 height 17
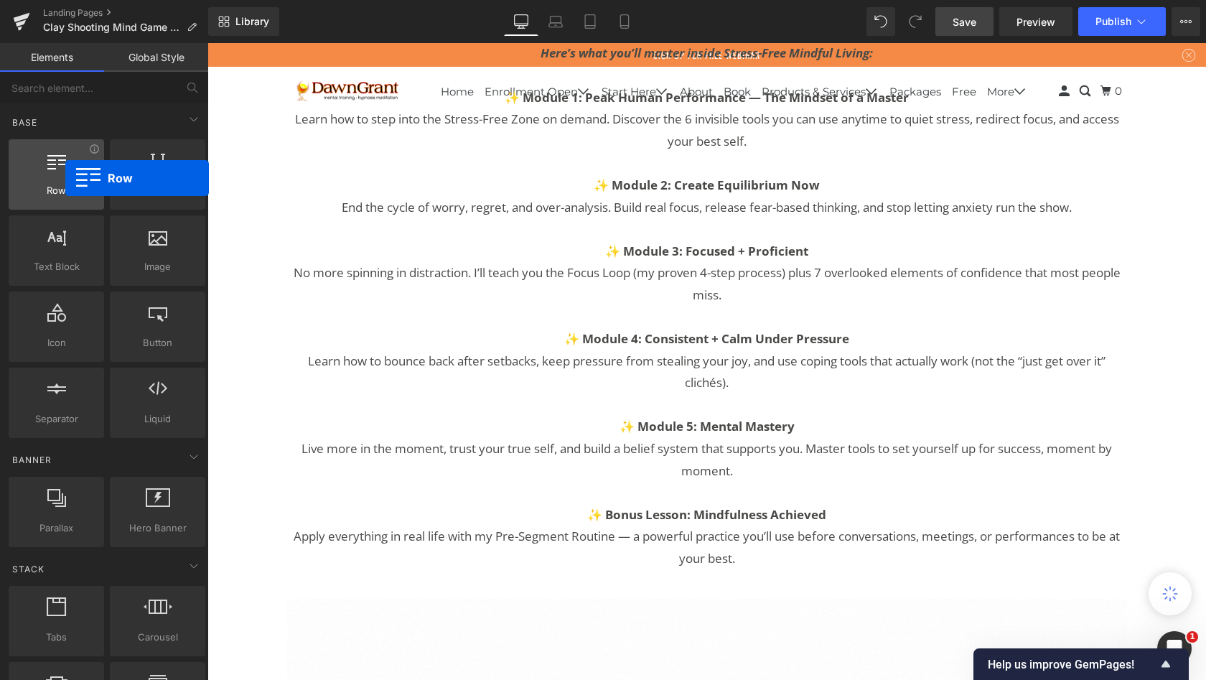
click at [62, 177] on div at bounding box center [56, 167] width 87 height 32
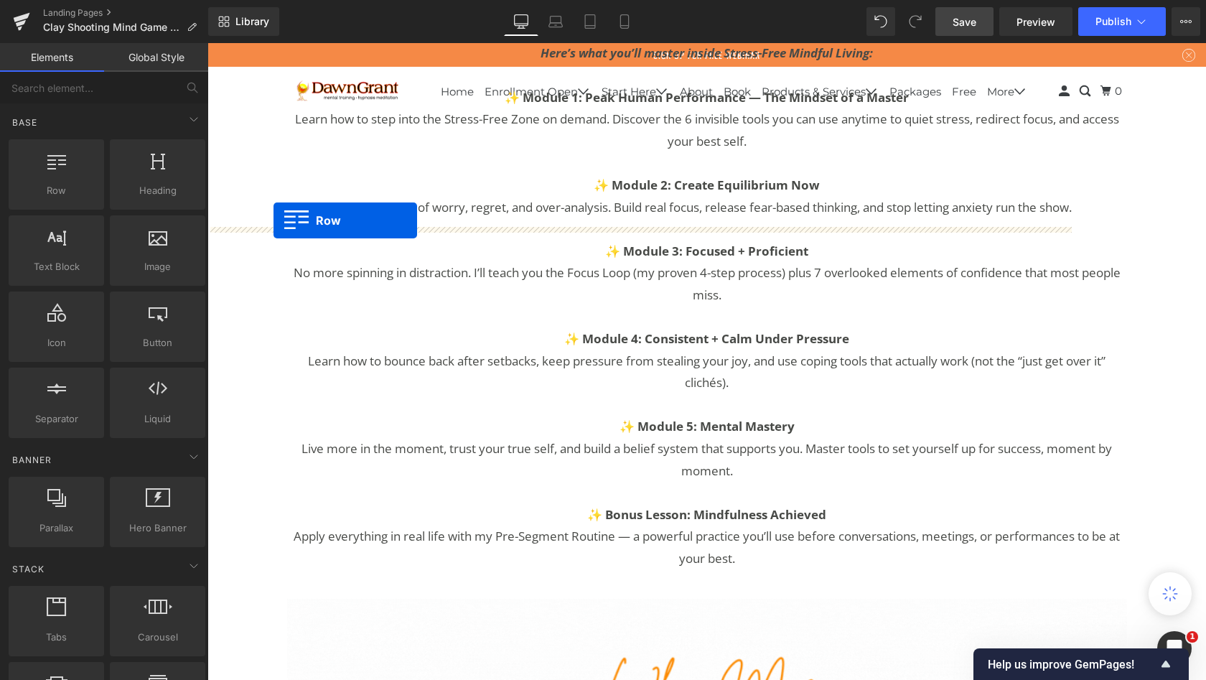
drag, startPoint x: 263, startPoint y: 229, endPoint x: 274, endPoint y: 220, distance: 13.8
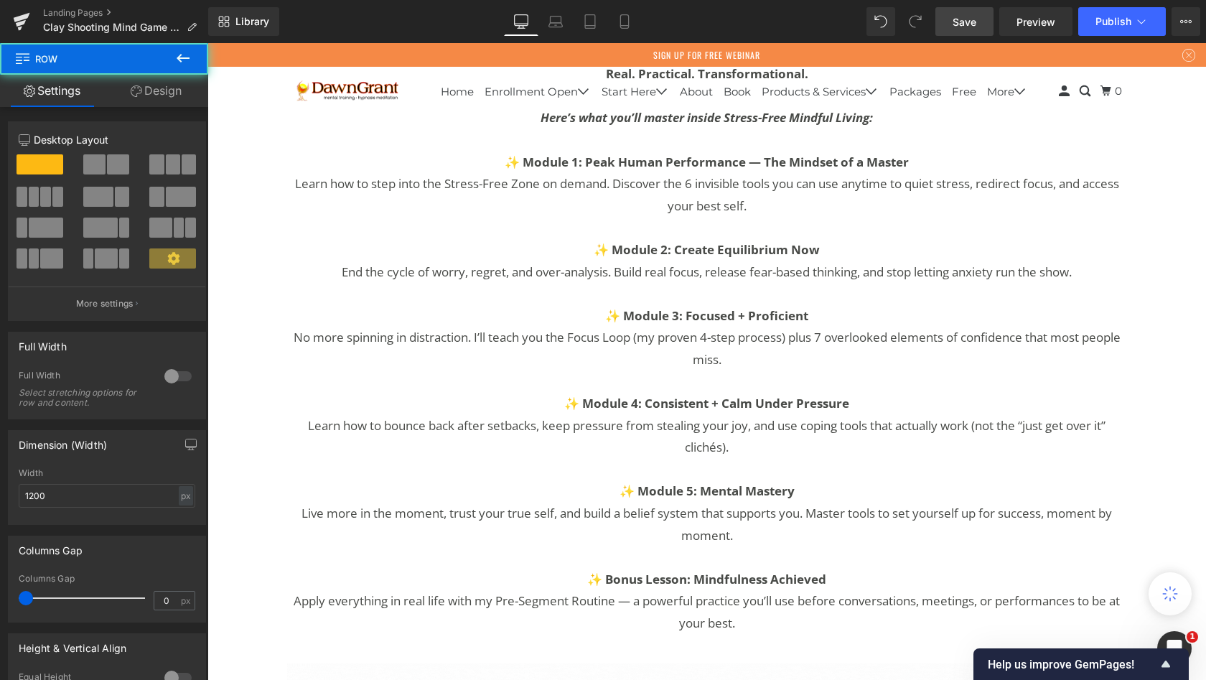
scroll to position [10686, 993]
click at [182, 62] on icon at bounding box center [182, 58] width 17 height 17
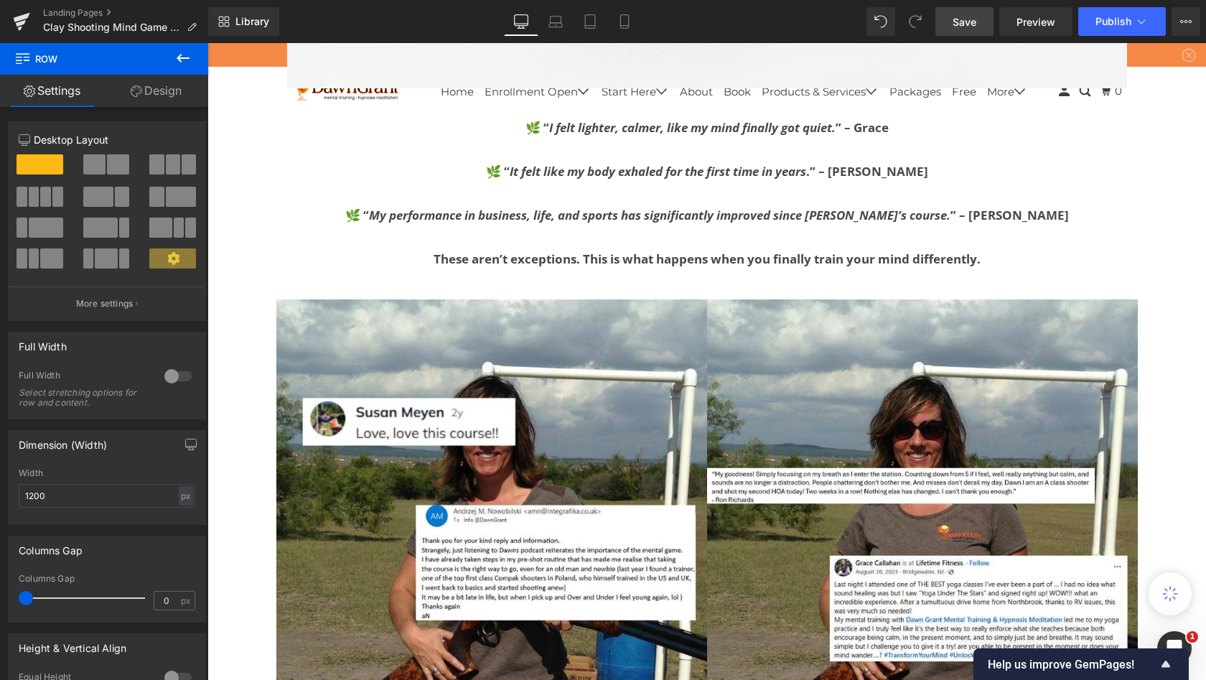
scroll to position [4024, 0]
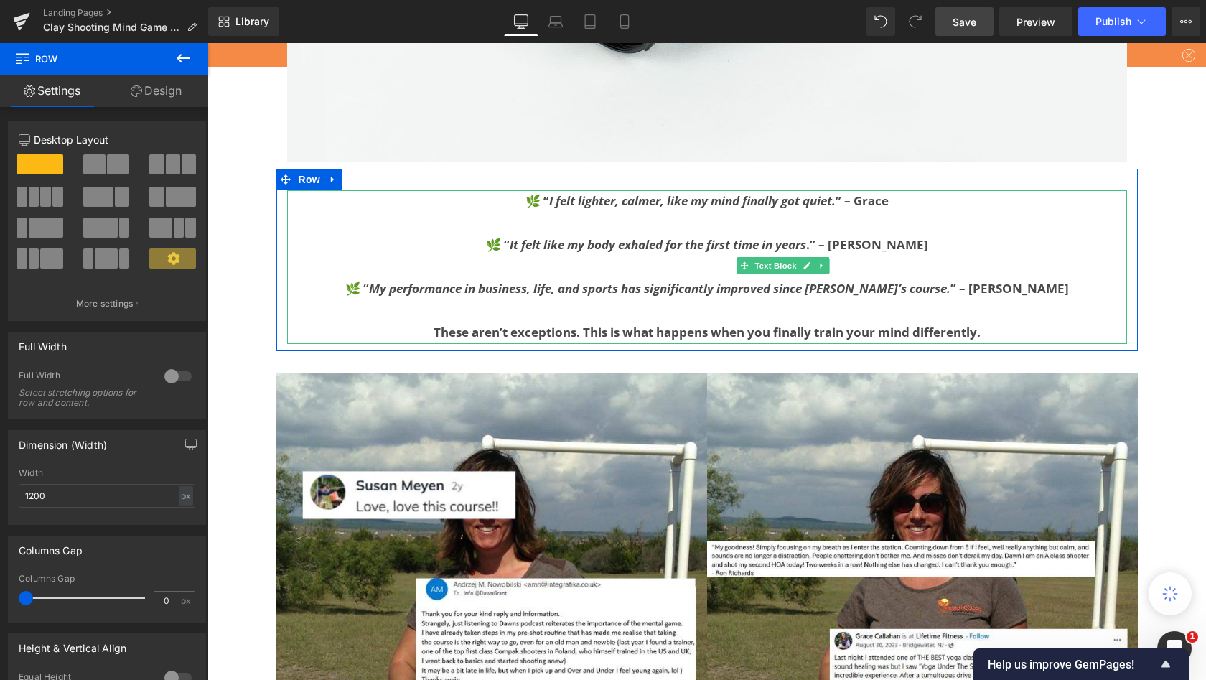
click at [398, 234] on p at bounding box center [707, 223] width 840 height 22
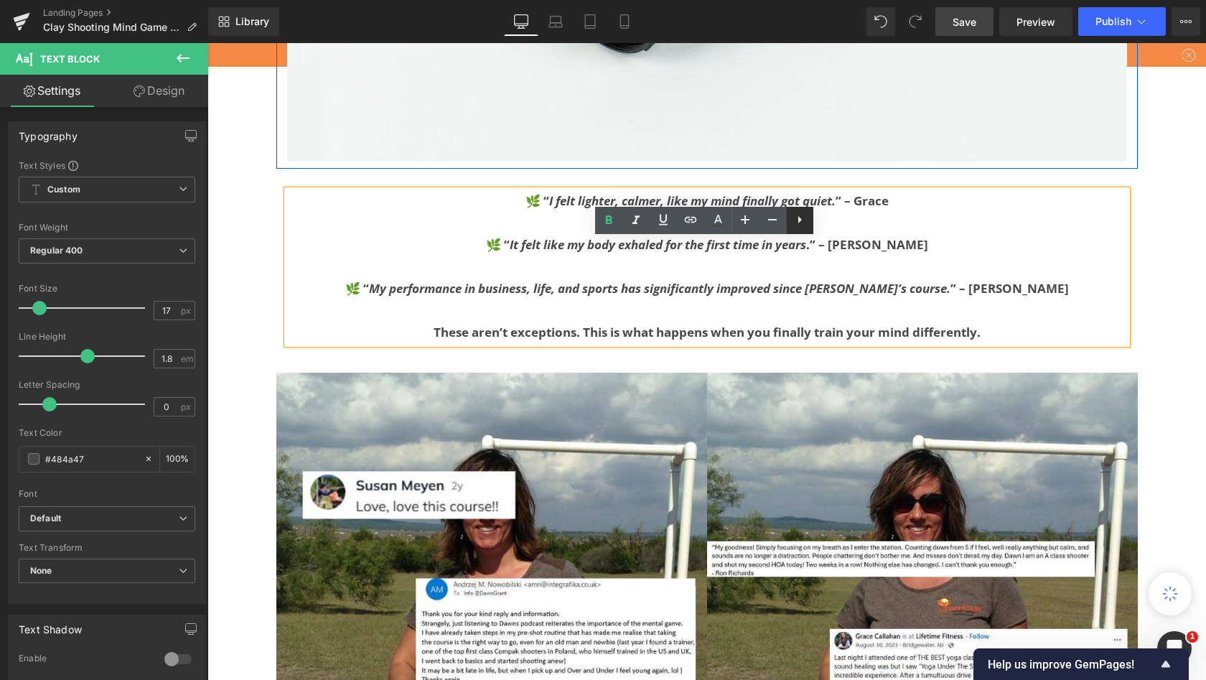
click at [802, 221] on icon at bounding box center [799, 219] width 17 height 17
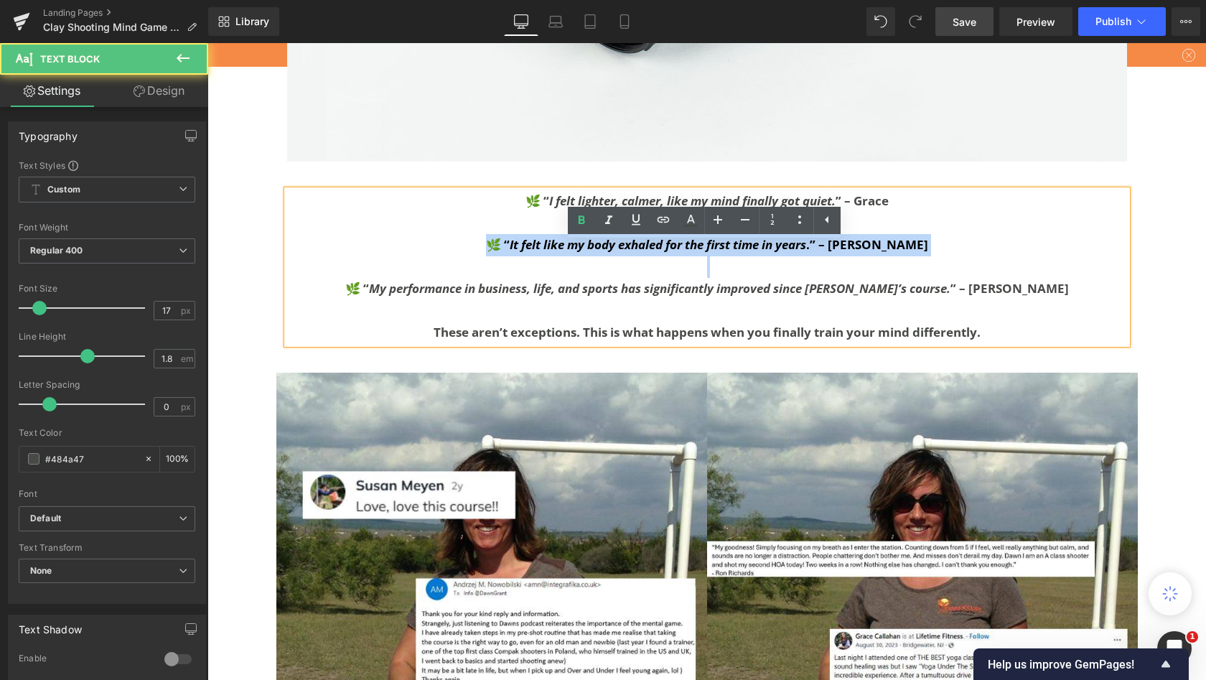
drag, startPoint x: 795, startPoint y: 251, endPoint x: 797, endPoint y: 323, distance: 71.8
click at [797, 323] on div "🌿 “ I felt lighter, calmer, like my mind finally got quiet. ” – [PERSON_NAME] 🌿…" at bounding box center [707, 267] width 840 height 154
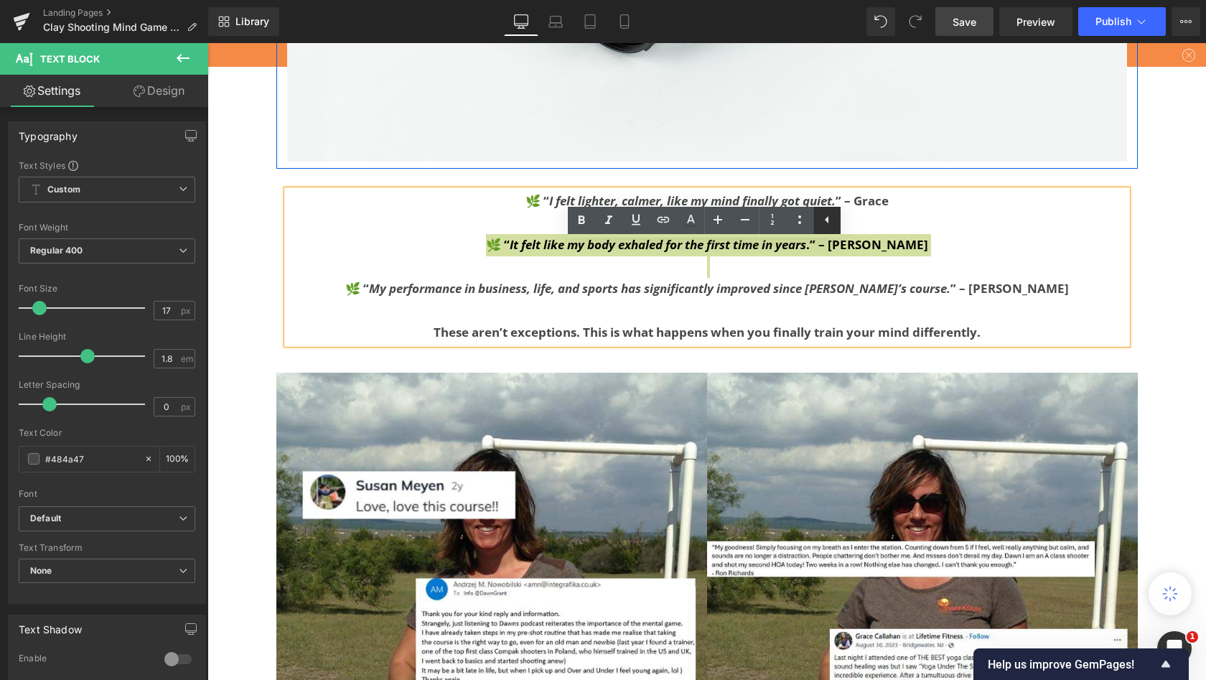
click at [827, 222] on icon at bounding box center [827, 219] width 17 height 17
click at [806, 220] on icon at bounding box center [799, 219] width 17 height 17
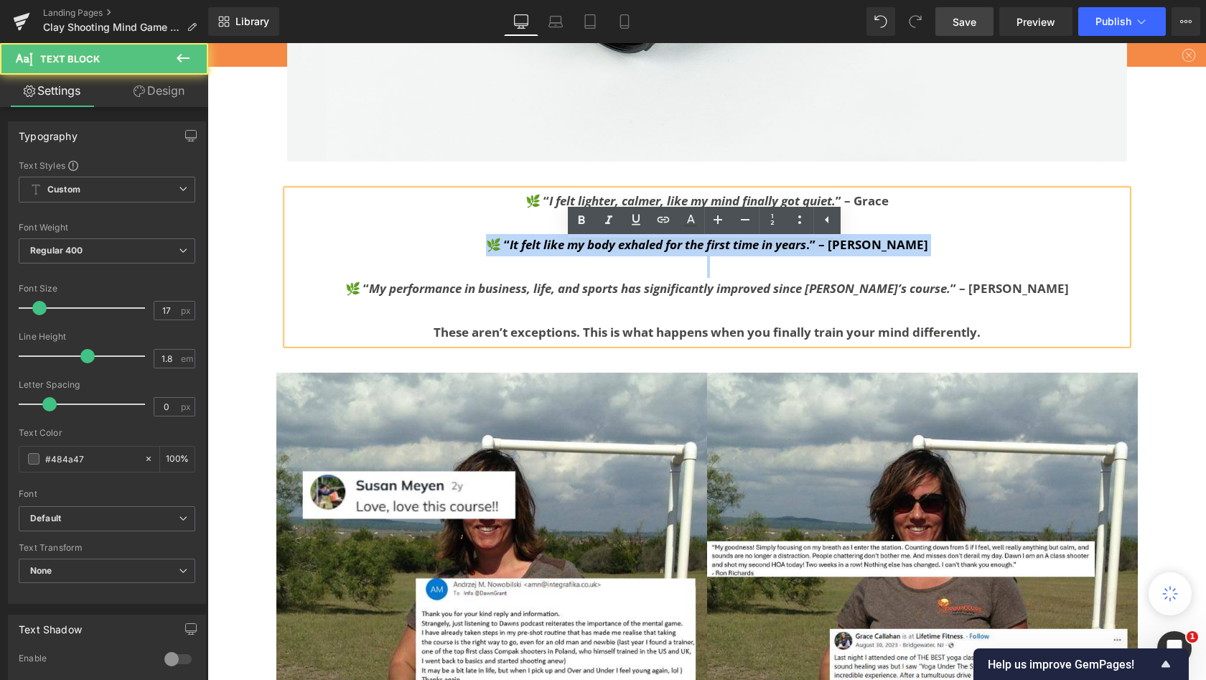
click at [549, 209] on icon "I felt lighter, calmer, like my mind finally got quiet." at bounding box center [692, 200] width 286 height 17
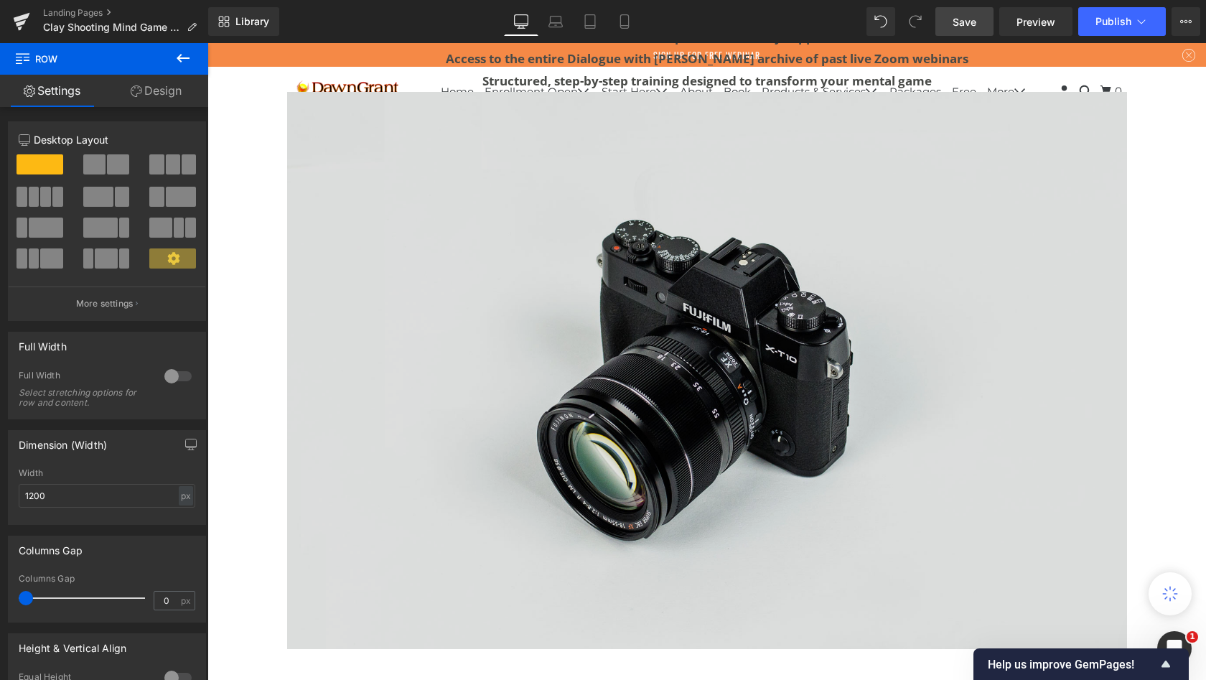
scroll to position [3515, 0]
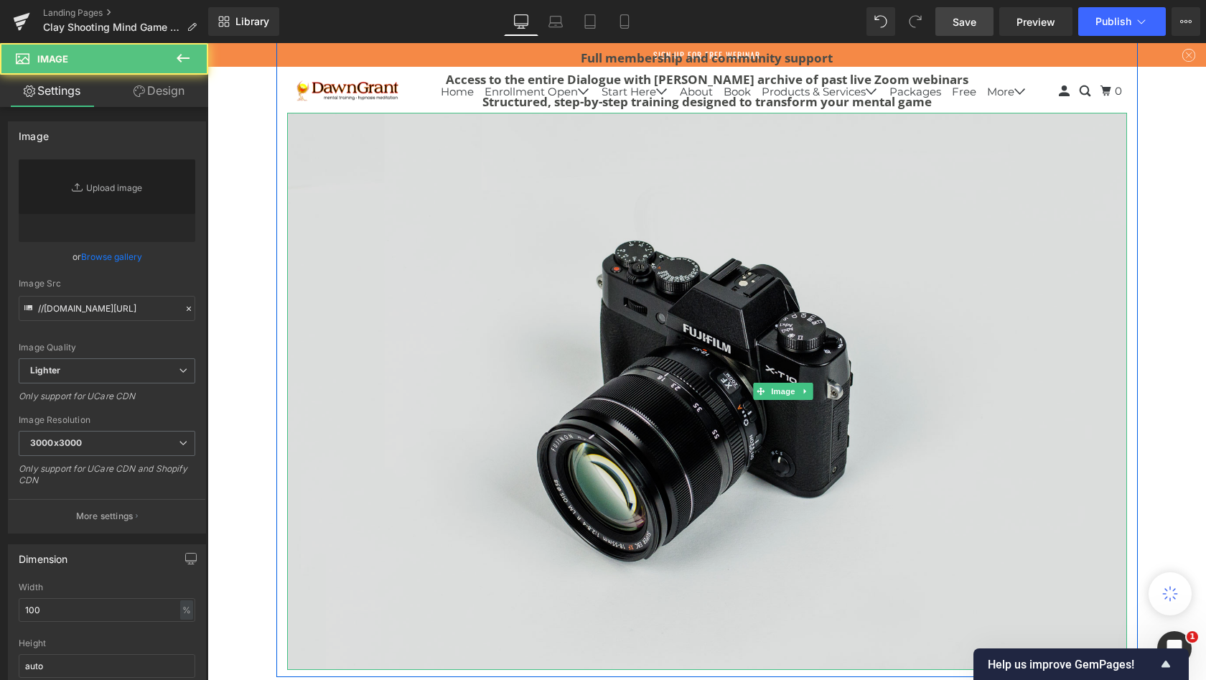
drag, startPoint x: 459, startPoint y: 316, endPoint x: 439, endPoint y: 314, distance: 19.5
click at [459, 316] on img at bounding box center [707, 391] width 840 height 556
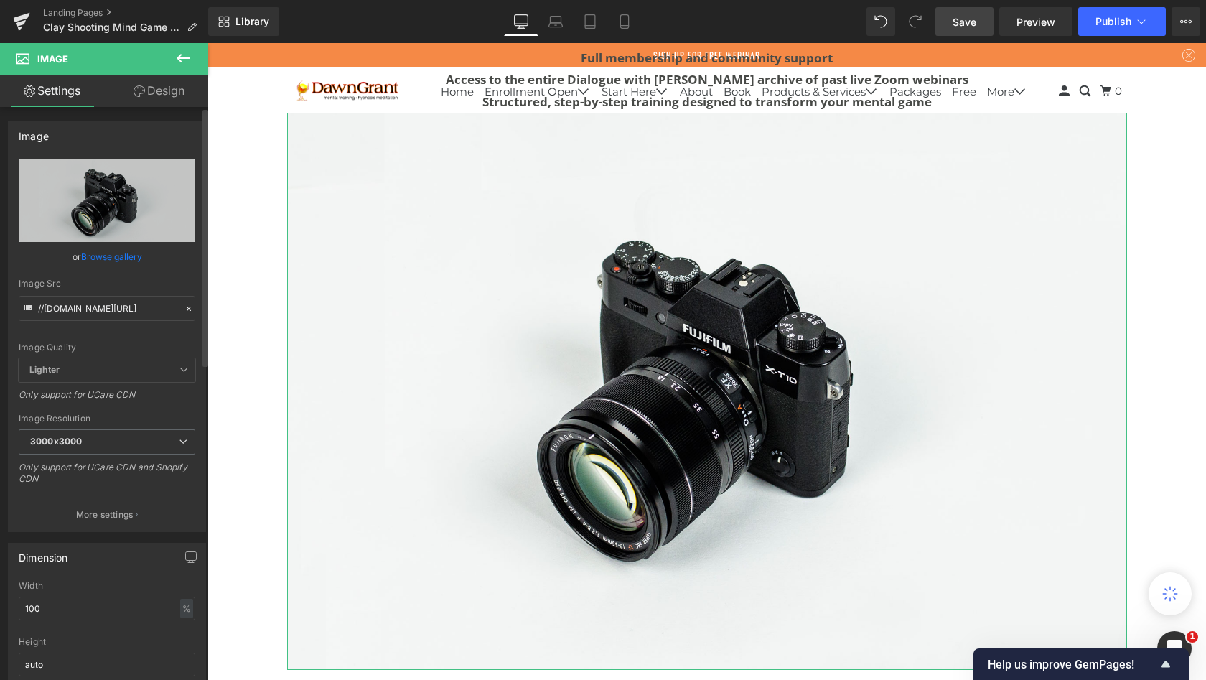
click at [116, 260] on link "Browse gallery" at bounding box center [111, 256] width 61 height 25
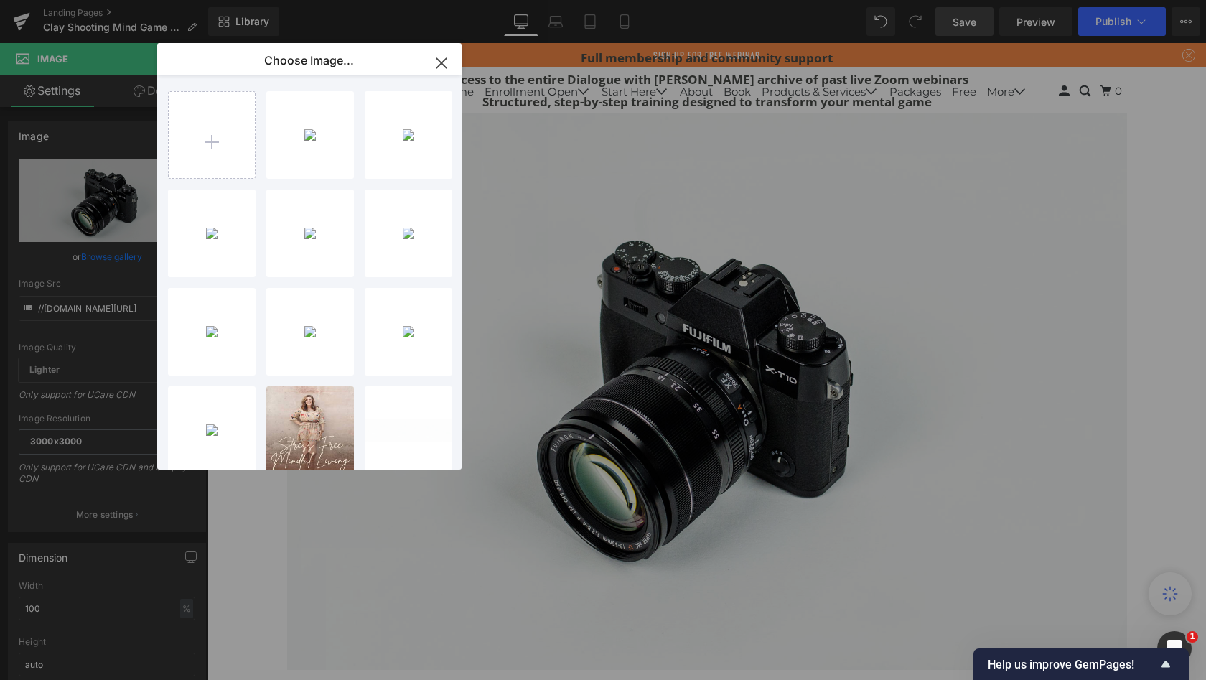
drag, startPoint x: 442, startPoint y: 59, endPoint x: 234, endPoint y: 17, distance: 211.8
click at [442, 59] on icon "button" at bounding box center [441, 63] width 23 height 23
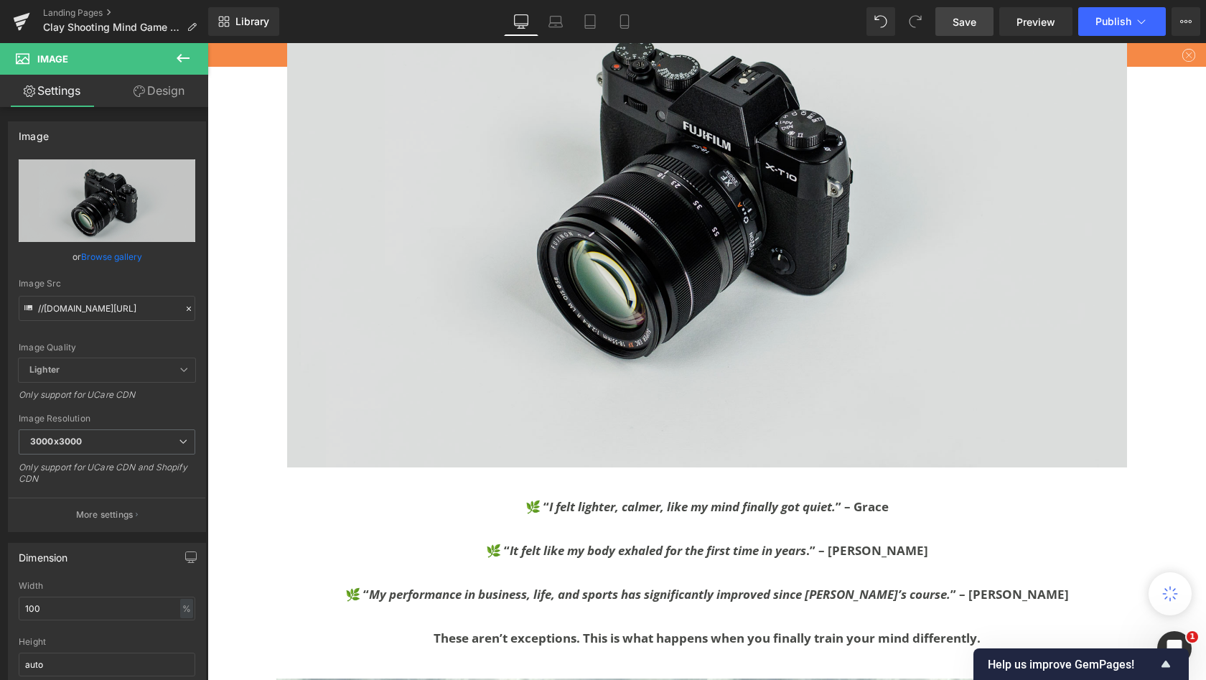
scroll to position [3601, 0]
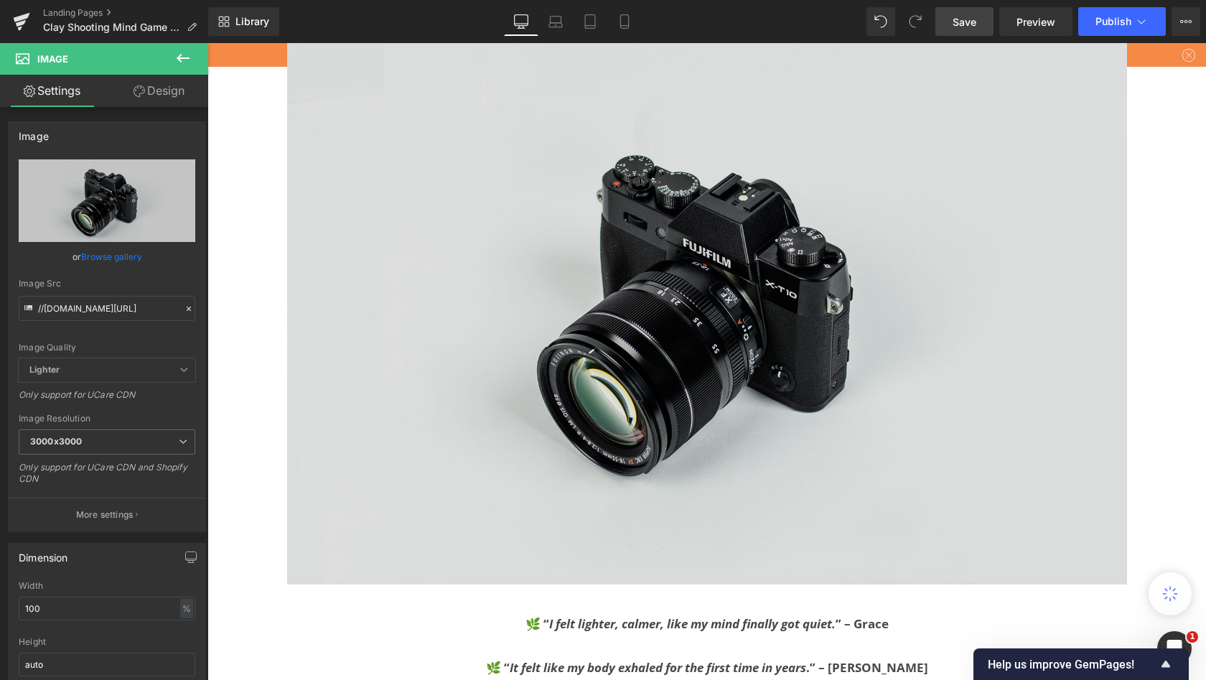
click at [636, 294] on img at bounding box center [707, 305] width 840 height 556
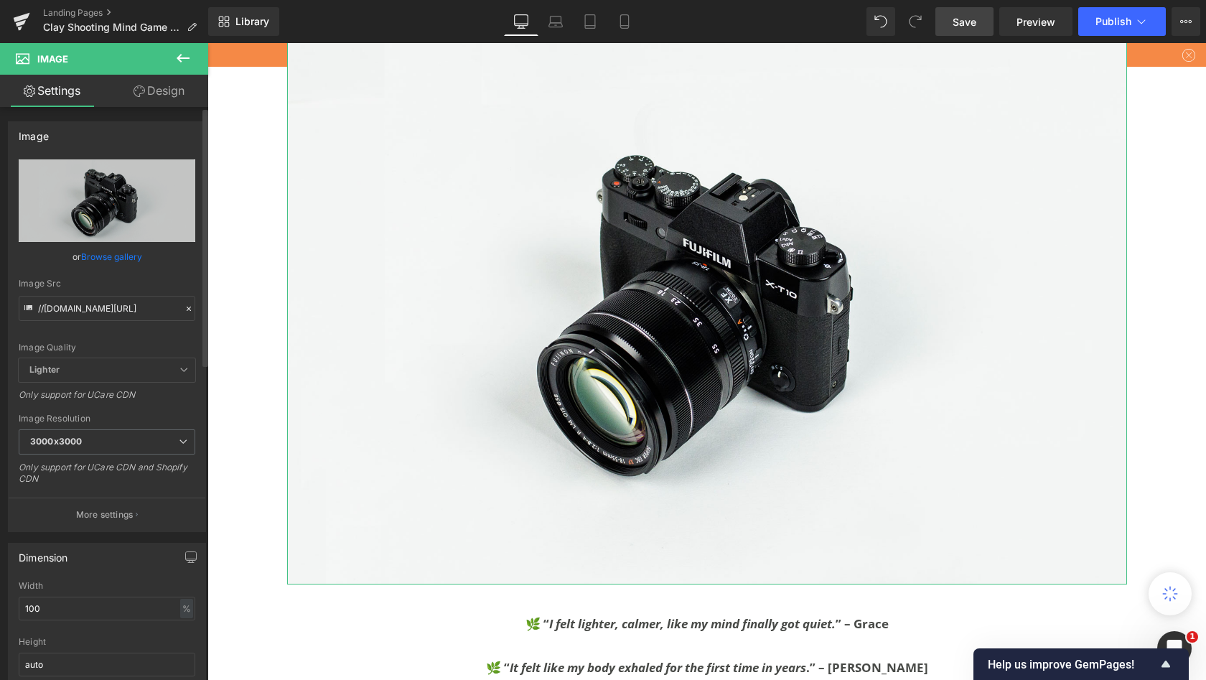
click at [122, 256] on link "Browse gallery" at bounding box center [111, 256] width 61 height 25
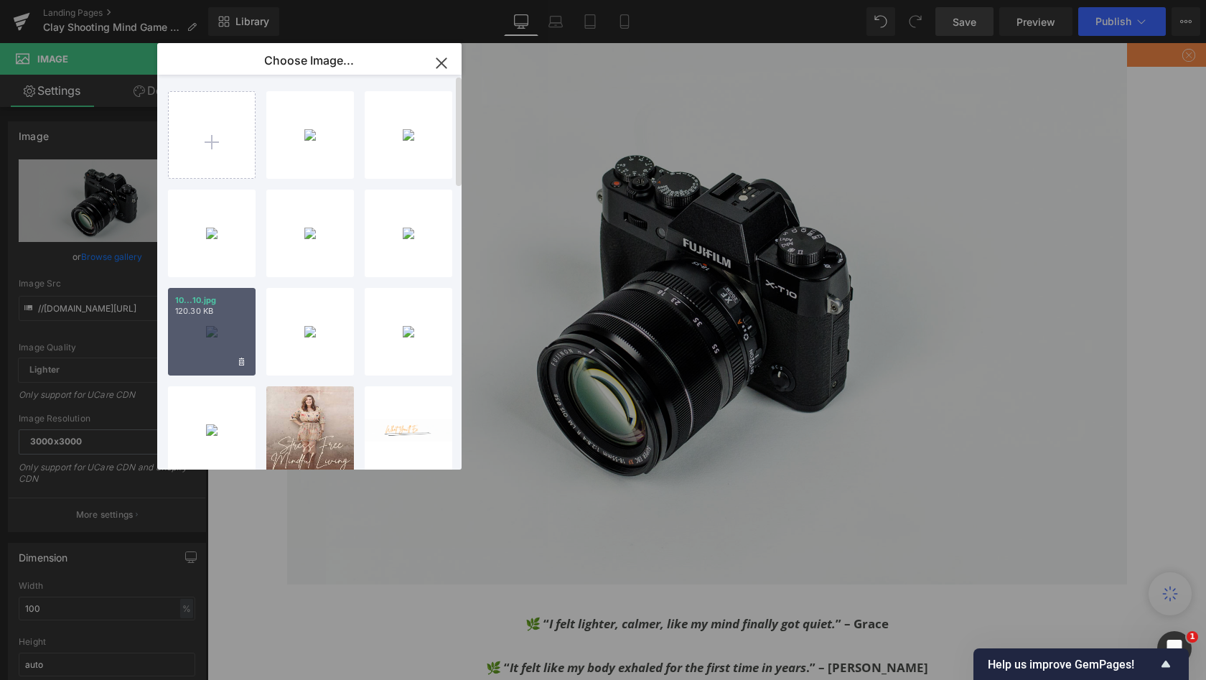
click at [215, 330] on div "10...10.jpg 120.30 KB" at bounding box center [212, 332] width 88 height 88
type input "[URL][DOMAIN_NAME]"
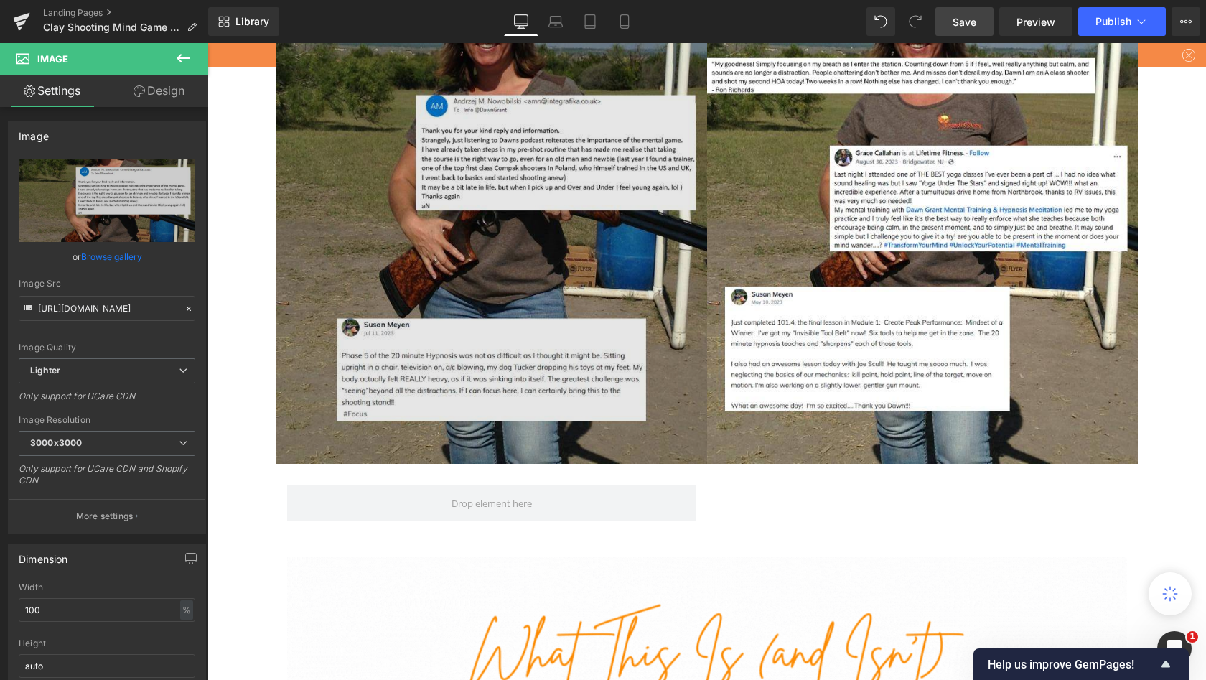
scroll to position [5072, 0]
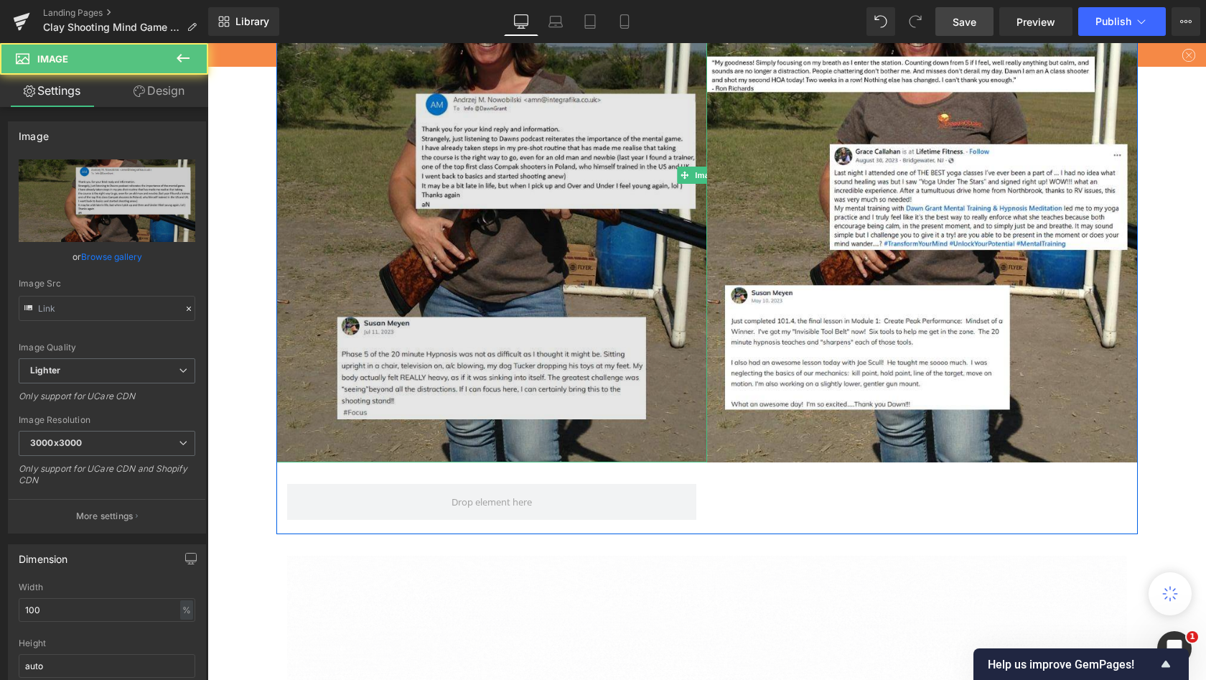
click at [564, 372] on img at bounding box center [491, 175] width 431 height 574
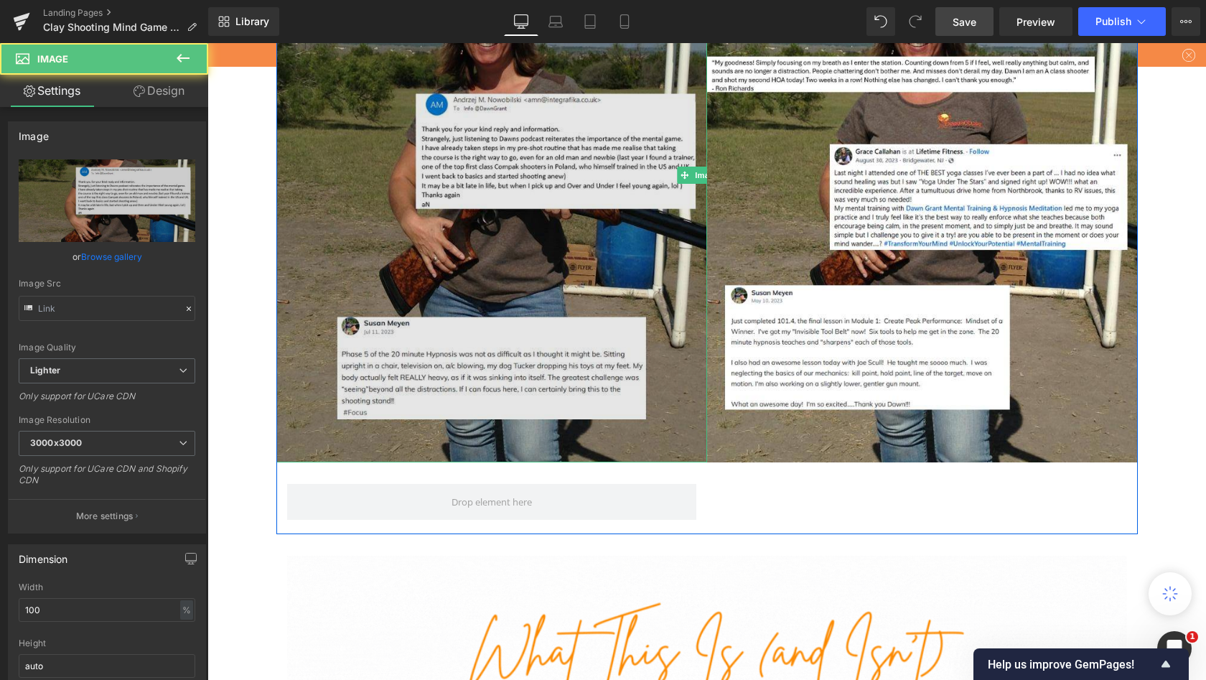
type input "[URL][DOMAIN_NAME]"
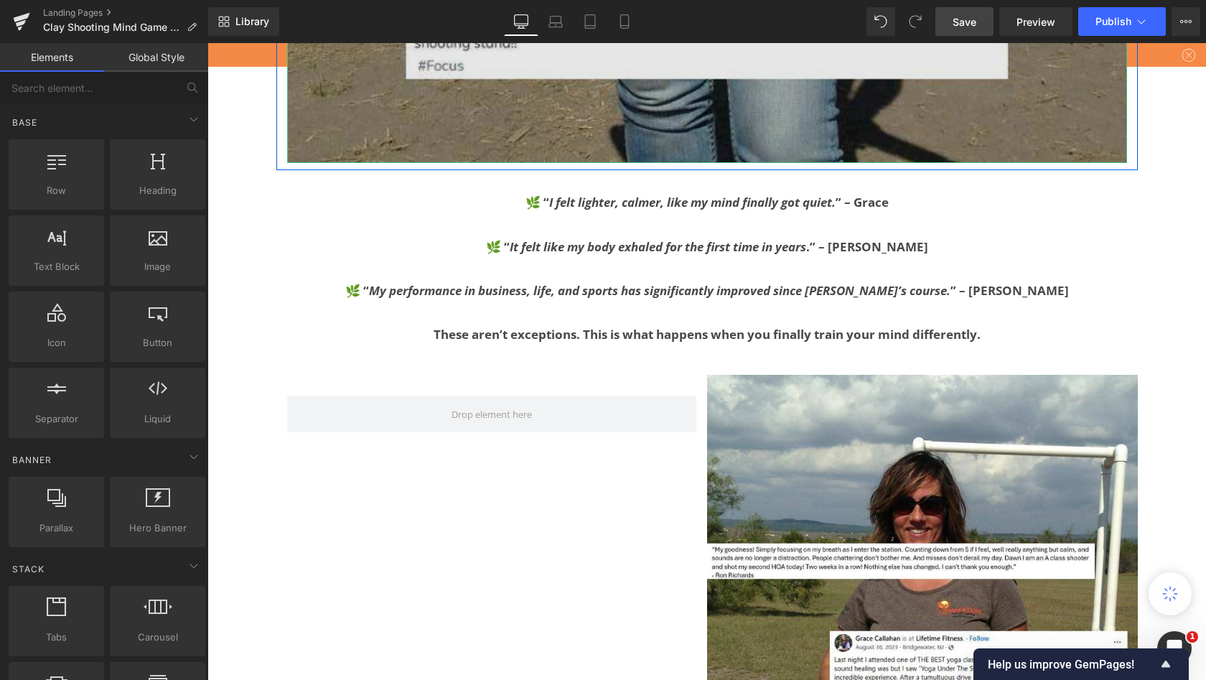
scroll to position [4601, 0]
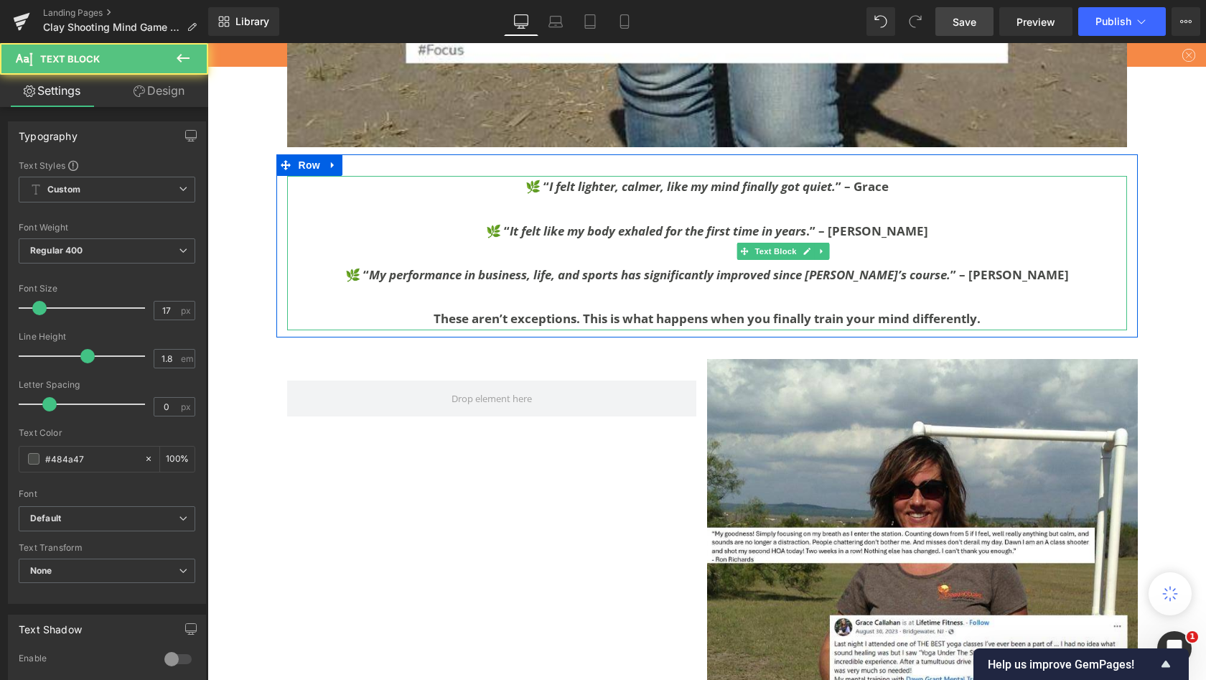
click at [762, 283] on icon "My performance in business, life, and sports has significantly improved since […" at bounding box center [660, 274] width 582 height 17
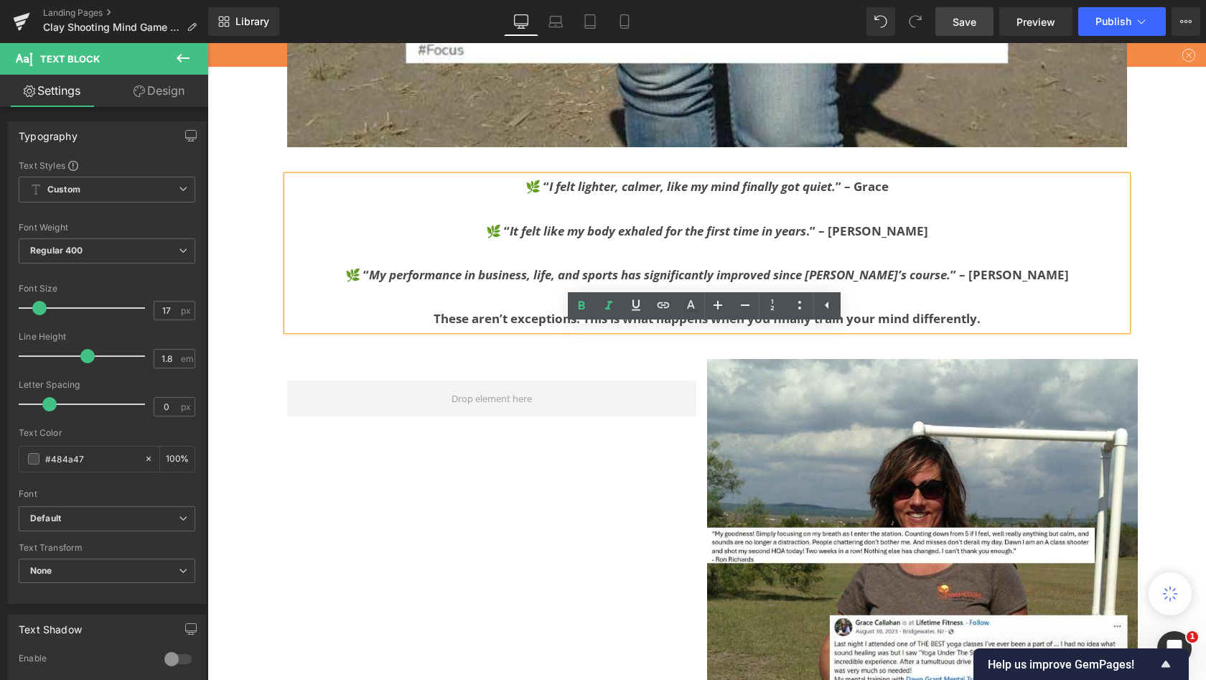
click at [776, 330] on p "These aren’t exceptions. This is what happens when you finally train your mind …" at bounding box center [707, 319] width 840 height 22
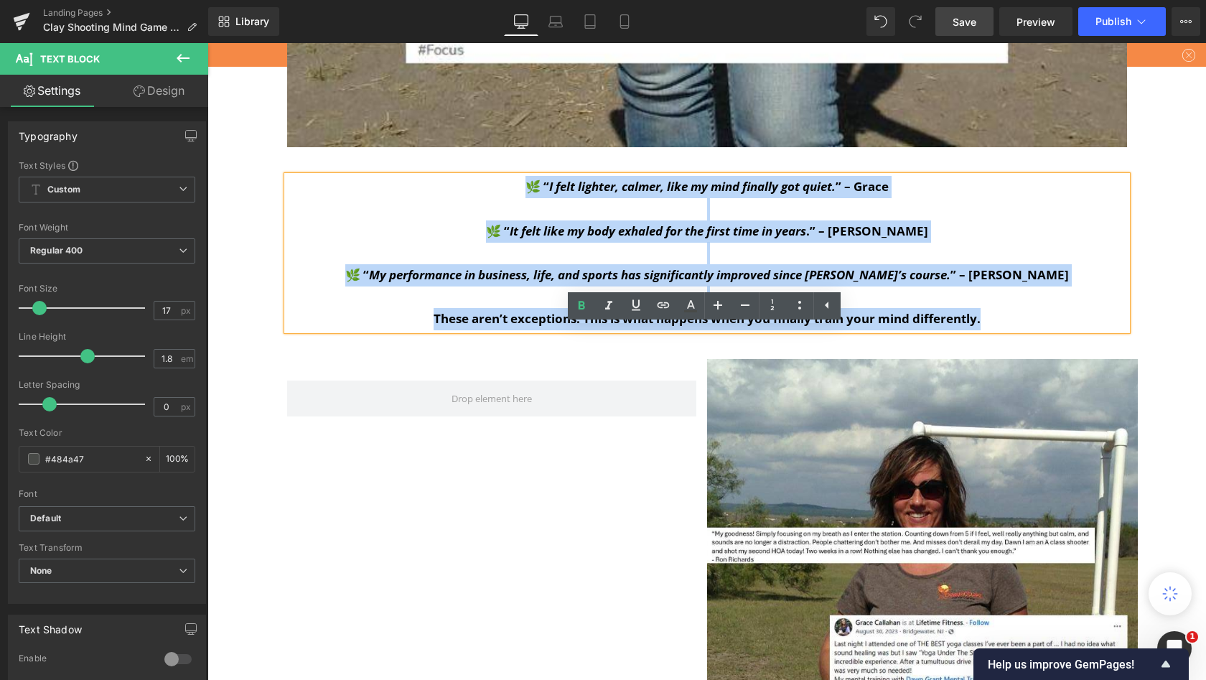
drag, startPoint x: 777, startPoint y: 468, endPoint x: 208, endPoint y: 339, distance: 583.1
click at [287, 330] on div "🌿 “ I felt lighter, calmer, like my mind finally got quiet. ” – [PERSON_NAME] 🌿…" at bounding box center [707, 253] width 840 height 154
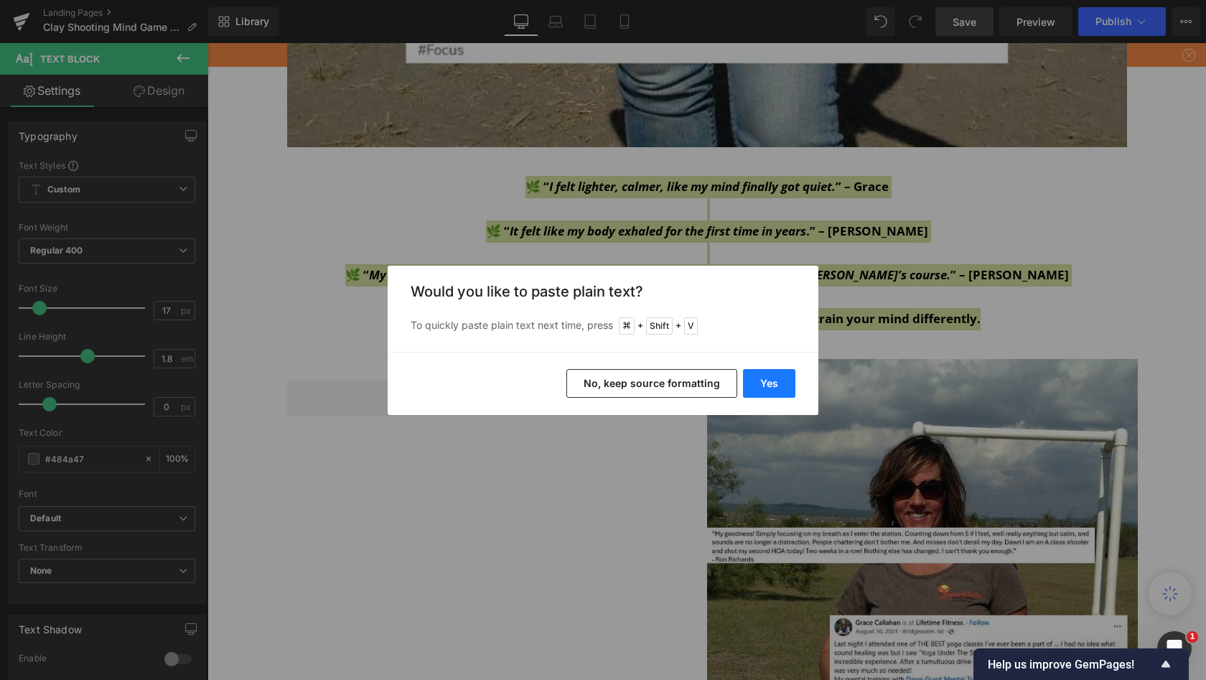
click at [770, 389] on button "Yes" at bounding box center [769, 383] width 52 height 29
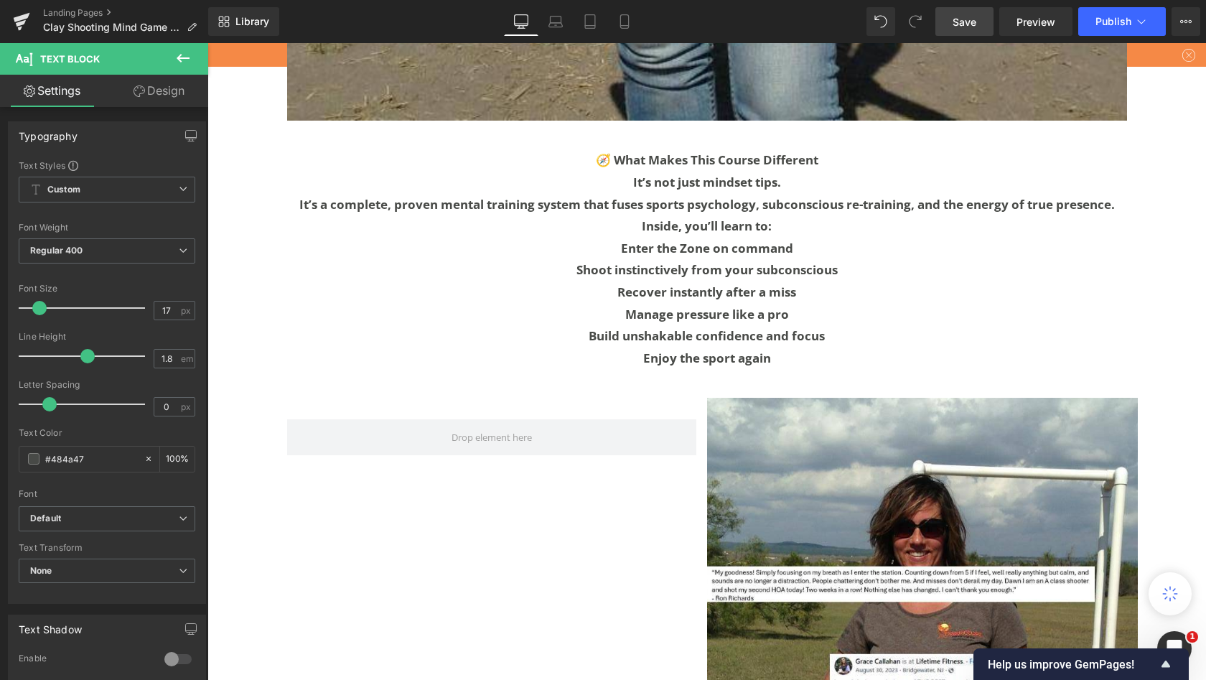
scroll to position [4644, 0]
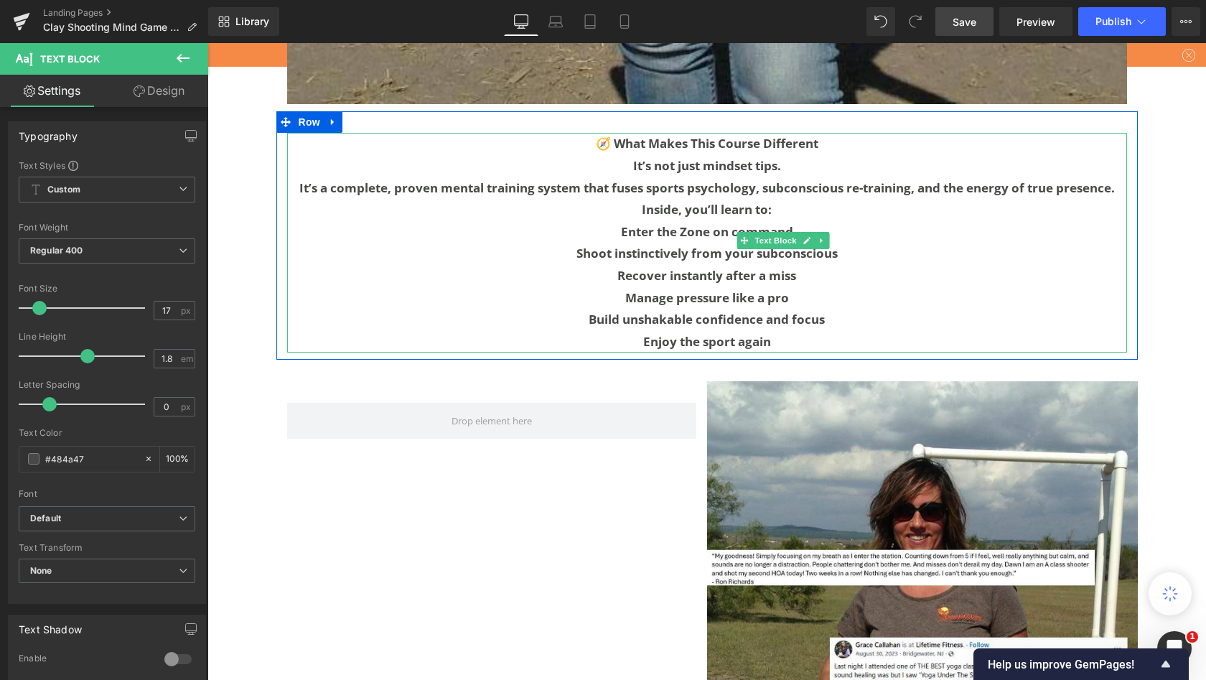
click at [386, 353] on p "Enjoy the sport again" at bounding box center [707, 342] width 840 height 22
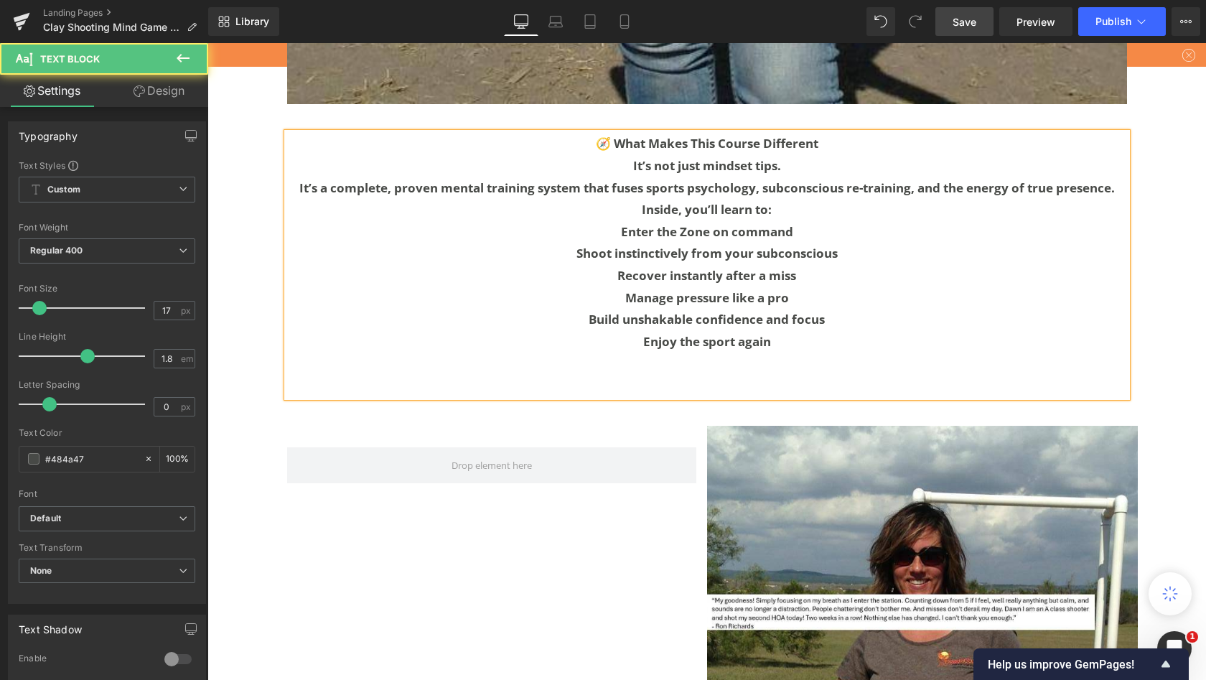
scroll to position [10305, 993]
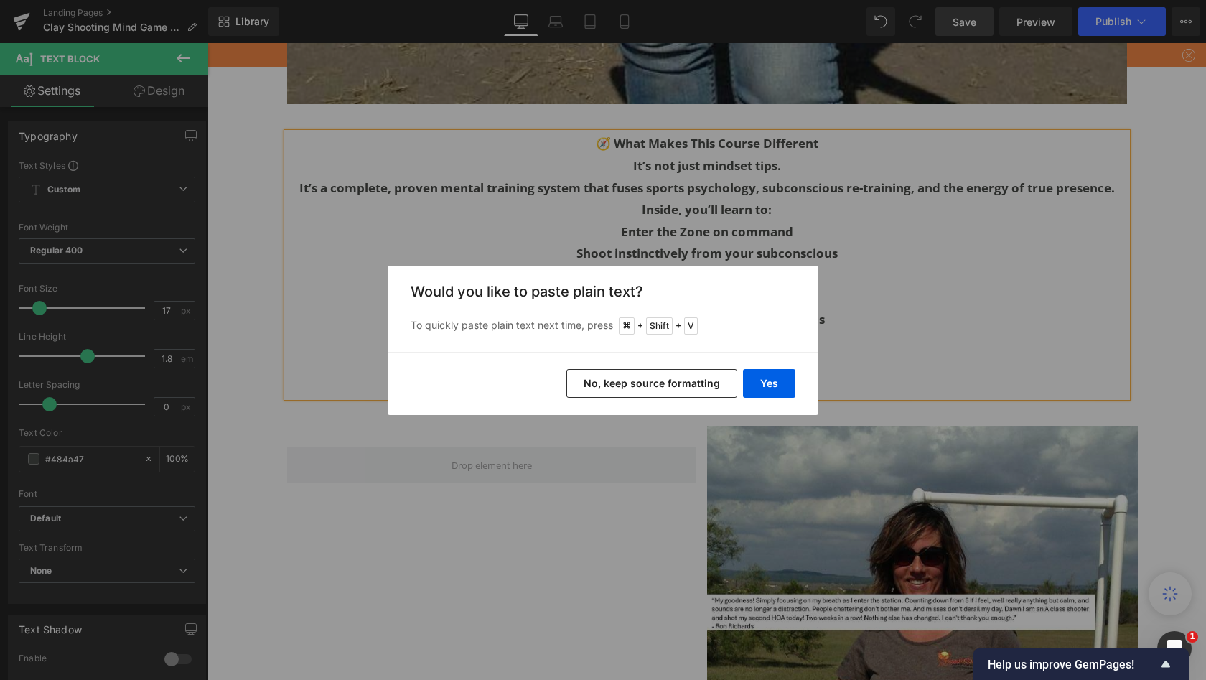
click at [681, 387] on button "No, keep source formatting" at bounding box center [651, 383] width 171 height 29
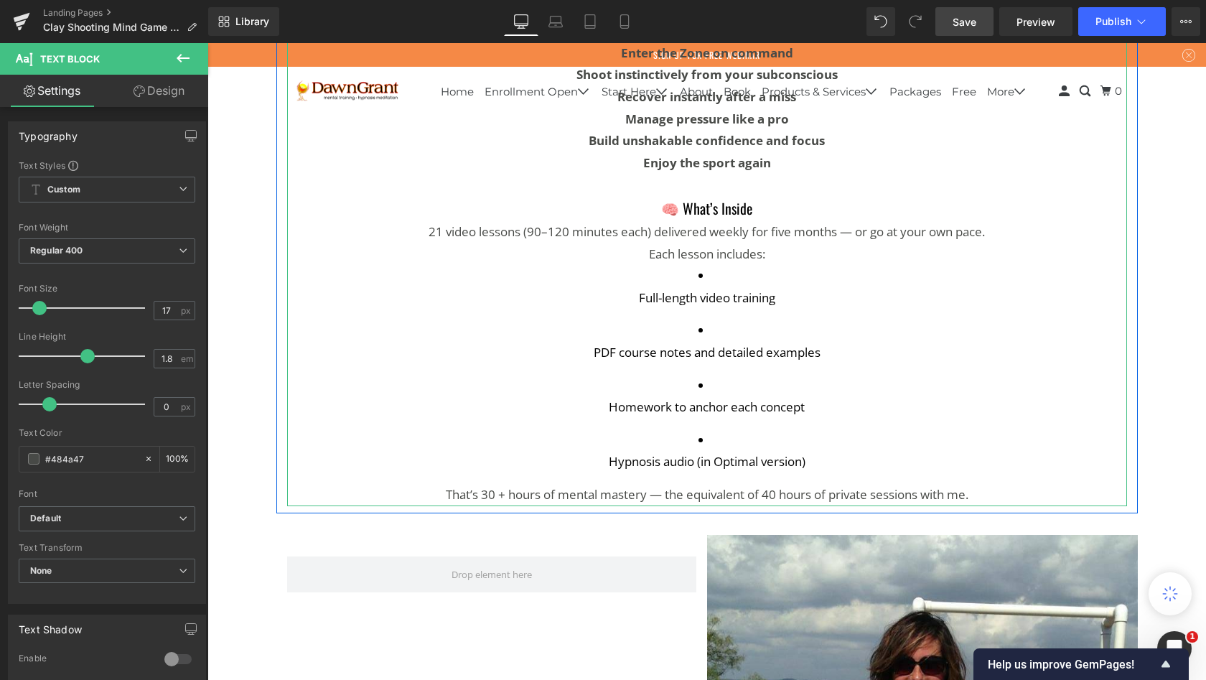
scroll to position [4769, 0]
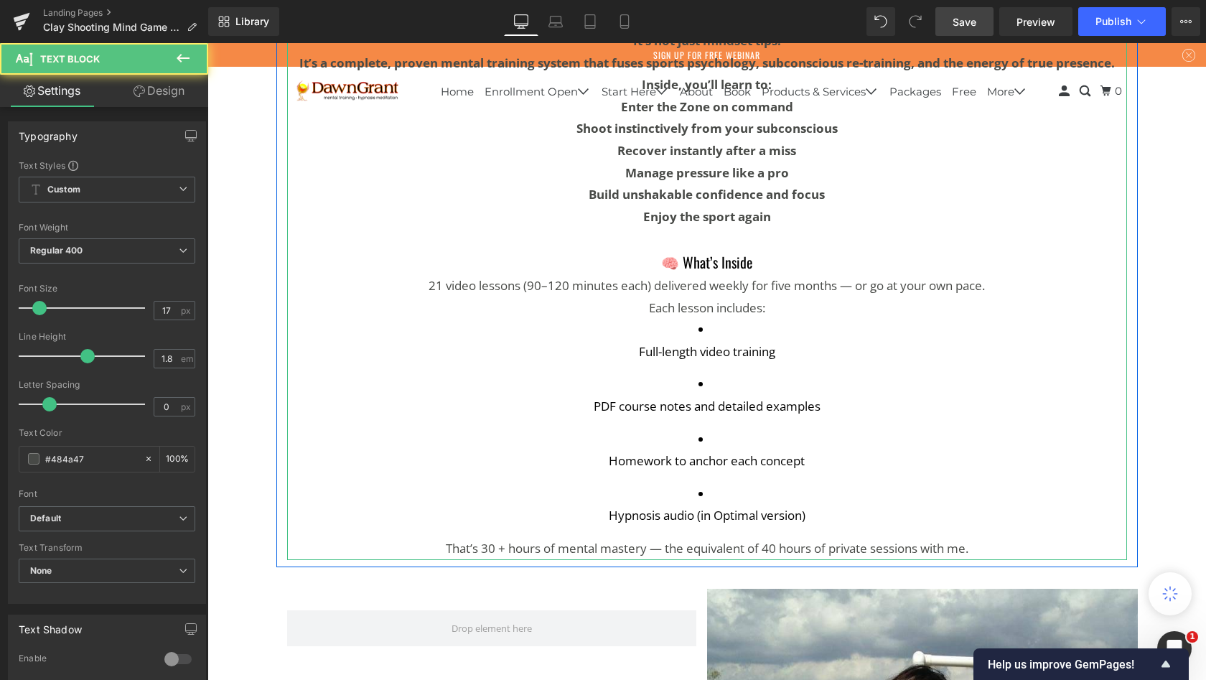
click at [374, 228] on p "Enjoy the sport again" at bounding box center [707, 217] width 840 height 22
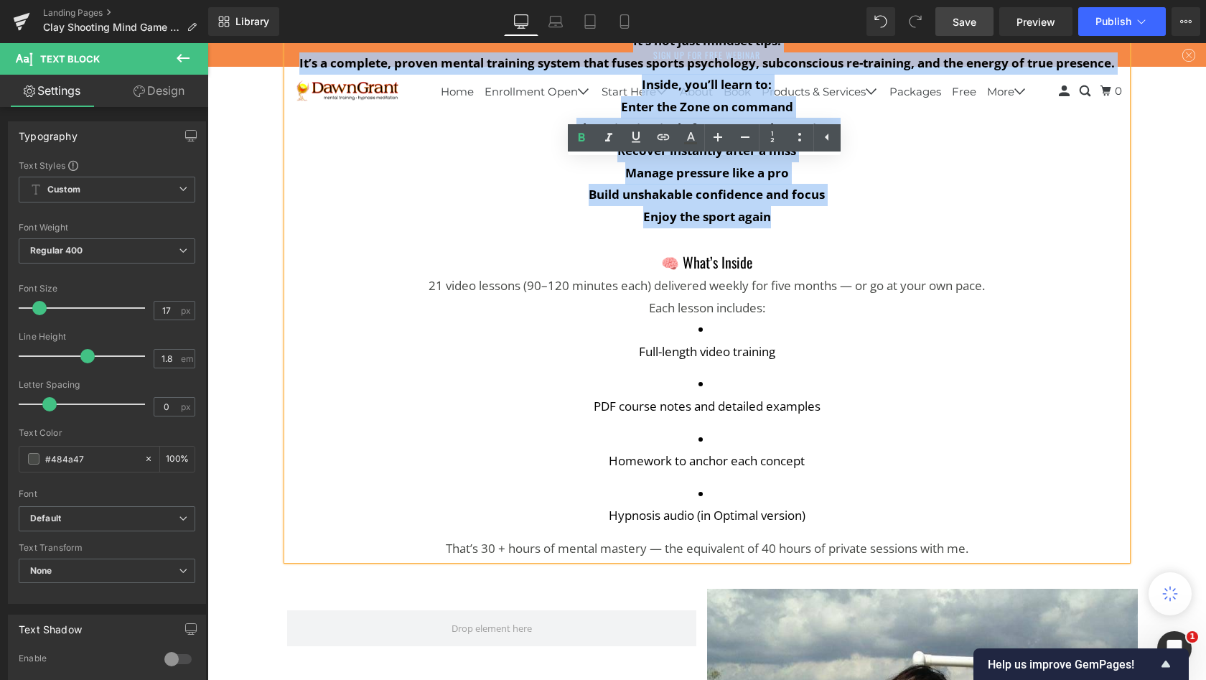
drag, startPoint x: 358, startPoint y: 368, endPoint x: 195, endPoint y: 176, distance: 252.2
click at [207, 176] on html "Home Enrollment Open Open submenu Start Here Open submenu About Book Products &…" at bounding box center [706, 411] width 999 height 10274
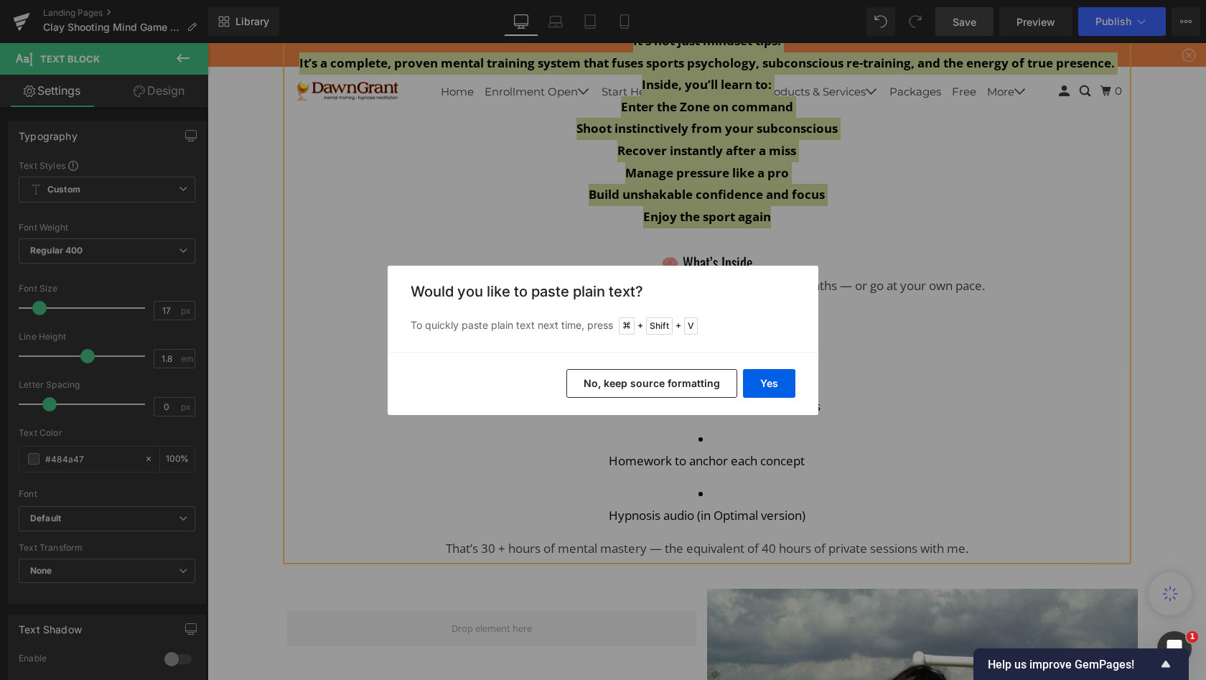
click at [640, 390] on button "No, keep source formatting" at bounding box center [651, 383] width 171 height 29
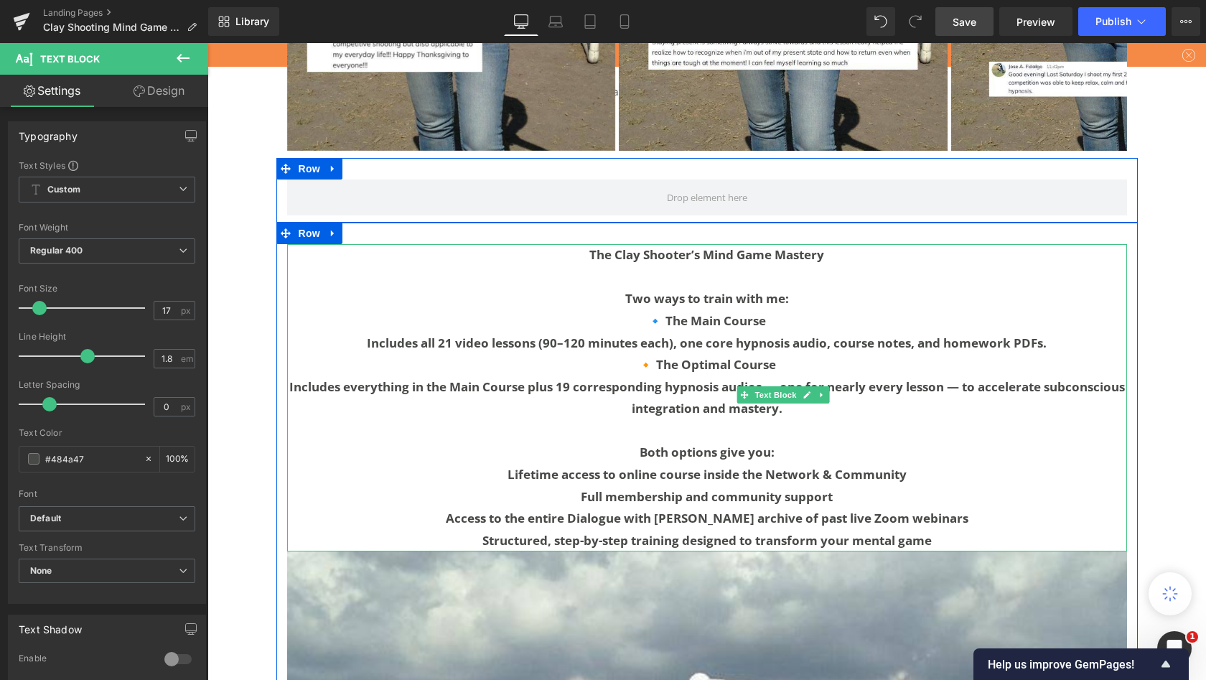
scroll to position [3045, 0]
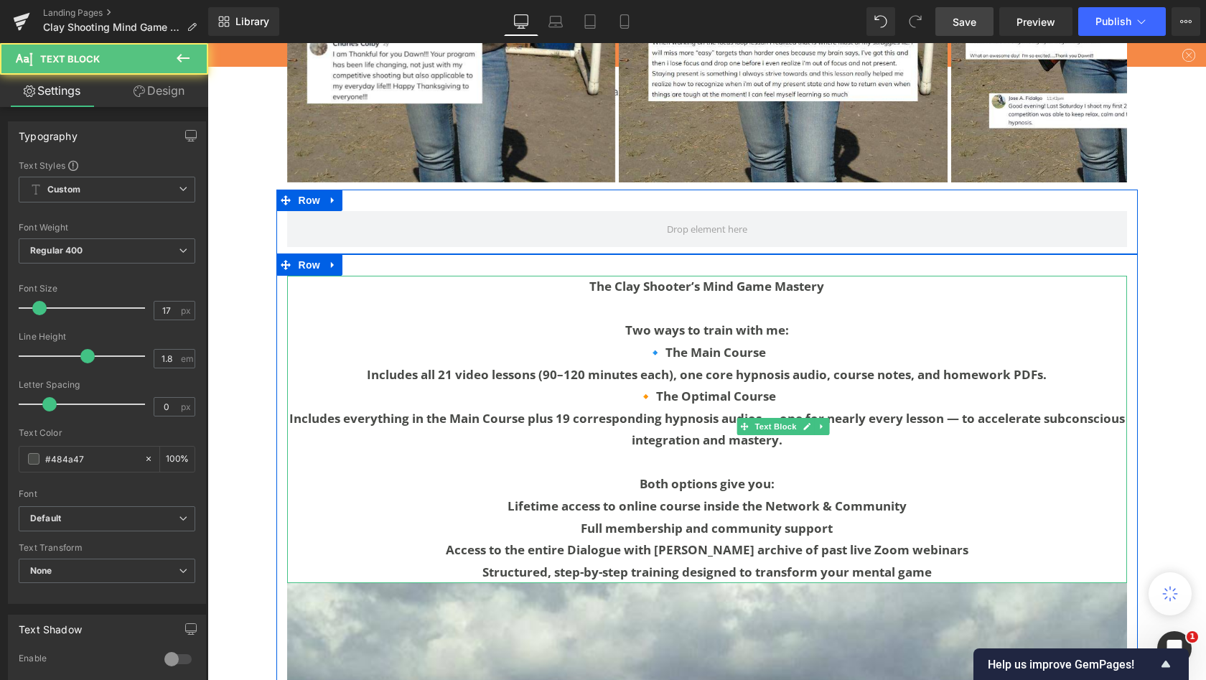
click at [696, 561] on p "Structured, step-by-step training designed to transform your mental game" at bounding box center [707, 572] width 840 height 22
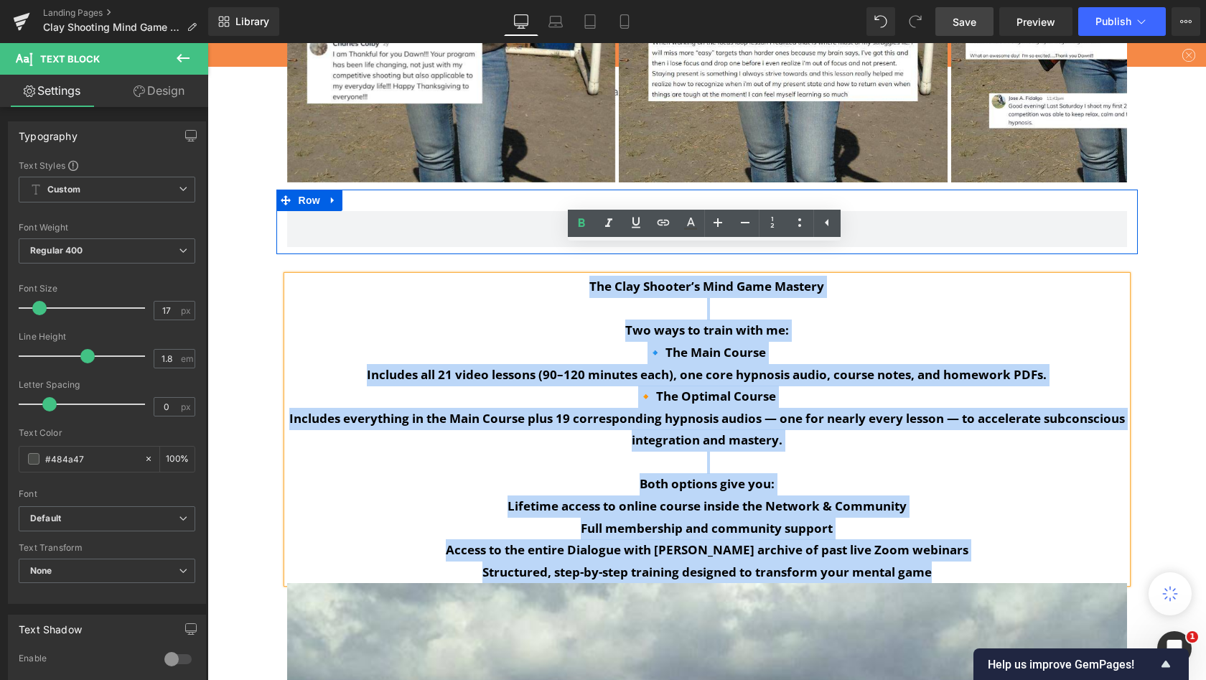
drag, startPoint x: 447, startPoint y: 466, endPoint x: 205, endPoint y: 258, distance: 318.7
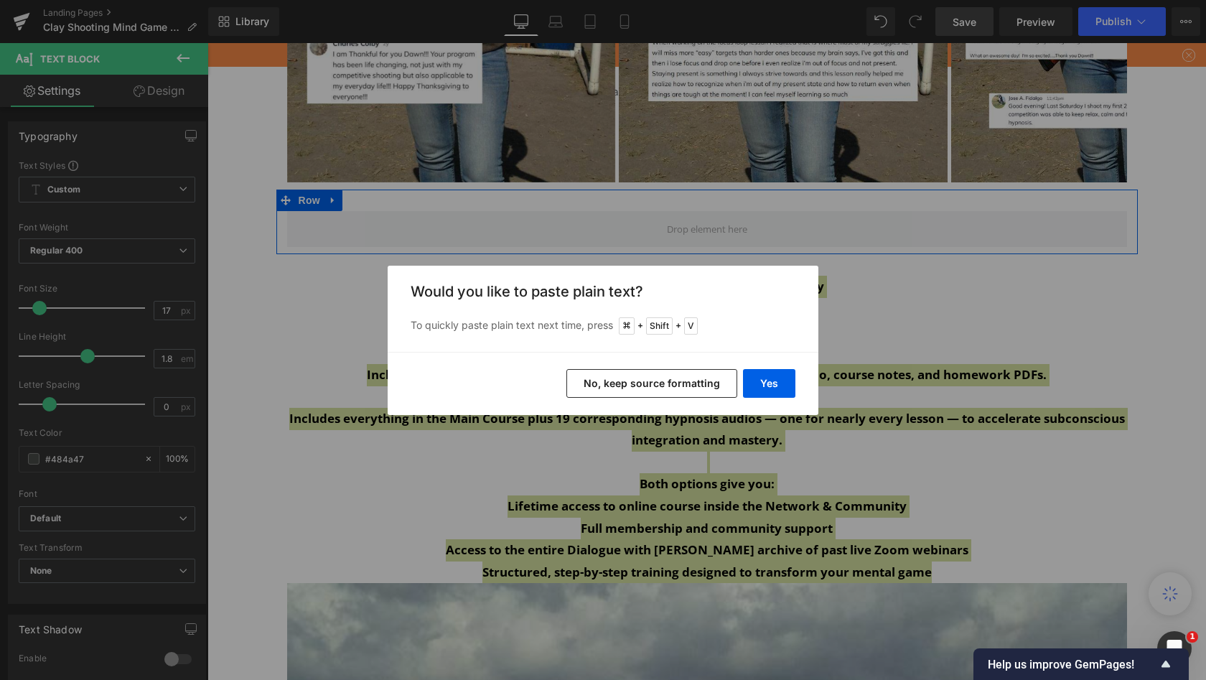
click at [639, 386] on button "No, keep source formatting" at bounding box center [651, 383] width 171 height 29
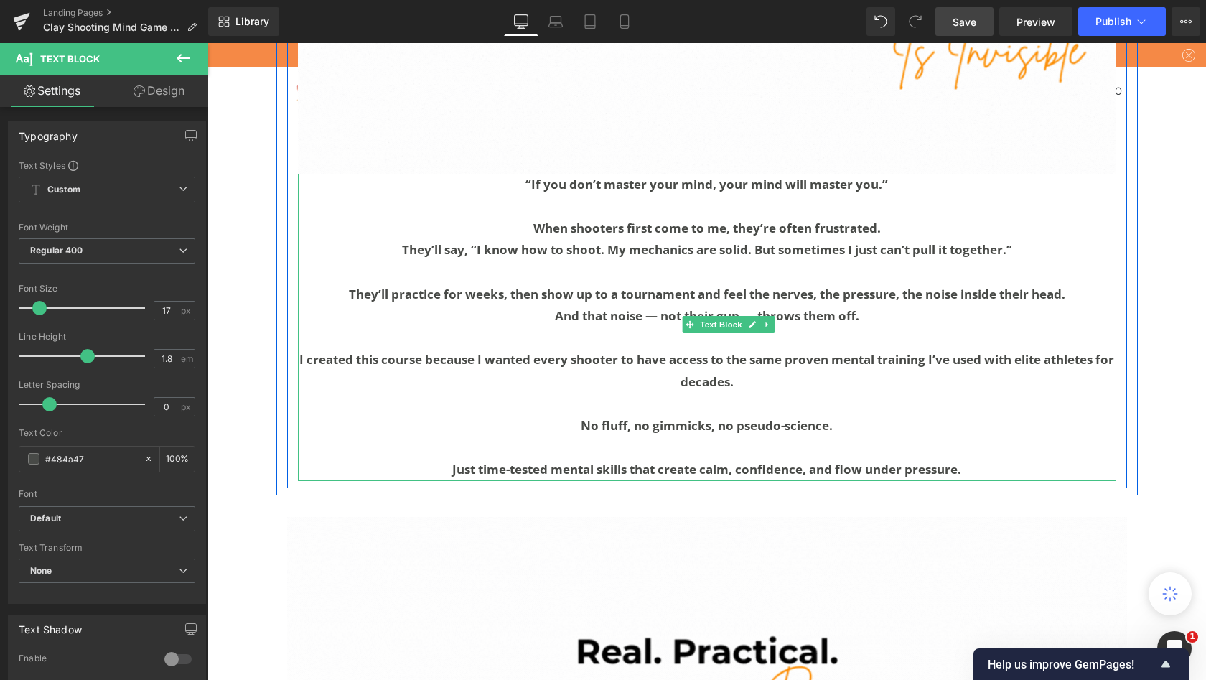
scroll to position [1929, 0]
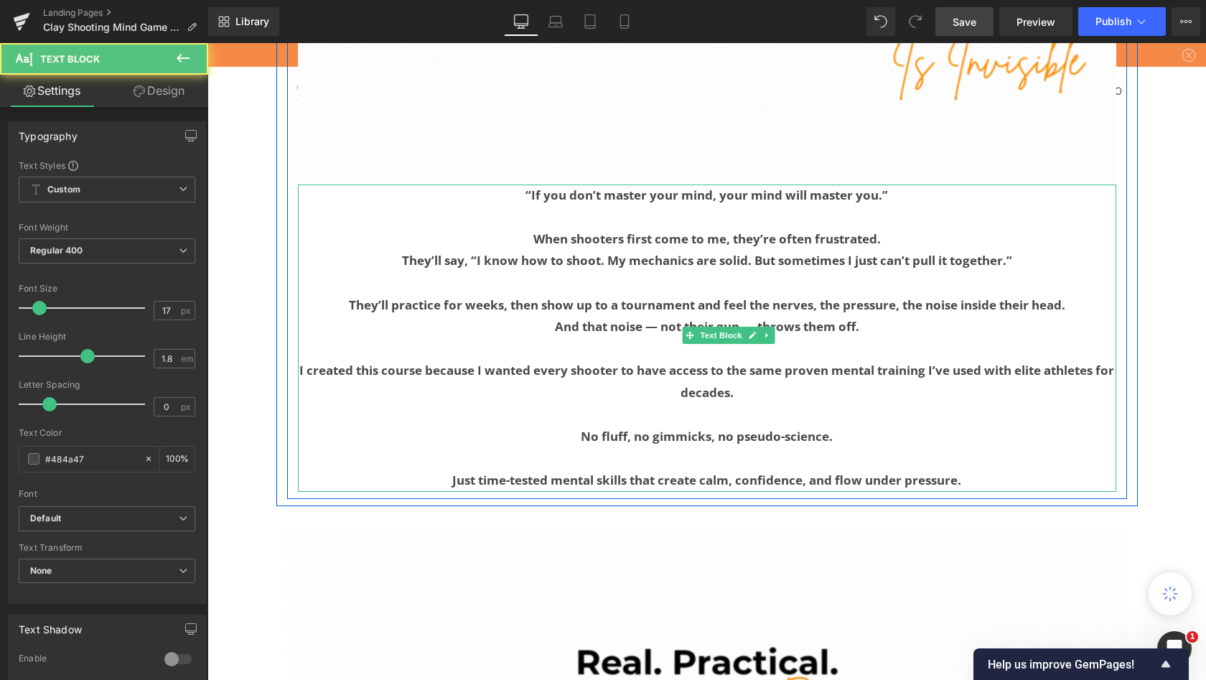
click at [790, 488] on p "Just time-tested mental skills that create calm, confidence, and flow under pre…" at bounding box center [707, 481] width 819 height 22
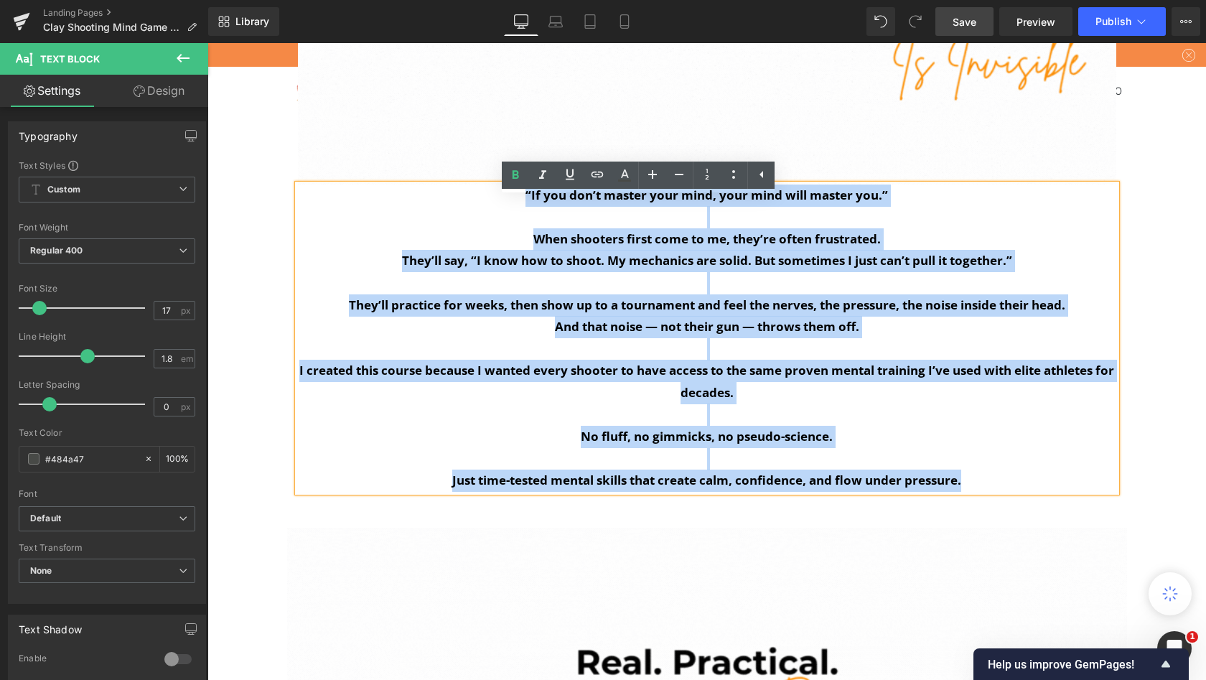
drag, startPoint x: 317, startPoint y: 345, endPoint x: 195, endPoint y: 208, distance: 183.1
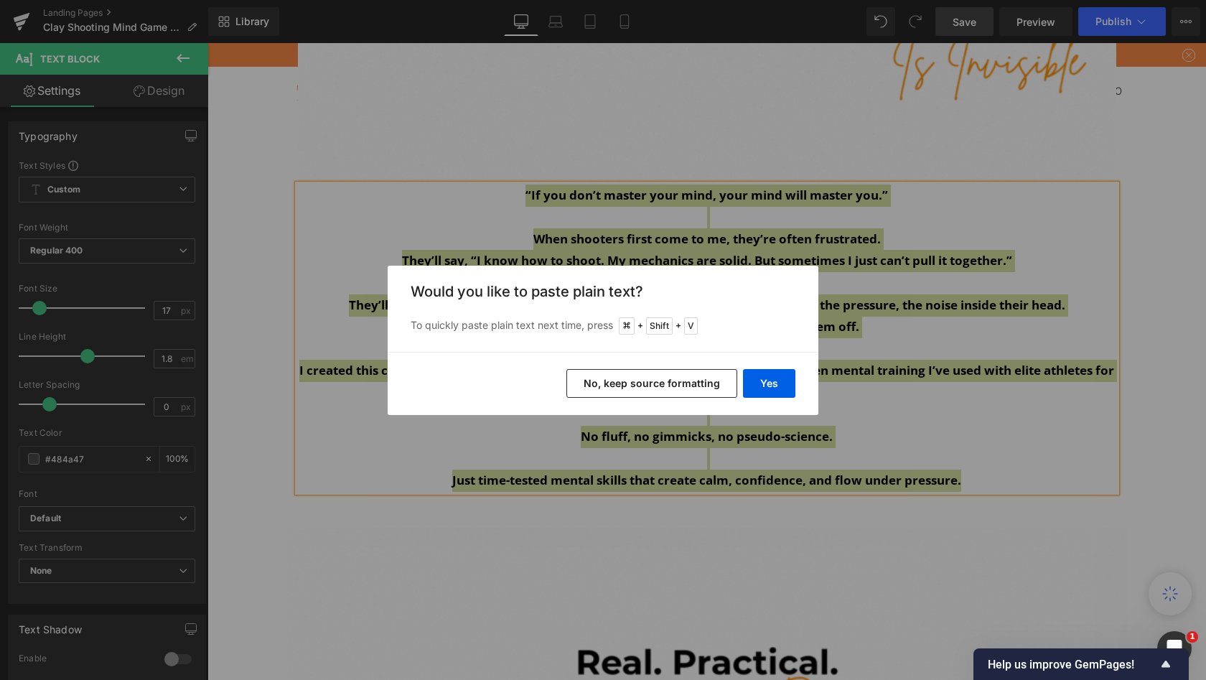
click at [650, 386] on button "No, keep source formatting" at bounding box center [651, 383] width 171 height 29
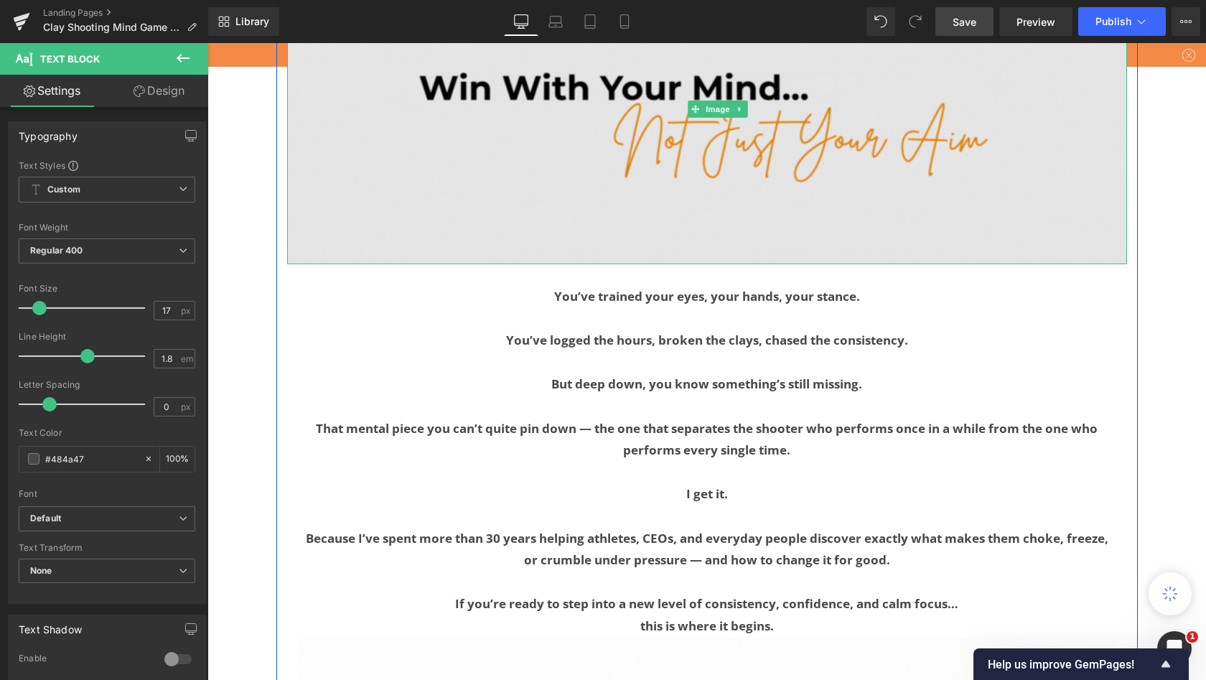
scroll to position [1170, 0]
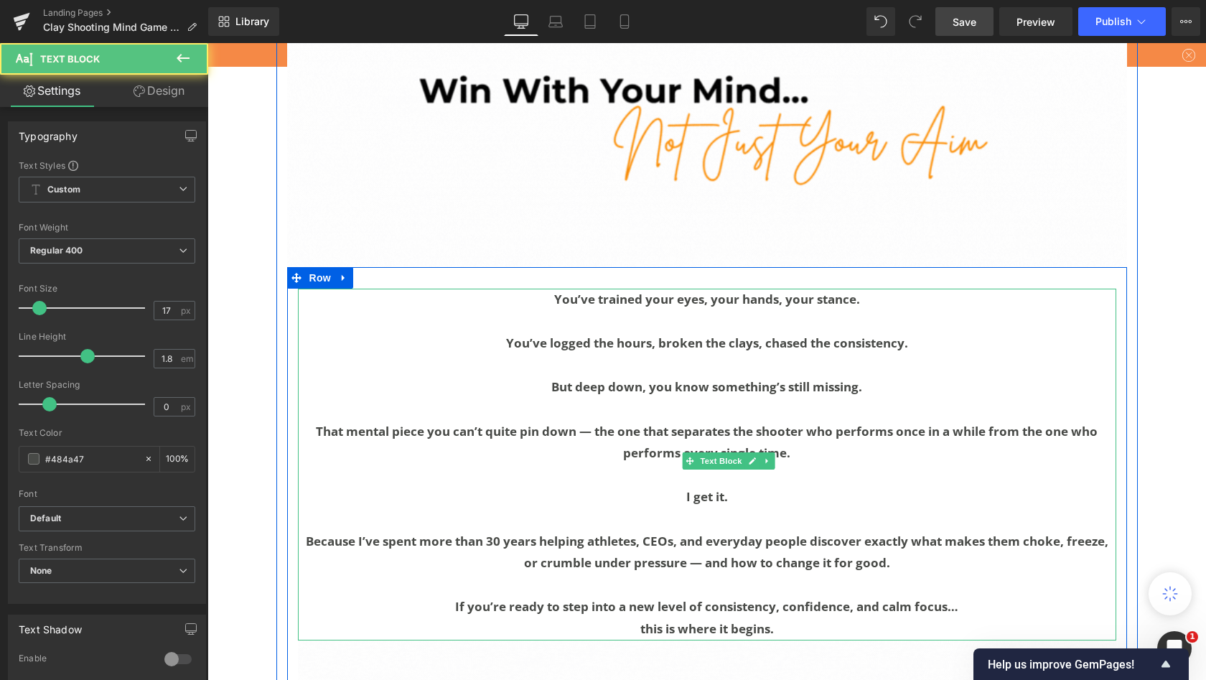
click at [398, 618] on p "this is where it begins." at bounding box center [707, 629] width 819 height 22
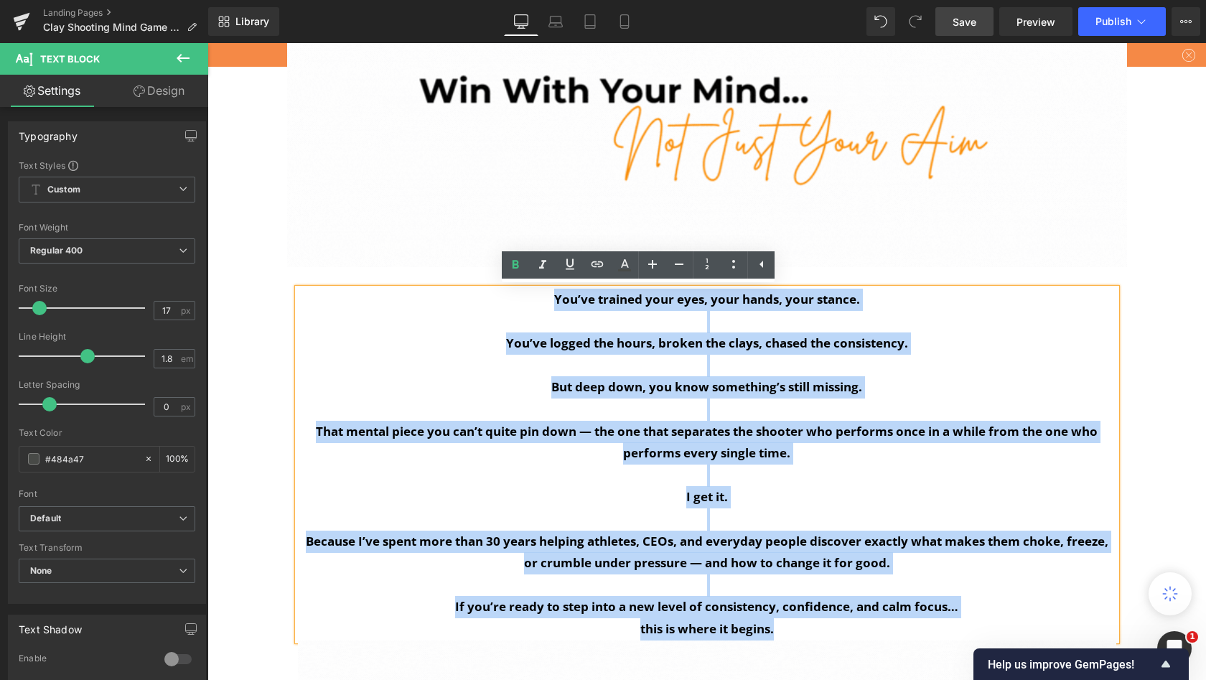
drag, startPoint x: 252, startPoint y: 447, endPoint x: 200, endPoint y: 295, distance: 160.1
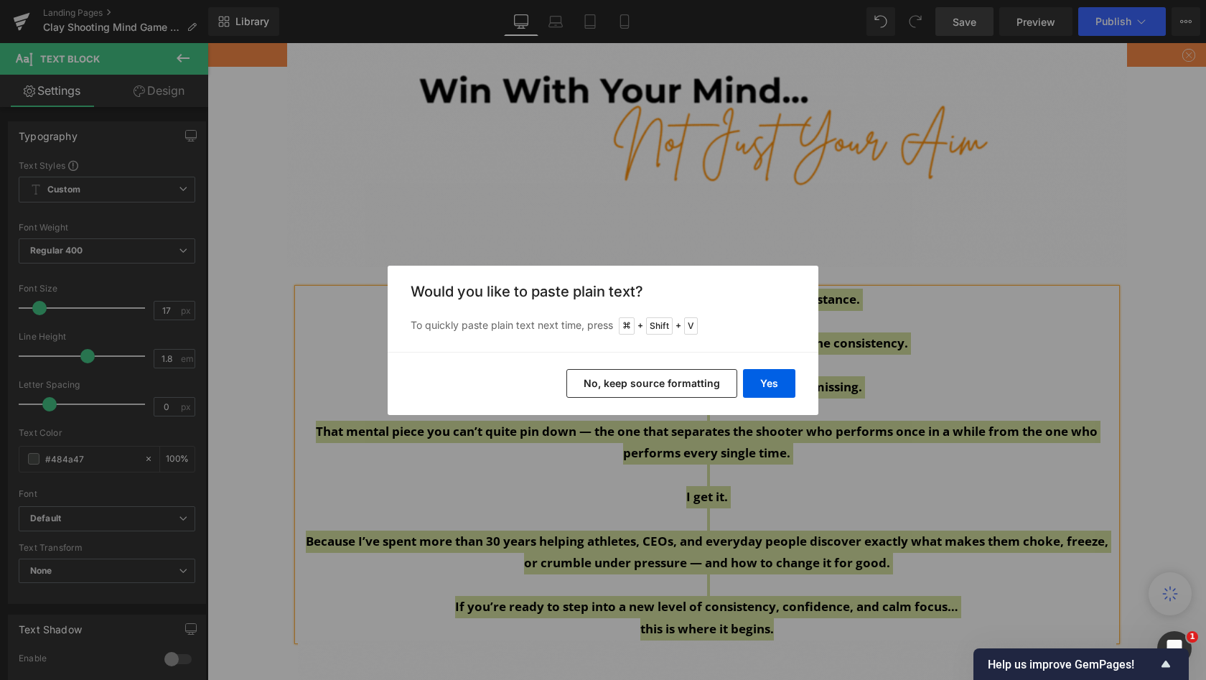
click at [626, 387] on button "No, keep source formatting" at bounding box center [651, 383] width 171 height 29
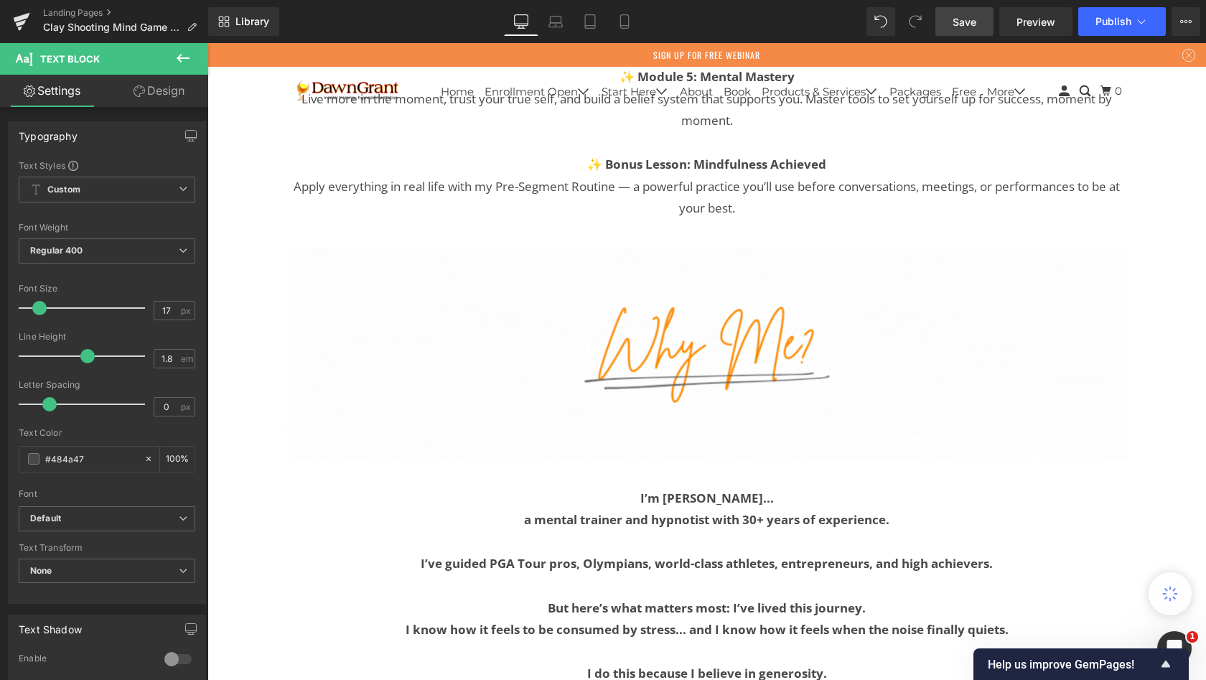
scroll to position [6748, 0]
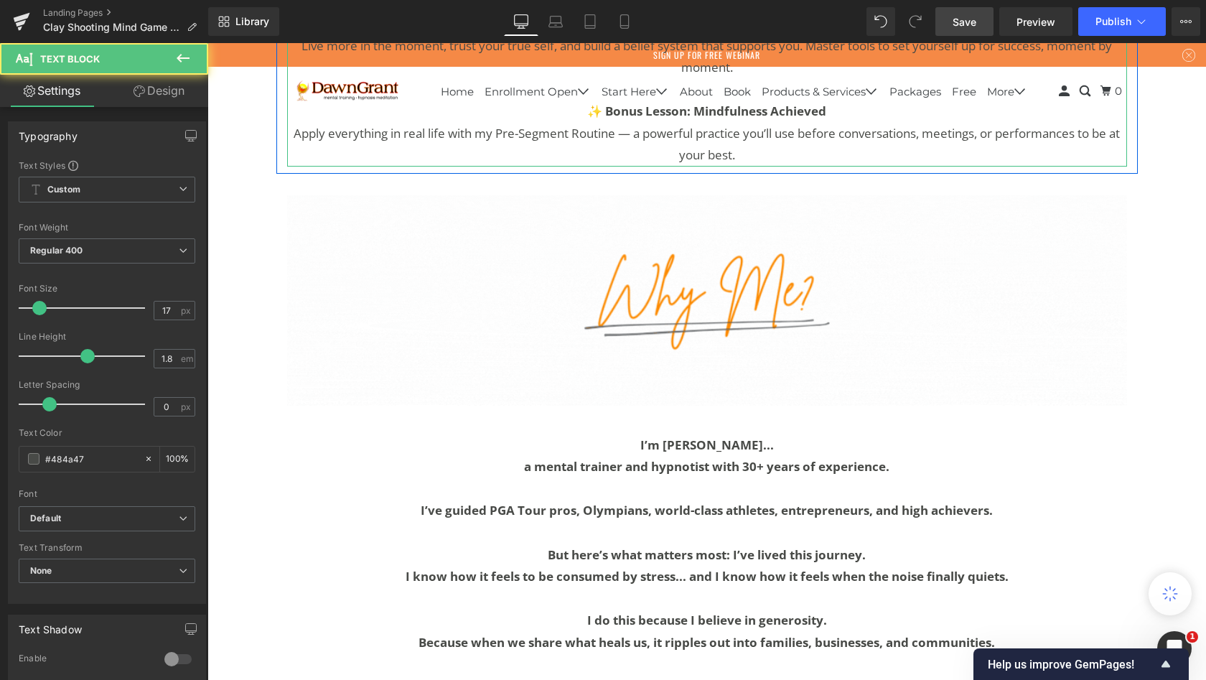
click at [1097, 167] on p "Apply everything in real life with my Pre-Segment Routine — a powerful practice…" at bounding box center [707, 145] width 840 height 44
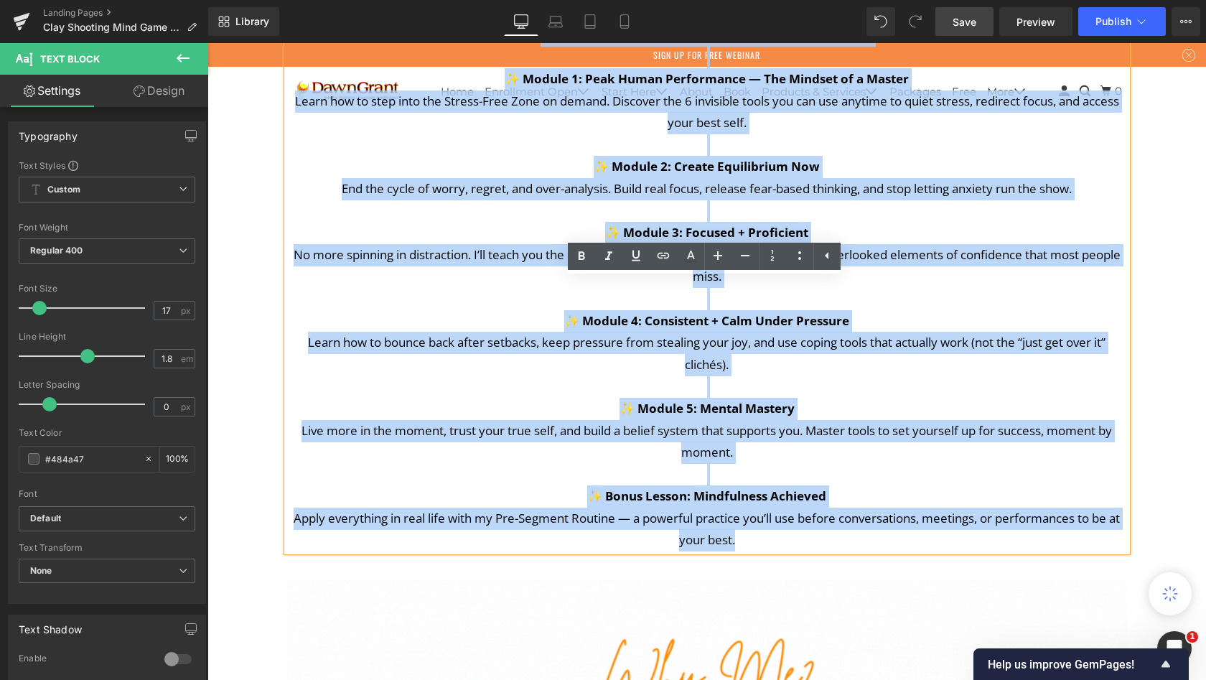
scroll to position [6354, 0]
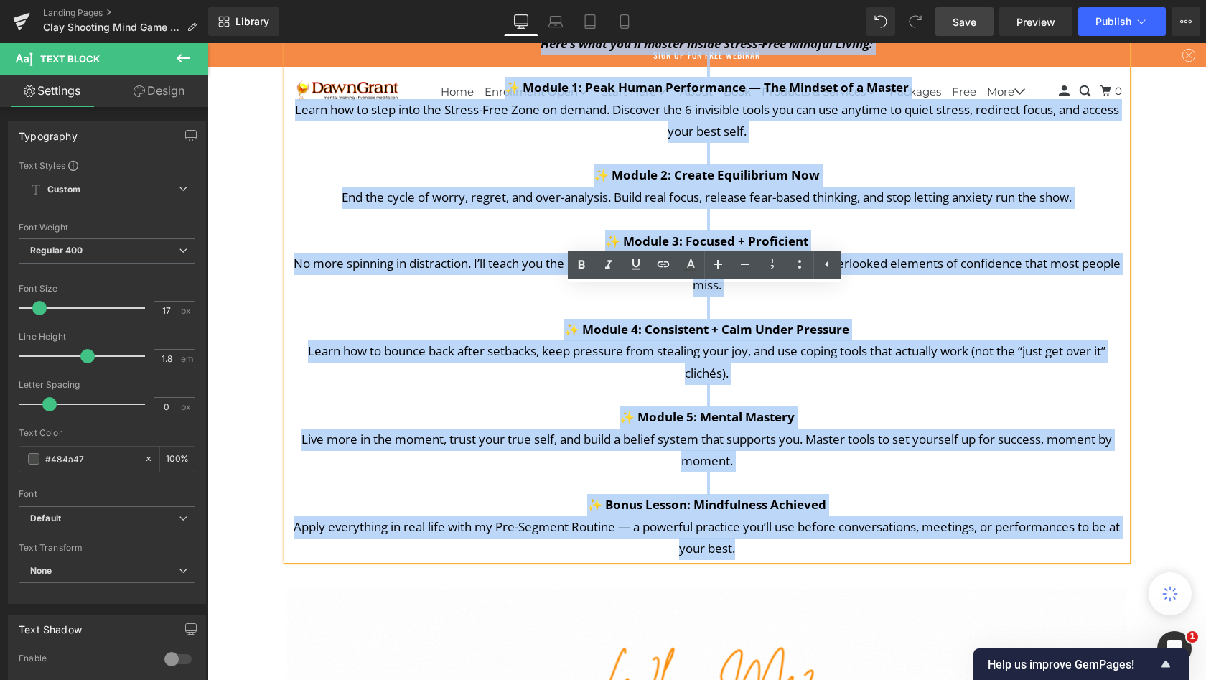
drag, startPoint x: 1019, startPoint y: 432, endPoint x: 209, endPoint y: 300, distance: 820.5
click at [287, 300] on div "This IS for you if: 🤍 You’re tired of stress running your days. 🤍 You want imme…" at bounding box center [707, 219] width 840 height 681
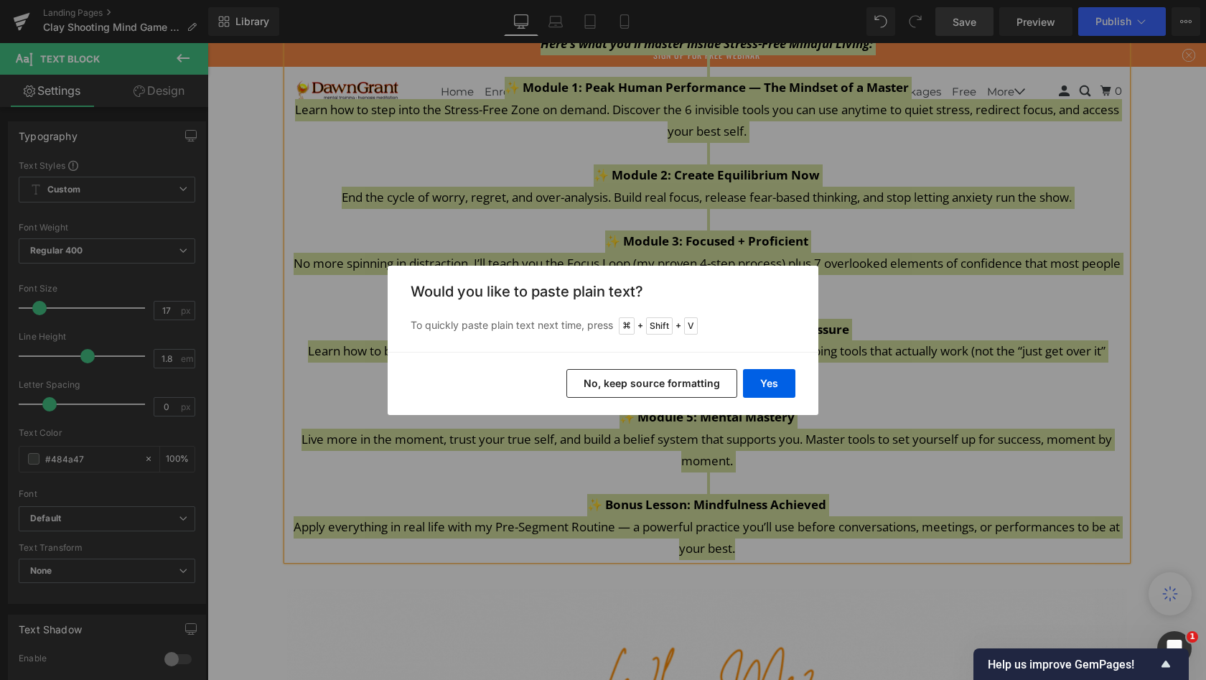
click at [643, 384] on button "No, keep source formatting" at bounding box center [651, 383] width 171 height 29
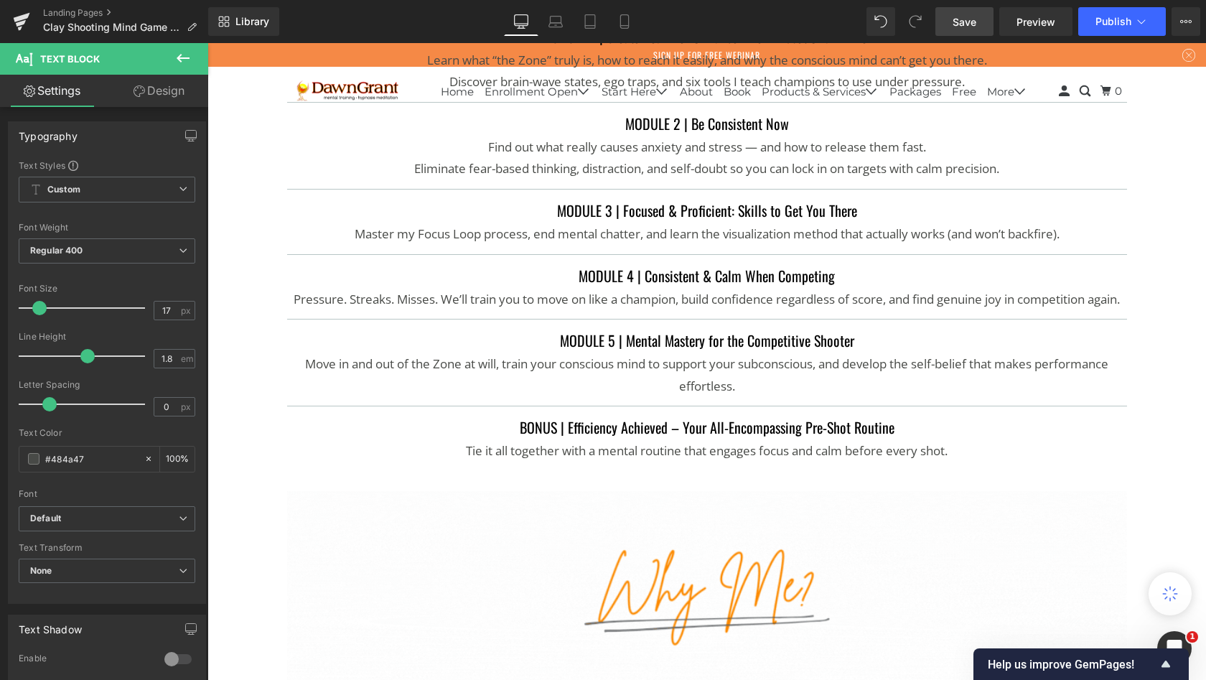
scroll to position [6163, 0]
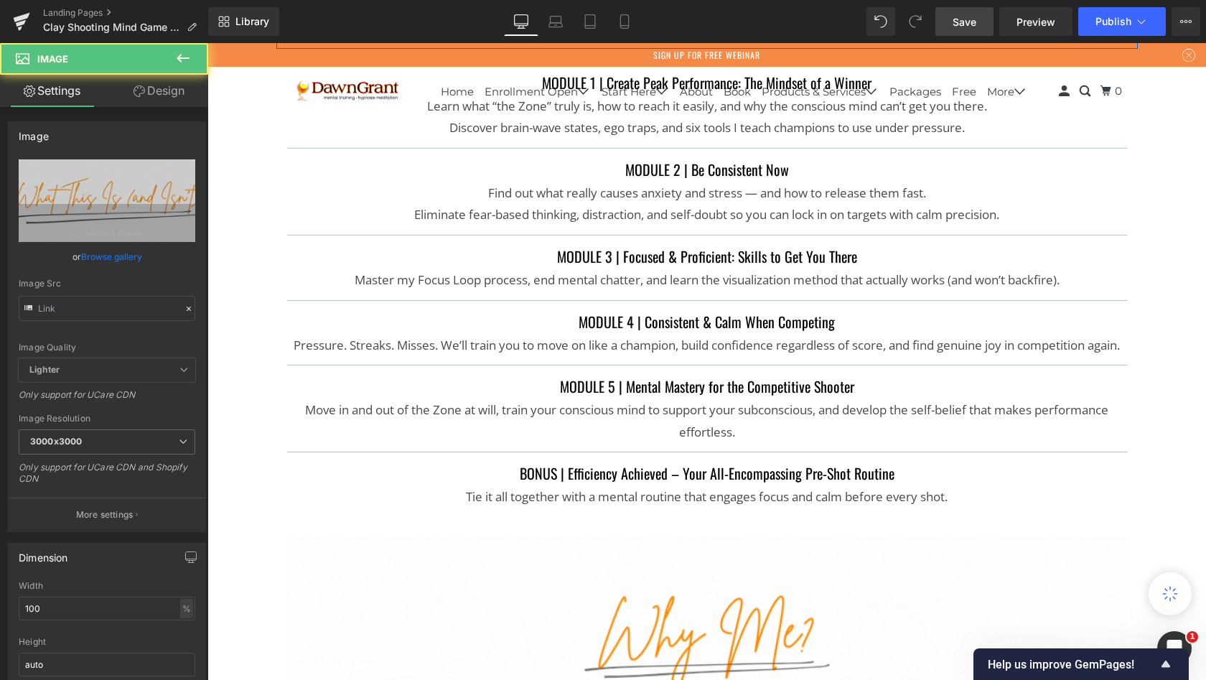
type input "[URL][DOMAIN_NAME]"
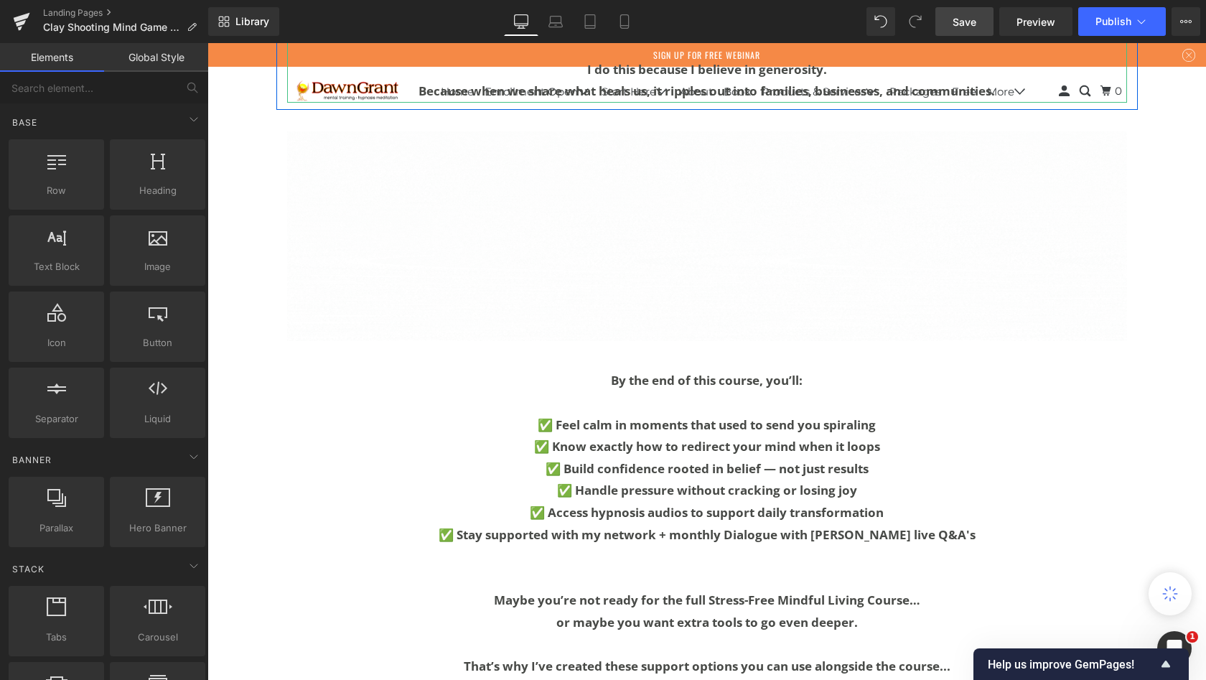
scroll to position [6877, 0]
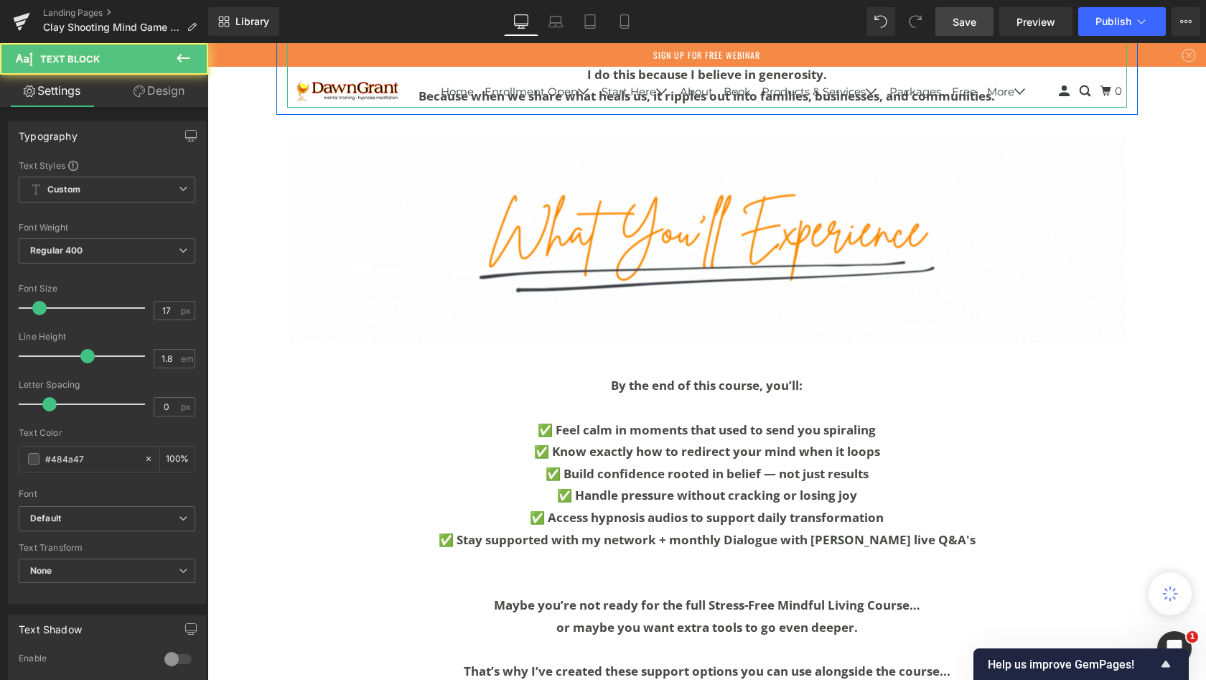
click at [845, 86] on p "I do this because I believe in generosity." at bounding box center [707, 75] width 840 height 22
click at [804, 108] on p "Because when we share what heals us, it ripples out into families, businesses, …" at bounding box center [707, 96] width 840 height 22
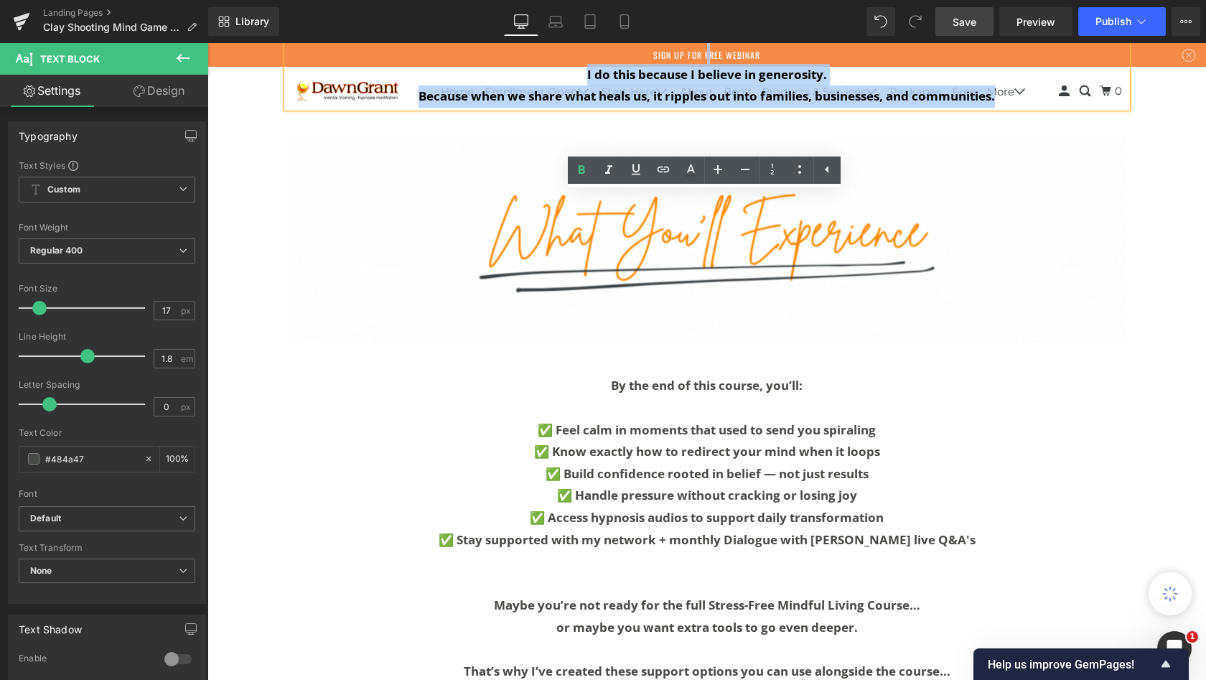
drag, startPoint x: 798, startPoint y: 401, endPoint x: 203, endPoint y: 206, distance: 625.5
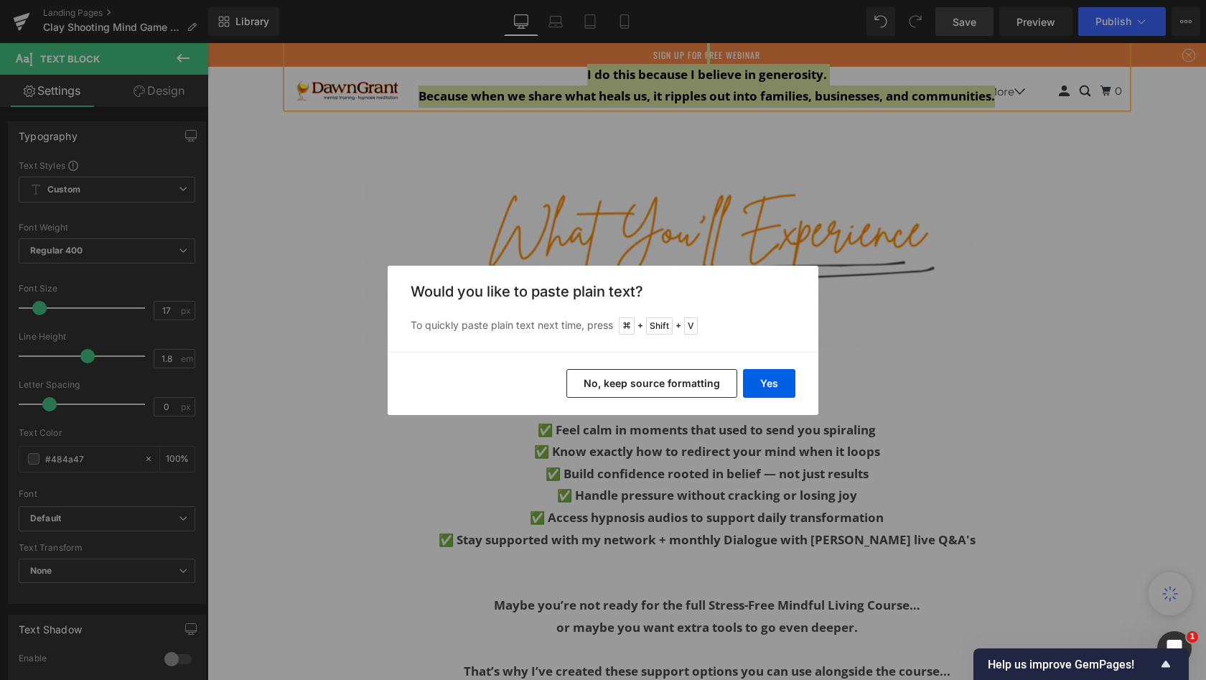
click at [627, 384] on button "No, keep source formatting" at bounding box center [651, 383] width 171 height 29
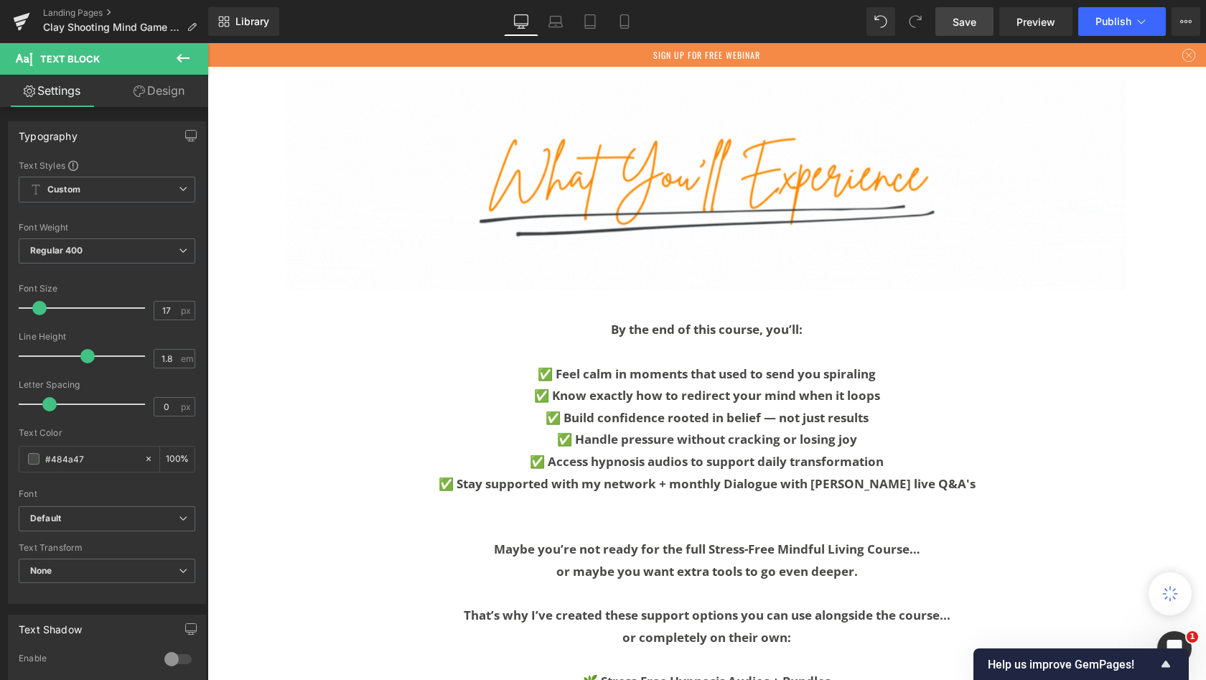
scroll to position [7013, 0]
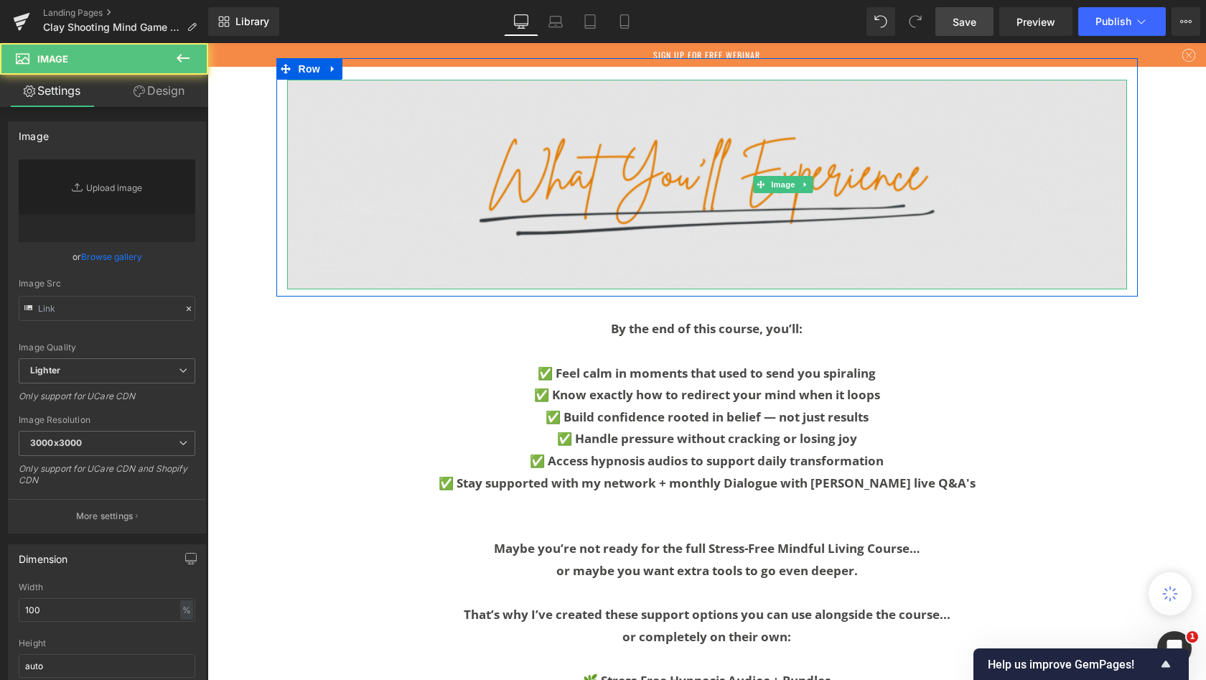
click at [701, 290] on img at bounding box center [707, 185] width 840 height 210
type input "[URL][DOMAIN_NAME]"
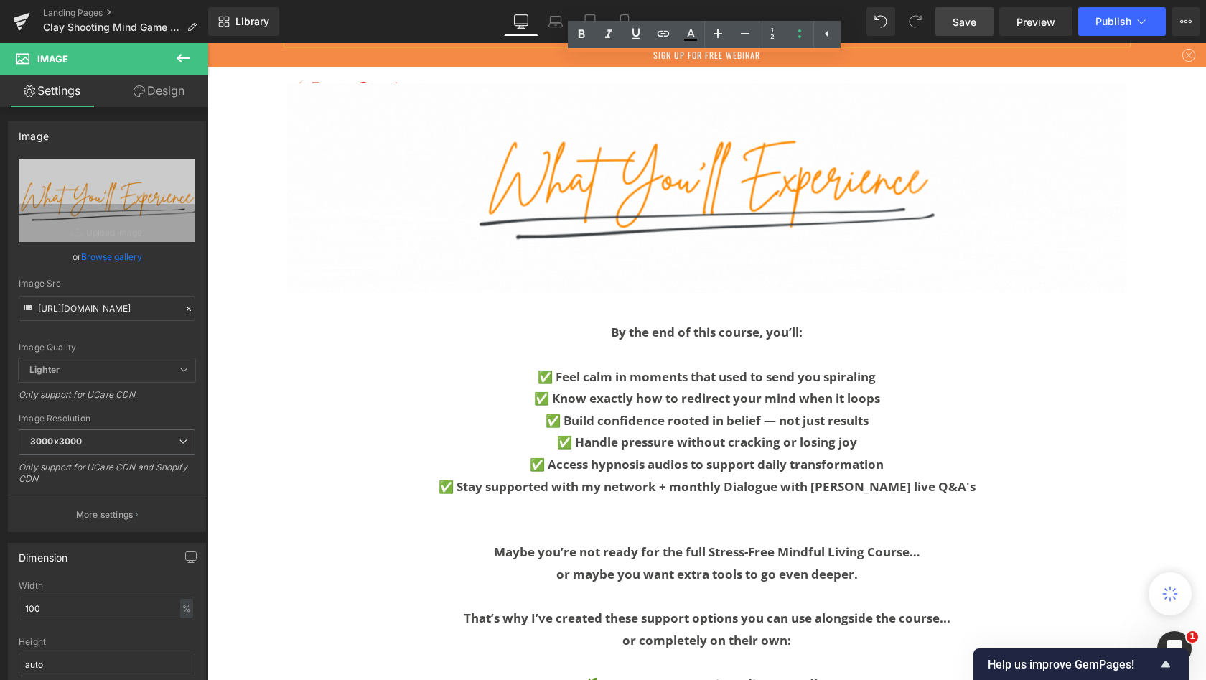
scroll to position [7057, 0]
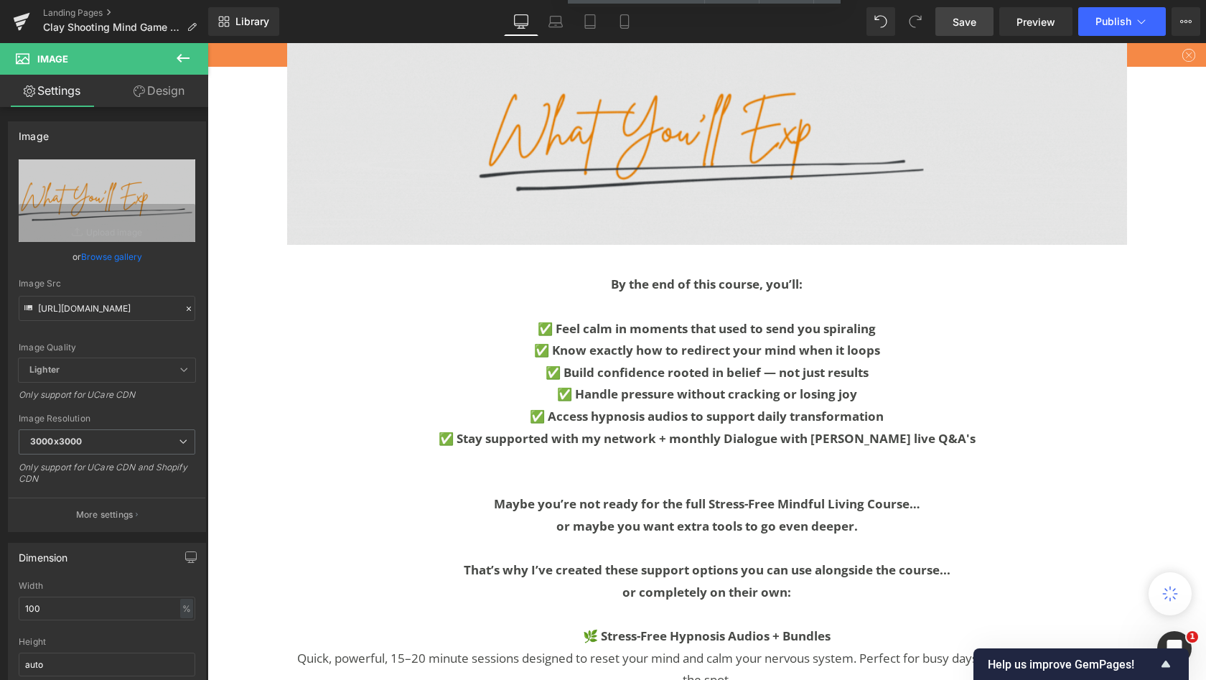
click at [566, 246] on img at bounding box center [707, 140] width 840 height 210
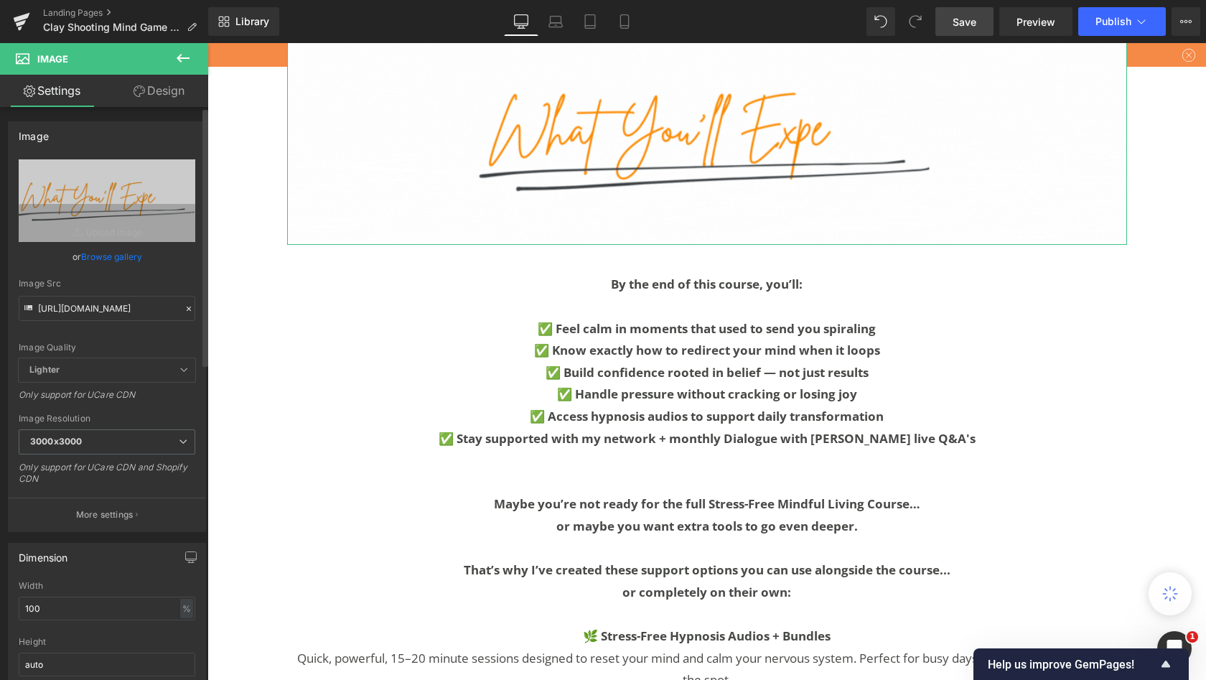
click at [116, 258] on link "Browse gallery" at bounding box center [111, 256] width 61 height 25
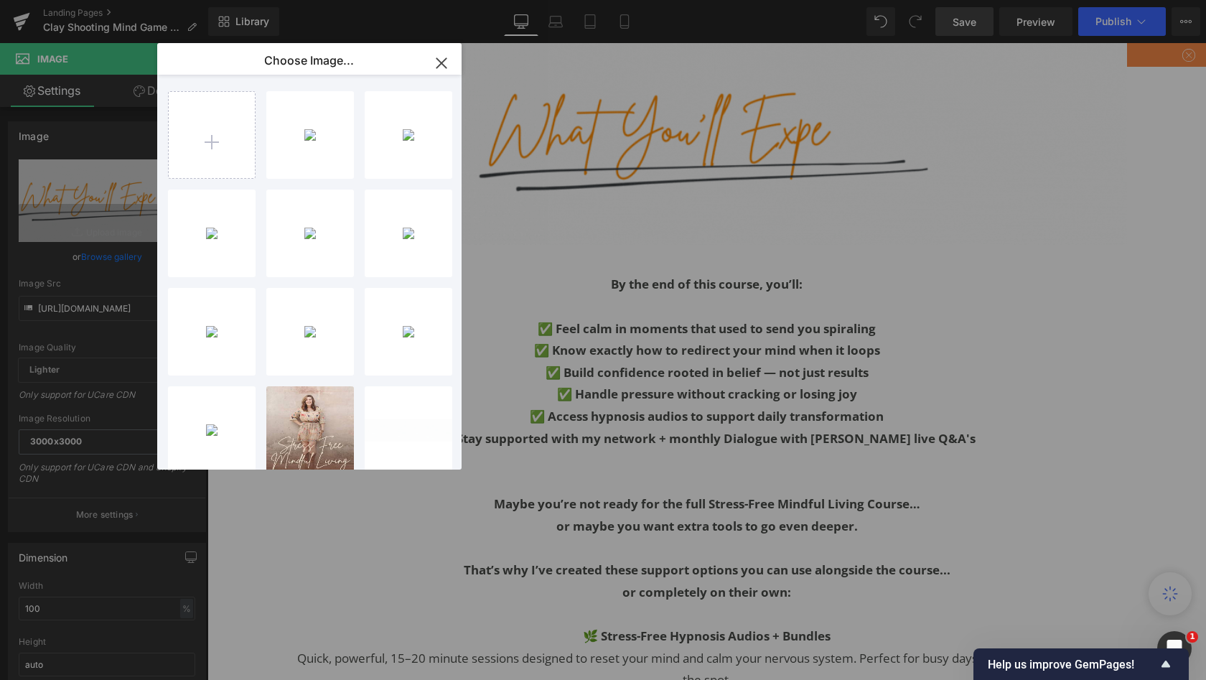
click at [437, 64] on icon "button" at bounding box center [441, 63] width 23 height 23
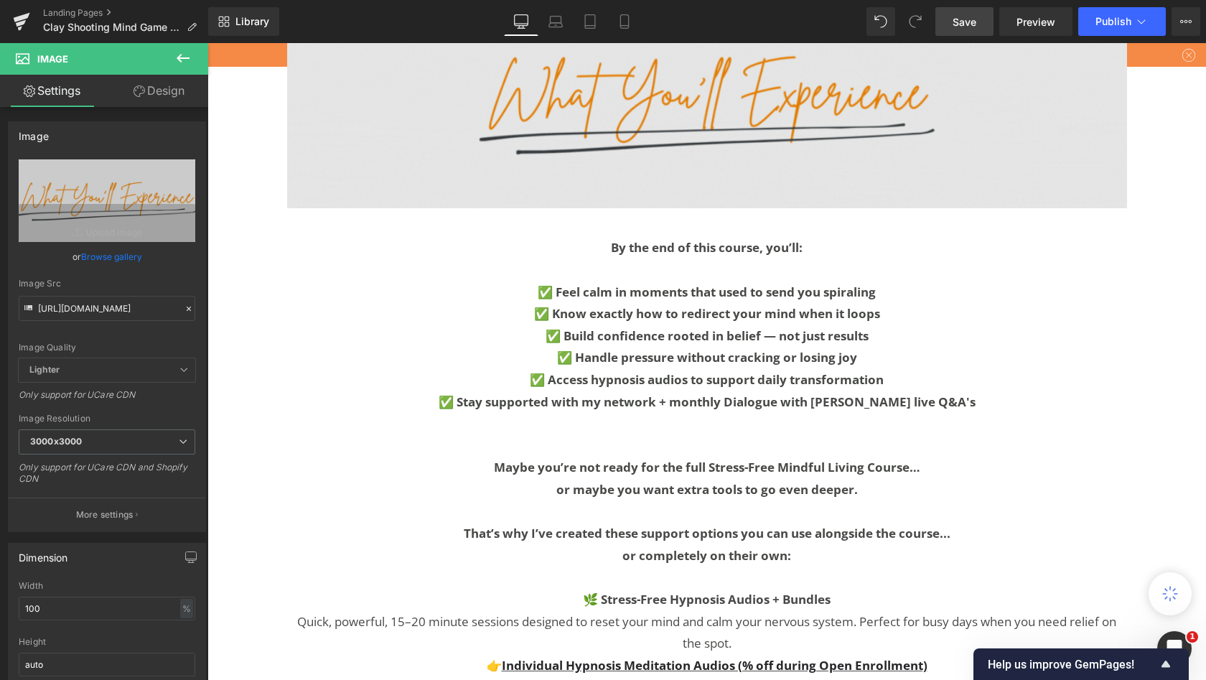
scroll to position [7097, 0]
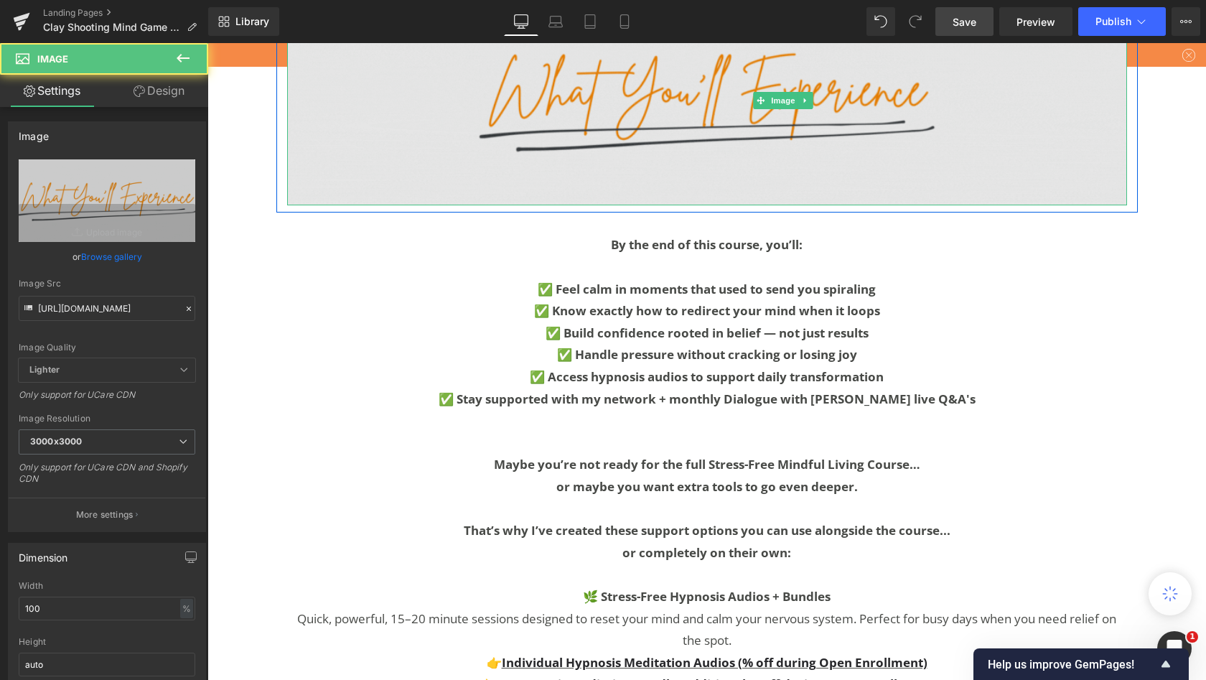
click at [656, 206] on img at bounding box center [707, 101] width 840 height 210
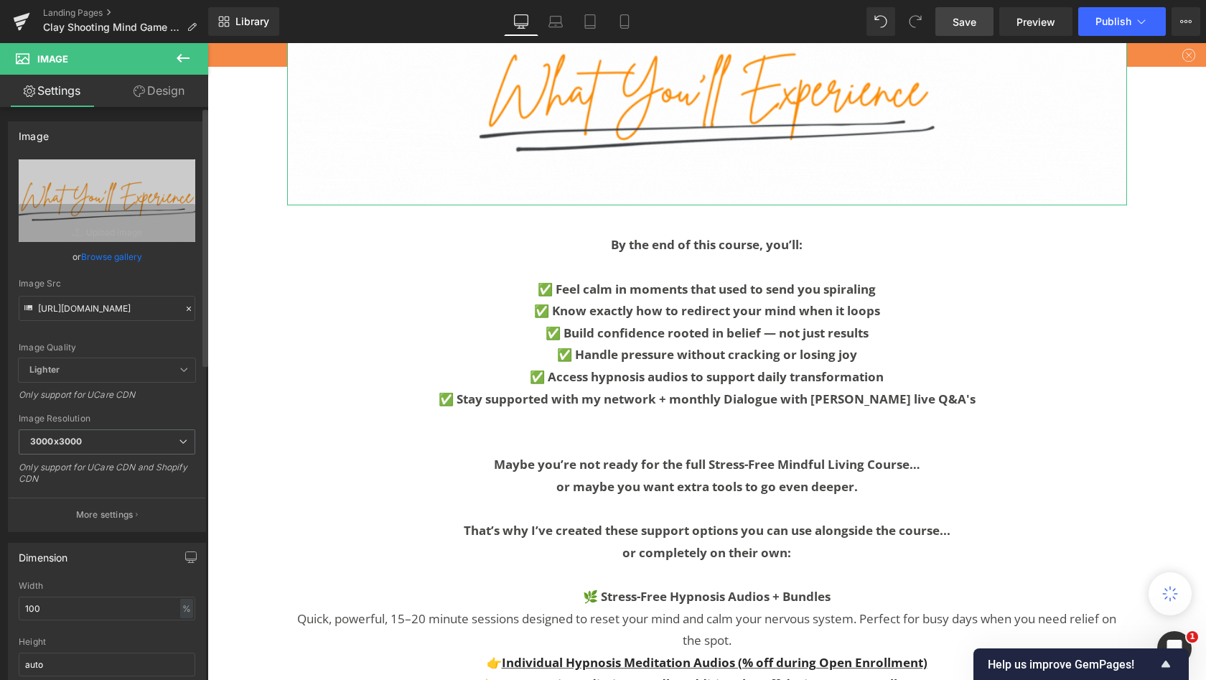
click at [129, 255] on link "Browse gallery" at bounding box center [111, 256] width 61 height 25
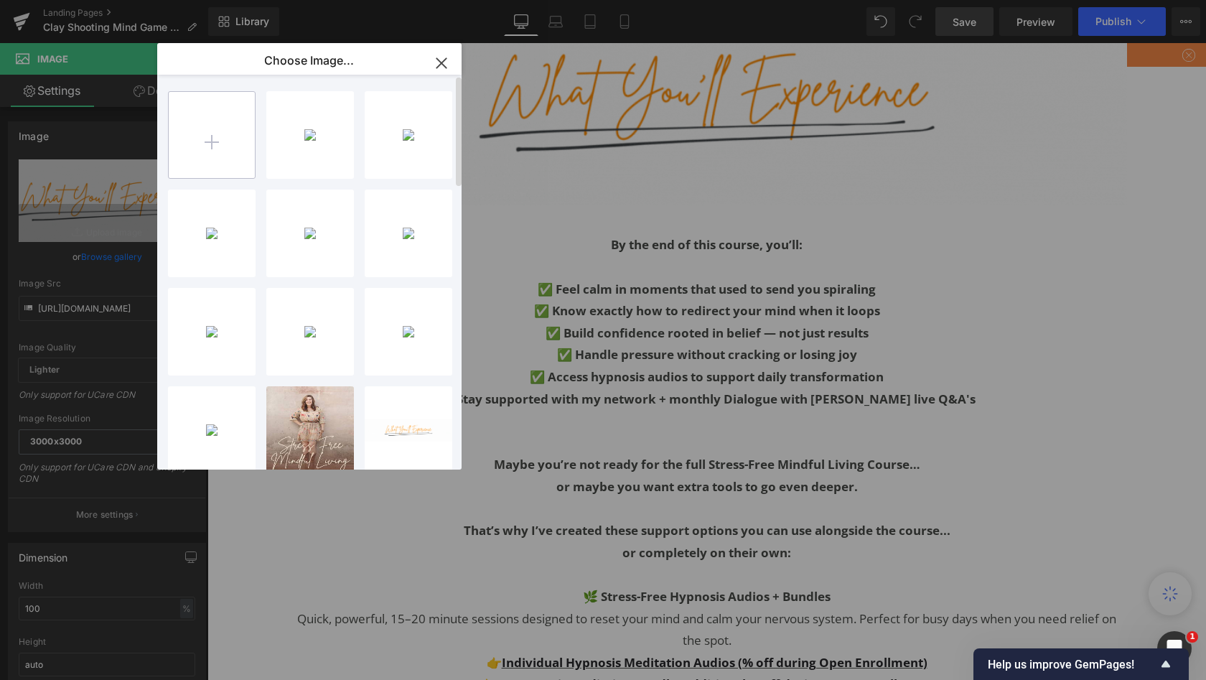
click at [204, 144] on input "file" at bounding box center [212, 135] width 86 height 86
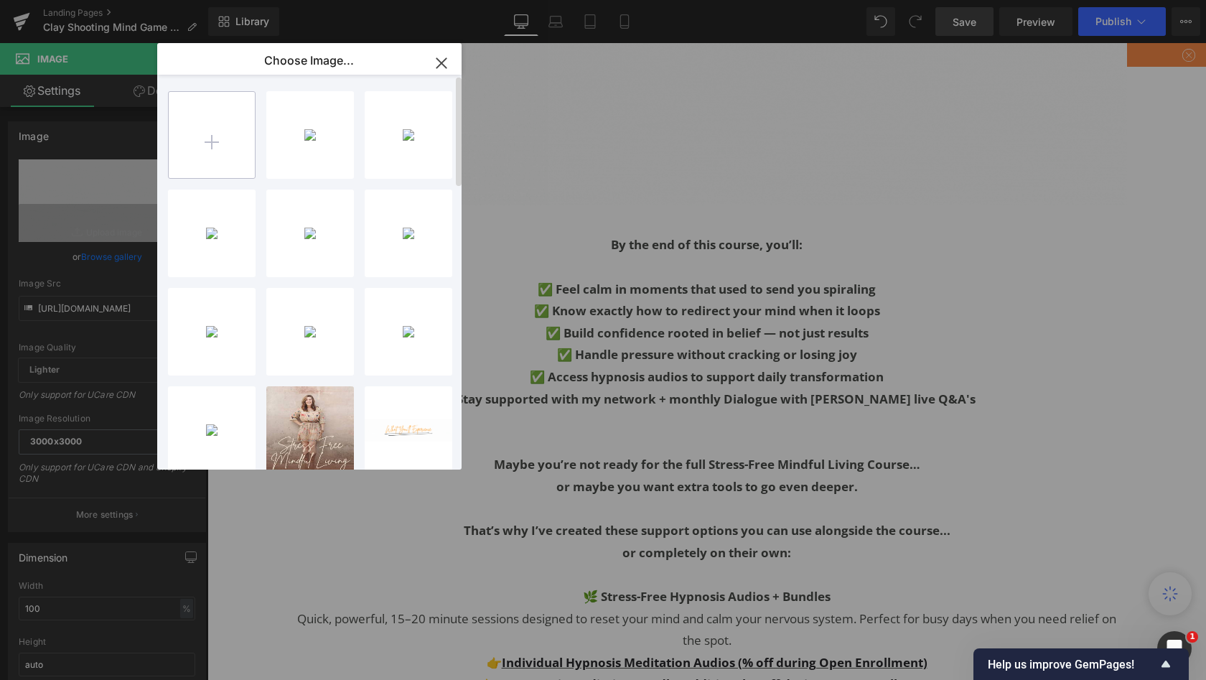
type input "C:\fakepath\4.gif"
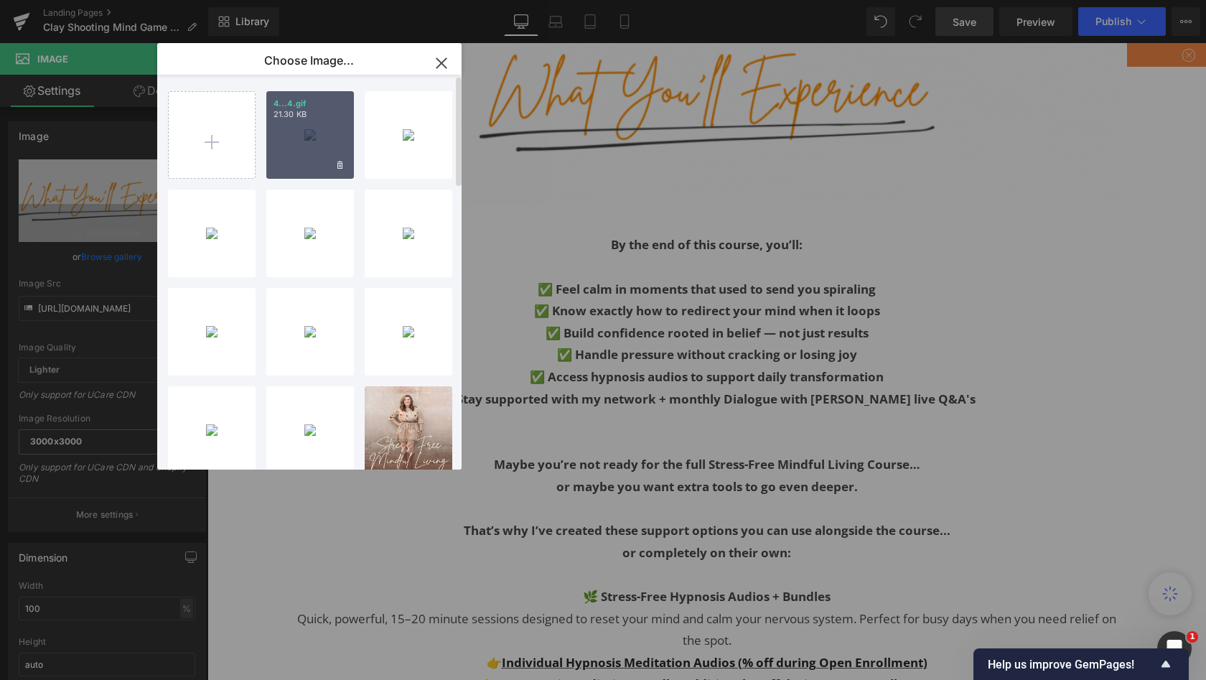
click at [299, 149] on div "4...4.gif 21.30 KB" at bounding box center [310, 135] width 88 height 88
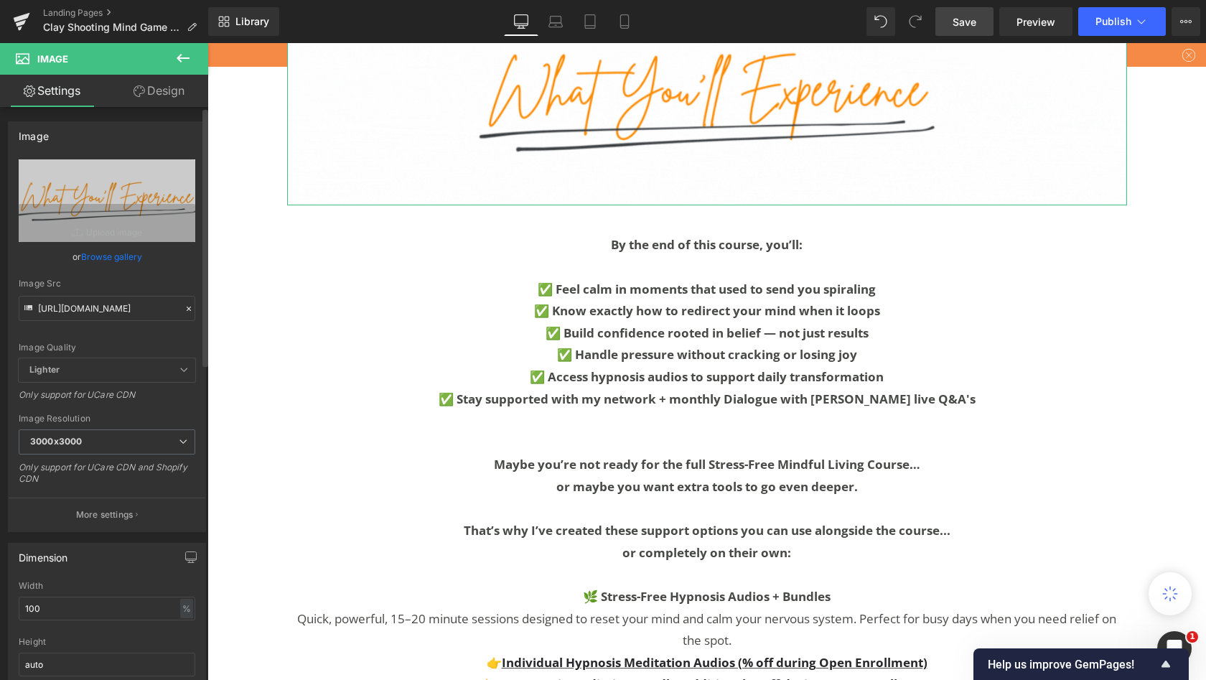
click at [132, 256] on link "Browse gallery" at bounding box center [111, 256] width 61 height 25
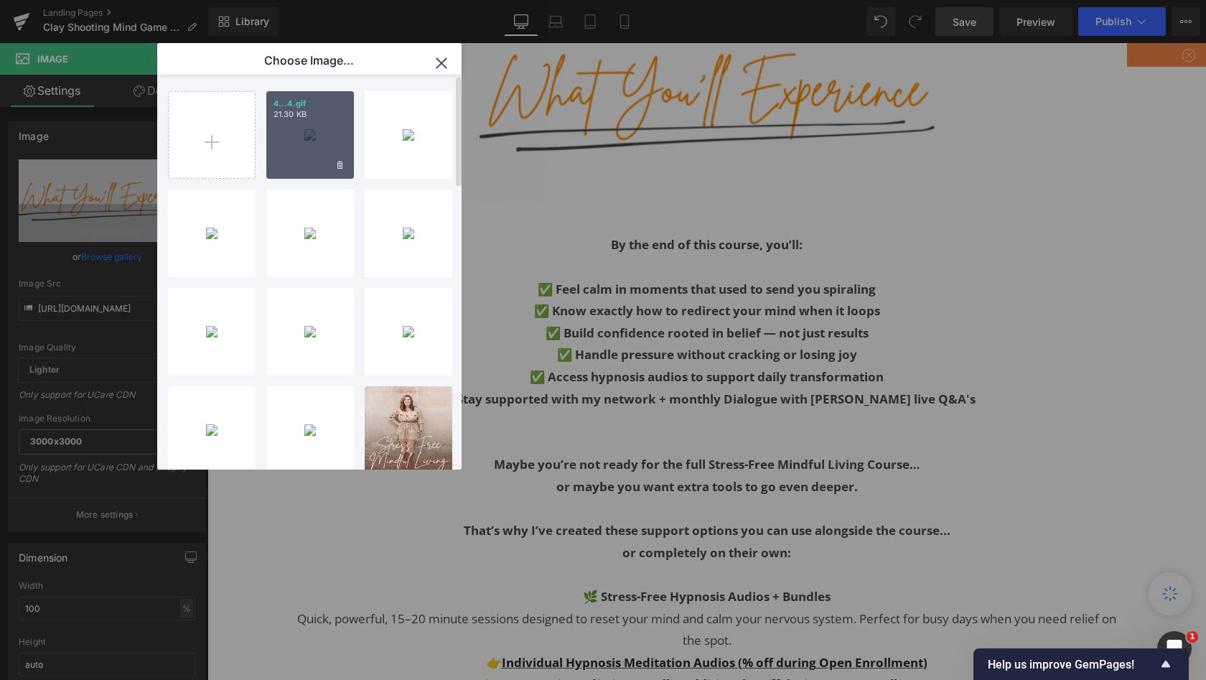
click at [315, 136] on div "4...4.gif 21.30 KB" at bounding box center [310, 135] width 88 height 88
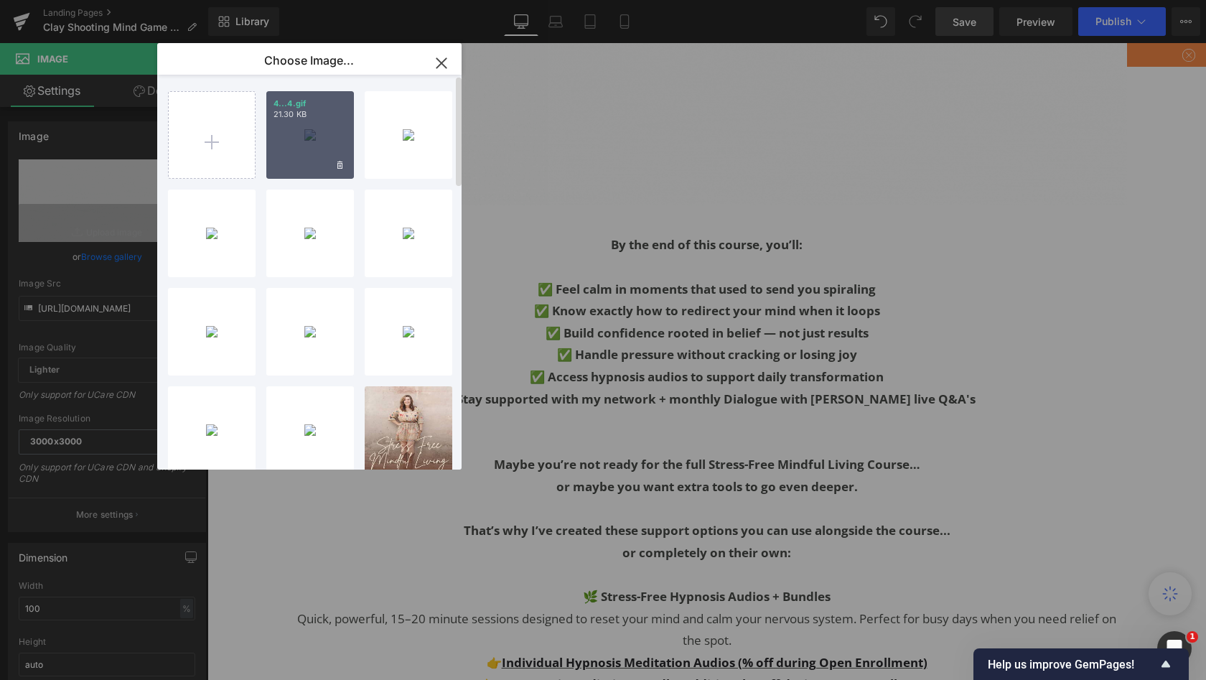
type input "[URL][DOMAIN_NAME]"
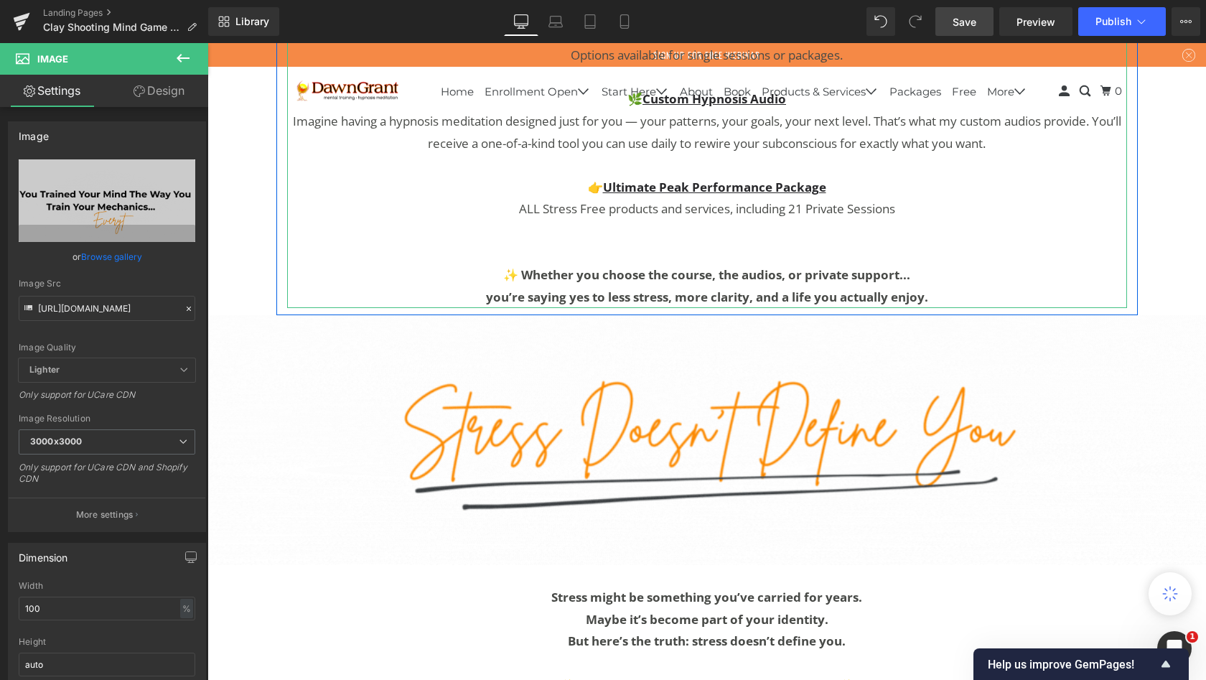
scroll to position [7970, 0]
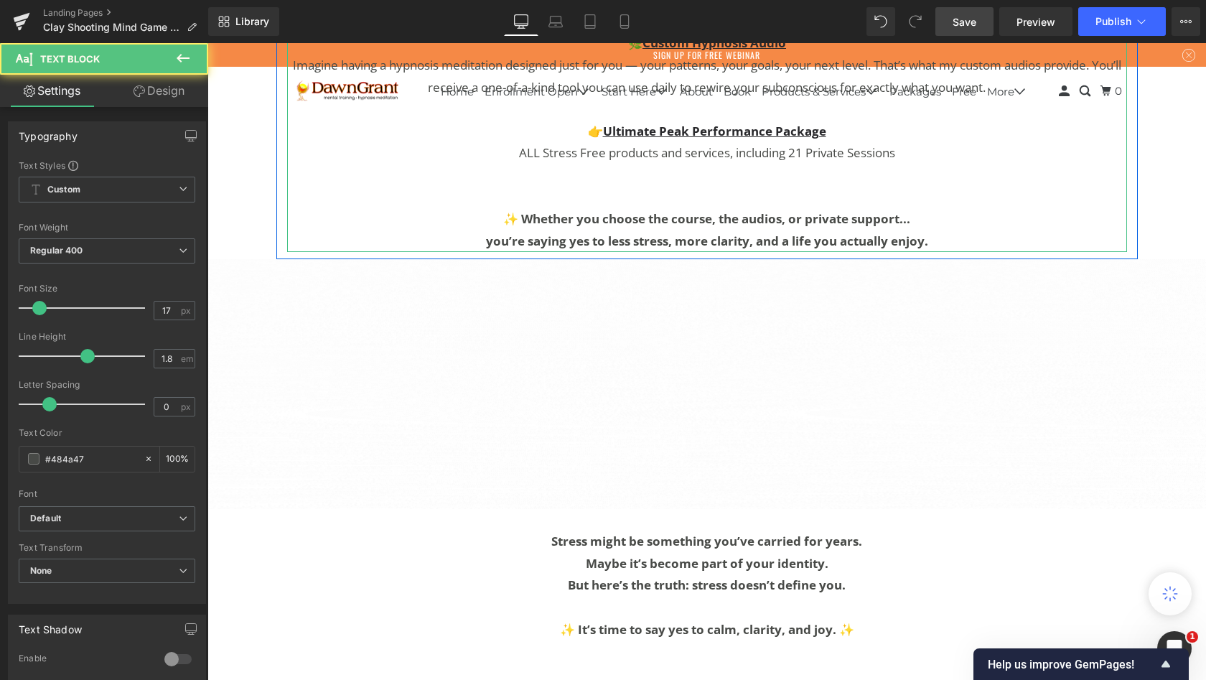
drag, startPoint x: 662, startPoint y: 414, endPoint x: 679, endPoint y: 433, distance: 25.4
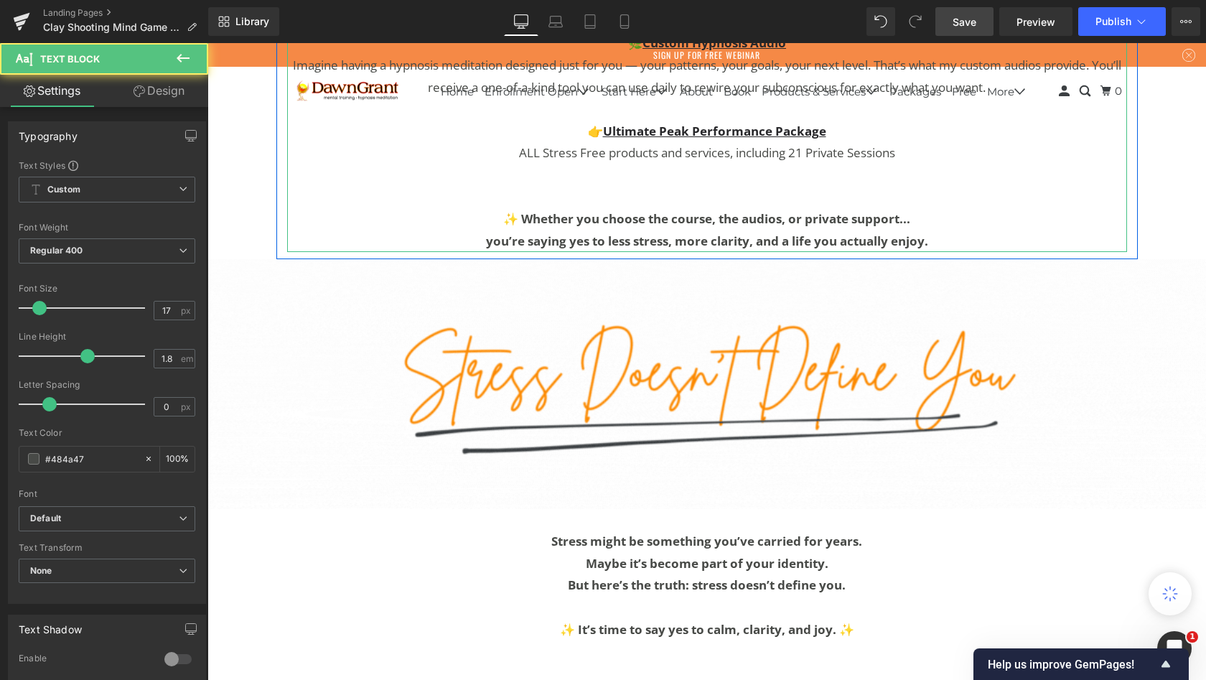
click at [662, 253] on p "you’re saying yes to less stress, more clarity, and a life you actually enjoy." at bounding box center [707, 241] width 840 height 22
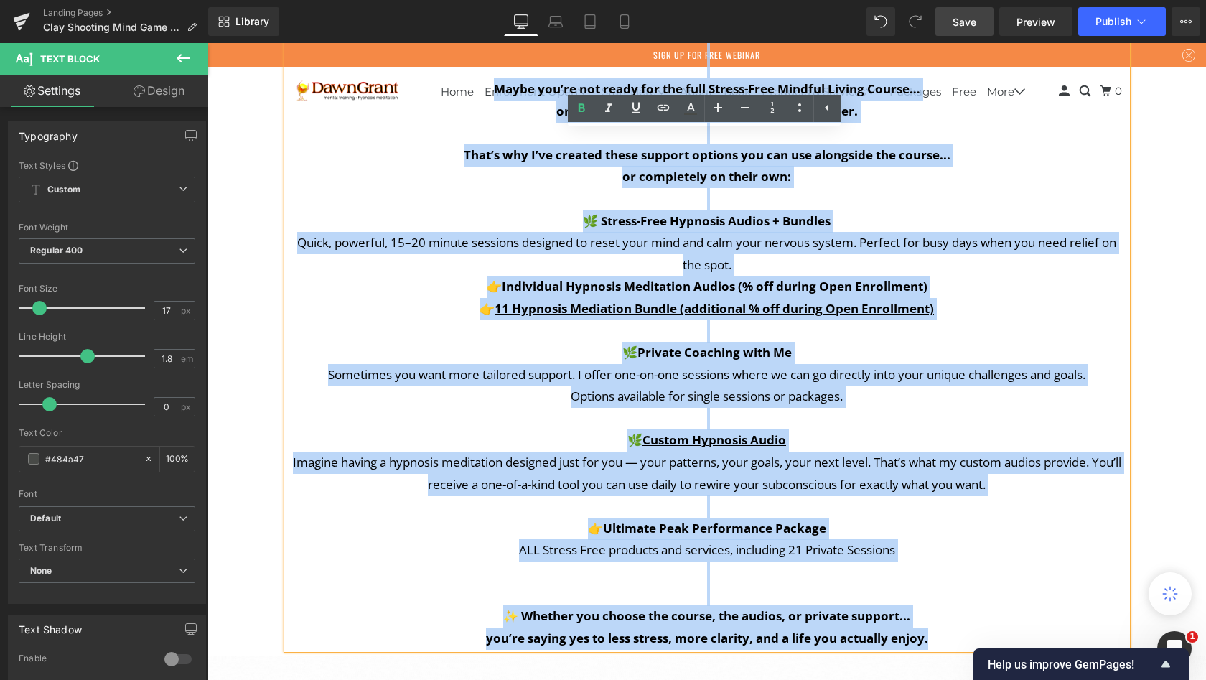
scroll to position [7497, 0]
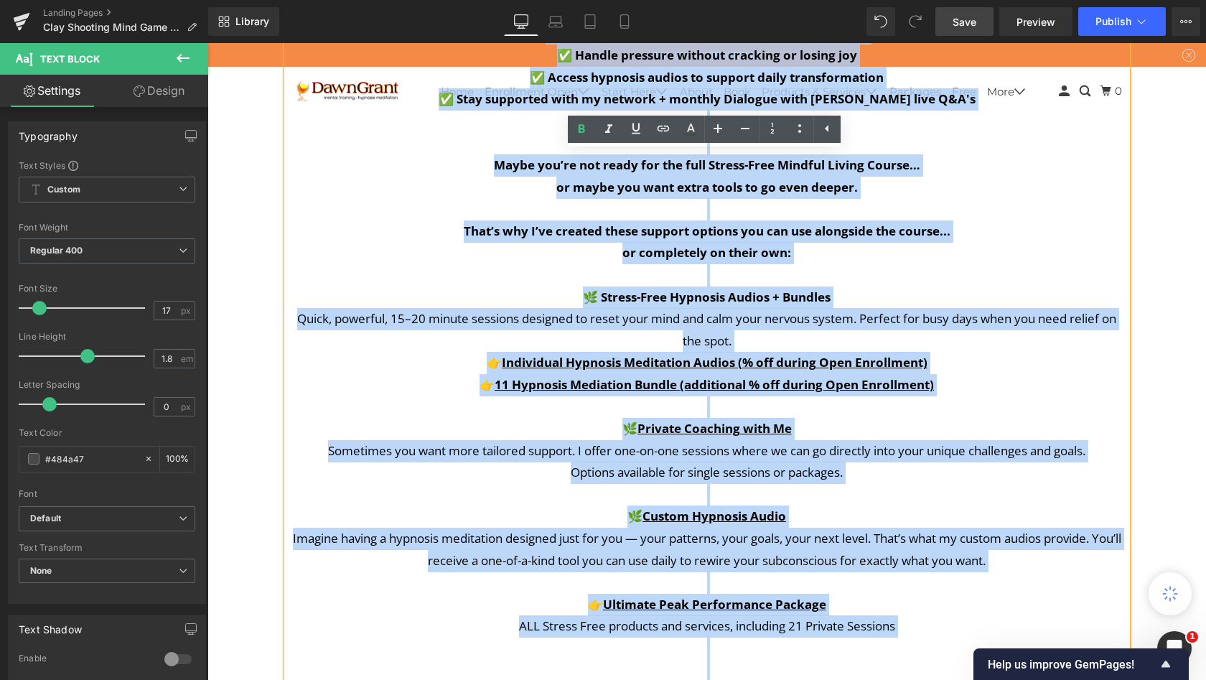
drag, startPoint x: 679, startPoint y: 433, endPoint x: 210, endPoint y: 162, distance: 542.0
click at [287, 162] on div "By the end of this course, you’ll: ✅ Feel calm in moments that used to send you…" at bounding box center [707, 330] width 840 height 790
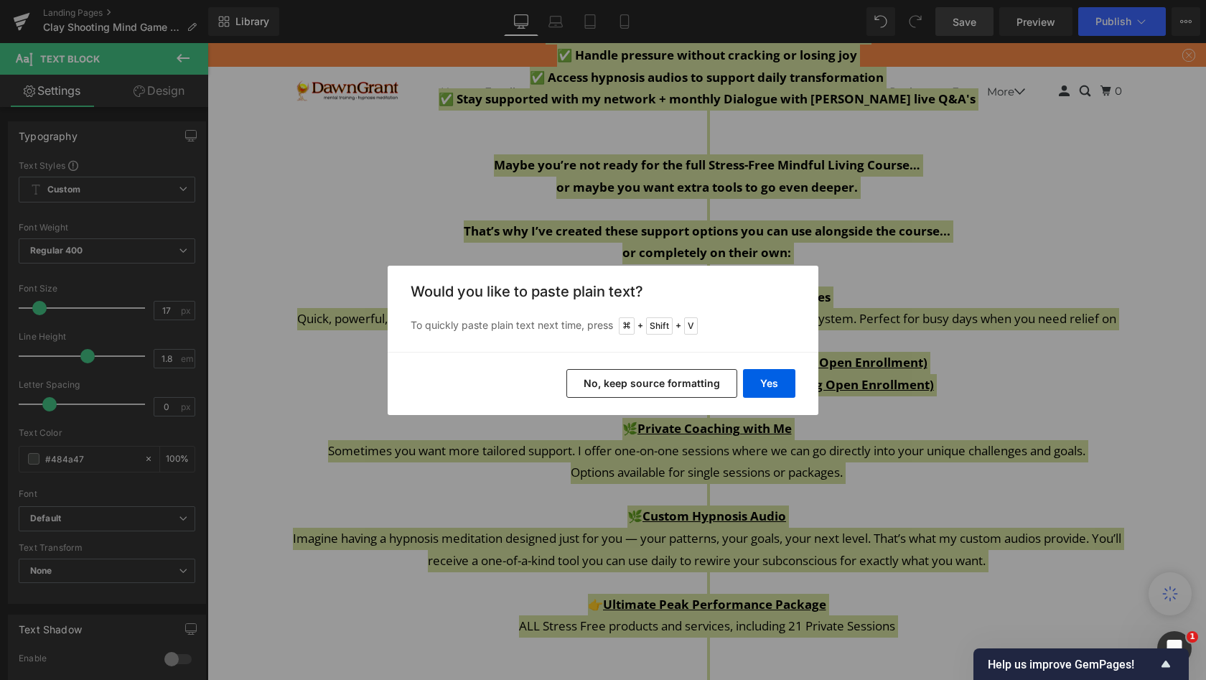
click at [595, 383] on button "No, keep source formatting" at bounding box center [651, 383] width 171 height 29
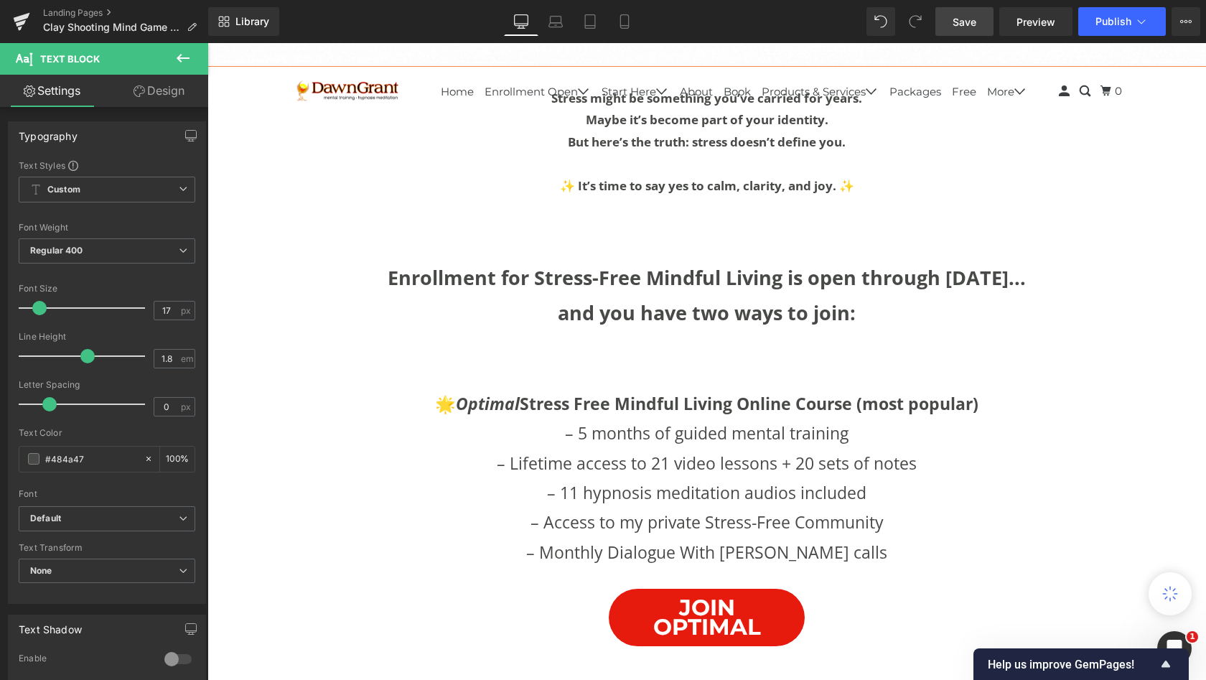
scroll to position [7888, 0]
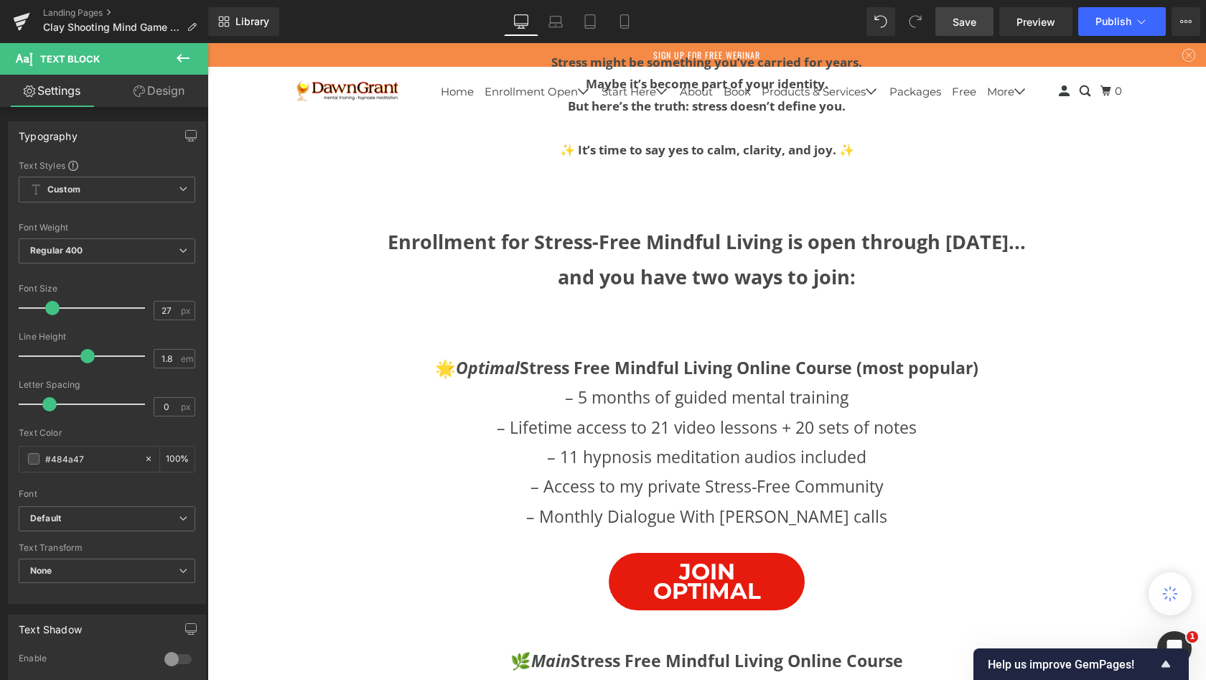
scroll to position [7899, 0]
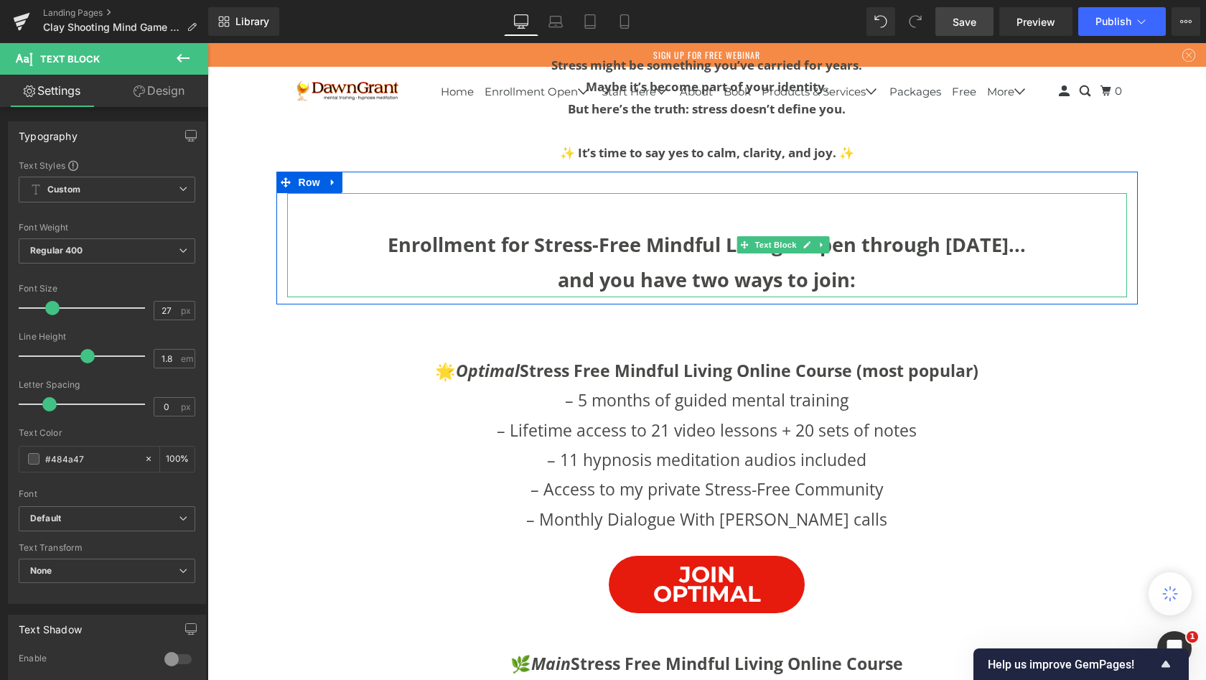
click at [527, 298] on p "and you have two ways to join:" at bounding box center [707, 280] width 840 height 35
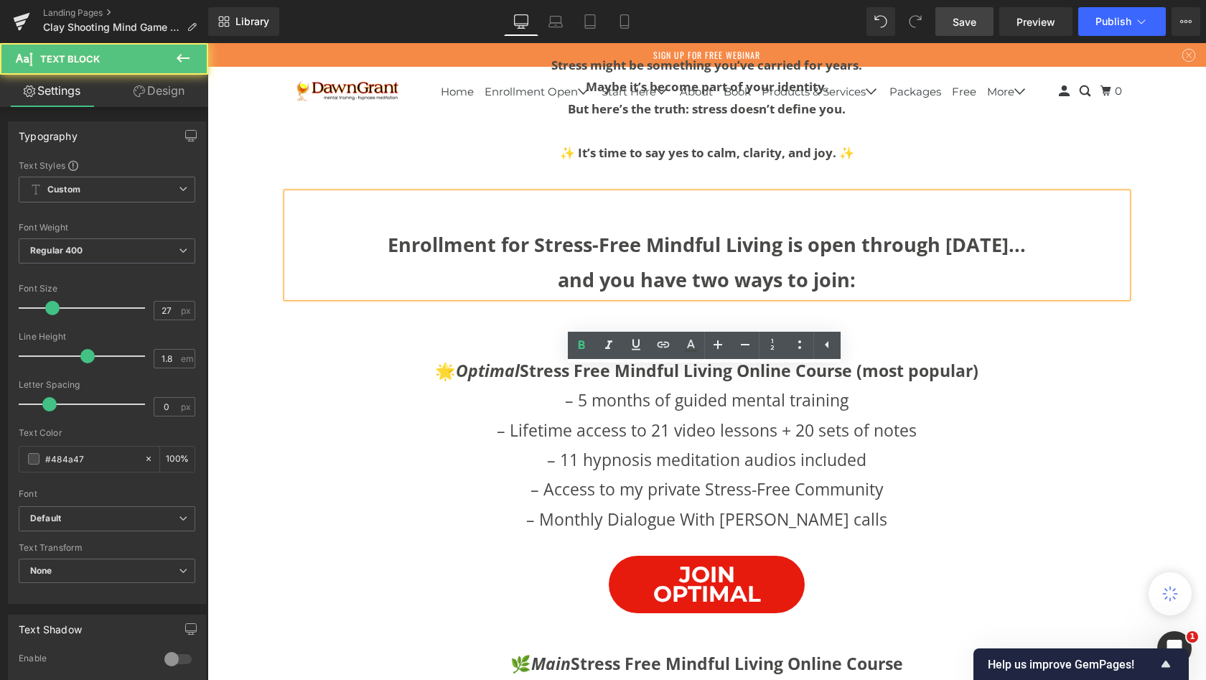
click at [568, 117] on strong "But here’s the truth: stress doesn’t define you." at bounding box center [707, 109] width 278 height 17
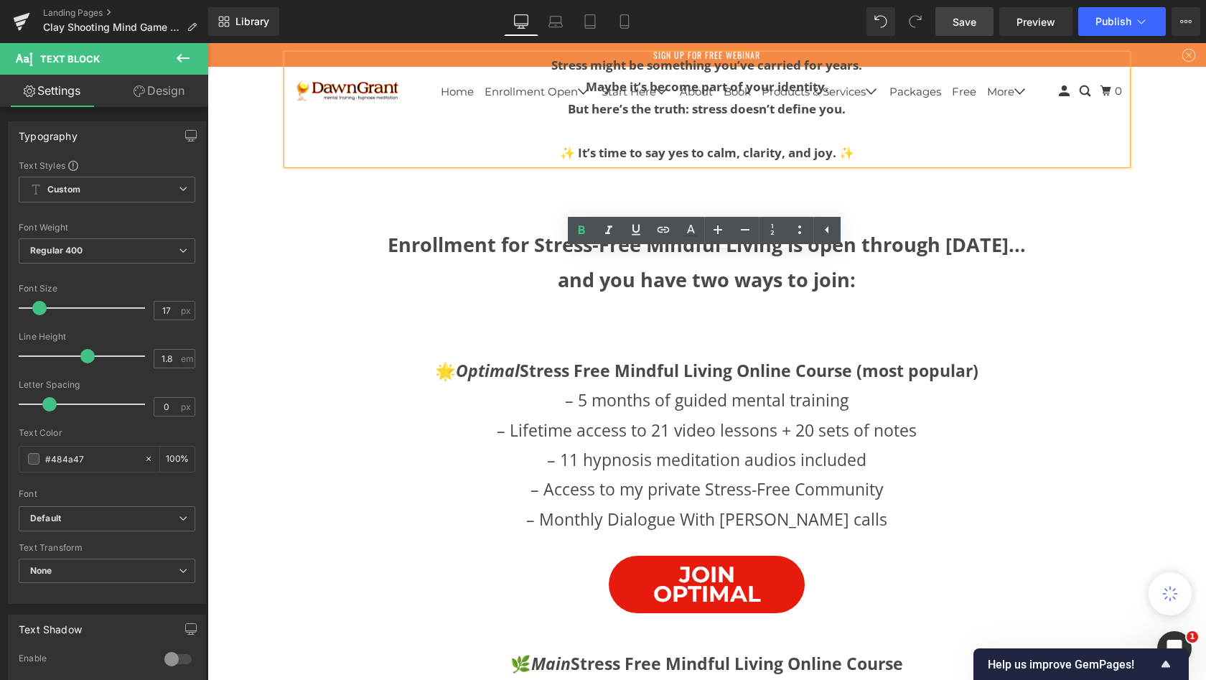
click at [481, 98] on p "Maybe it’s become part of your identity." at bounding box center [707, 87] width 840 height 22
click at [523, 164] on p "✨ It’s time to say yes to calm, clarity, and joy. ✨" at bounding box center [707, 153] width 840 height 22
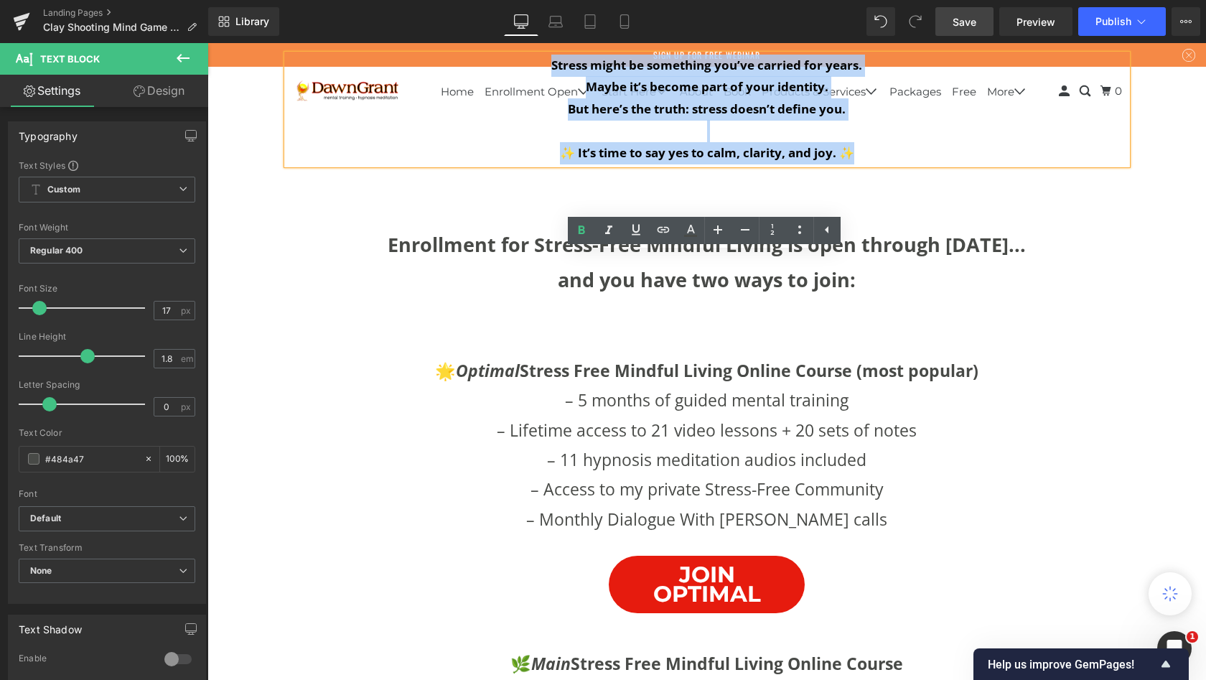
drag, startPoint x: 507, startPoint y: 354, endPoint x: 202, endPoint y: 268, distance: 316.4
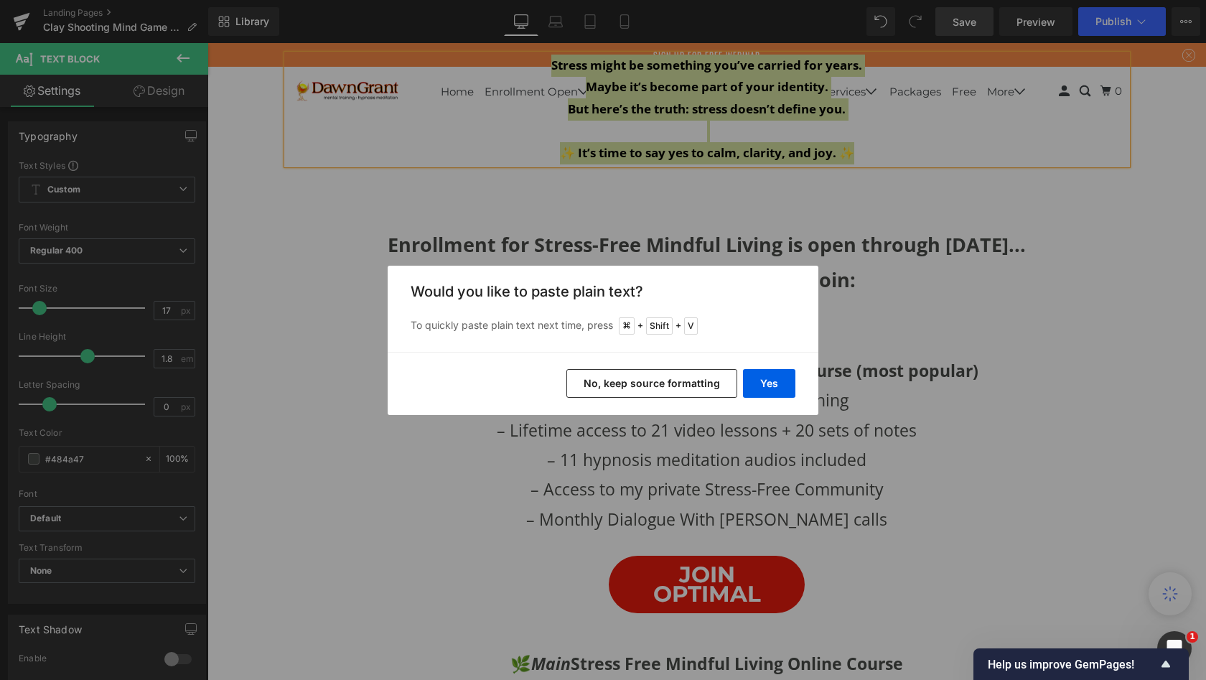
click at [686, 381] on button "No, keep source formatting" at bounding box center [651, 383] width 171 height 29
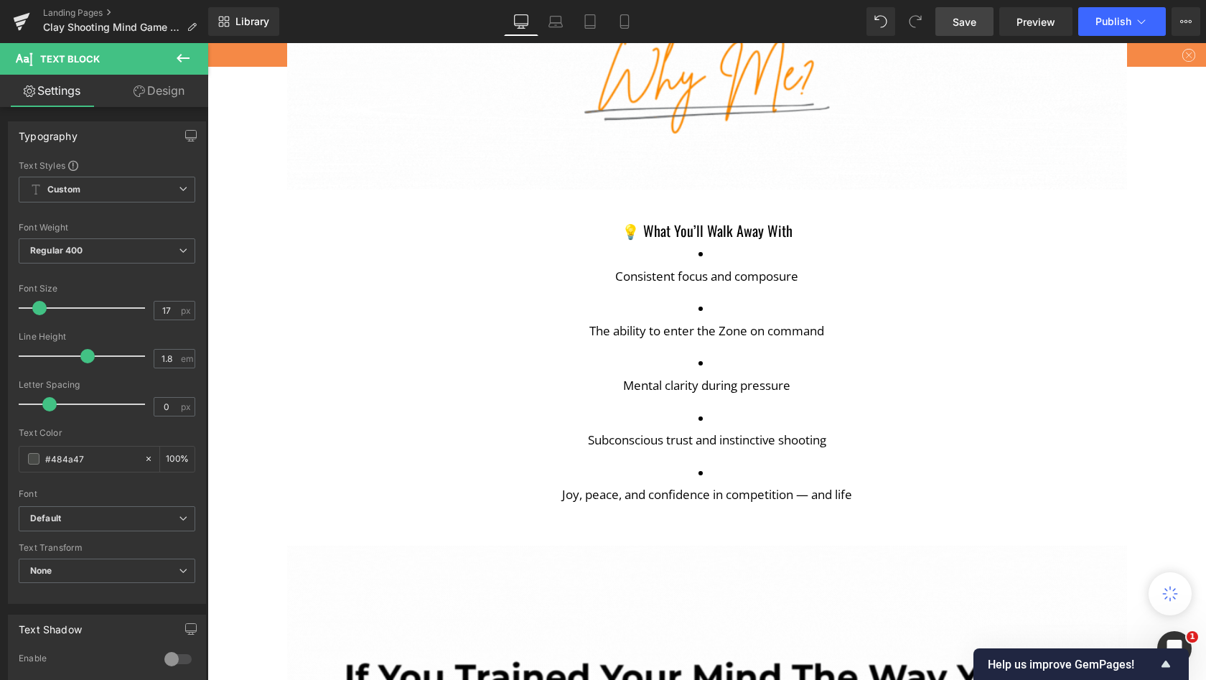
scroll to position [6554, 0]
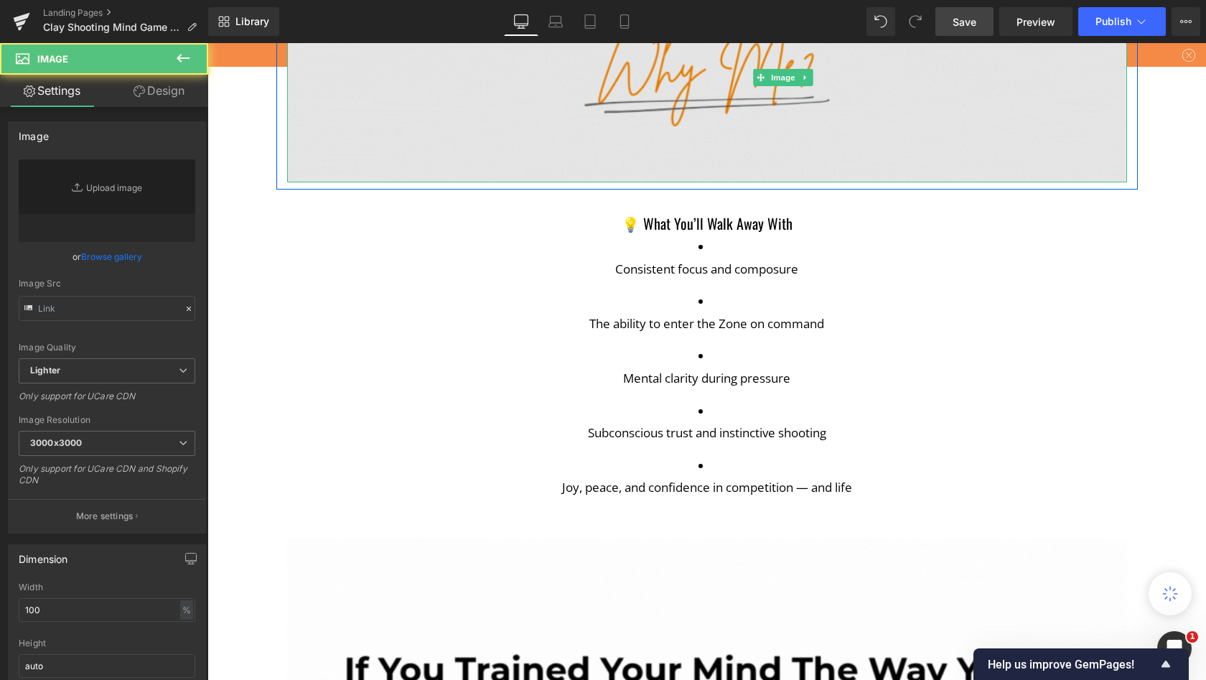
click at [676, 183] on img at bounding box center [707, 78] width 840 height 210
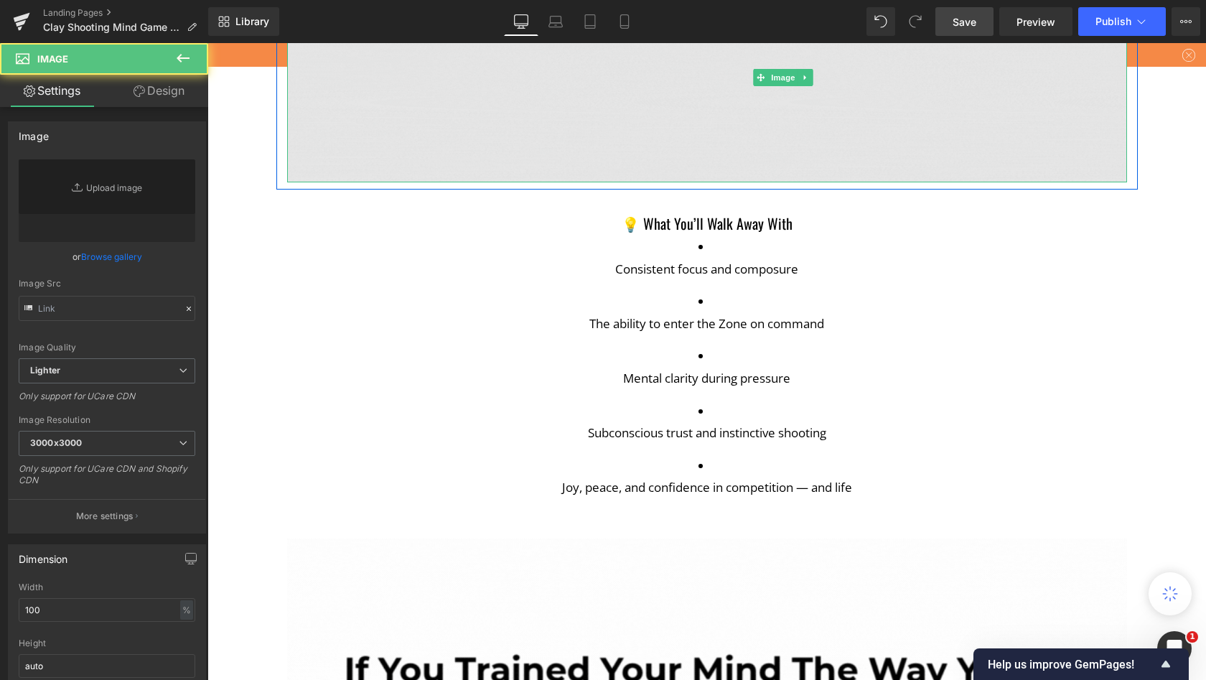
type input "[URL][DOMAIN_NAME]"
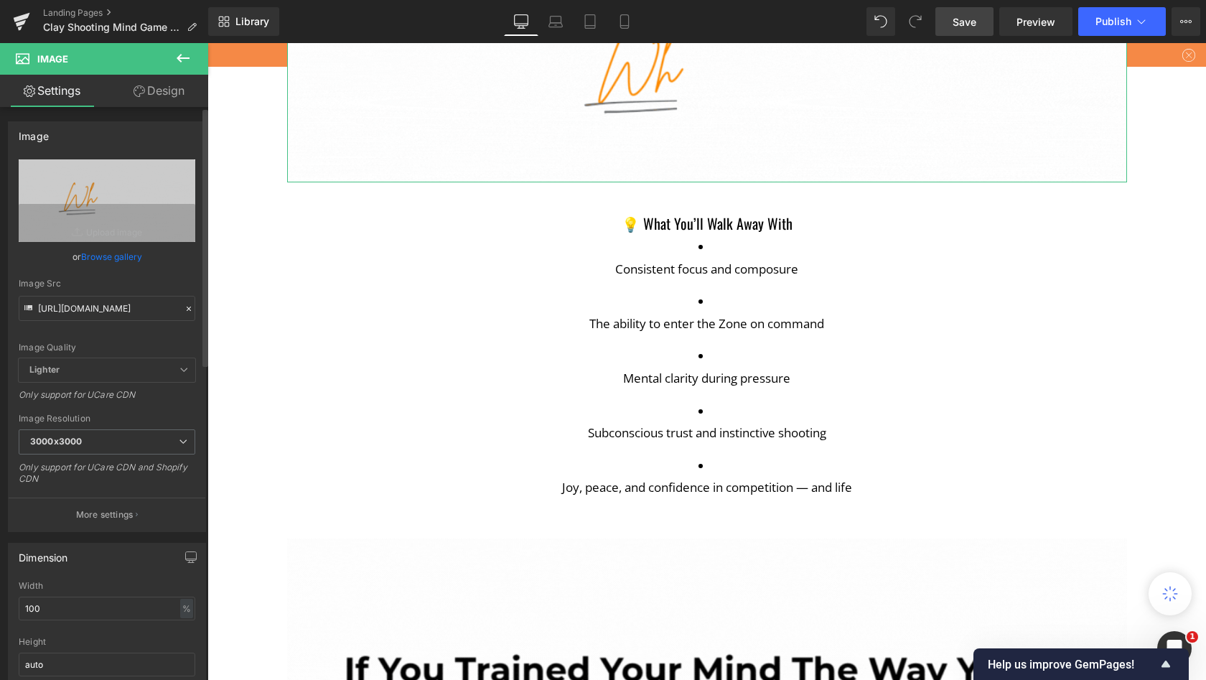
click at [102, 258] on link "Browse gallery" at bounding box center [111, 256] width 61 height 25
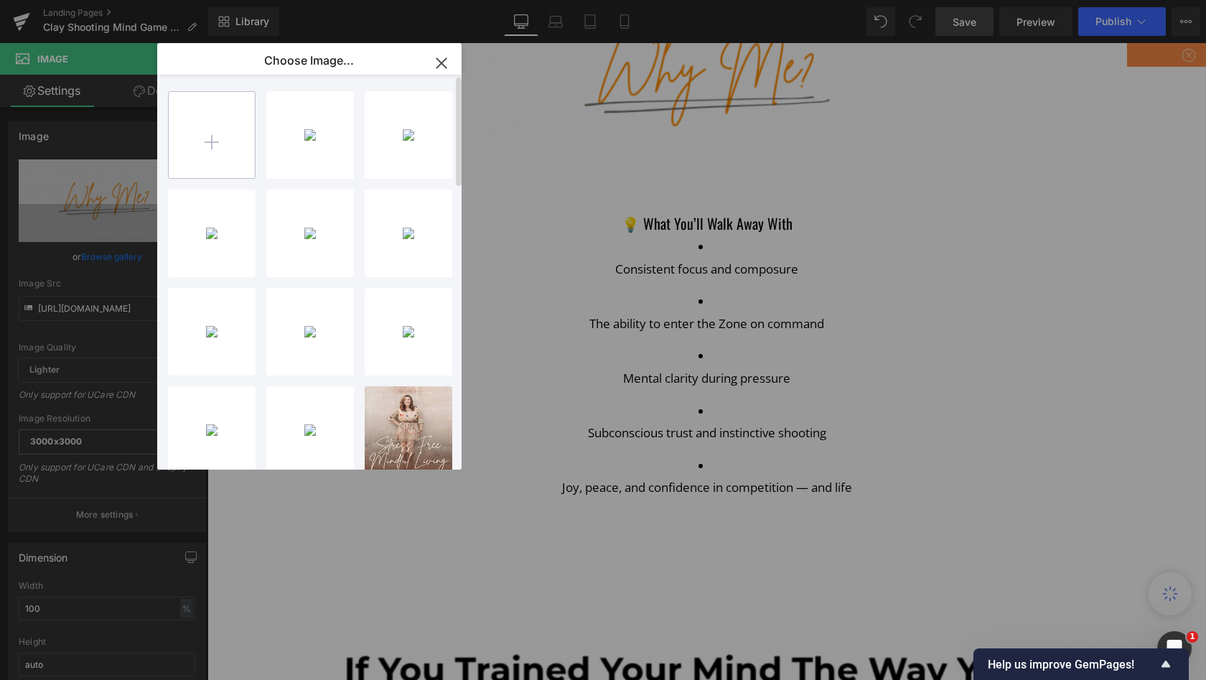
click at [199, 136] on input "file" at bounding box center [212, 135] width 86 height 86
type input "C:\fakepath\5.gif"
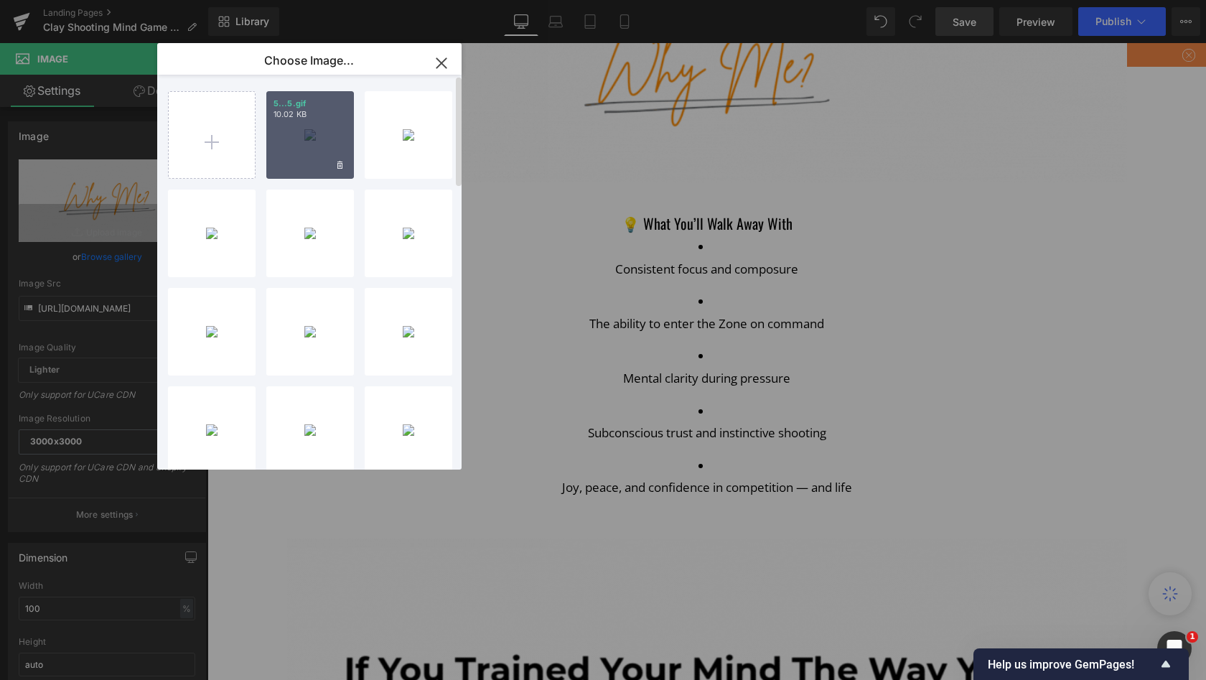
click at [309, 140] on div "5...5.gif 10.02 KB" at bounding box center [310, 135] width 88 height 88
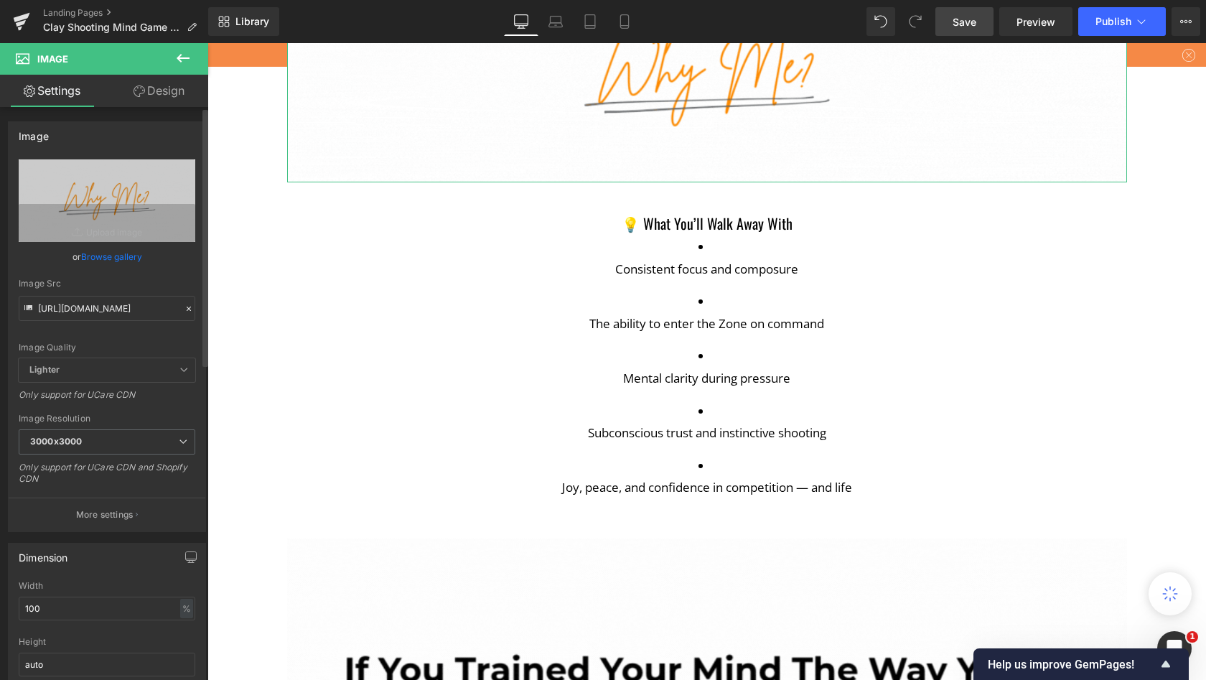
click at [118, 258] on link "Browse gallery" at bounding box center [111, 256] width 61 height 25
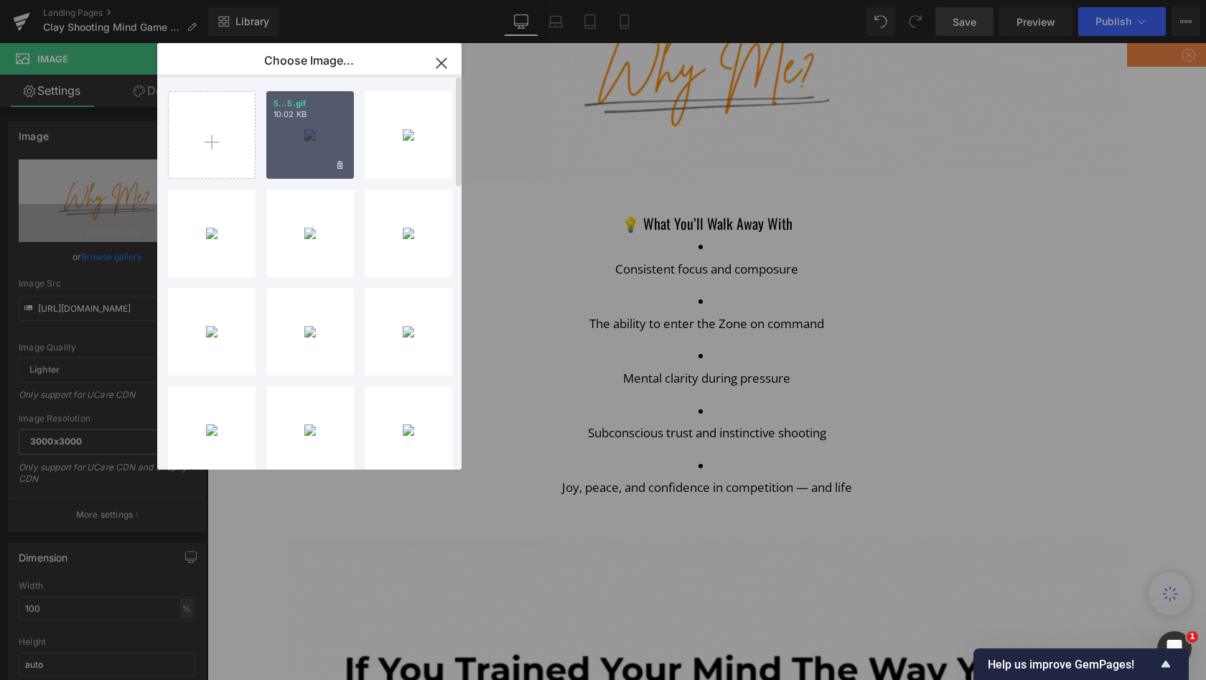
click at [310, 153] on div "5...5.gif 10.02 KB" at bounding box center [310, 135] width 88 height 88
type input "[URL][DOMAIN_NAME]"
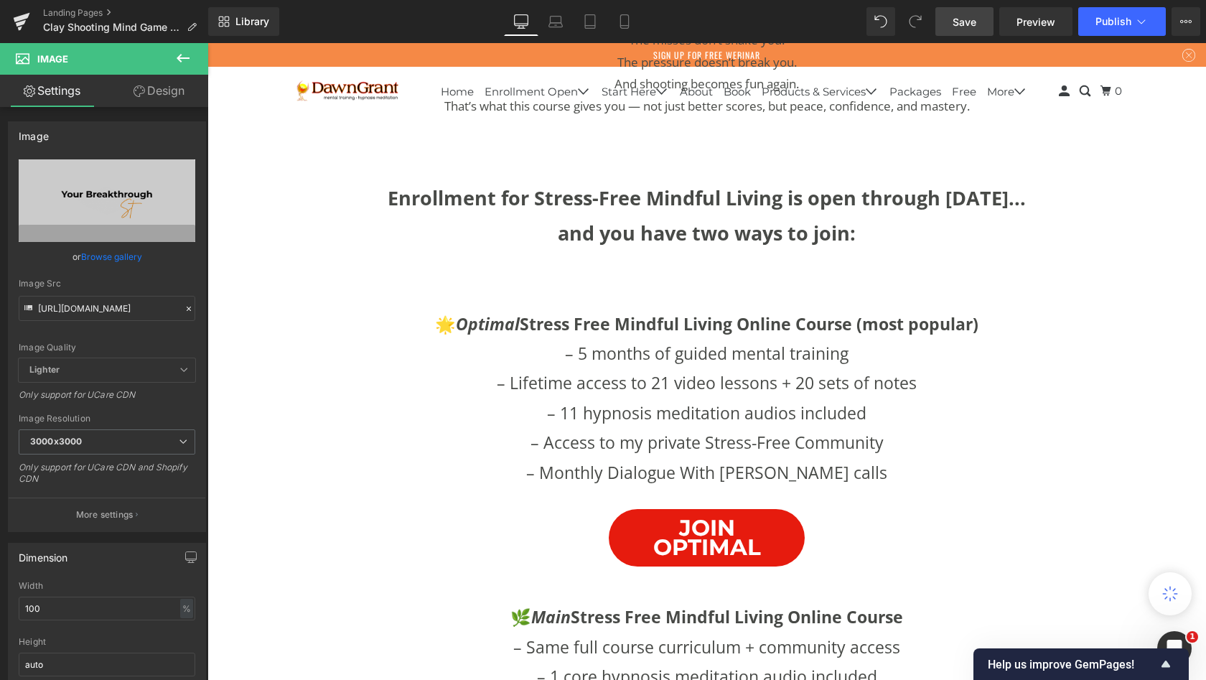
scroll to position [8163, 0]
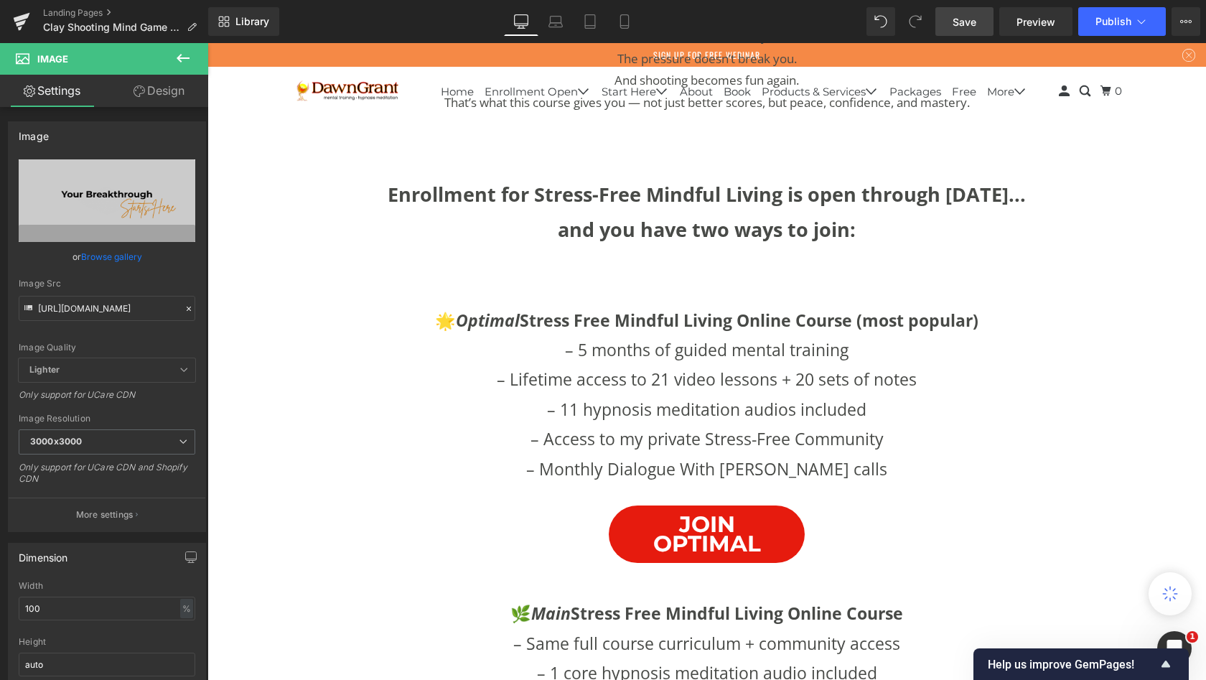
click at [187, 55] on icon at bounding box center [182, 58] width 17 height 17
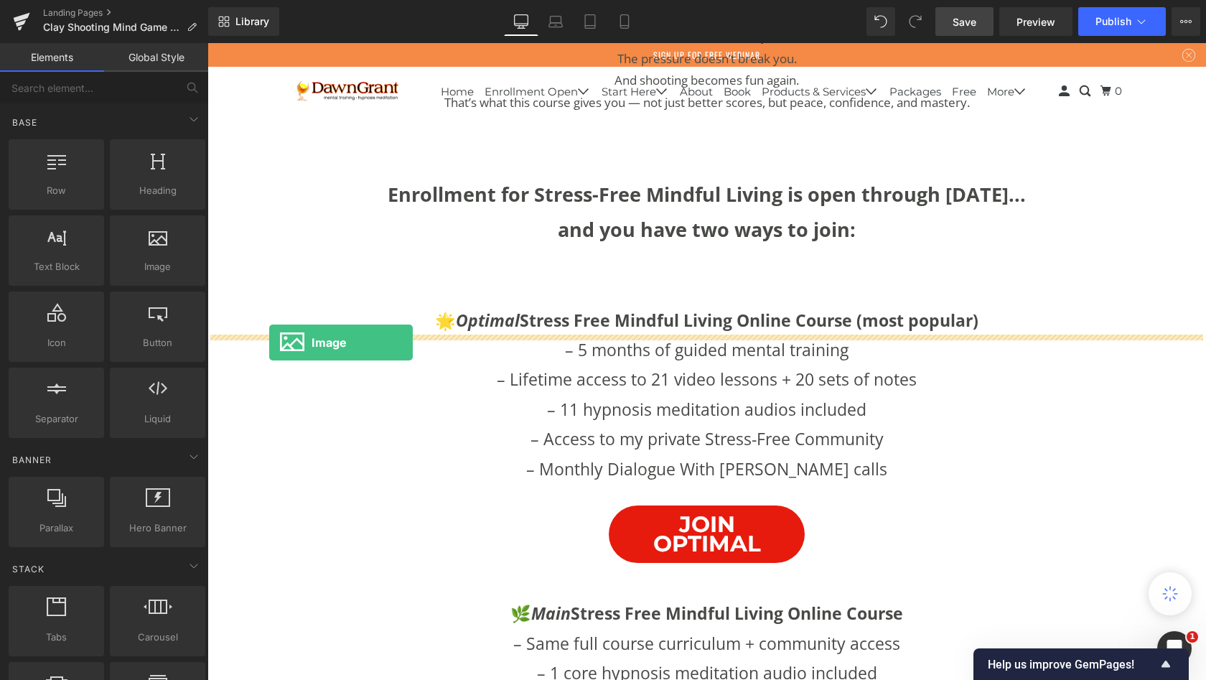
drag, startPoint x: 356, startPoint y: 299, endPoint x: 269, endPoint y: 342, distance: 97.0
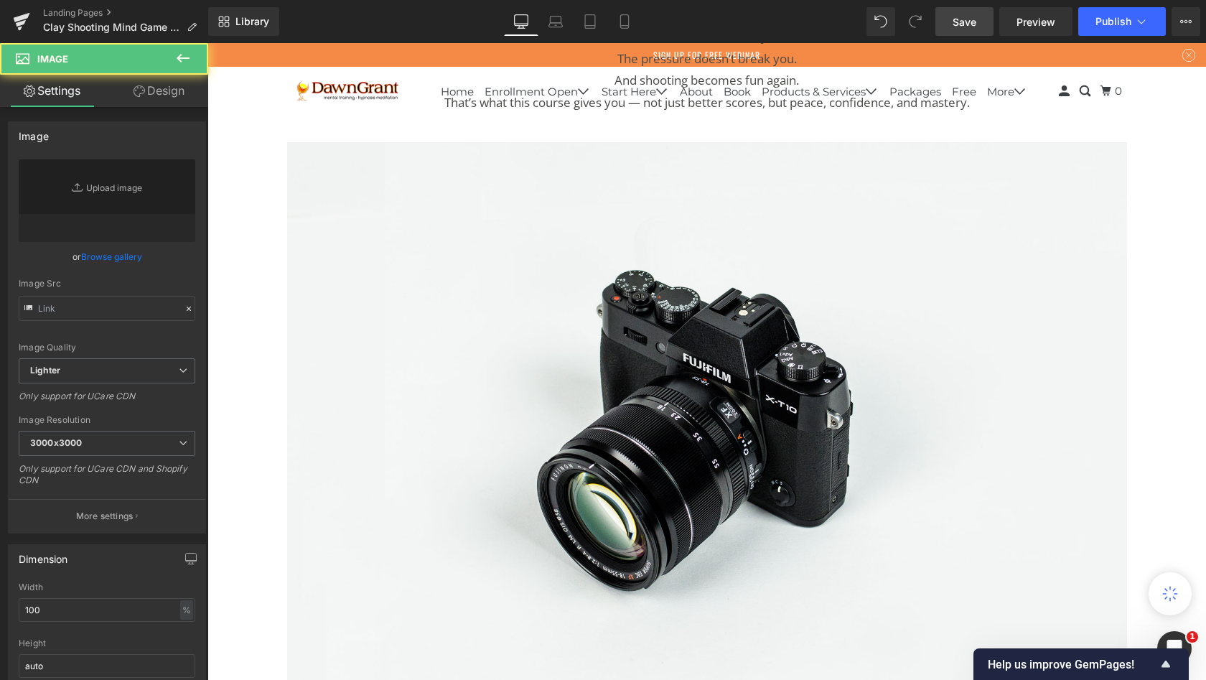
type input "//[DOMAIN_NAME][URL]"
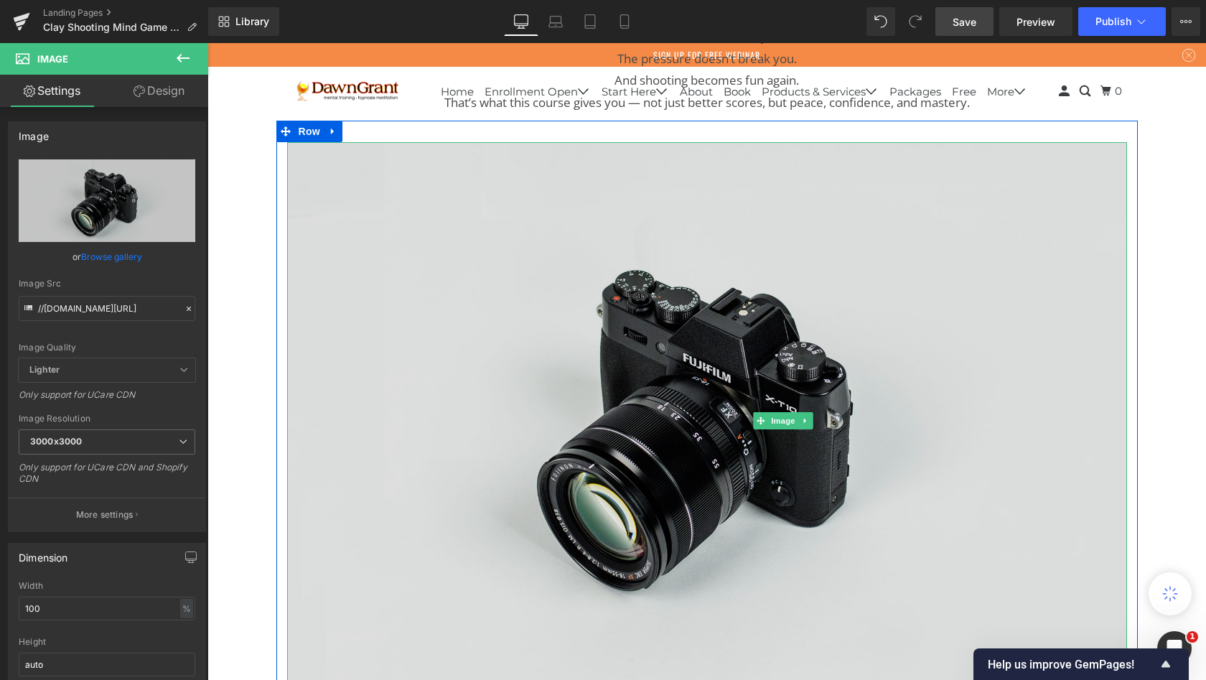
scroll to position [10399, 993]
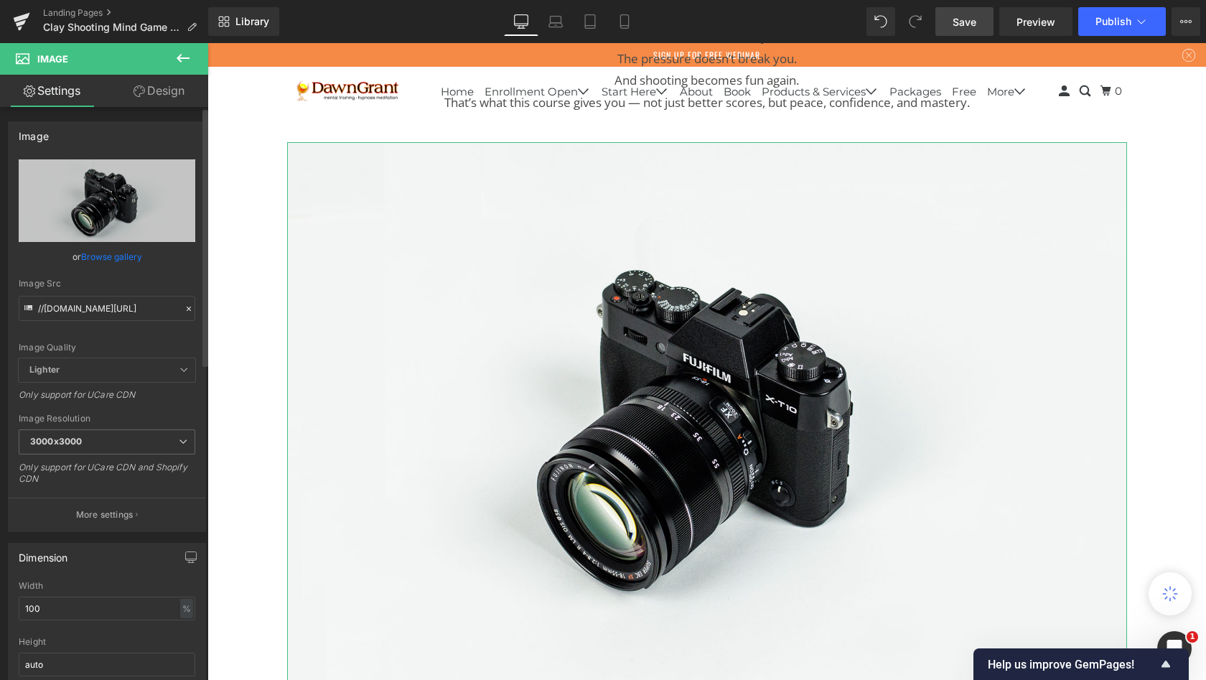
click at [96, 256] on link "Browse gallery" at bounding box center [111, 256] width 61 height 25
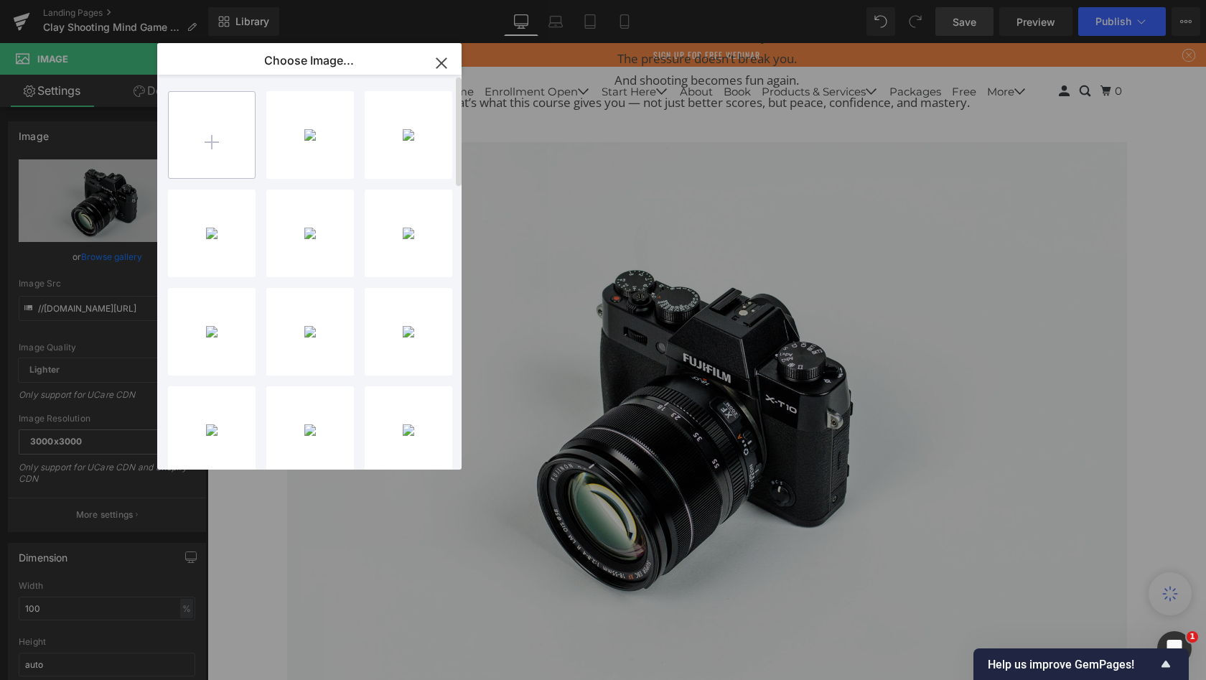
click at [212, 137] on input "file" at bounding box center [212, 135] width 86 height 86
type input "C:\fakepath\Untitled (Facebook Cover).gif"
click at [311, 146] on div "Untitle...ver_.gif 9.43 KB" at bounding box center [310, 135] width 88 height 88
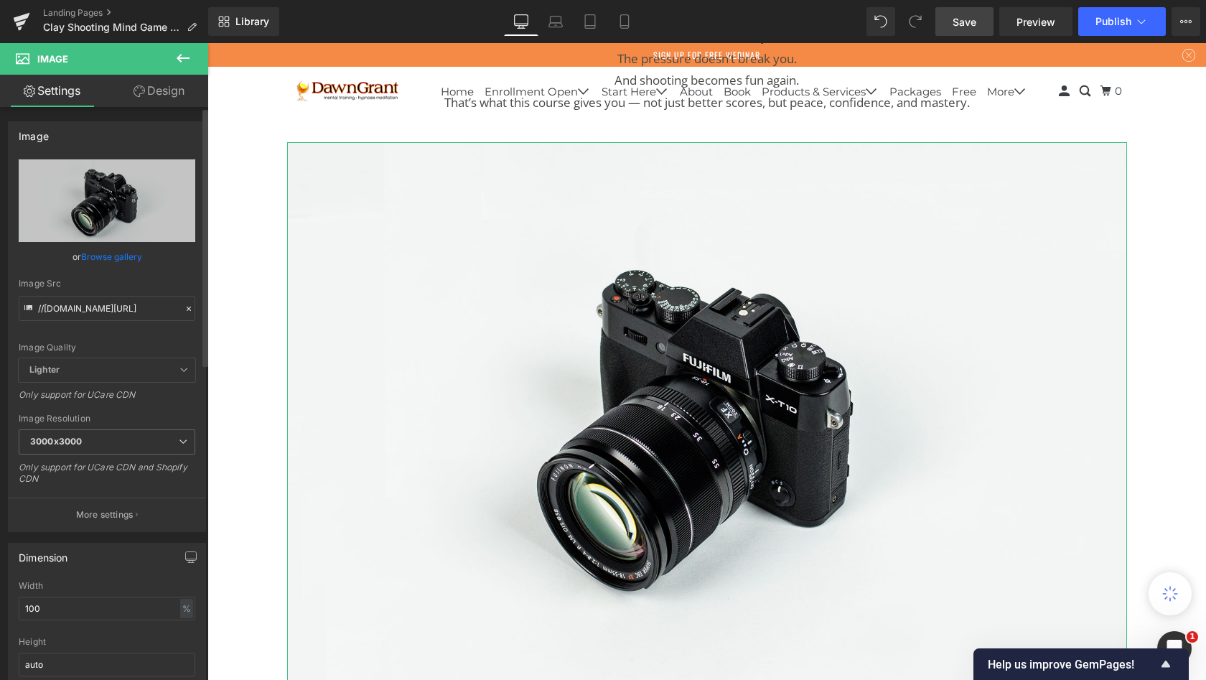
click at [120, 253] on link "Browse gallery" at bounding box center [111, 256] width 61 height 25
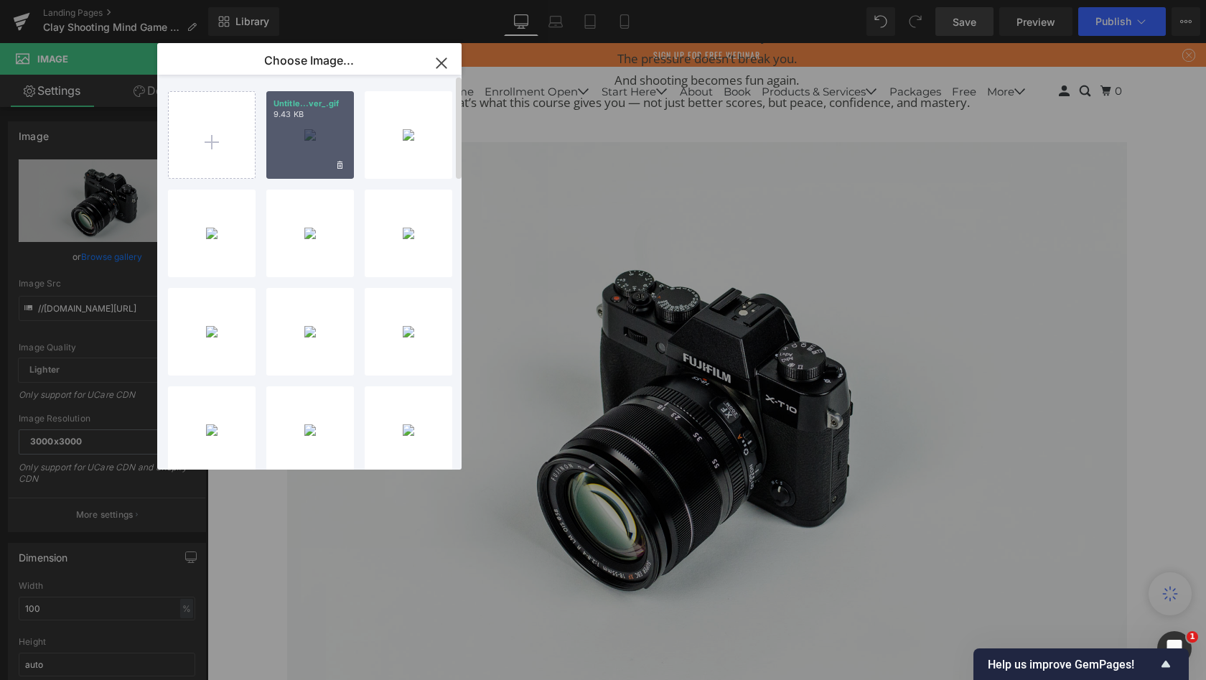
click at [295, 142] on div "Untitle...ver_.gif 9.43 KB" at bounding box center [310, 135] width 88 height 88
type input "[URL][DOMAIN_NAME]"
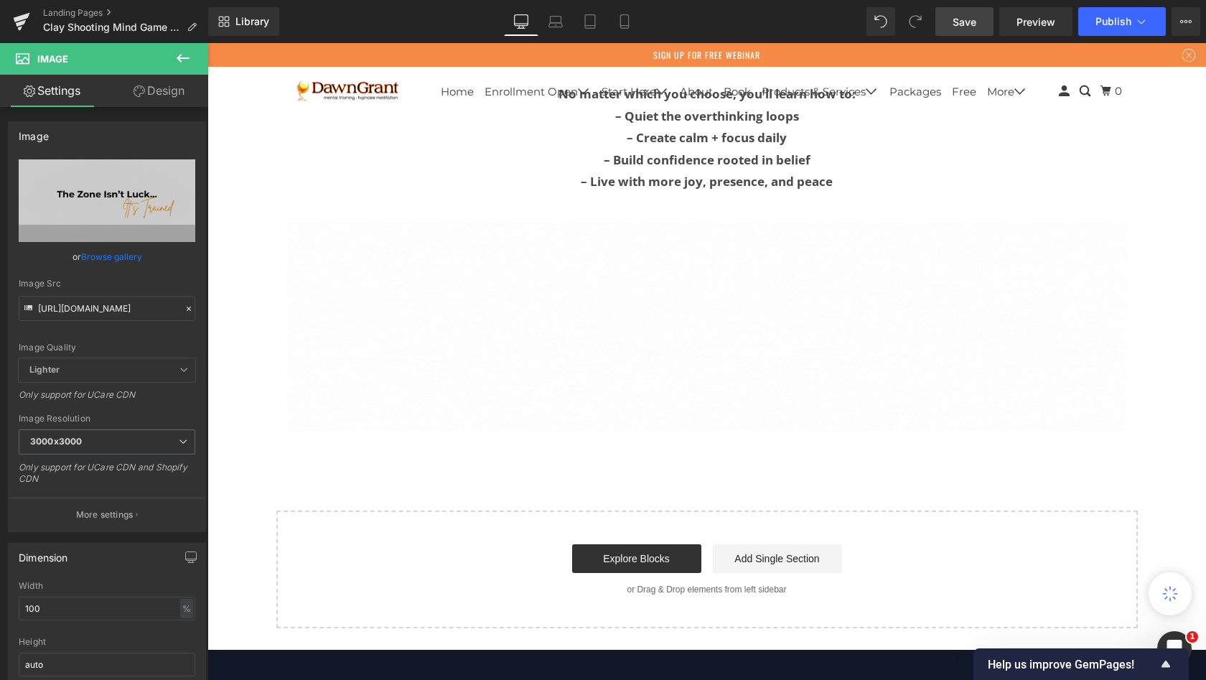
scroll to position [9208, 0]
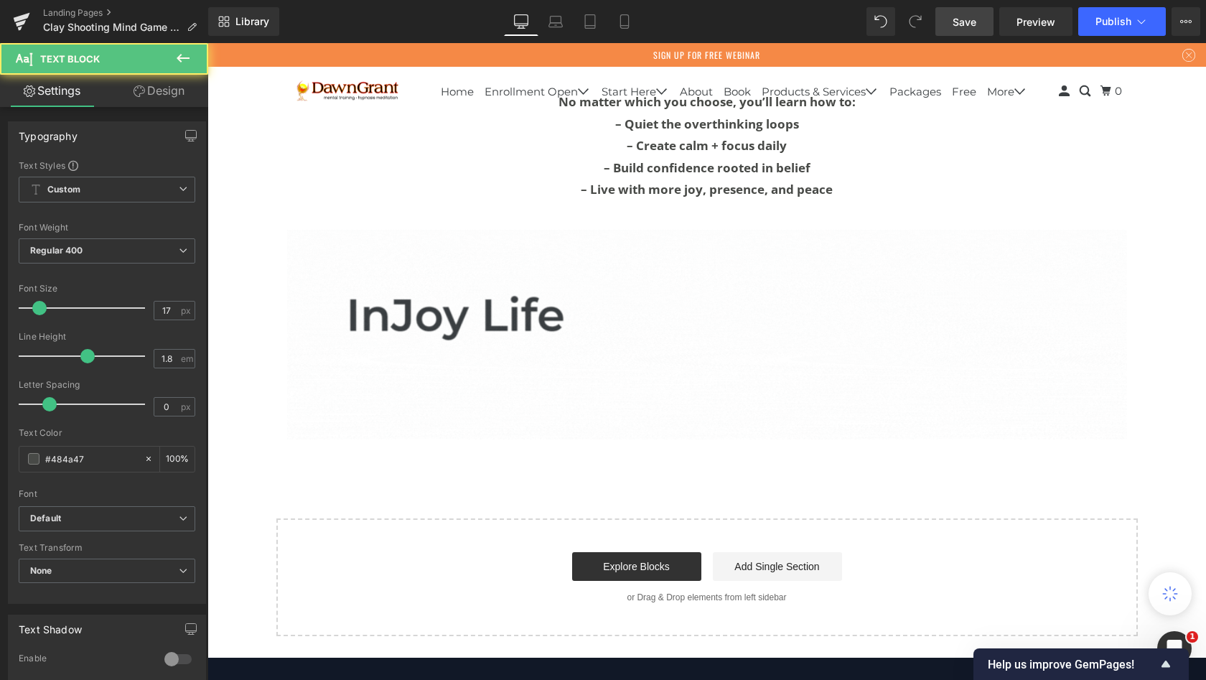
click at [434, 136] on p "– Quiet the overthinking loops" at bounding box center [707, 124] width 840 height 22
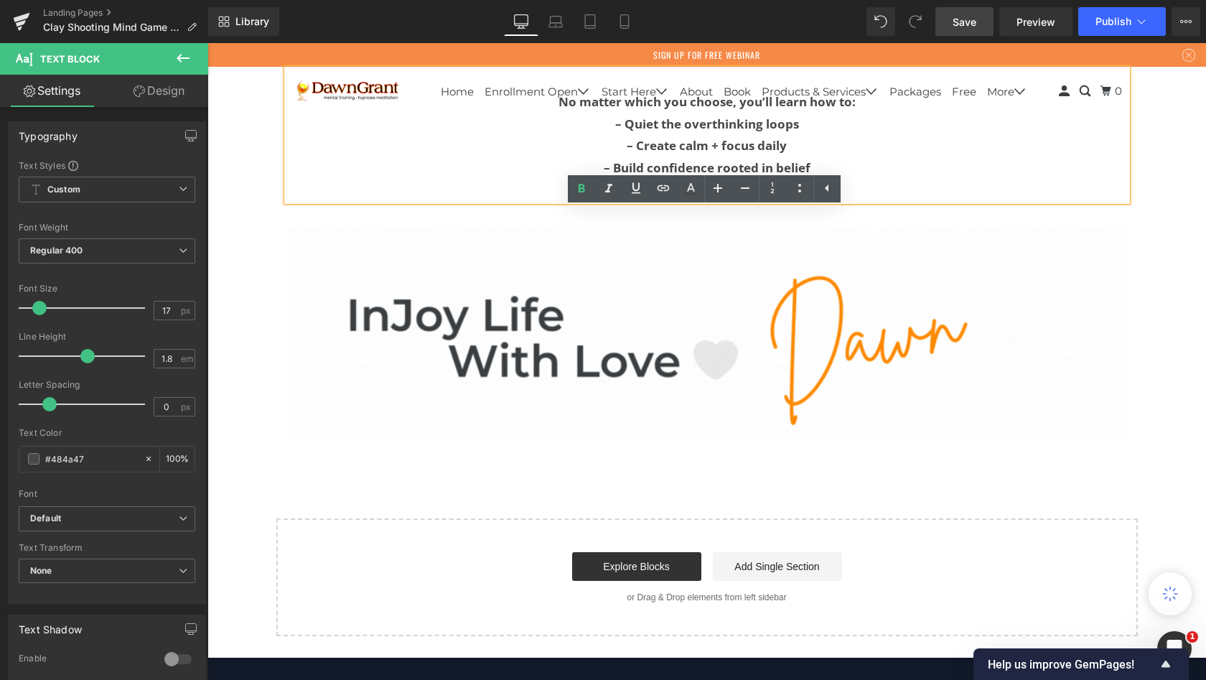
click at [627, 154] on strong "– Create calm + focus daily" at bounding box center [707, 145] width 160 height 17
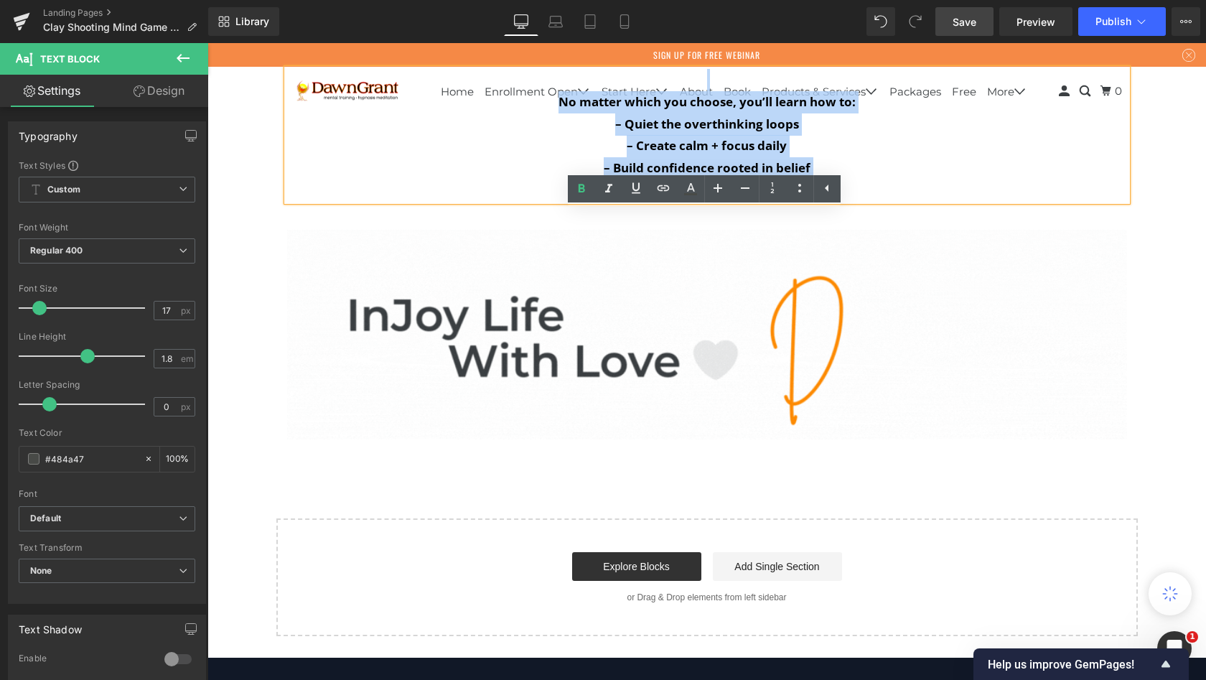
drag, startPoint x: 487, startPoint y: 330, endPoint x: 202, endPoint y: 230, distance: 301.6
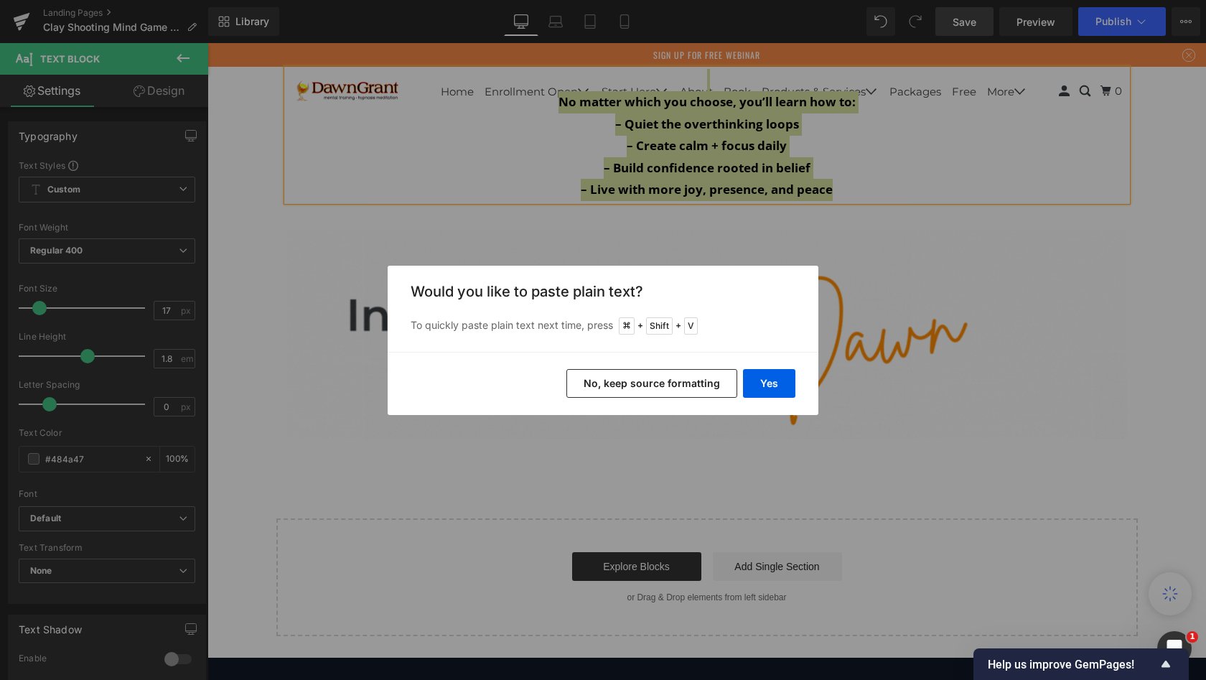
click at [600, 376] on button "No, keep source formatting" at bounding box center [651, 383] width 171 height 29
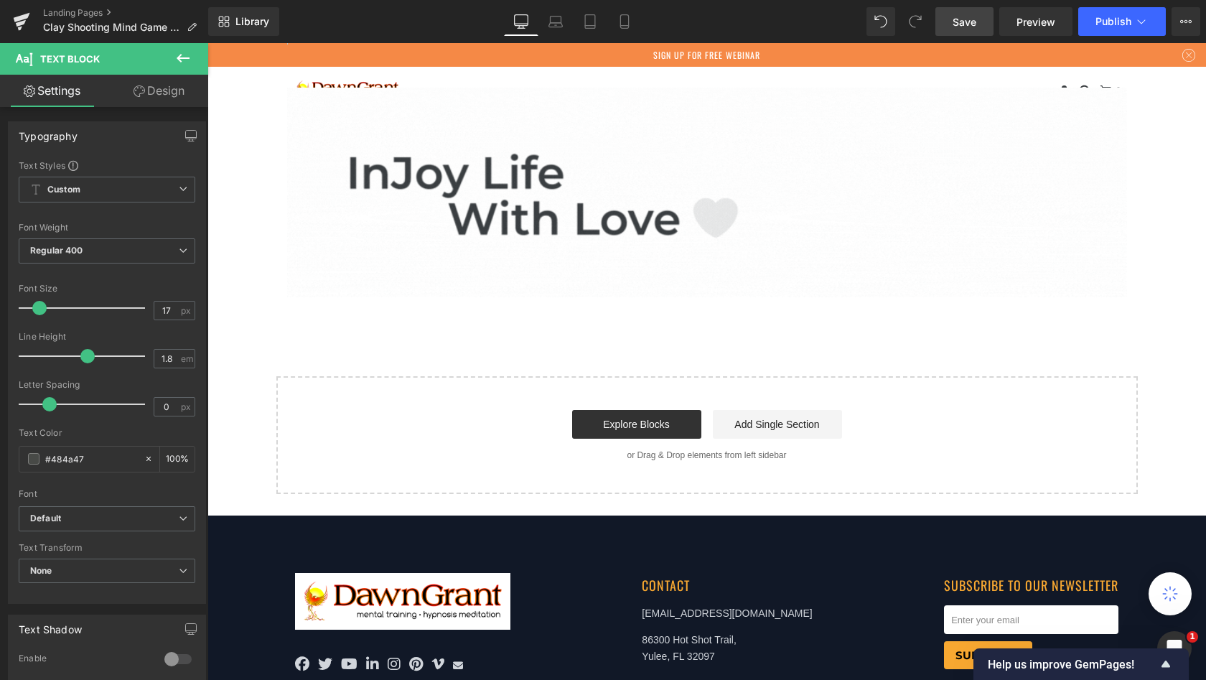
scroll to position [9424, 0]
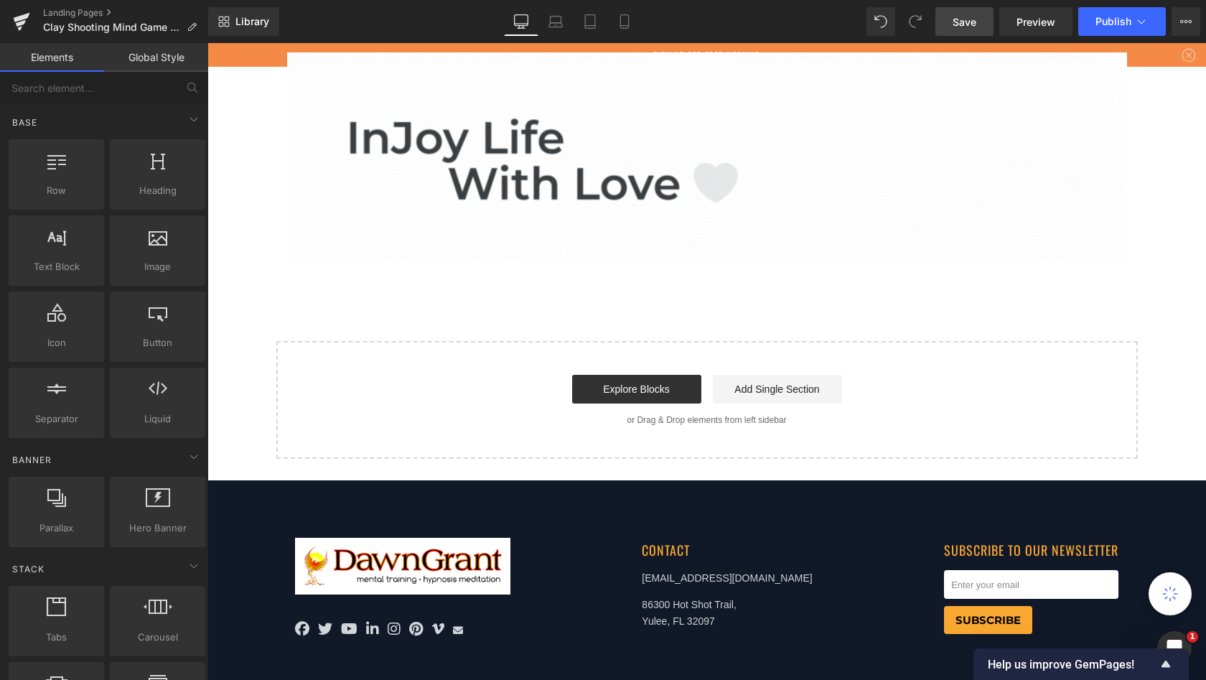
click at [207, 43] on span "Select your layout" at bounding box center [207, 43] width 0 height 0
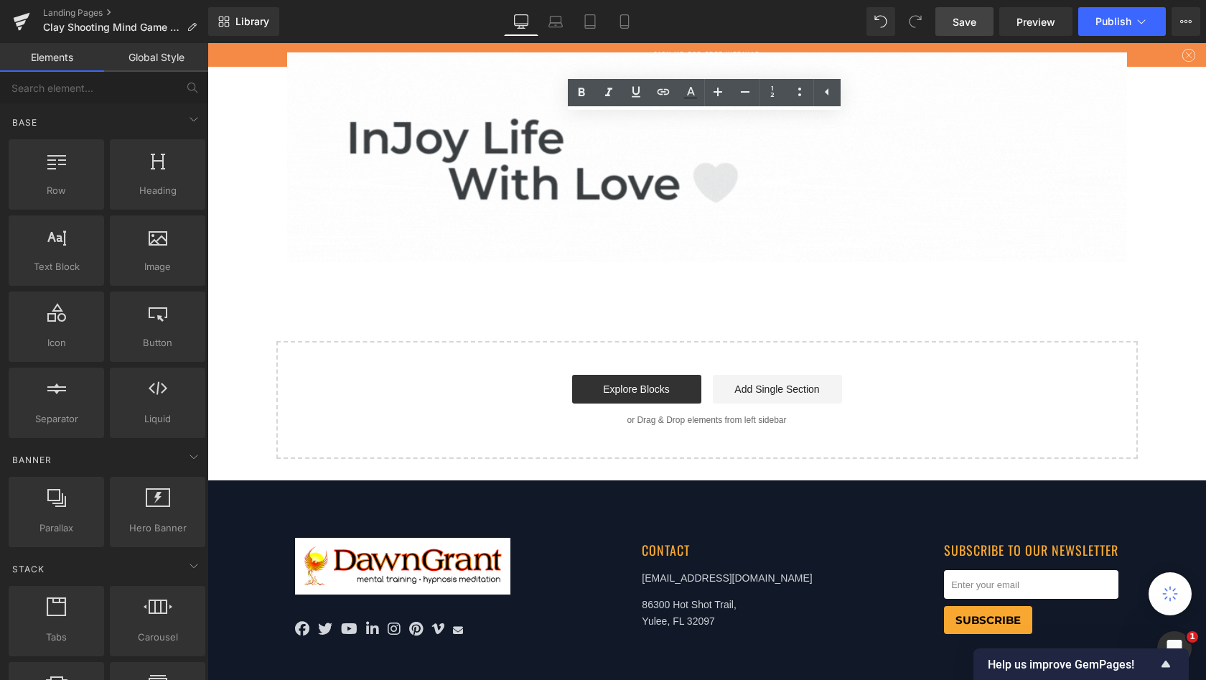
click at [207, 43] on span "Select your layout" at bounding box center [207, 43] width 0 height 0
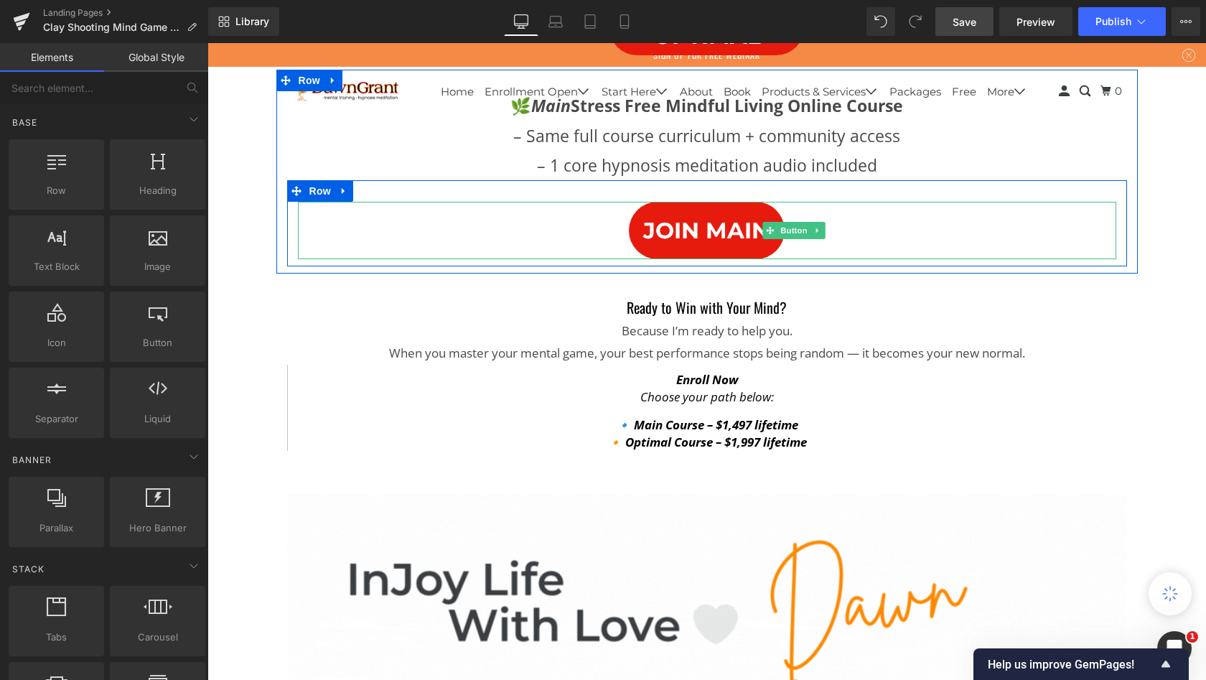
scroll to position [8981, 0]
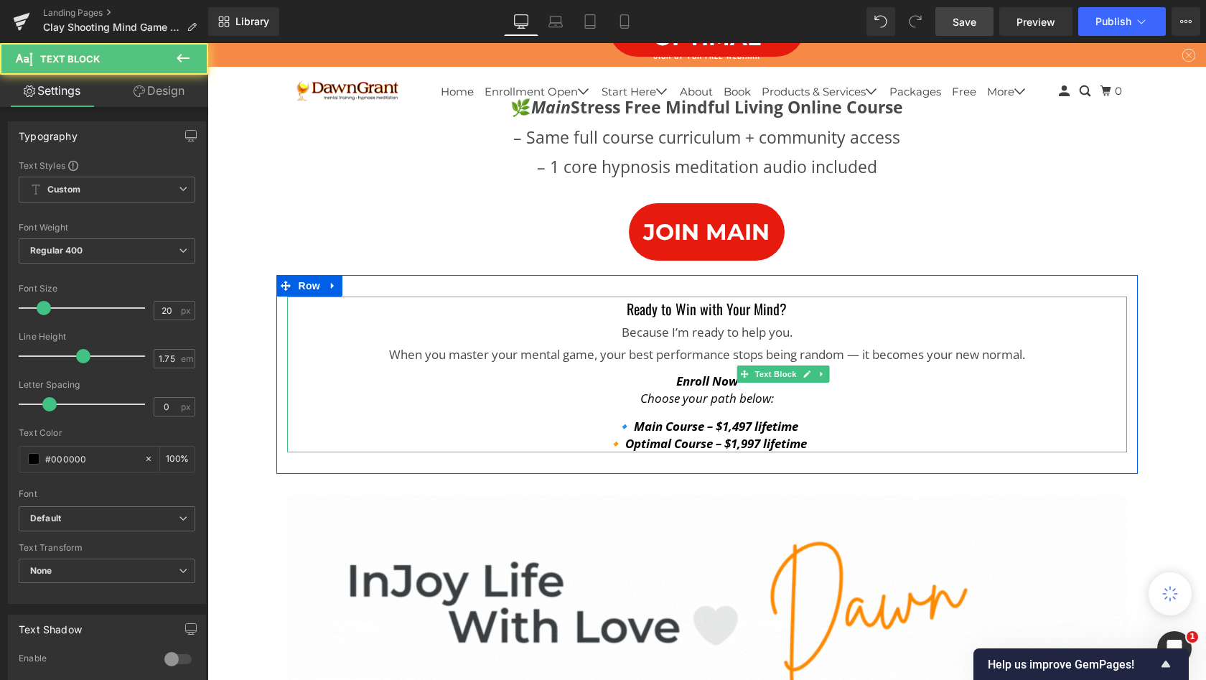
click at [342, 344] on p "Because I’m ready to help you." at bounding box center [707, 333] width 840 height 22
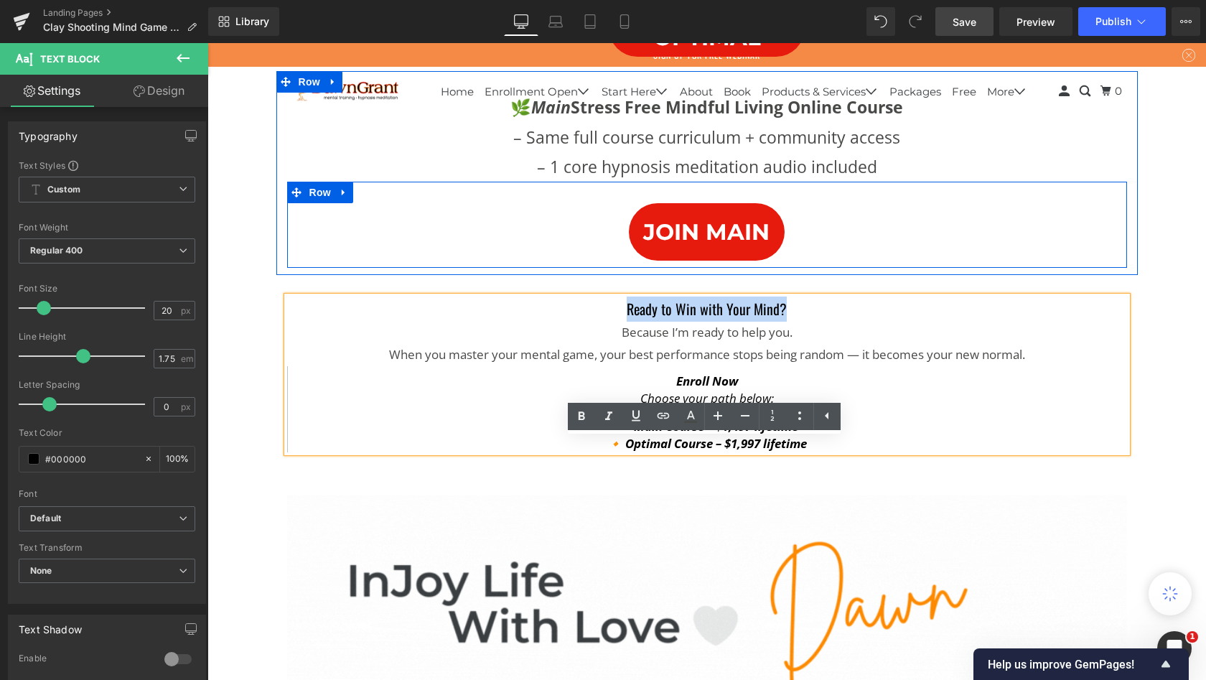
drag, startPoint x: 439, startPoint y: 457, endPoint x: 475, endPoint y: 427, distance: 45.9
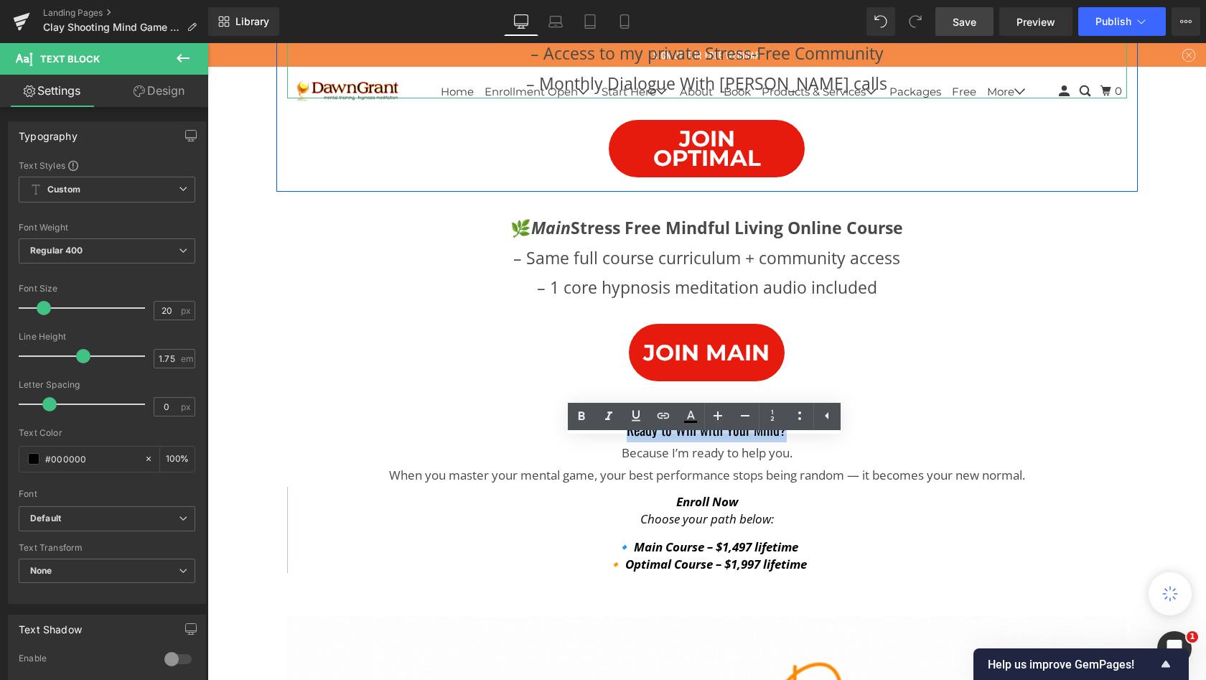
scroll to position [8857, 0]
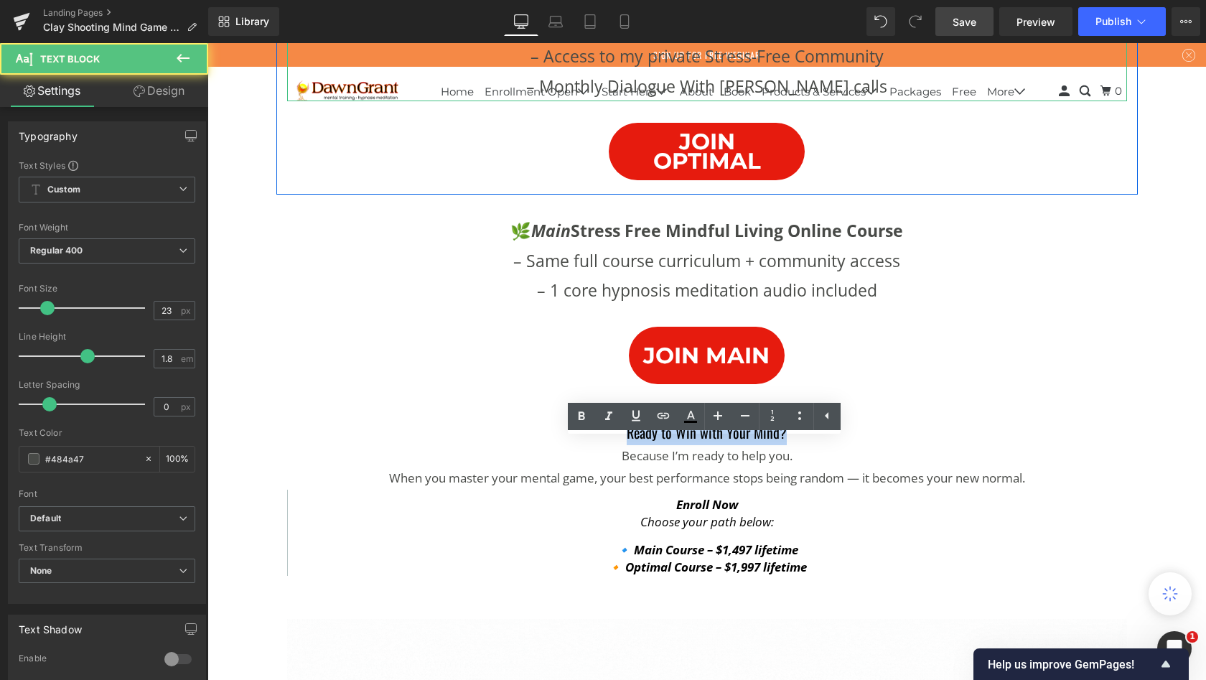
drag, startPoint x: 464, startPoint y: 286, endPoint x: 400, endPoint y: 284, distance: 63.9
click at [400, 71] on p "– Access to my private Stress-Free Community" at bounding box center [707, 56] width 840 height 29
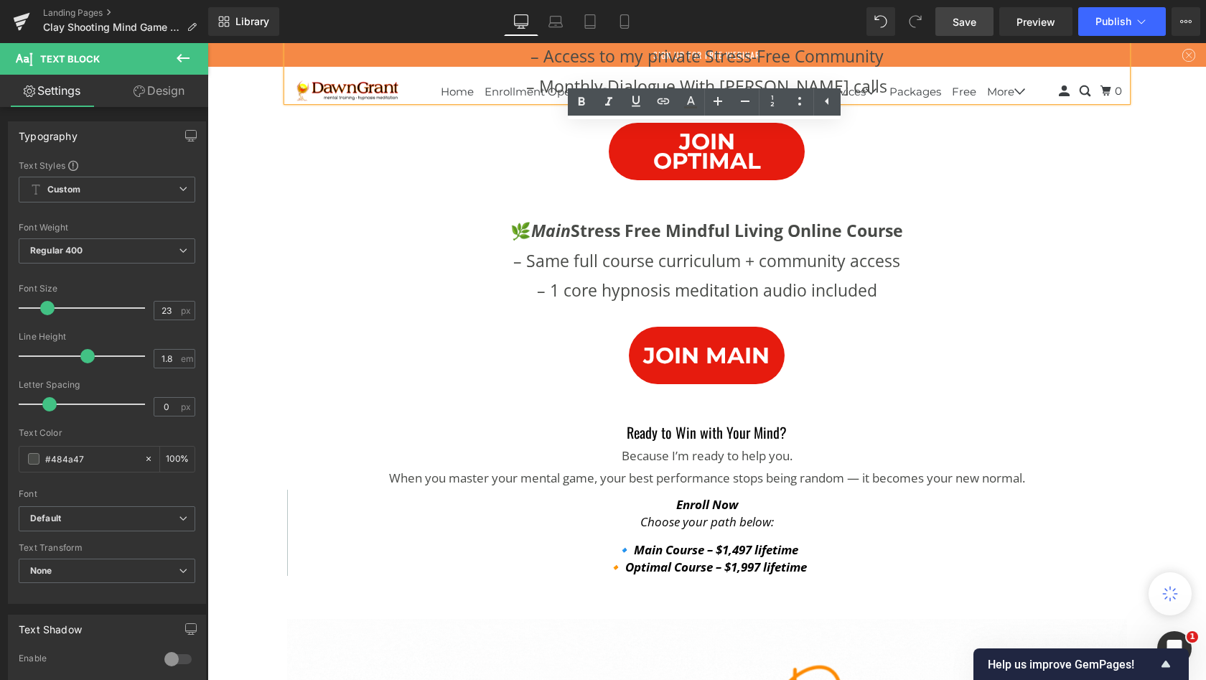
click at [449, 71] on p "– Access to my private Stress-Free Community" at bounding box center [707, 56] width 840 height 29
drag, startPoint x: 467, startPoint y: 291, endPoint x: 385, endPoint y: 288, distance: 81.9
click at [385, 71] on p "– Access to my private Stress-Free Community" at bounding box center [707, 56] width 840 height 29
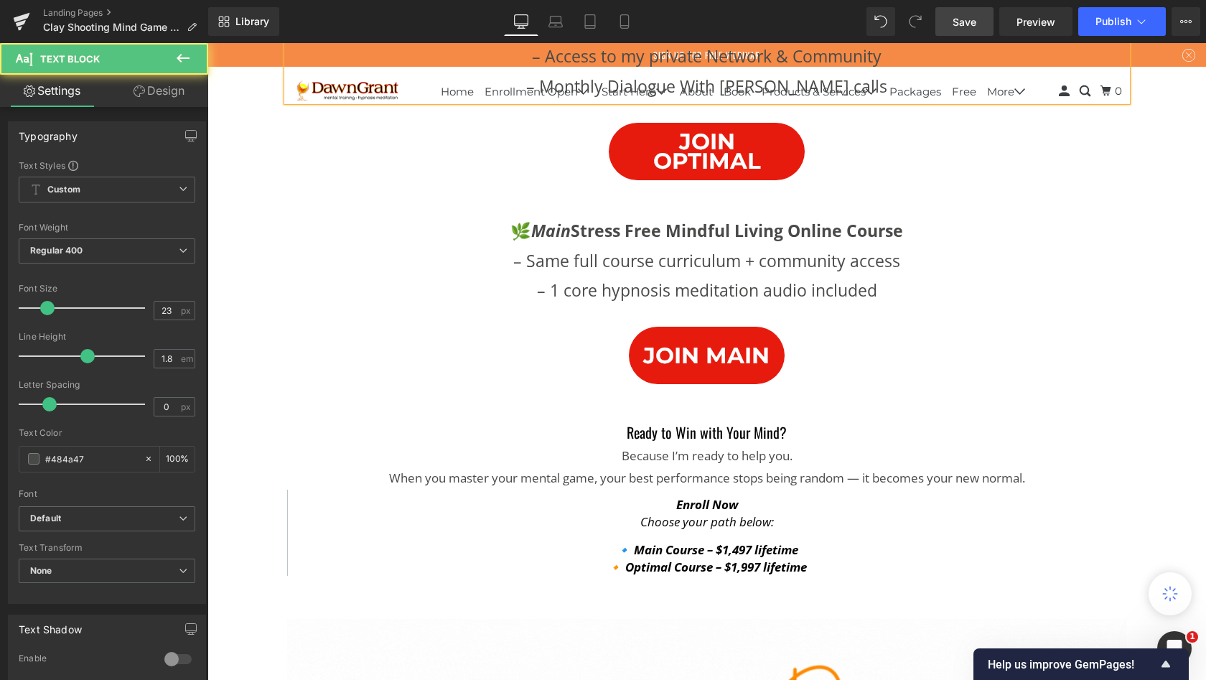
click at [536, 101] on p "– Monthly Dialogue With [PERSON_NAME] calls" at bounding box center [707, 86] width 840 height 29
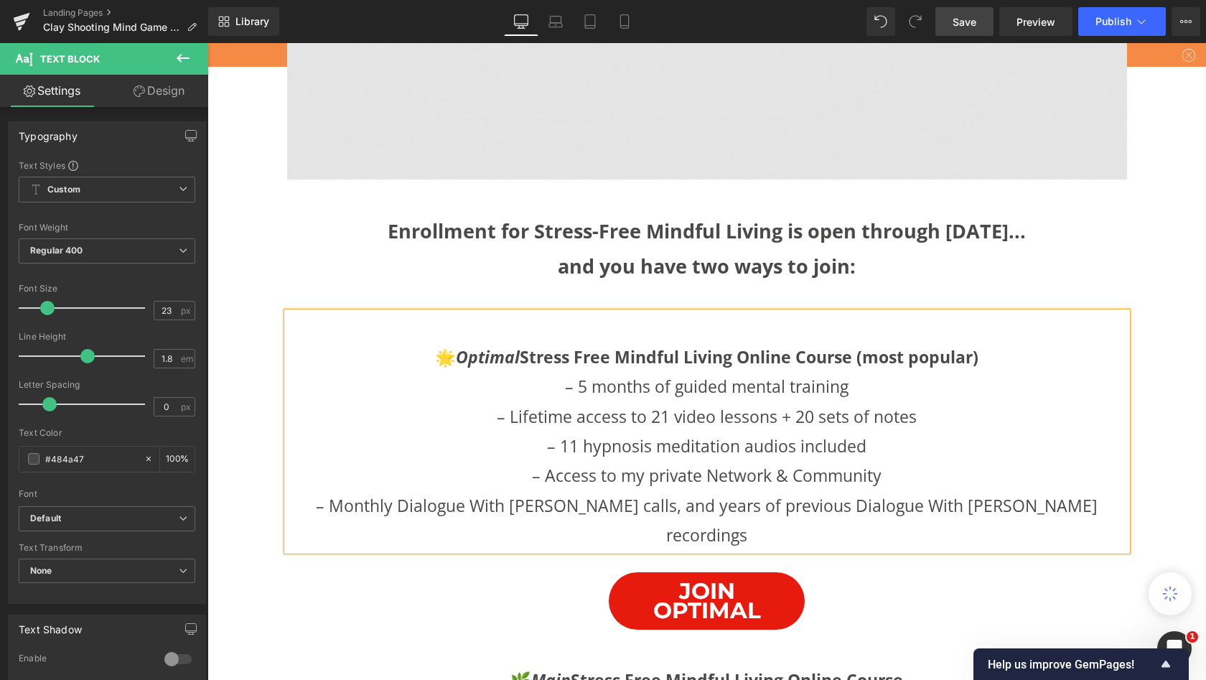
scroll to position [8460, 0]
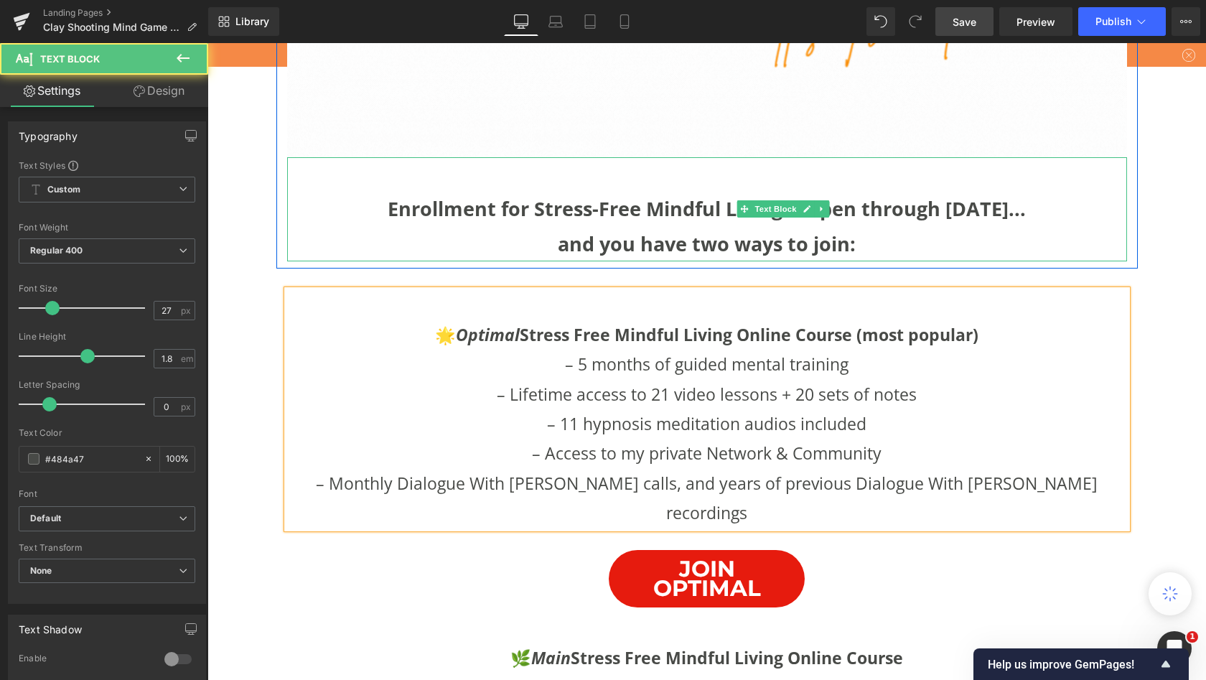
click at [546, 262] on p "and you have two ways to join:" at bounding box center [707, 244] width 840 height 35
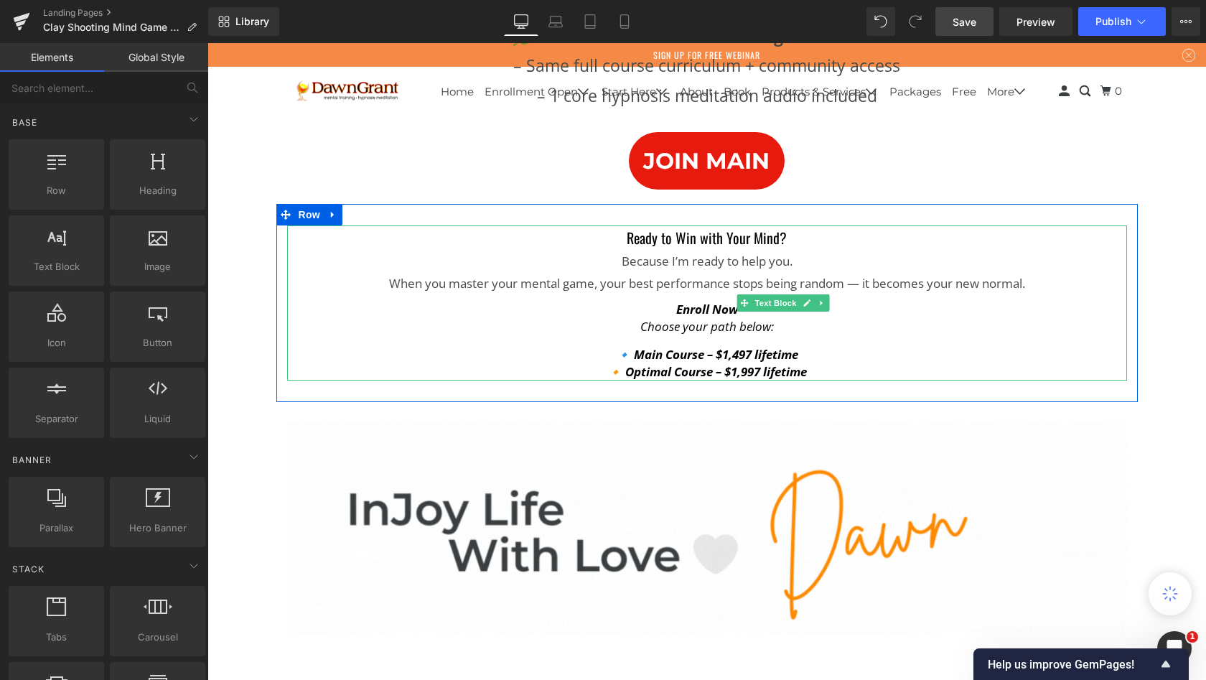
scroll to position [9091, 0]
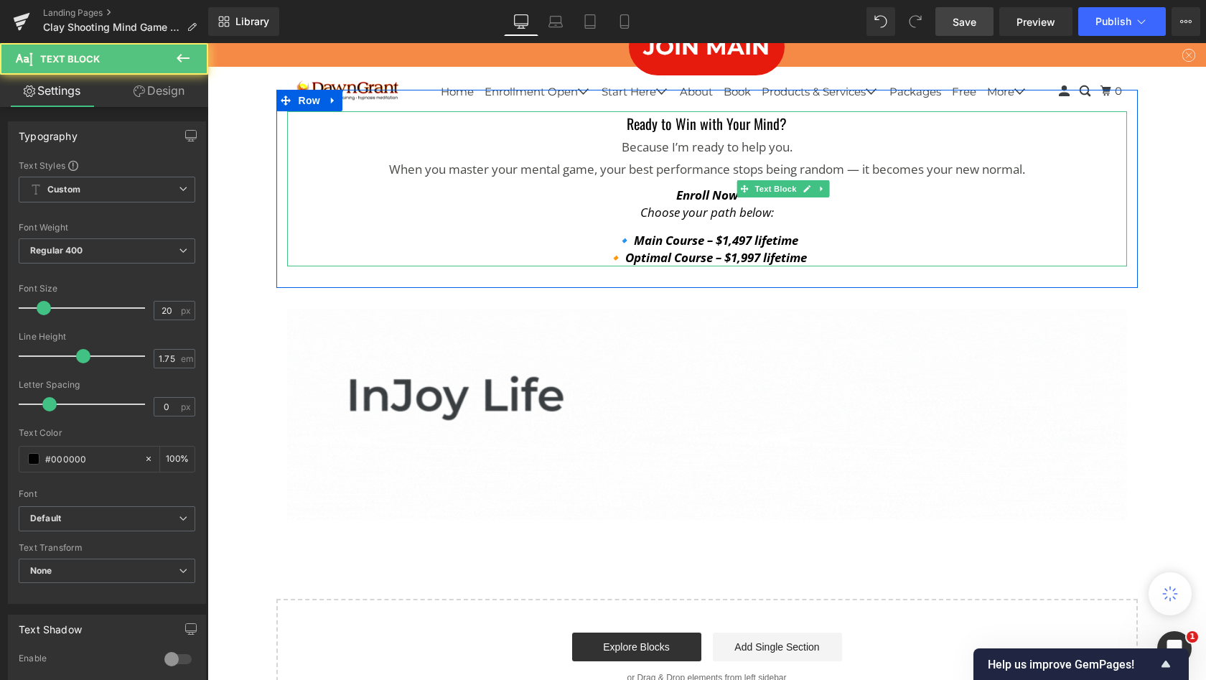
click at [435, 221] on p "Enroll Now Choose your path below:" at bounding box center [707, 204] width 811 height 34
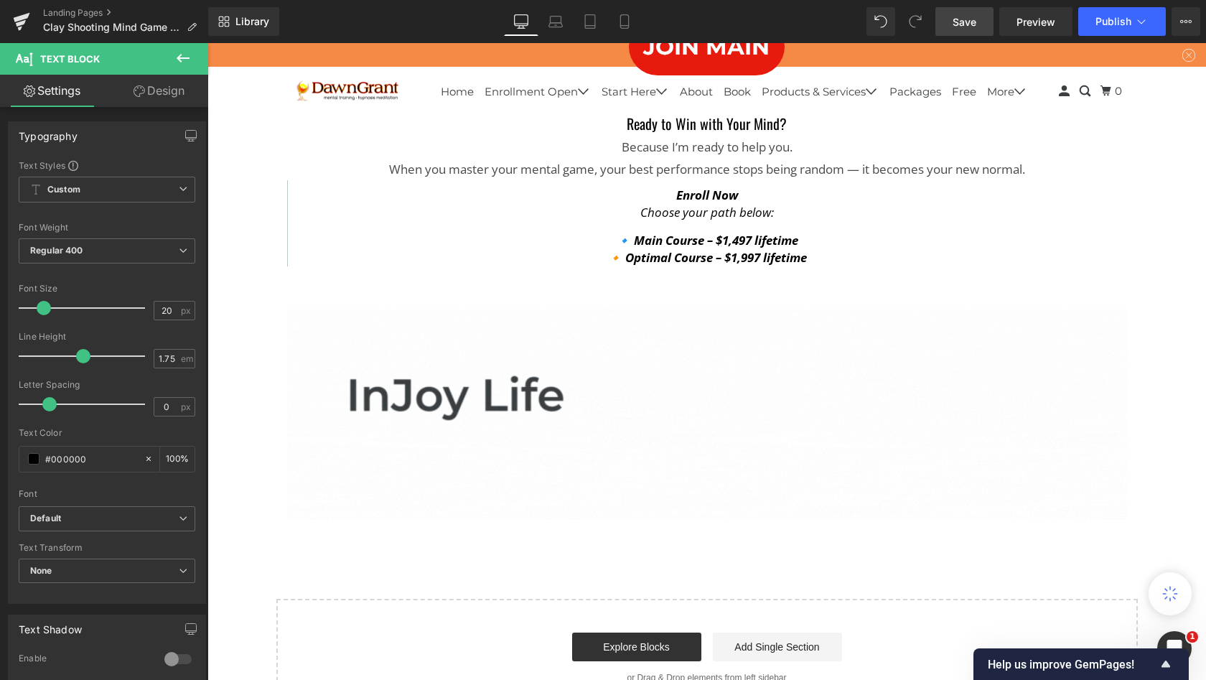
click at [182, 58] on icon at bounding box center [183, 58] width 13 height 9
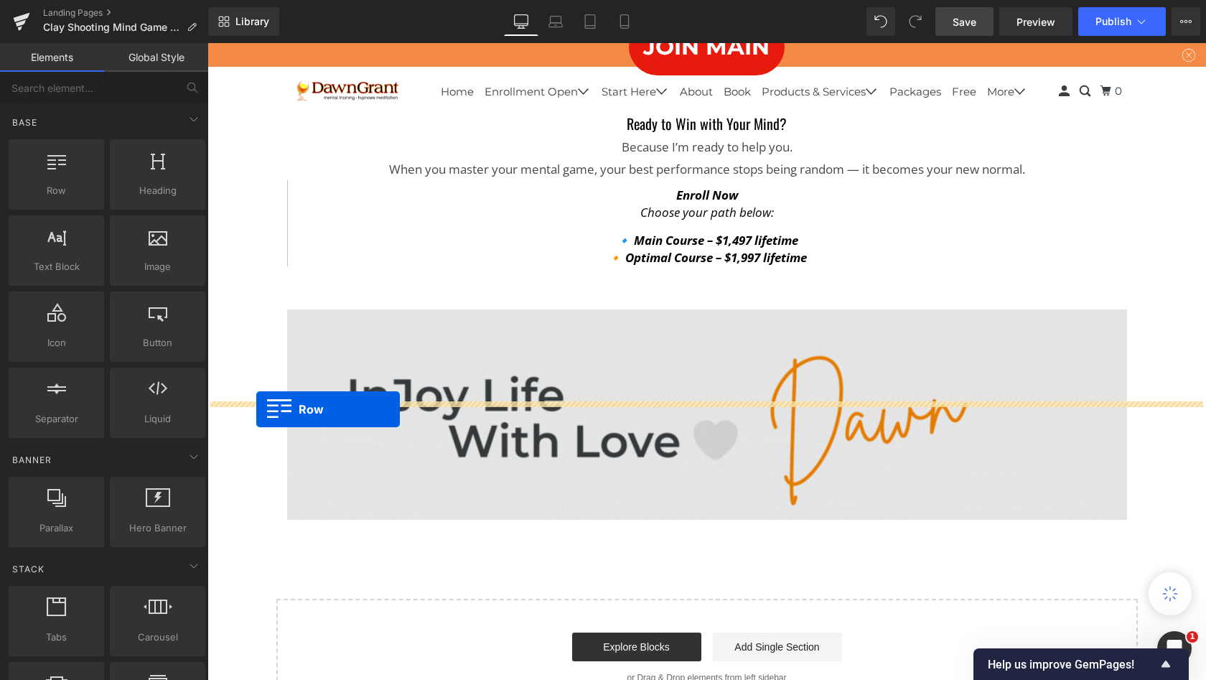
drag, startPoint x: 262, startPoint y: 215, endPoint x: 256, endPoint y: 409, distance: 194.7
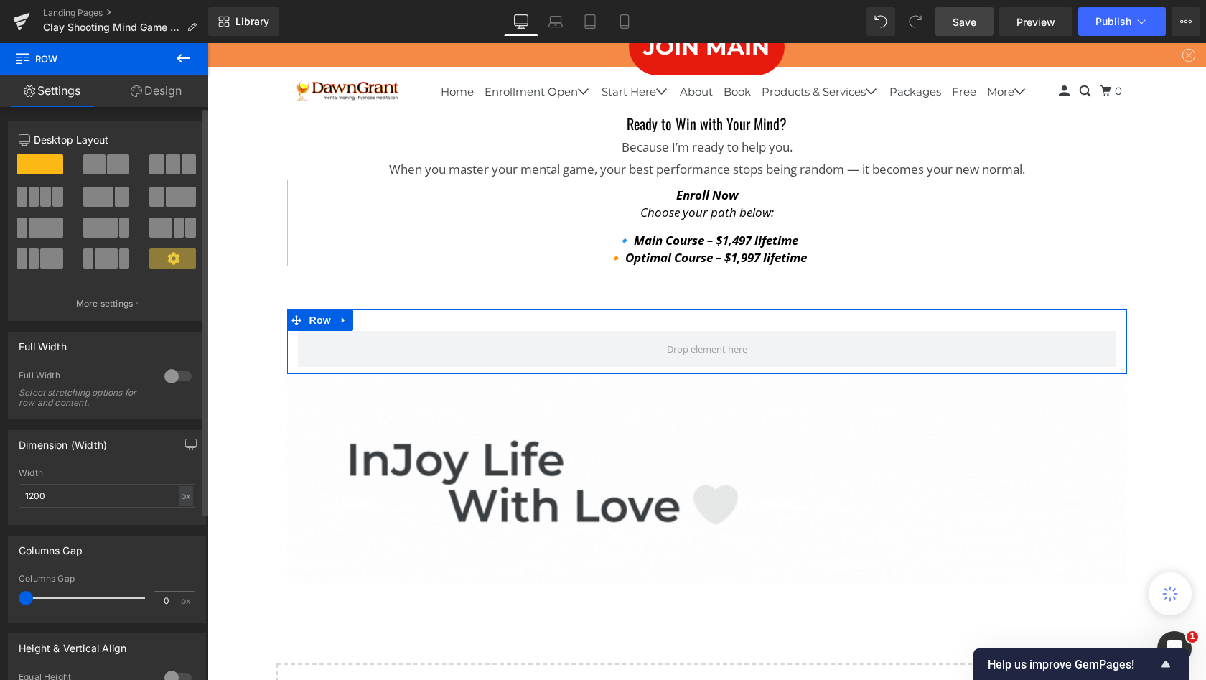
scroll to position [10052, 993]
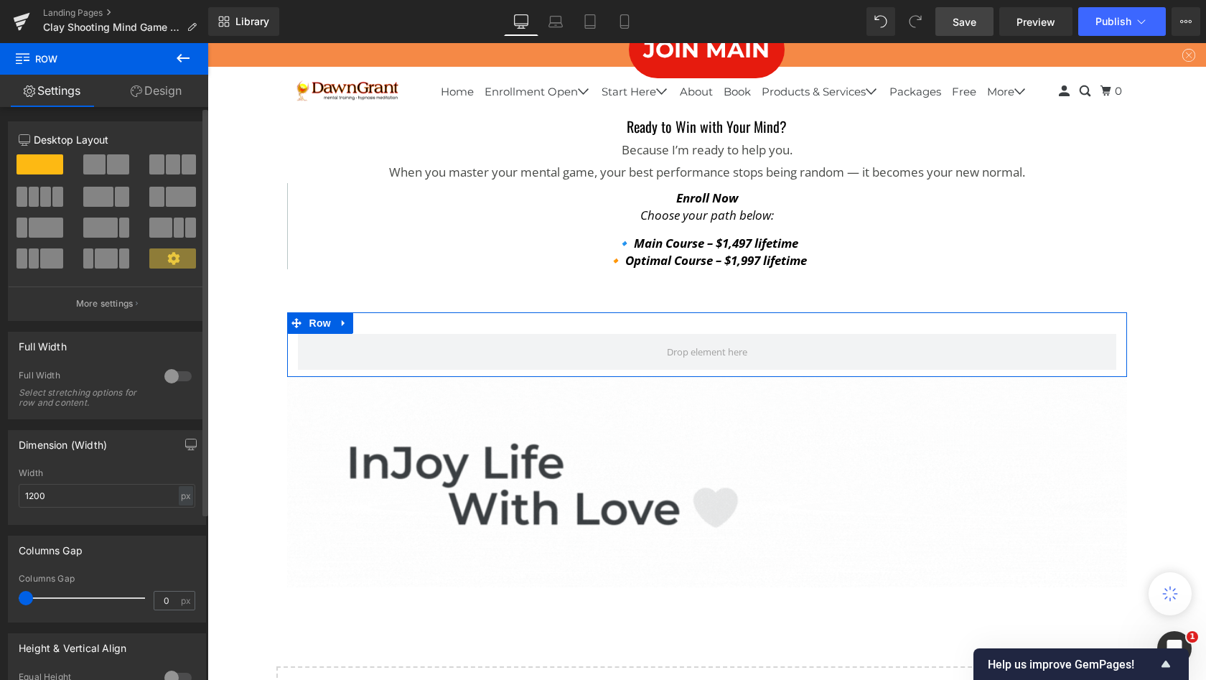
click at [43, 164] on span at bounding box center [40, 164] width 47 height 20
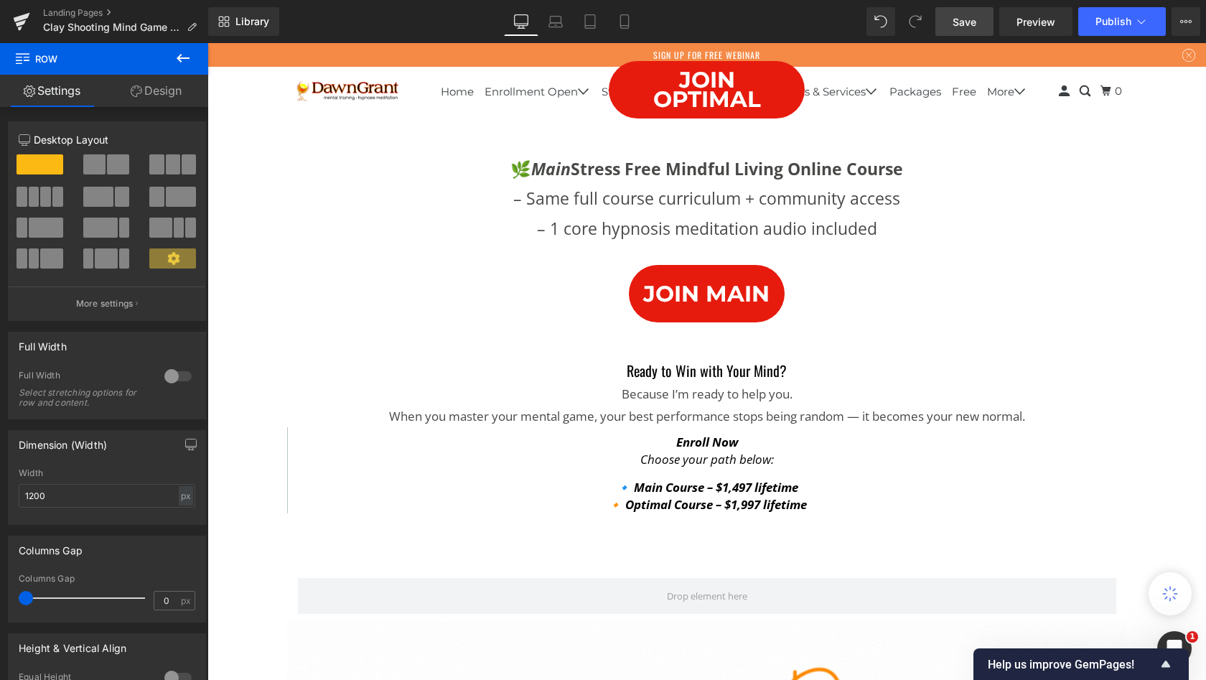
scroll to position [8846, 0]
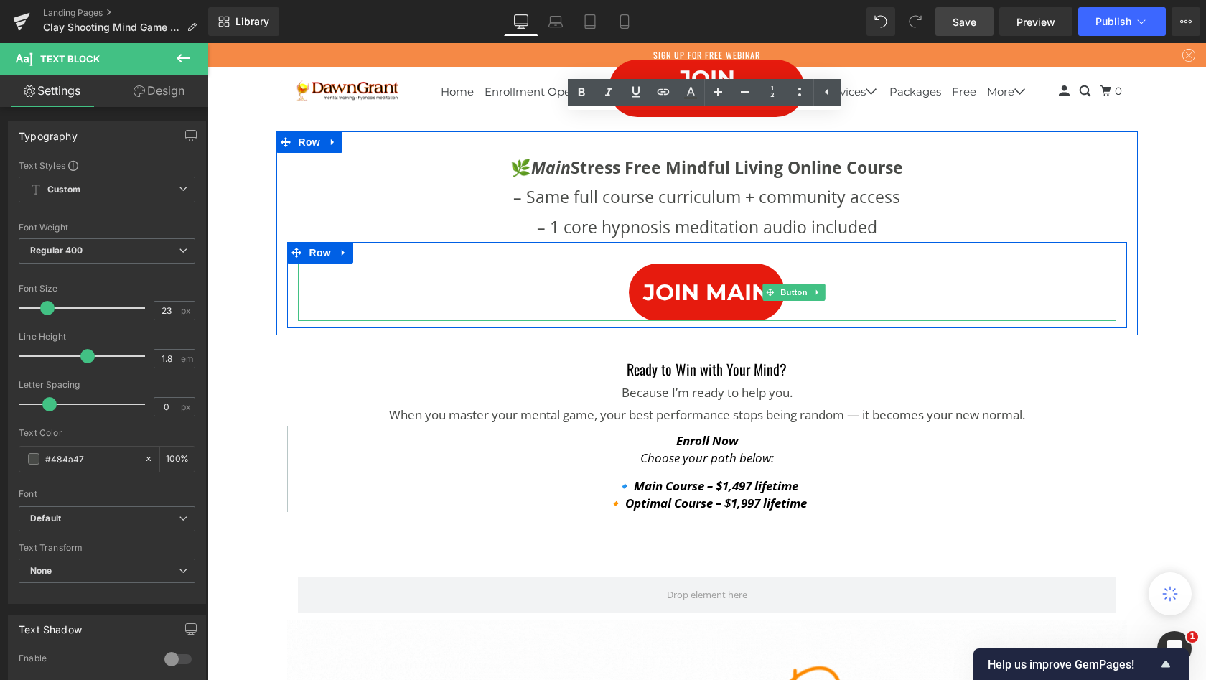
drag, startPoint x: 449, startPoint y: 186, endPoint x: 509, endPoint y: 432, distance: 253.4
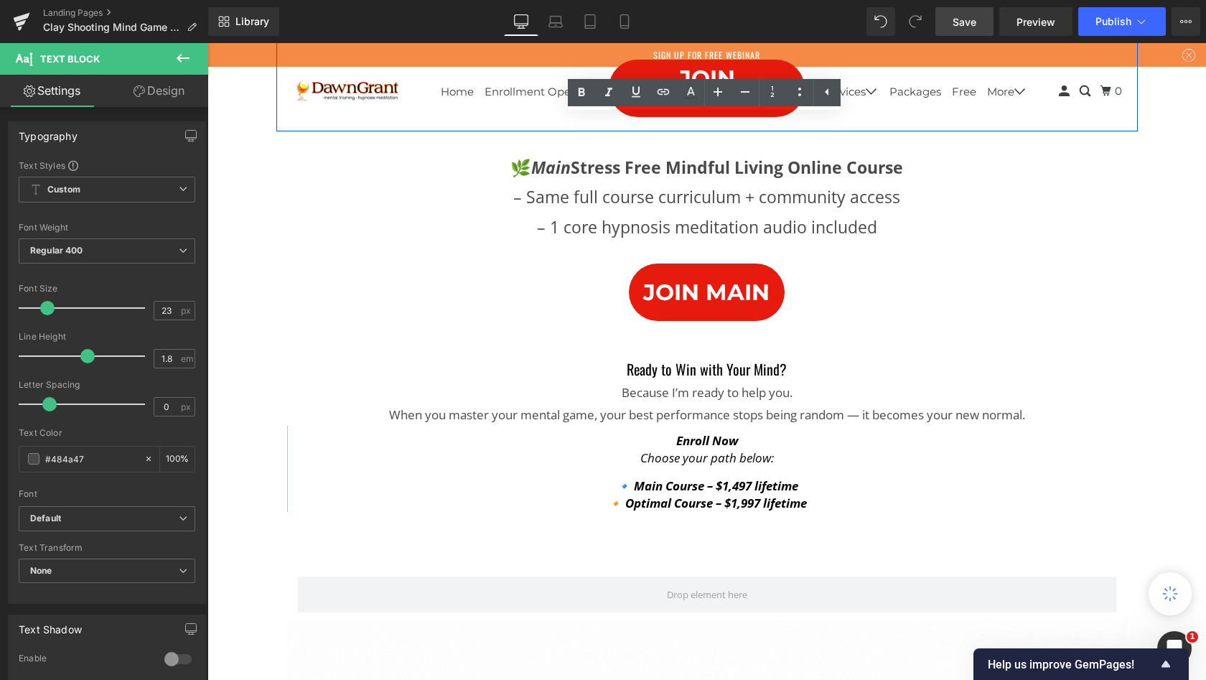
click at [686, 38] on p "– Monthly Dialogue With [PERSON_NAME] calls, and years of previous Dialogue Wit…" at bounding box center [707, 8] width 840 height 60
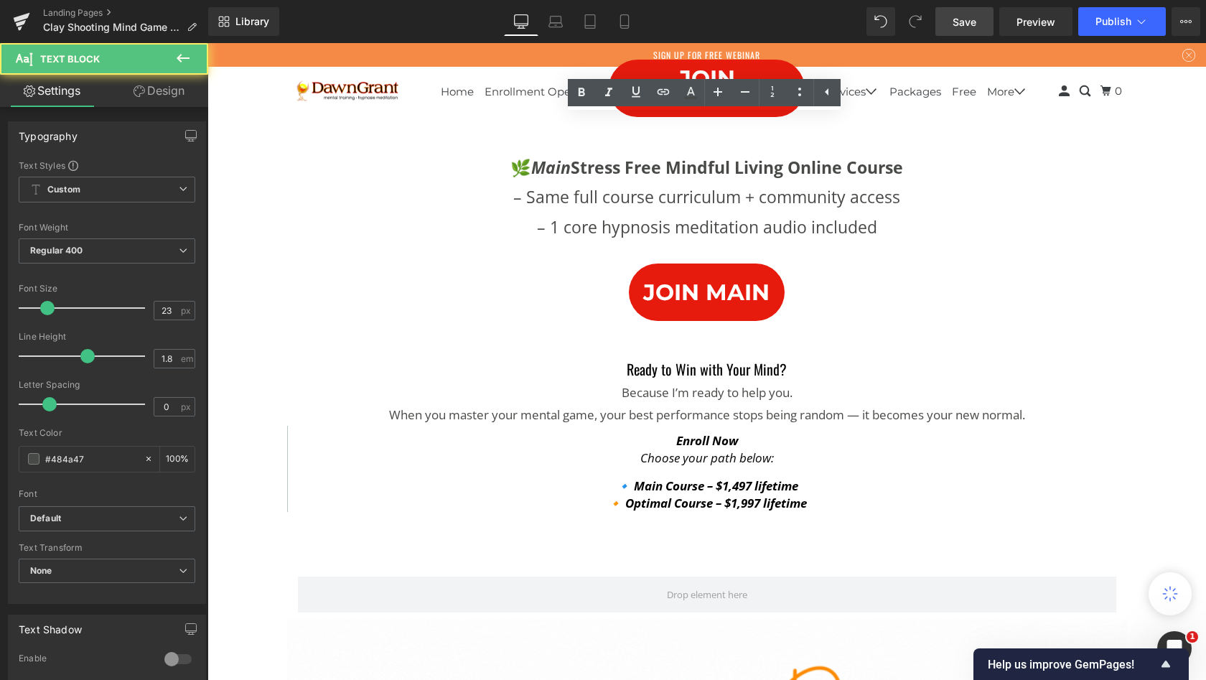
drag, startPoint x: 581, startPoint y: 193, endPoint x: 656, endPoint y: 197, distance: 74.8
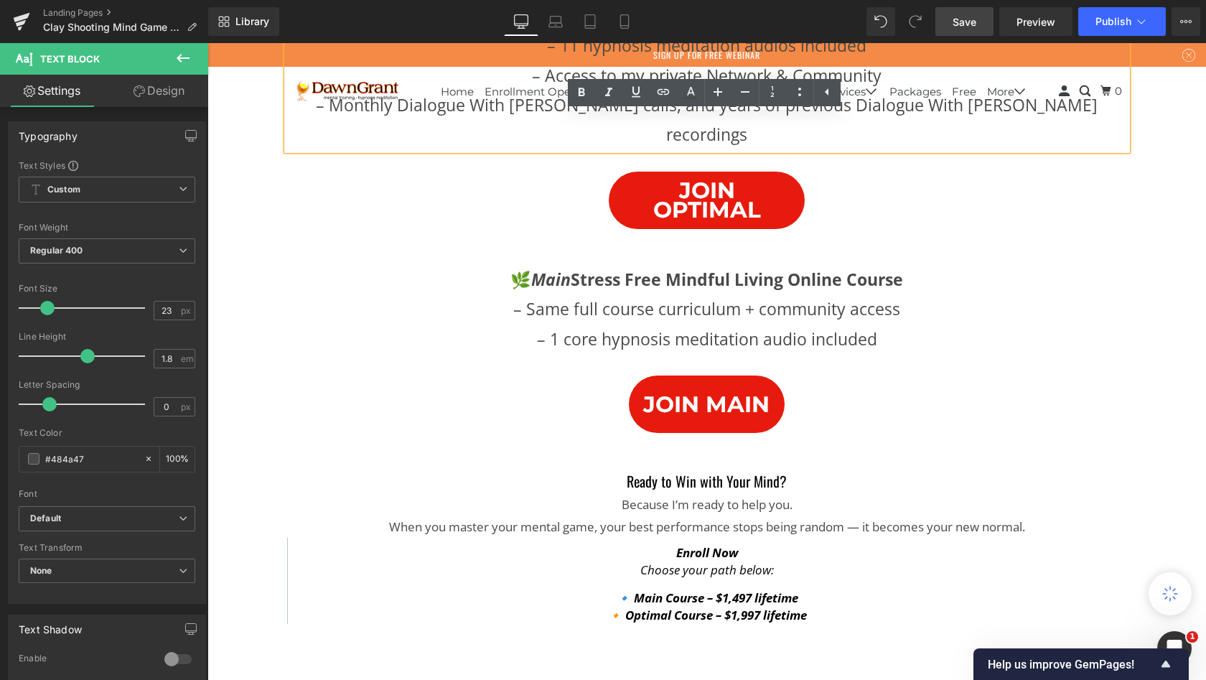
scroll to position [8705, 0]
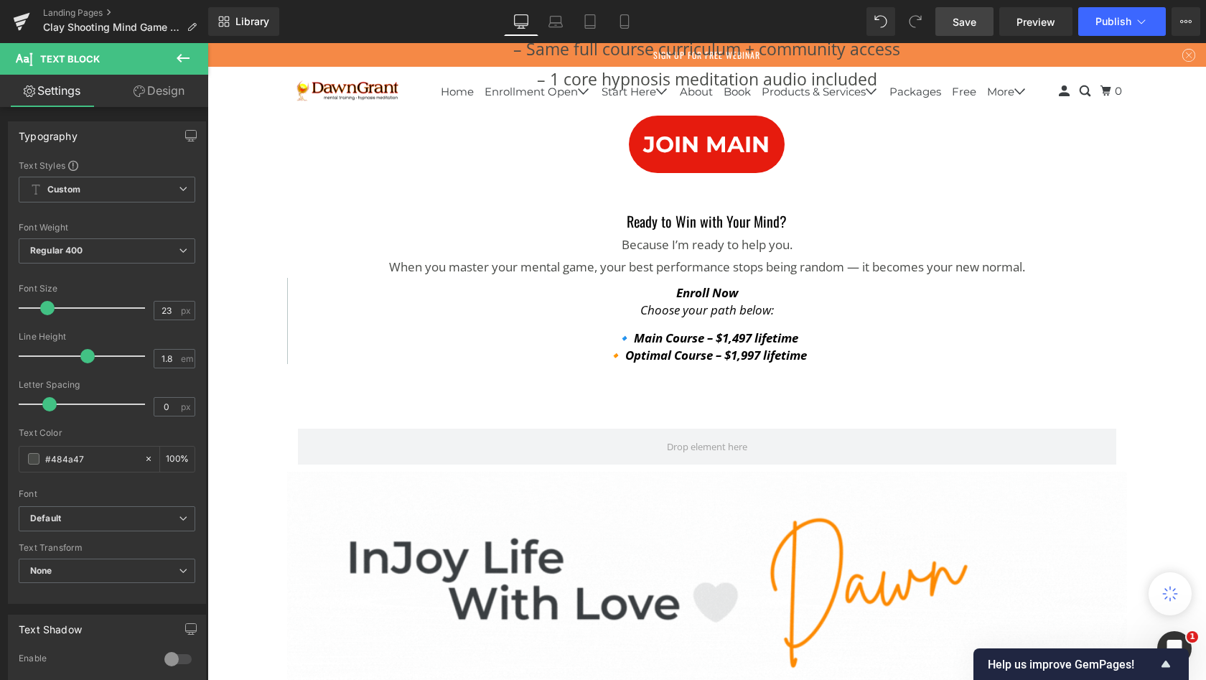
scroll to position [8998, 0]
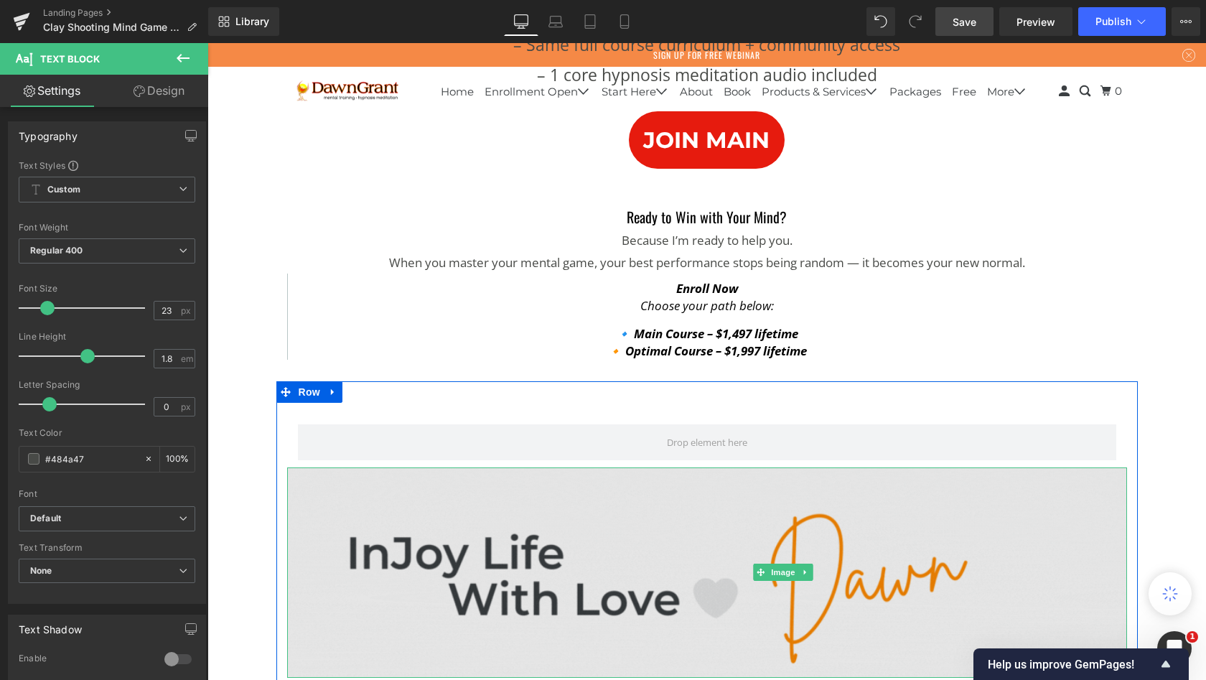
click at [287, 505] on img at bounding box center [707, 572] width 840 height 210
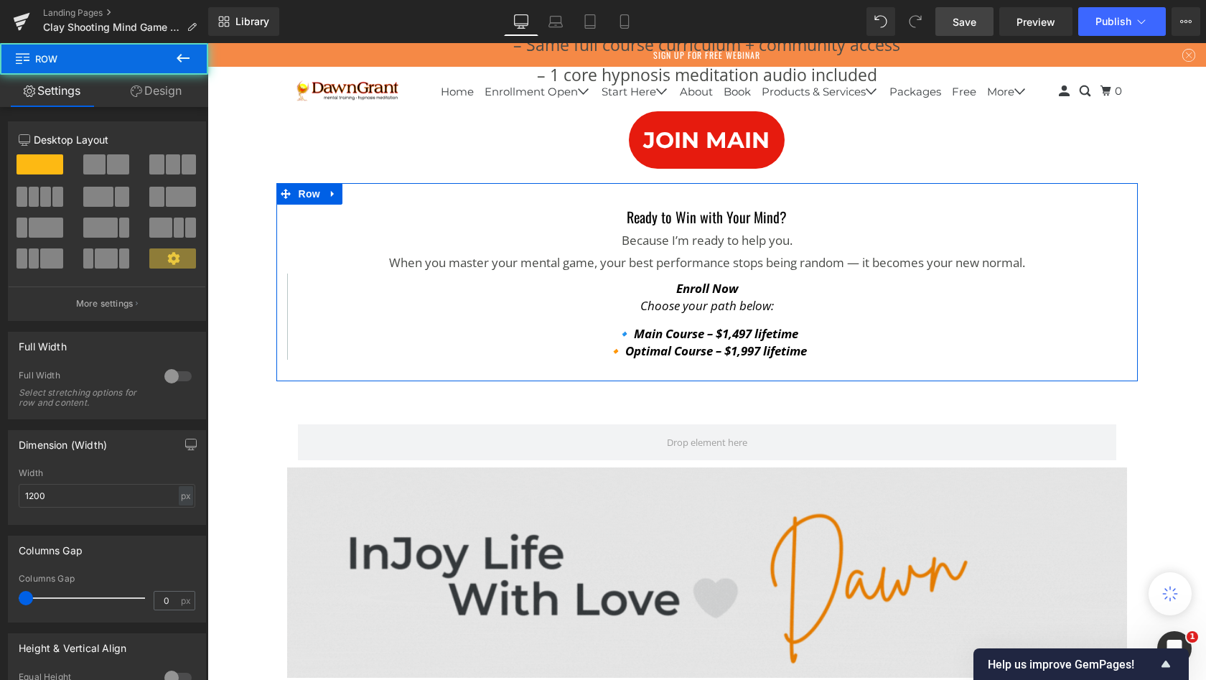
drag, startPoint x: 312, startPoint y: 489, endPoint x: 317, endPoint y: 510, distance: 22.3
click at [312, 381] on div "Ready to Win with Your Mind? Because I’m ready to help you. When you master you…" at bounding box center [707, 282] width 862 height 198
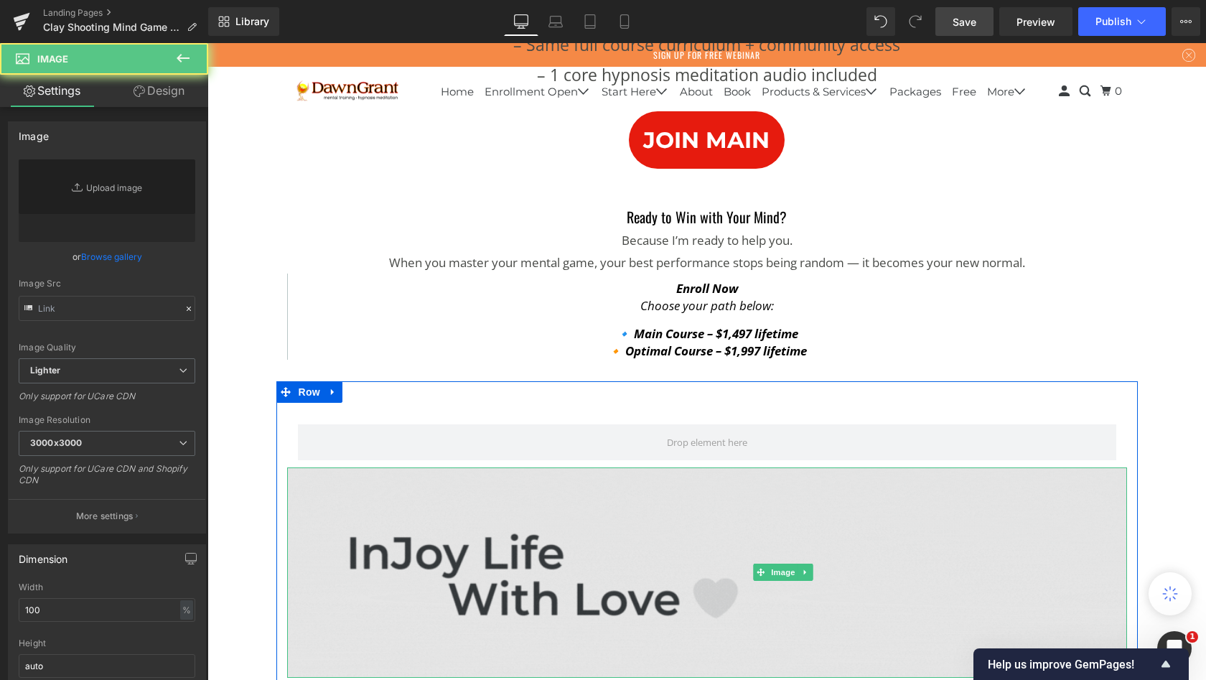
click at [317, 510] on img at bounding box center [707, 572] width 840 height 210
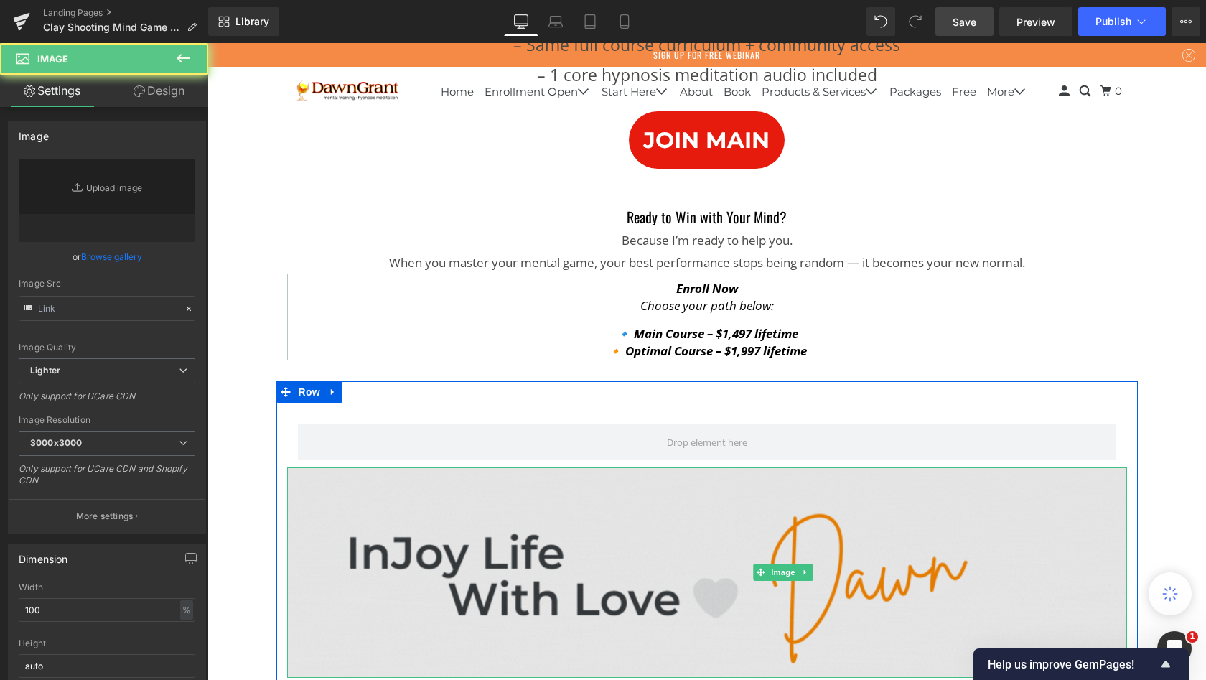
type input "[URL][DOMAIN_NAME]"
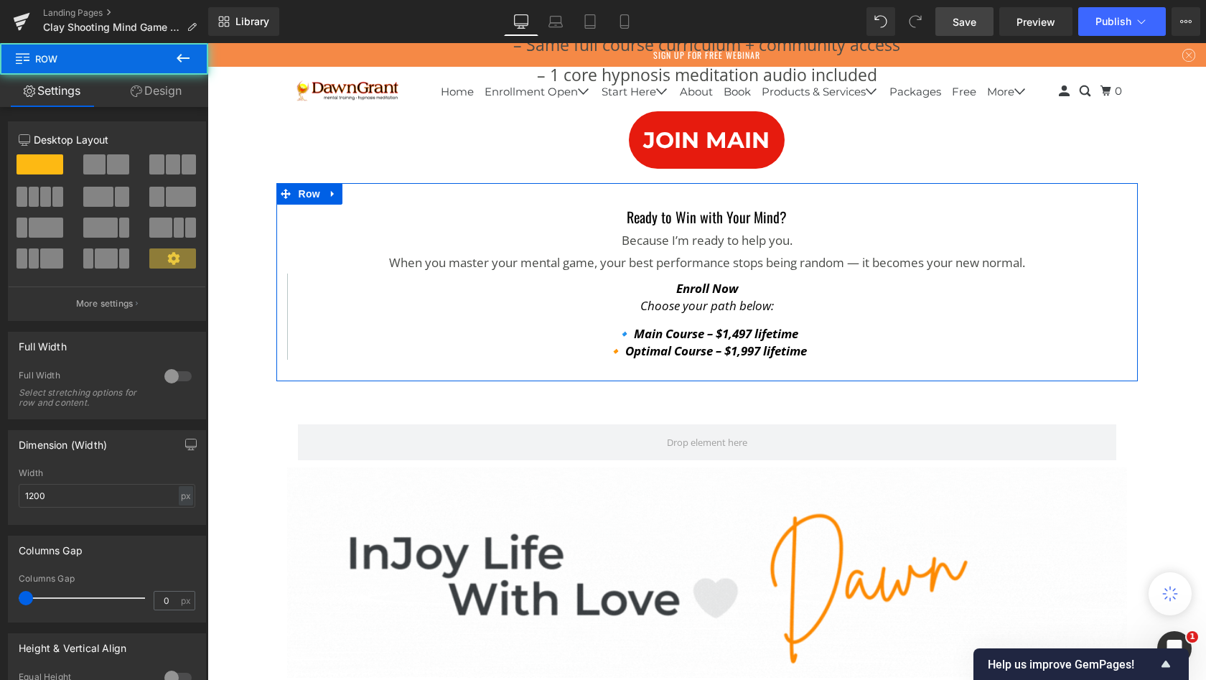
click at [317, 381] on div "Ready to Win with Your Mind? Because I’m ready to help you. When you master you…" at bounding box center [707, 282] width 862 height 198
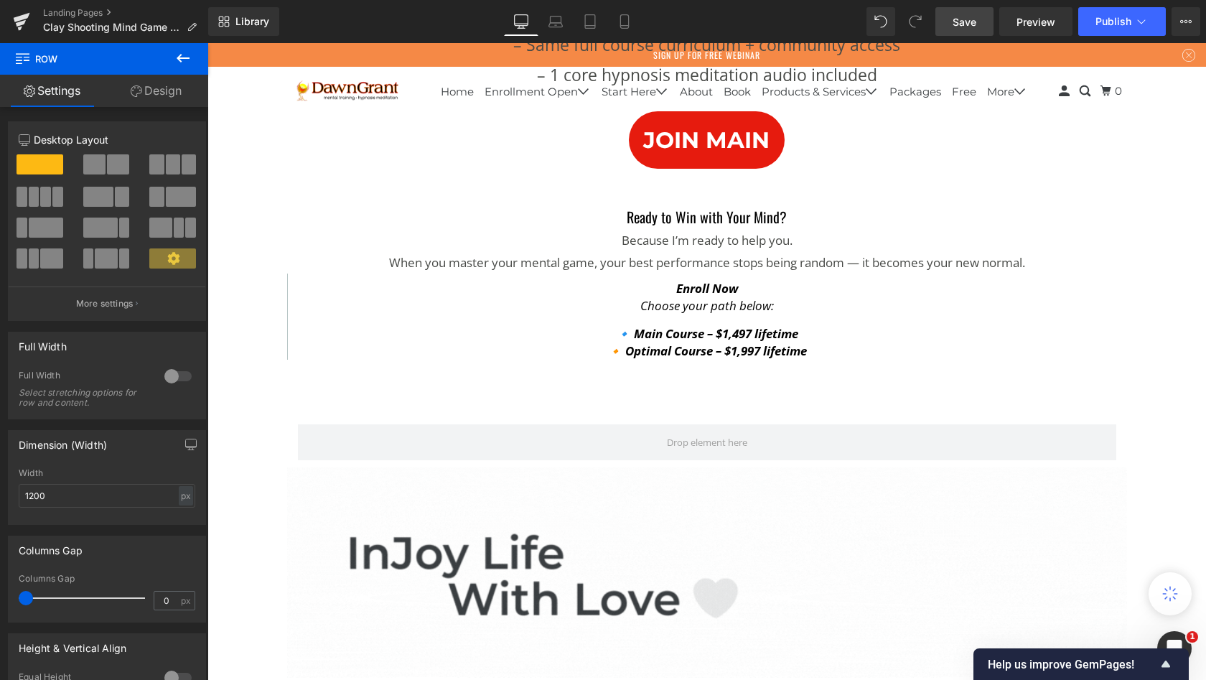
click at [183, 58] on icon at bounding box center [183, 58] width 13 height 9
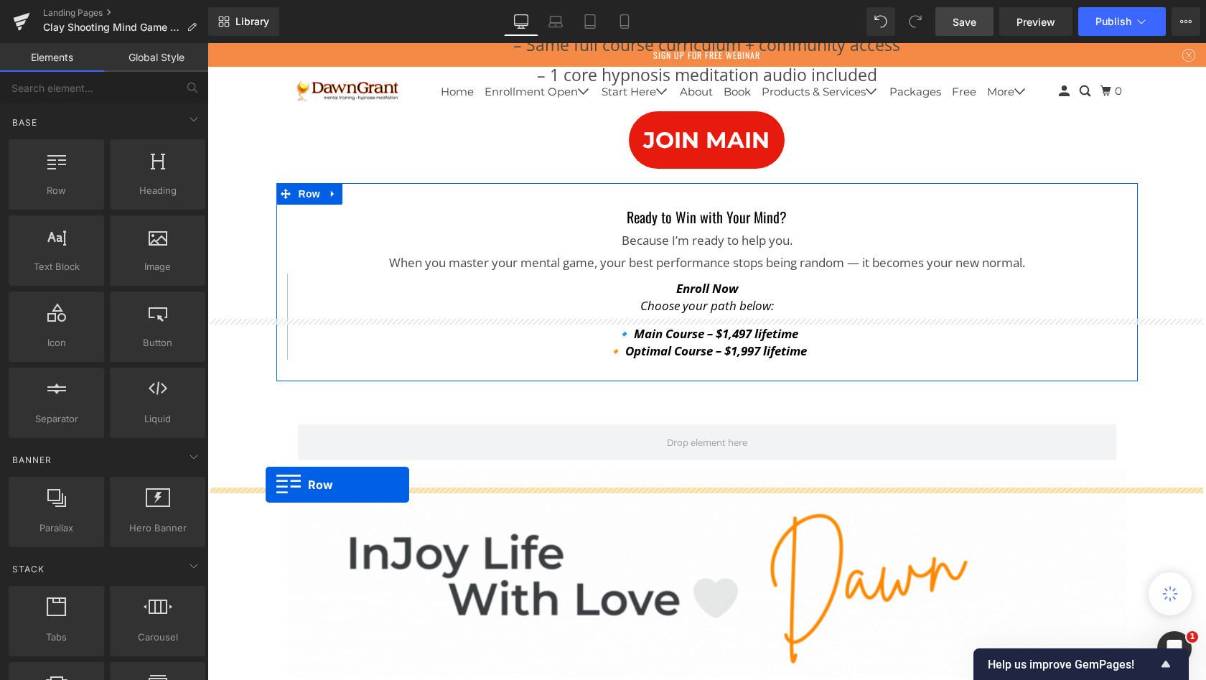
drag, startPoint x: 258, startPoint y: 201, endPoint x: 266, endPoint y: 485, distance: 283.7
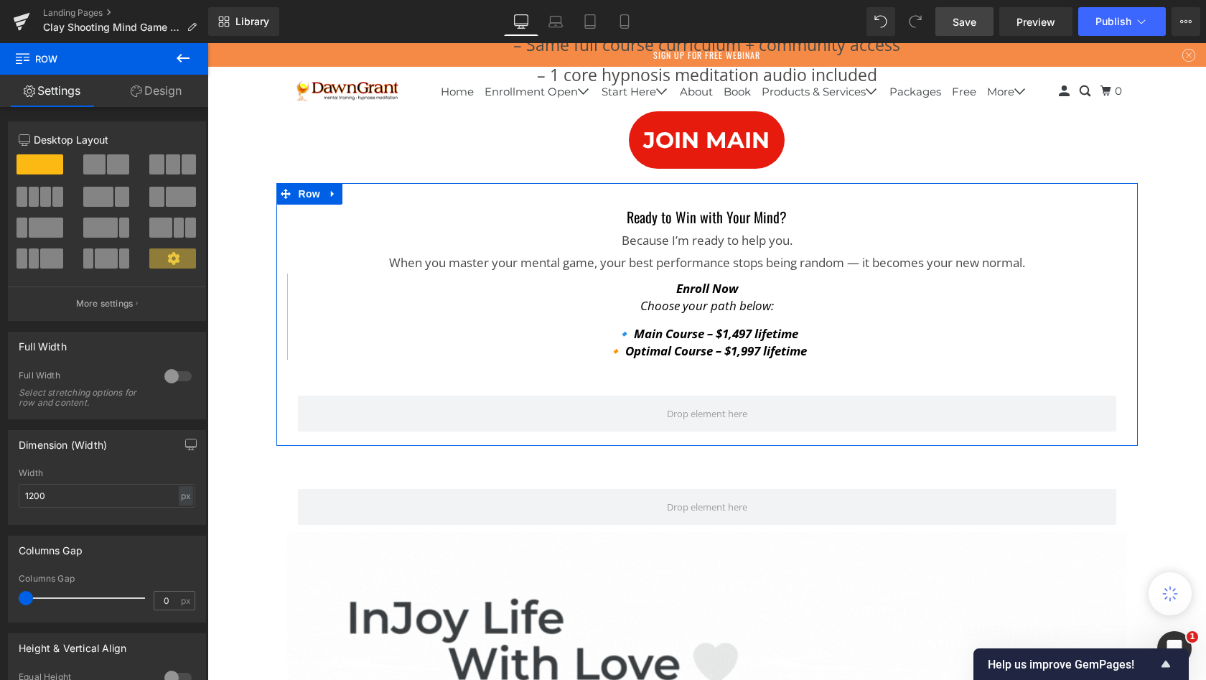
scroll to position [10060, 993]
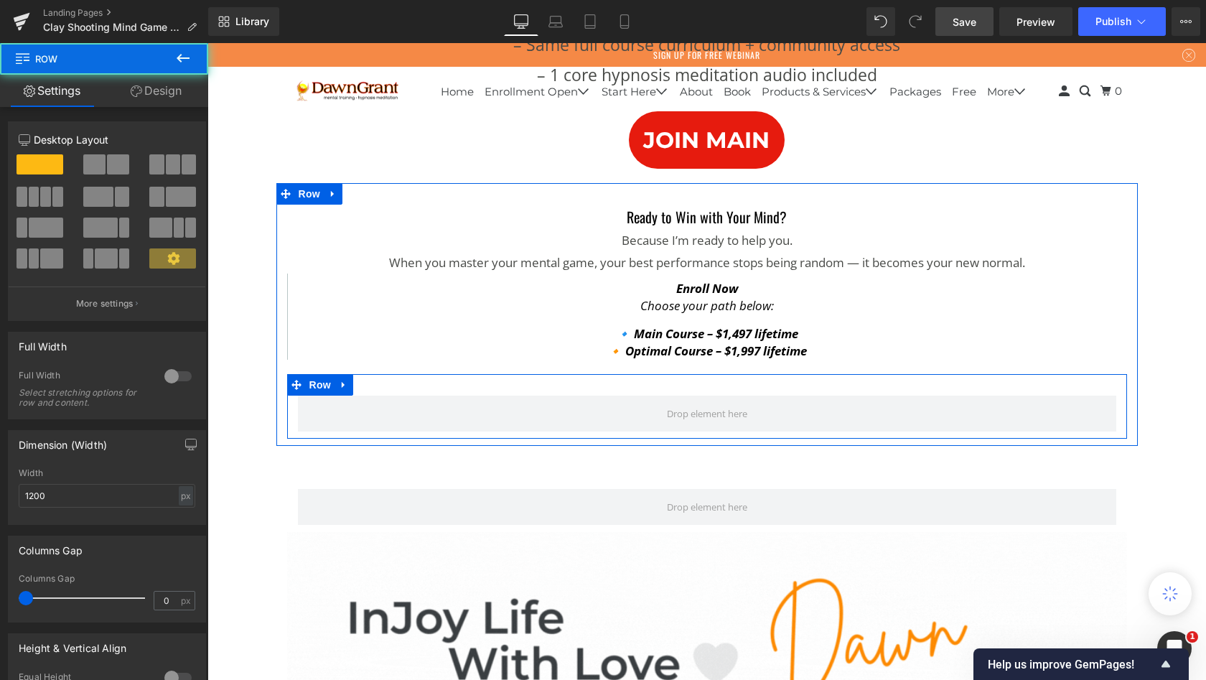
click at [287, 439] on div "Row" at bounding box center [707, 406] width 840 height 65
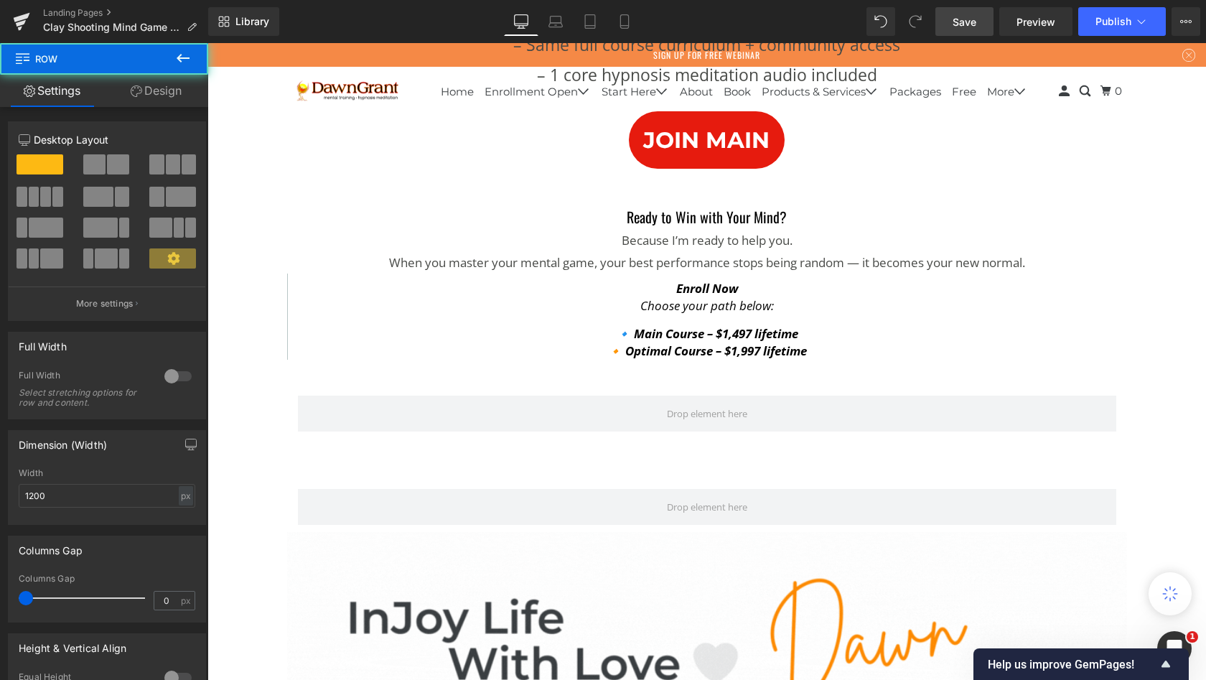
click at [313, 508] on div "Row" at bounding box center [707, 499] width 840 height 65
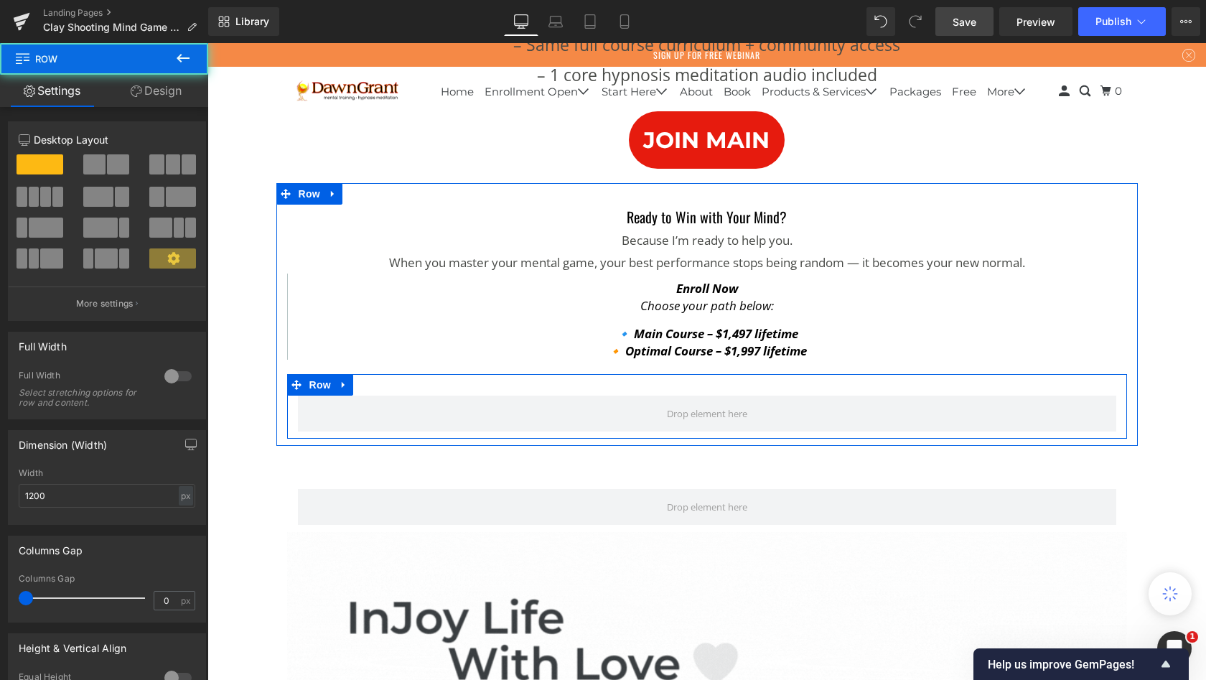
click at [321, 439] on div "Row" at bounding box center [707, 406] width 840 height 65
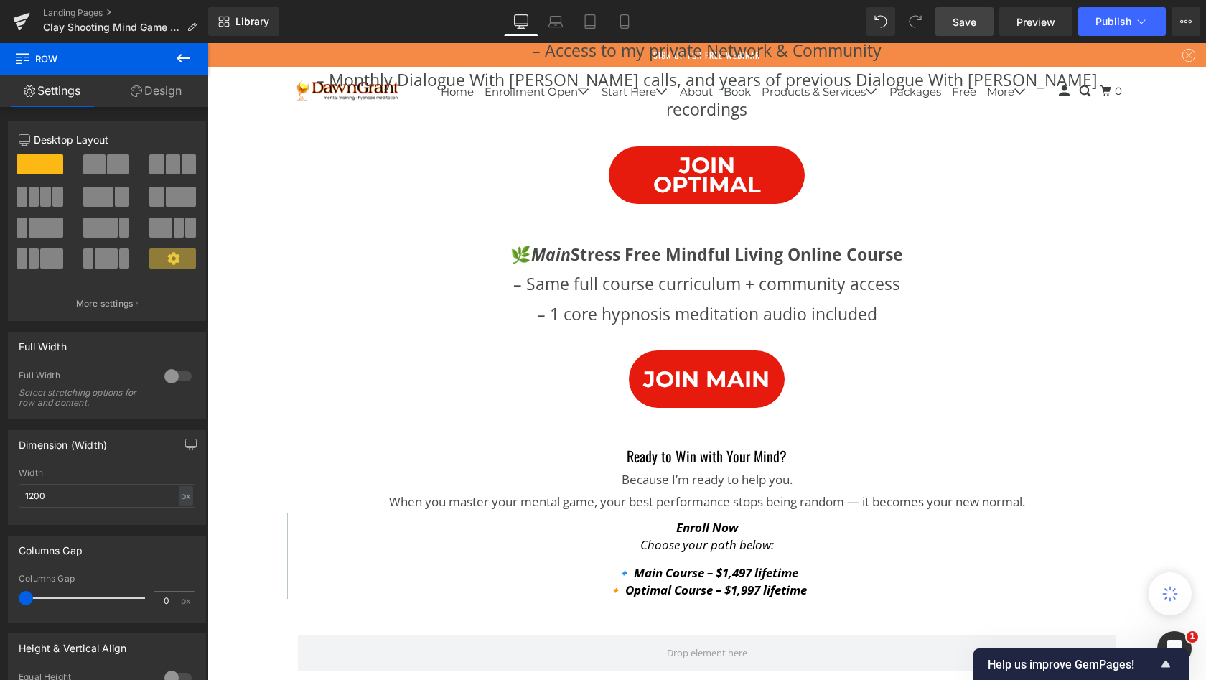
scroll to position [8761, 0]
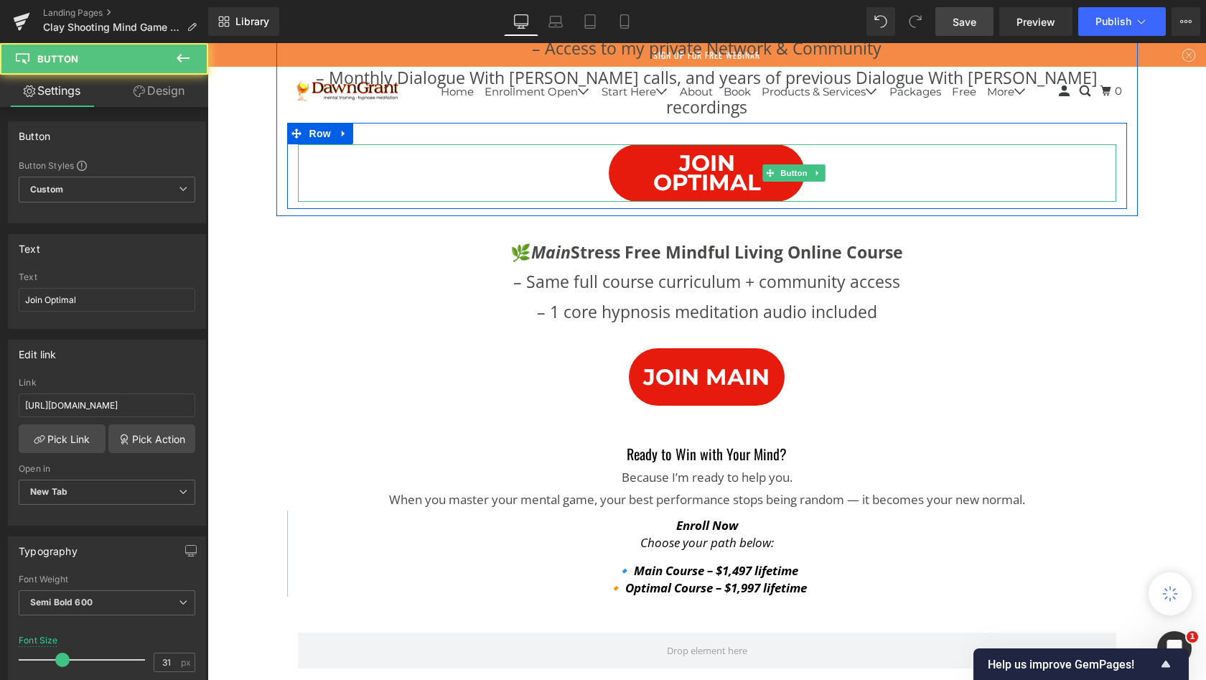
click at [488, 202] on div "Join Optimal" at bounding box center [707, 172] width 819 height 57
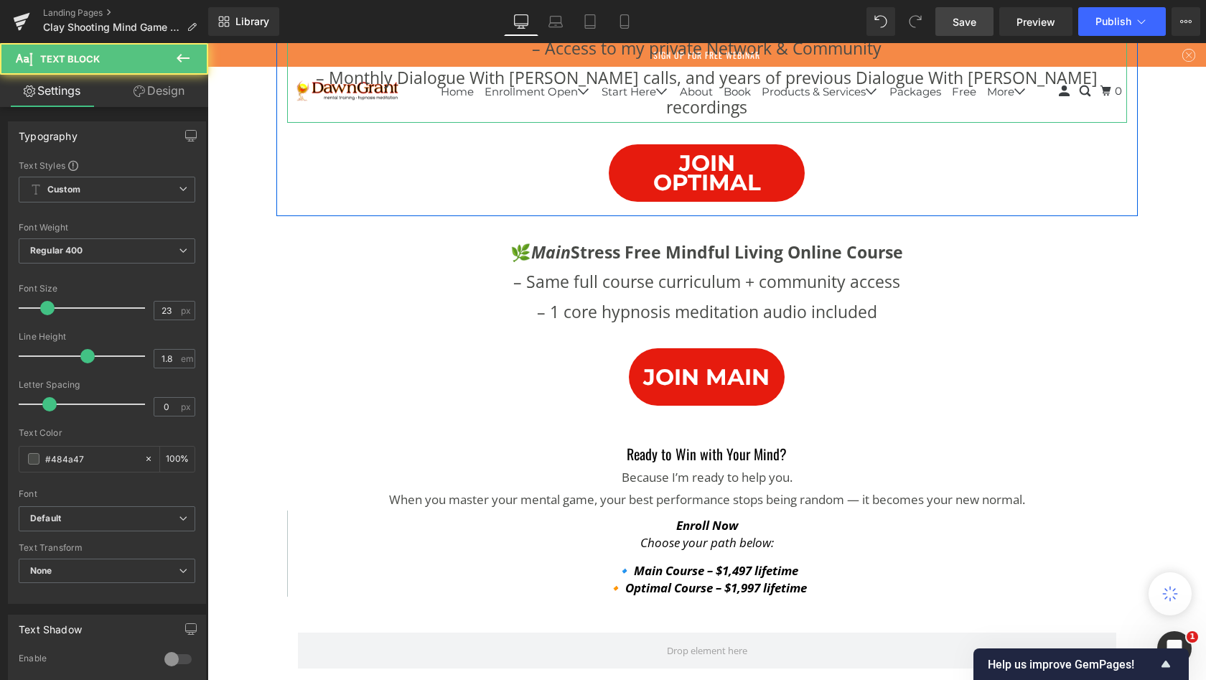
click at [965, 123] on p "– Monthly Dialogue With [PERSON_NAME] calls, and years of previous Dialogue Wit…" at bounding box center [707, 93] width 840 height 60
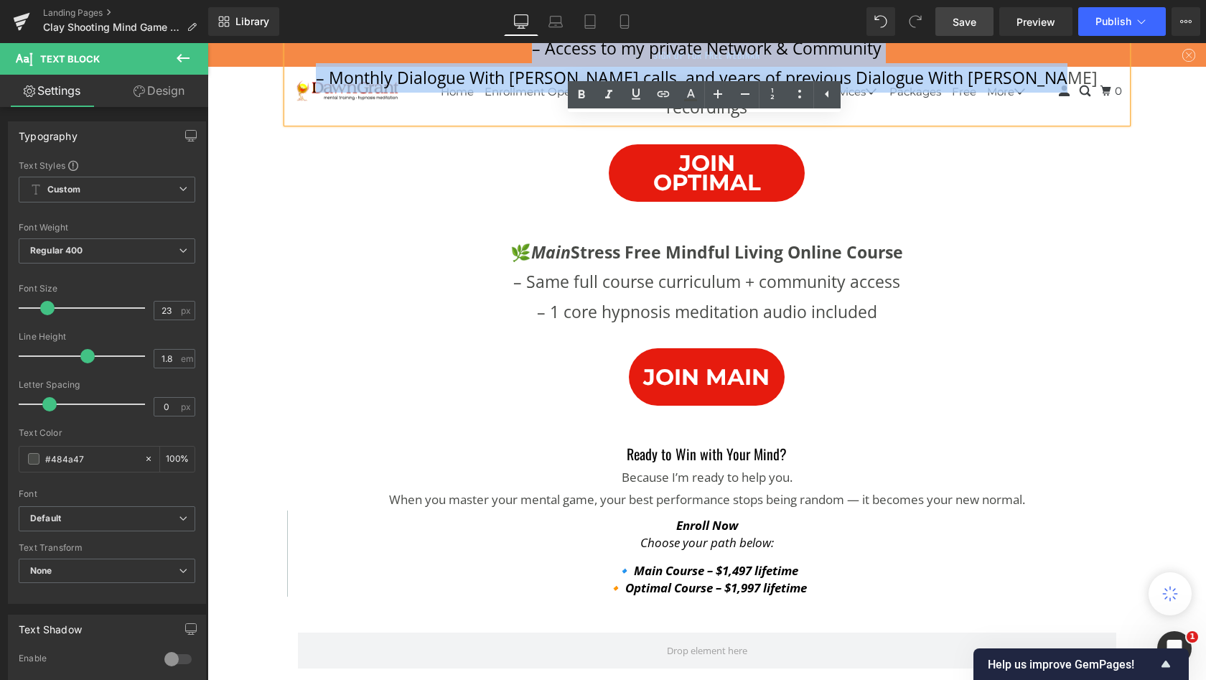
drag, startPoint x: 499, startPoint y: 299, endPoint x: 208, endPoint y: 164, distance: 320.6
click at [287, 123] on div "🌟 Optimal Stress Free Mindful Living Online Course (most popular) – 5 months of…" at bounding box center [707, 4] width 840 height 238
copy div "🌟 Optimal Stress Free Mindful Living Online Course (most popular) – 5 months of…"
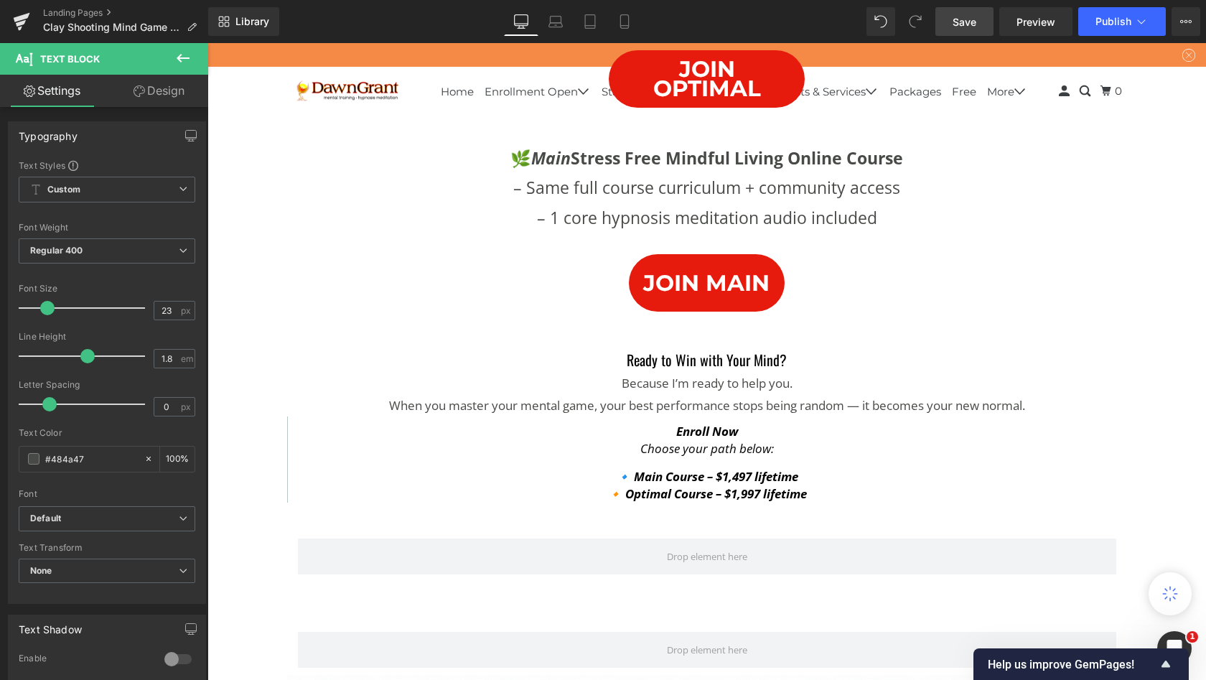
scroll to position [9050, 0]
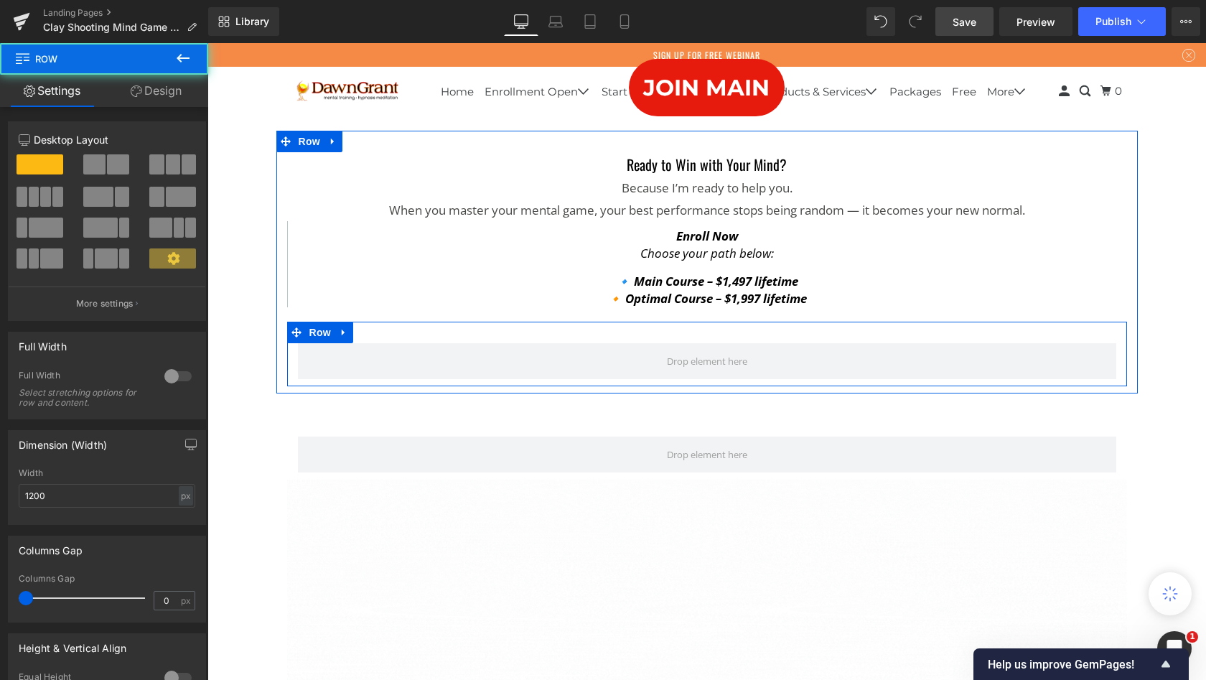
click at [419, 386] on div "Row" at bounding box center [707, 354] width 840 height 65
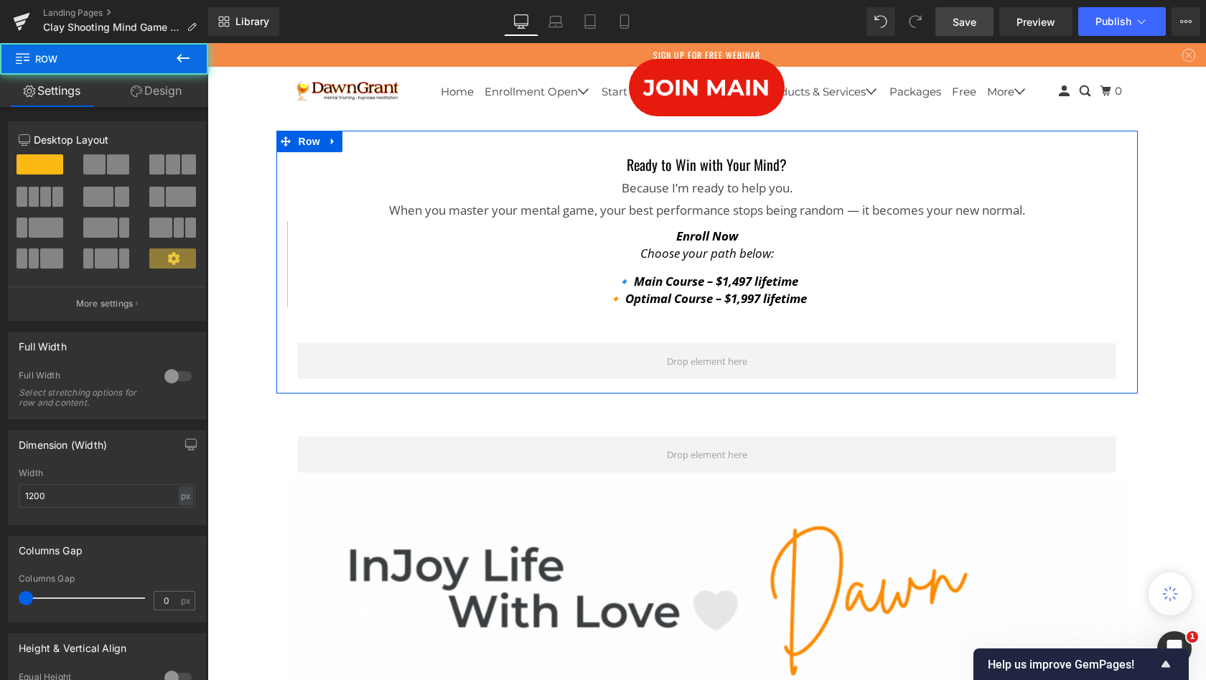
click at [413, 393] on div "Ready to Win with Your Mind? Because I’m ready to help you. When you master you…" at bounding box center [707, 262] width 862 height 263
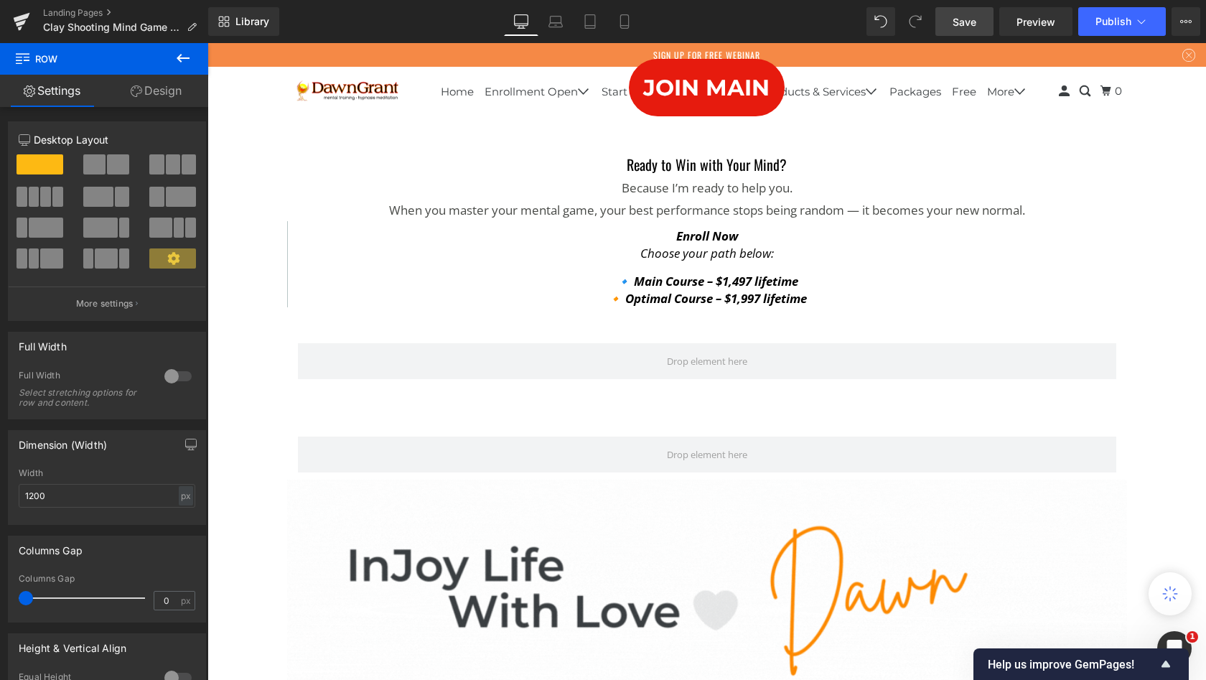
click at [183, 55] on icon at bounding box center [182, 58] width 17 height 17
